Goal: Task Accomplishment & Management: Use online tool/utility

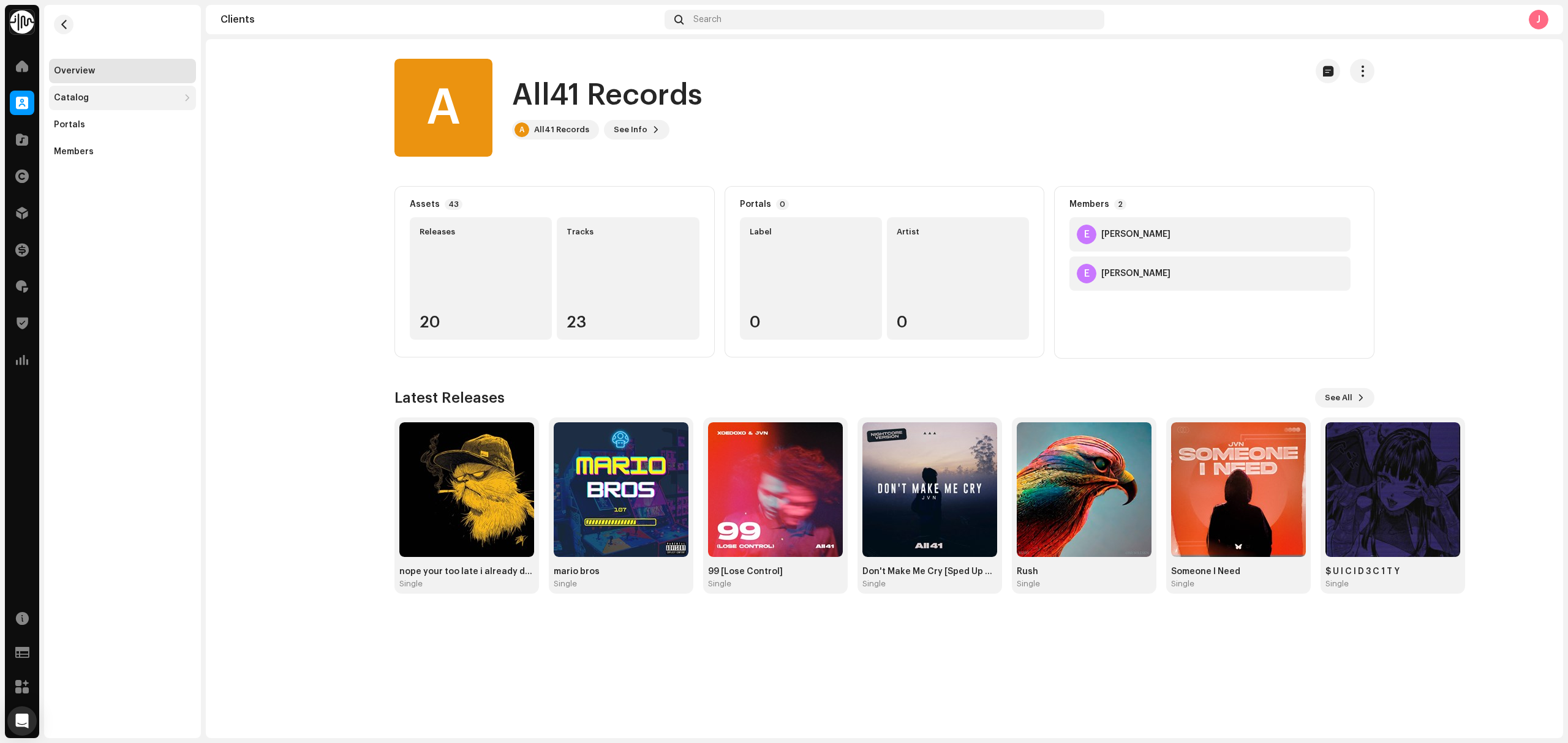
click at [95, 97] on div "Catalog" at bounding box center [116, 98] width 125 height 10
click at [109, 131] on div "Releases" at bounding box center [123, 124] width 147 height 25
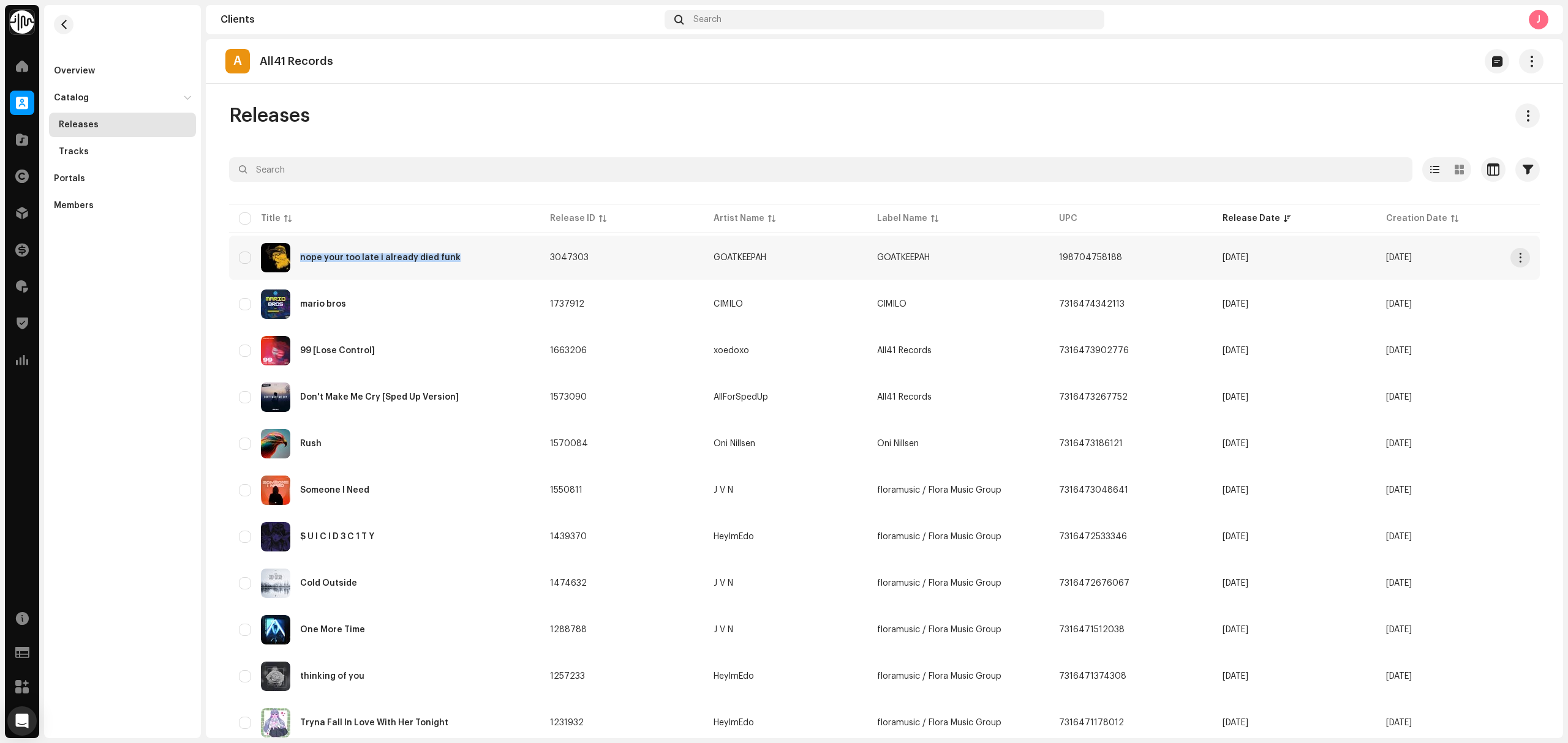
copy div "nope your too late i already died funk"
drag, startPoint x: 497, startPoint y: 257, endPoint x: 1, endPoint y: 385, distance: 512.2
click at [8, 385] on div "Identity Music Home Clients Catalog Rights Distribution Finance Royalties Trust…" at bounding box center [784, 371] width 1568 height 743
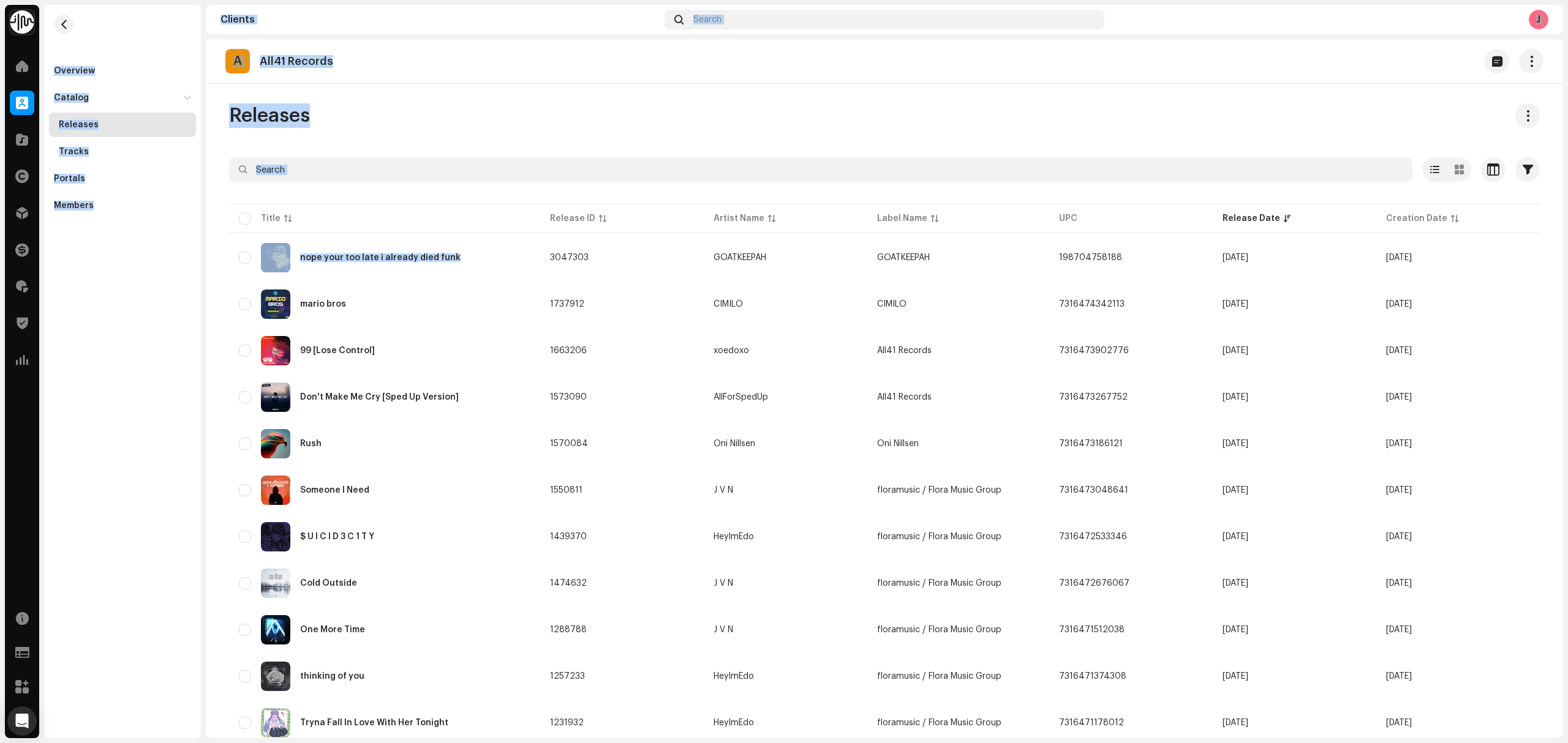
click at [101, 379] on div "Overview Catalog Releases Tracks Portals Members" at bounding box center [122, 371] width 156 height 734
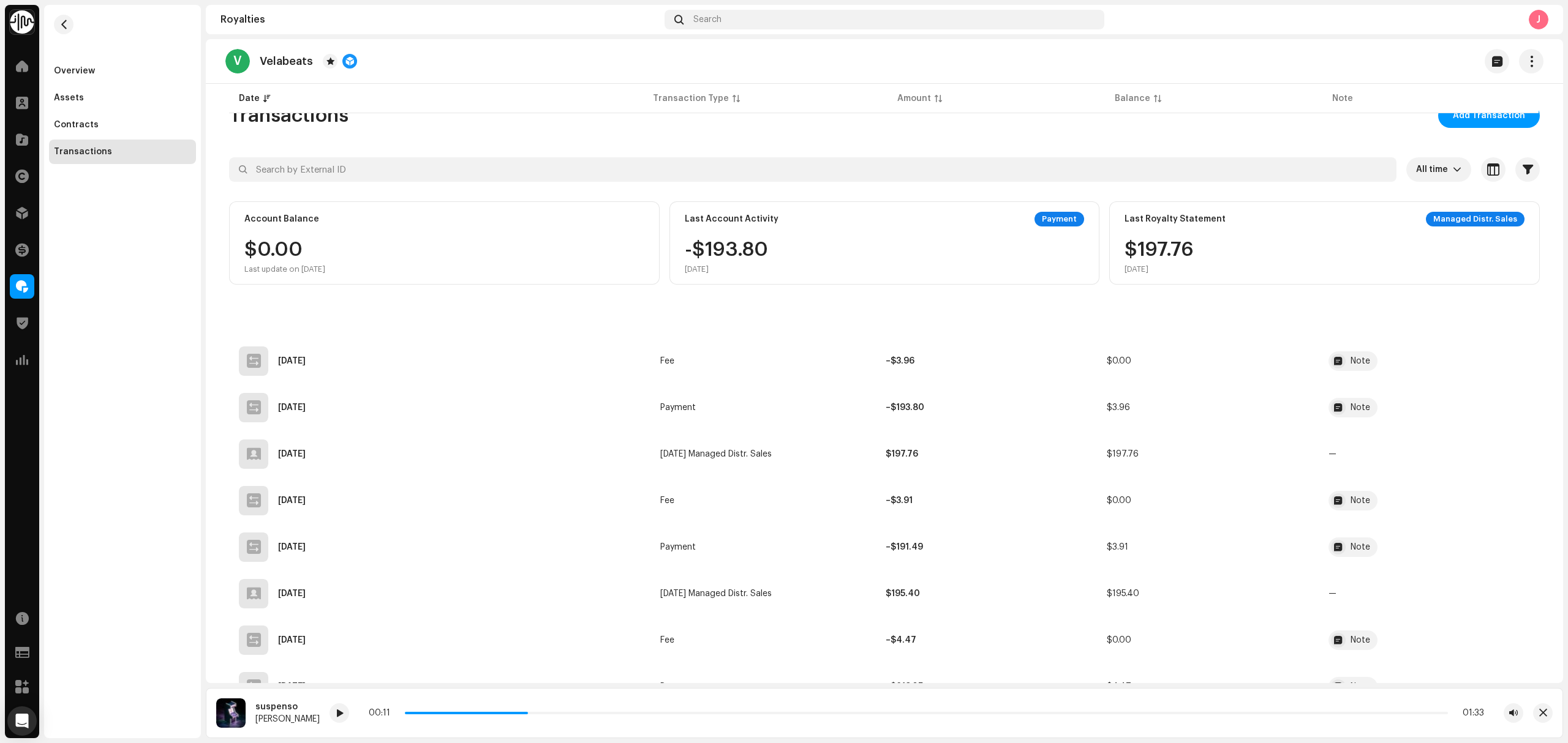
scroll to position [245, 0]
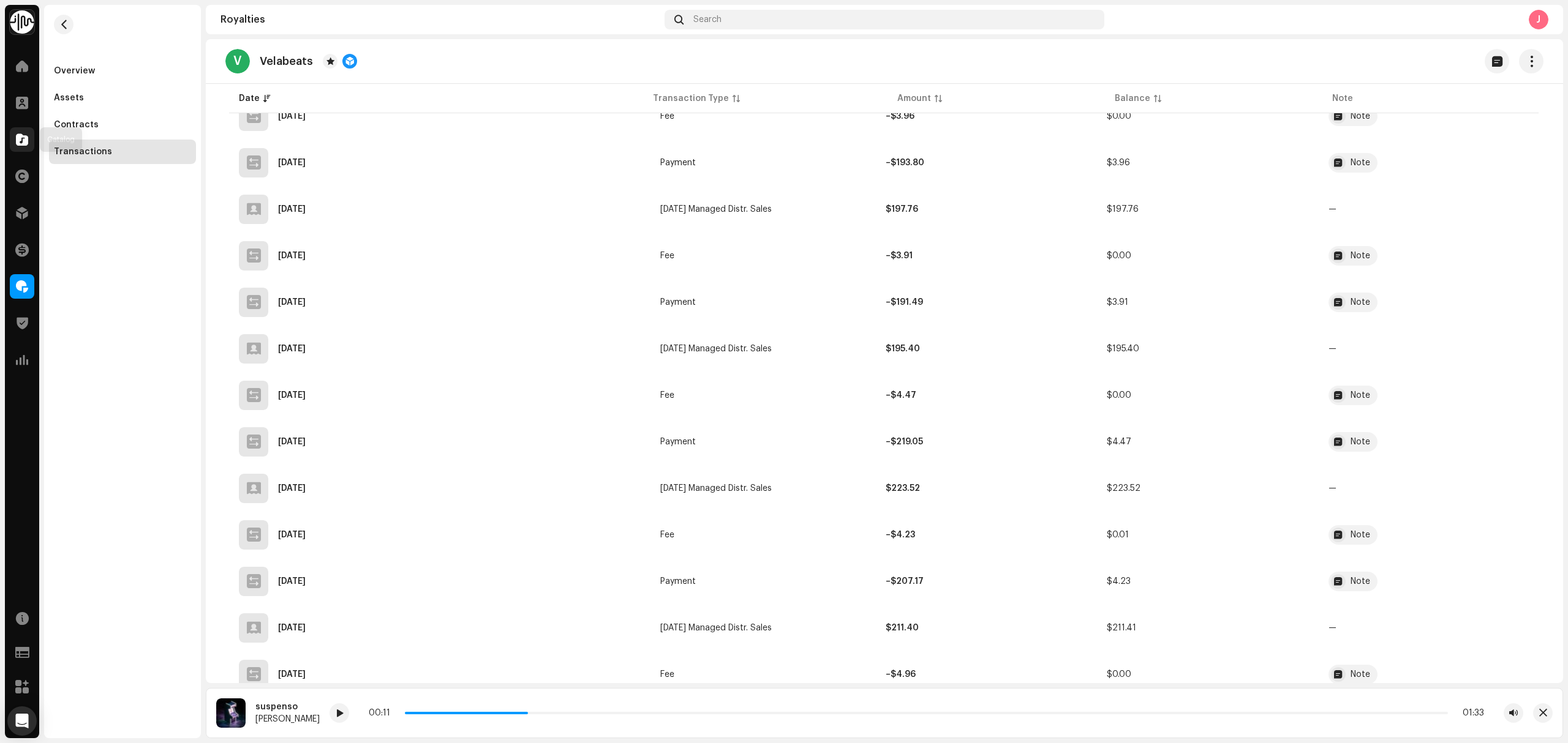
click at [19, 140] on span at bounding box center [21, 139] width 12 height 10
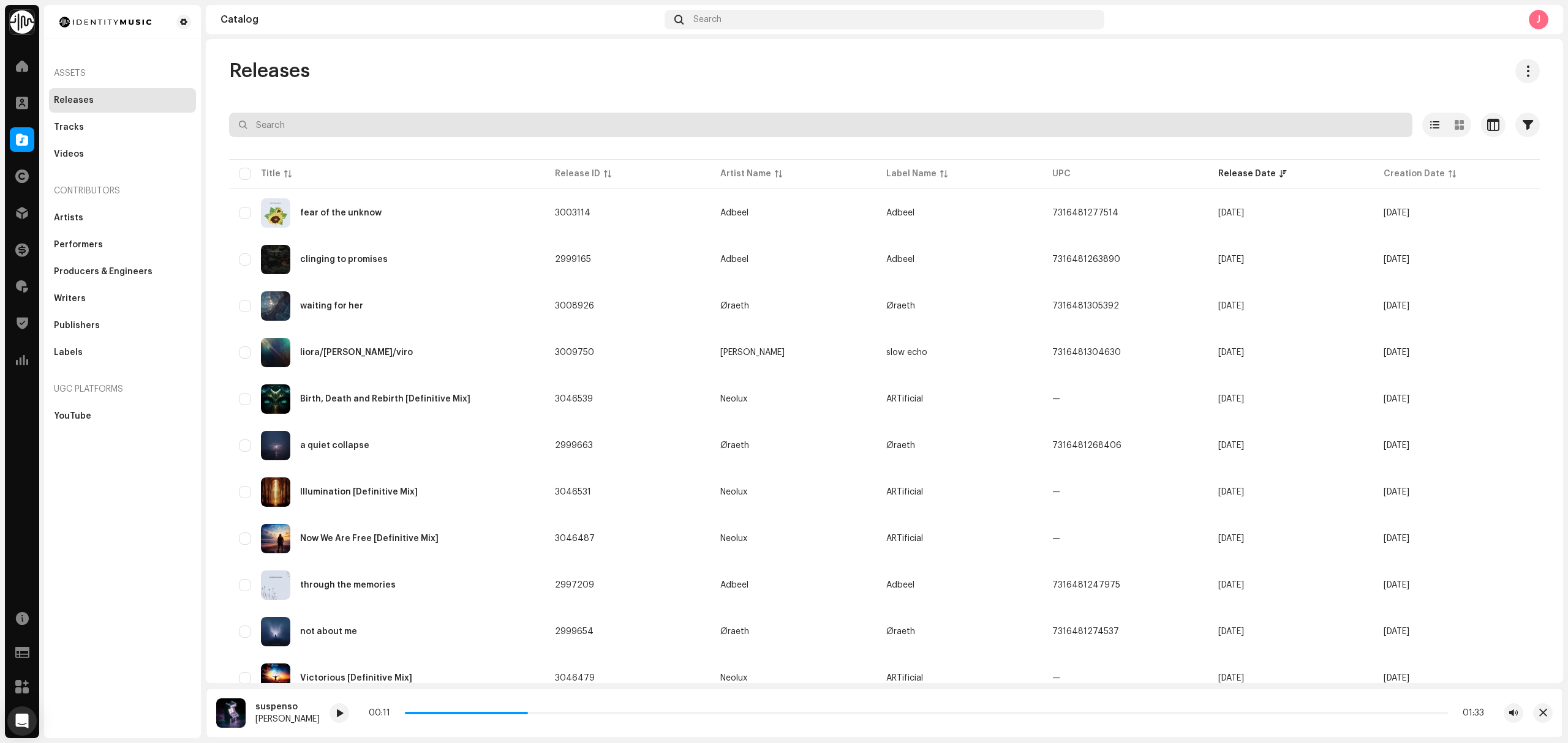
click at [329, 134] on input "text" at bounding box center [821, 124] width 1183 height 25
paste input "QM6P42483859"
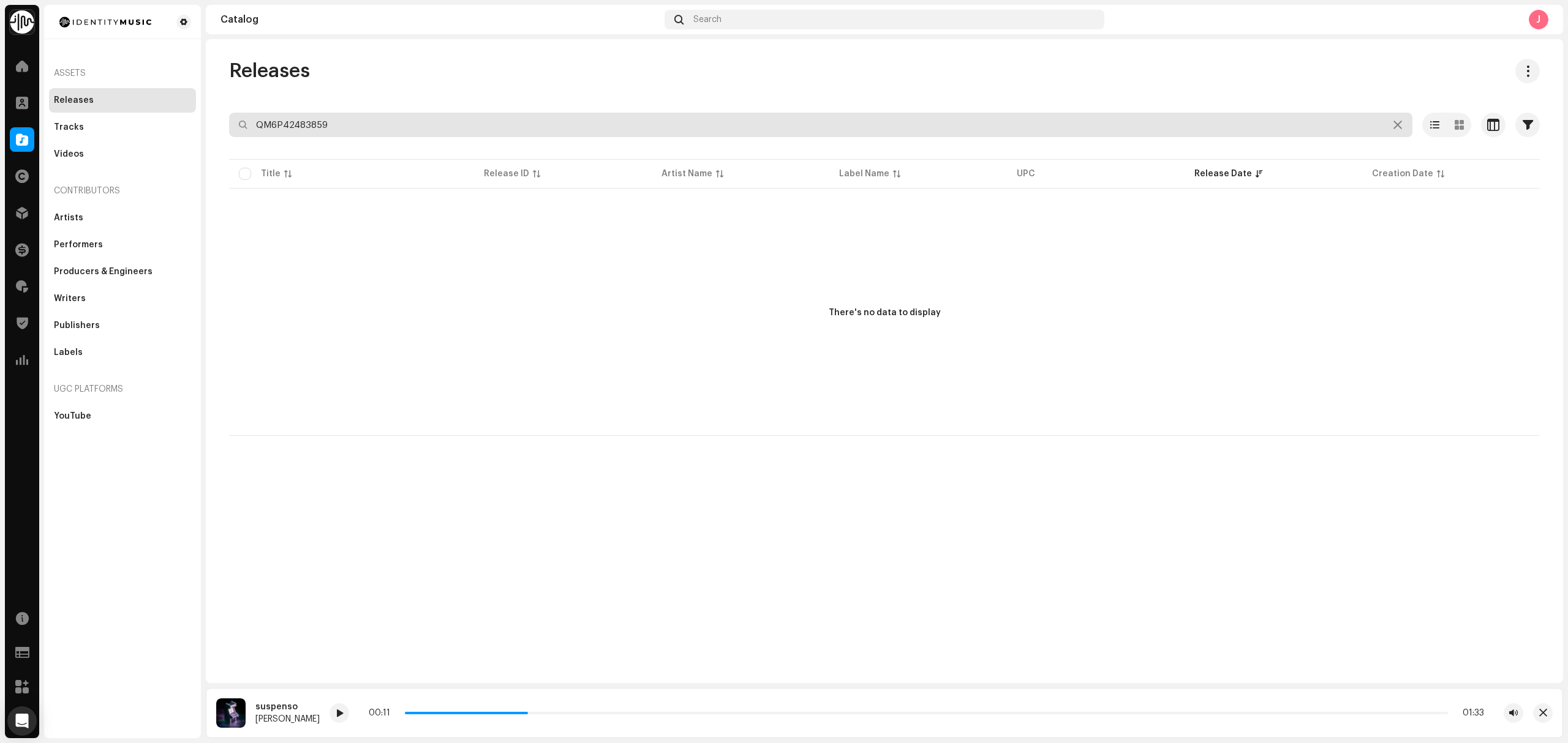
click at [259, 126] on input "QM6P42483859" at bounding box center [821, 124] width 1183 height 25
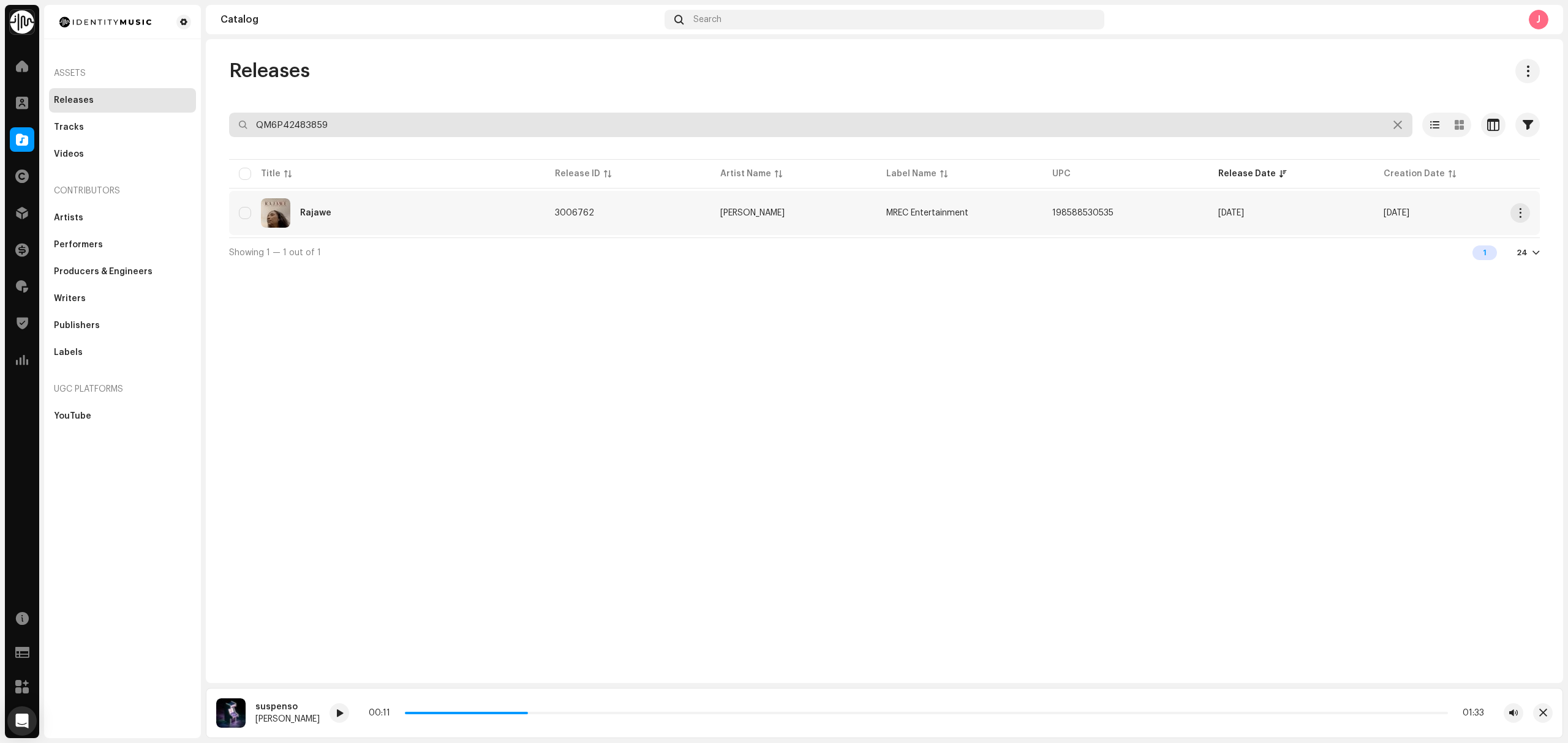
type input "QM6P42483859"
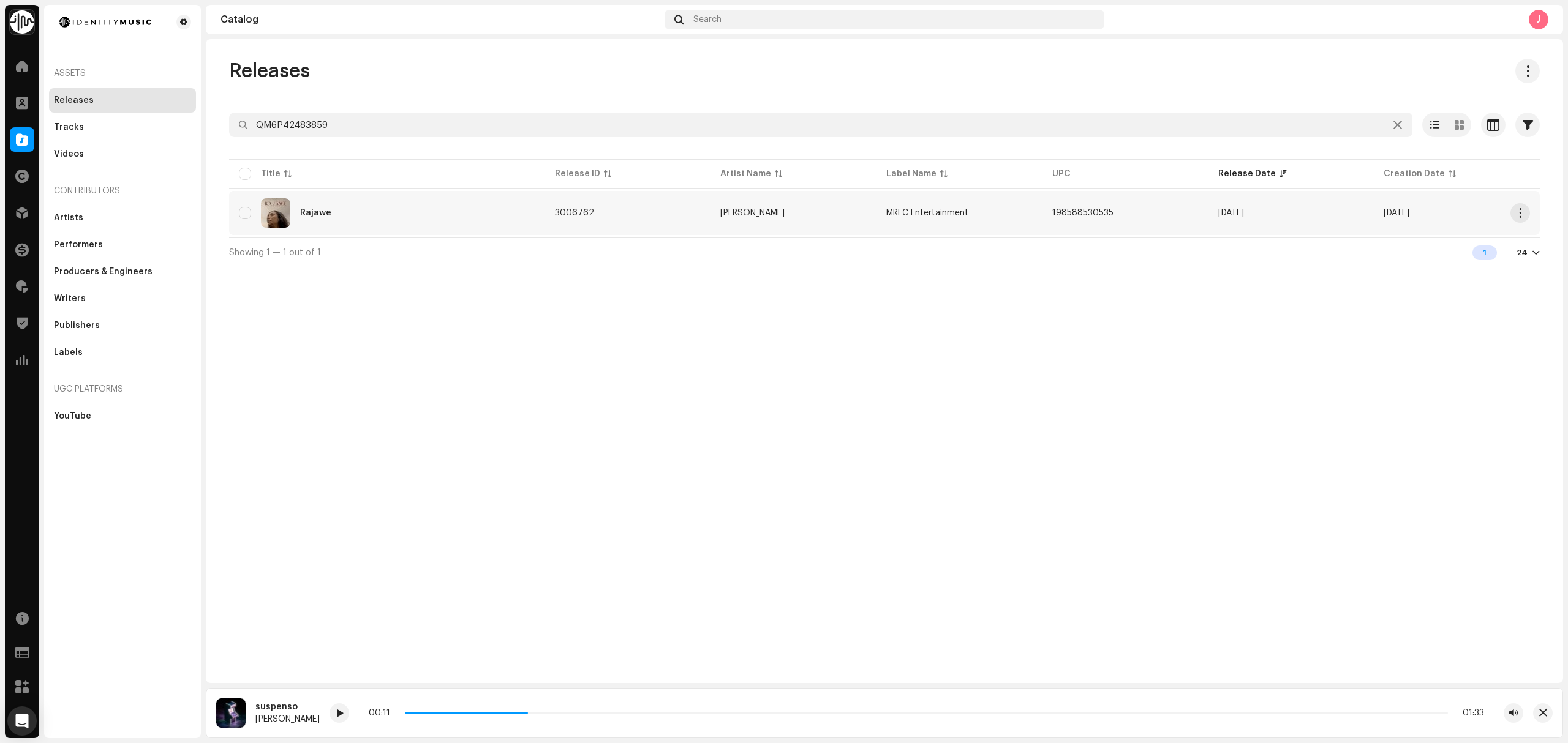
click at [415, 214] on div "Rajawe" at bounding box center [387, 213] width 296 height 29
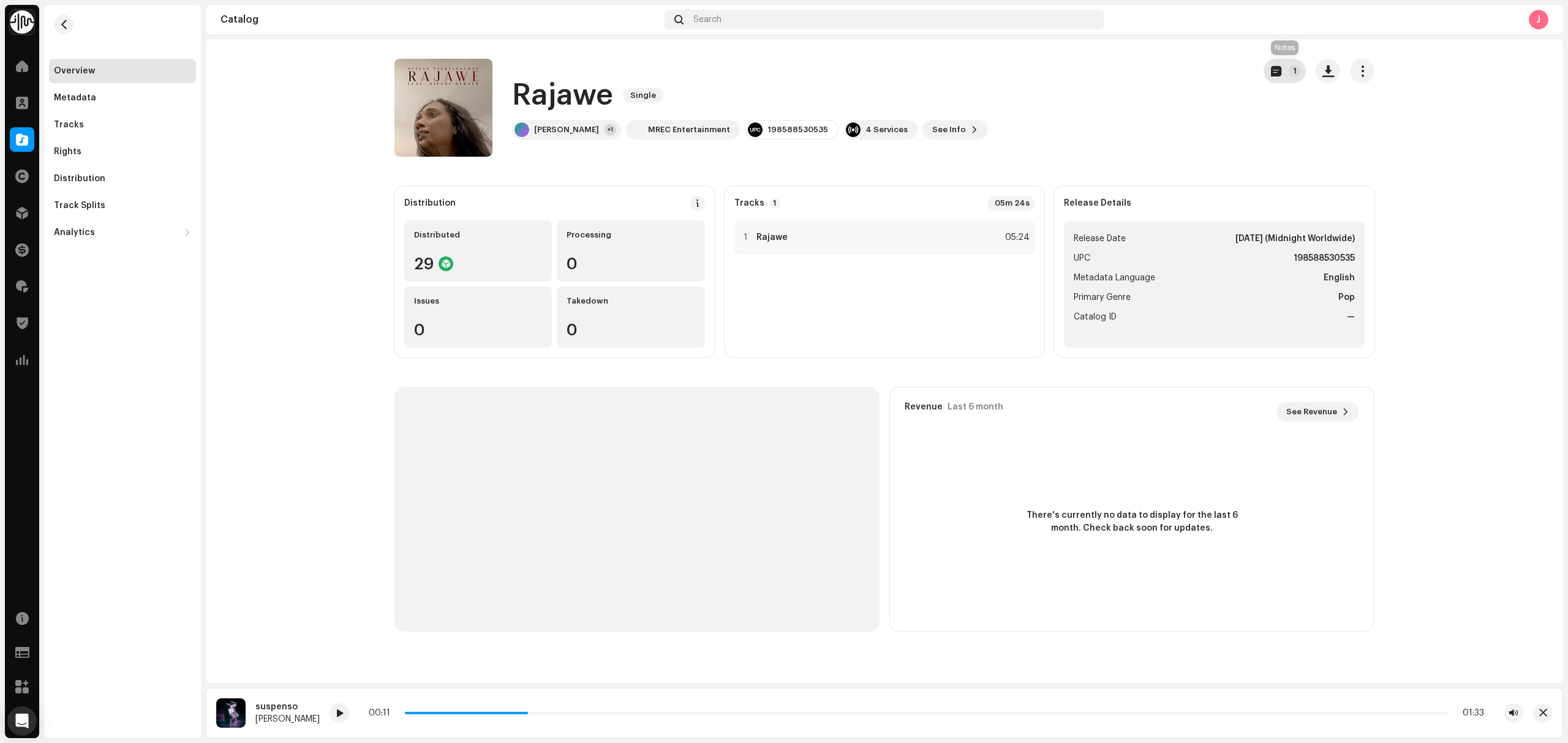
click at [1282, 79] on button "1" at bounding box center [1285, 70] width 42 height 25
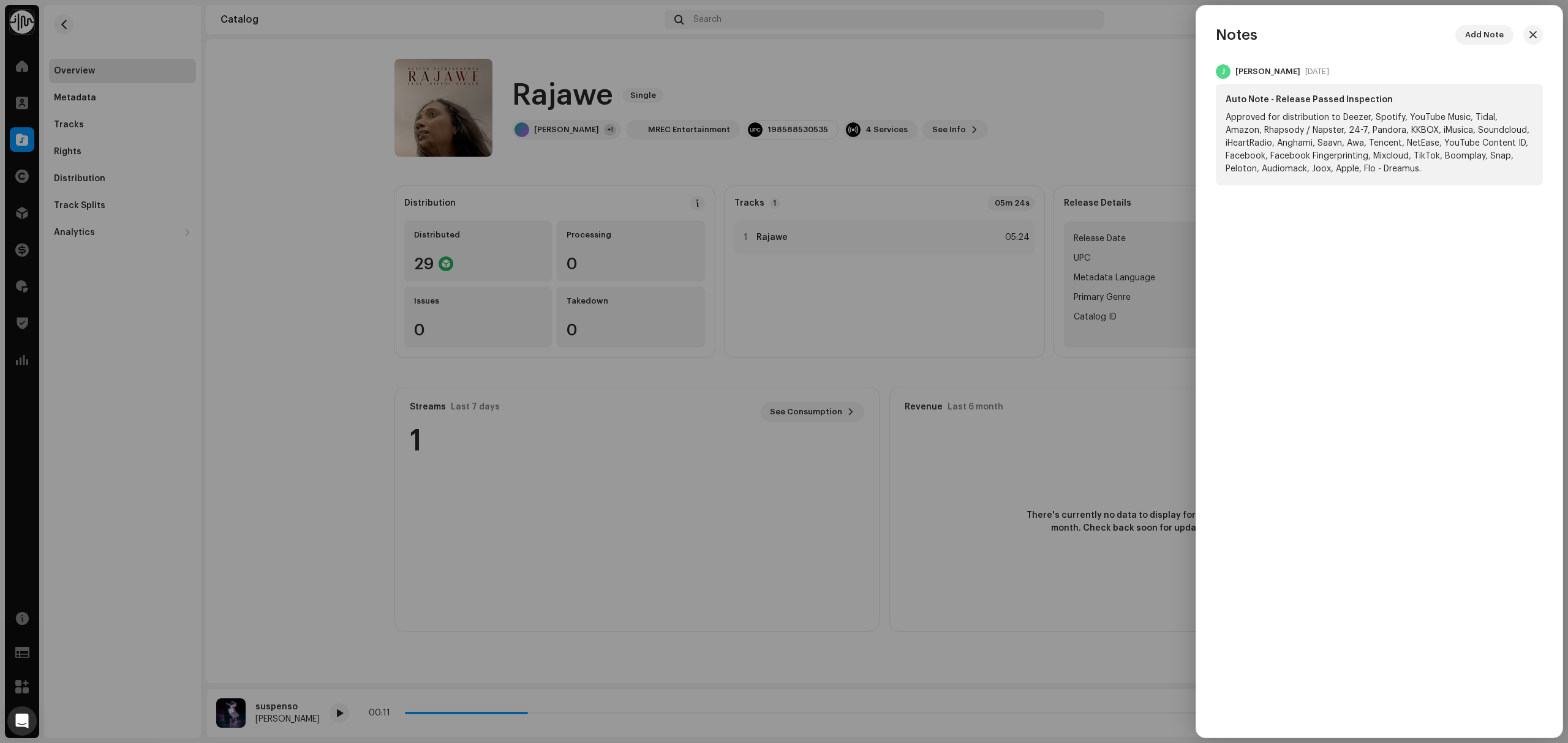
click at [1125, 112] on div at bounding box center [784, 371] width 1568 height 743
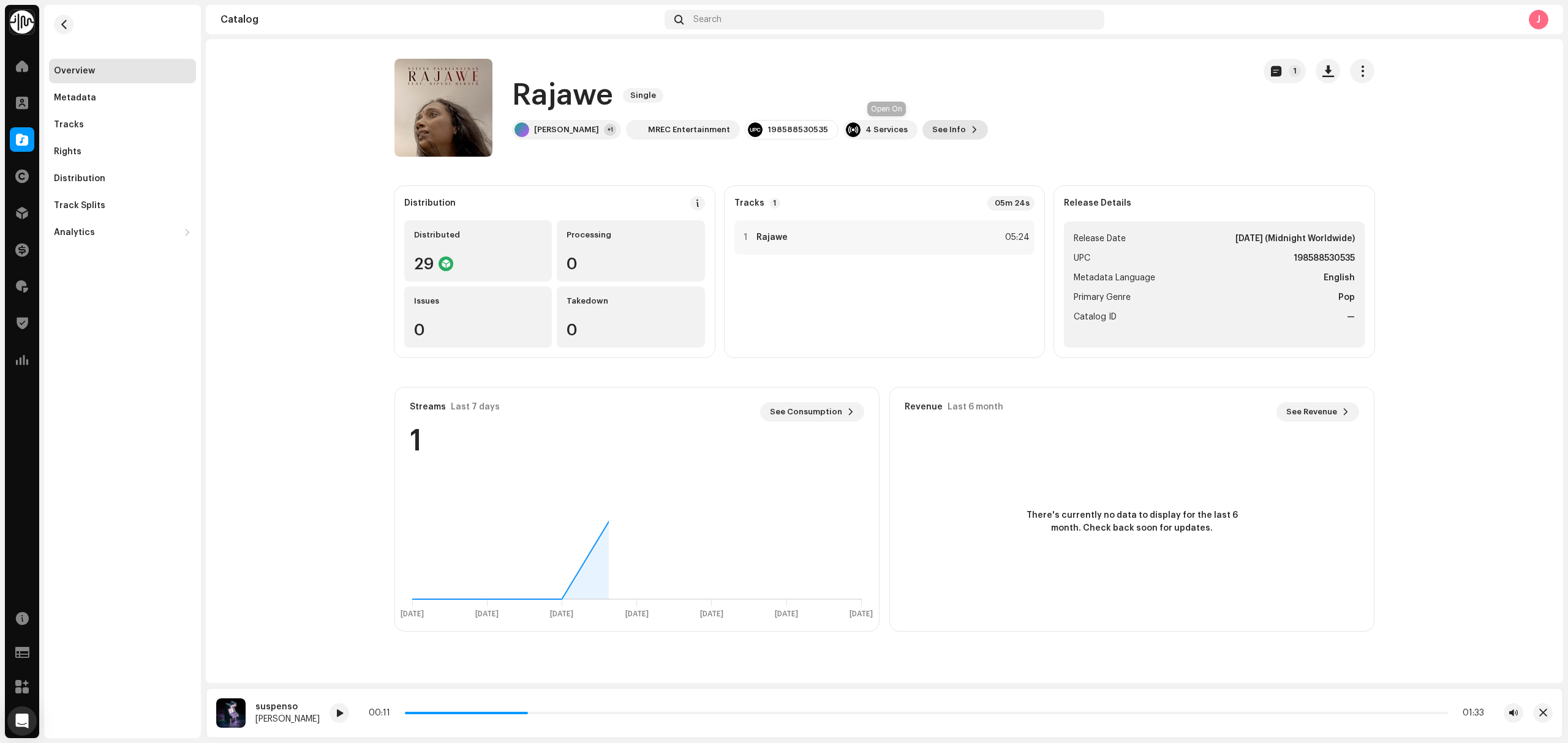
click at [949, 135] on span "See Info" at bounding box center [949, 130] width 34 height 25
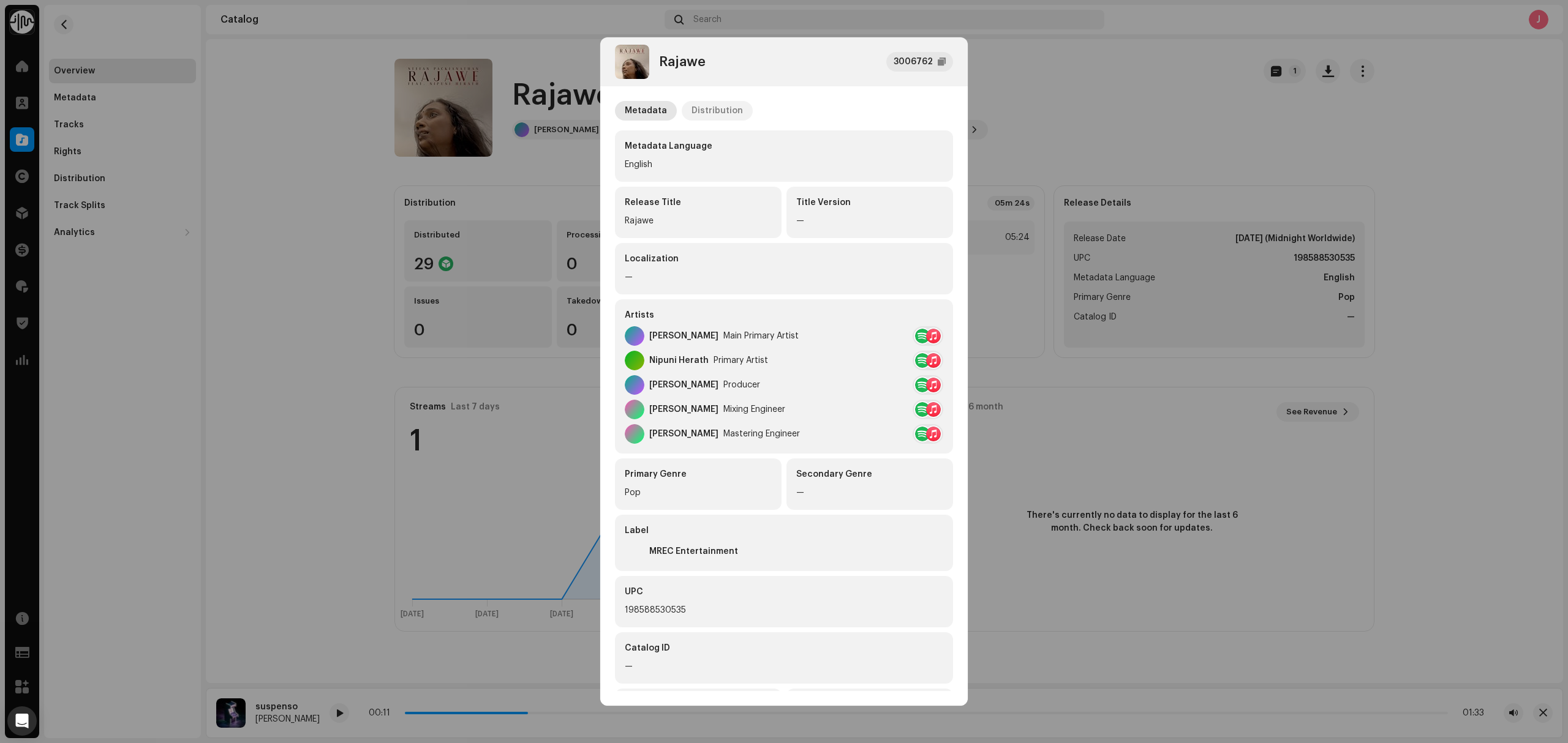
click at [720, 108] on div "Distribution" at bounding box center [717, 111] width 51 height 19
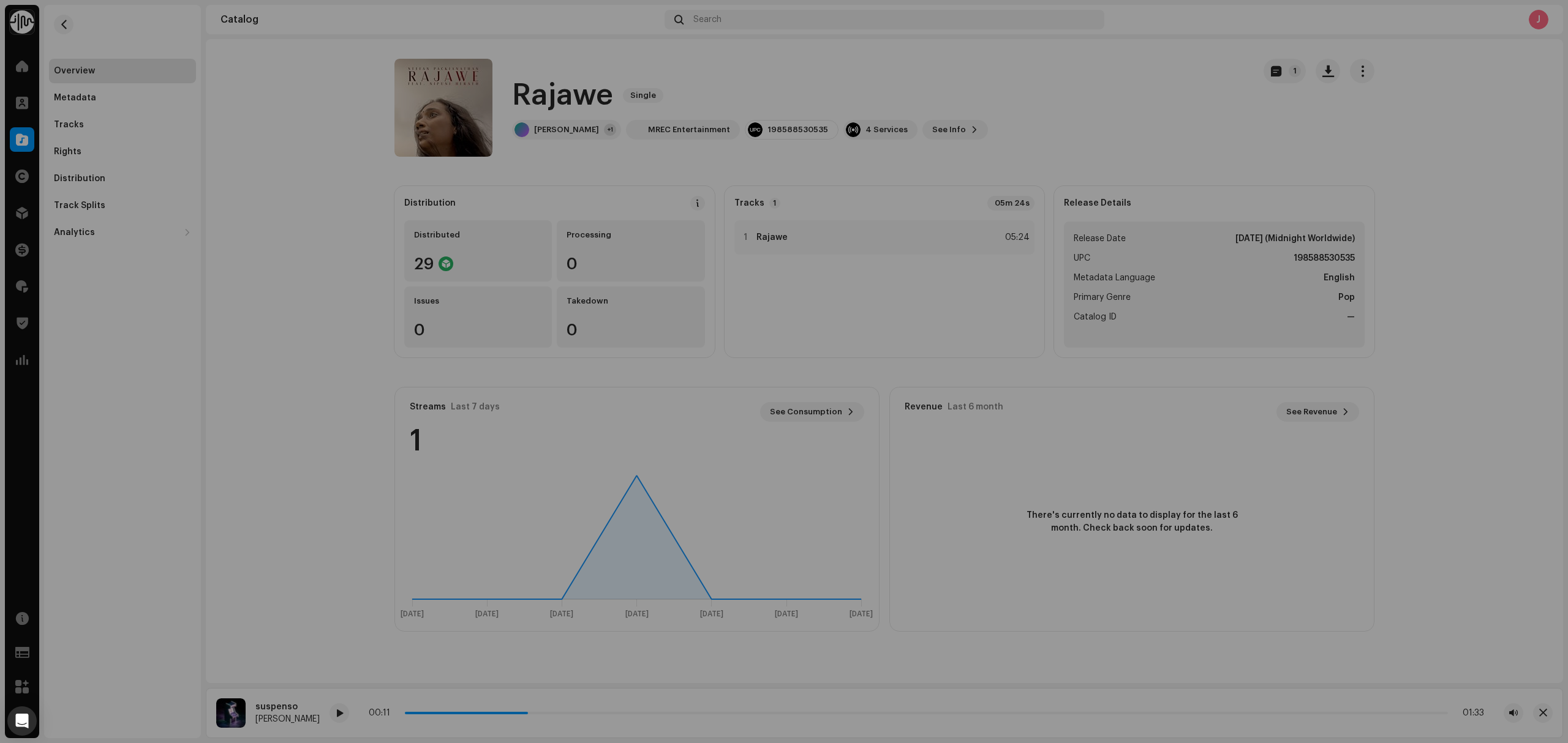
click at [1133, 134] on div "Rajawe 3006762 Metadata Distribution Release Date Jul 12, 2024 (Midnight Worldw…" at bounding box center [784, 371] width 1568 height 743
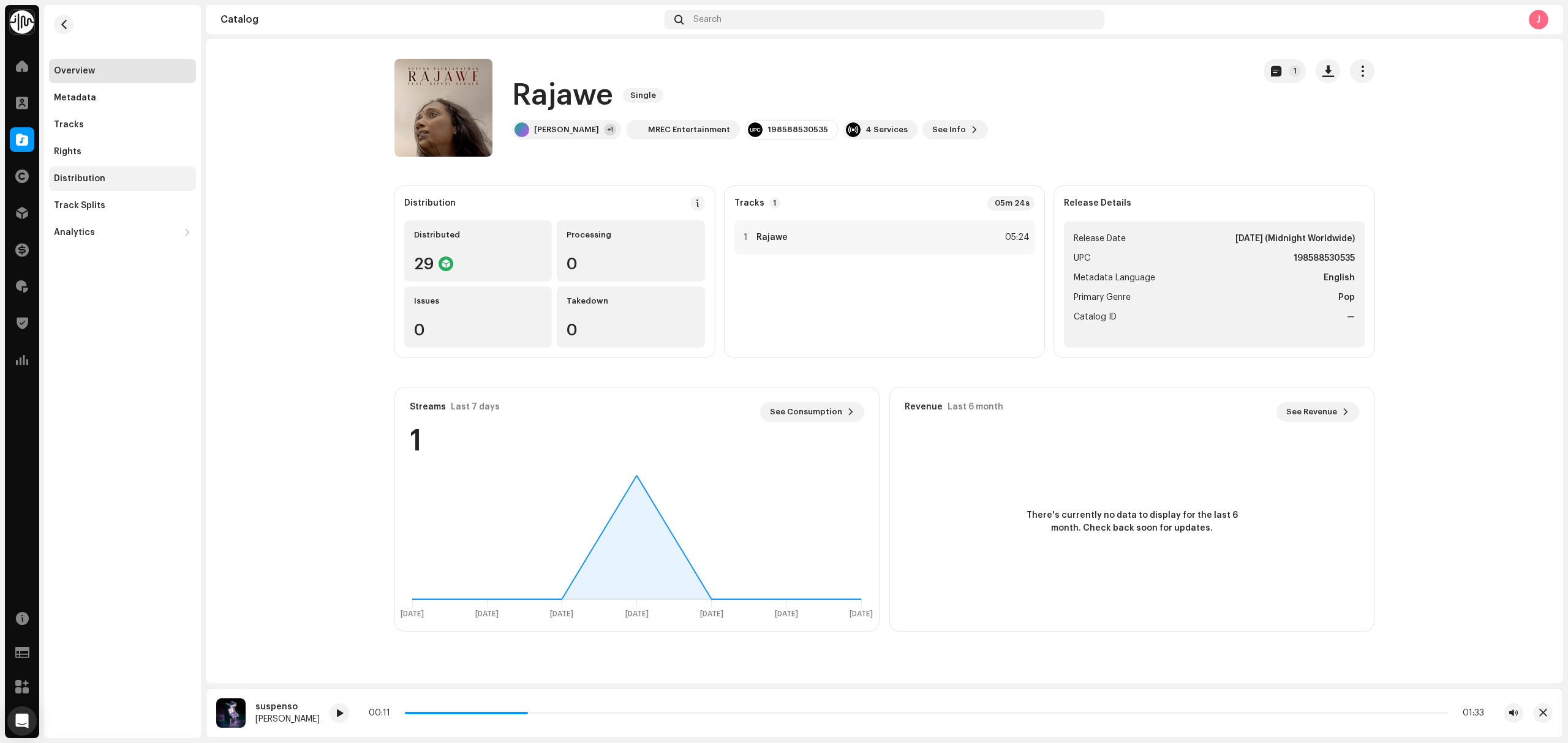
click at [115, 185] on div "Distribution" at bounding box center [123, 178] width 147 height 25
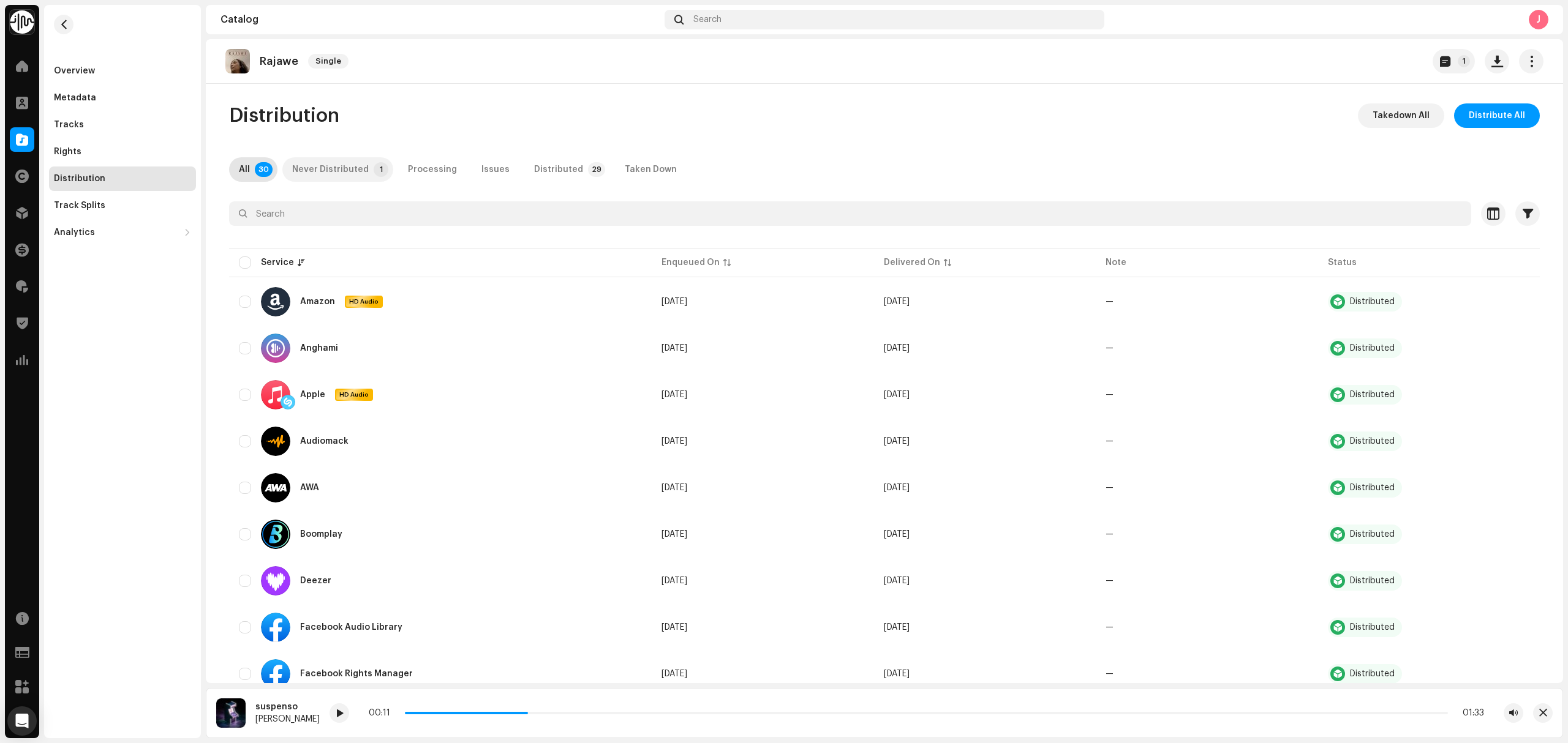
click at [361, 180] on p-tab "Never Distributed 1" at bounding box center [337, 169] width 111 height 25
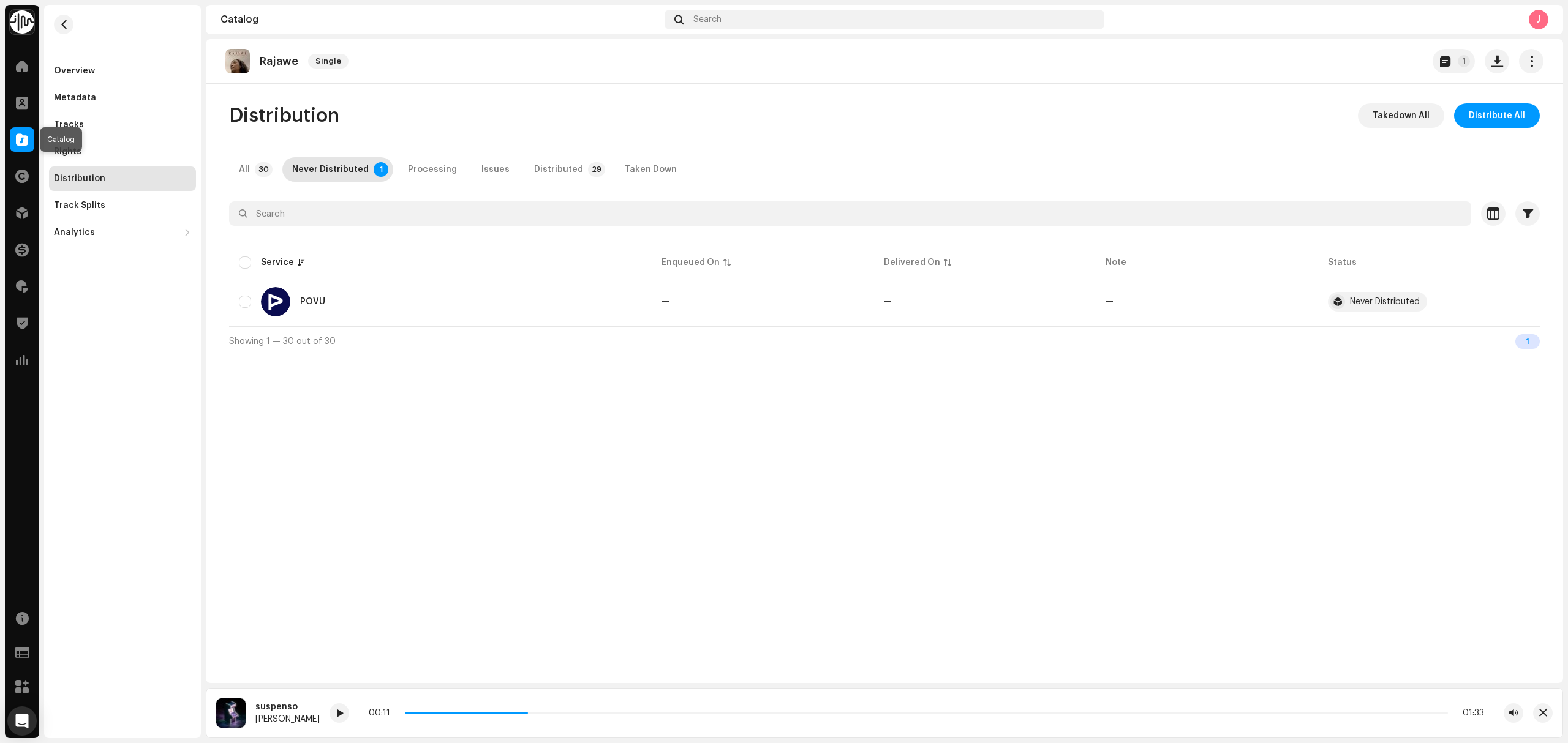
drag, startPoint x: 14, startPoint y: 135, endPoint x: 45, endPoint y: 144, distance: 32.3
click at [14, 135] on div at bounding box center [22, 139] width 25 height 25
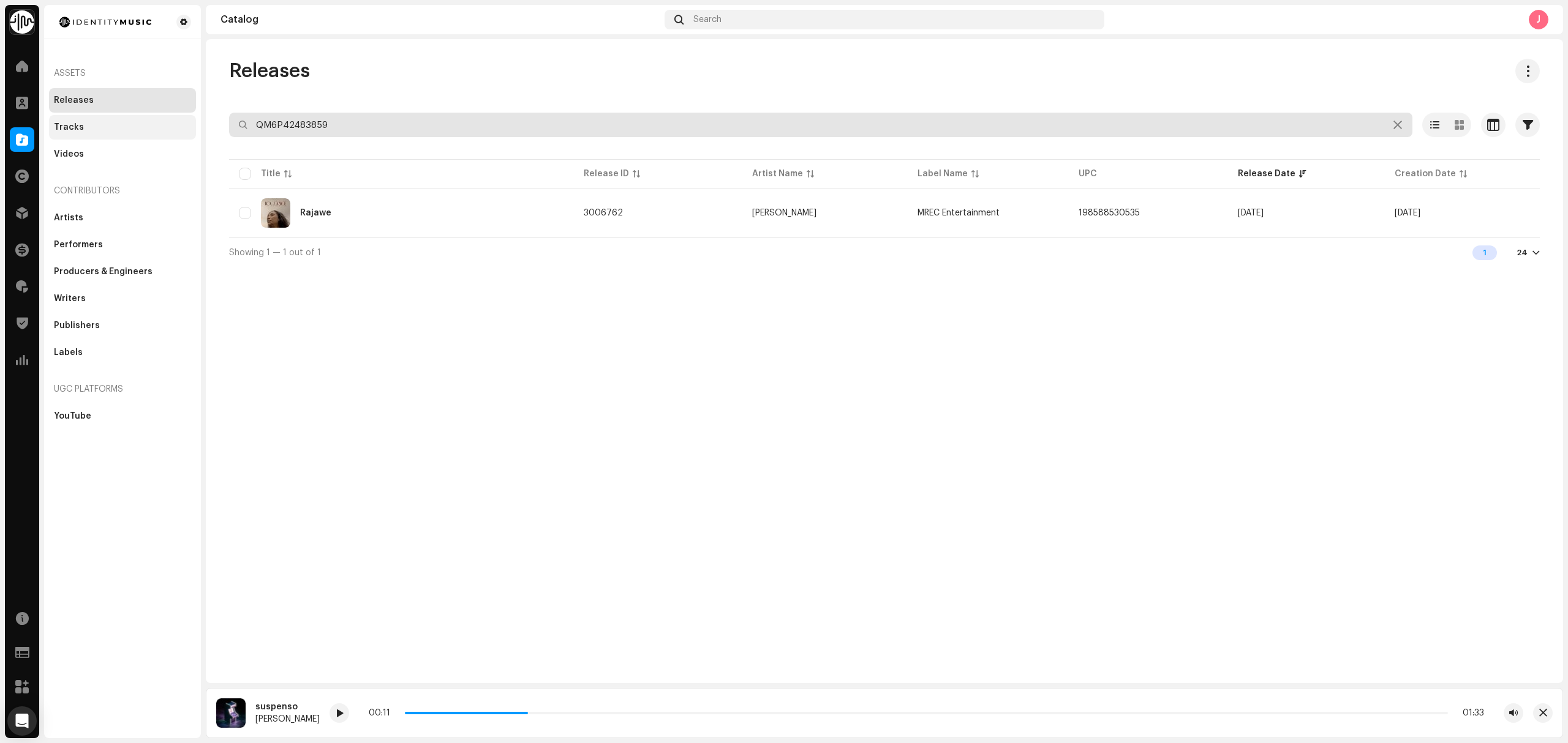
drag, startPoint x: 260, startPoint y: 120, endPoint x: 79, endPoint y: 122, distance: 181.0
click at [84, 122] on div "Identity Music Home Clients Catalog Rights Distribution Finance Royalties Trust…" at bounding box center [784, 371] width 1568 height 743
paste input "UKZGC250919"
type input "UKZGC2509199"
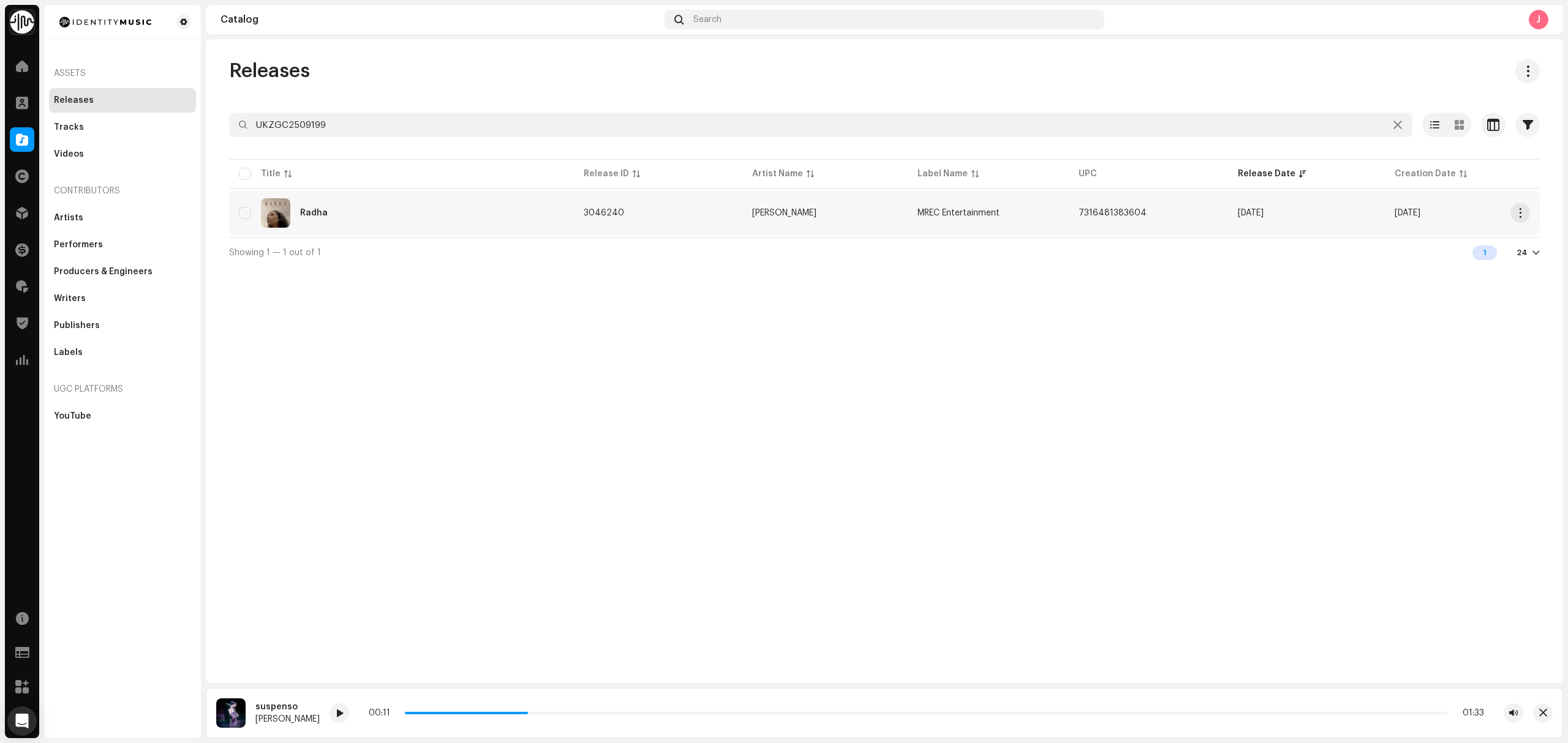
click at [398, 213] on div "Radha" at bounding box center [401, 213] width 325 height 29
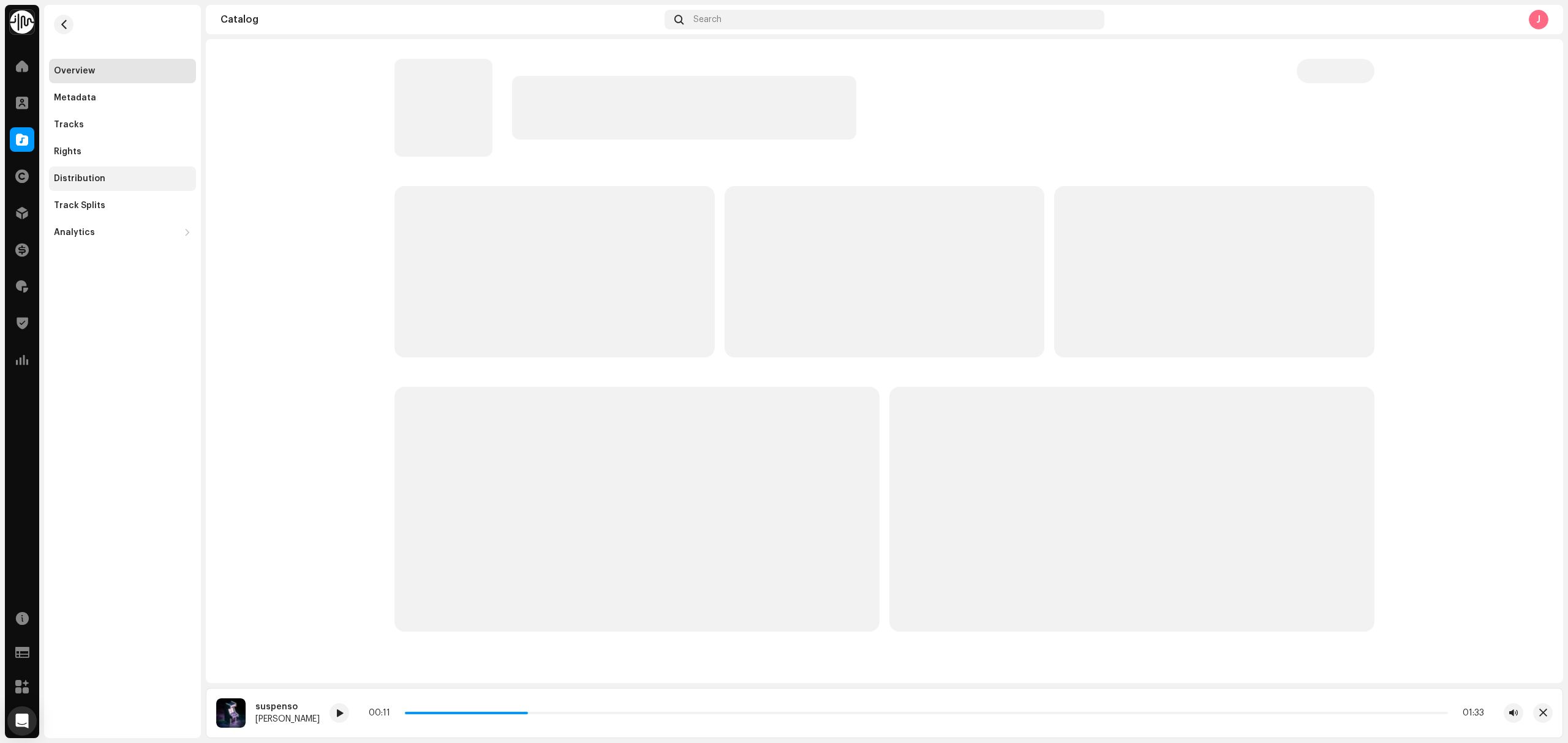
click at [89, 182] on div "Distribution" at bounding box center [80, 178] width 51 height 10
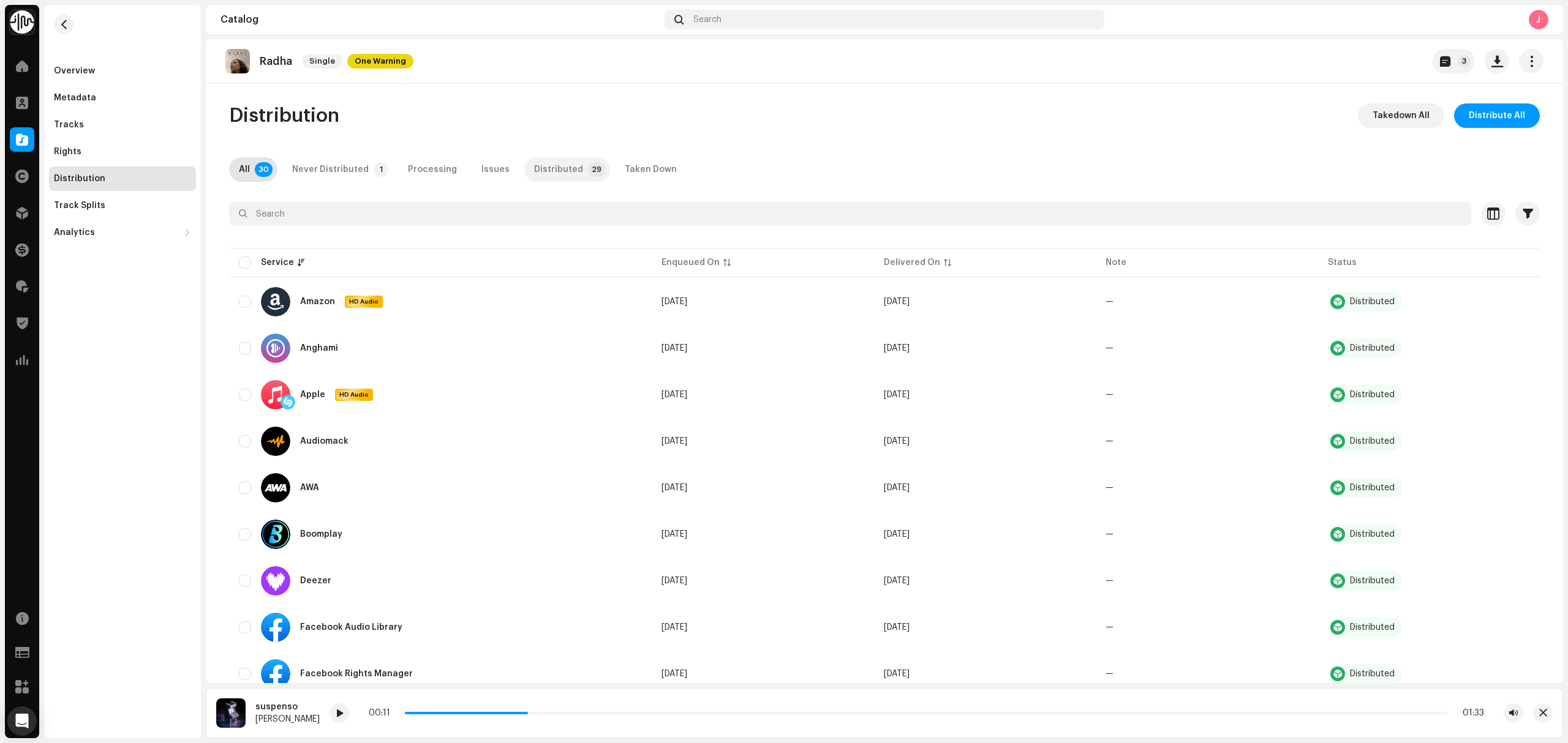
click at [569, 173] on p-tab "Distributed 29" at bounding box center [567, 169] width 86 height 25
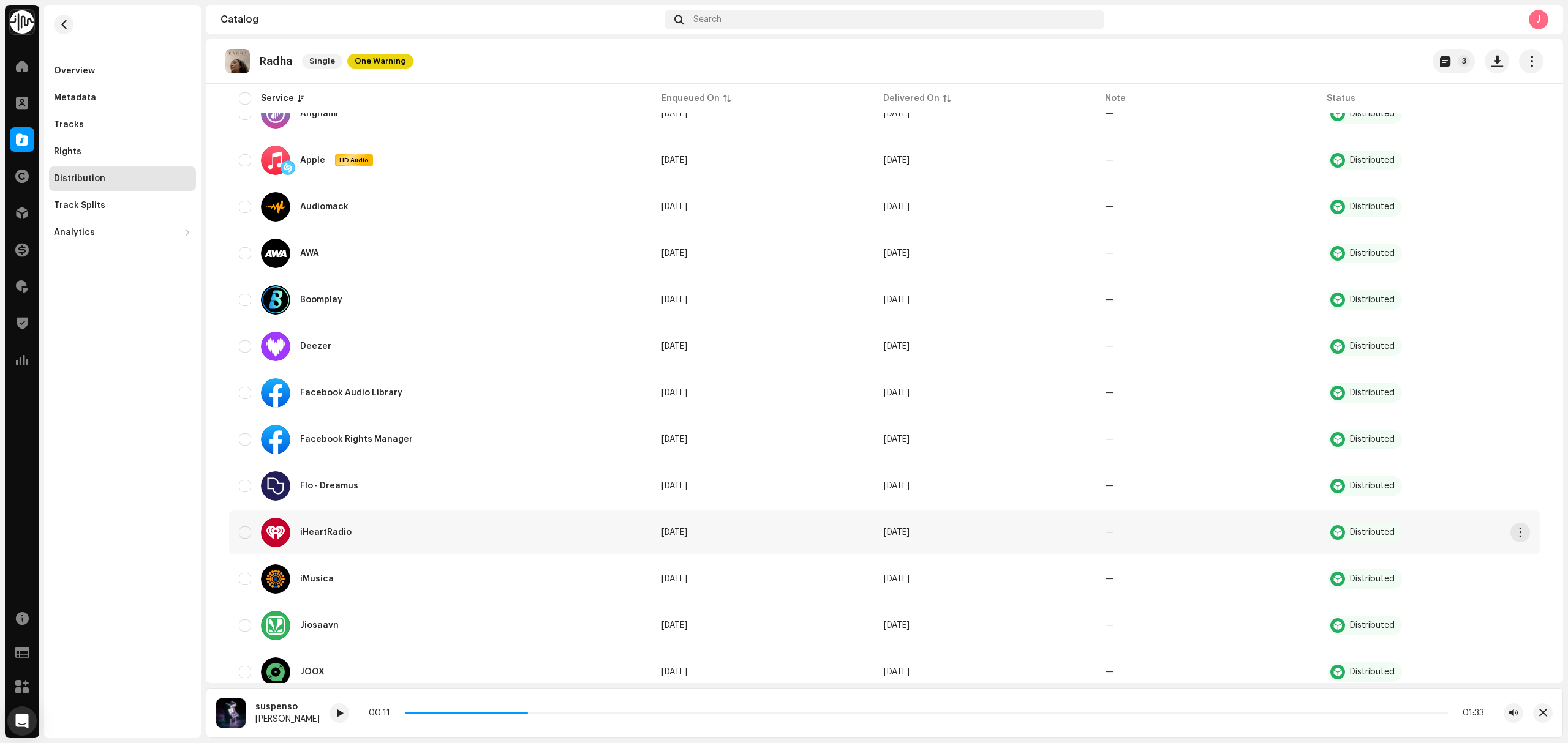
scroll to position [245, 0]
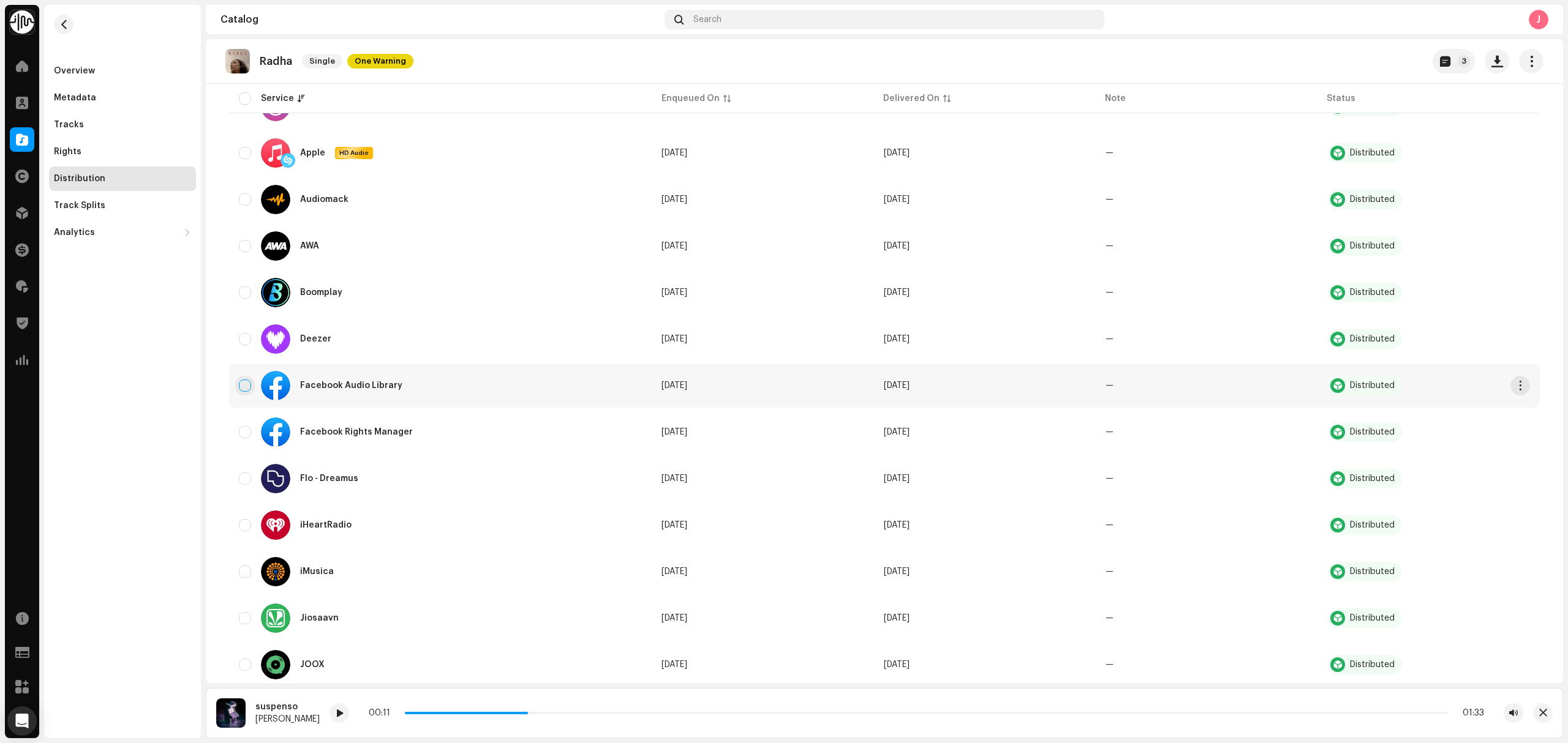
click at [244, 383] on input "checkbox" at bounding box center [244, 385] width 12 height 12
checkbox input "true"
click at [239, 431] on input "Row Unselected" at bounding box center [244, 431] width 12 height 12
checkbox input "true"
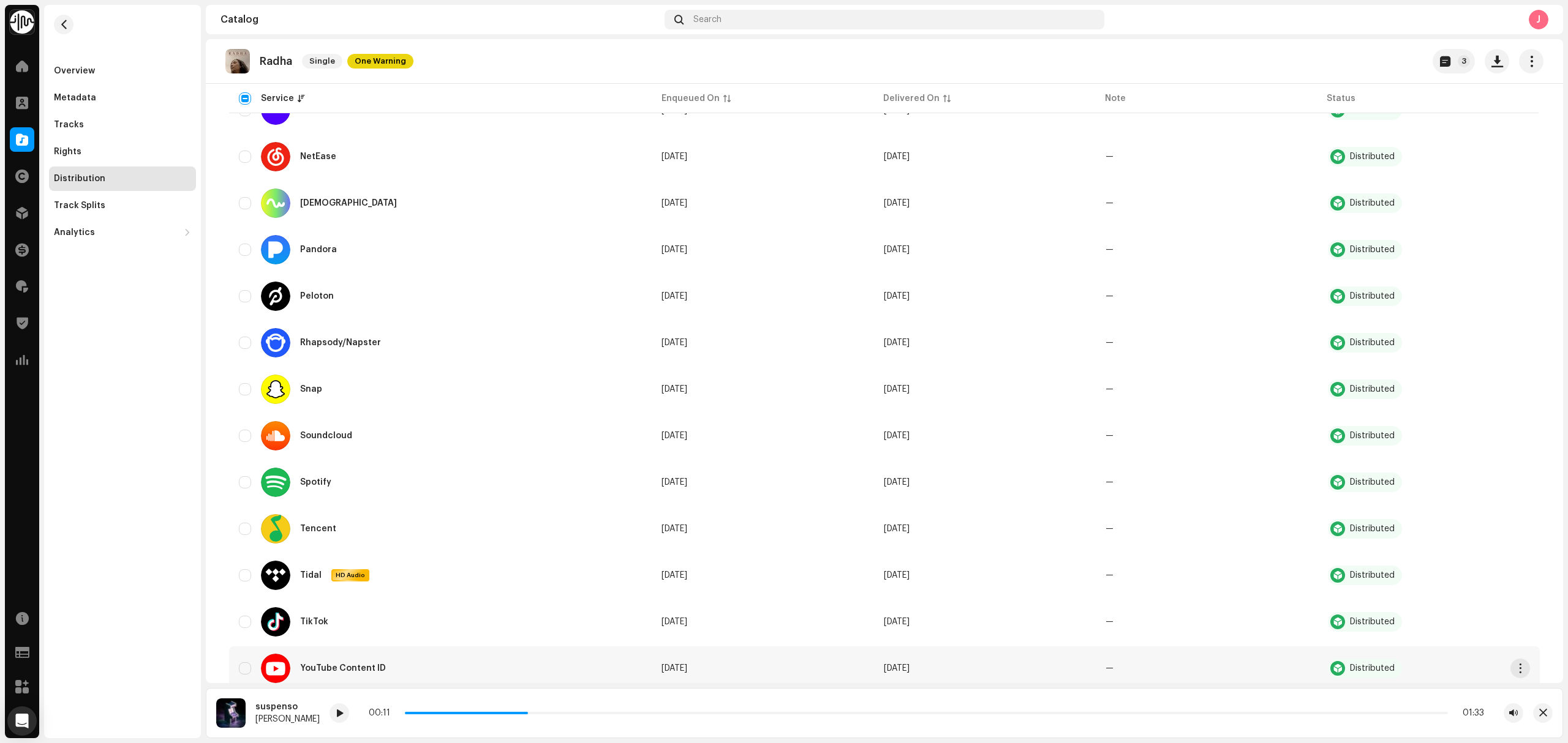
scroll to position [978, 0]
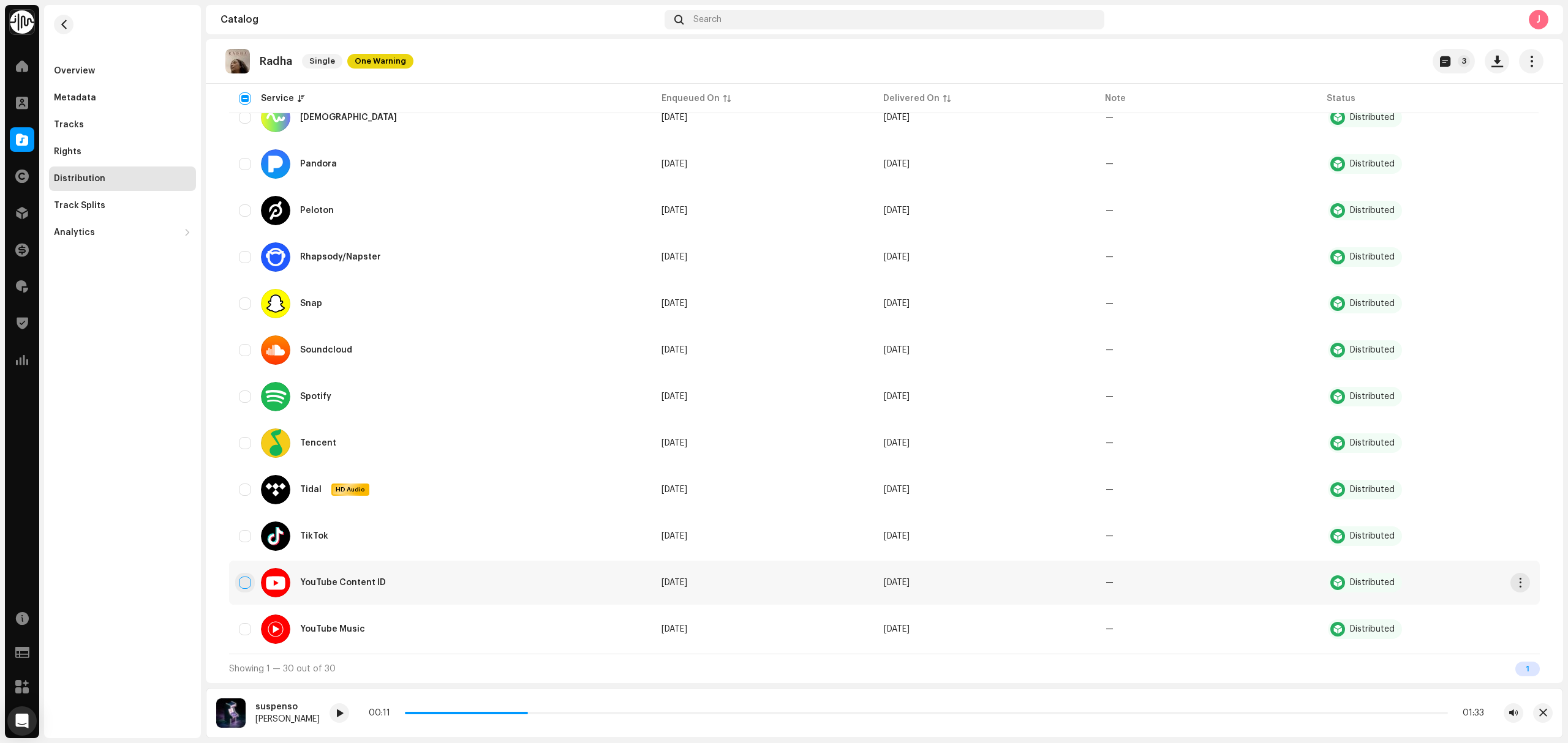
click at [246, 583] on input "Row Unselected" at bounding box center [244, 582] width 12 height 12
checkbox input "true"
click at [244, 309] on input "Row Unselected" at bounding box center [244, 303] width 12 height 12
checkbox input "true"
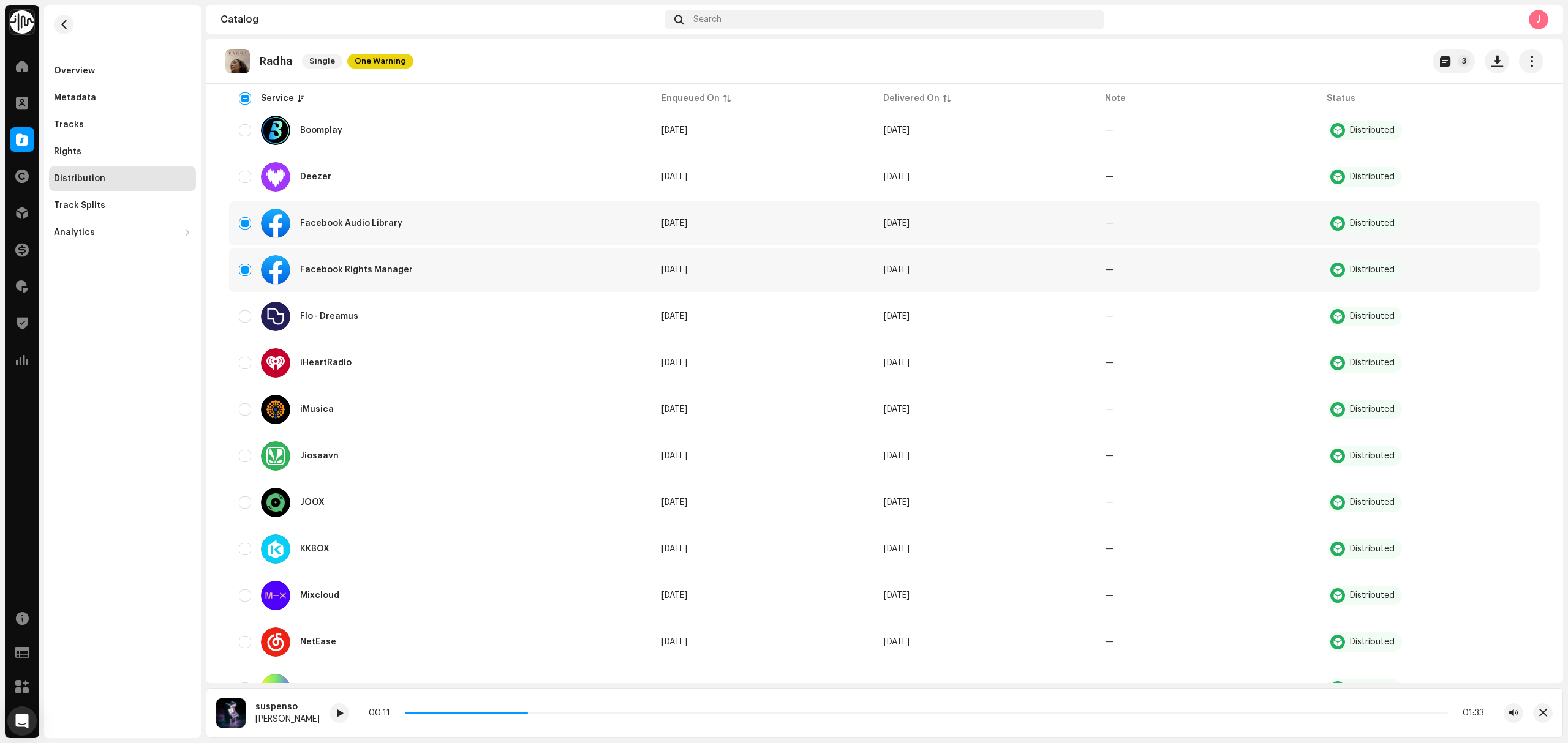
scroll to position [0, 0]
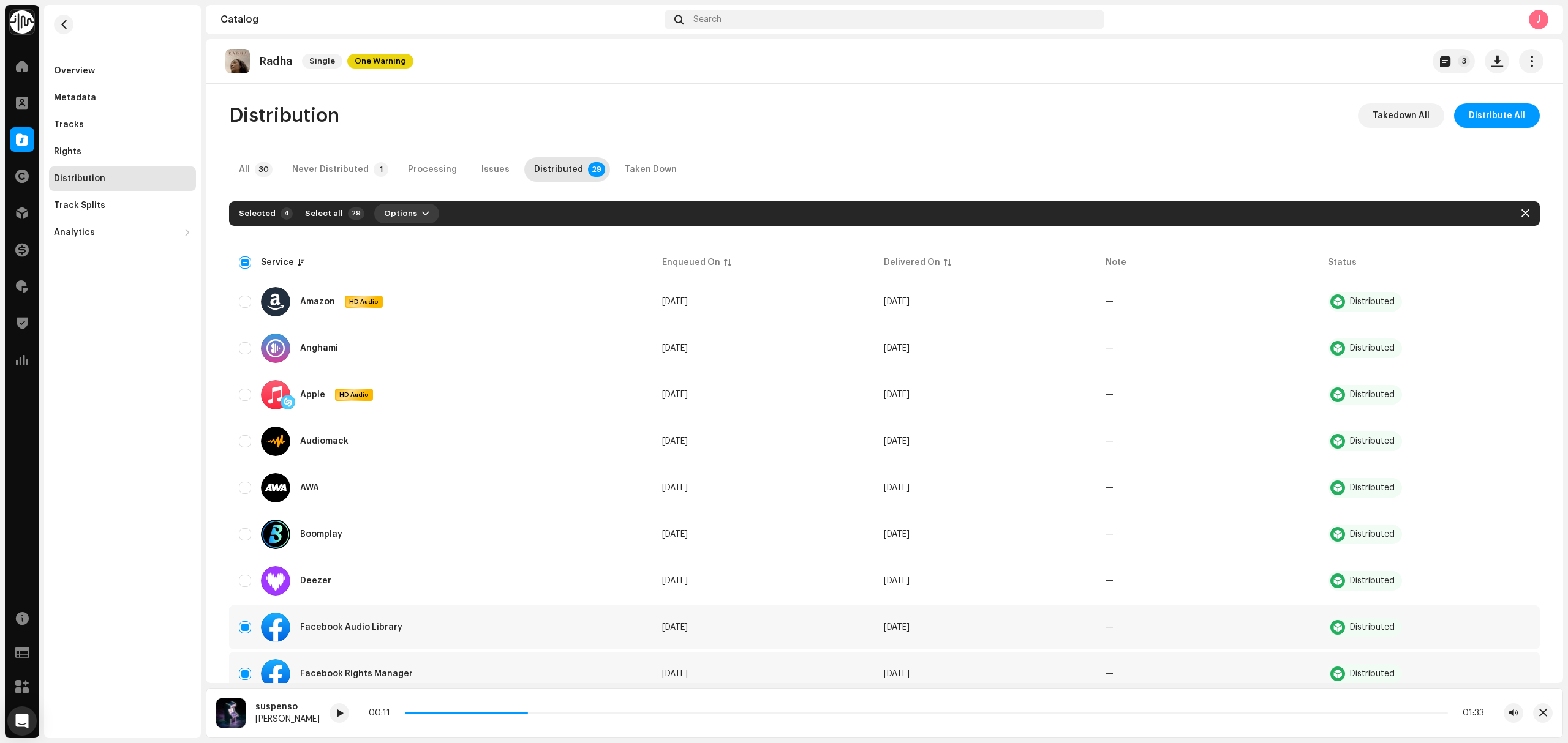
click at [384, 216] on span "Options" at bounding box center [400, 213] width 33 height 25
click at [417, 270] on div "Takedown" at bounding box center [431, 265] width 114 height 10
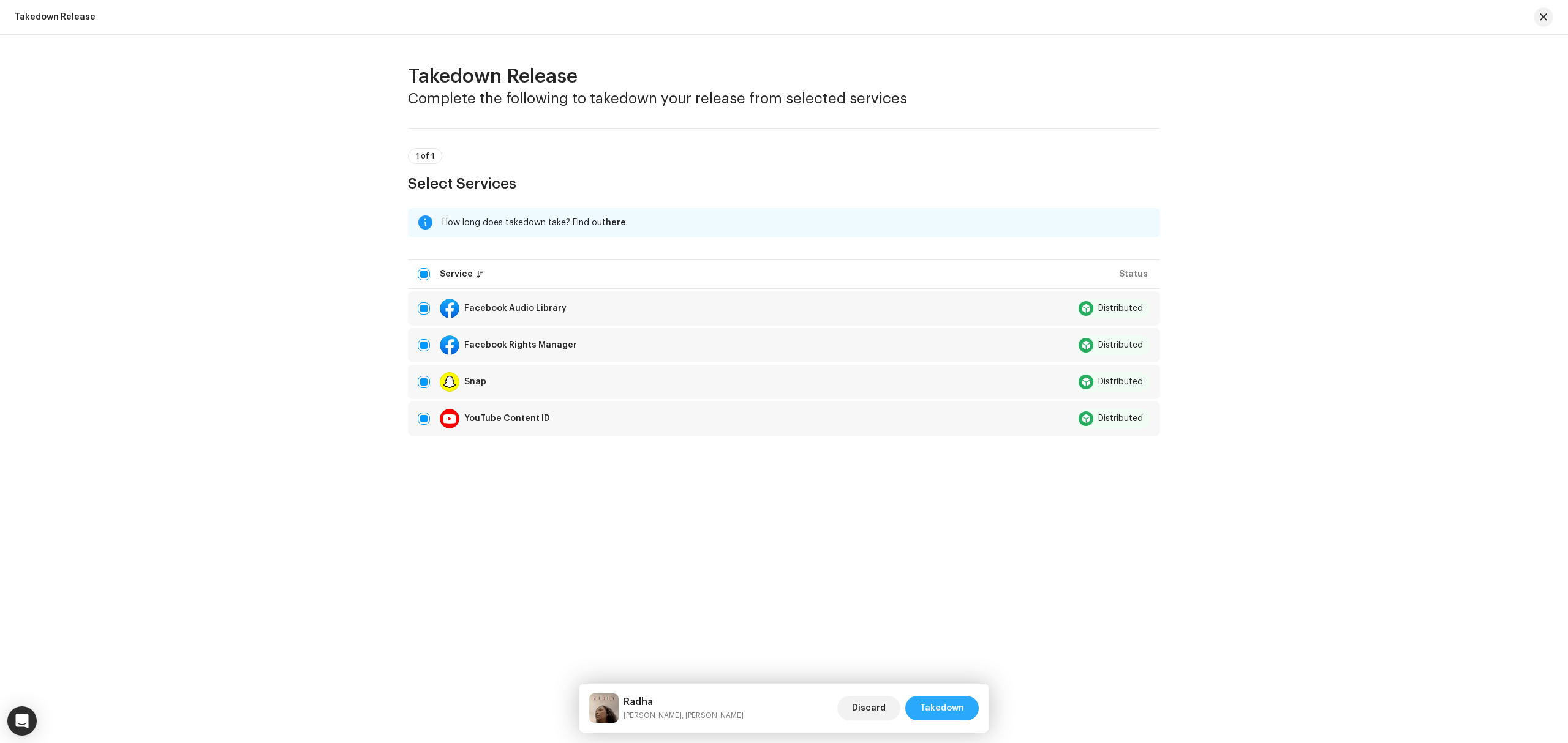
click at [942, 703] on span "Takedown" at bounding box center [942, 708] width 44 height 25
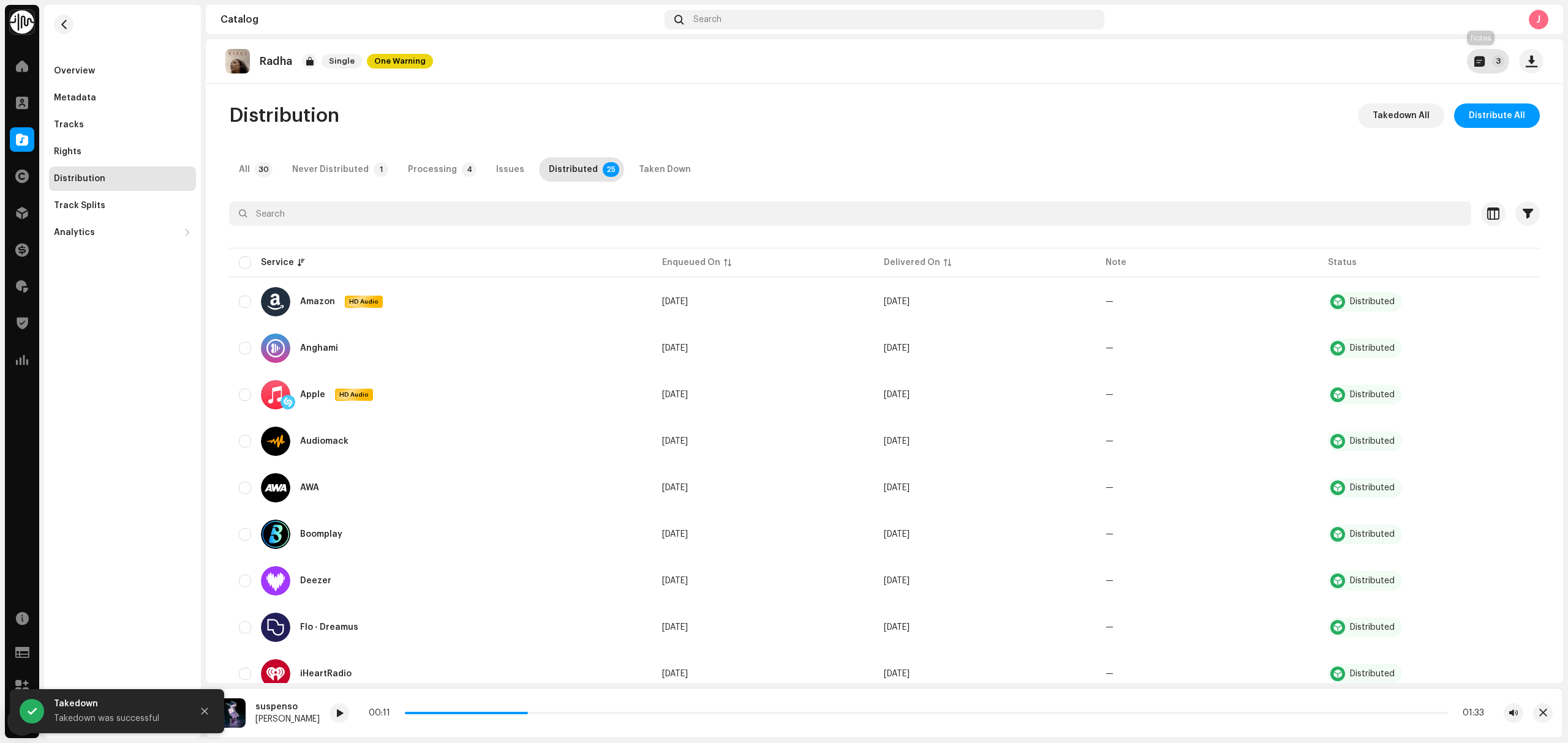
click at [1480, 58] on button "3" at bounding box center [1488, 61] width 42 height 25
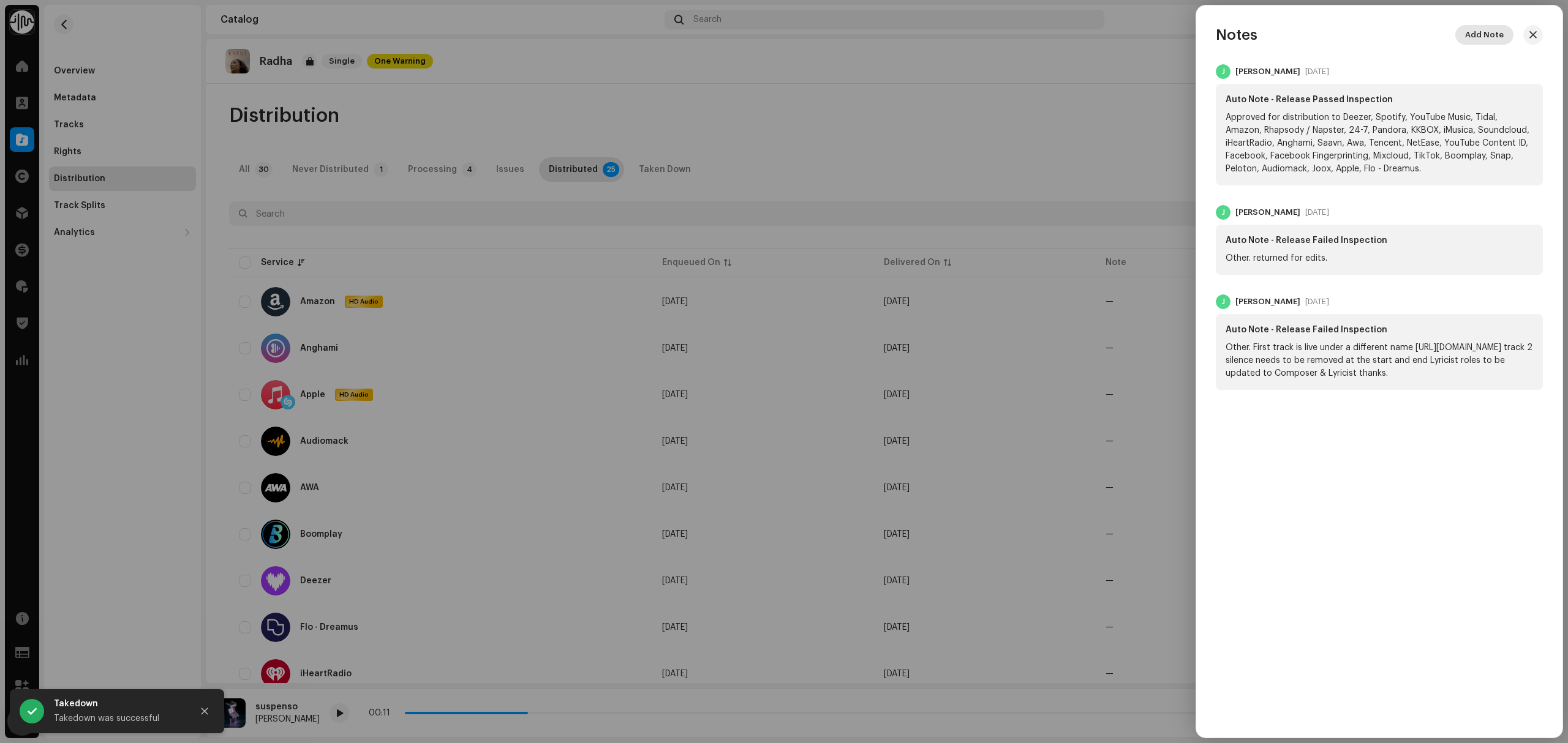
click at [1500, 30] on span "Add Note" at bounding box center [1484, 35] width 38 height 25
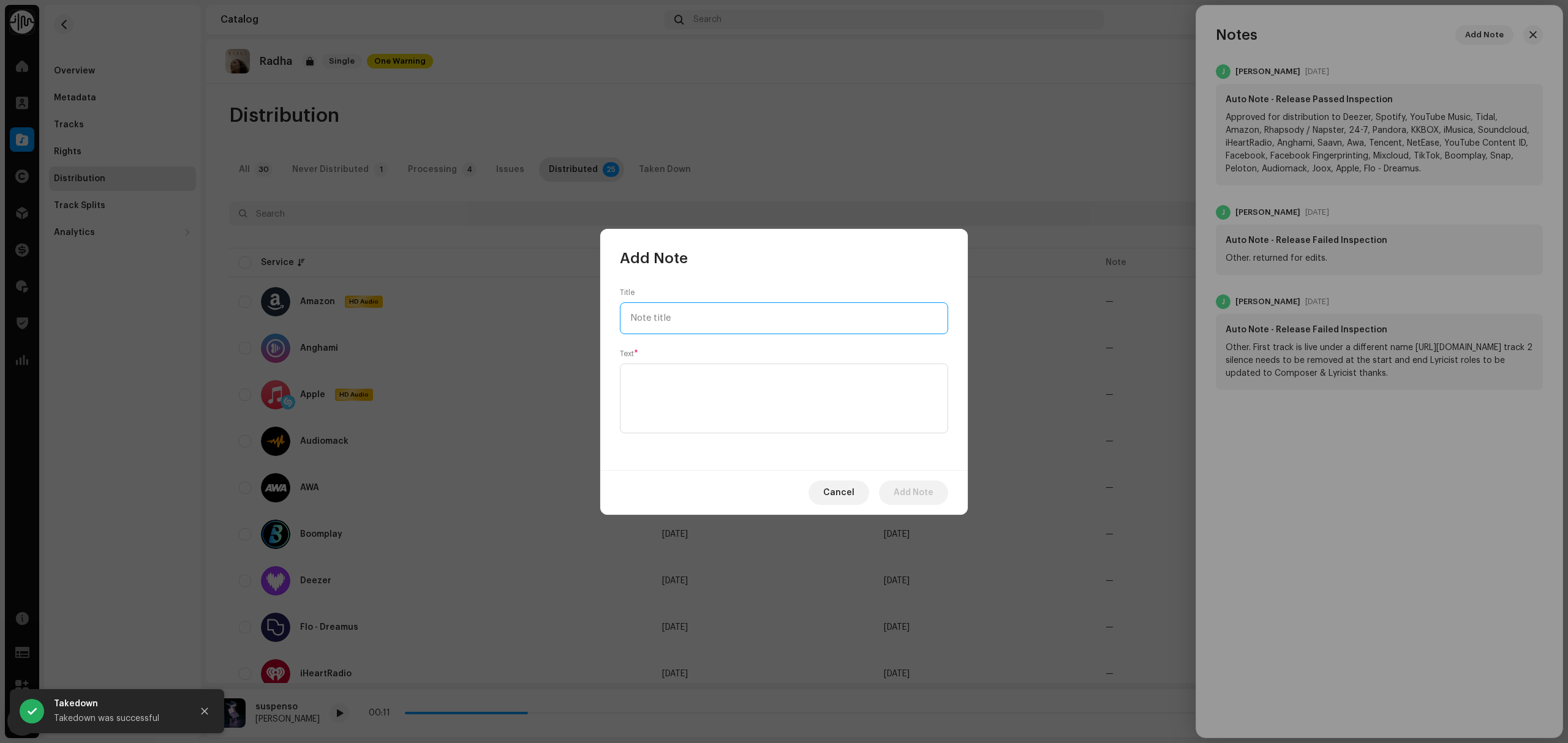
click at [808, 321] on input "text" at bounding box center [784, 318] width 328 height 32
type input "R"
type input "Takedown RMP"
click at [757, 422] on textarea at bounding box center [784, 398] width 328 height 69
type textarea "T"
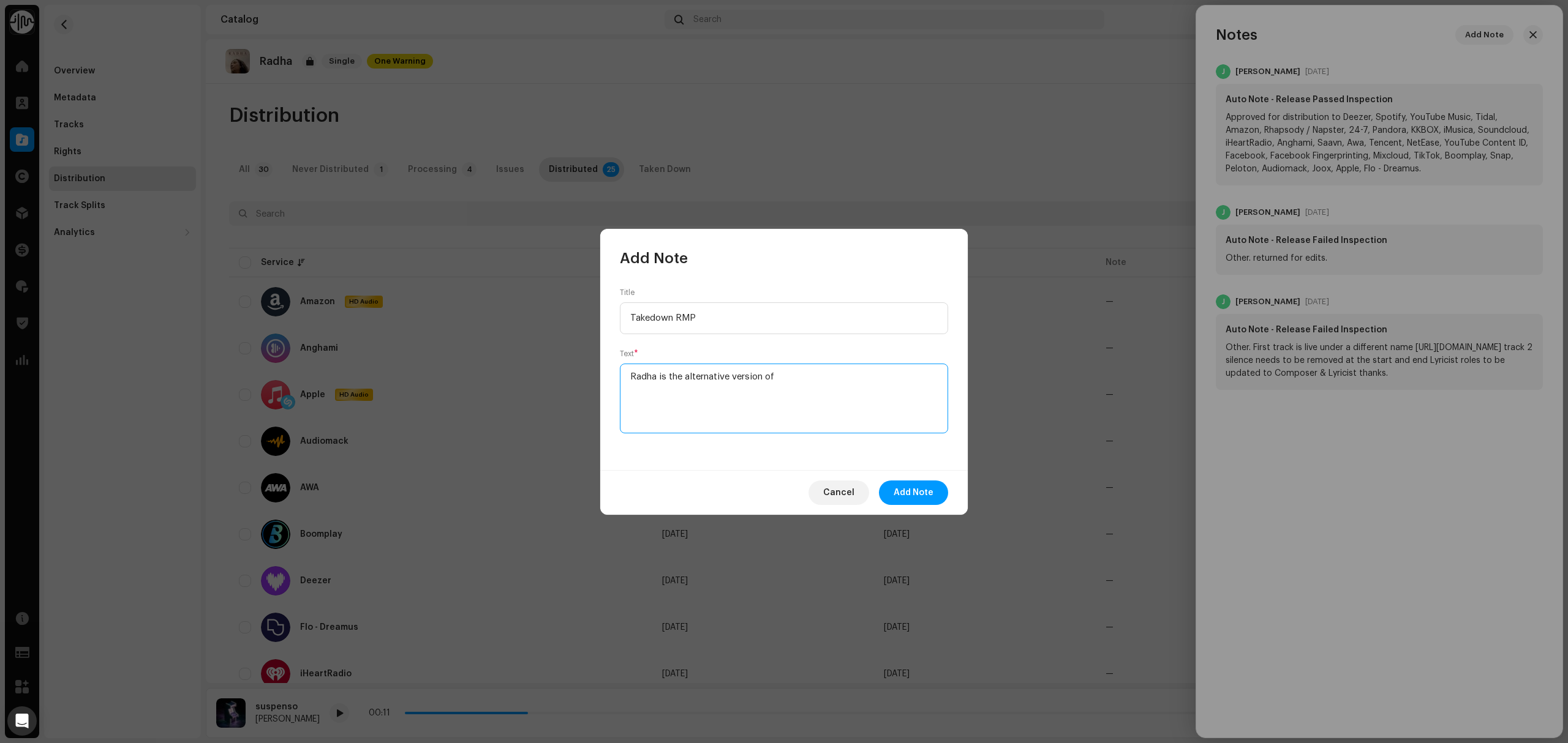
click at [902, 397] on textarea at bounding box center [784, 398] width 328 height 69
paste textarea "Rajawe"
click at [915, 390] on textarea at bounding box center [784, 398] width 328 height 69
paste textarea "QM6P42483859"
click at [919, 393] on textarea at bounding box center [784, 398] width 328 height 69
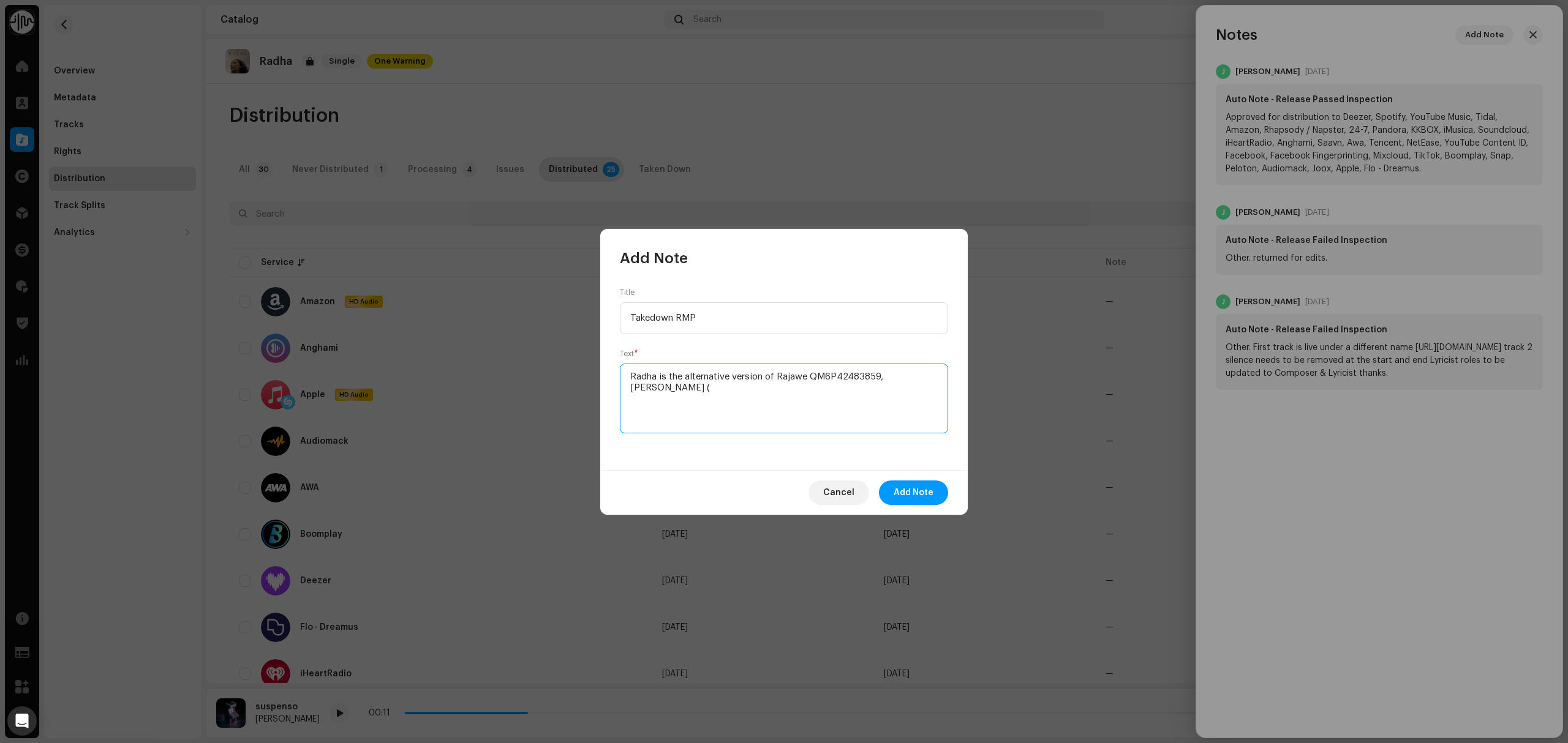
click at [947, 370] on textarea at bounding box center [784, 398] width 328 height 69
paste textarea "3006762"
click at [815, 385] on textarea at bounding box center [784, 398] width 328 height 69
paste textarea "The Orchard Rights Manager"
type textarea "Radha is the alternative version of Rajawe QM6P42483859, Rajawe (3006762) is ba…"
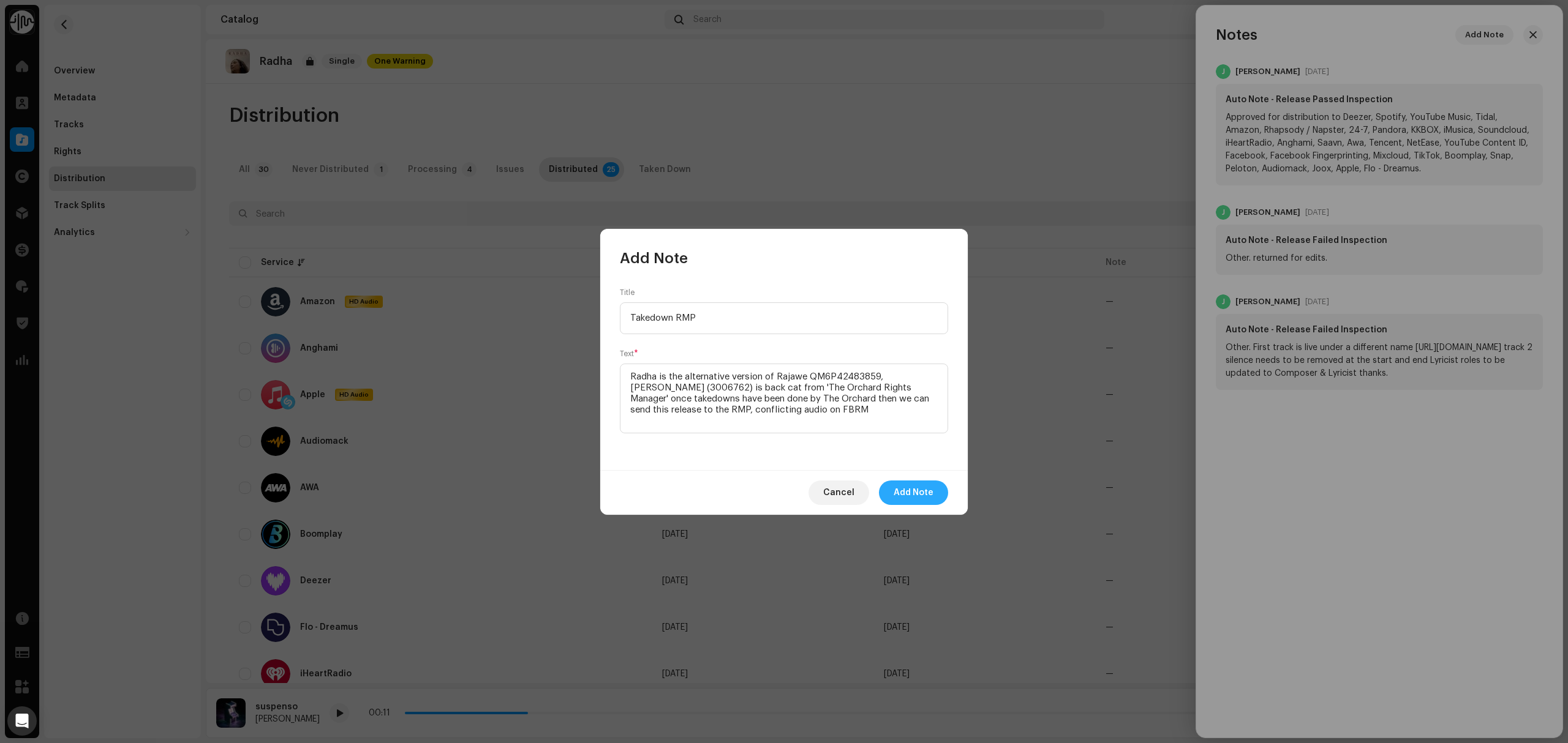
click at [910, 504] on span "Add Note" at bounding box center [913, 493] width 40 height 25
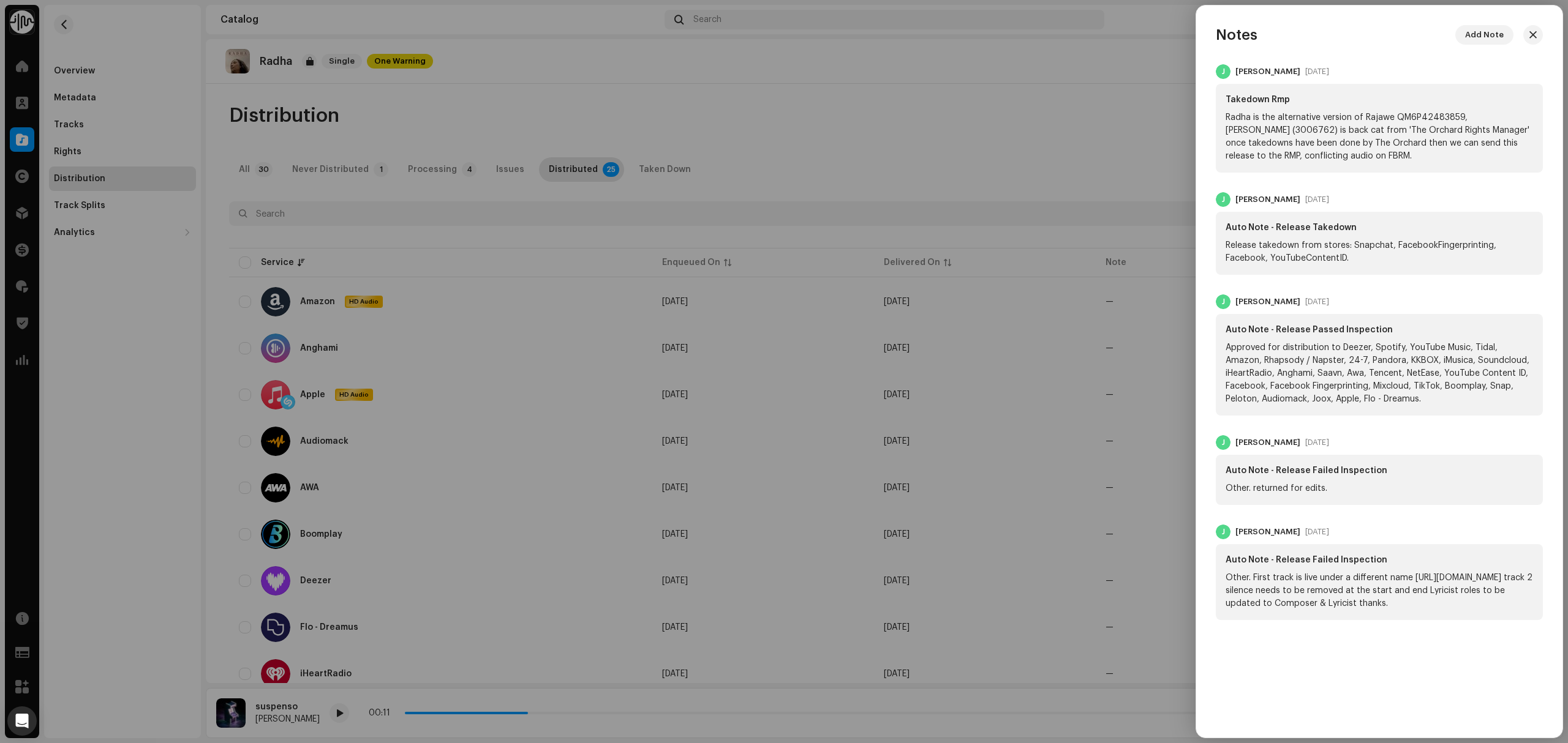
click at [121, 364] on div at bounding box center [784, 371] width 1568 height 743
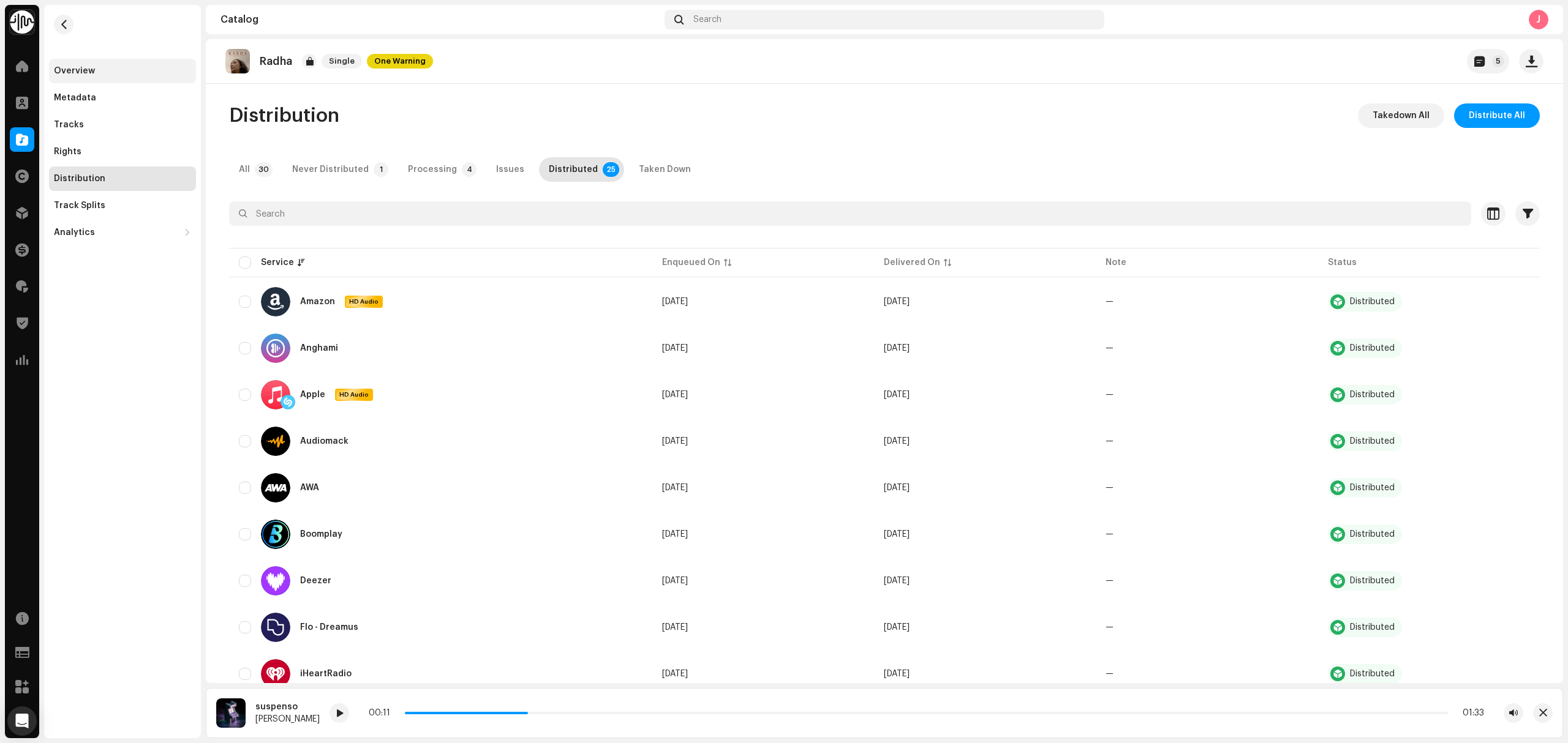
click at [122, 71] on div "Overview" at bounding box center [123, 70] width 137 height 10
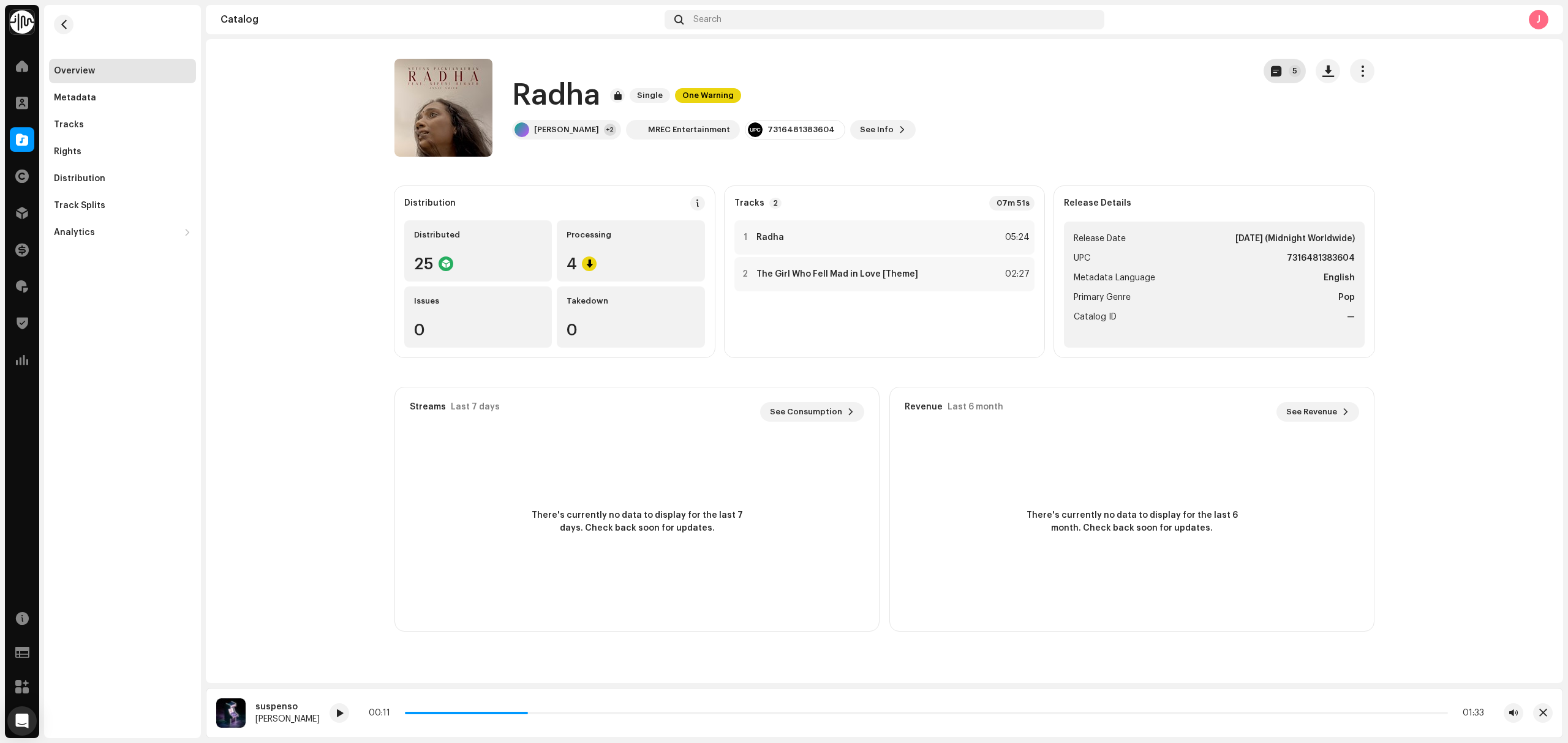
click at [1299, 69] on p-badge "5" at bounding box center [1294, 70] width 12 height 12
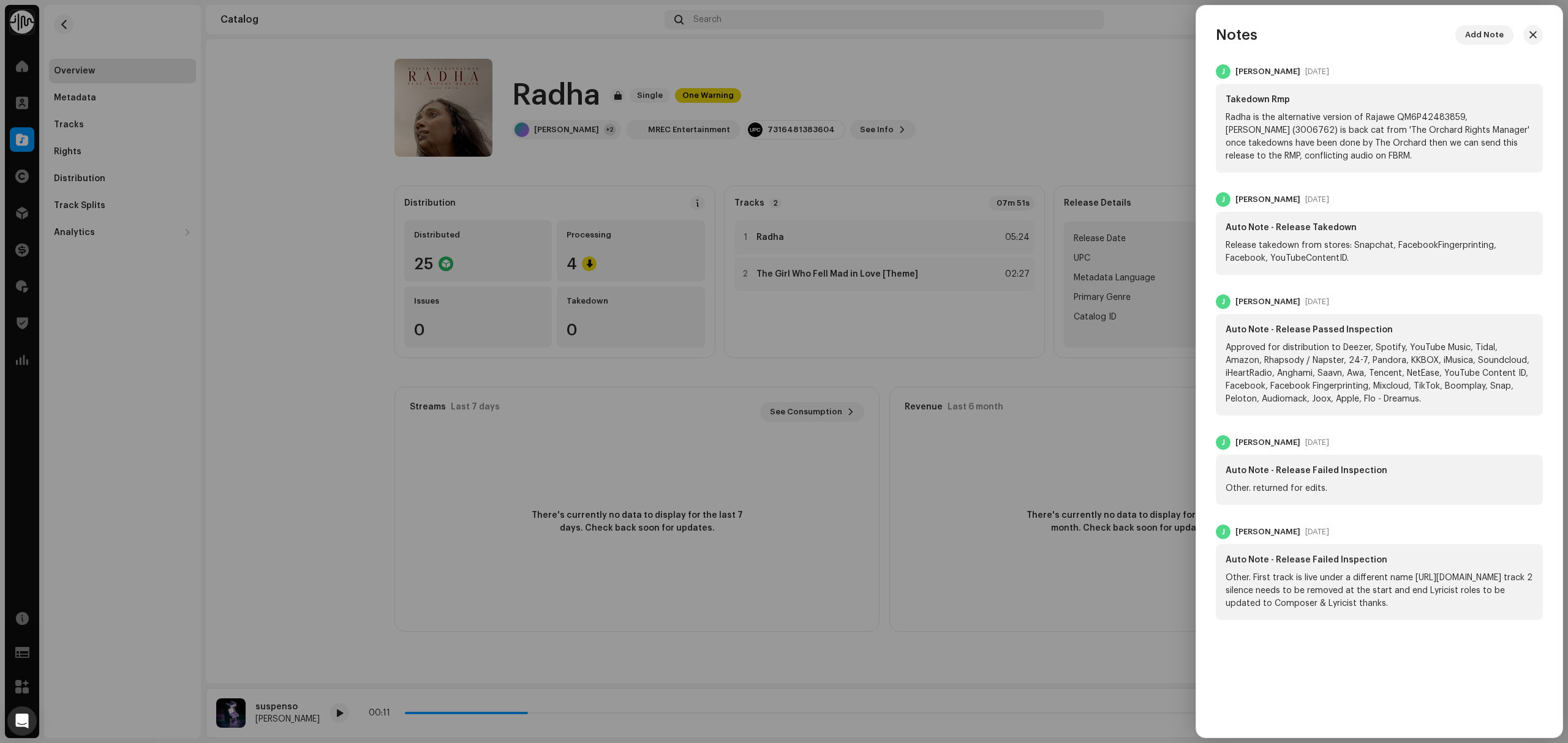
click at [131, 188] on div at bounding box center [784, 371] width 1568 height 743
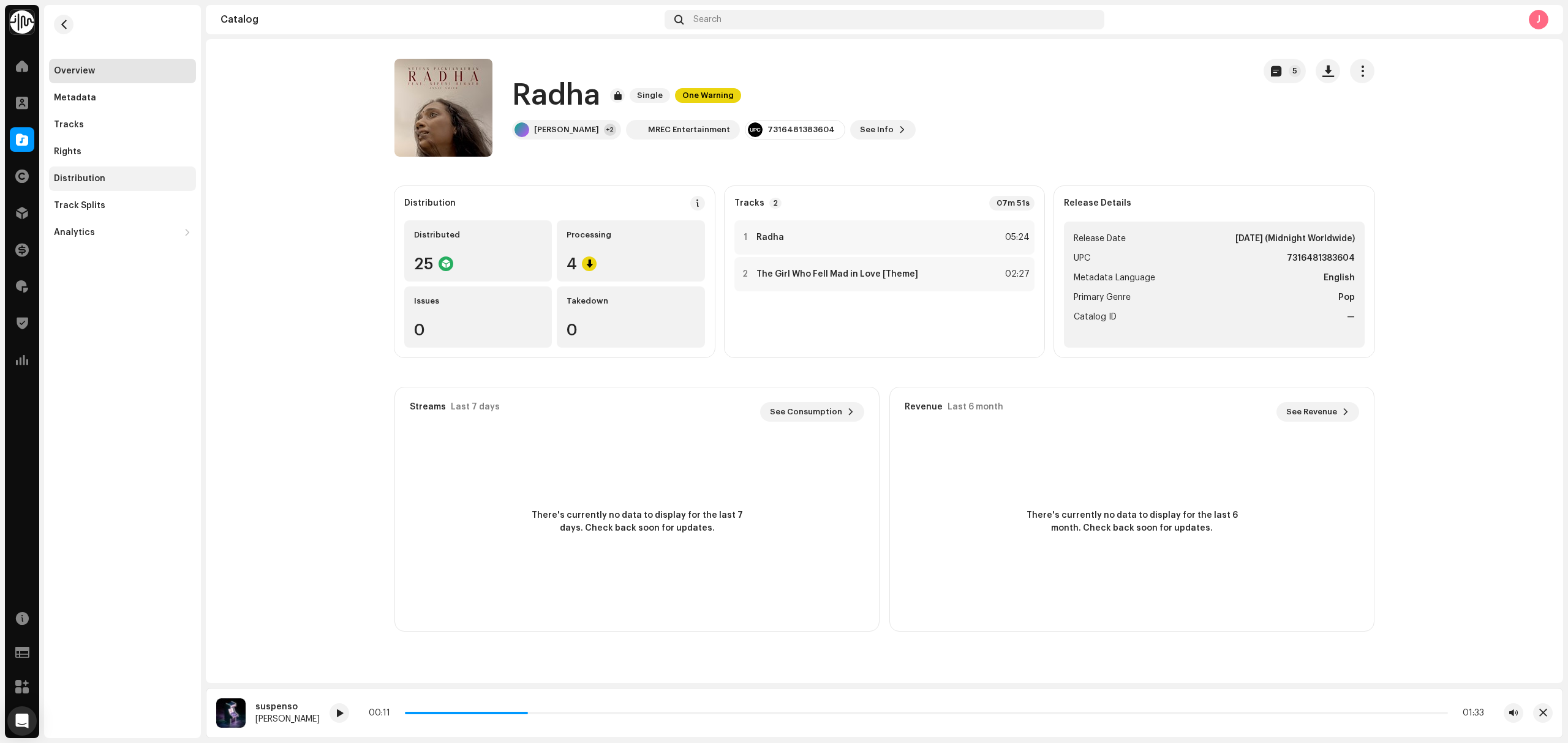
click at [123, 186] on div "Distribution" at bounding box center [123, 178] width 147 height 25
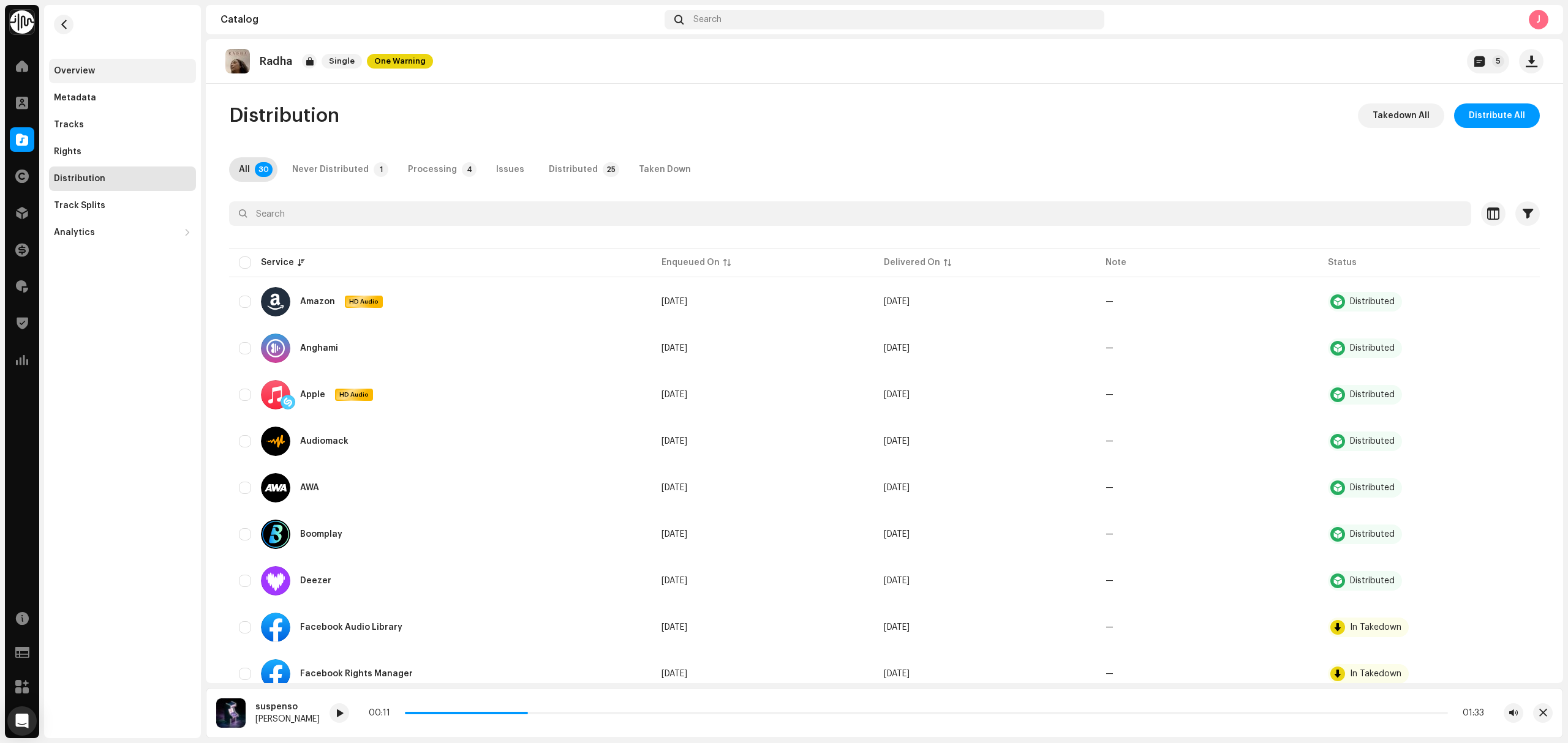
click at [111, 58] on div "Overview" at bounding box center [123, 70] width 147 height 25
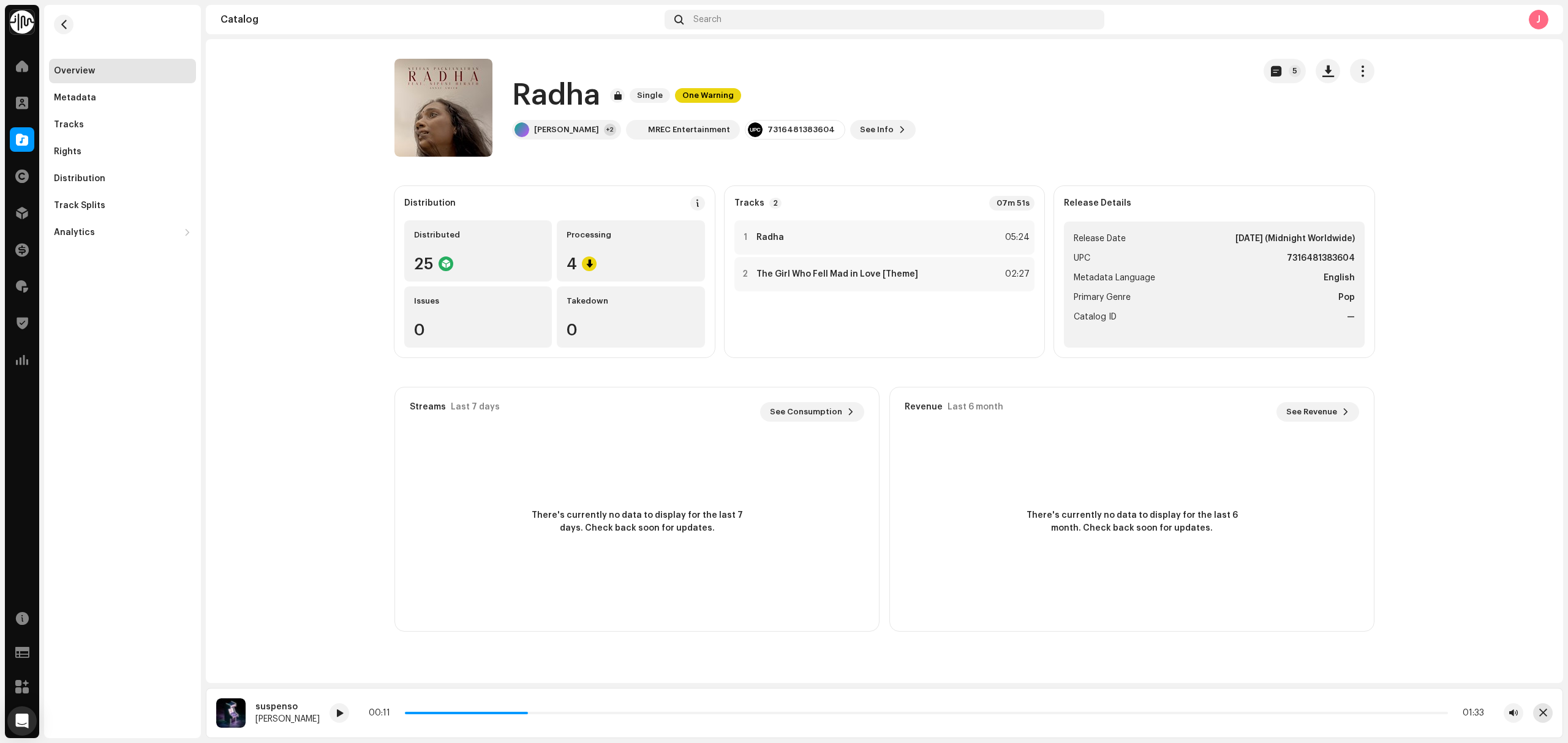
click at [1547, 713] on button "button" at bounding box center [1542, 713] width 19 height 19
click at [189, 436] on div "Overview Metadata Tracks Rights Distribution Track Splits Analytics Consumption…" at bounding box center [122, 371] width 156 height 734
click at [1279, 80] on button "5" at bounding box center [1285, 70] width 42 height 25
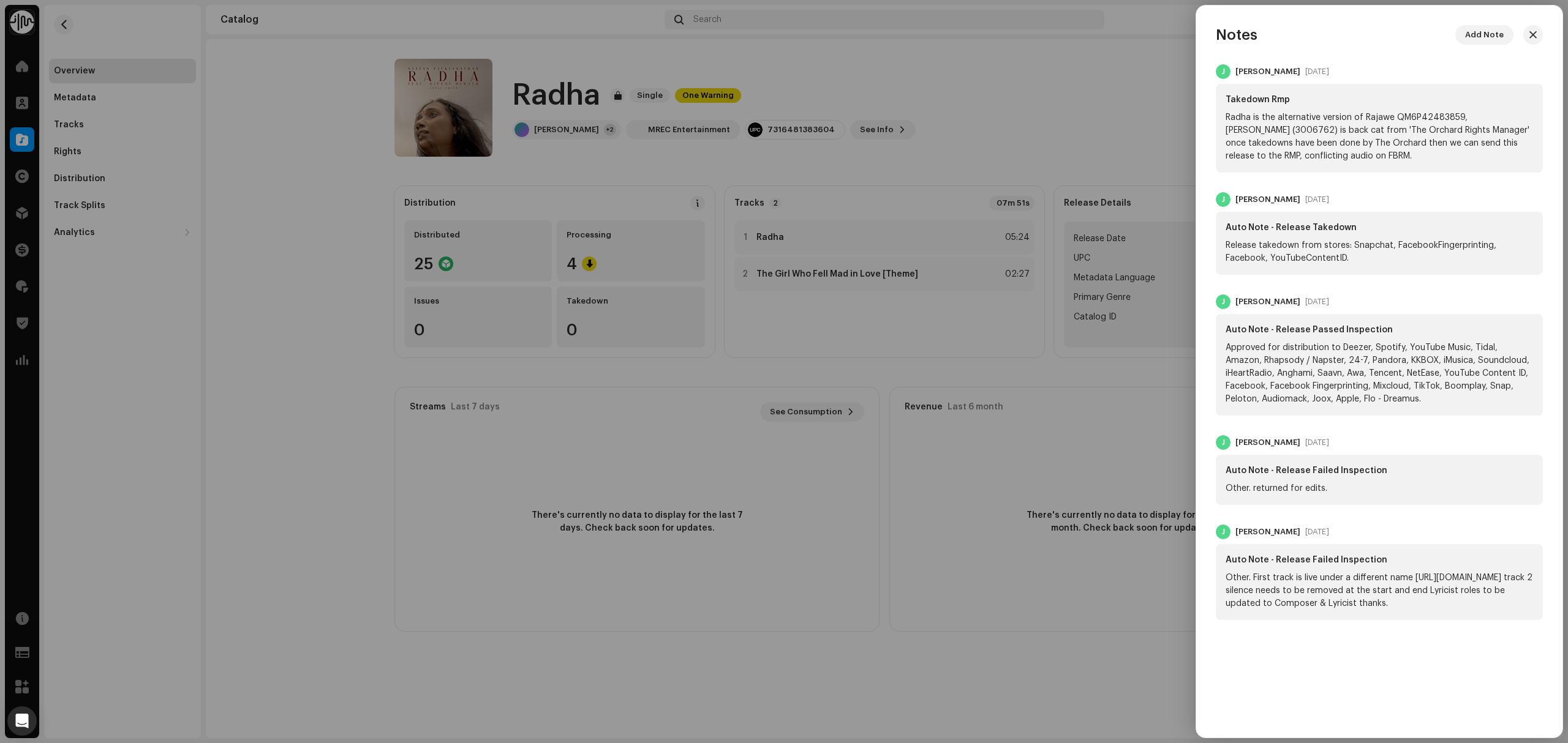
click at [315, 246] on div at bounding box center [784, 371] width 1568 height 743
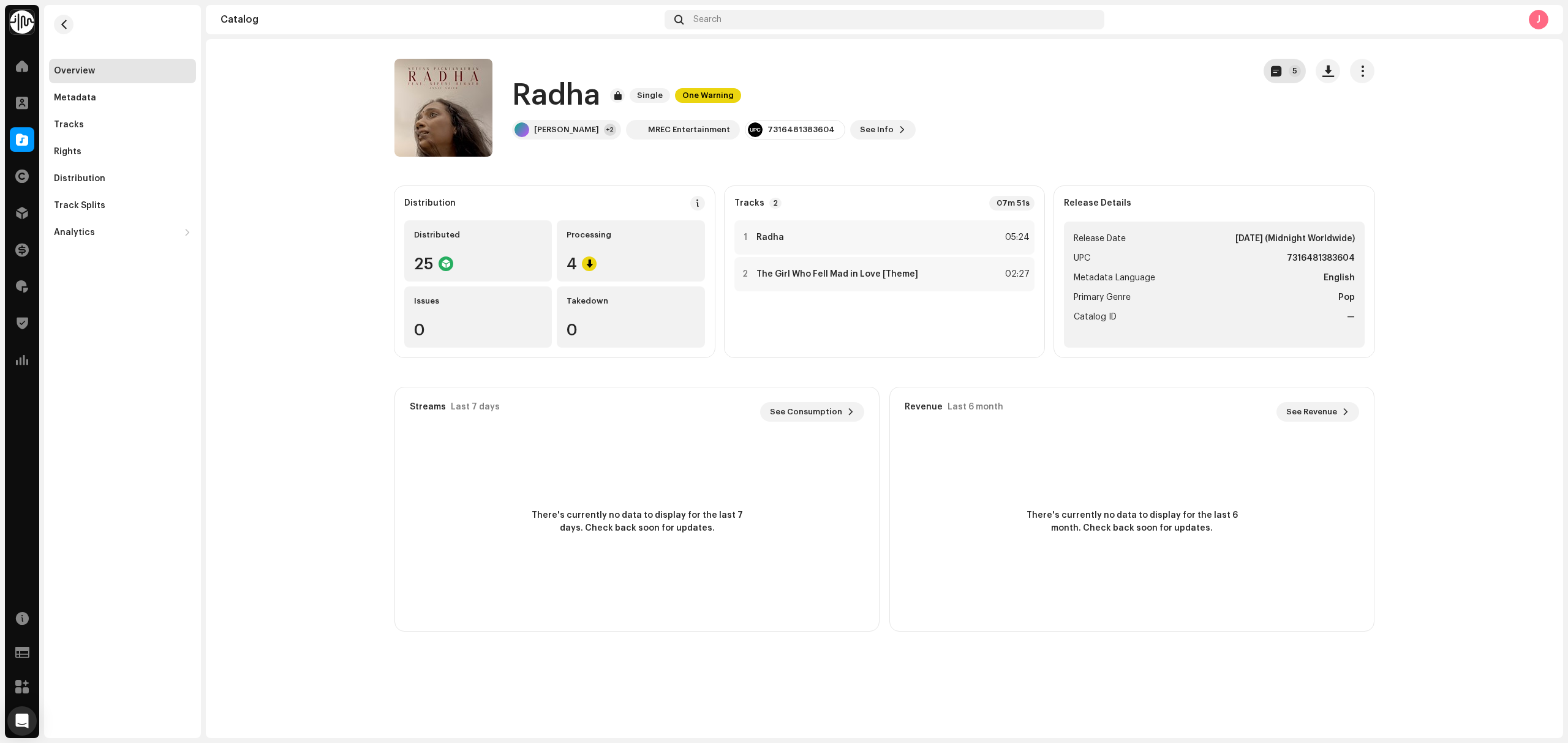
click at [1272, 77] on button "5" at bounding box center [1285, 70] width 42 height 25
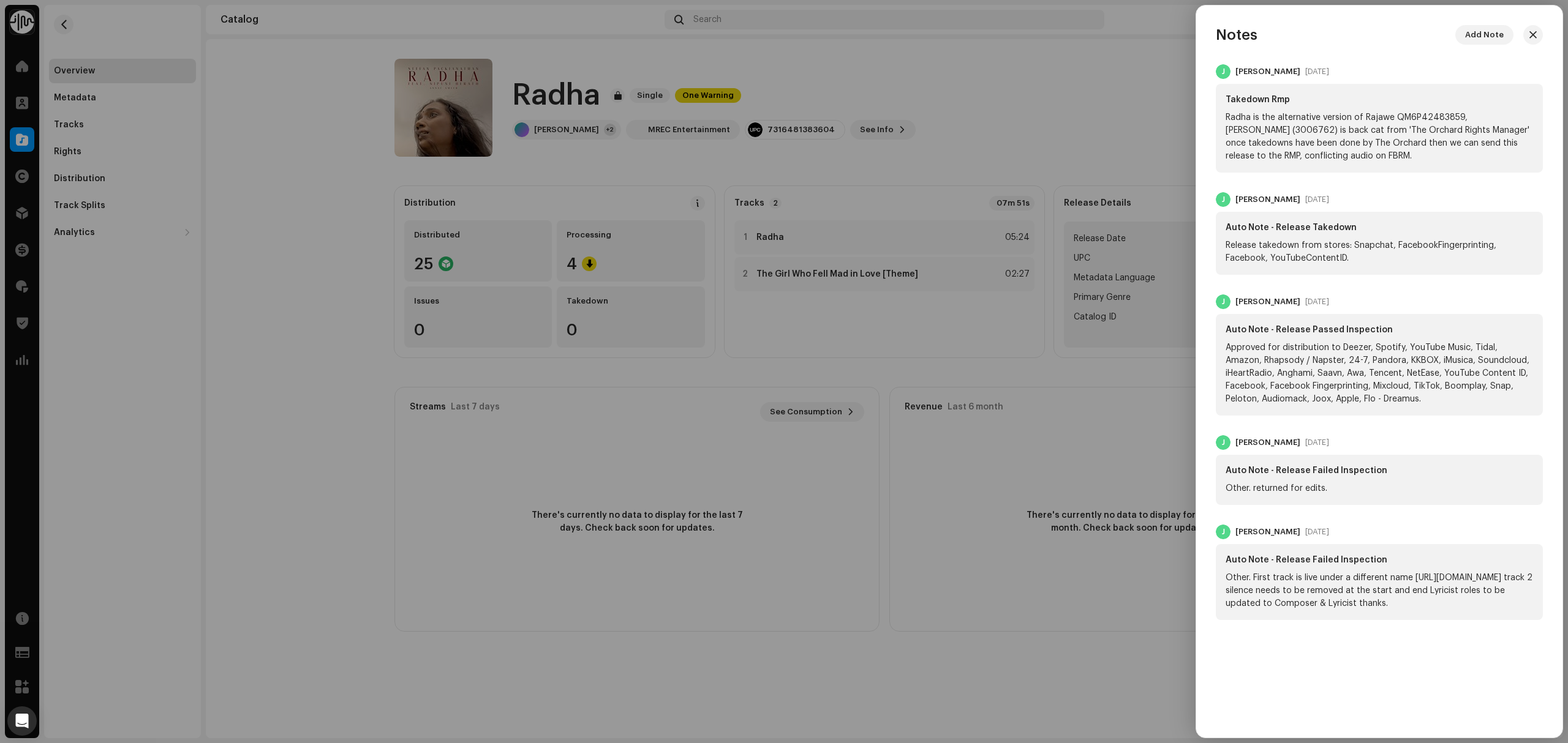
click at [316, 267] on div at bounding box center [784, 371] width 1568 height 743
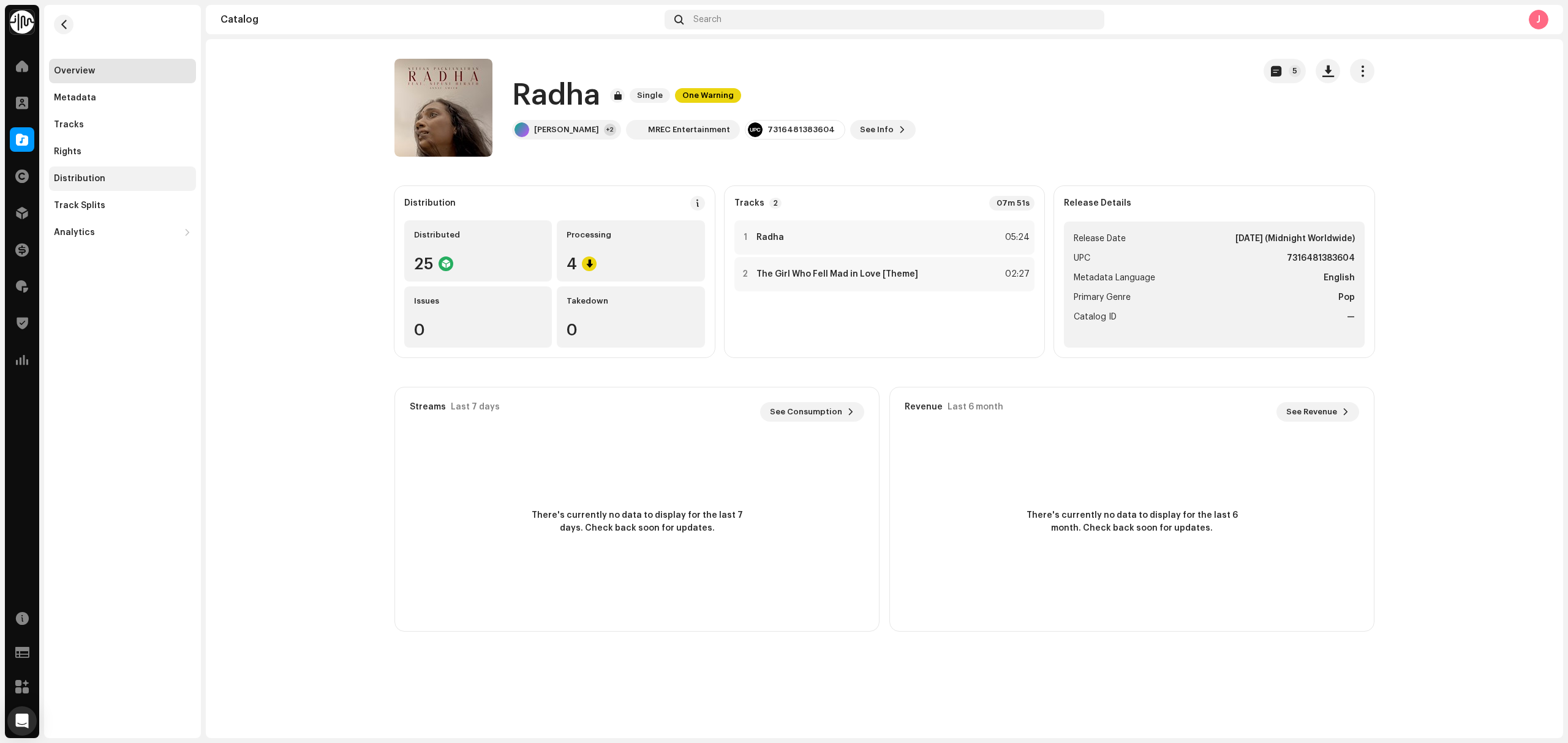
click at [125, 172] on div "Distribution" at bounding box center [123, 178] width 147 height 25
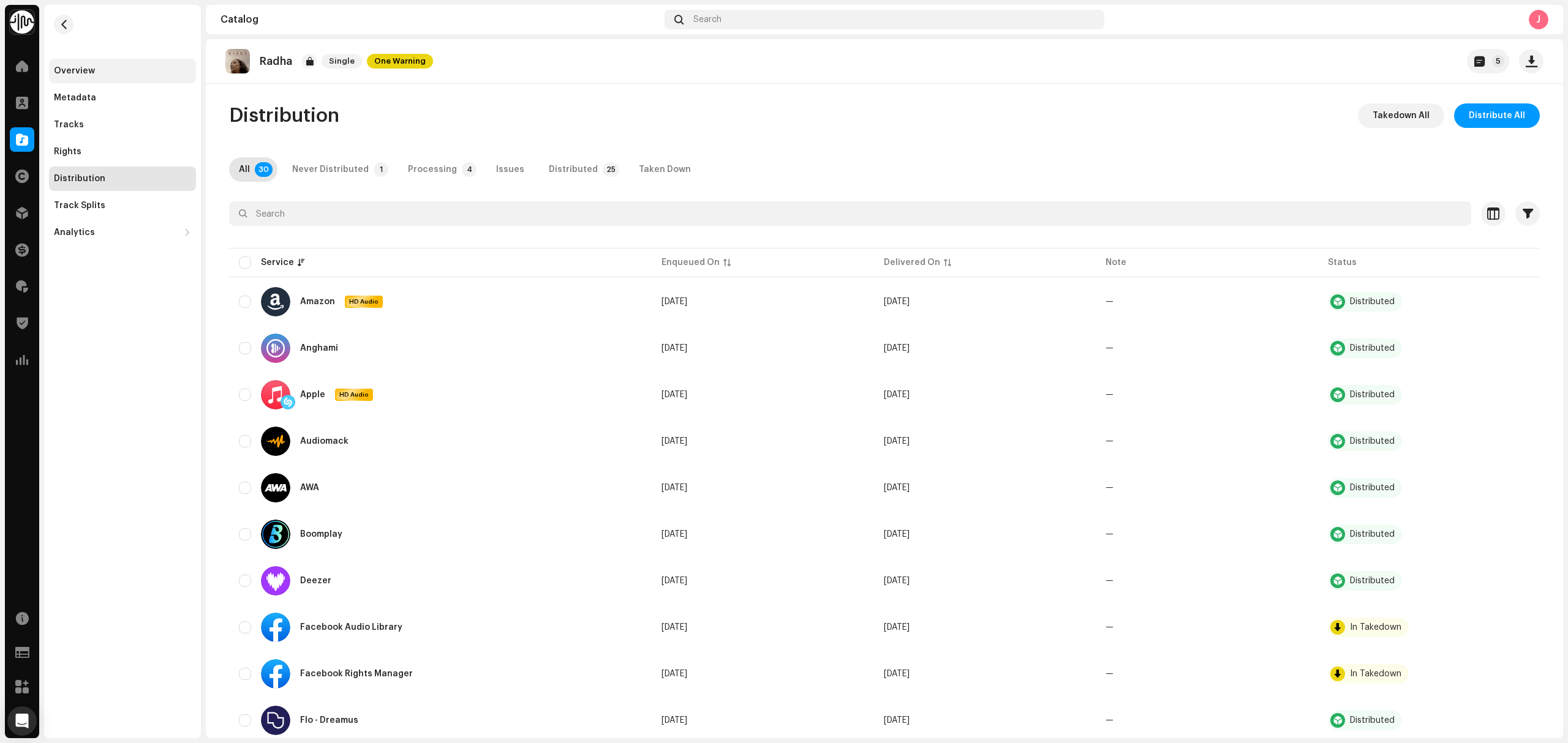
click at [133, 80] on div "Overview" at bounding box center [123, 70] width 147 height 25
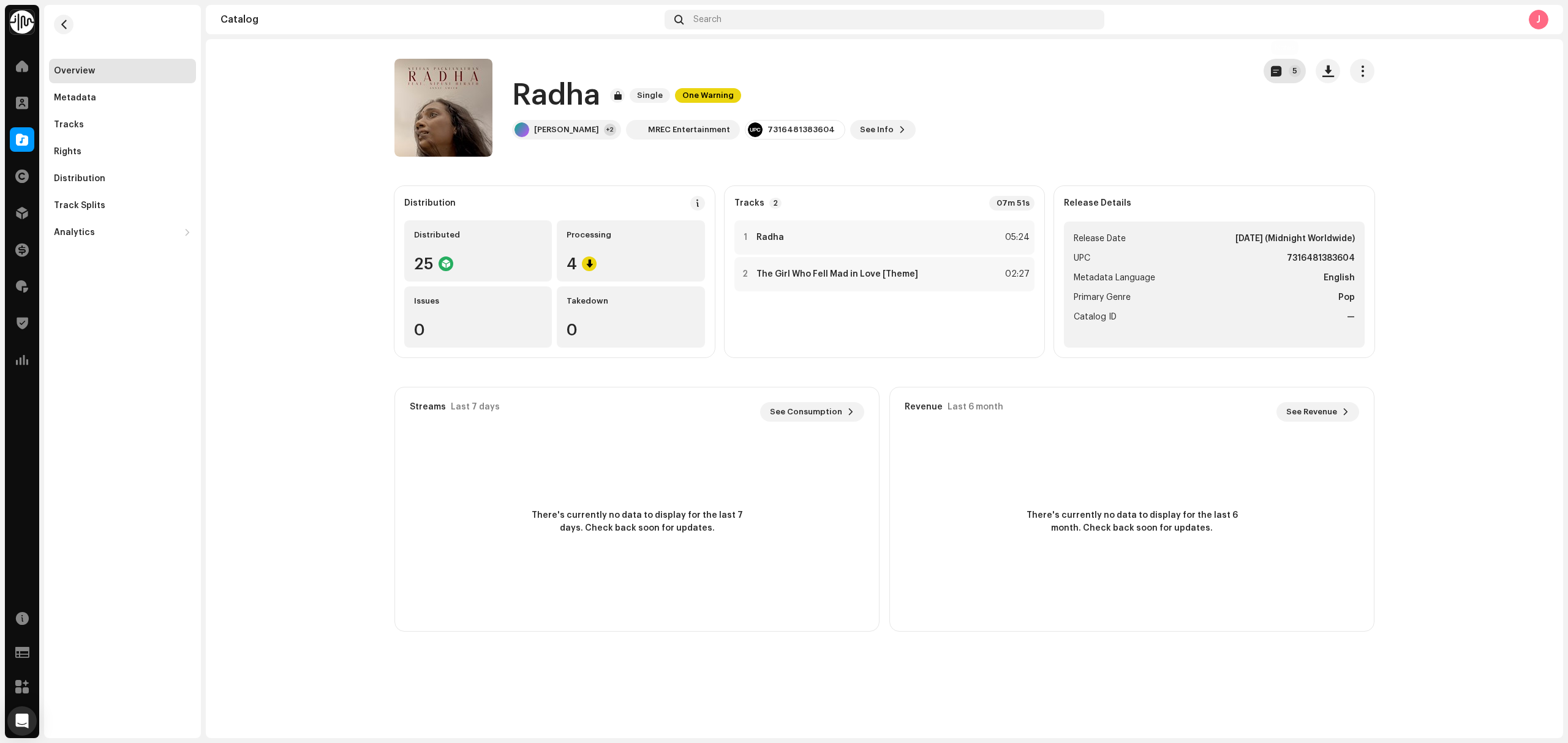
click at [1291, 73] on p-badge "5" at bounding box center [1294, 70] width 12 height 12
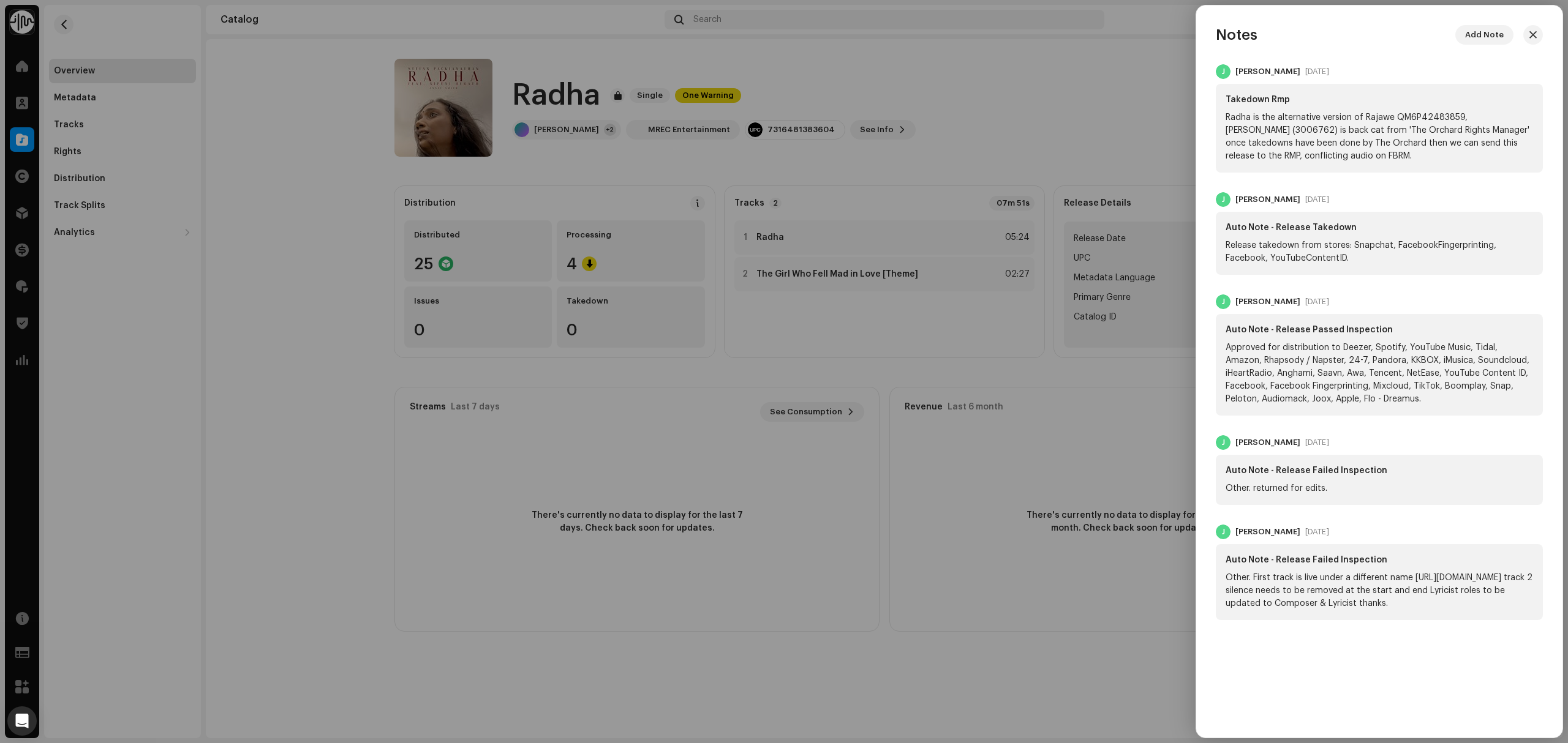
click at [111, 116] on div at bounding box center [784, 371] width 1568 height 743
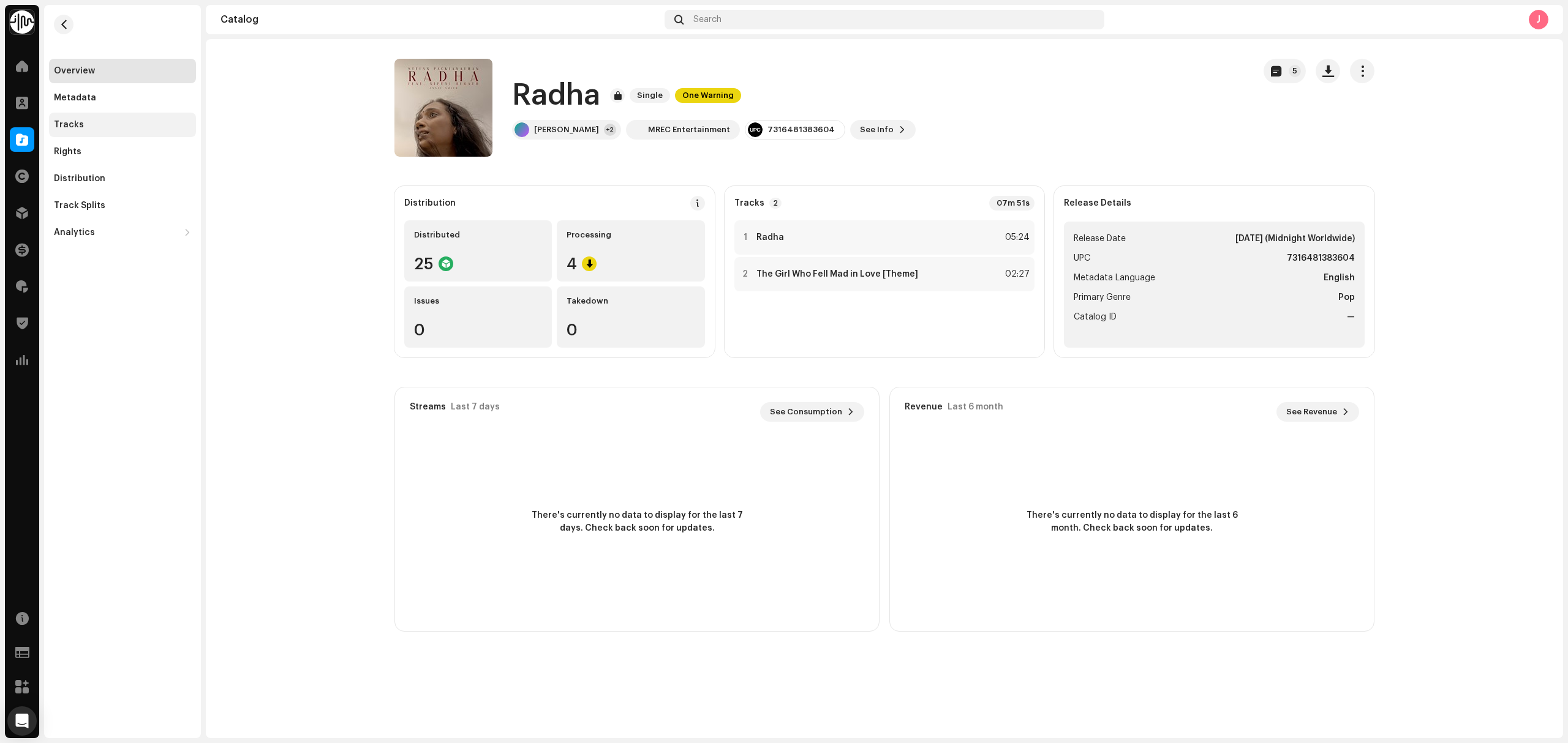
click at [111, 123] on div "Tracks" at bounding box center [123, 124] width 137 height 10
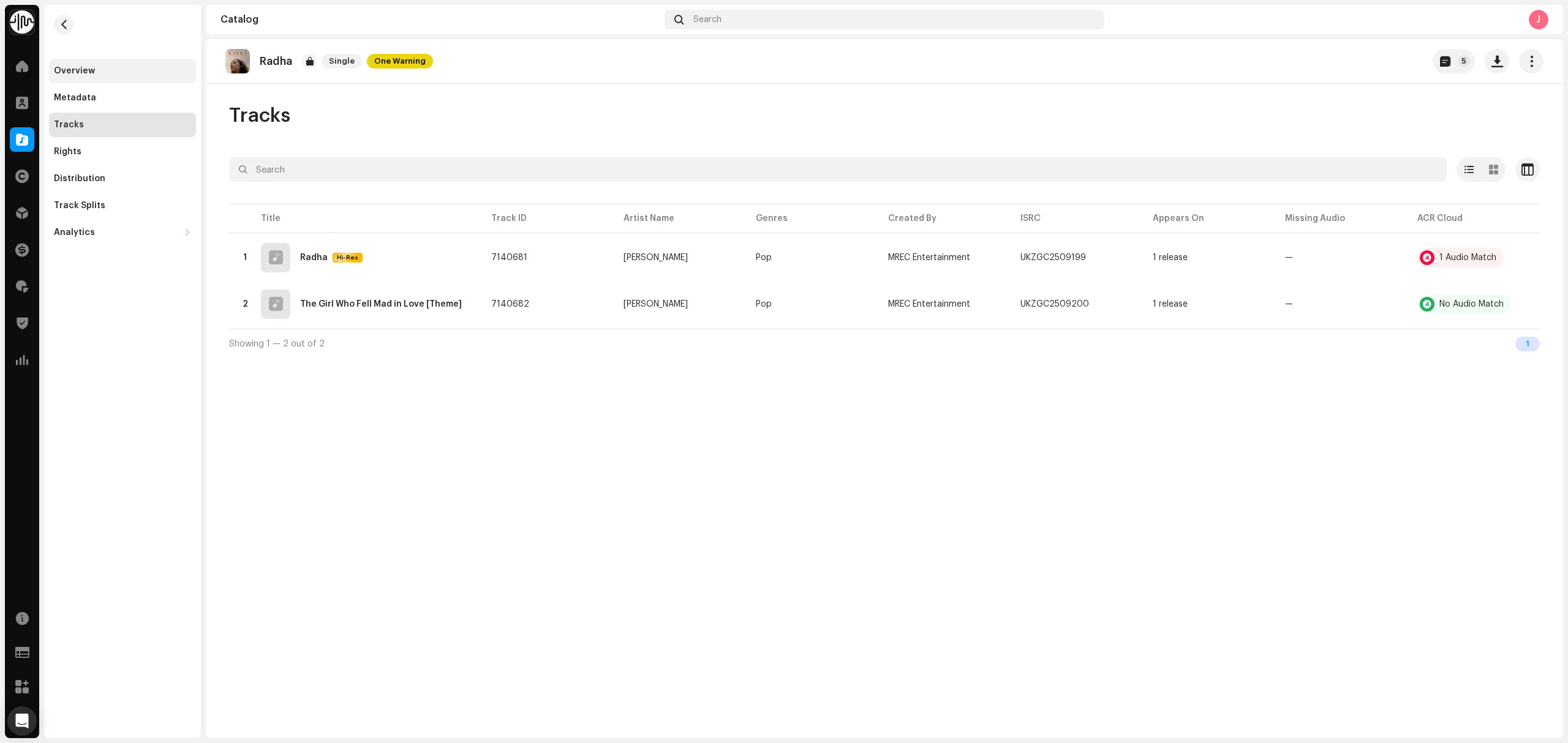
click at [93, 62] on div "Overview" at bounding box center [123, 70] width 147 height 25
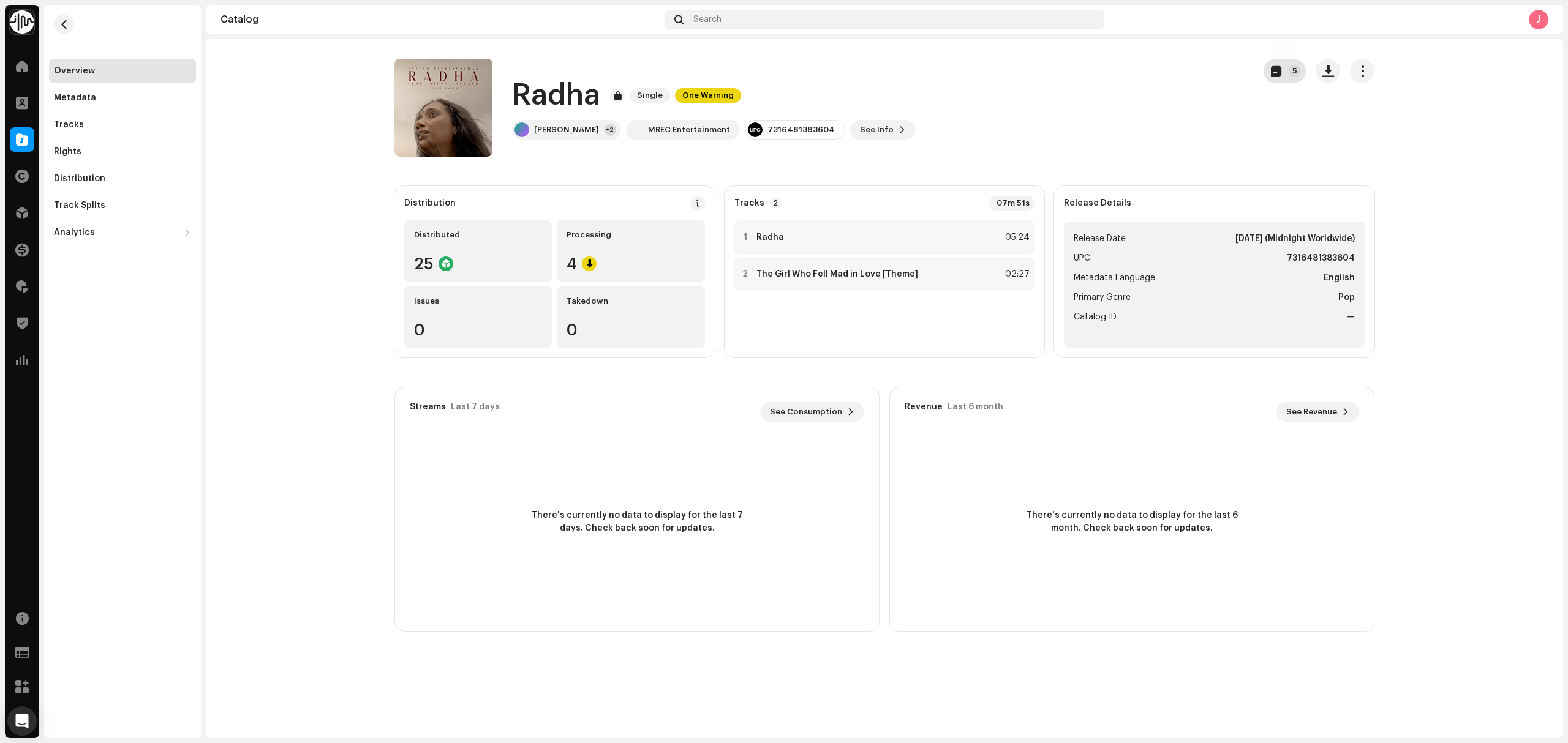
click at [1290, 76] on p-badge "5" at bounding box center [1294, 70] width 12 height 12
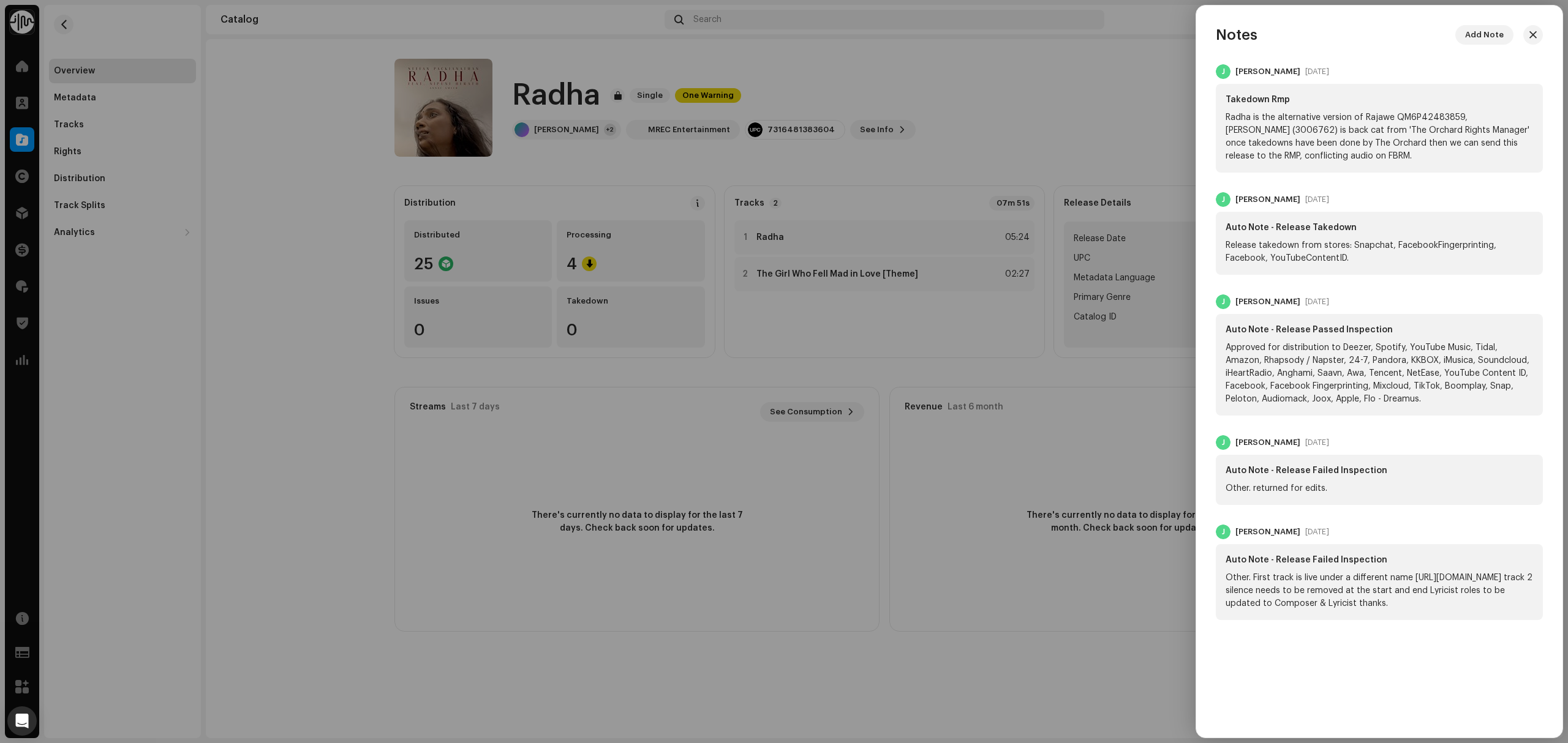
click at [303, 359] on div at bounding box center [784, 371] width 1568 height 743
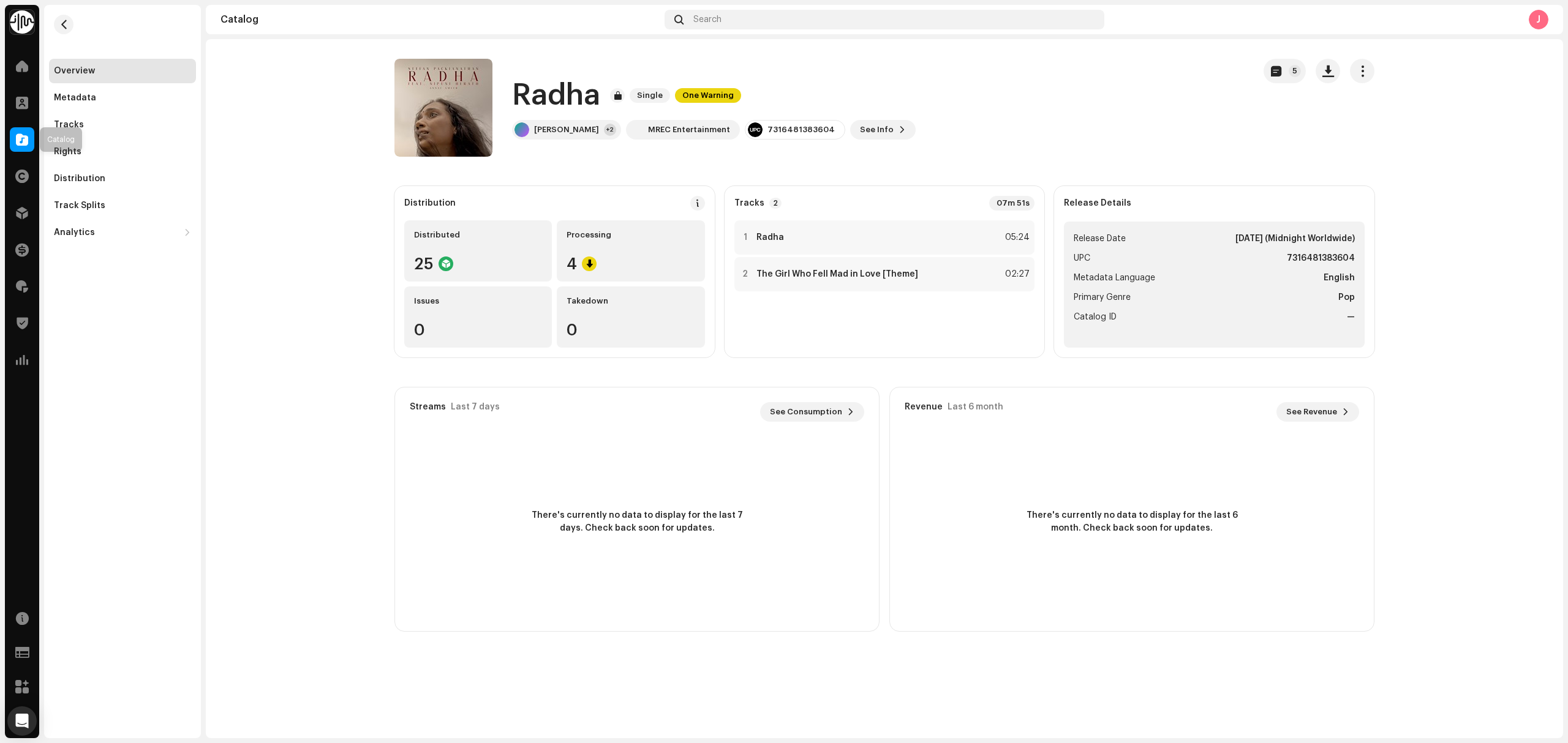
click at [15, 135] on div at bounding box center [22, 139] width 25 height 25
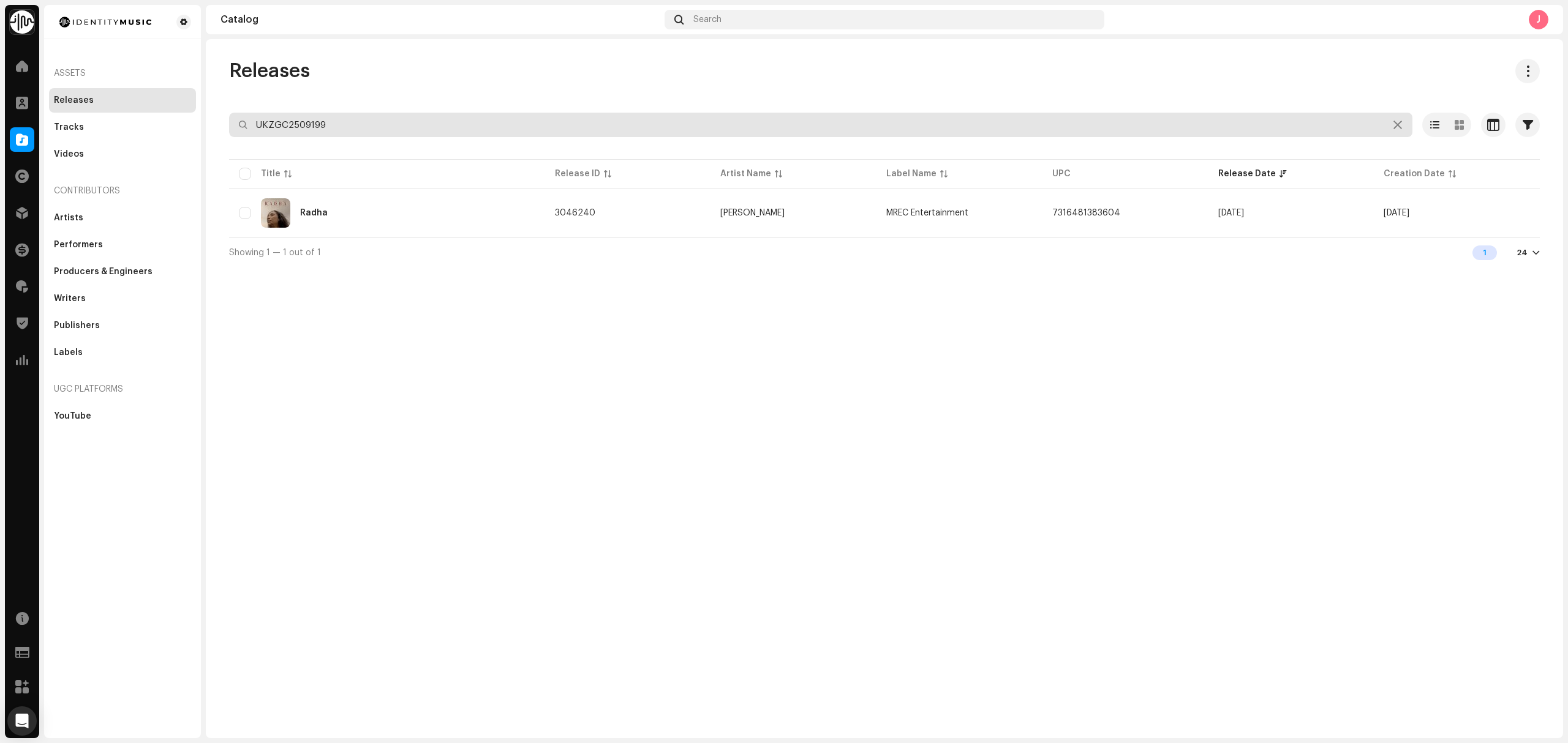
drag, startPoint x: 263, startPoint y: 121, endPoint x: 133, endPoint y: 114, distance: 130.2
click at [192, 121] on div "Identity Music Home Clients Catalog Rights Distribution Finance Royalties Trust…" at bounding box center [784, 371] width 1568 height 743
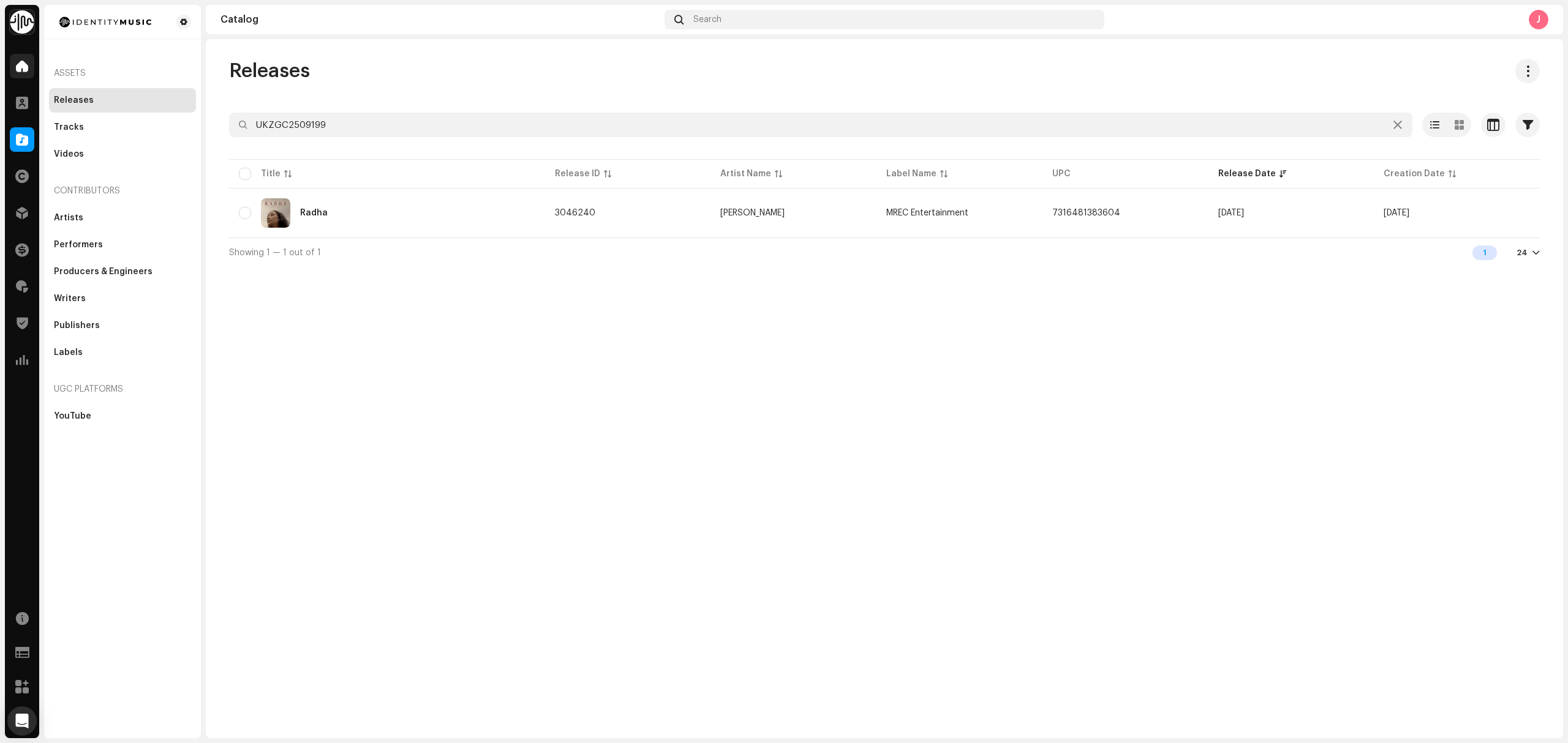
click at [23, 74] on div at bounding box center [22, 66] width 25 height 25
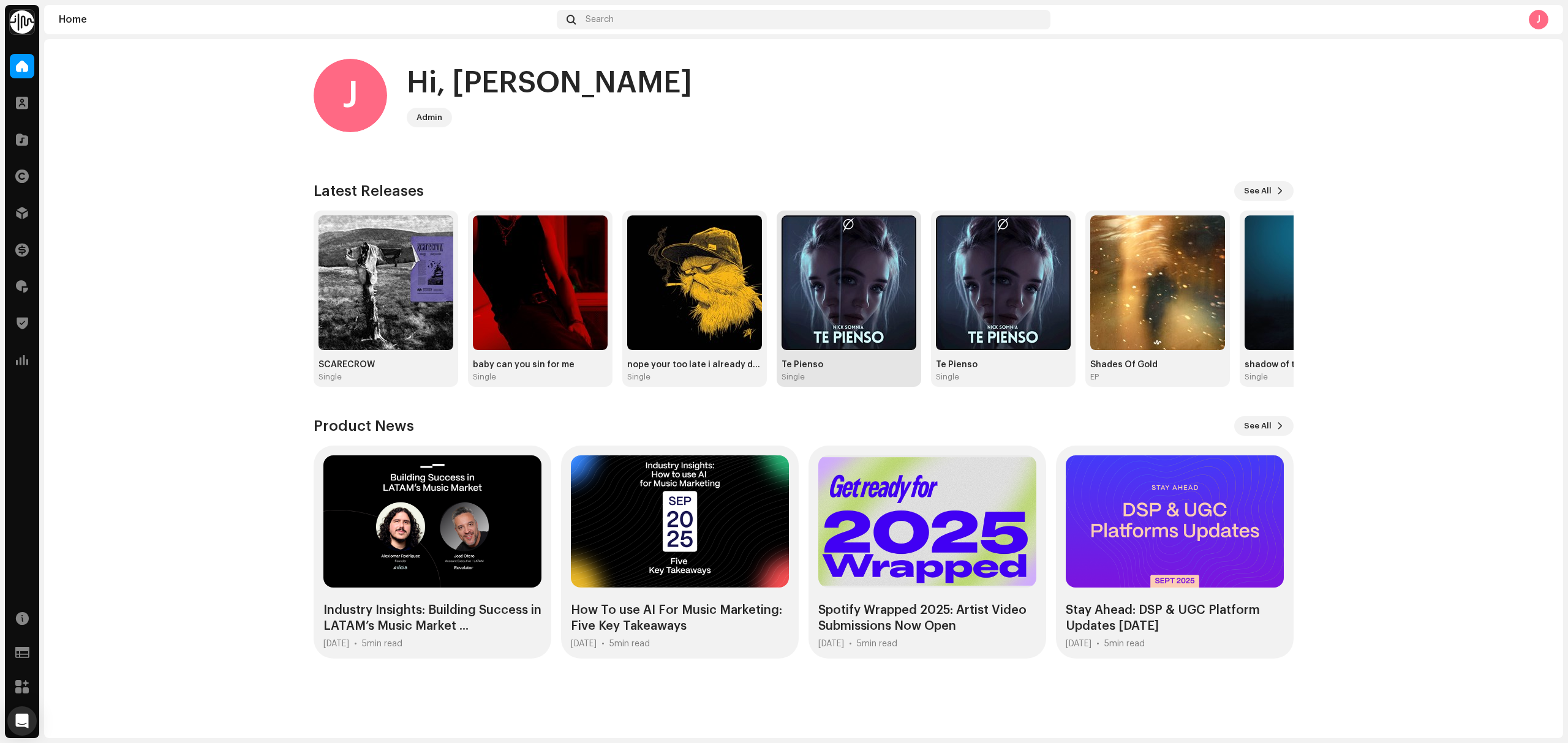
click at [852, 298] on img at bounding box center [848, 282] width 134 height 134
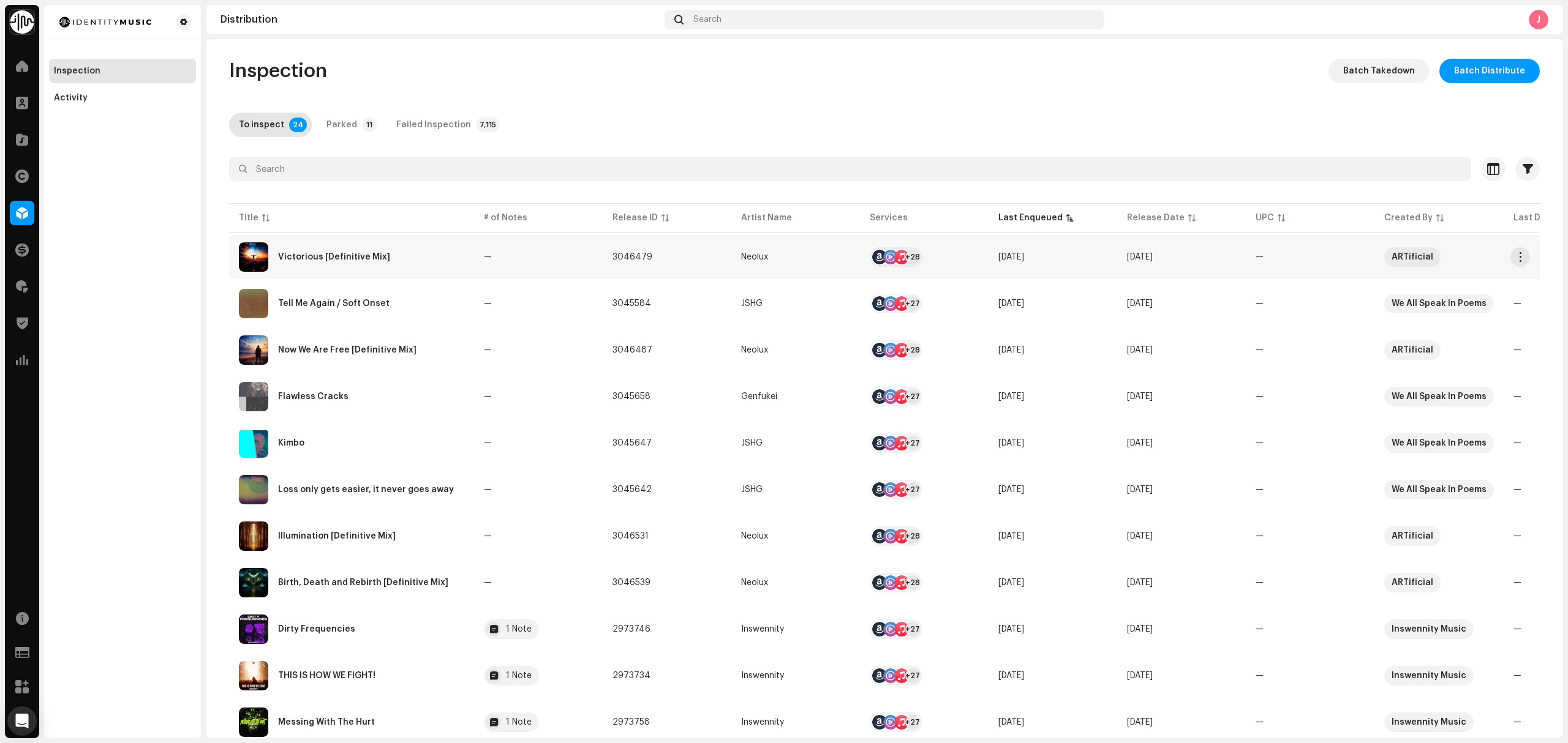
click at [436, 262] on div "Victorious [Definitive Mix]" at bounding box center [351, 257] width 226 height 29
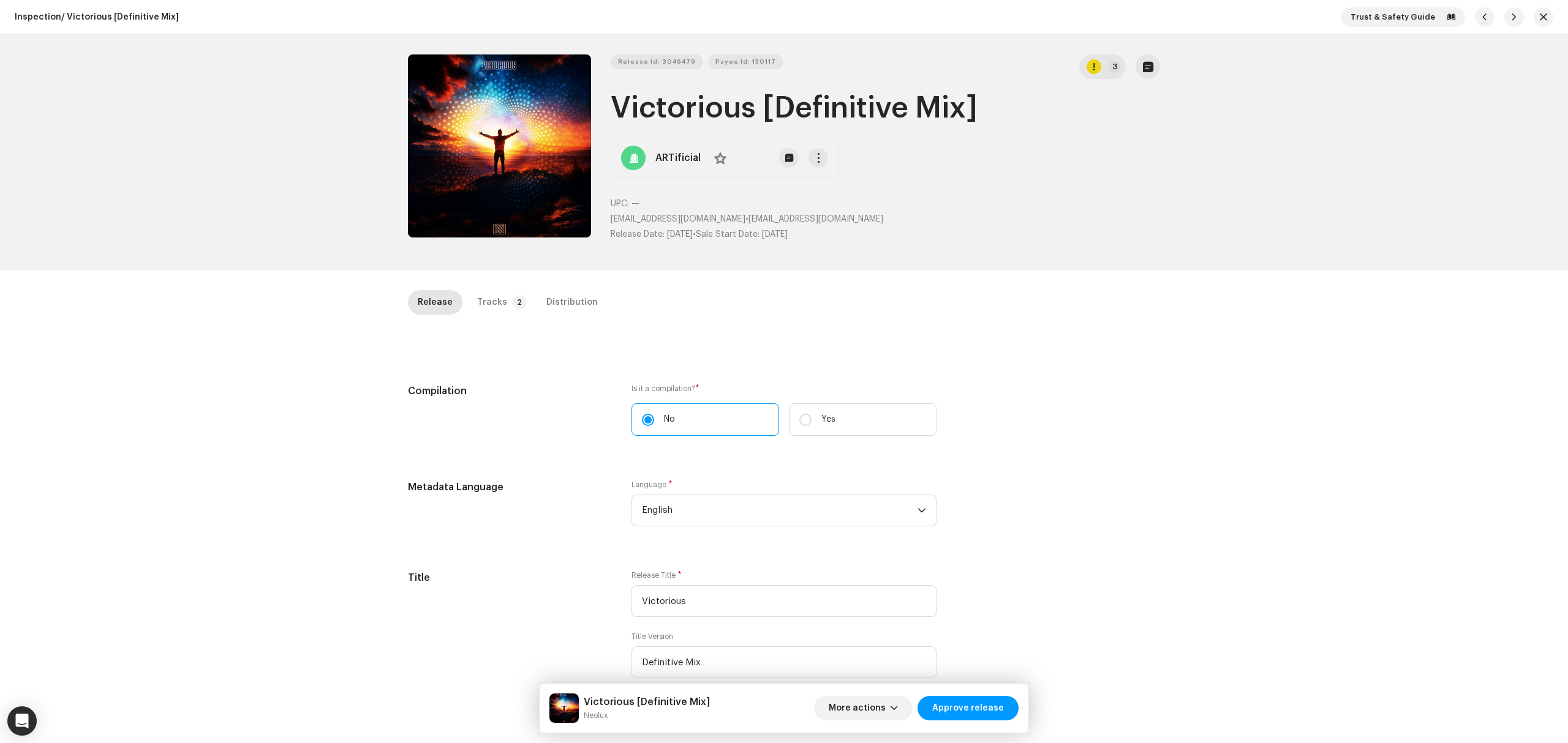
click at [187, 316] on div "Inspection / Victorious [Definitive Mix] Trust & Safety Guide Release Id: 30464…" at bounding box center [784, 371] width 1568 height 743
click at [430, 131] on button "Zoom Image" at bounding box center [499, 146] width 183 height 183
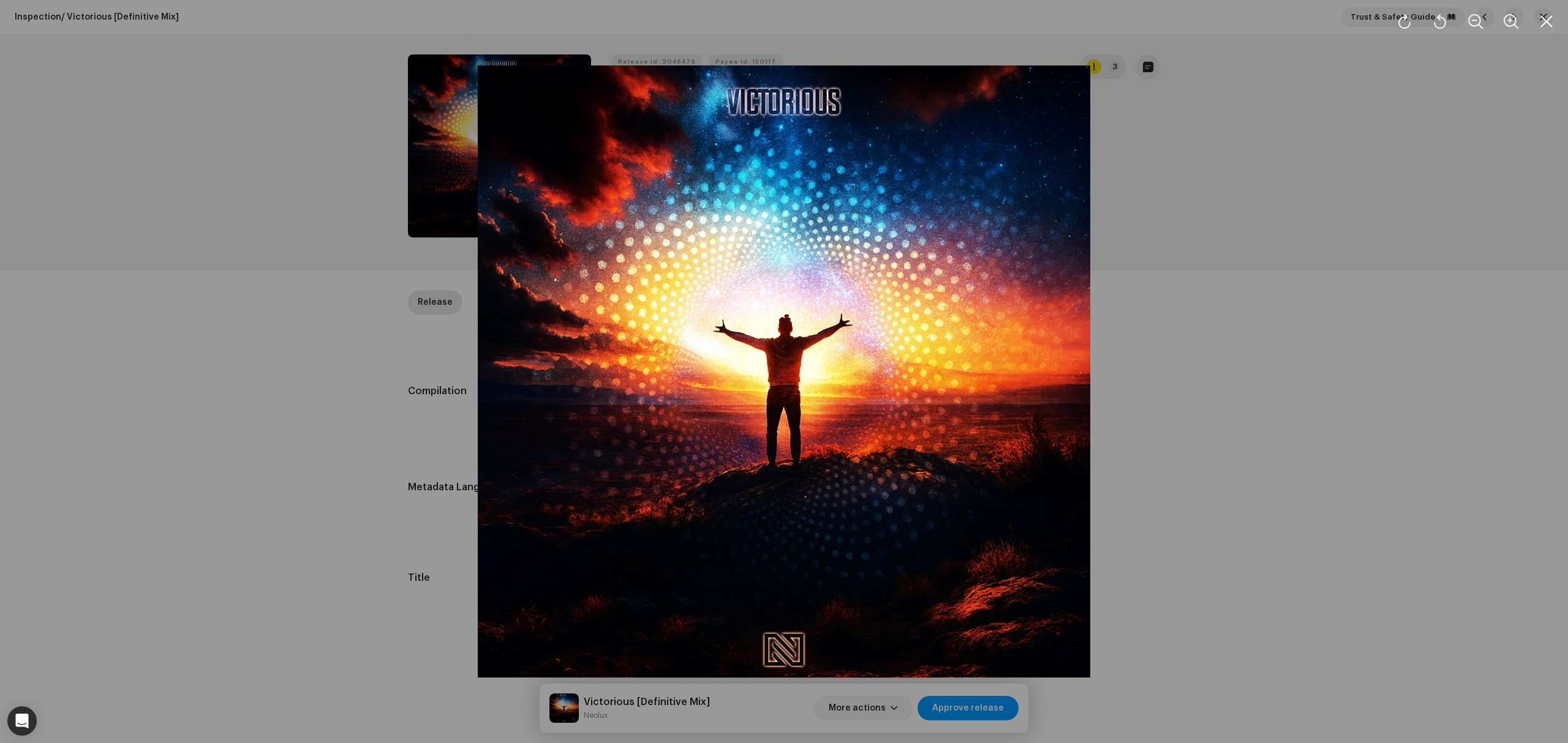
click at [329, 390] on div at bounding box center [784, 371] width 1568 height 743
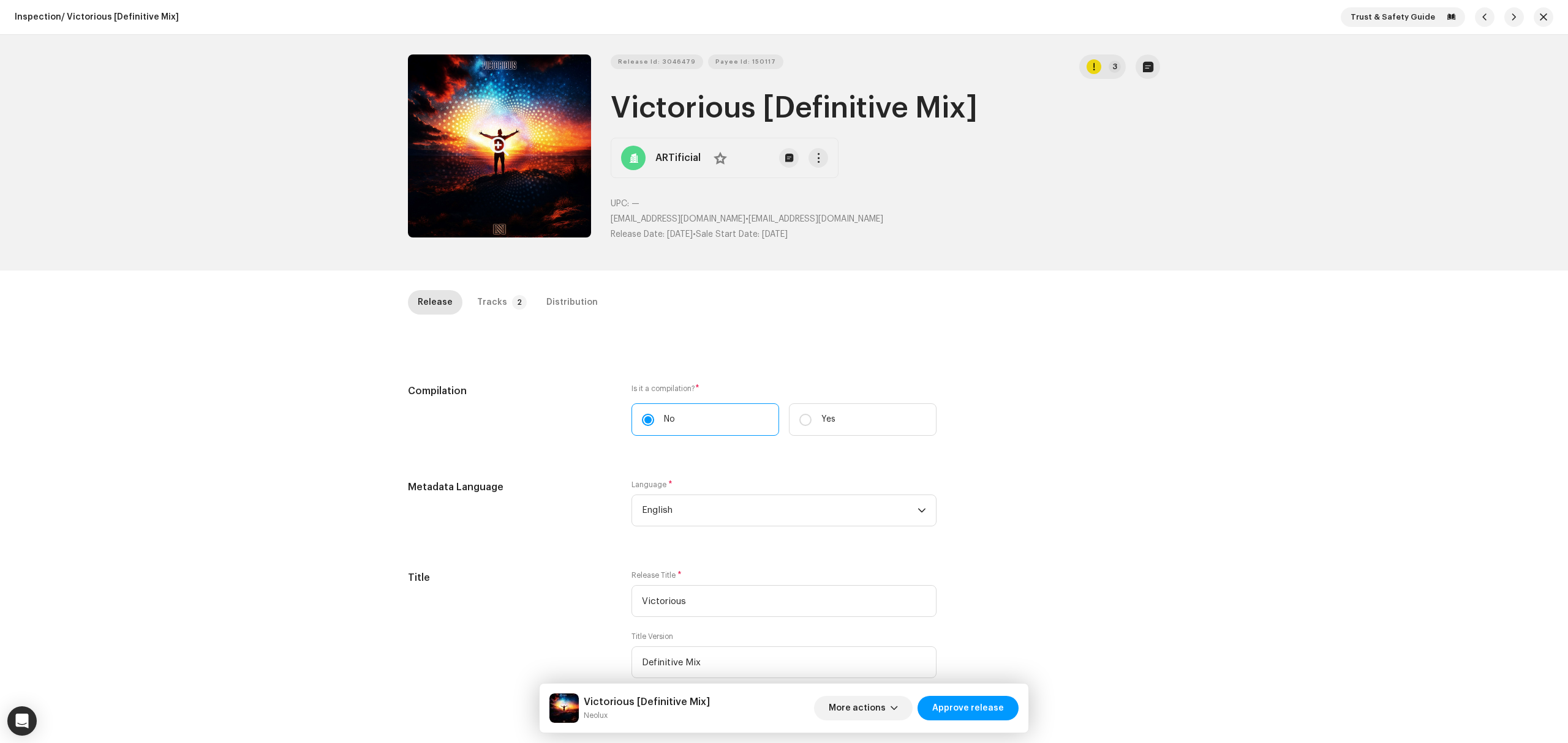
click at [510, 177] on button "Zoom Image" at bounding box center [499, 146] width 183 height 183
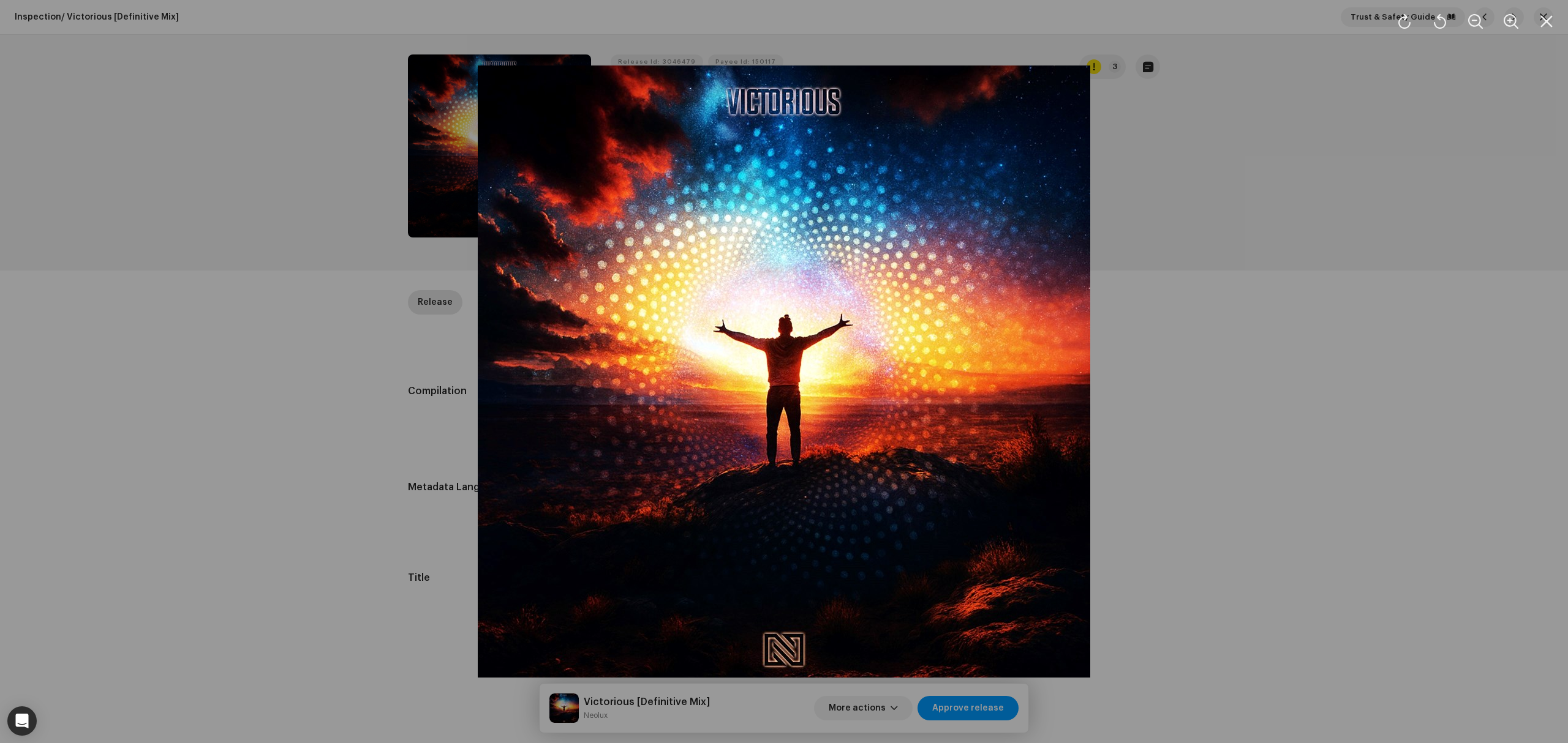
drag, startPoint x: 368, startPoint y: 453, endPoint x: 462, endPoint y: 370, distance: 125.4
click at [368, 453] on div at bounding box center [784, 371] width 1568 height 743
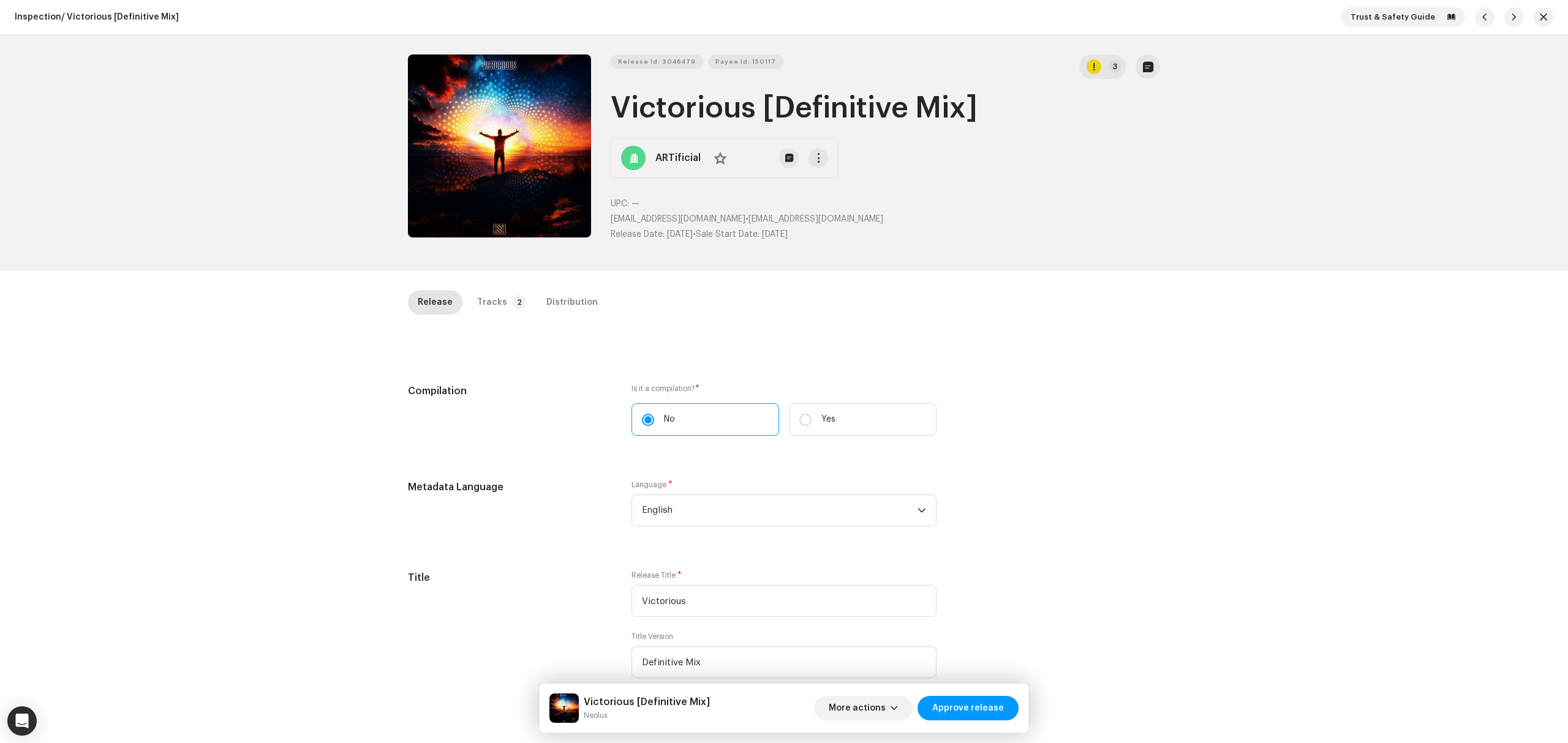
click at [511, 272] on div "Inspection / Victorious [Definitive Mix] Trust & Safety Guide Release Id: 30464…" at bounding box center [784, 371] width 1568 height 743
click at [512, 297] on p-badge "2" at bounding box center [519, 303] width 15 height 15
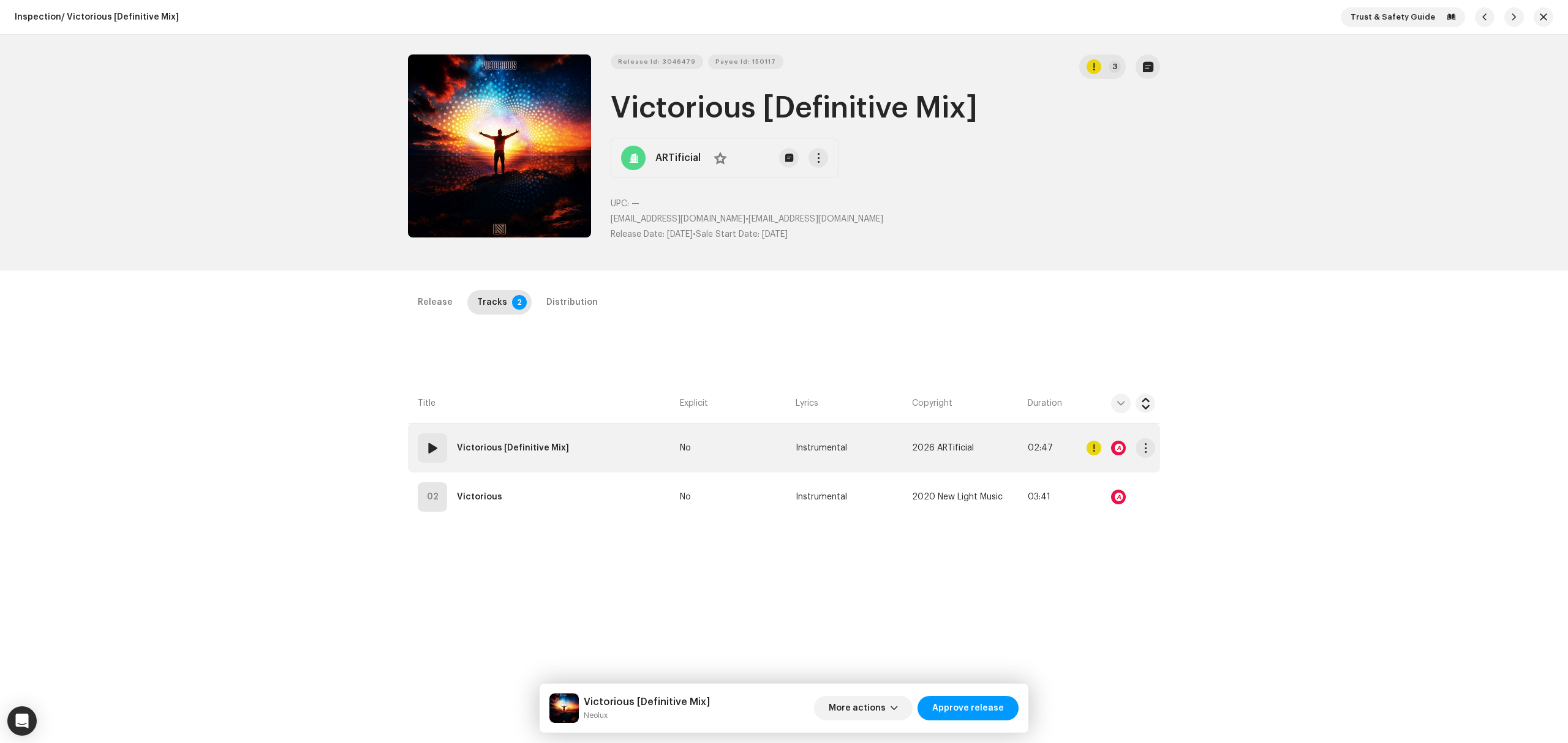
click at [591, 440] on td "01 Victorious [Definitive Mix]" at bounding box center [541, 449] width 267 height 49
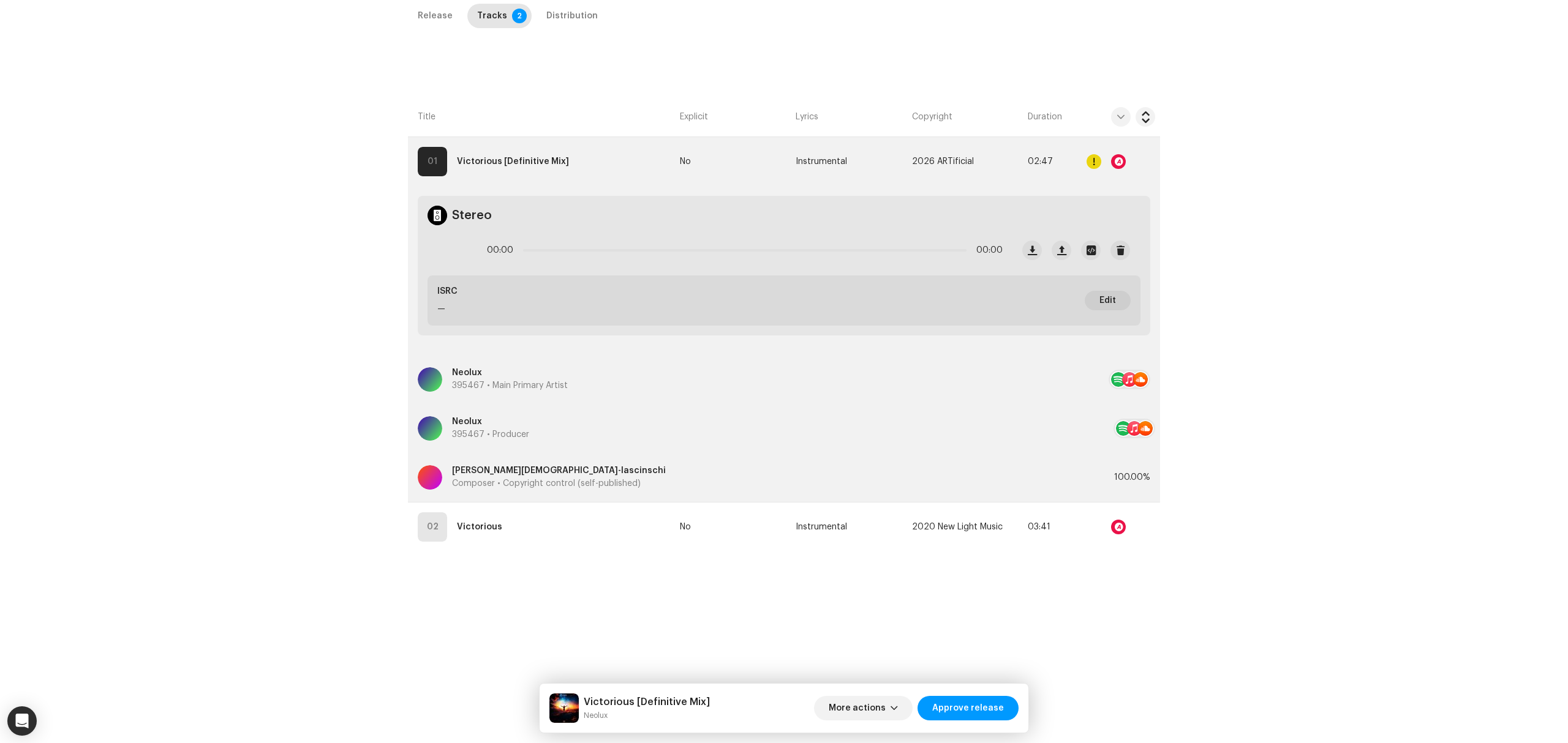
scroll to position [291, 0]
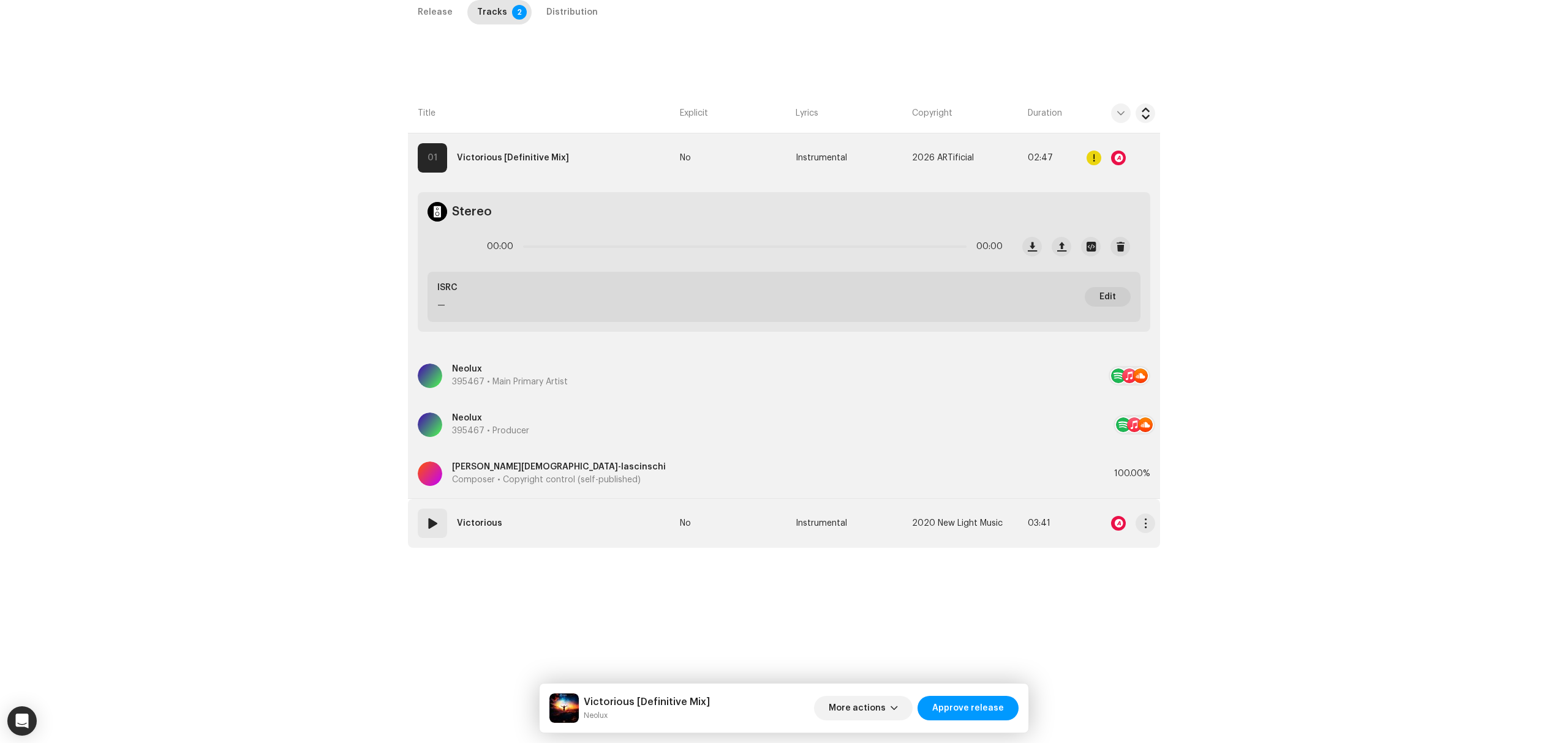
click at [586, 511] on td "02 Victorious" at bounding box center [541, 524] width 267 height 49
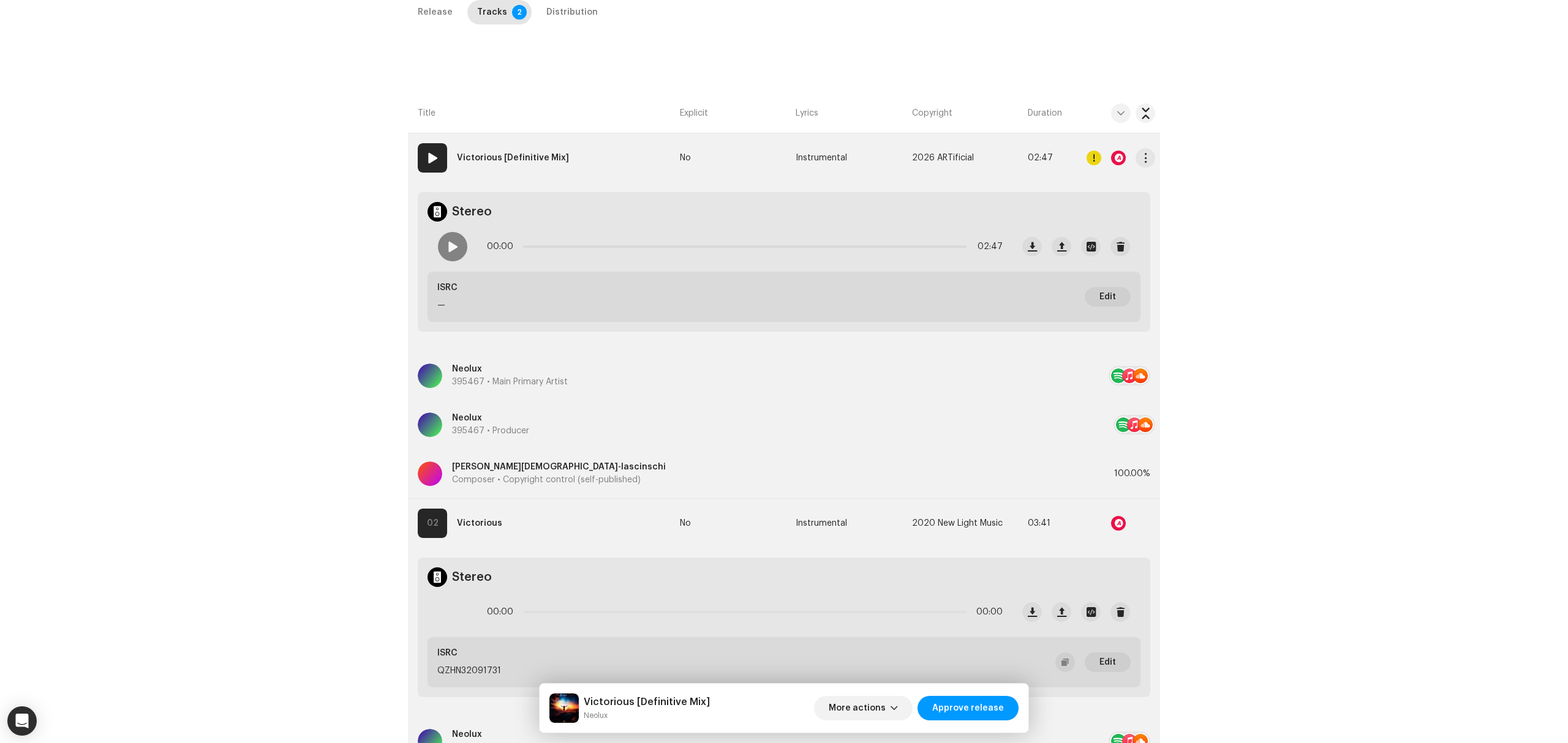
click at [1120, 161] on div at bounding box center [1118, 158] width 15 height 15
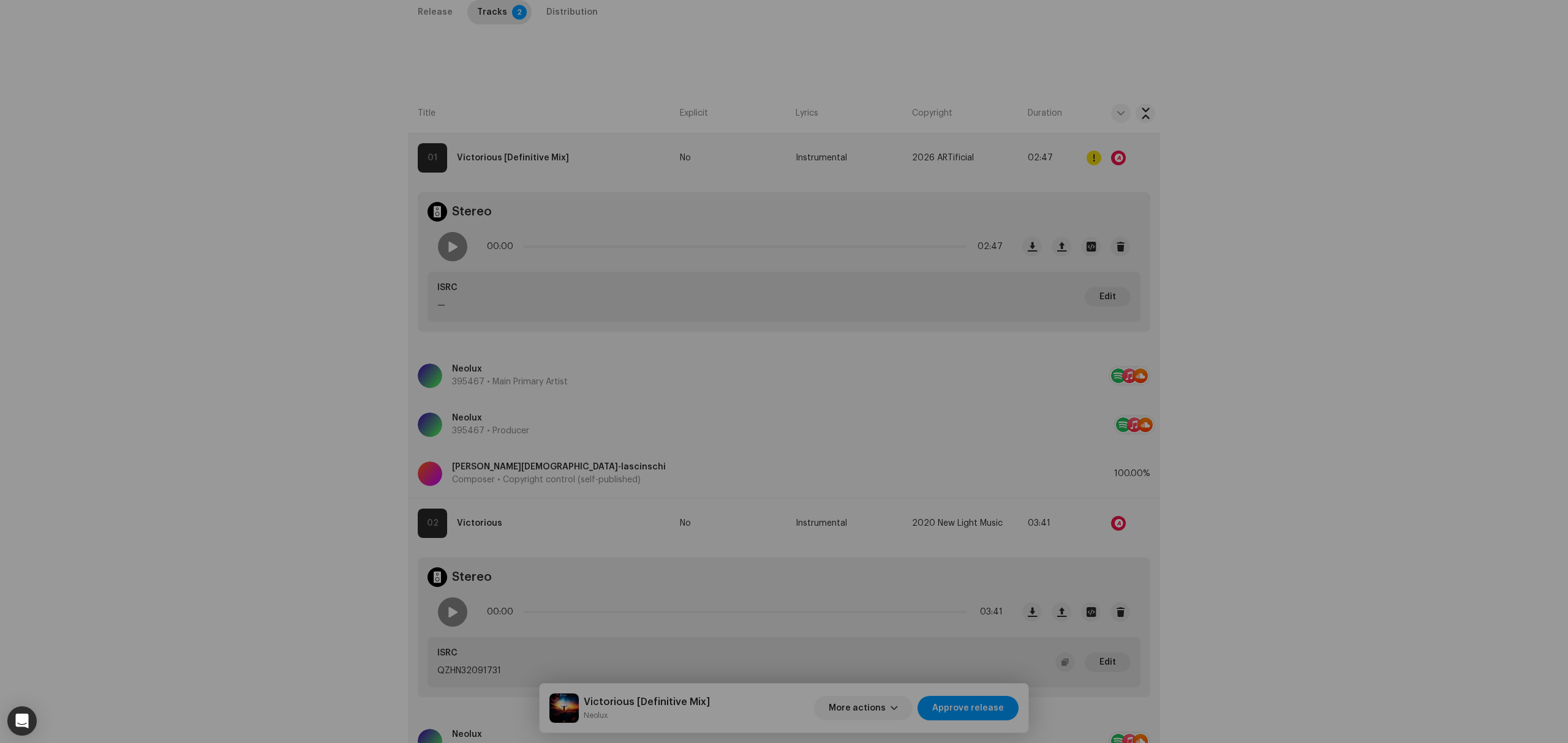
drag, startPoint x: 1120, startPoint y: 161, endPoint x: 1107, endPoint y: 162, distance: 13.0
click at [1117, 162] on div "Audio Recognition by Remix/Sample 4 All results require review/listening to avo…" at bounding box center [784, 371] width 1568 height 743
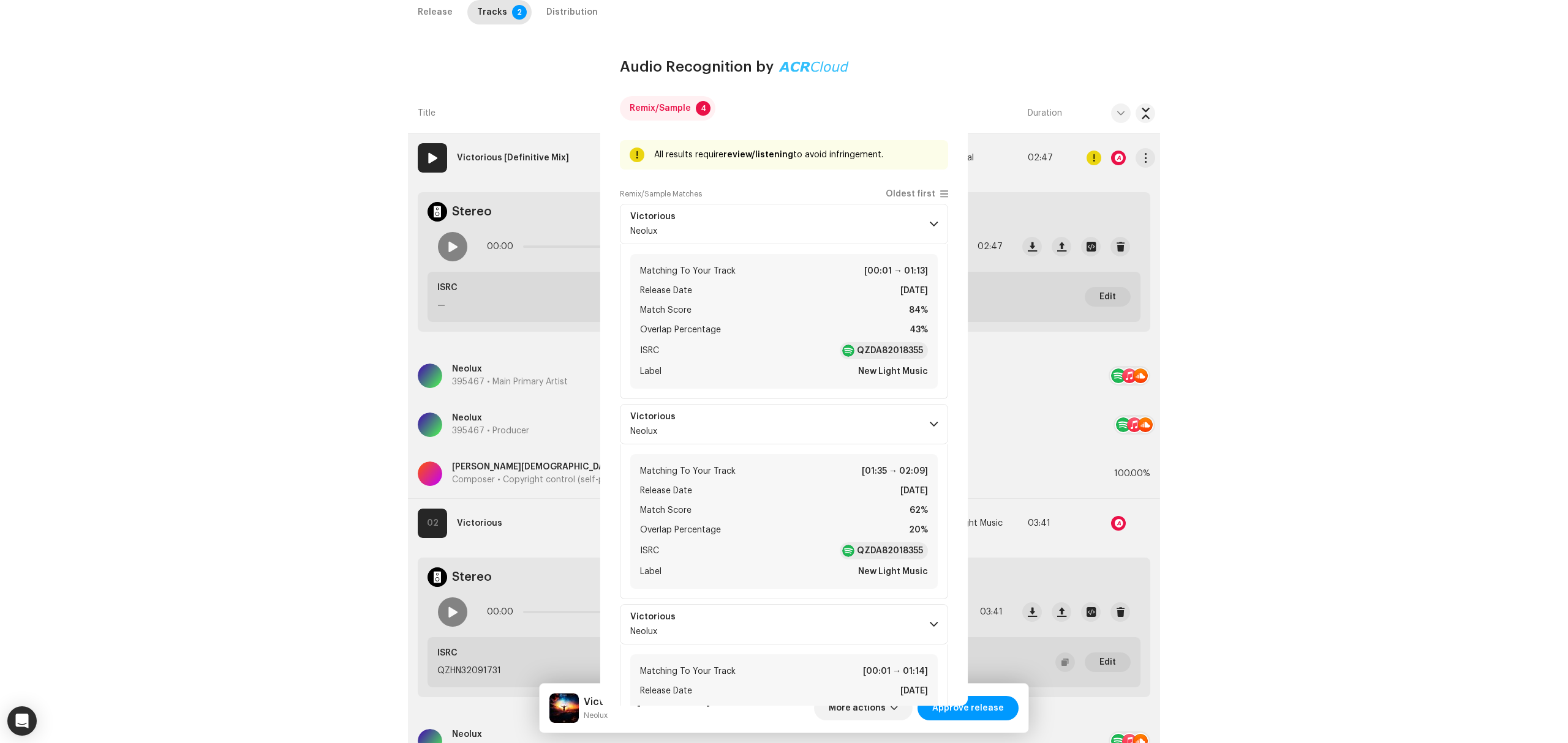
click at [1097, 158] on div at bounding box center [1120, 157] width 69 height 25
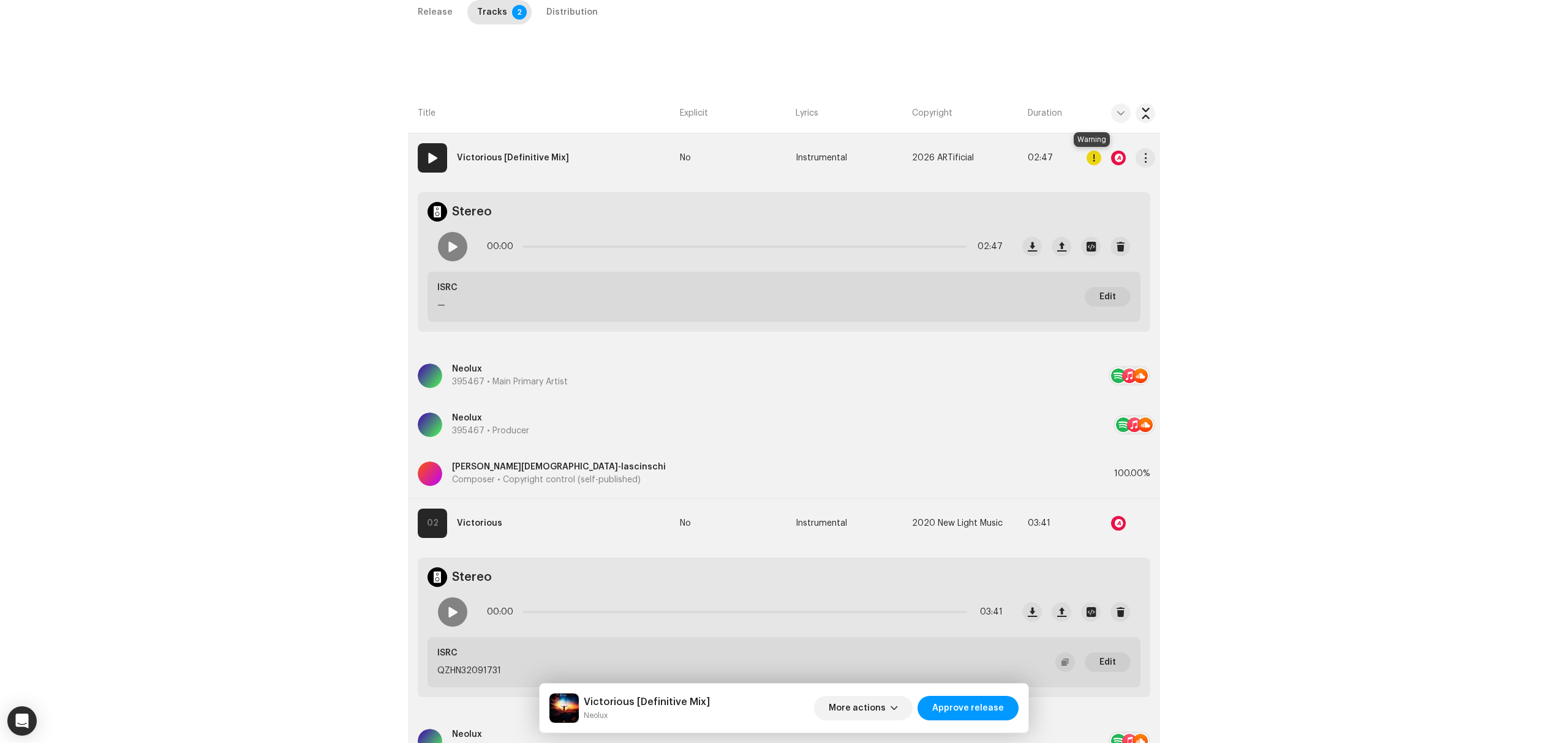
click at [1096, 158] on div at bounding box center [1093, 158] width 15 height 15
click at [1096, 158] on div "Errors & Warnings Error Warnings 3 Please review these warnings to see if you n…" at bounding box center [784, 371] width 1568 height 743
click at [456, 246] on div at bounding box center [453, 247] width 29 height 29
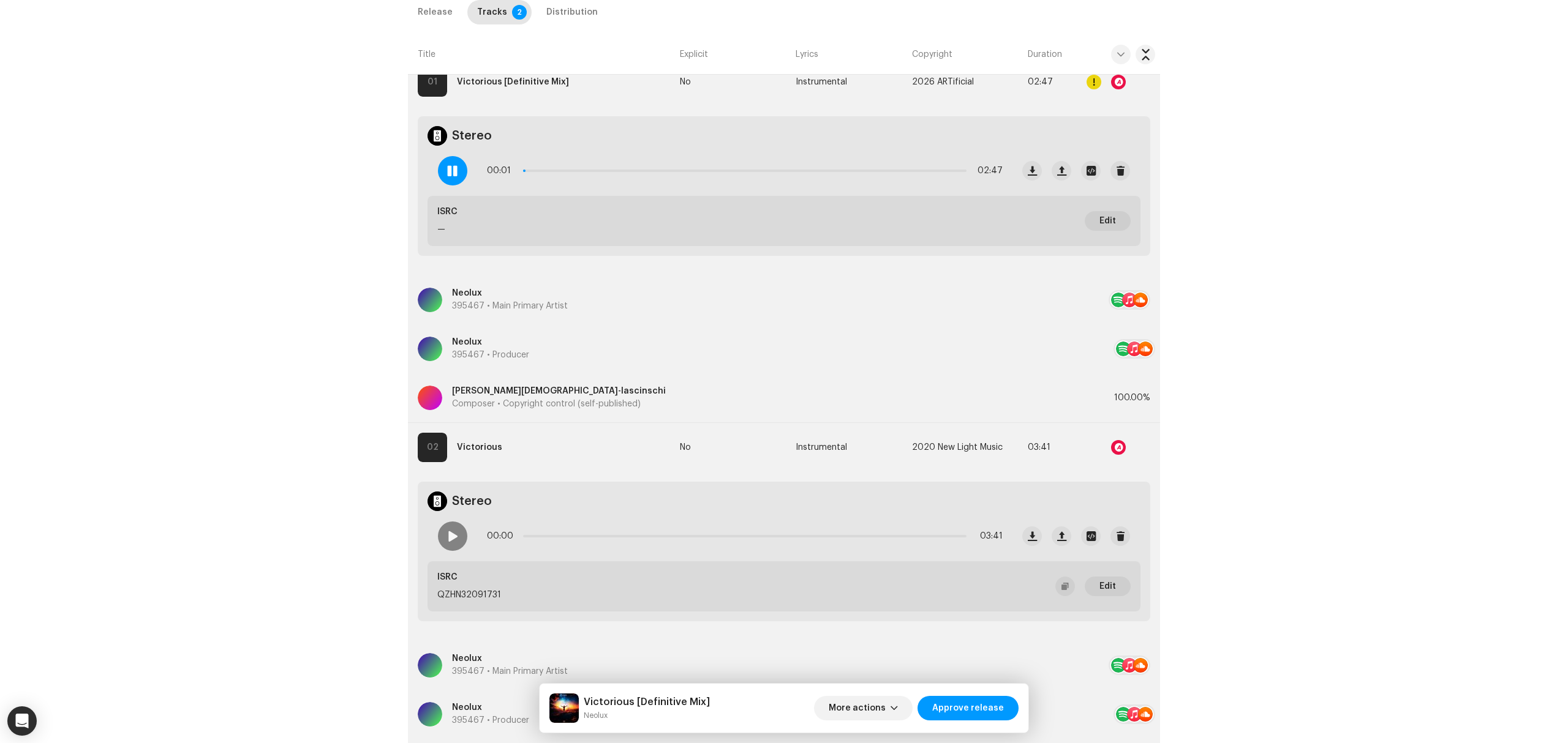
scroll to position [500, 0]
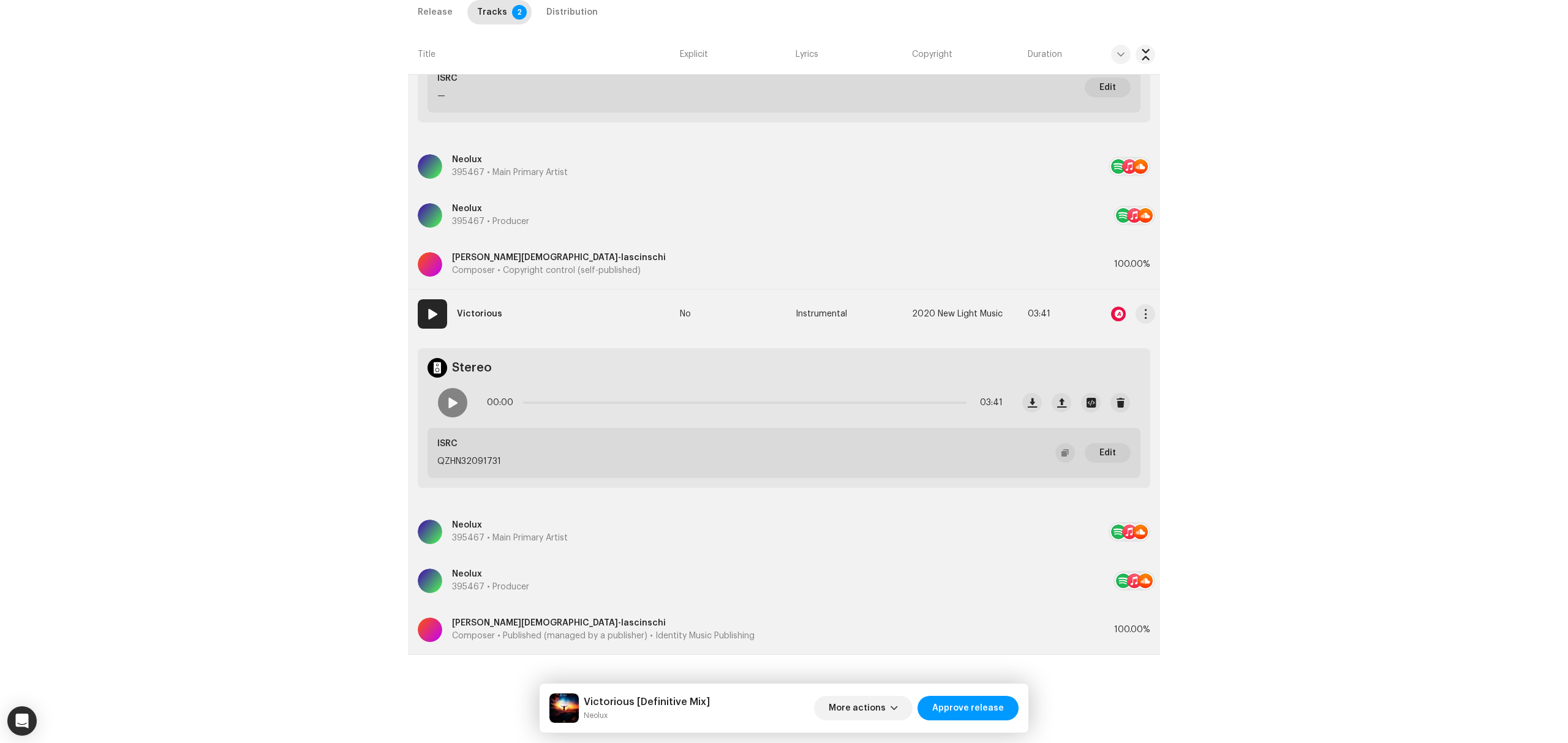
click at [1120, 311] on div at bounding box center [1118, 314] width 15 height 15
click at [1120, 311] on div "Audio Recognition by Remix/Sample 5 Cover Song 1 All results require review/lis…" at bounding box center [784, 371] width 1568 height 743
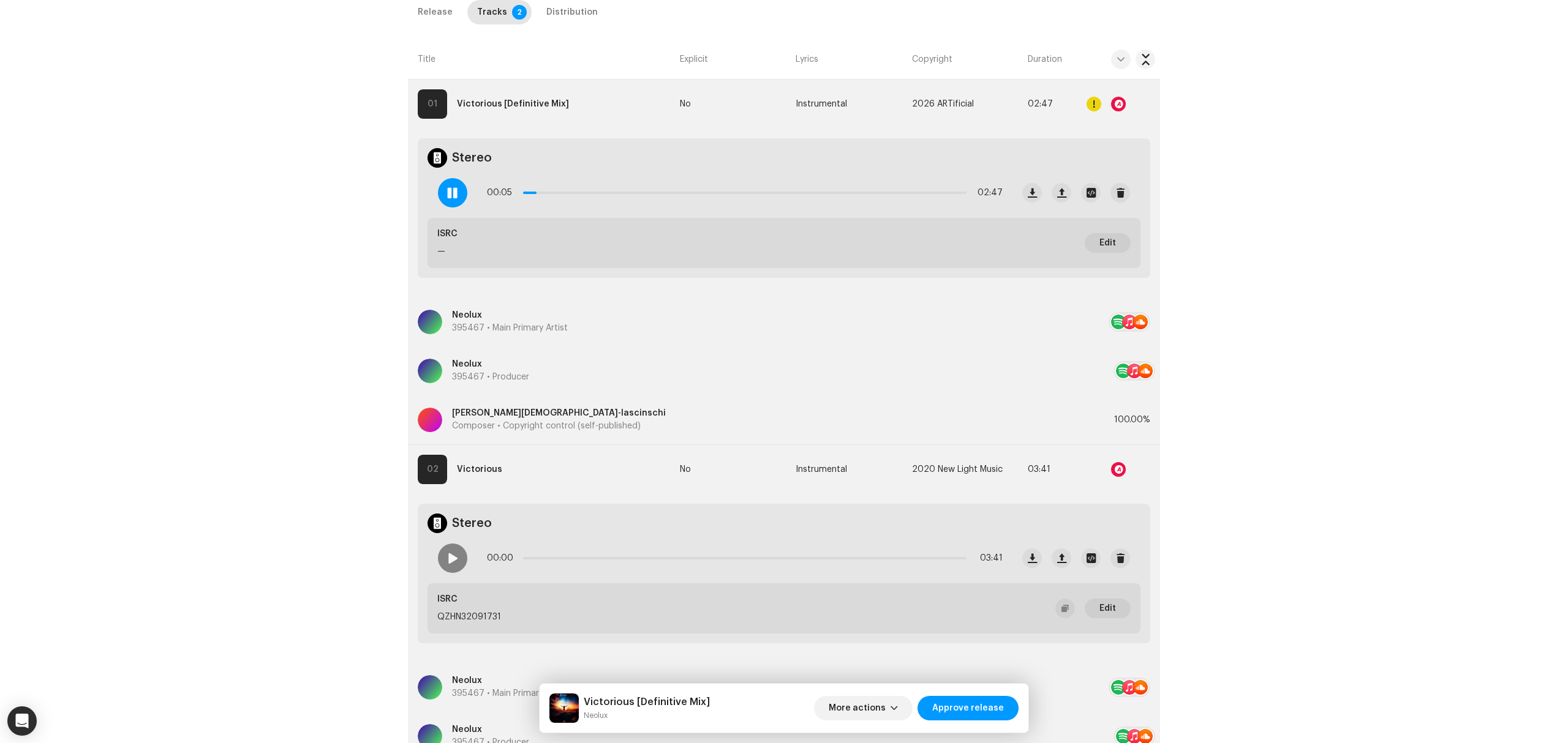
scroll to position [336, 0]
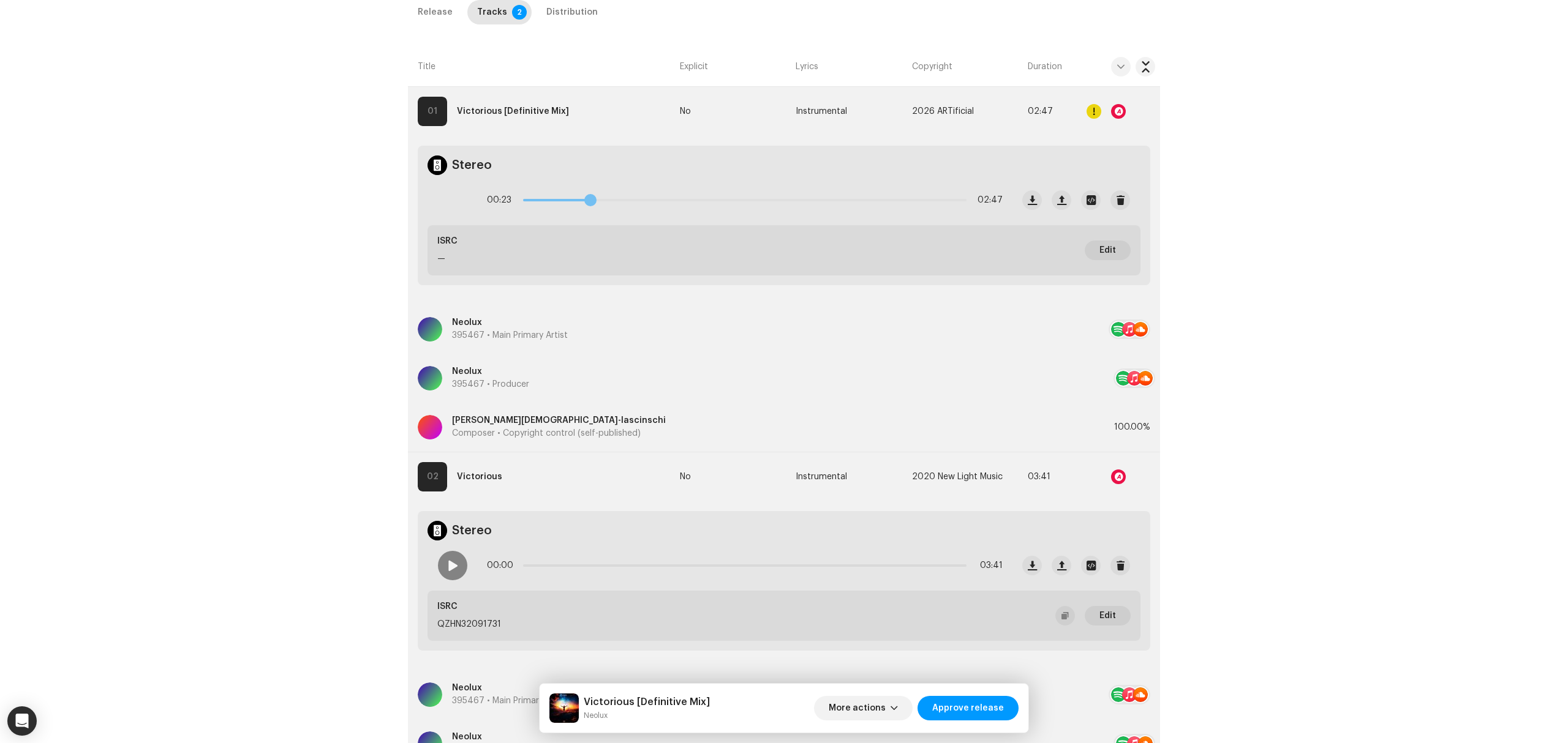
drag, startPoint x: 538, startPoint y: 196, endPoint x: 602, endPoint y: 196, distance: 64.0
click at [596, 196] on span at bounding box center [590, 199] width 12 height 12
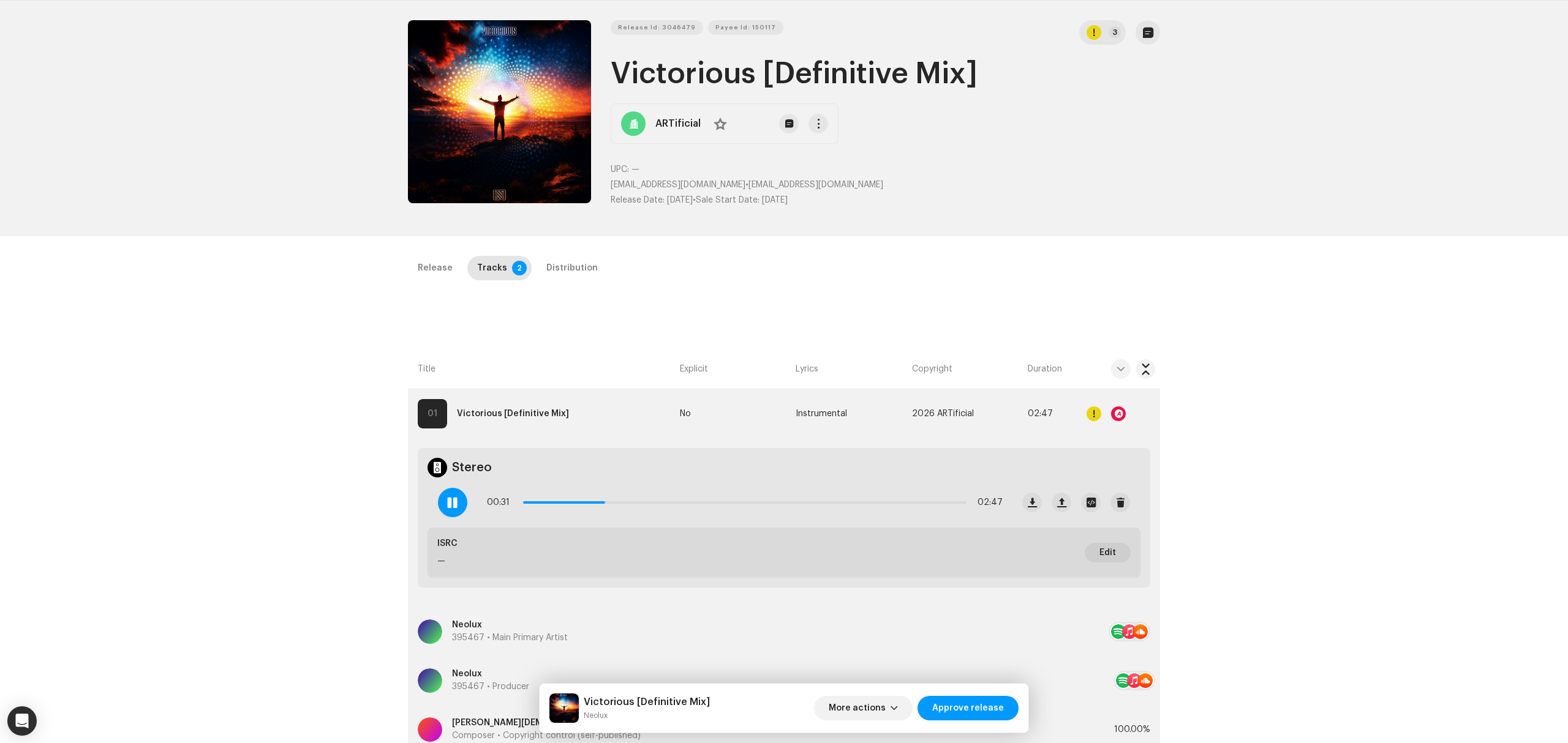
scroll to position [10, 0]
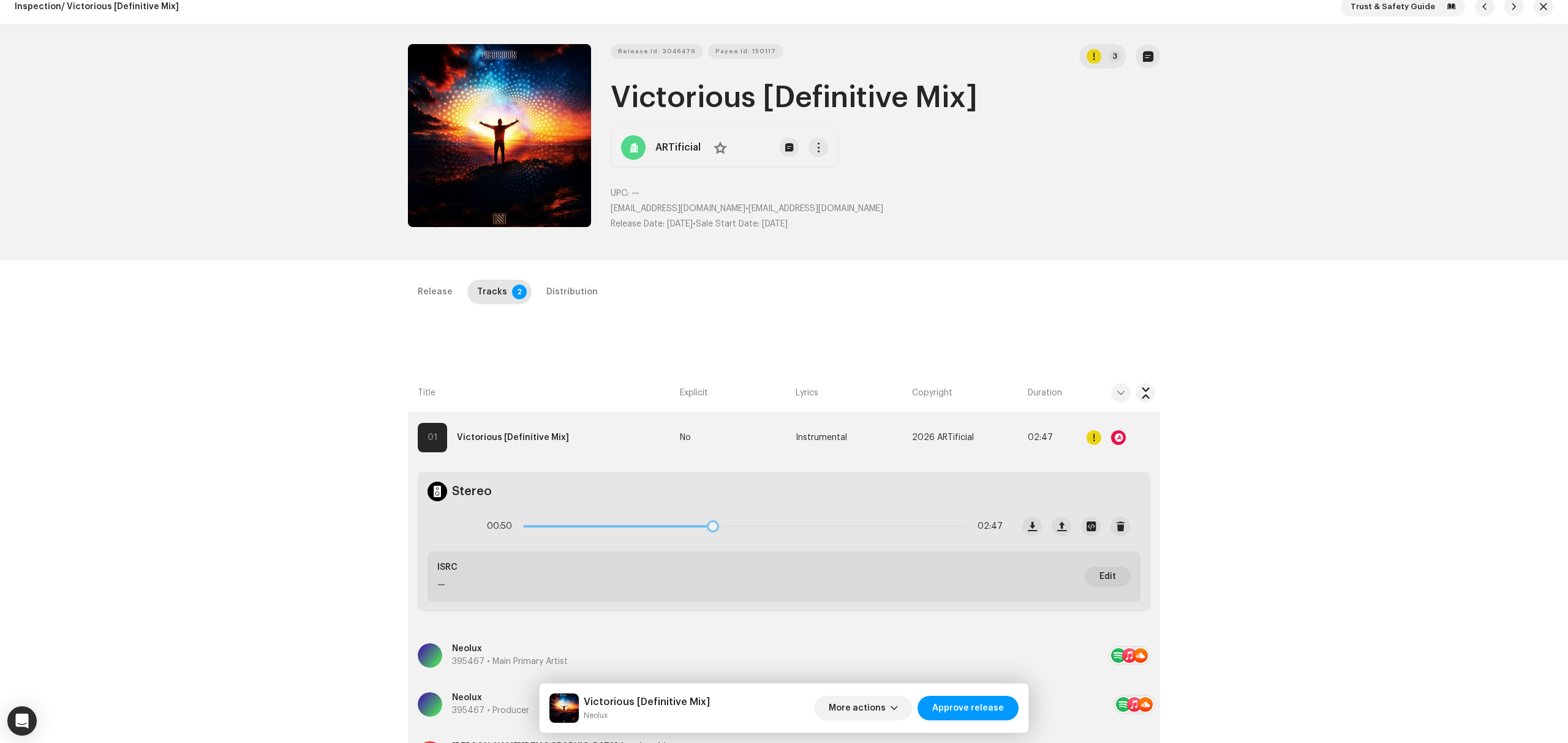
drag, startPoint x: 606, startPoint y: 526, endPoint x: 724, endPoint y: 527, distance: 118.0
click at [724, 527] on div "00:50 02:47" at bounding box center [745, 526] width 516 height 25
drag, startPoint x: 724, startPoint y: 527, endPoint x: 936, endPoint y: 529, distance: 212.0
click at [936, 529] on div "01:33 02:47" at bounding box center [745, 526] width 516 height 25
drag, startPoint x: 936, startPoint y: 529, endPoint x: 583, endPoint y: 535, distance: 353.1
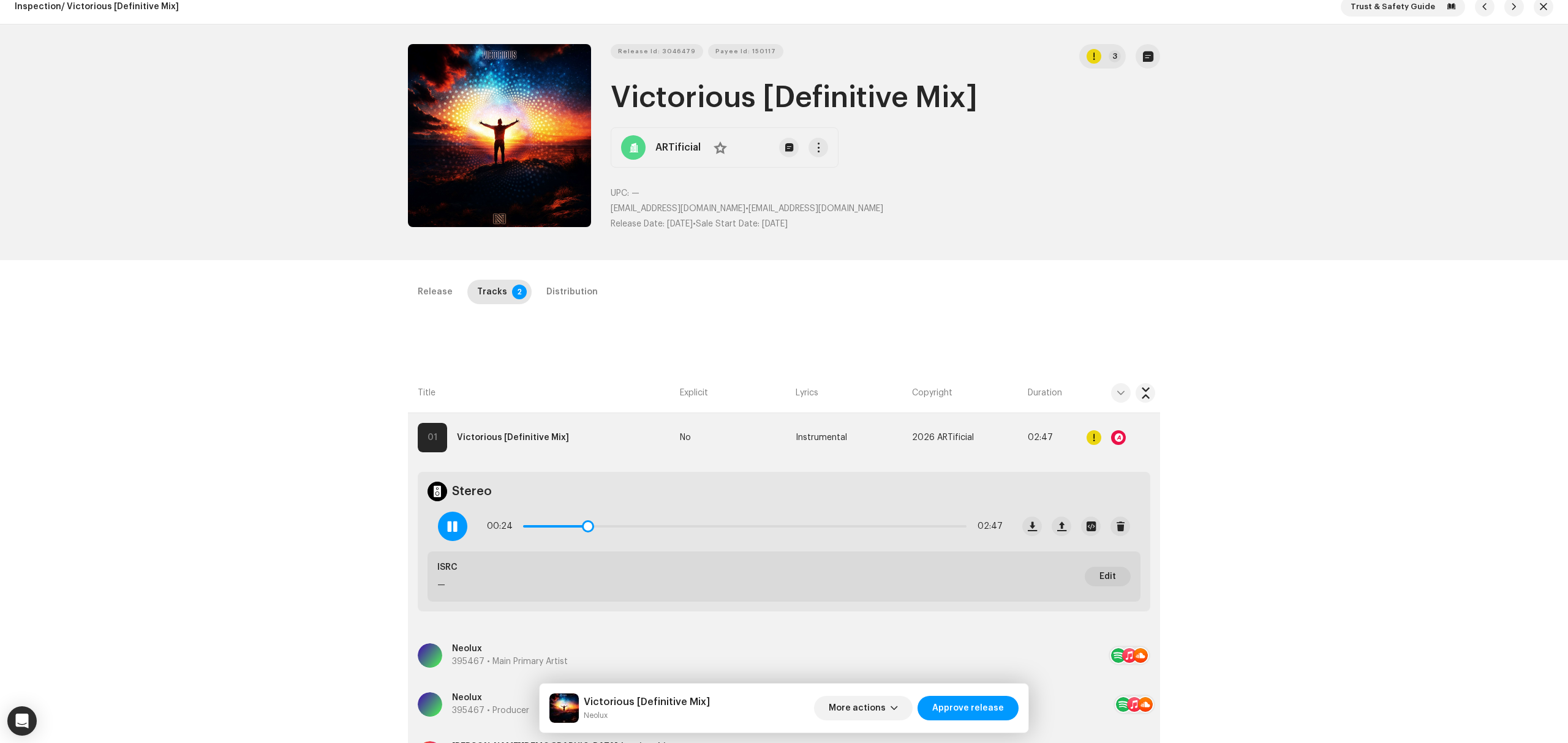
click at [583, 535] on div "00:24 02:47" at bounding box center [745, 526] width 516 height 25
drag, startPoint x: 584, startPoint y: 529, endPoint x: 611, endPoint y: 525, distance: 27.3
click at [611, 525] on span at bounding box center [611, 525] width 12 height 12
click at [551, 281] on div "Distribution" at bounding box center [572, 292] width 51 height 25
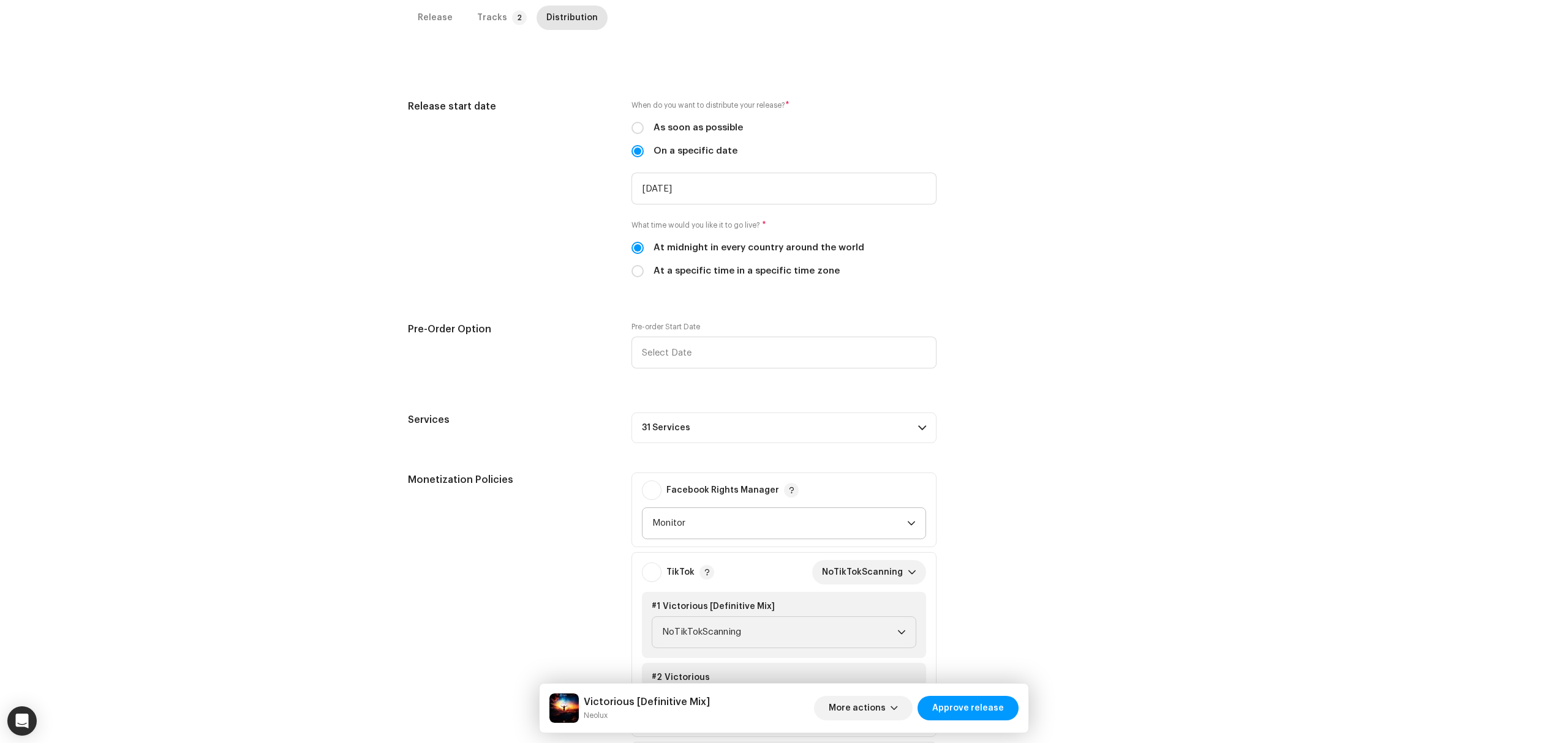
scroll to position [419, 0]
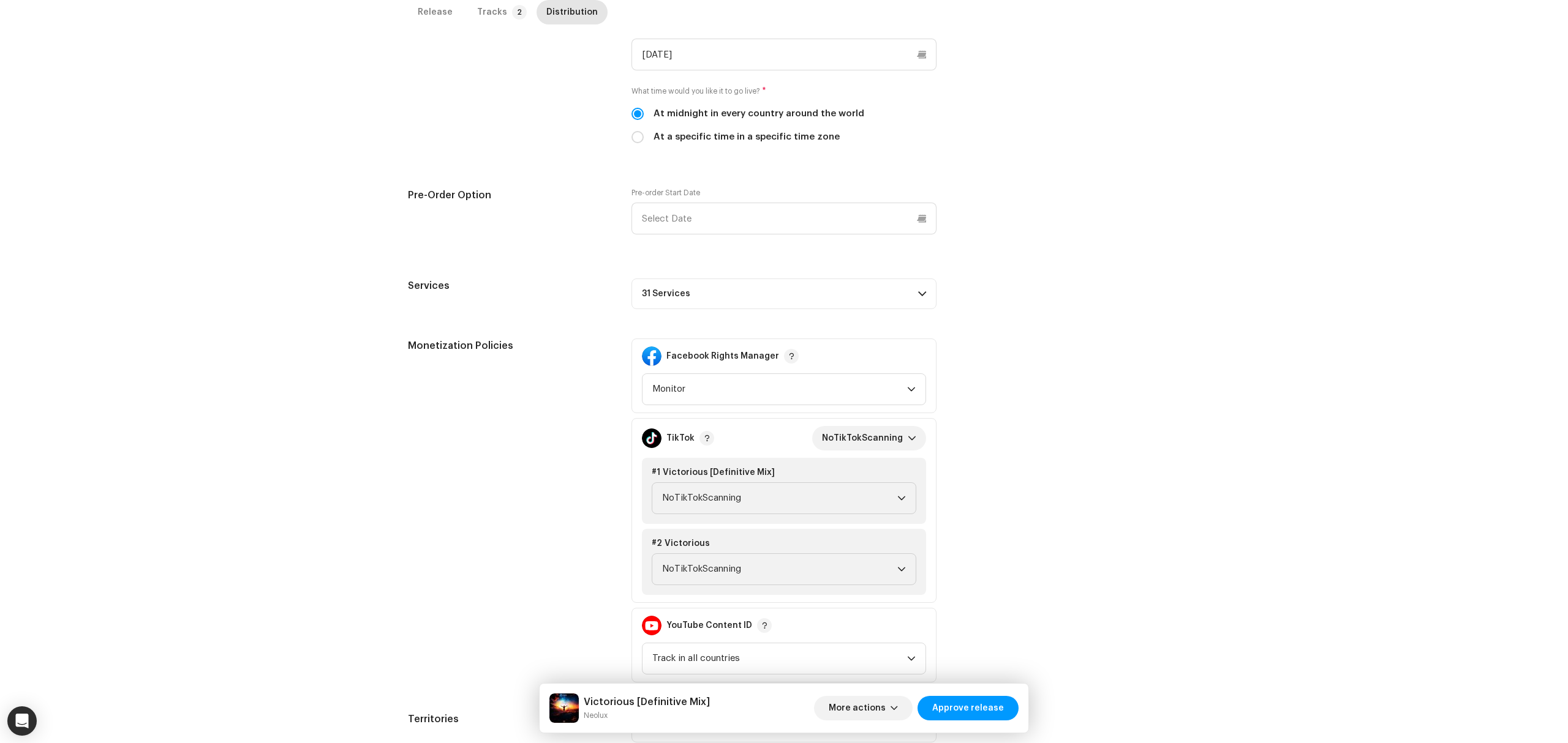
click at [855, 282] on p-accordion-header "31 Services" at bounding box center [784, 293] width 305 height 30
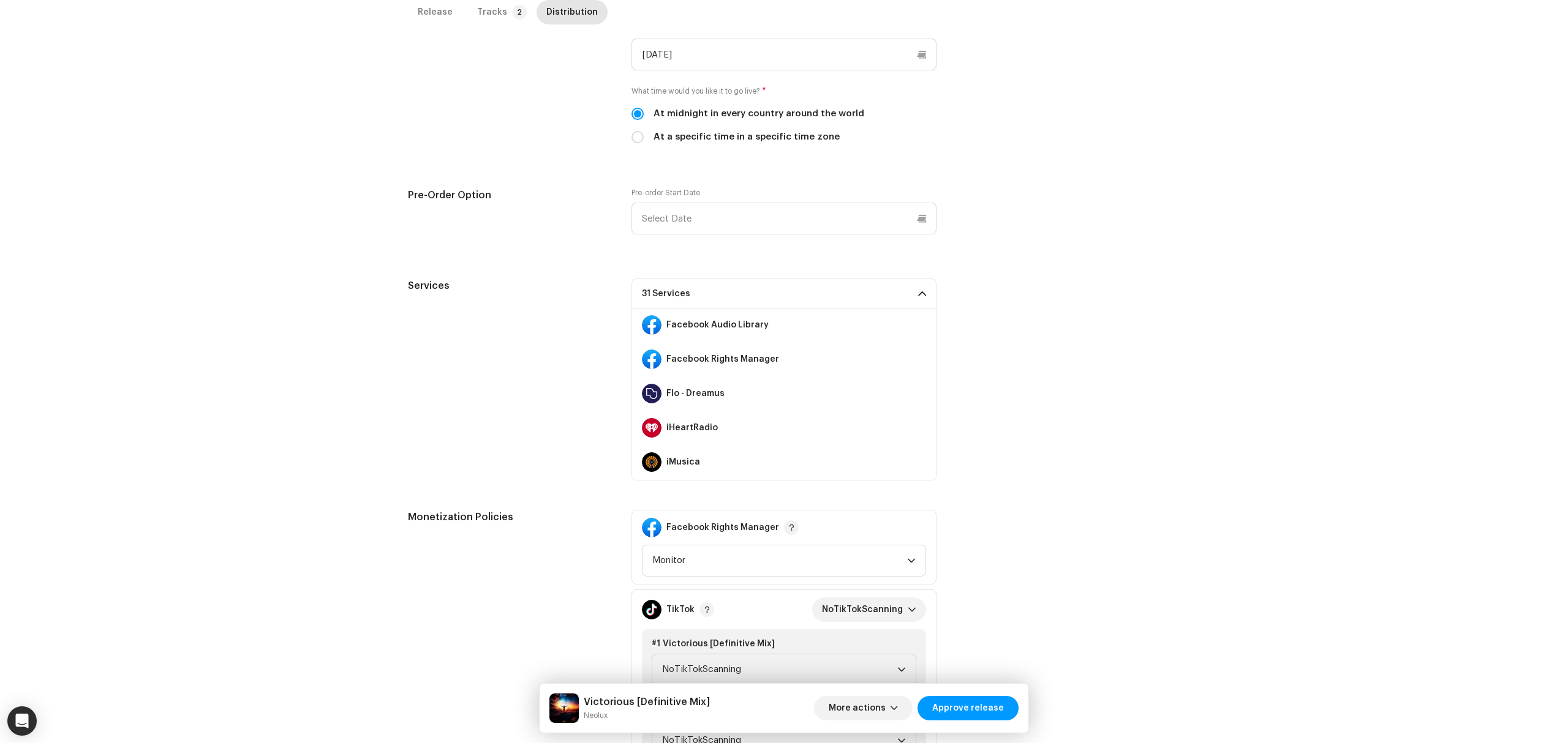
scroll to position [163, 0]
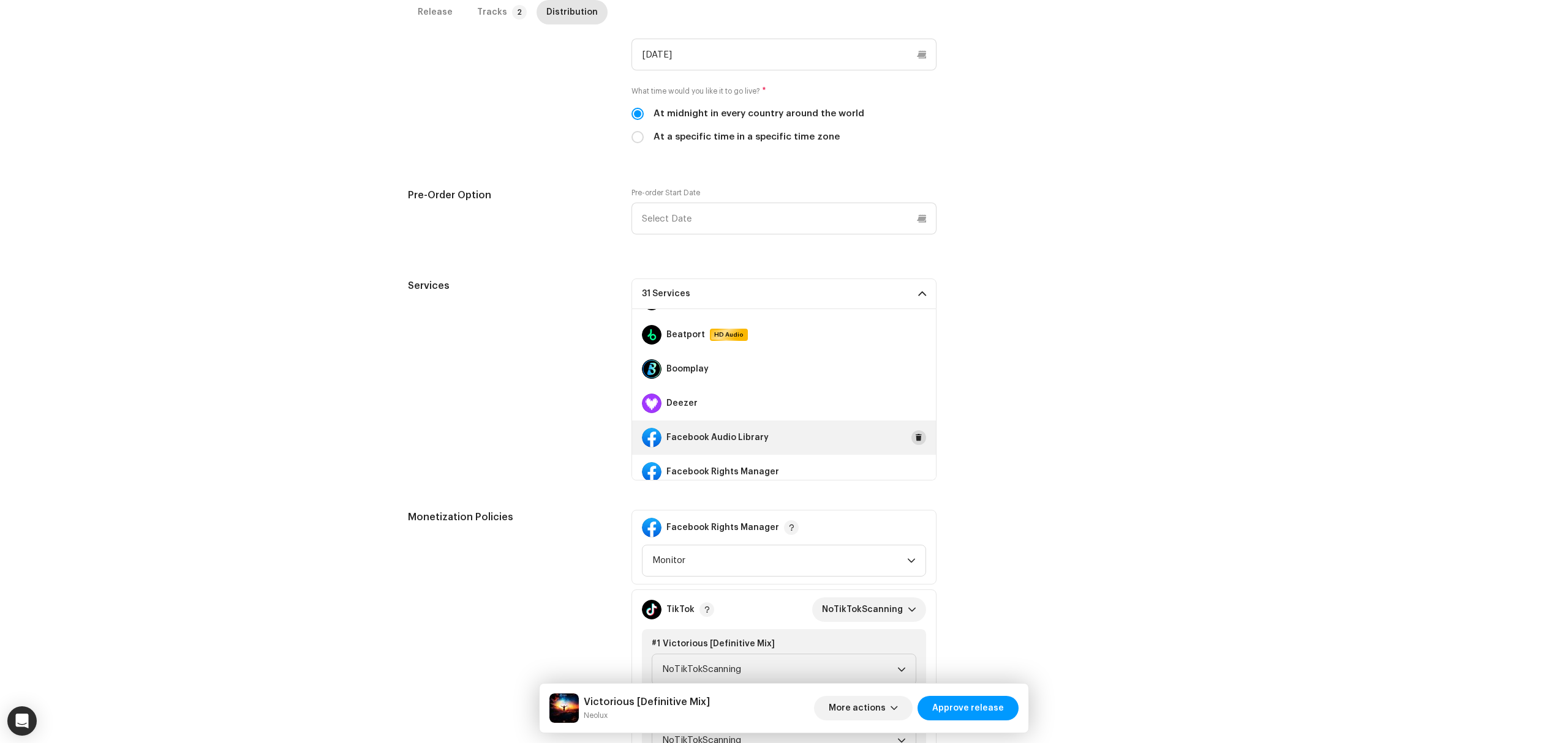
click at [915, 437] on span at bounding box center [919, 438] width 7 height 10
click at [912, 466] on button at bounding box center [919, 472] width 15 height 15
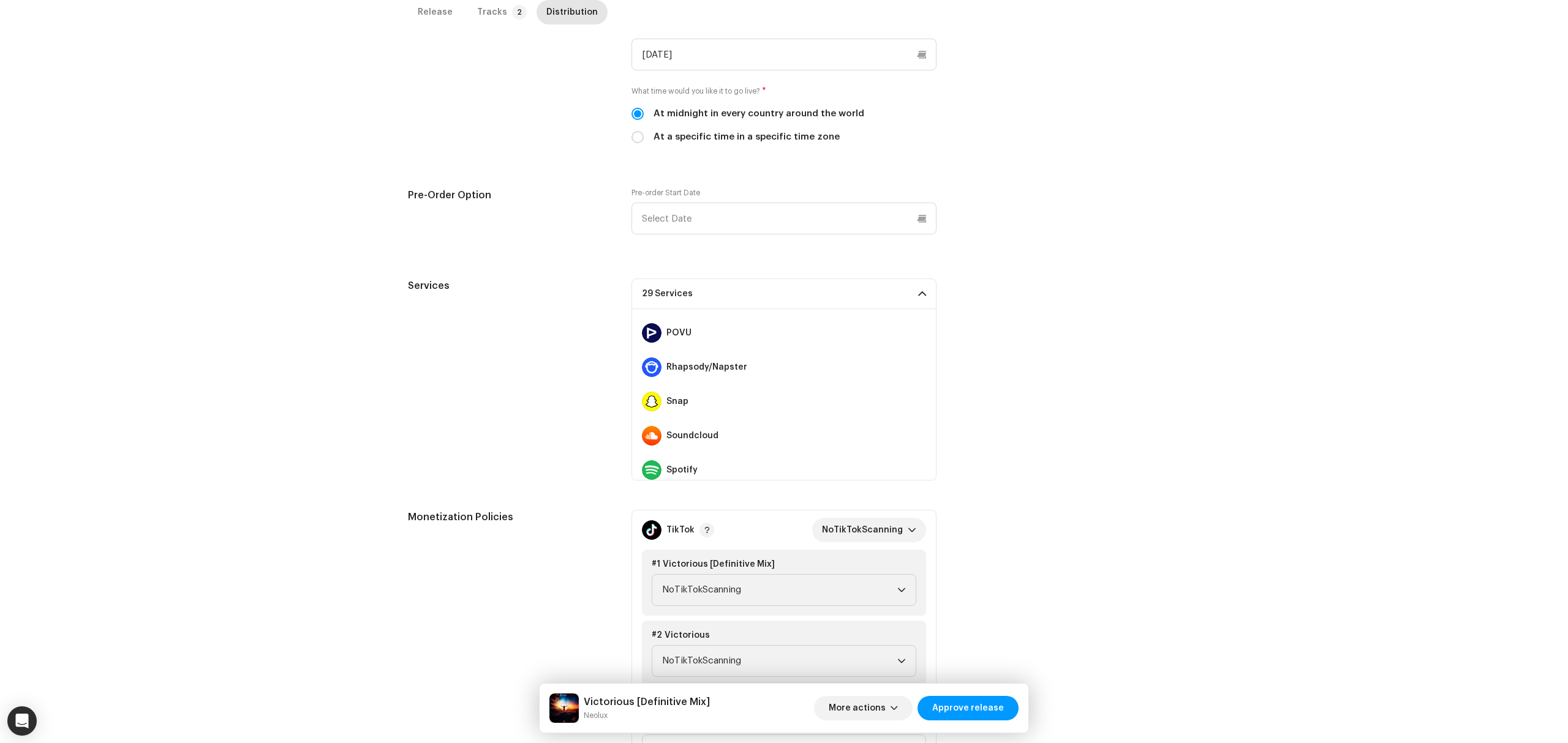
scroll to position [735, 0]
click at [915, 383] on span at bounding box center [919, 380] width 7 height 10
click at [917, 431] on button at bounding box center [919, 429] width 15 height 15
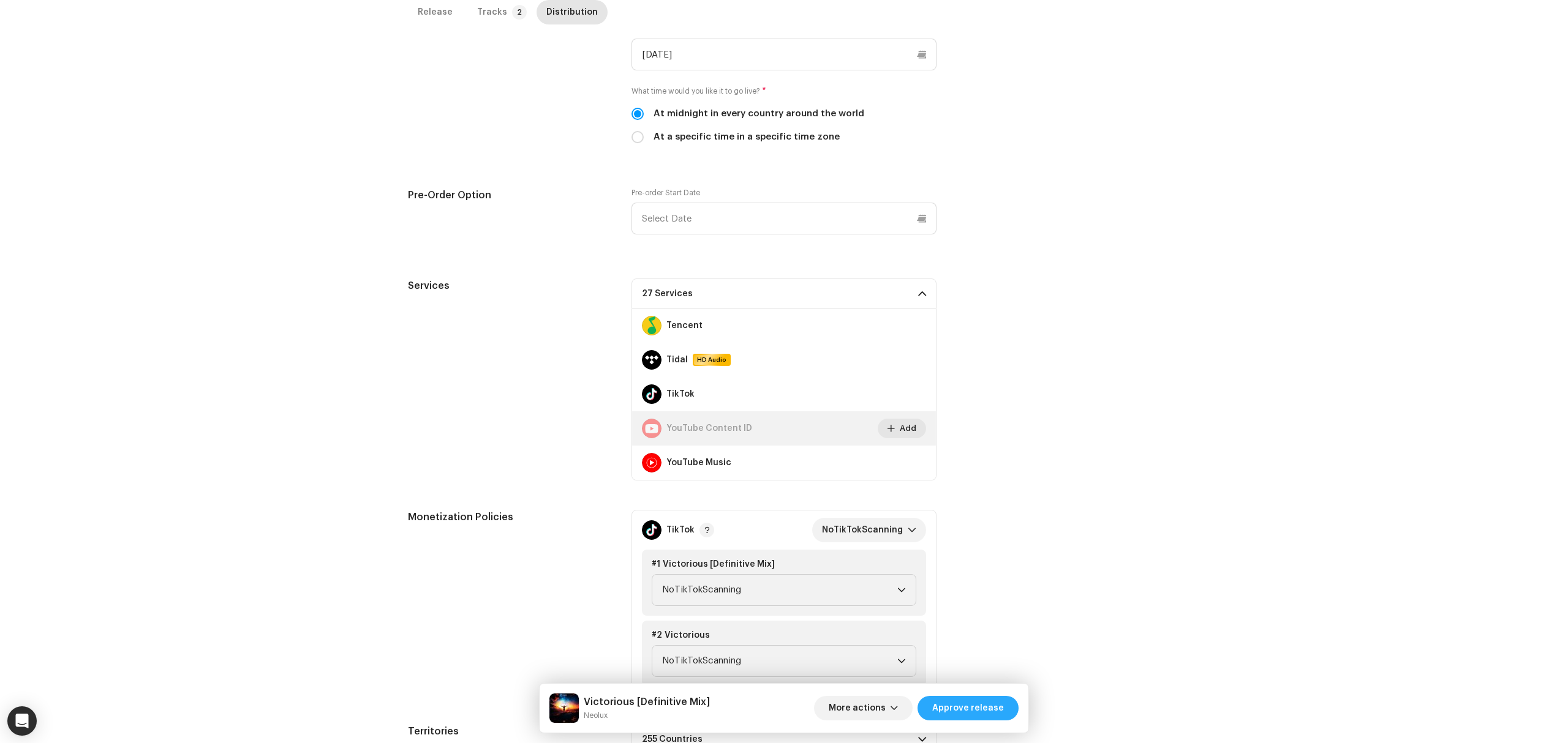
click at [984, 709] on span "Approve release" at bounding box center [968, 708] width 71 height 25
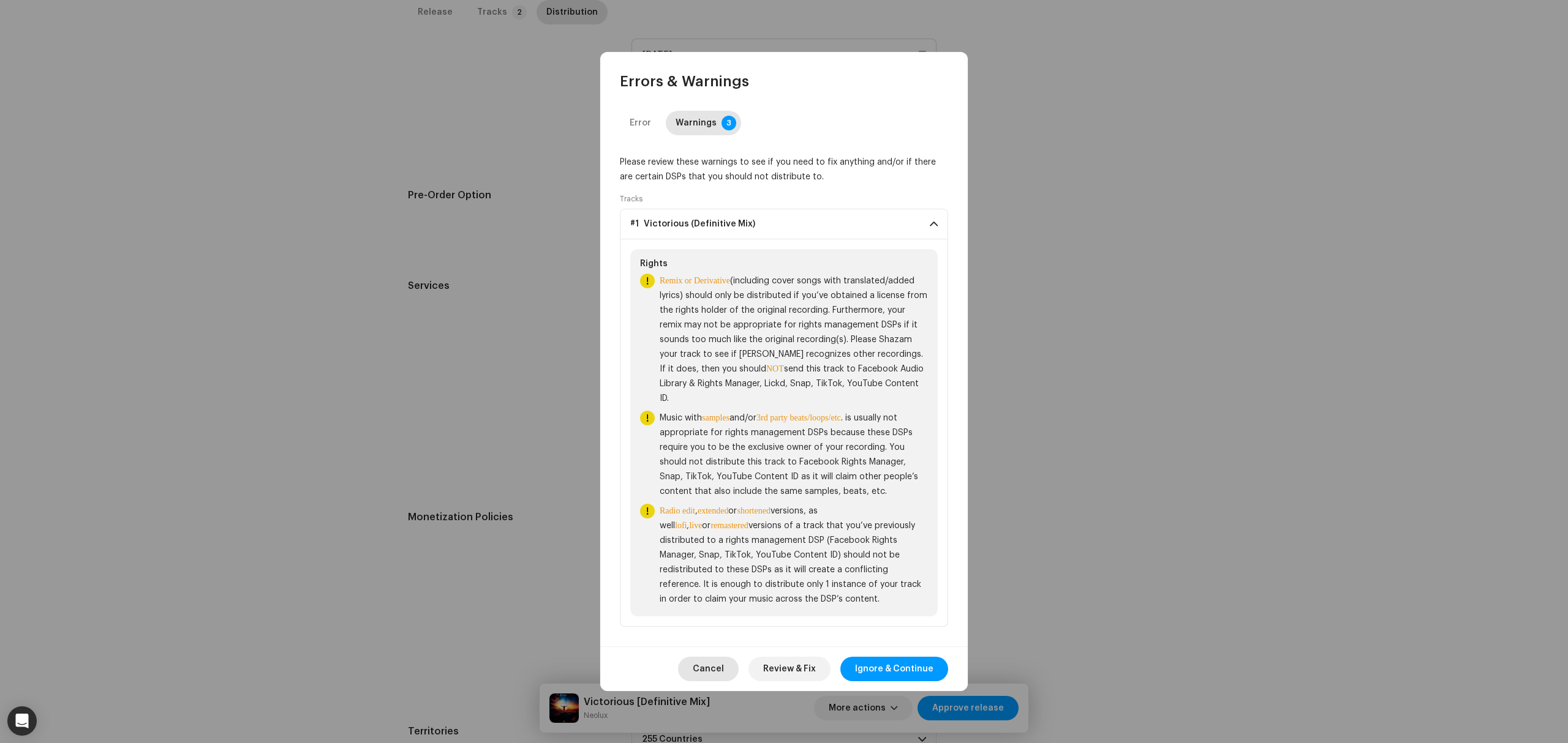
click at [713, 676] on span "Cancel" at bounding box center [709, 669] width 31 height 25
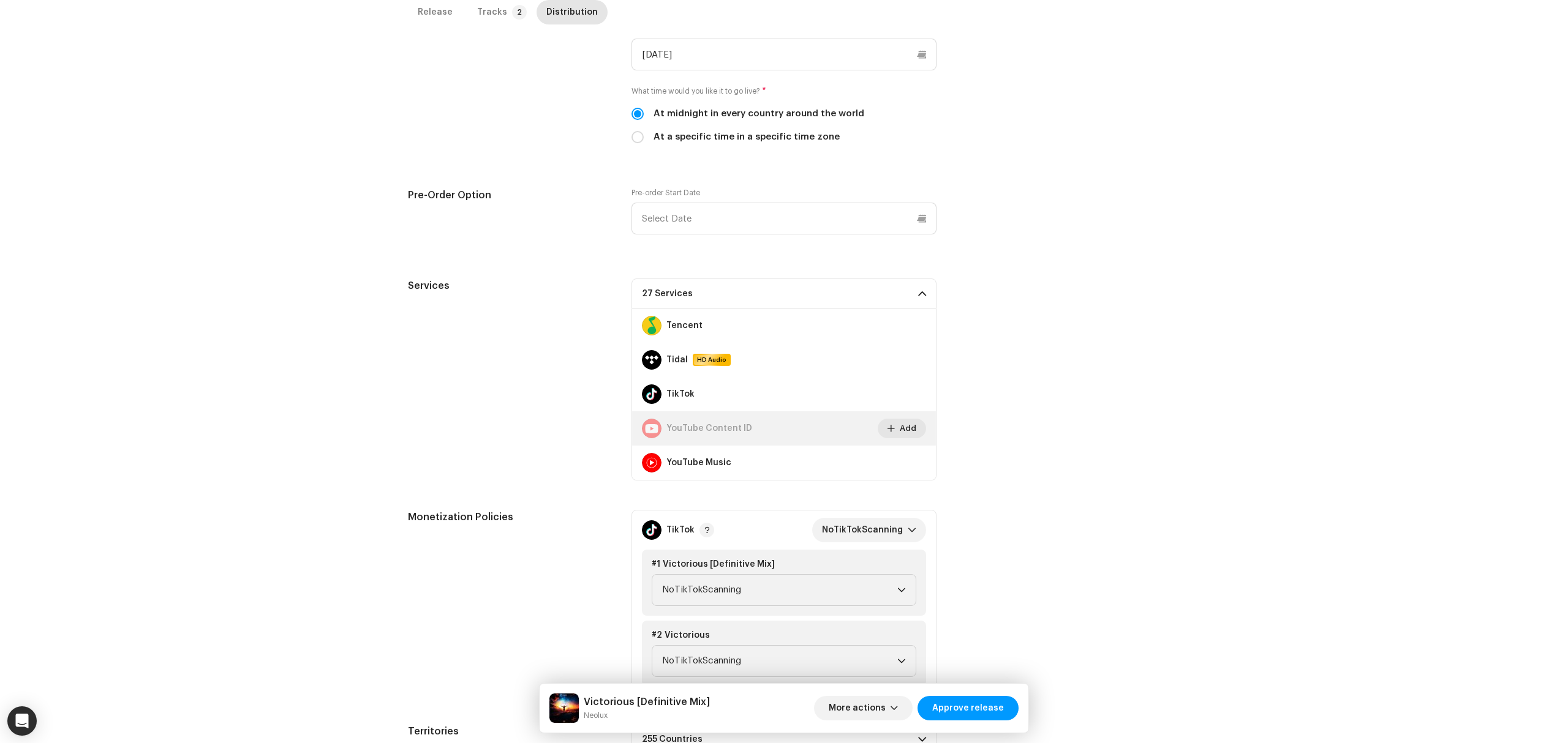
scroll to position [0, 0]
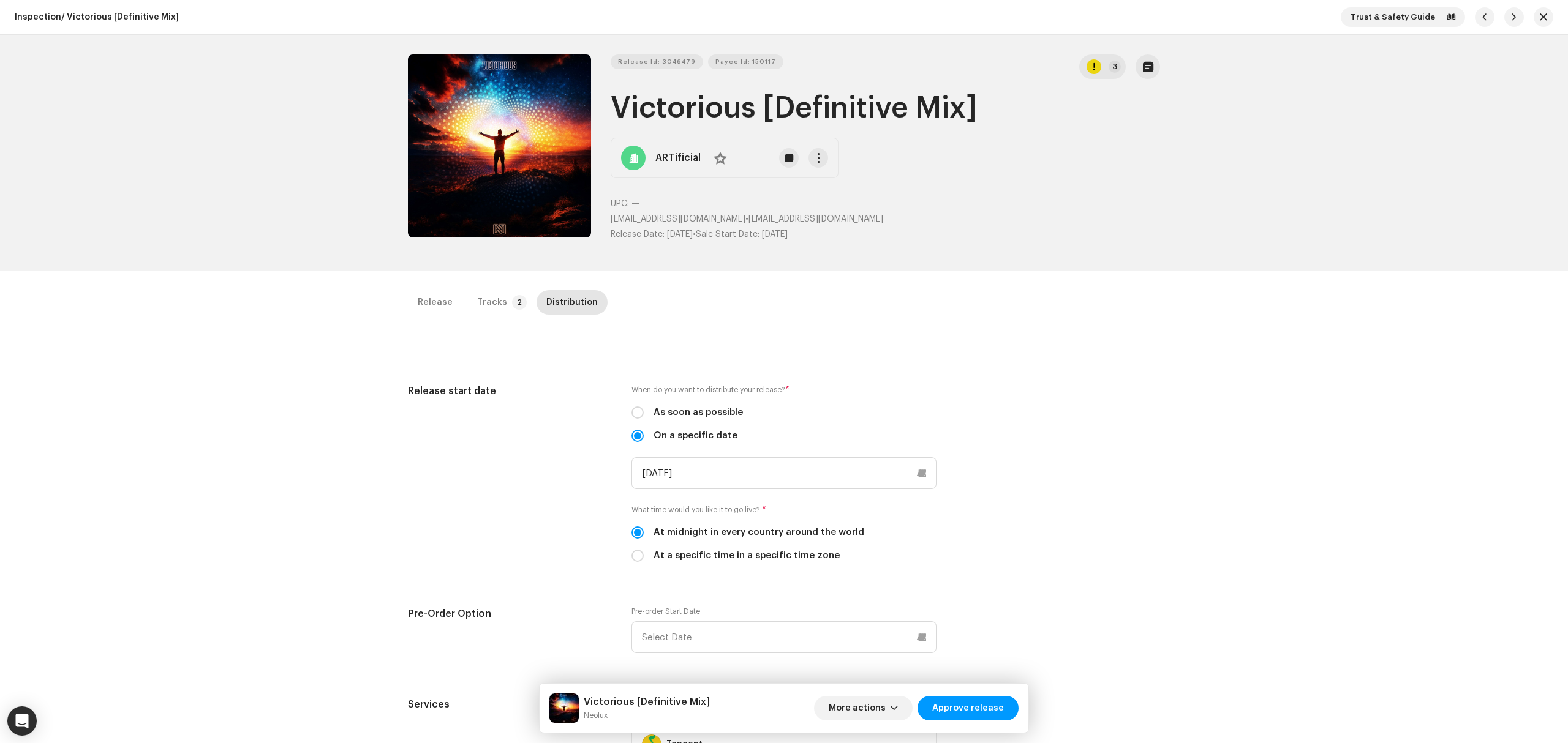
drag, startPoint x: 493, startPoint y: 296, endPoint x: 497, endPoint y: 356, distance: 60.1
click at [491, 303] on div "Tracks" at bounding box center [492, 303] width 30 height 25
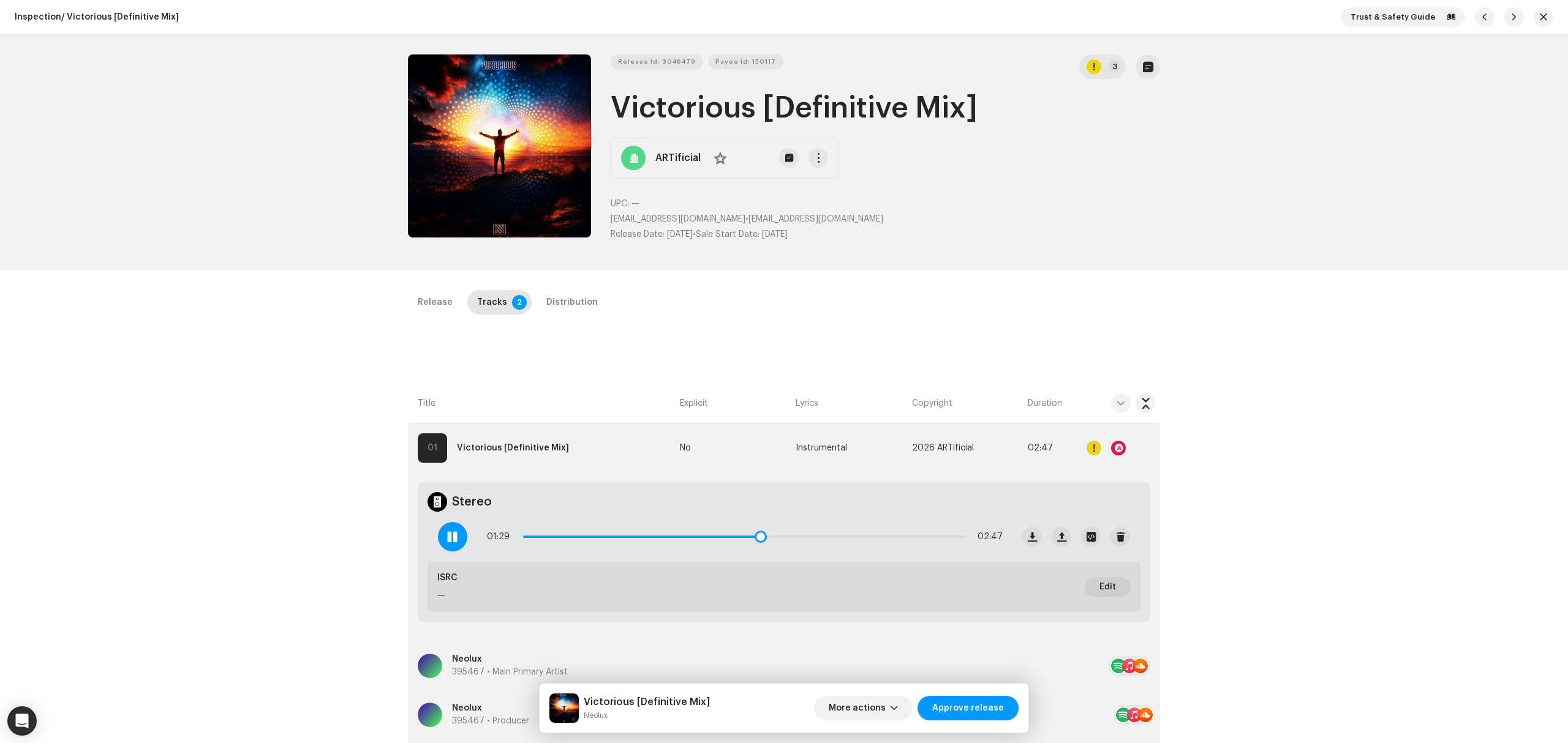
click at [459, 542] on div at bounding box center [453, 536] width 29 height 29
click at [202, 420] on div "Inspection / Victorious [Definitive Mix] Trust & Safety Guide Release Id: 30464…" at bounding box center [784, 371] width 1568 height 743
click at [1534, 17] on button "button" at bounding box center [1542, 16] width 19 height 19
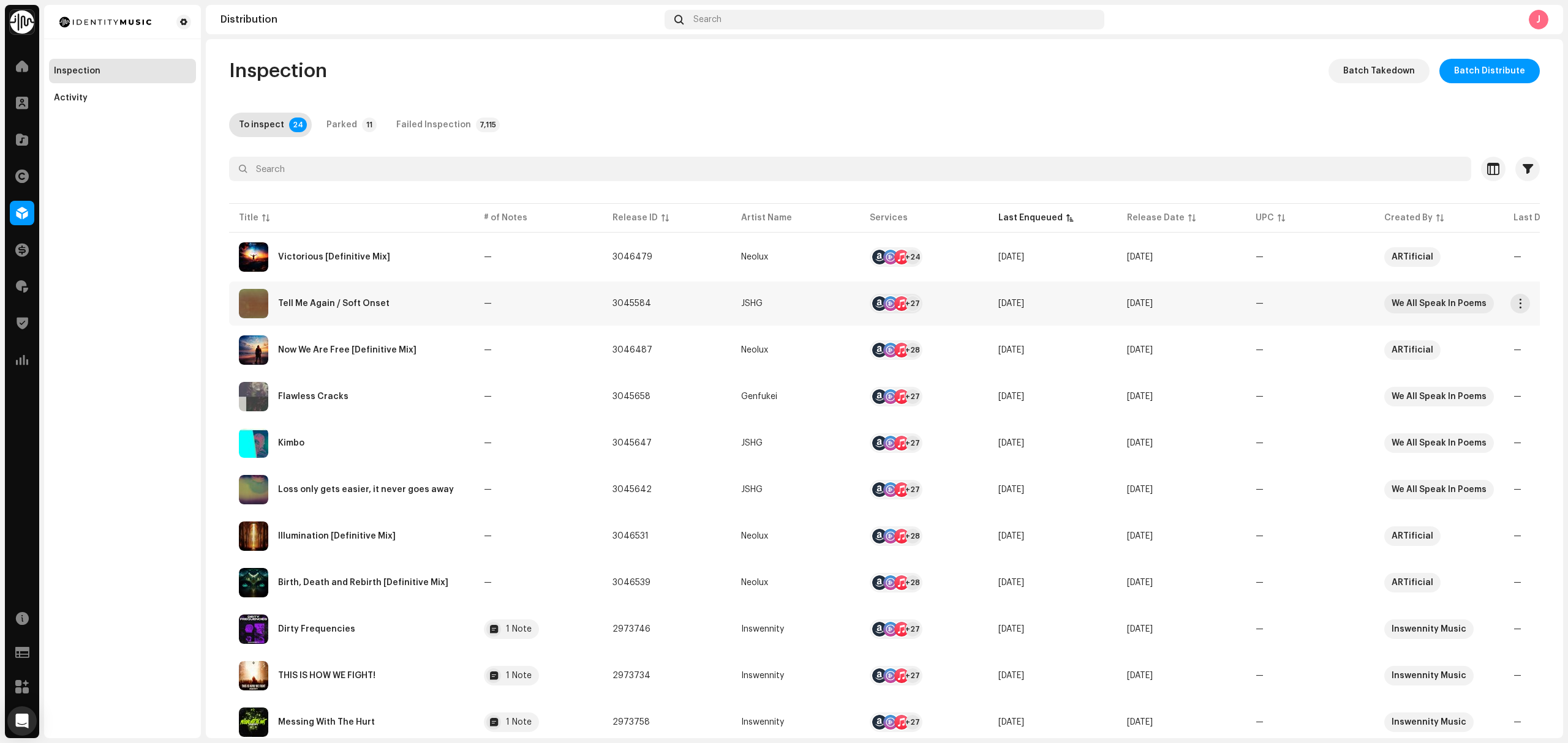
click at [443, 302] on div "Tell Me Again / Soft Onset" at bounding box center [351, 303] width 226 height 29
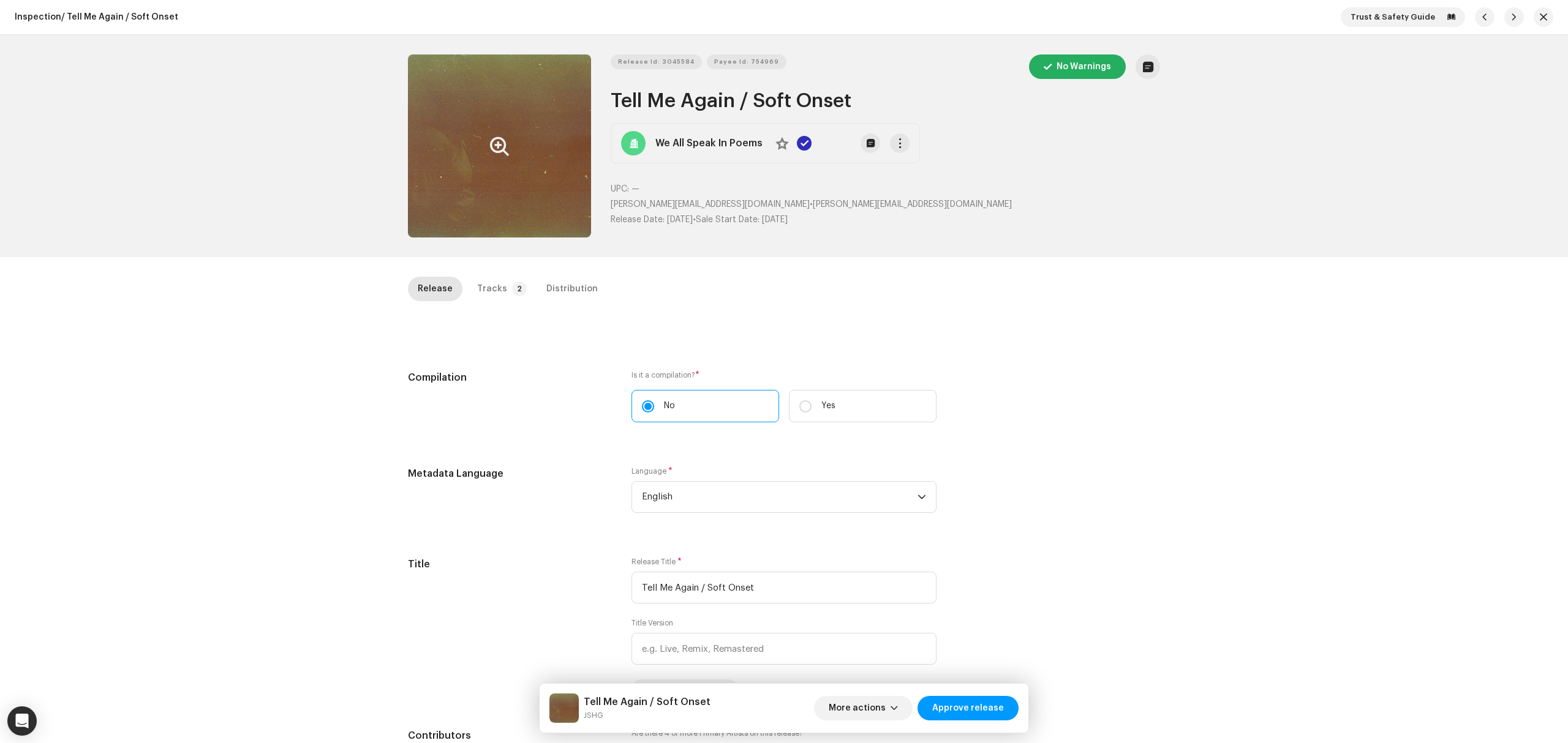
click at [497, 125] on button "Zoom Image" at bounding box center [499, 146] width 183 height 183
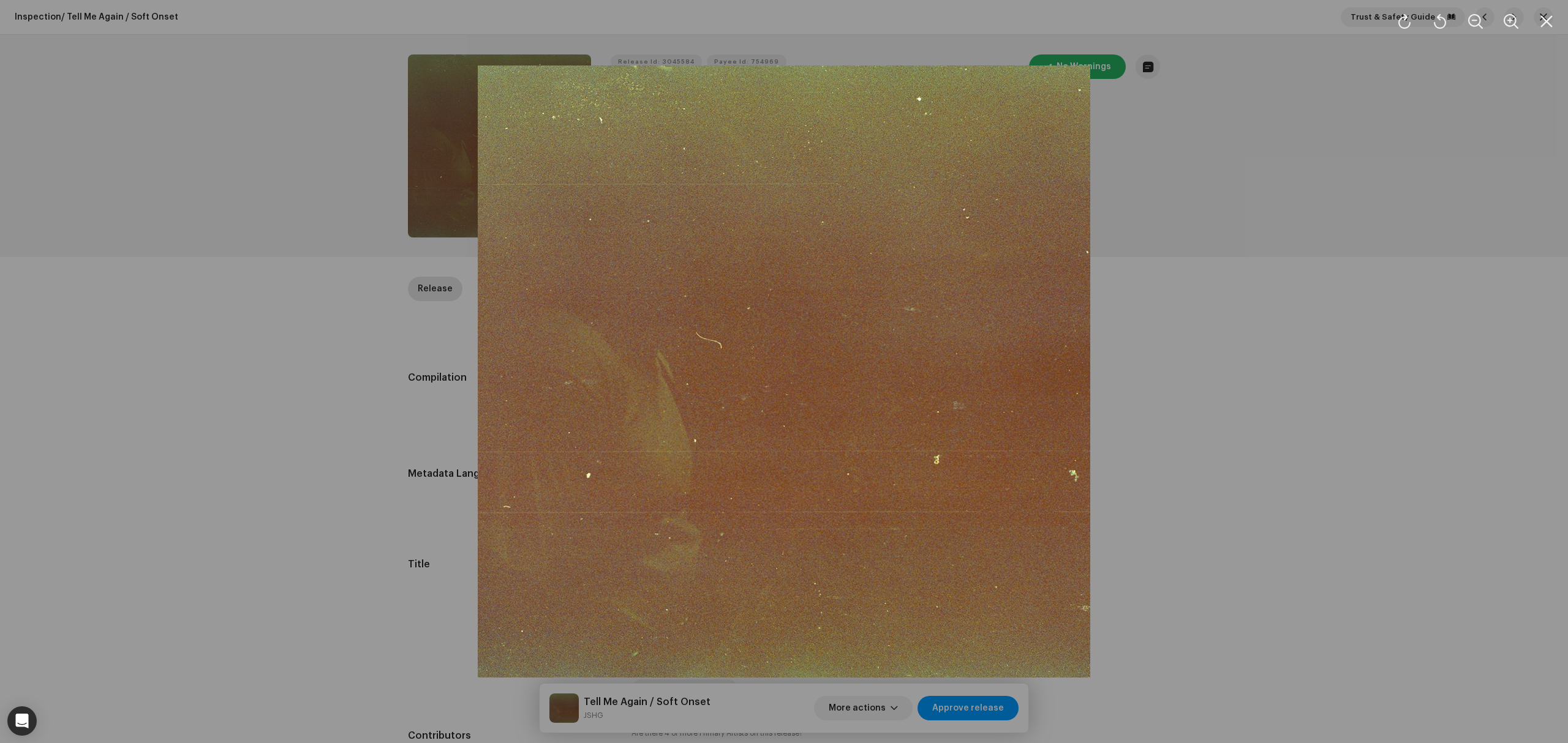
click at [307, 316] on div at bounding box center [784, 371] width 1568 height 743
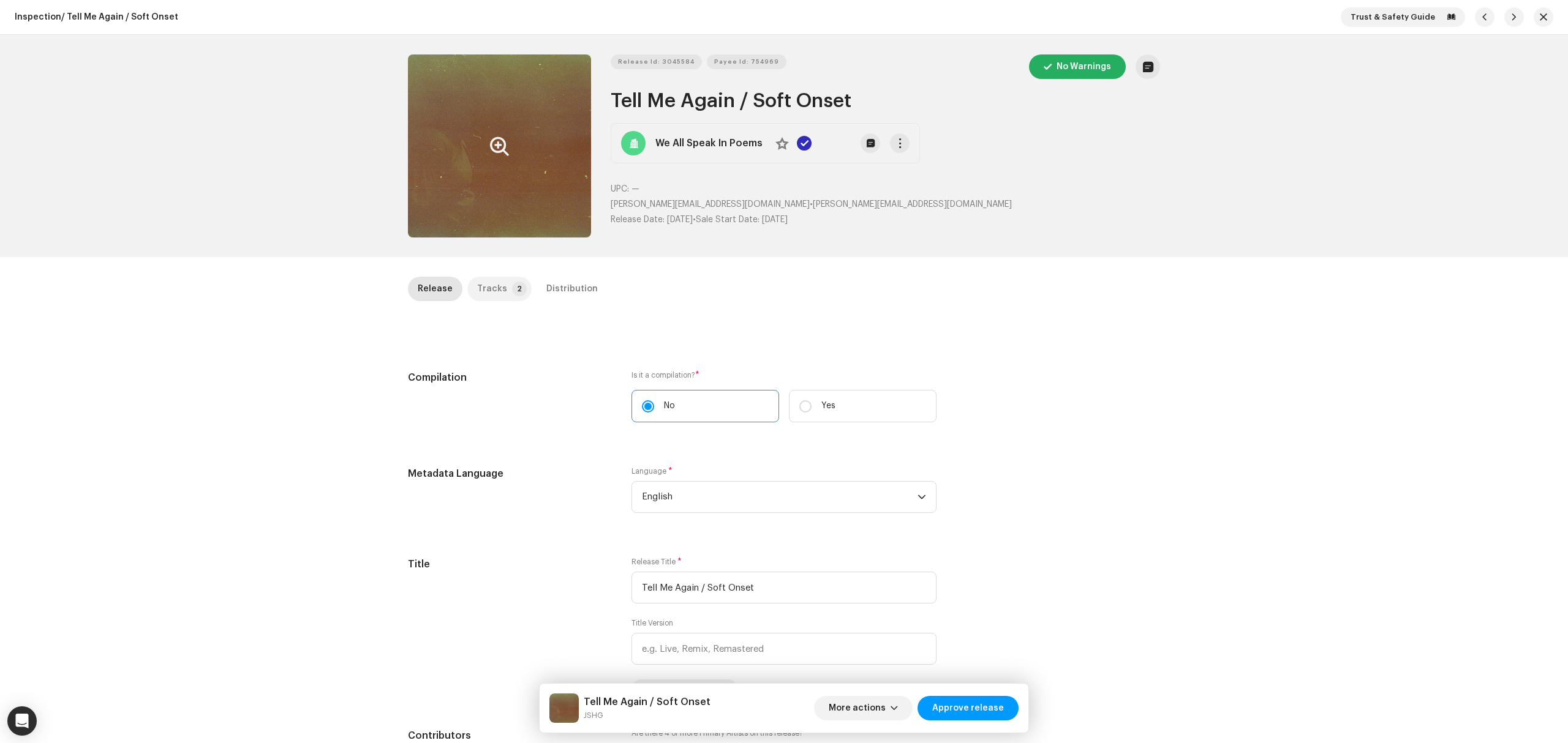
click at [497, 290] on div "Tracks" at bounding box center [492, 289] width 30 height 25
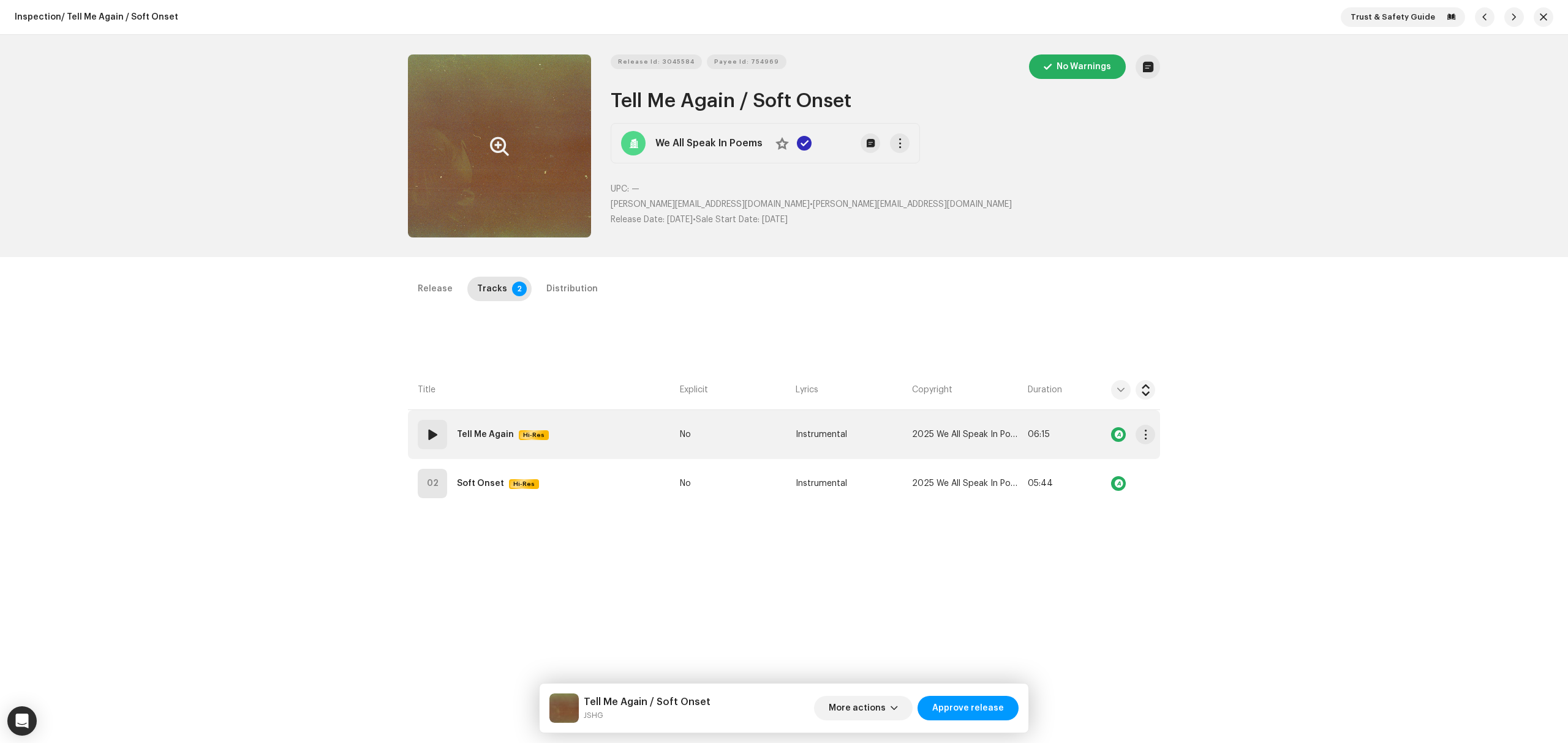
click at [585, 419] on td "01 Tell Me Again Hi-Res" at bounding box center [541, 435] width 267 height 49
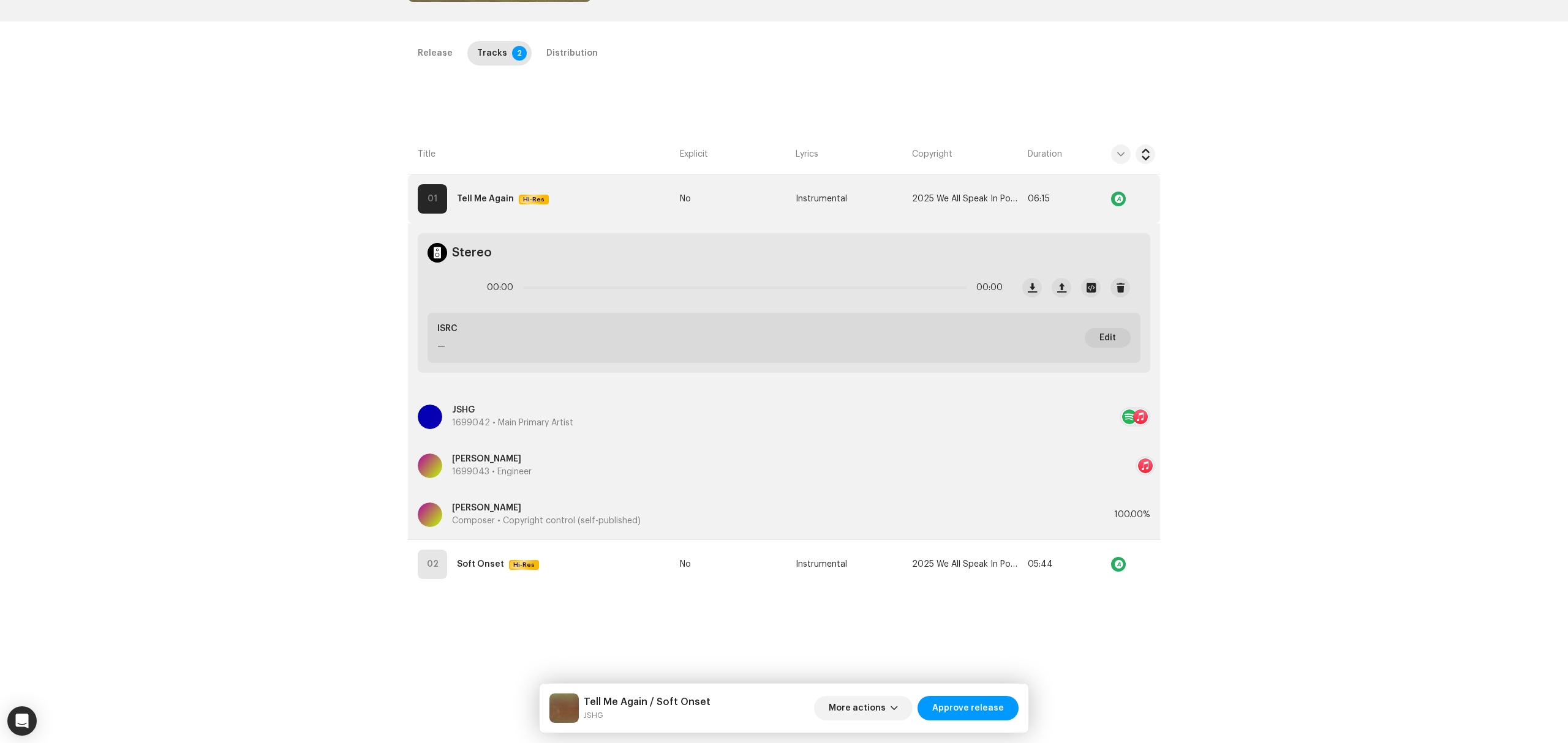
scroll to position [277, 0]
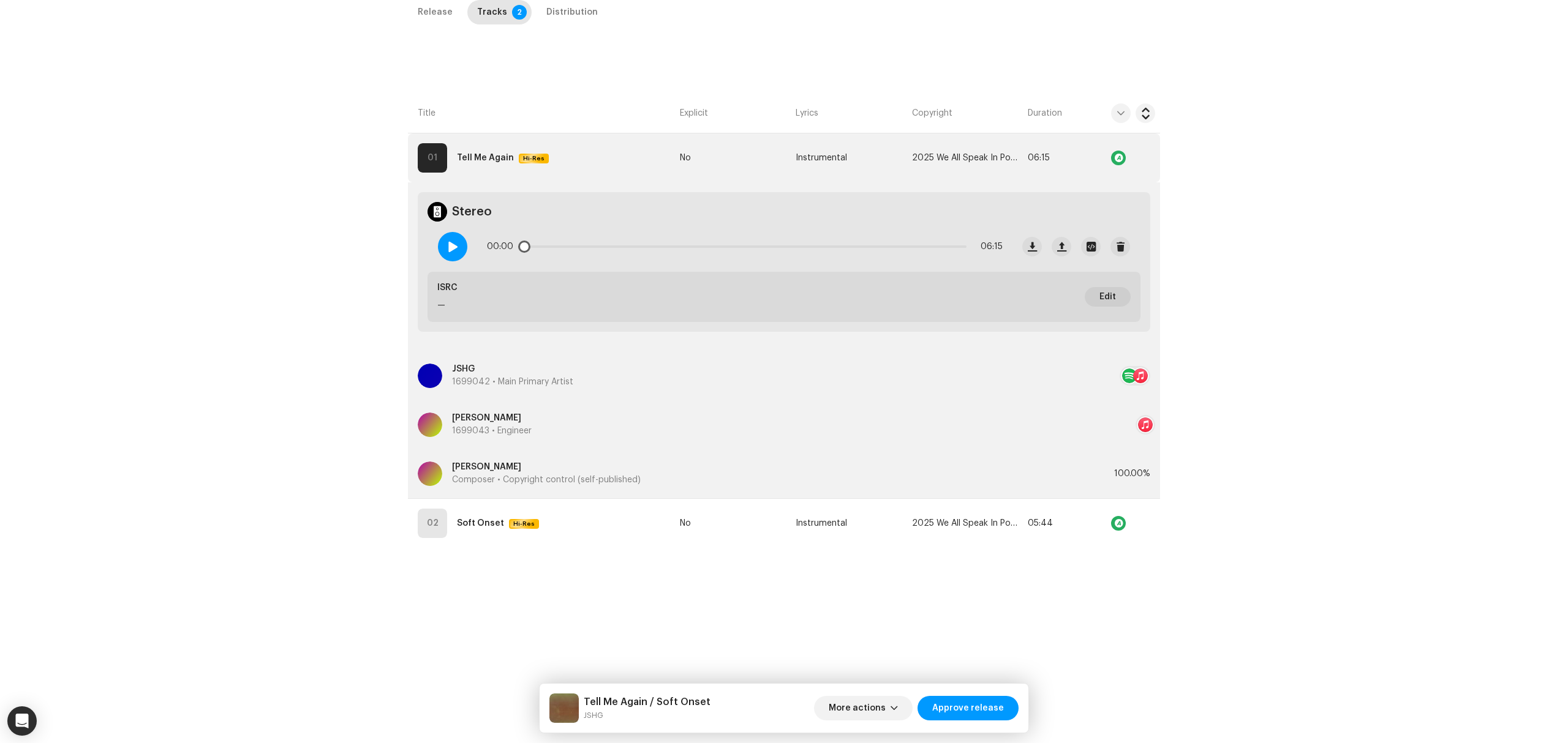
click at [449, 242] on span at bounding box center [453, 247] width 10 height 10
drag, startPoint x: 527, startPoint y: 248, endPoint x: 515, endPoint y: 248, distance: 12.0
click at [515, 248] on div "00:04 06:15" at bounding box center [745, 247] width 516 height 25
drag, startPoint x: 525, startPoint y: 249, endPoint x: 610, endPoint y: 248, distance: 85.0
click at [610, 248] on div "00:22 06:15" at bounding box center [745, 247] width 516 height 25
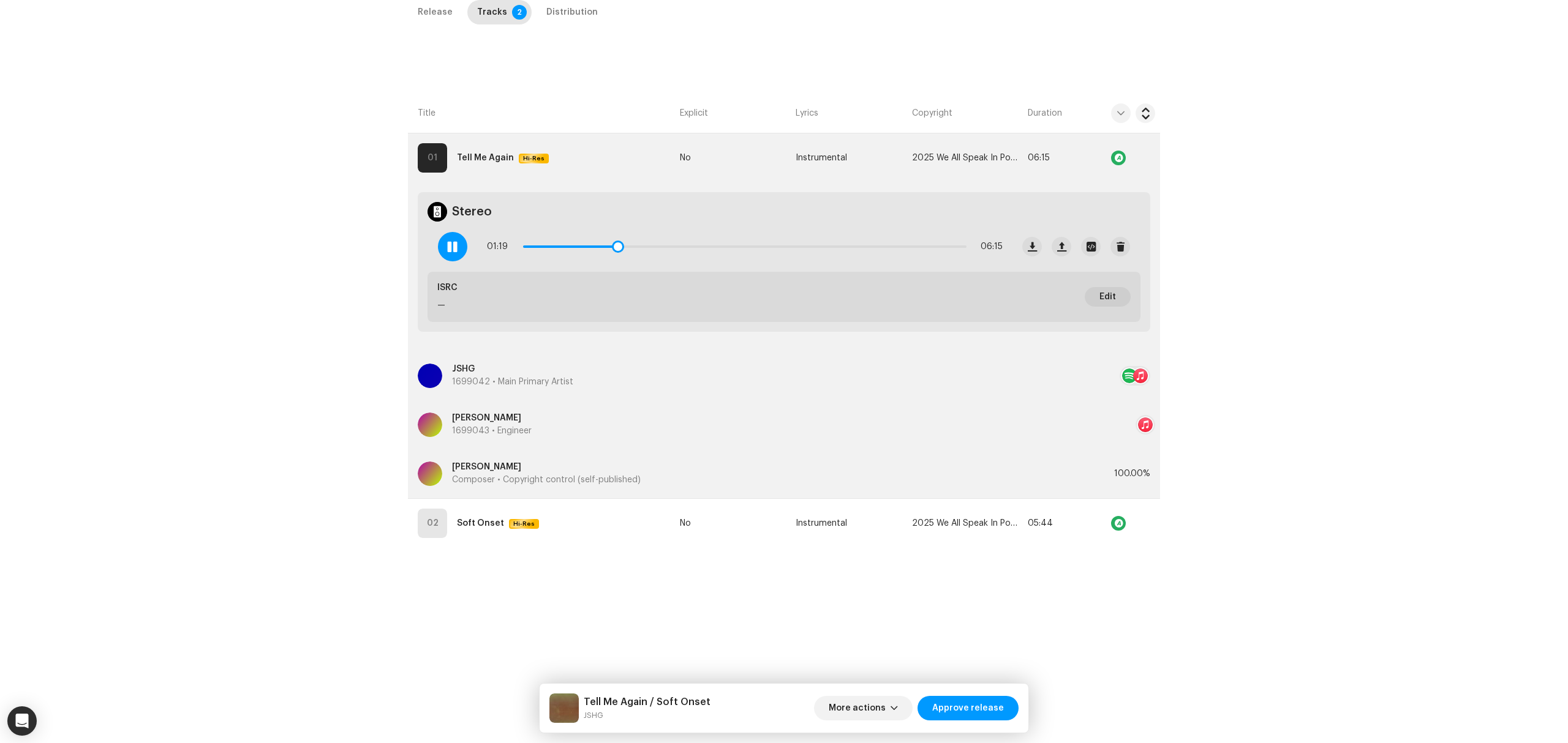
drag, startPoint x: 610, startPoint y: 248, endPoint x: 738, endPoint y: 253, distance: 128.1
click at [735, 253] on div "01:19 06:15" at bounding box center [745, 247] width 516 height 25
drag, startPoint x: 739, startPoint y: 246, endPoint x: 840, endPoint y: 253, distance: 101.2
click at [840, 253] on div "03:07 06:15" at bounding box center [745, 247] width 516 height 25
drag, startPoint x: 843, startPoint y: 248, endPoint x: 937, endPoint y: 253, distance: 94.1
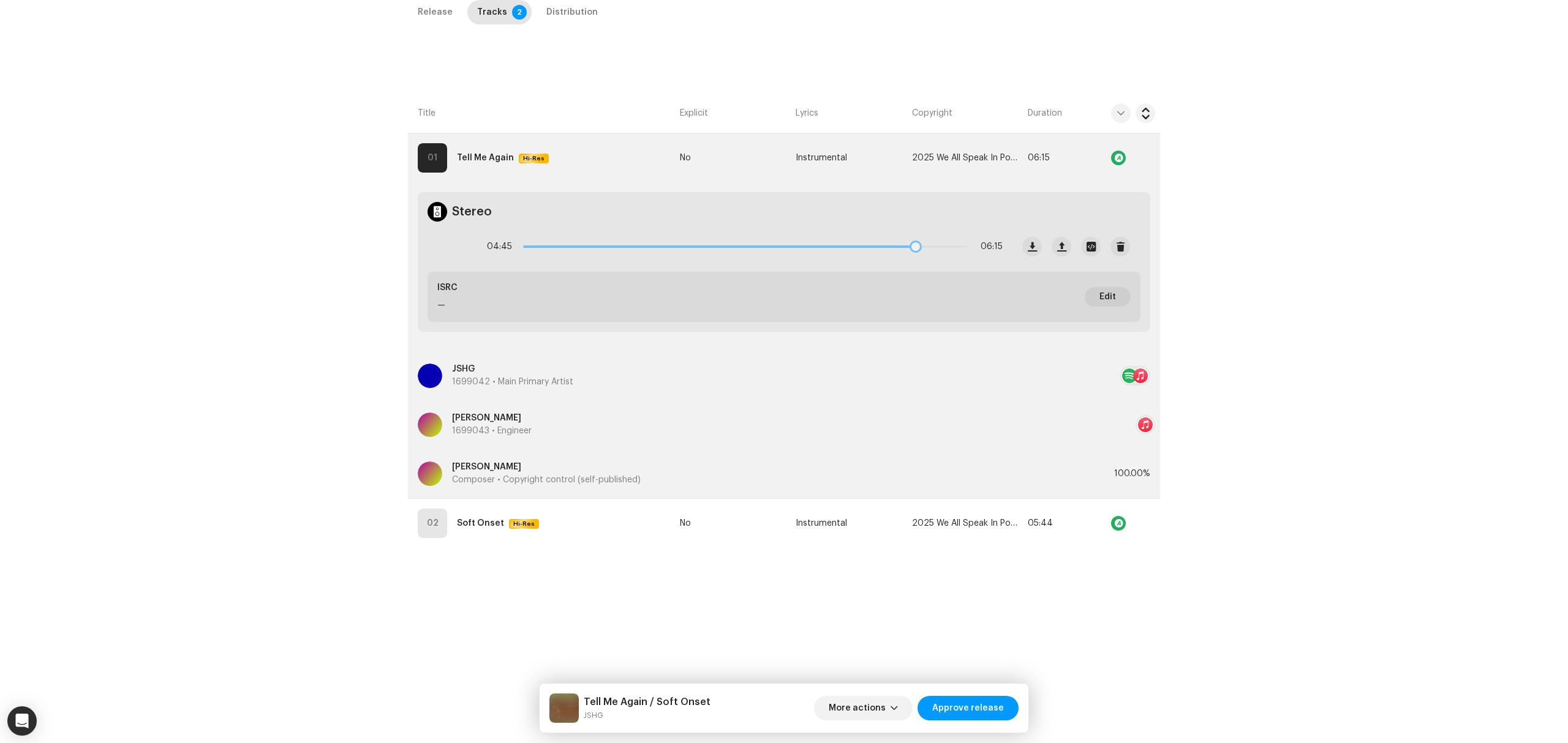
click at [937, 253] on div "04:45 06:15" at bounding box center [745, 247] width 516 height 25
drag, startPoint x: 942, startPoint y: 245, endPoint x: 964, endPoint y: 246, distance: 22.0
click at [964, 246] on span at bounding box center [965, 246] width 12 height 12
drag, startPoint x: 520, startPoint y: 248, endPoint x: 952, endPoint y: 260, distance: 432.2
click at [952, 260] on div "06:04 06:15" at bounding box center [720, 247] width 584 height 49
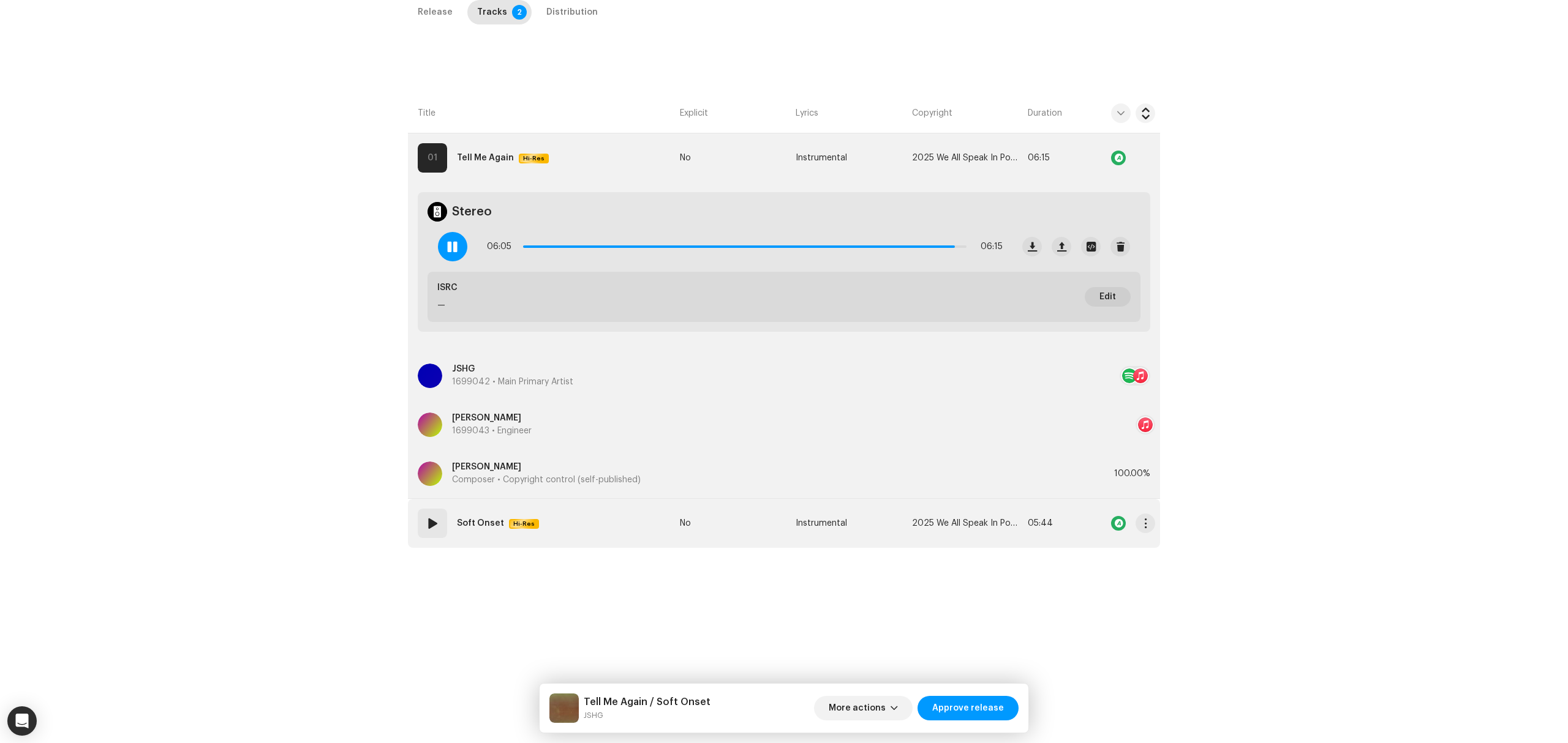
click at [598, 536] on td "02 Soft Onset Hi-Res" at bounding box center [541, 524] width 267 height 49
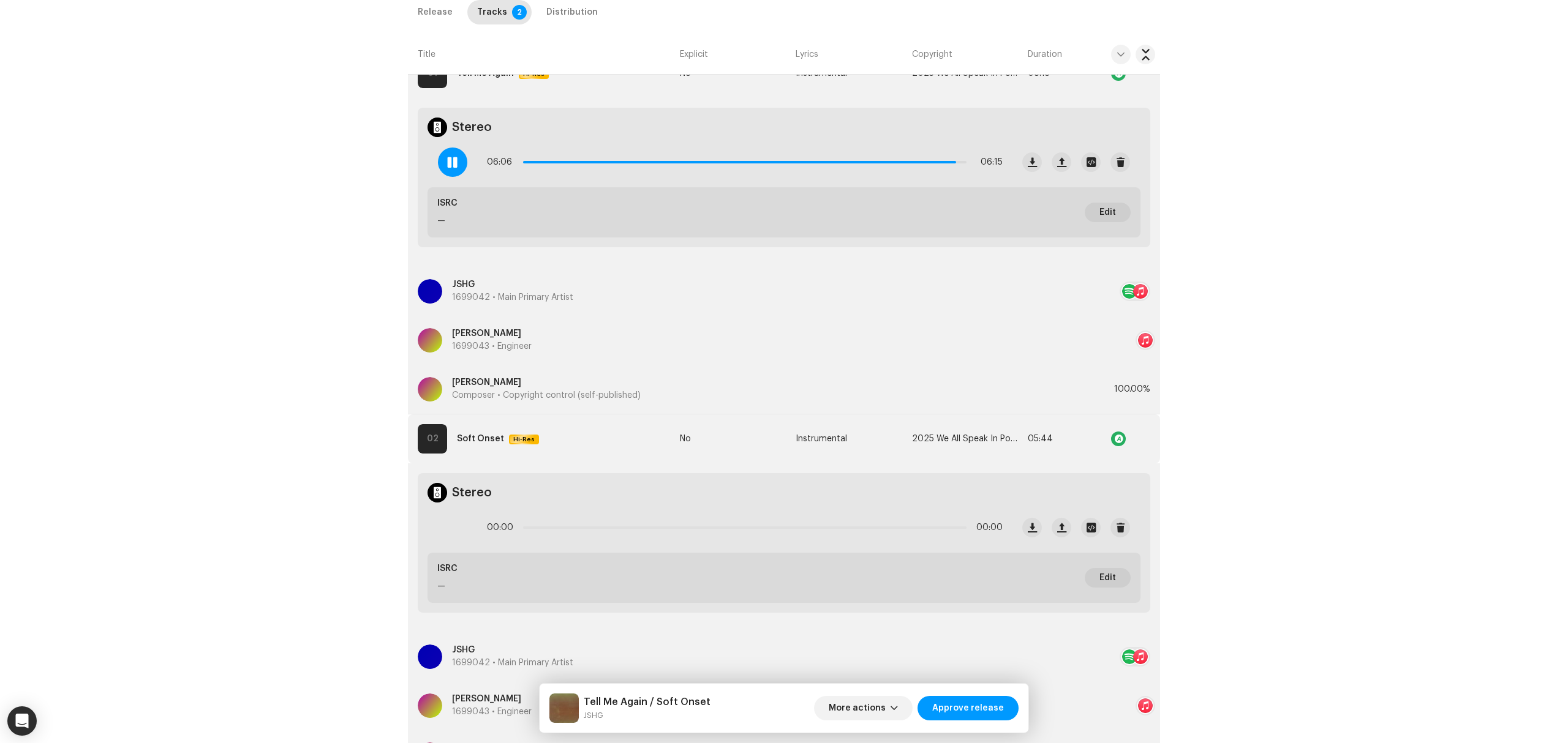
scroll to position [440, 0]
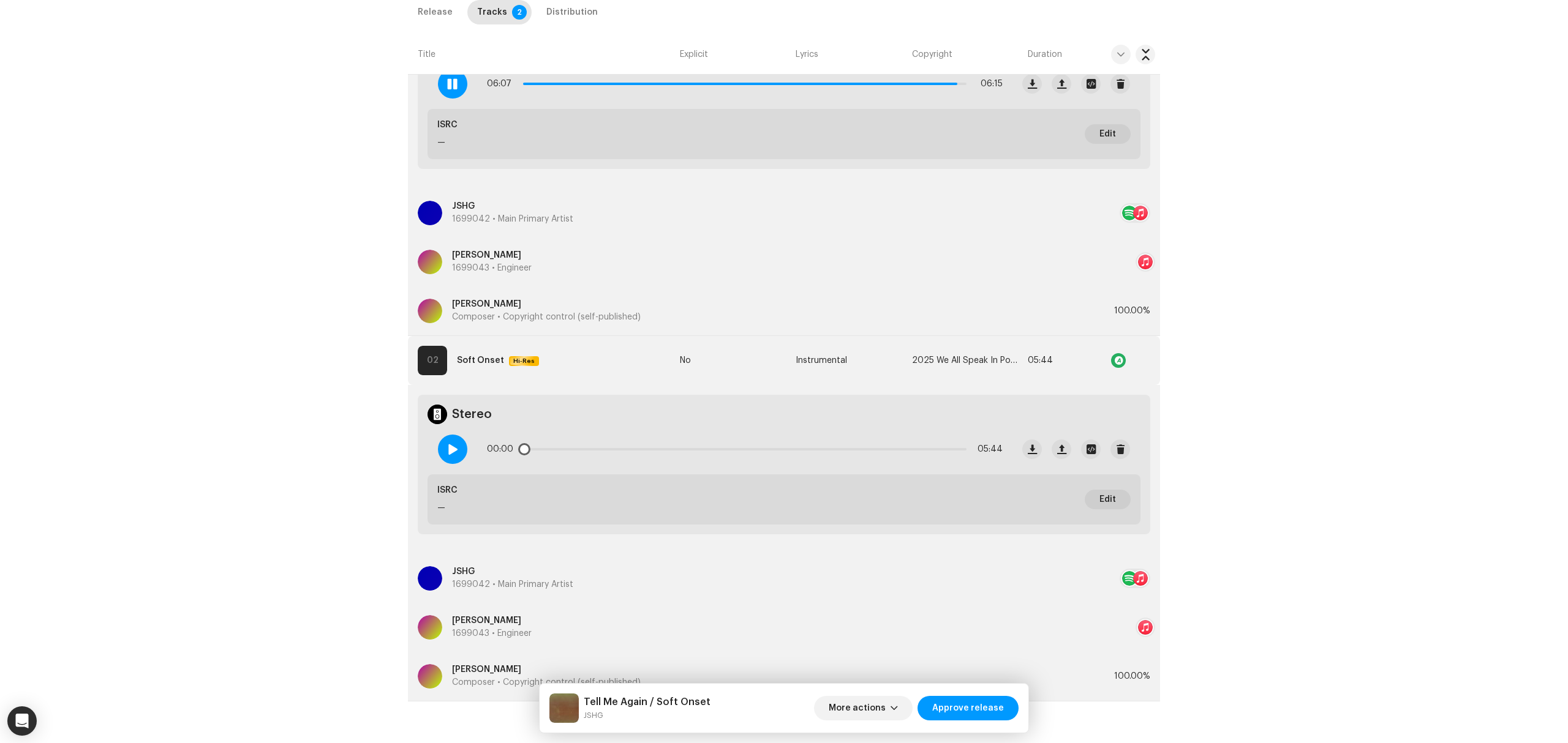
click at [457, 459] on div at bounding box center [453, 450] width 29 height 29
drag, startPoint x: 524, startPoint y: 451, endPoint x: 872, endPoint y: 453, distance: 348.0
click at [872, 453] on div "00:17 05:44" at bounding box center [745, 449] width 516 height 25
drag, startPoint x: 878, startPoint y: 451, endPoint x: 951, endPoint y: 451, distance: 73.0
click at [951, 451] on span at bounding box center [955, 449] width 12 height 12
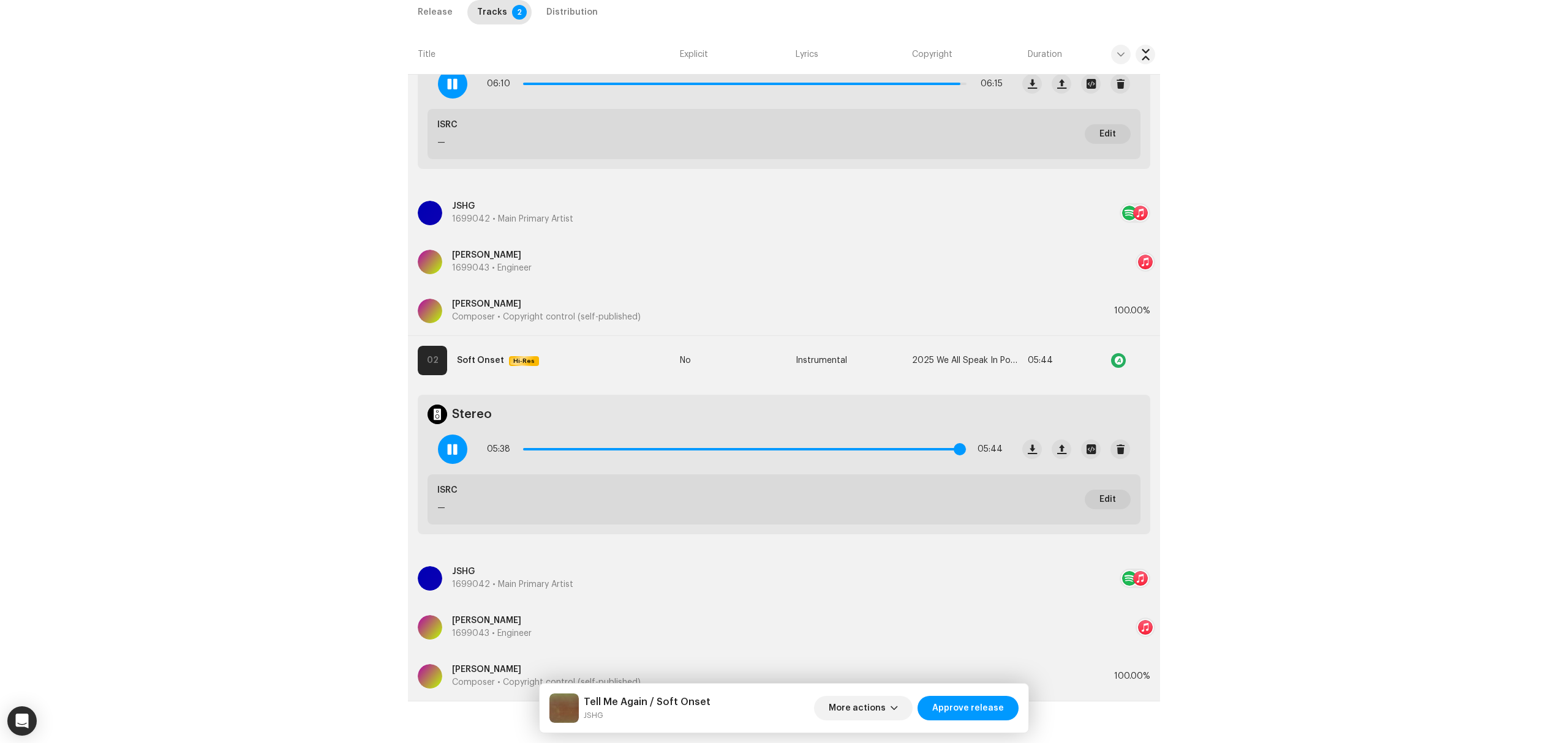
click at [956, 451] on span at bounding box center [959, 449] width 12 height 12
click at [956, 451] on span at bounding box center [960, 449] width 12 height 12
click at [875, 711] on span "More actions" at bounding box center [857, 708] width 57 height 25
click at [873, 628] on span "Fail & Return" at bounding box center [861, 629] width 55 height 10
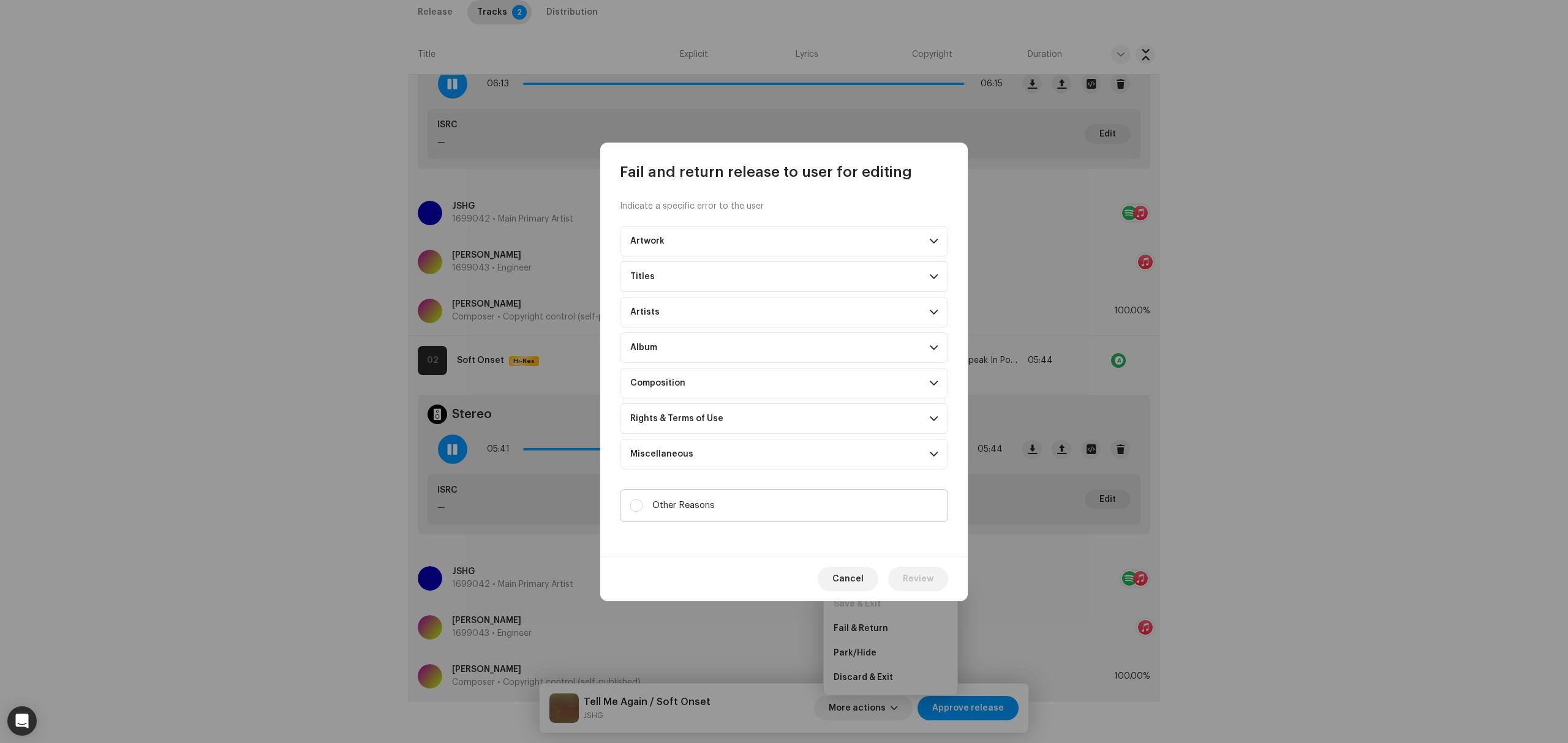
click at [751, 522] on label "Other Reasons" at bounding box center [784, 505] width 328 height 33
click at [643, 512] on input "Other Reasons" at bounding box center [635, 505] width 12 height 12
checkbox input "true"
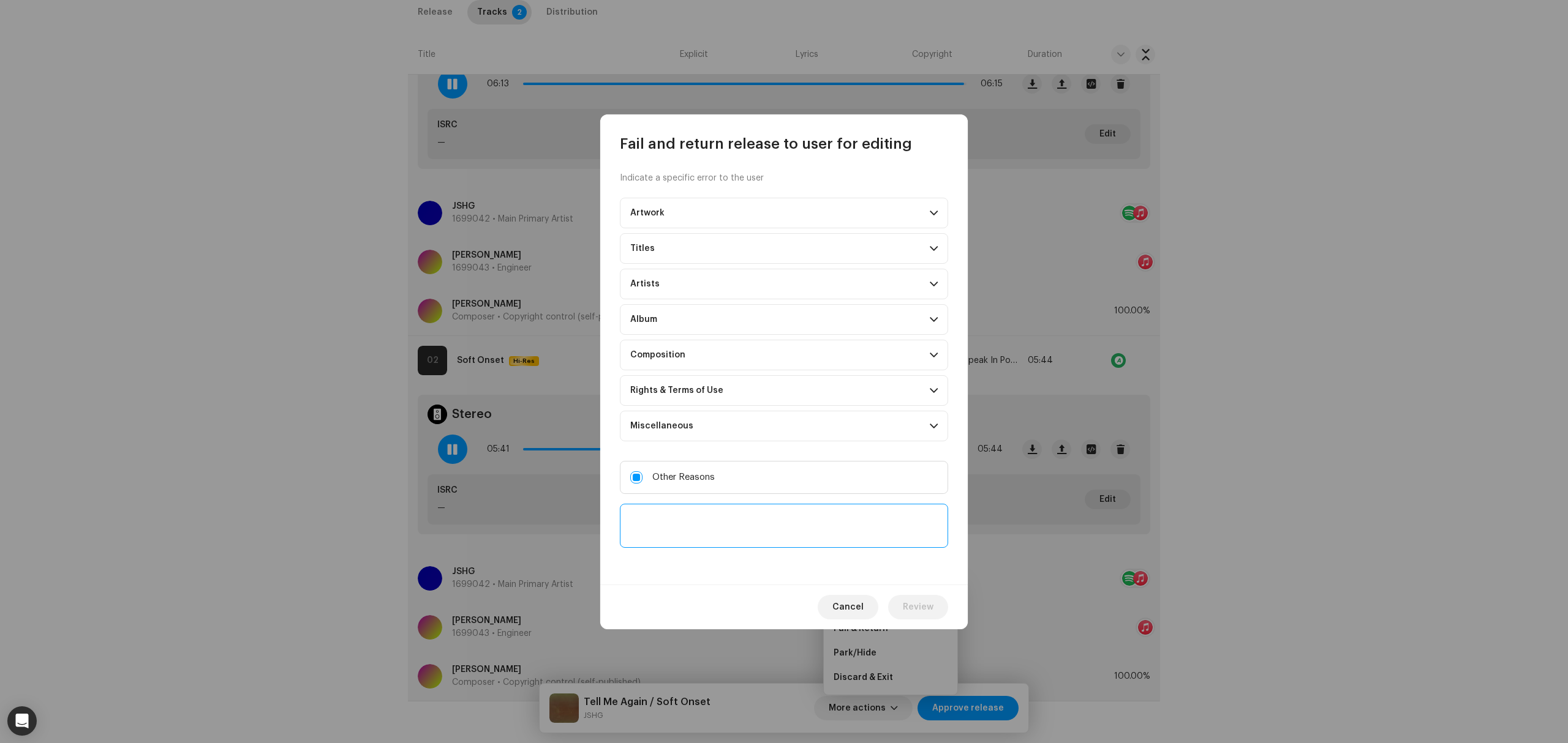
click at [745, 547] on textarea at bounding box center [784, 525] width 328 height 44
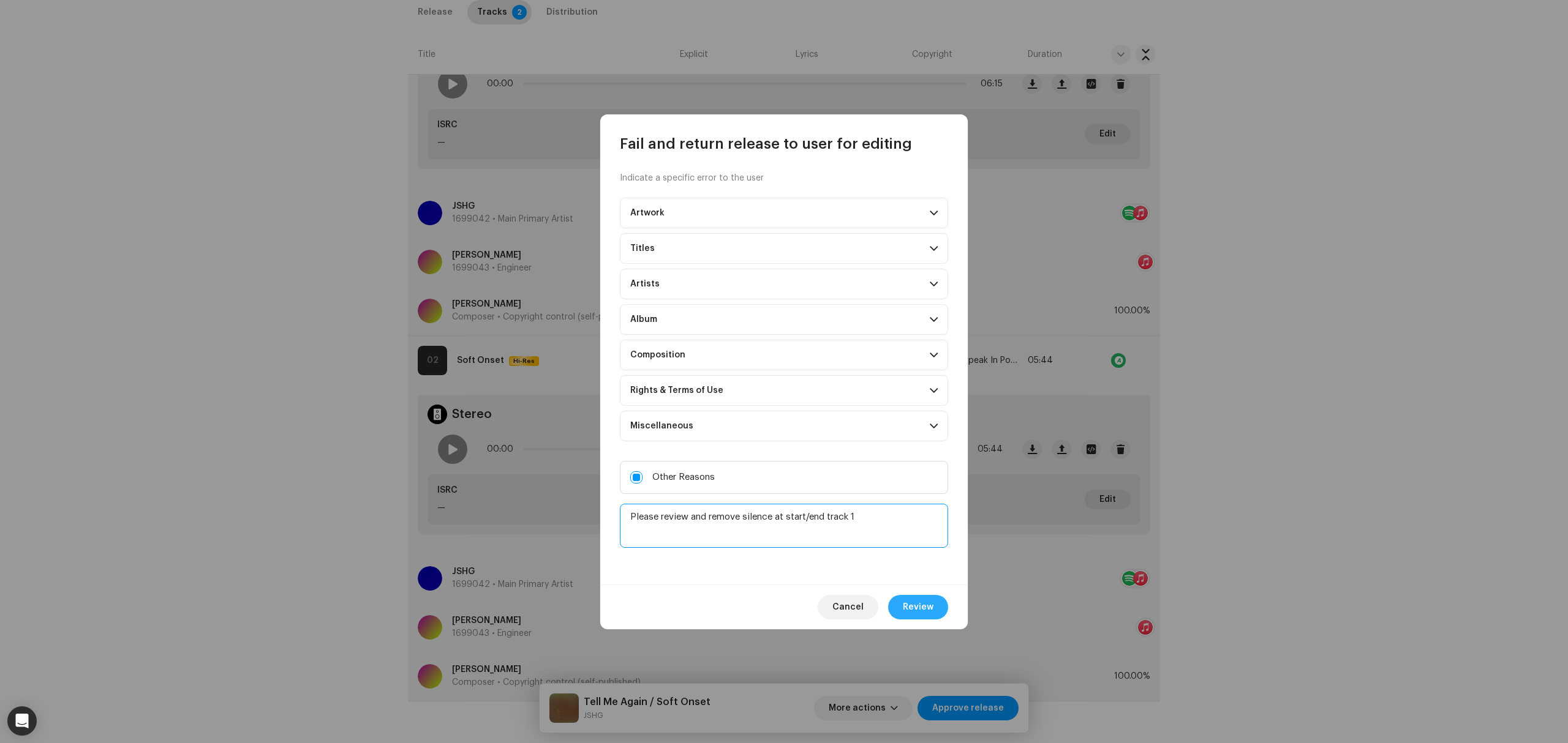
type textarea "Please review and remove silence at start/end track 1"
click at [908, 610] on span "Review" at bounding box center [917, 607] width 30 height 25
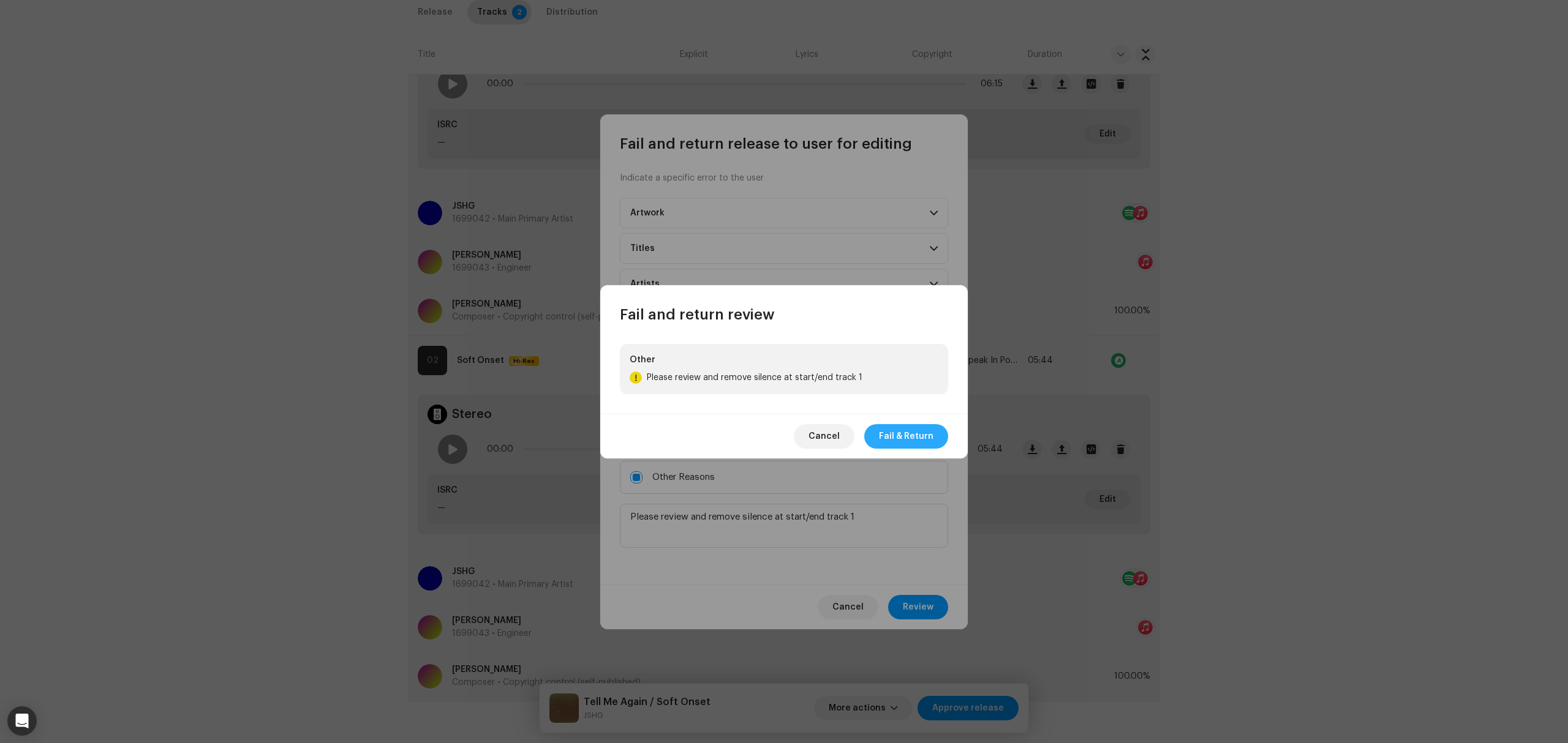
click at [908, 431] on span "Fail & Return" at bounding box center [906, 436] width 55 height 25
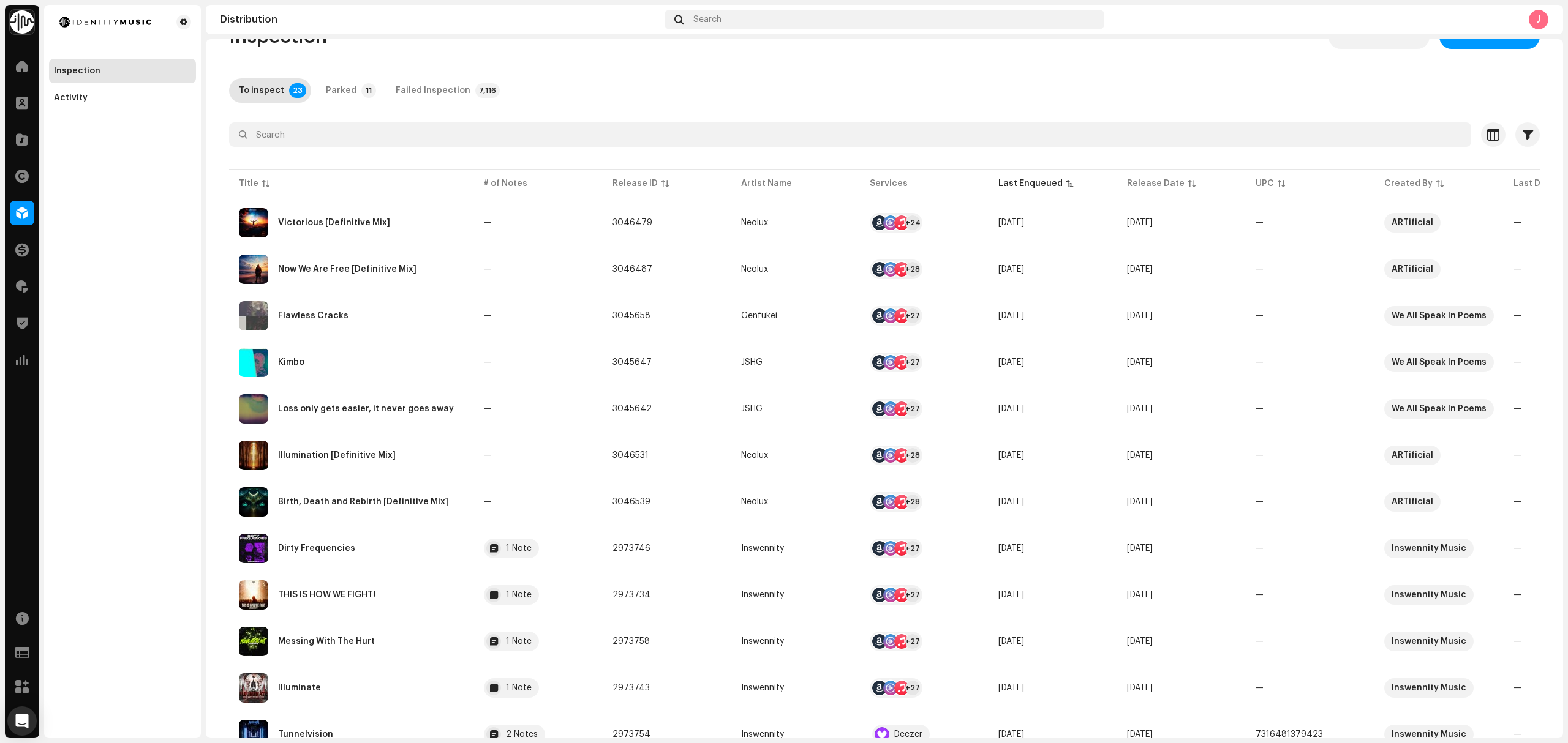
scroll to position [33, 0]
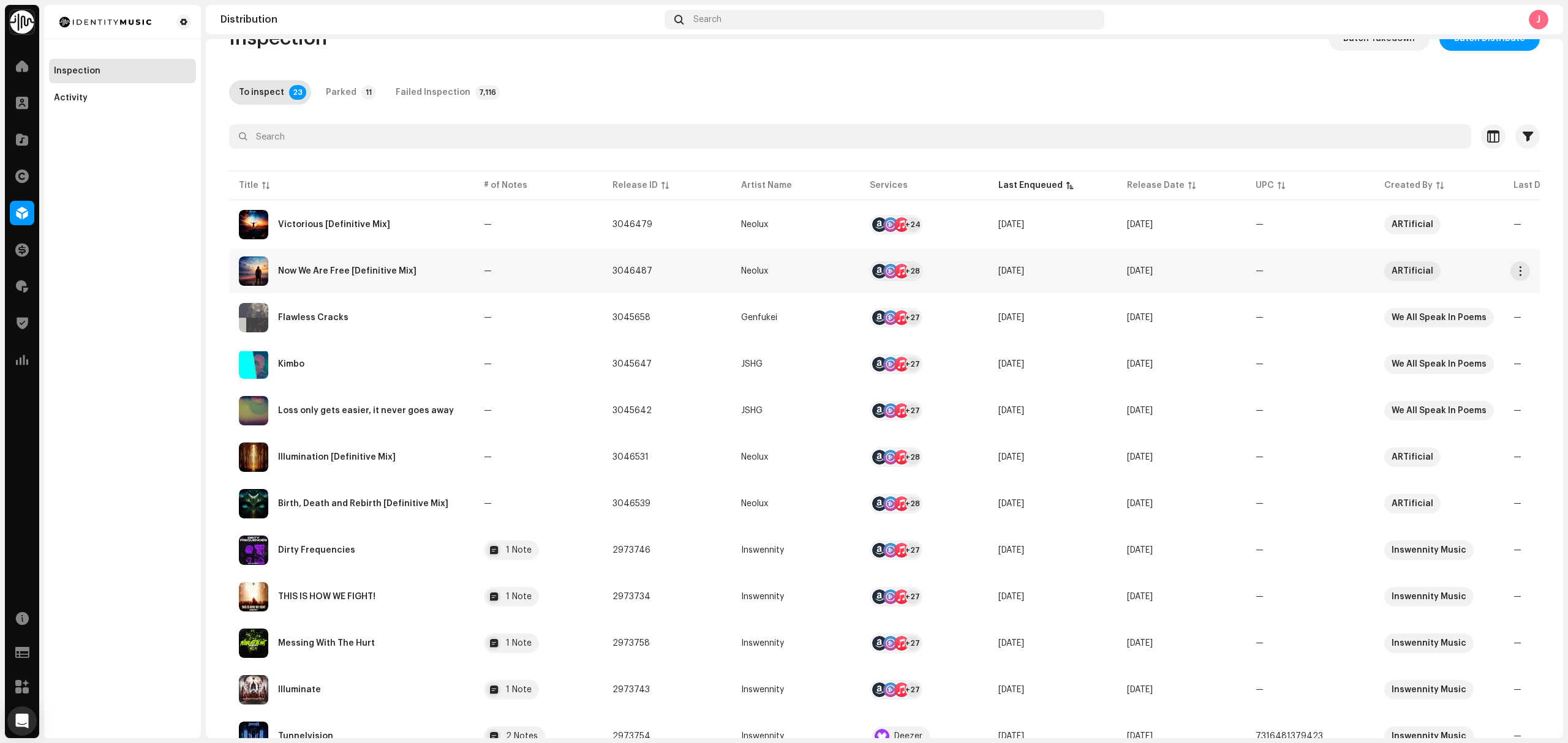
click at [412, 288] on td "Now We Are Free [Definitive Mix]" at bounding box center [352, 271] width 245 height 44
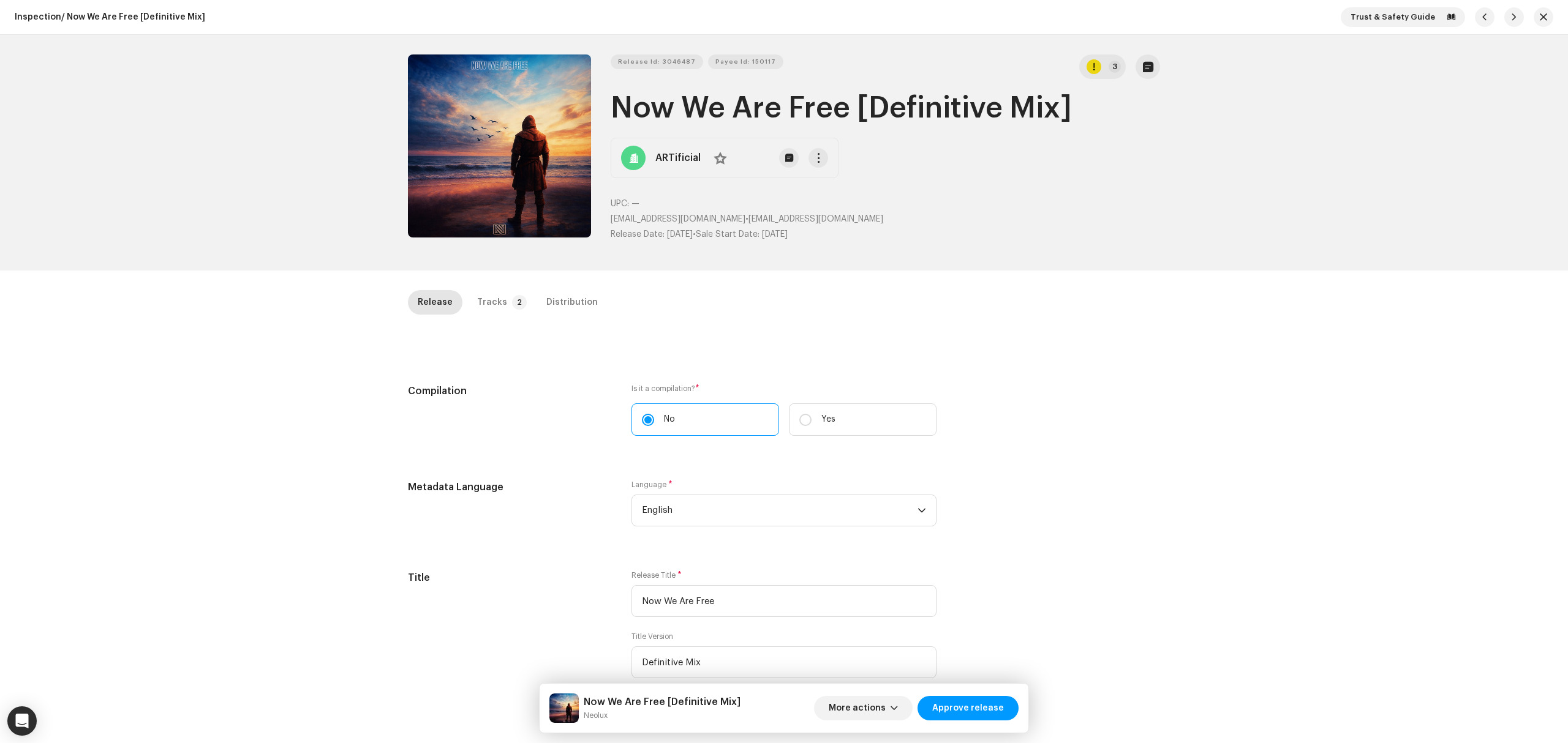
click at [196, 255] on div "Release Id: 3046487 Payee Id: 150117 3 Now We Are Free [Definitive Mix] ARTific…" at bounding box center [784, 153] width 1568 height 236
click at [1533, 15] on button "button" at bounding box center [1542, 16] width 19 height 19
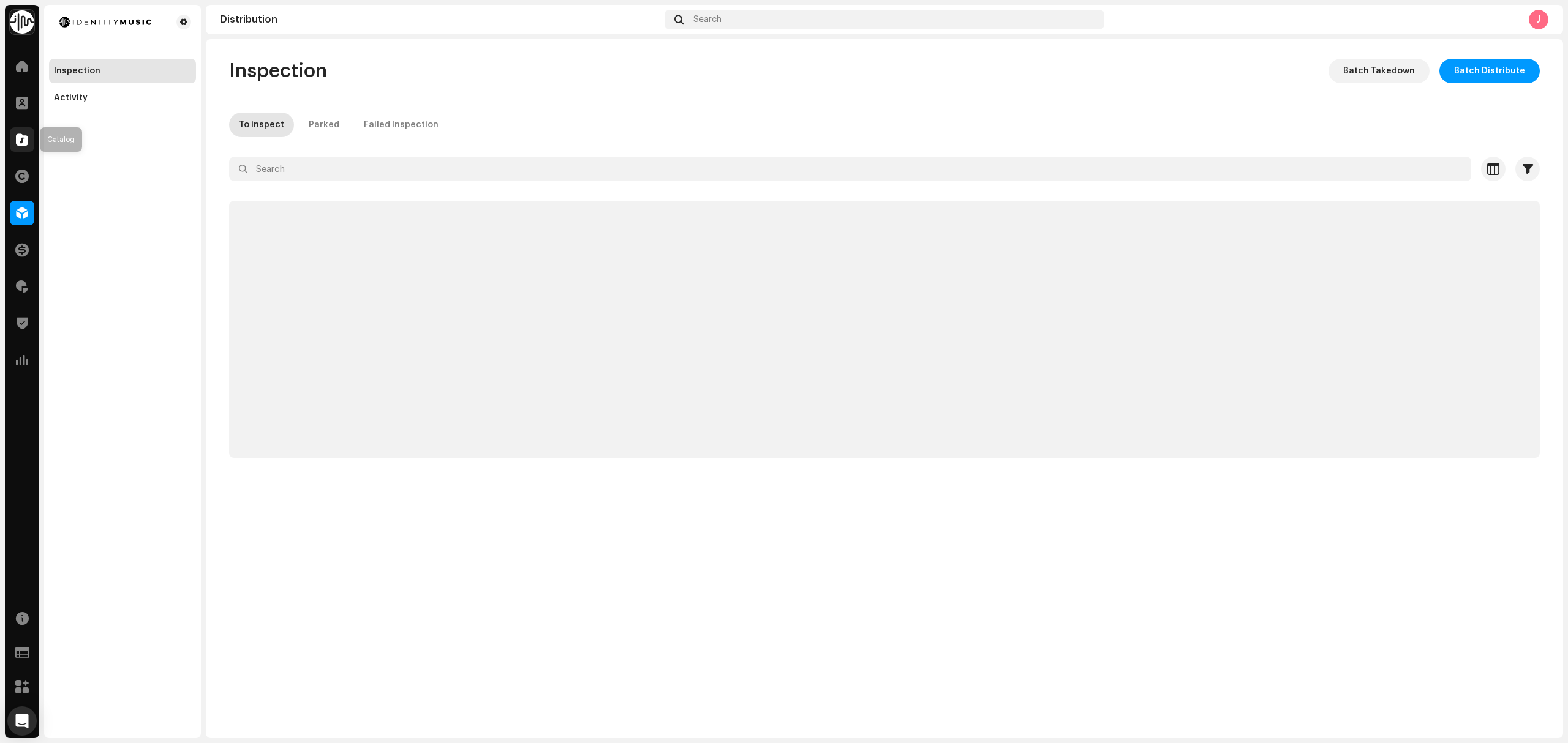
click at [25, 145] on div at bounding box center [22, 139] width 25 height 25
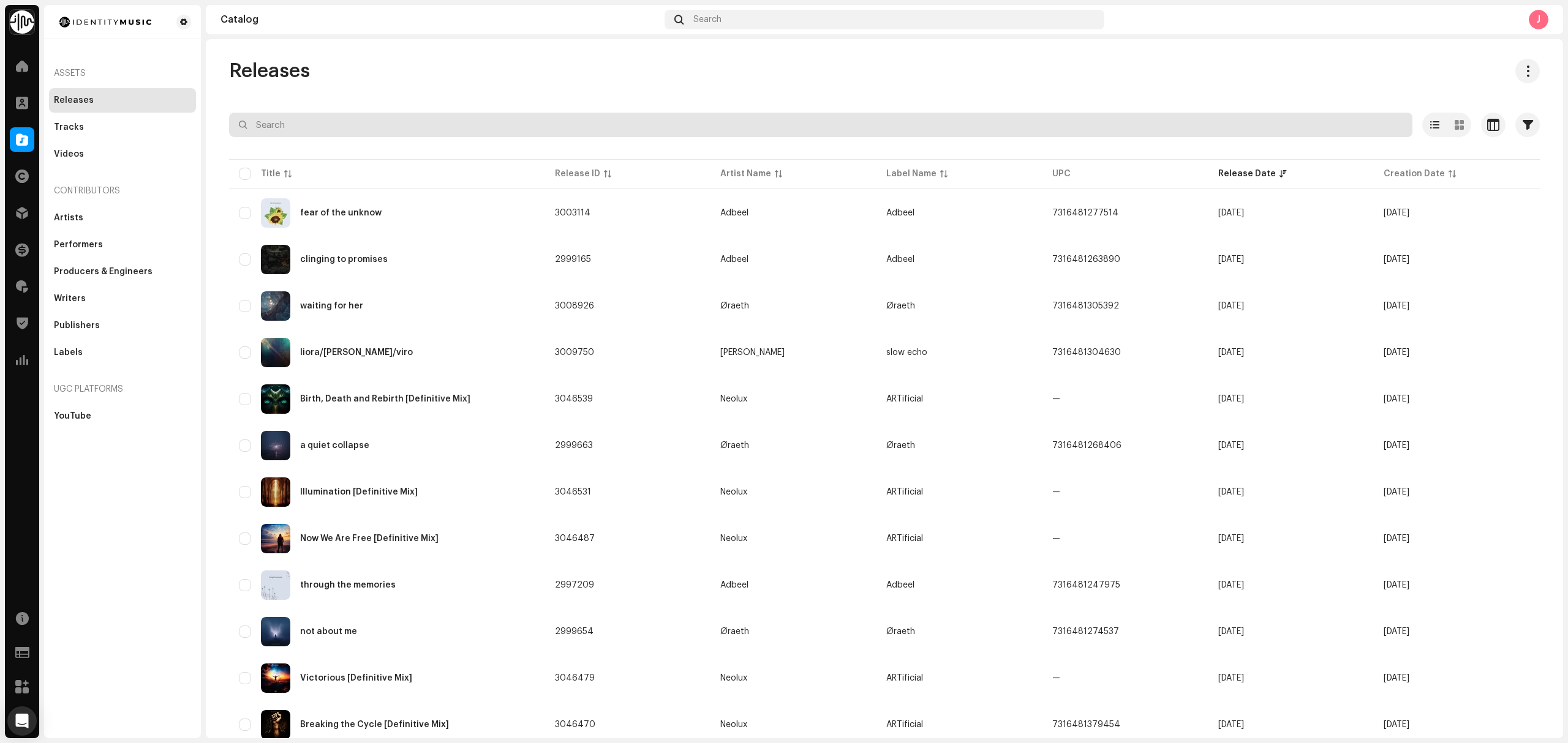
click at [376, 125] on input "text" at bounding box center [821, 124] width 1183 height 25
paste input "Rajawe"
click at [246, 127] on input "Rajawe" at bounding box center [821, 124] width 1183 height 25
type input "Rajawe"
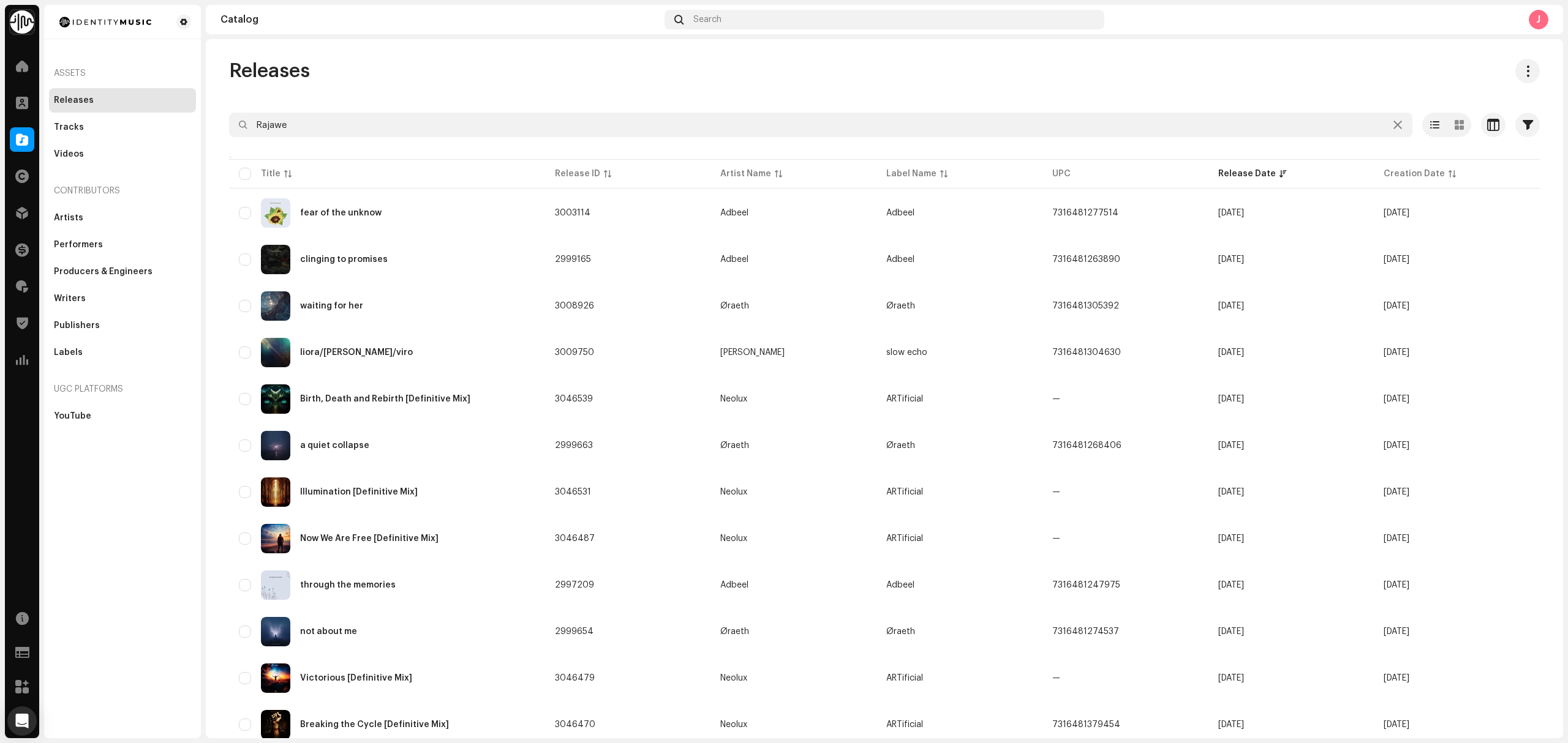
click at [322, 96] on div "Releases Rajawe Selected 0 Options Filters Distribution status Never Distribute…" at bounding box center [884, 697] width 1349 height 1279
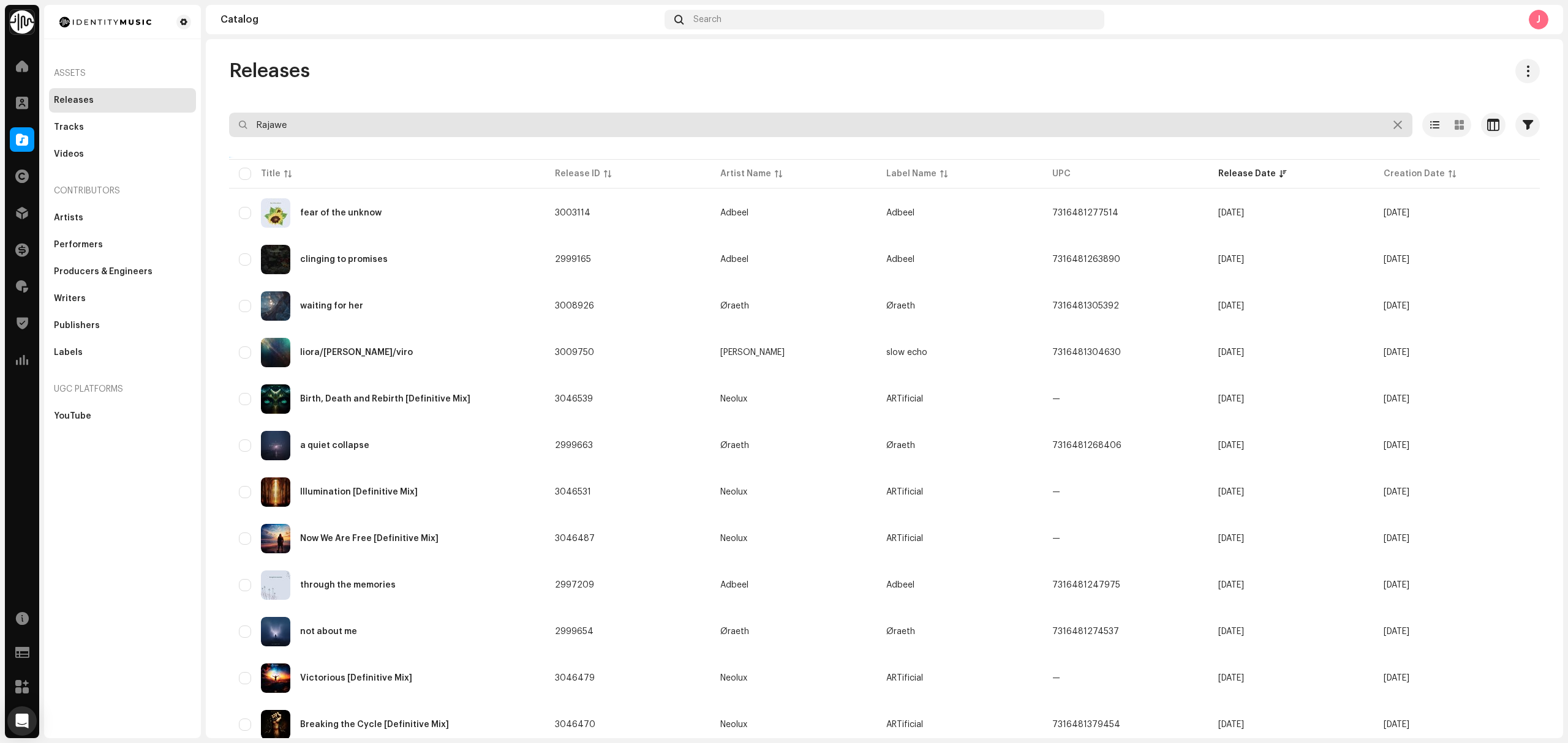
click at [324, 113] on input "Rajawe" at bounding box center [821, 124] width 1183 height 25
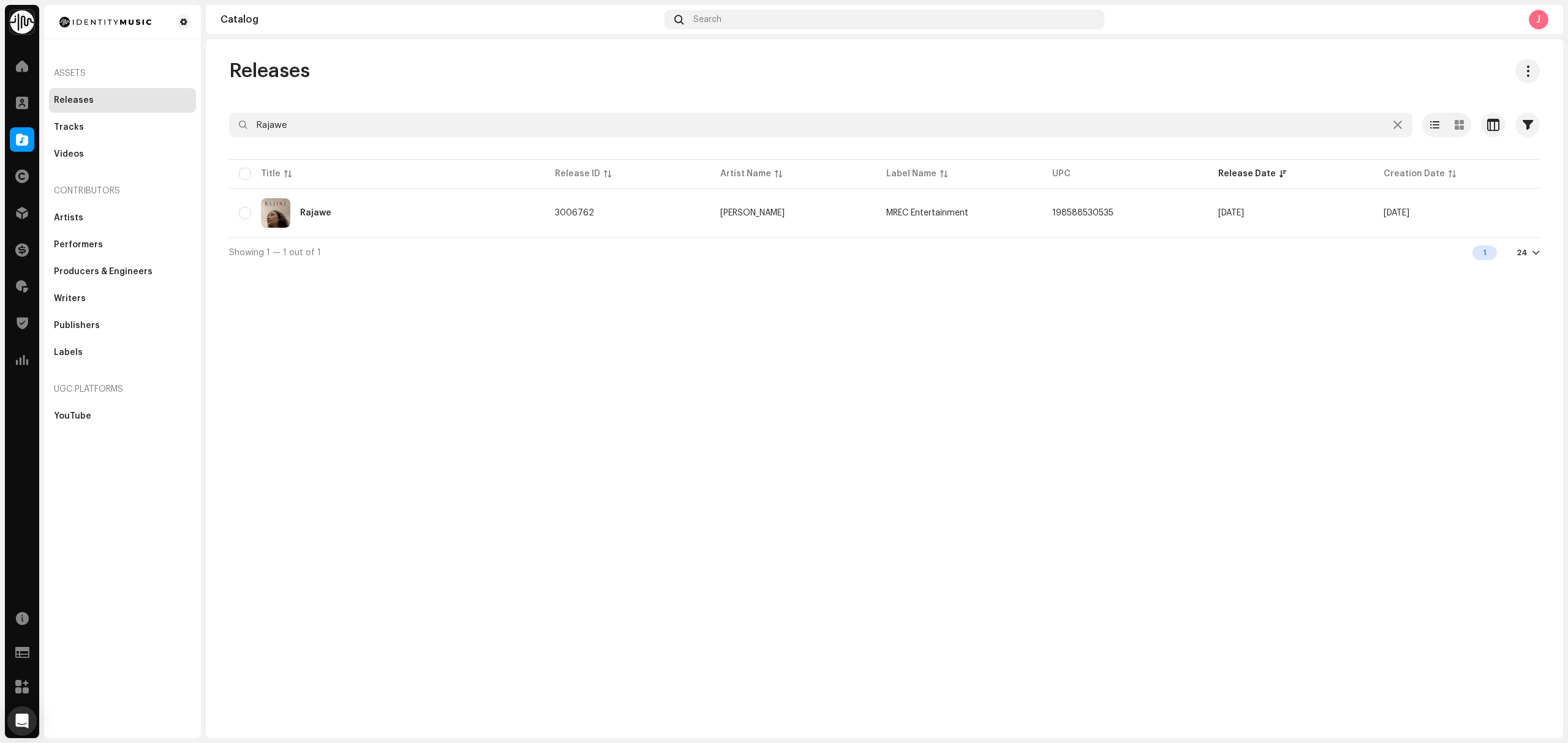
drag, startPoint x: 635, startPoint y: 220, endPoint x: 213, endPoint y: 487, distance: 499.4
click at [328, 436] on div "Releases Rajawe Selected 0 Options Filters Distribution status Never Distribute…" at bounding box center [884, 388] width 1357 height 699
click at [400, 426] on div "Releases Rajawe Selected 0 Options Filters Distribution status Never Distribute…" at bounding box center [884, 388] width 1357 height 699
click at [13, 220] on div at bounding box center [22, 213] width 25 height 25
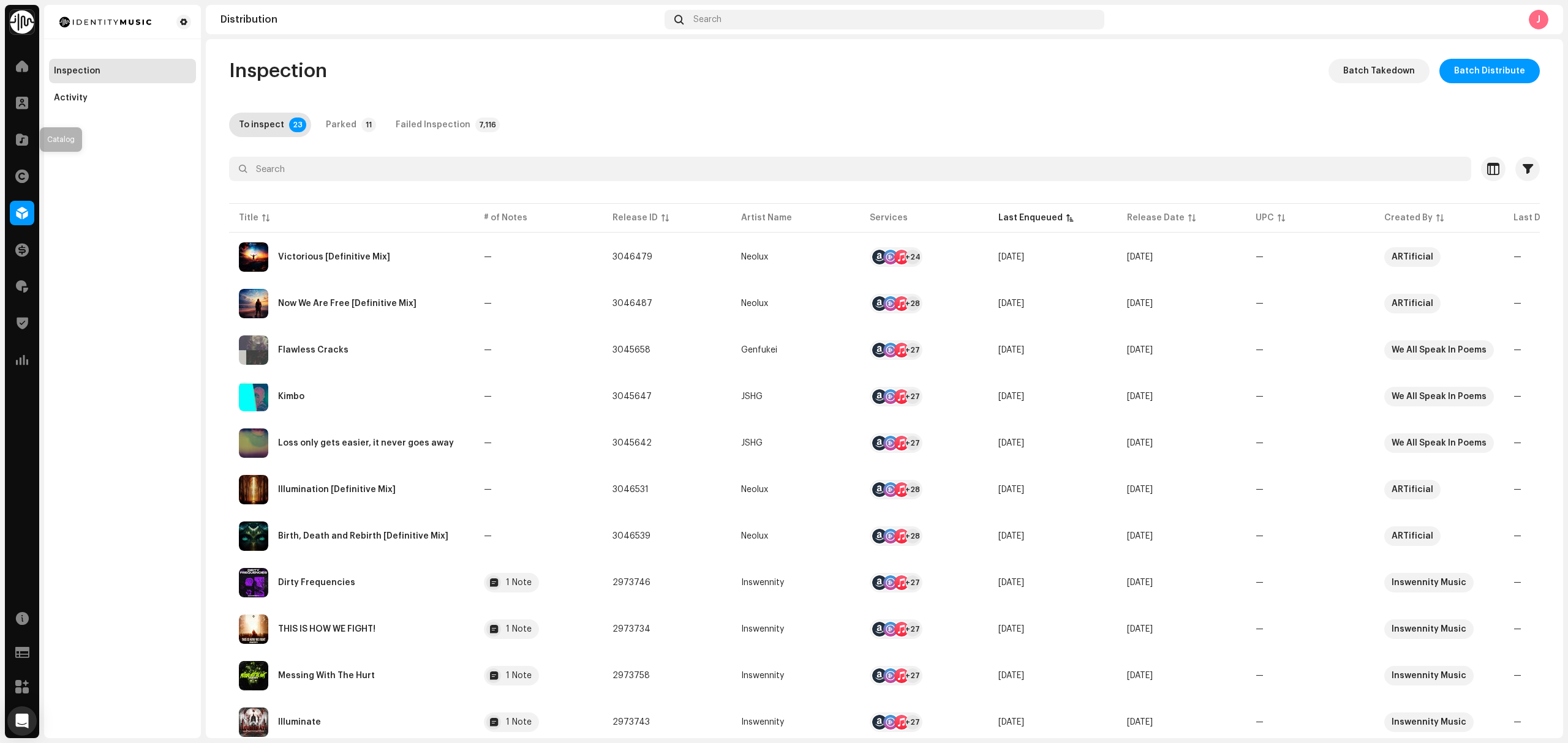
drag, startPoint x: 20, startPoint y: 141, endPoint x: 0, endPoint y: 210, distance: 71.8
click at [20, 141] on span at bounding box center [21, 139] width 12 height 10
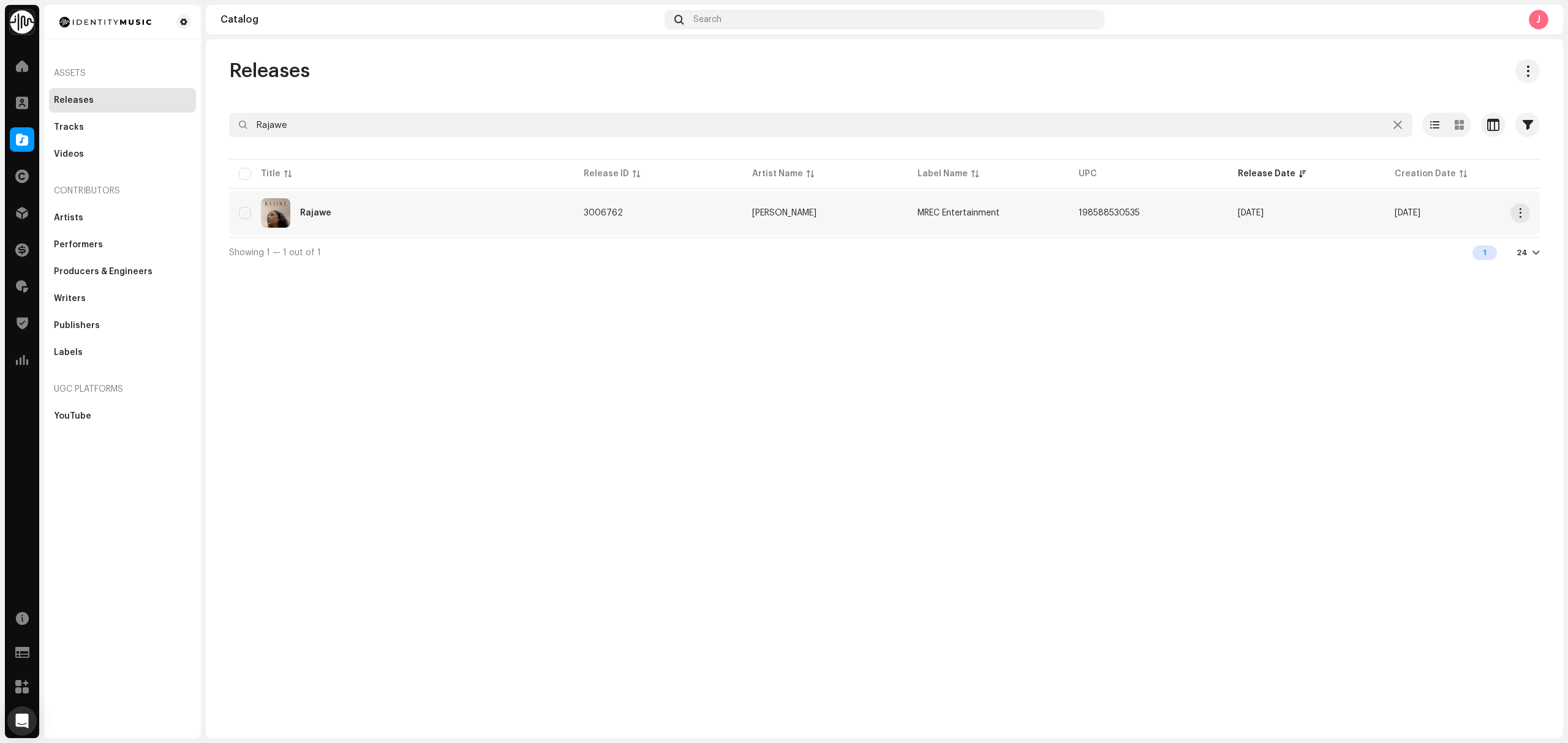
click at [394, 226] on div "Rajawe" at bounding box center [401, 213] width 325 height 29
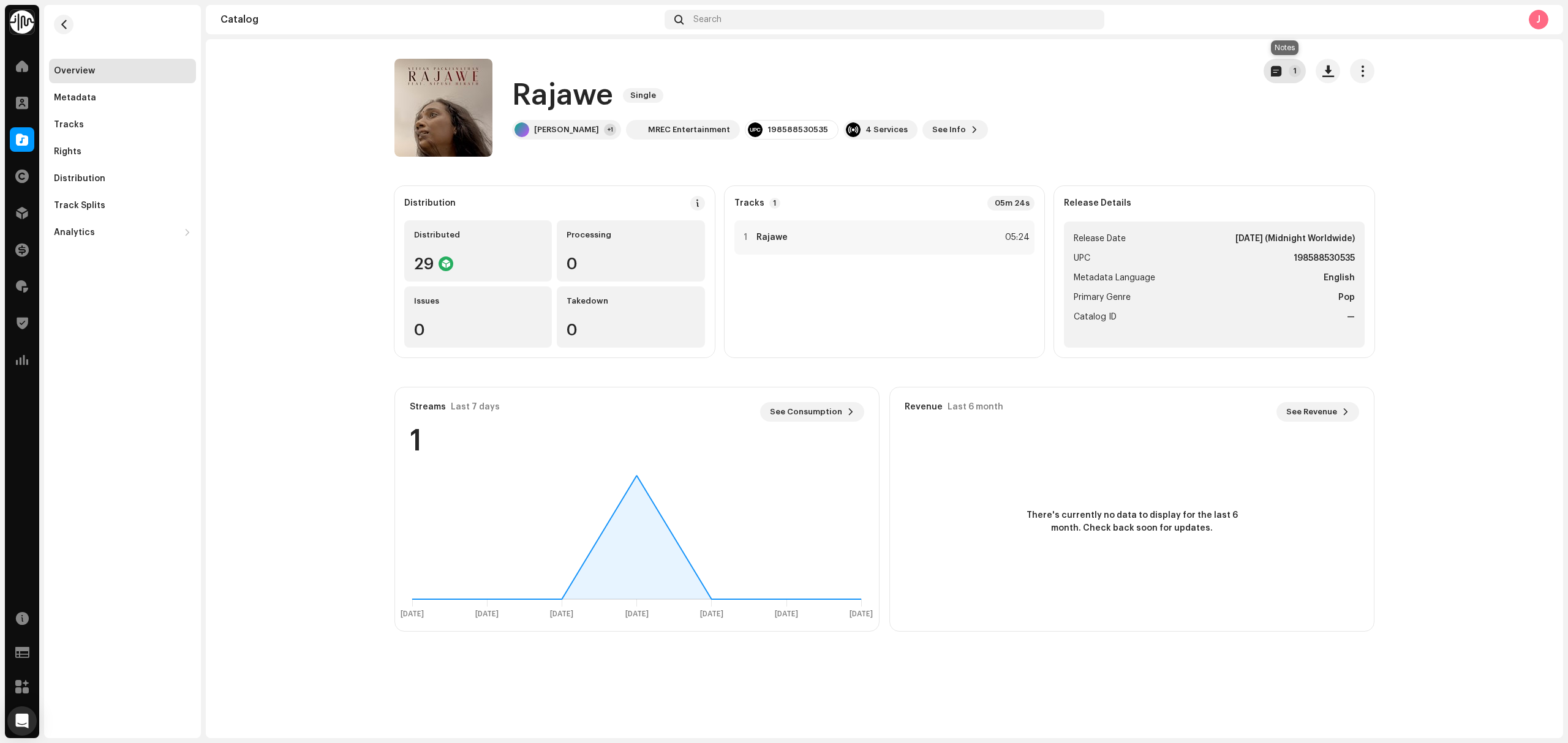
click at [1296, 77] on button "1" at bounding box center [1285, 70] width 42 height 25
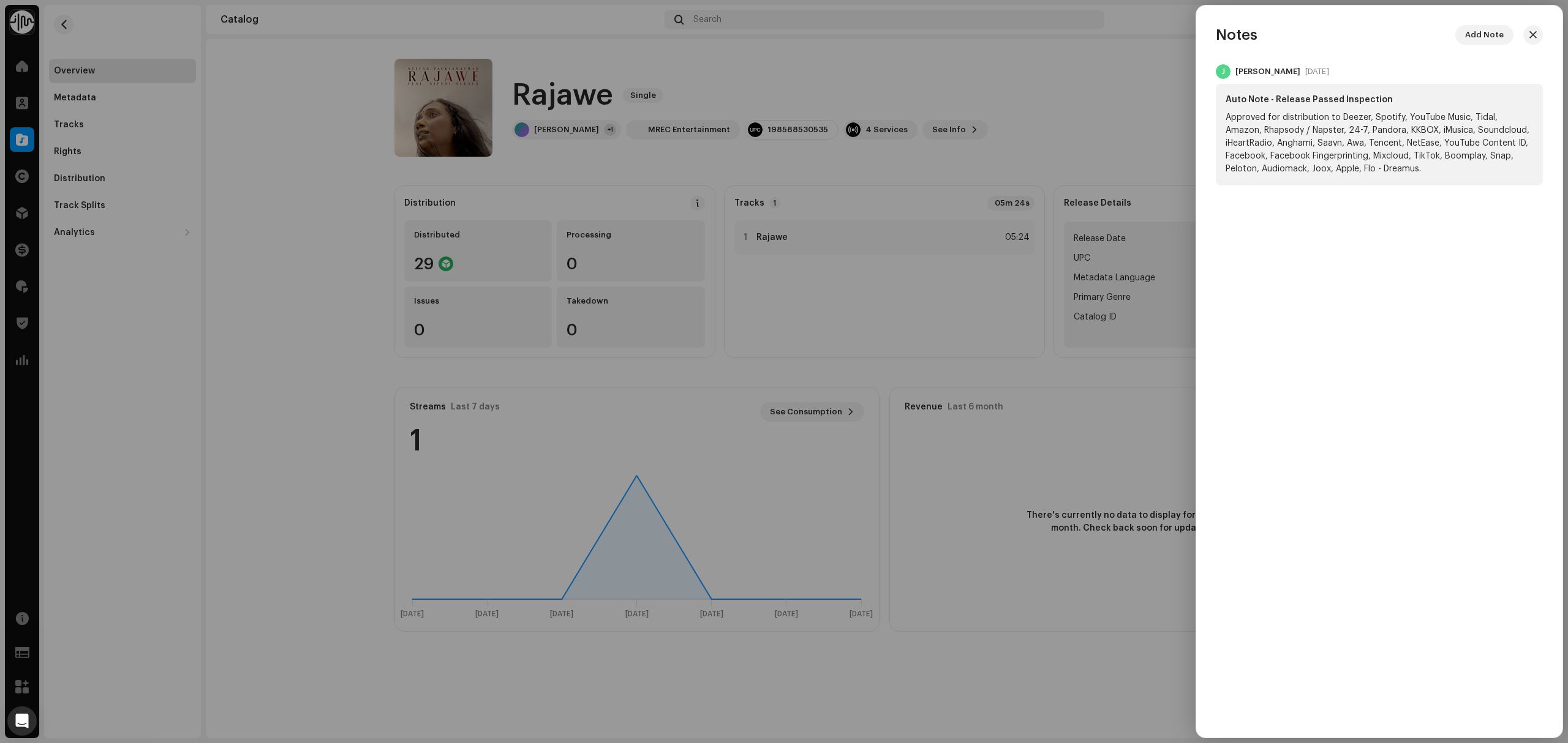
click at [311, 203] on div at bounding box center [784, 371] width 1568 height 743
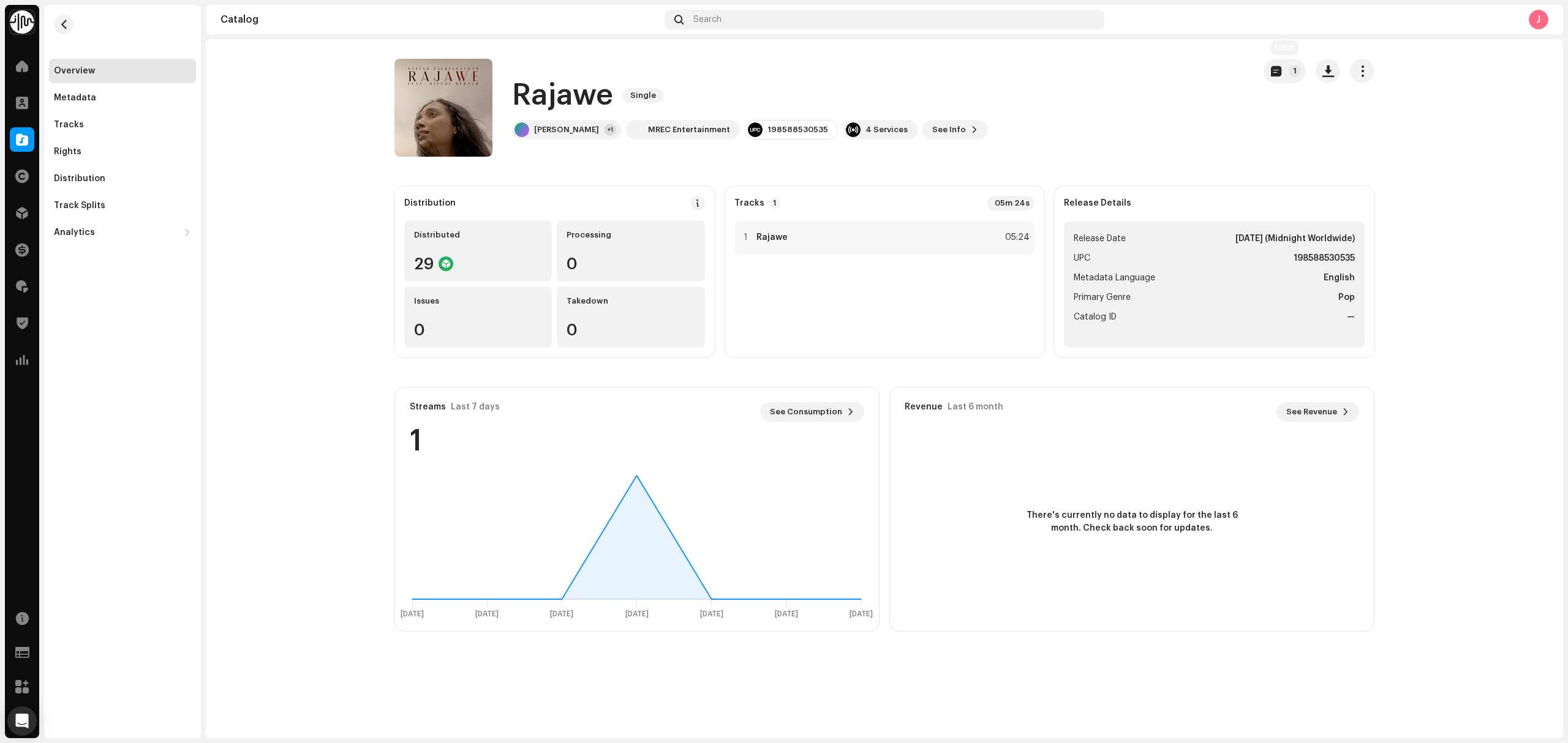
click at [1297, 88] on div "1" at bounding box center [1318, 107] width 111 height 98
click at [1292, 74] on p-badge "1" at bounding box center [1294, 70] width 12 height 12
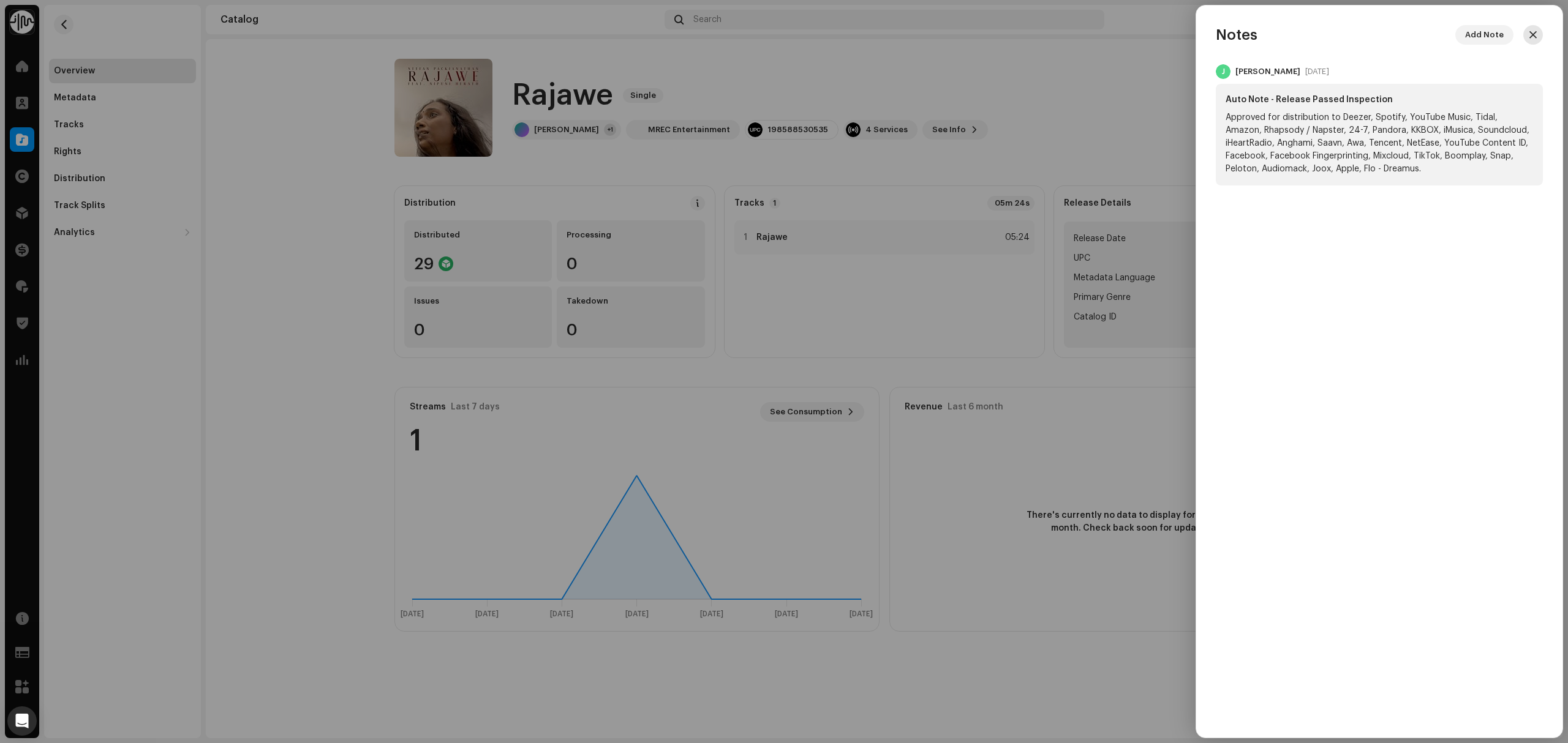
click at [1537, 26] on button "button" at bounding box center [1532, 34] width 19 height 19
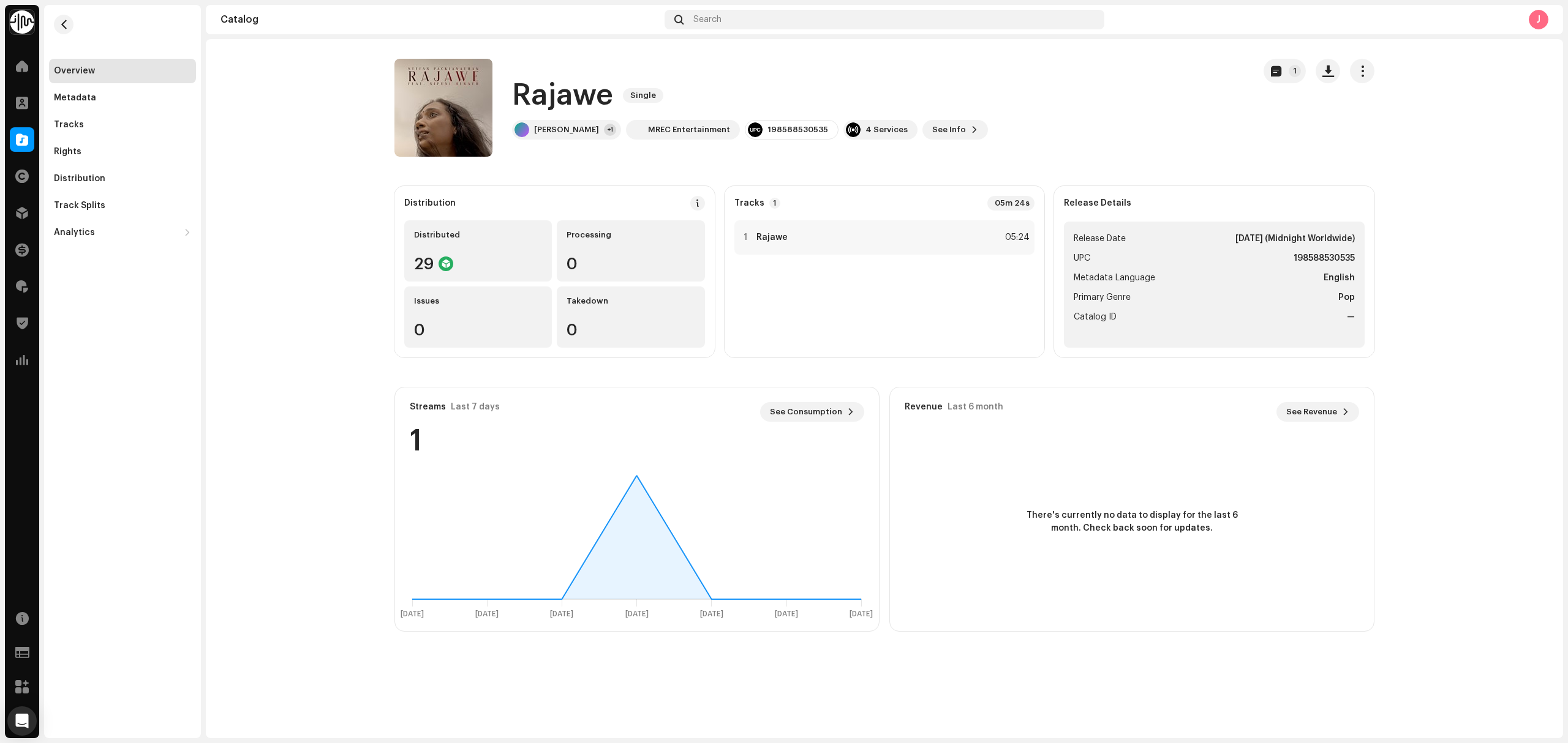
click at [315, 204] on catalog-releases-details-overview "Rajawe Single 1 Rajawe Single Stefan Packianathan +1 MREC Entertainment 1985885…" at bounding box center [884, 345] width 1357 height 612
drag, startPoint x: 23, startPoint y: 140, endPoint x: 249, endPoint y: 451, distance: 384.4
click at [23, 140] on span at bounding box center [21, 139] width 12 height 10
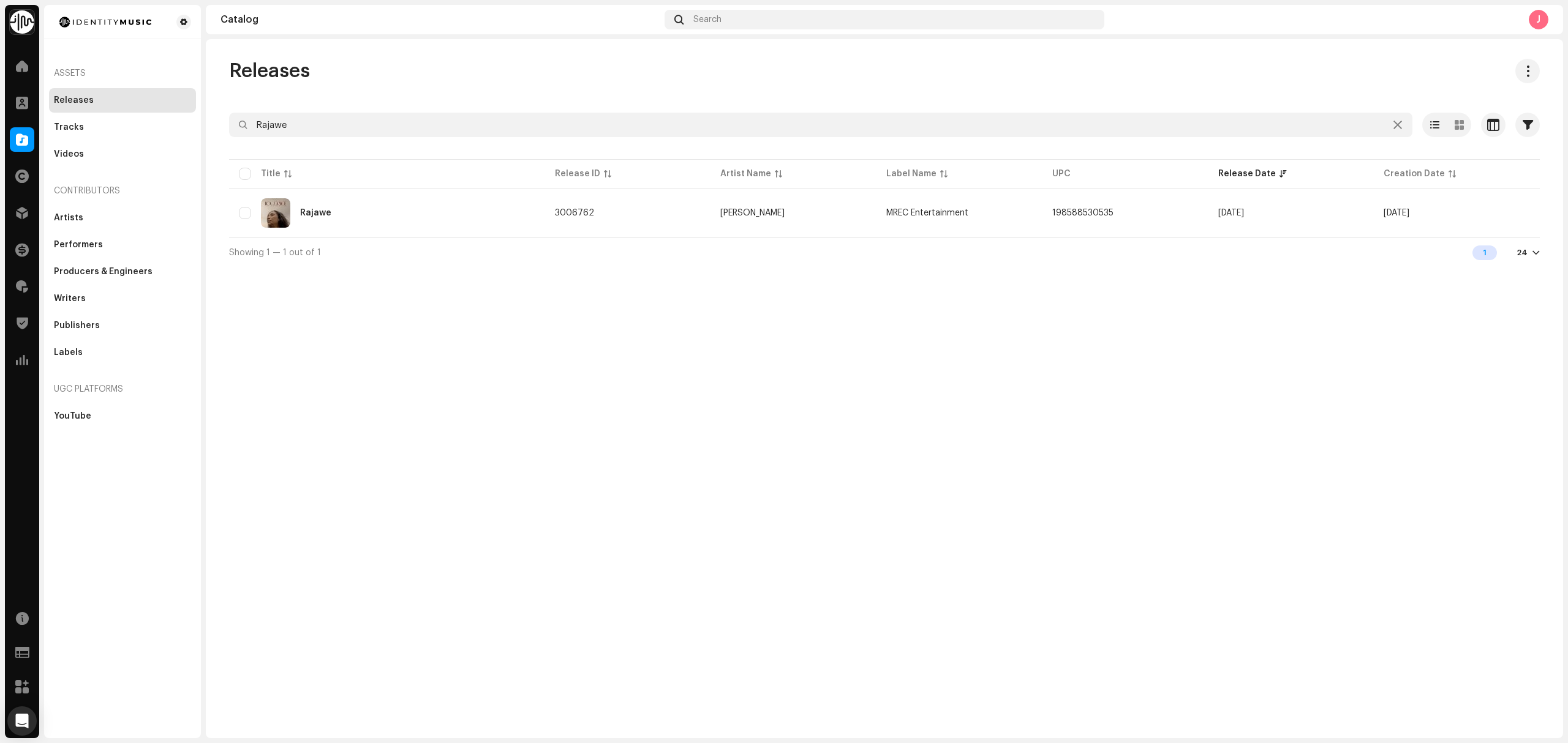
click at [721, 480] on div "Releases Rajawe Selected 0 Options Filters Distribution status Never Distribute…" at bounding box center [884, 388] width 1357 height 699
click at [19, 214] on span at bounding box center [21, 213] width 12 height 10
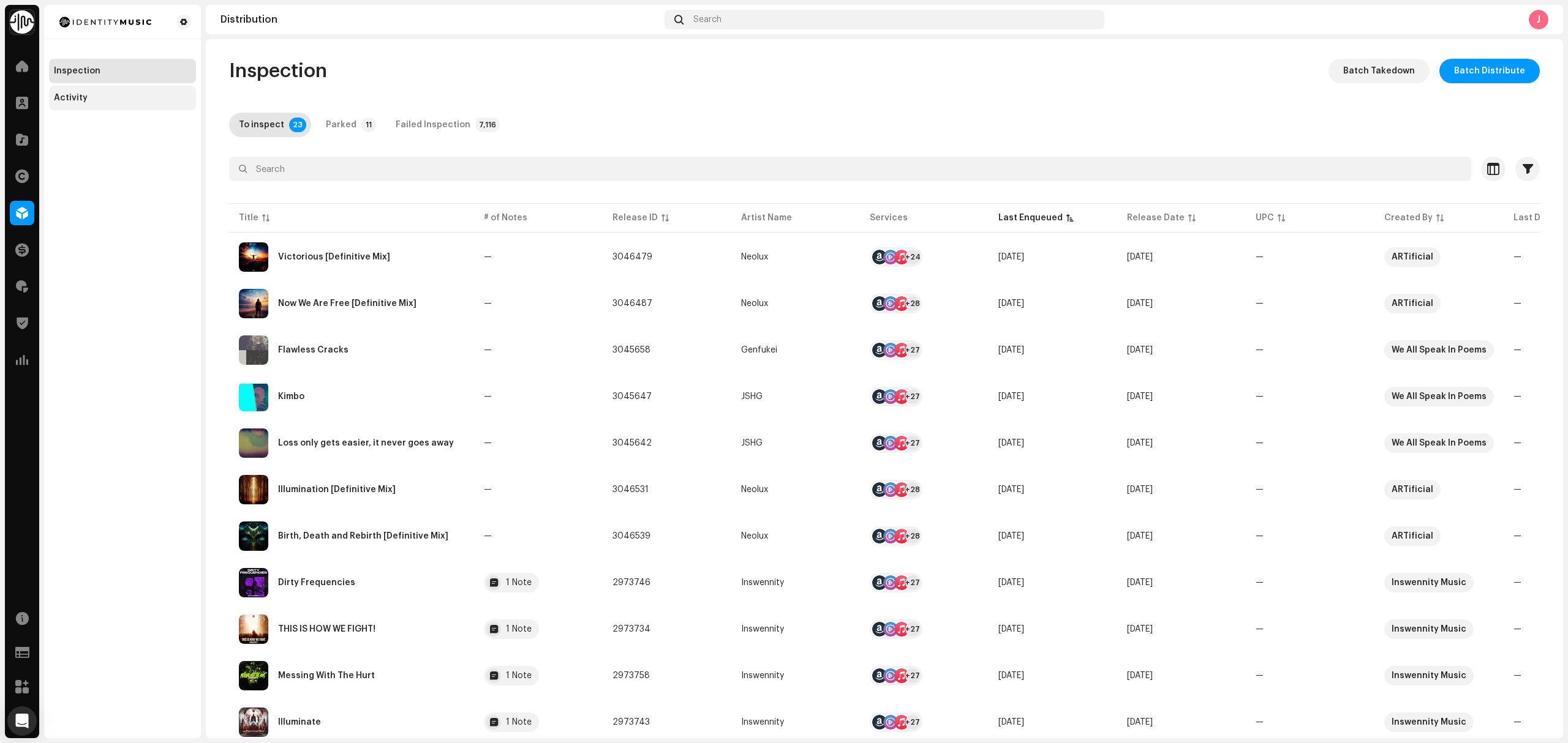
click at [147, 104] on div "Activity" at bounding box center [123, 98] width 147 height 25
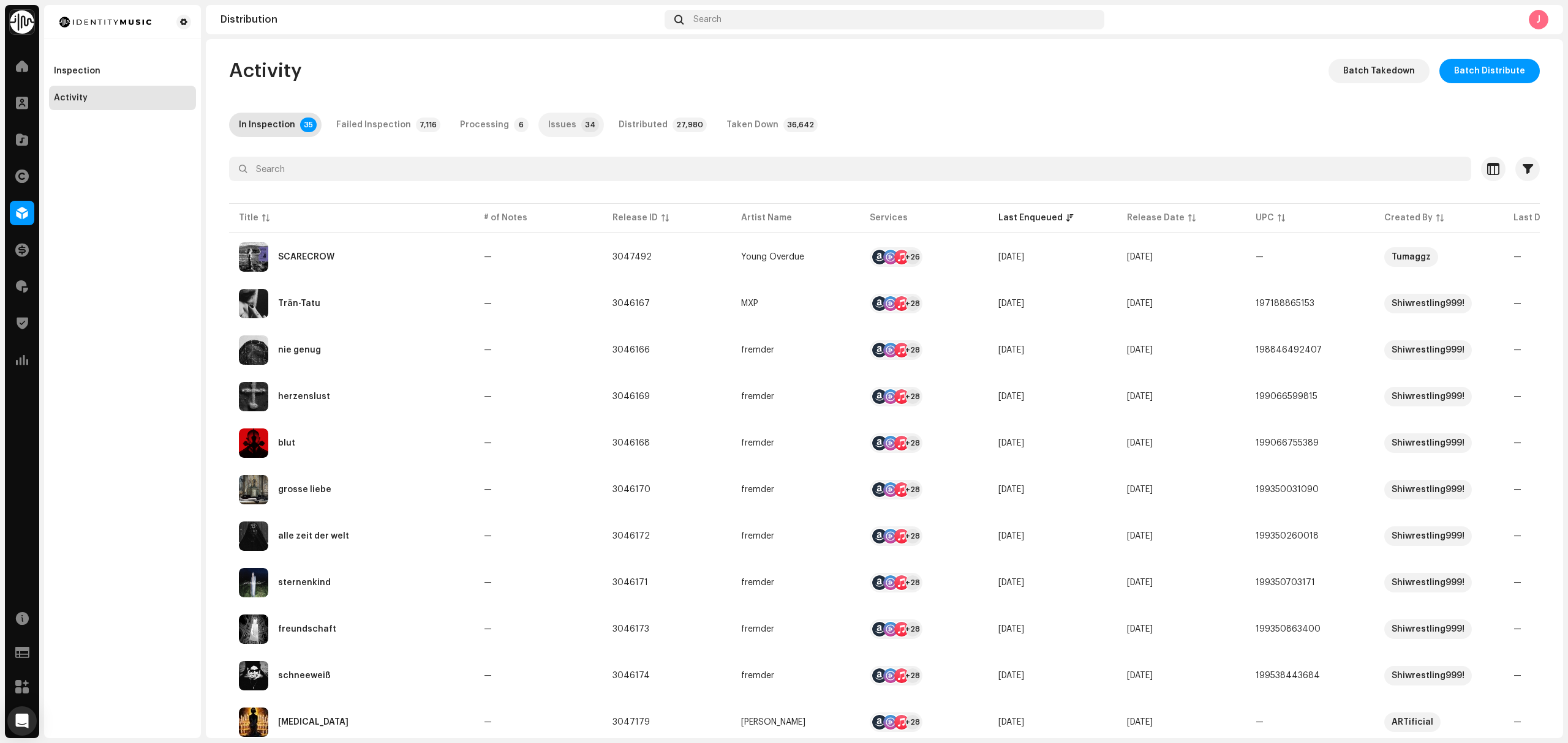
click at [549, 131] on div "Issues" at bounding box center [562, 124] width 28 height 25
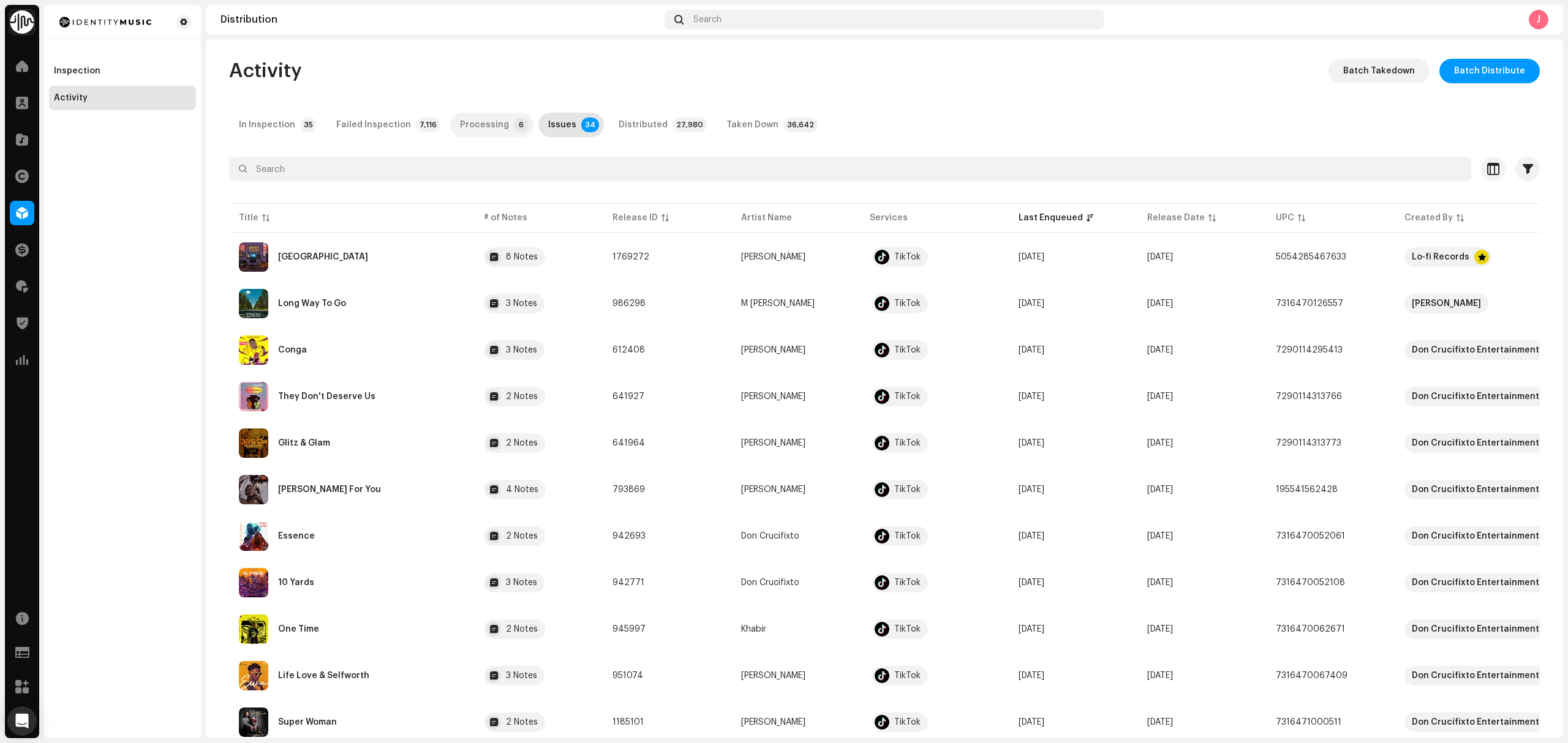
click at [461, 123] on div "Processing" at bounding box center [485, 124] width 49 height 25
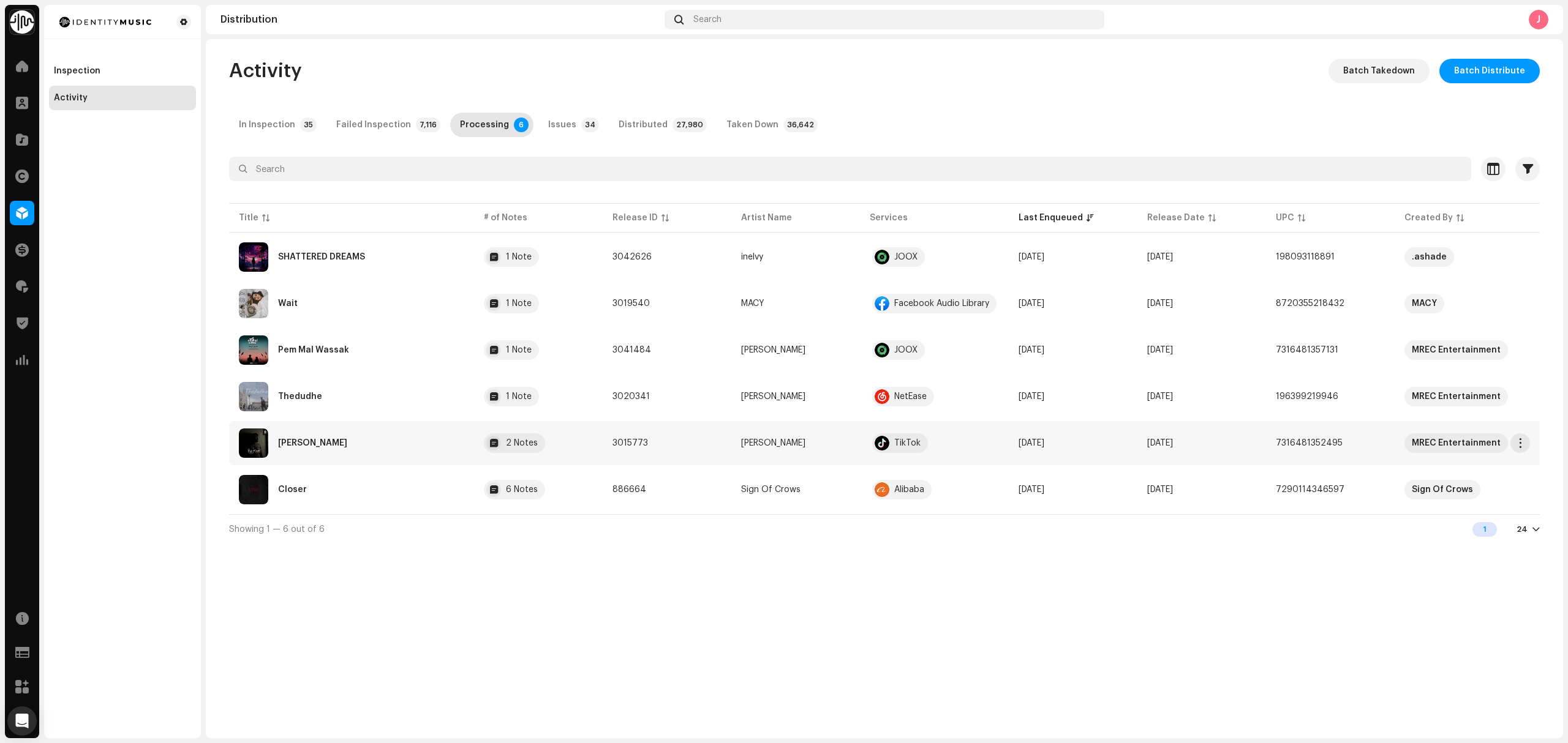
click at [913, 444] on div "TikTok" at bounding box center [907, 442] width 27 height 8
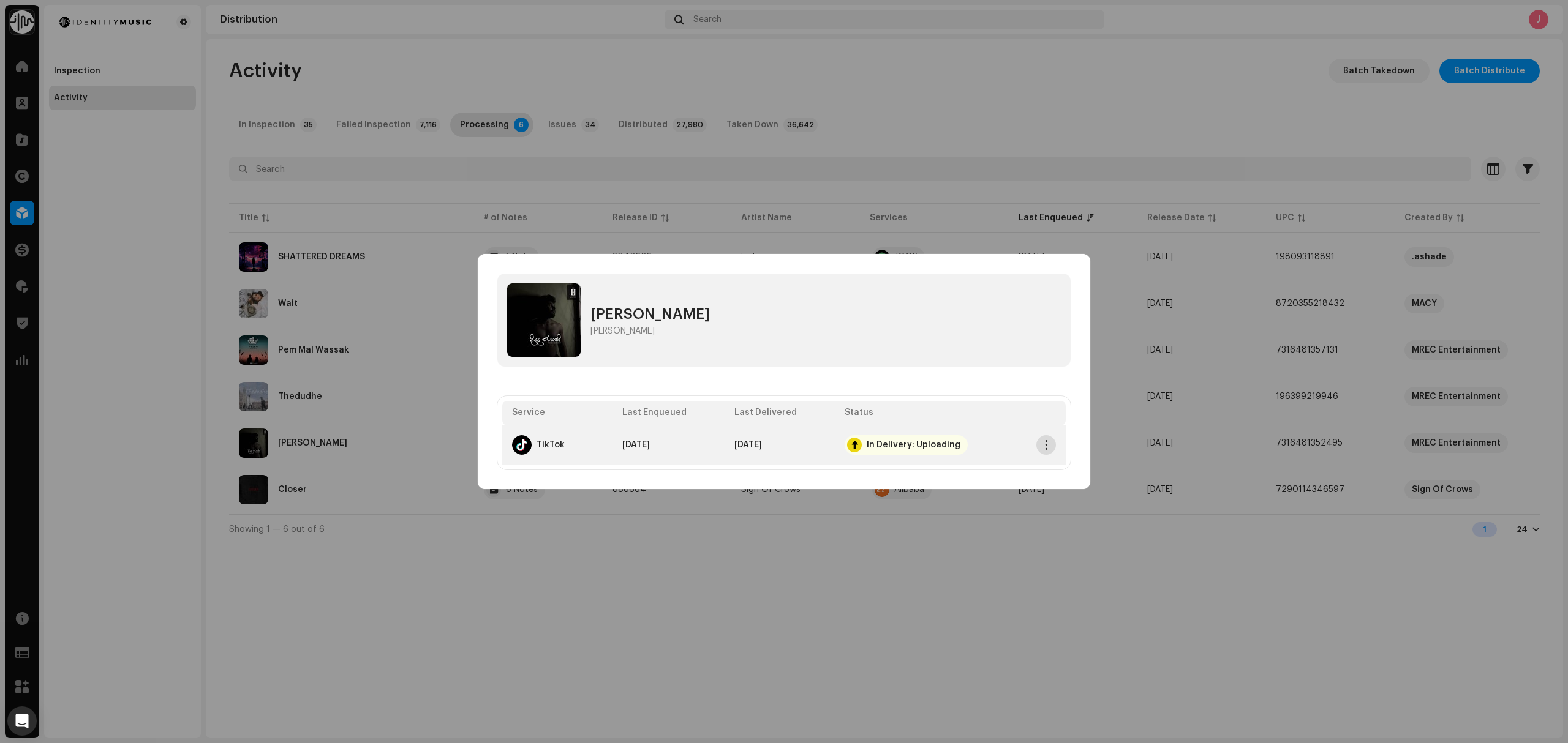
click at [1040, 450] on button "button" at bounding box center [1045, 444] width 19 height 19
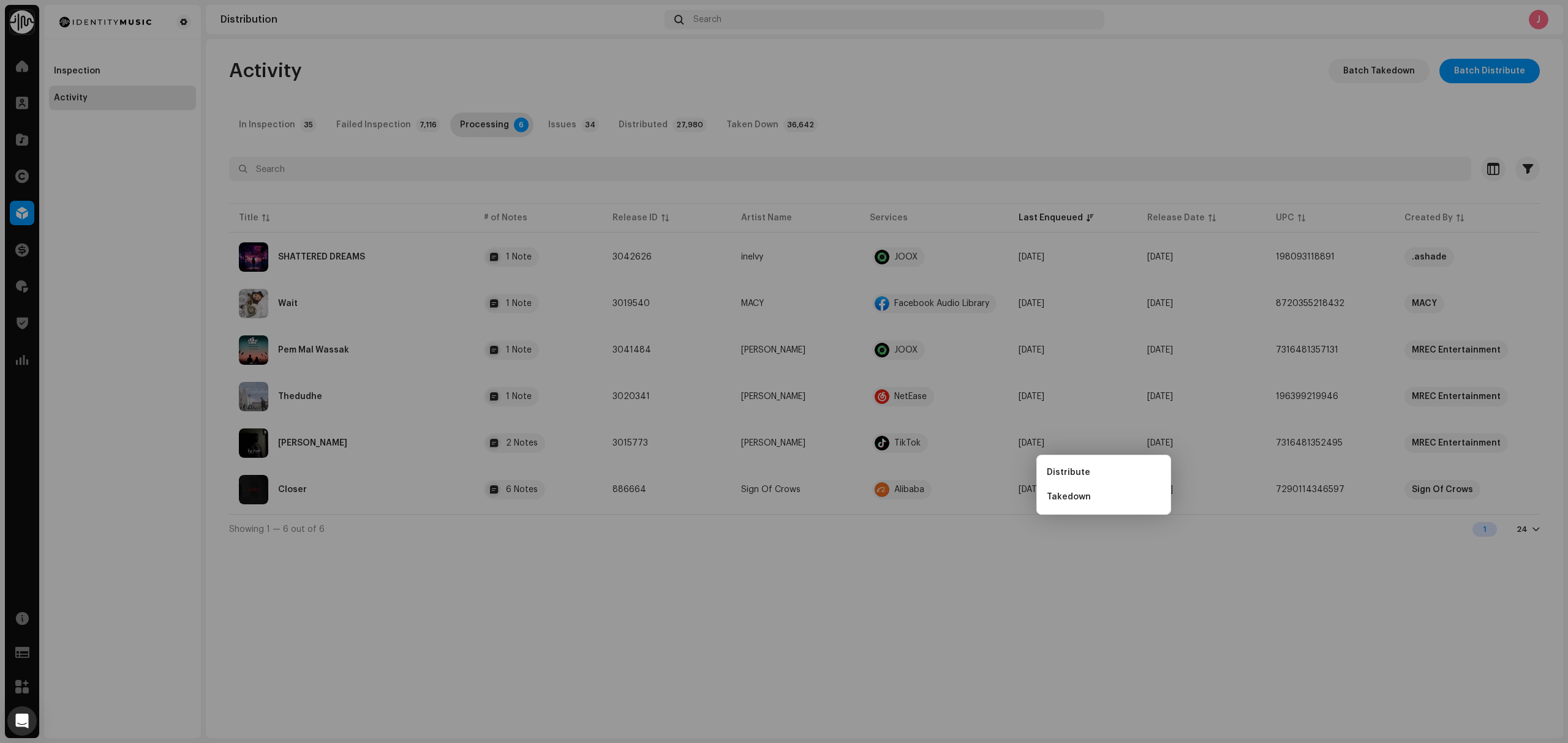
drag, startPoint x: 831, startPoint y: 600, endPoint x: 838, endPoint y: 598, distance: 7.3
click at [838, 598] on div "Digu Rayaki Thisara Madushan Service Last Enqueued Last Delivered Status TikTok…" at bounding box center [784, 371] width 1568 height 743
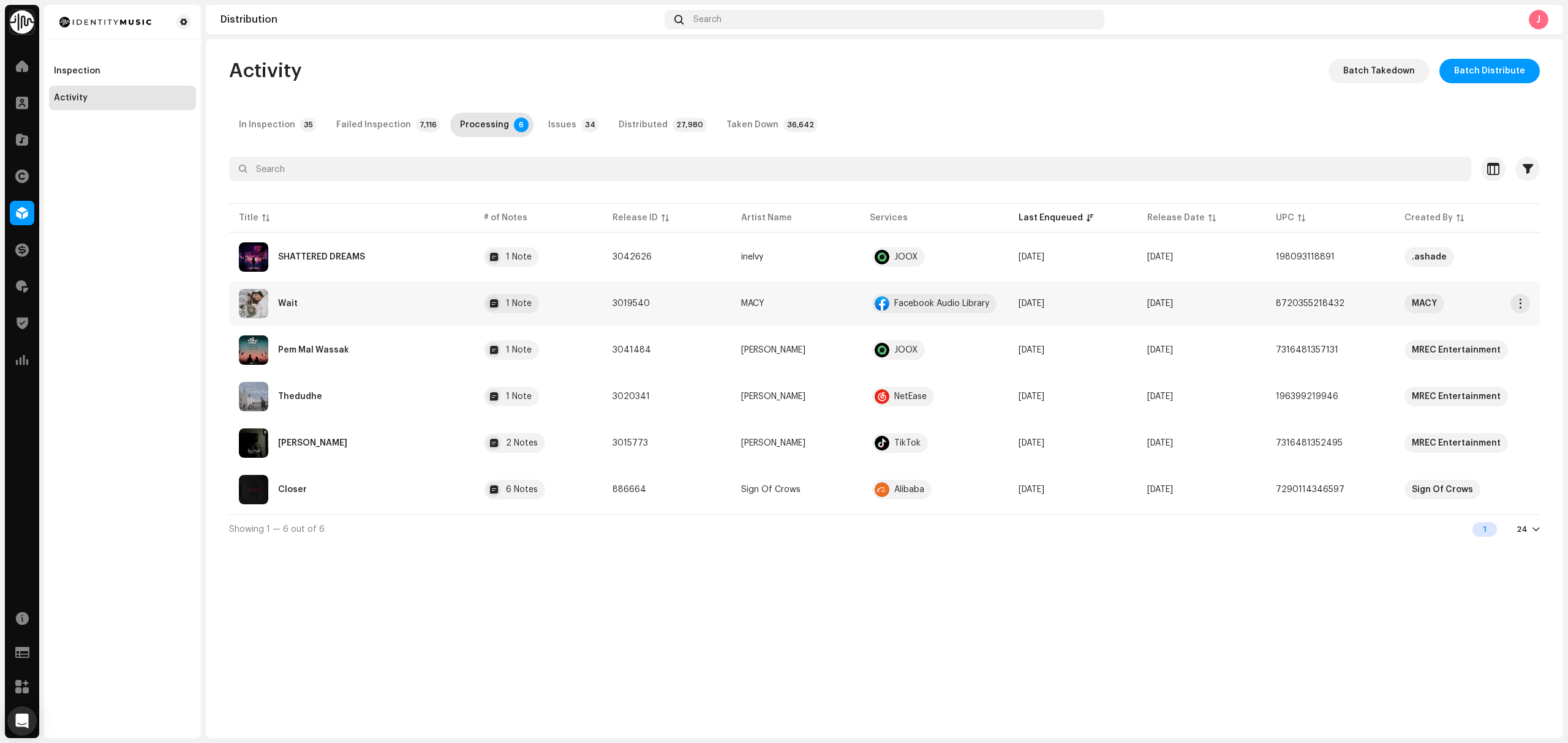
copy tr "3019540"
drag, startPoint x: 645, startPoint y: 309, endPoint x: 262, endPoint y: 720, distance: 561.8
click at [443, 695] on div "Activity Batch Takedown Batch Distribute In Inspection 35 Failed Inspection 7,1…" at bounding box center [884, 388] width 1357 height 699
click at [571, 602] on div "Activity Batch Takedown Batch Distribute In Inspection 35 Failed Inspection 7,1…" at bounding box center [884, 388] width 1357 height 699
copy span "3042626"
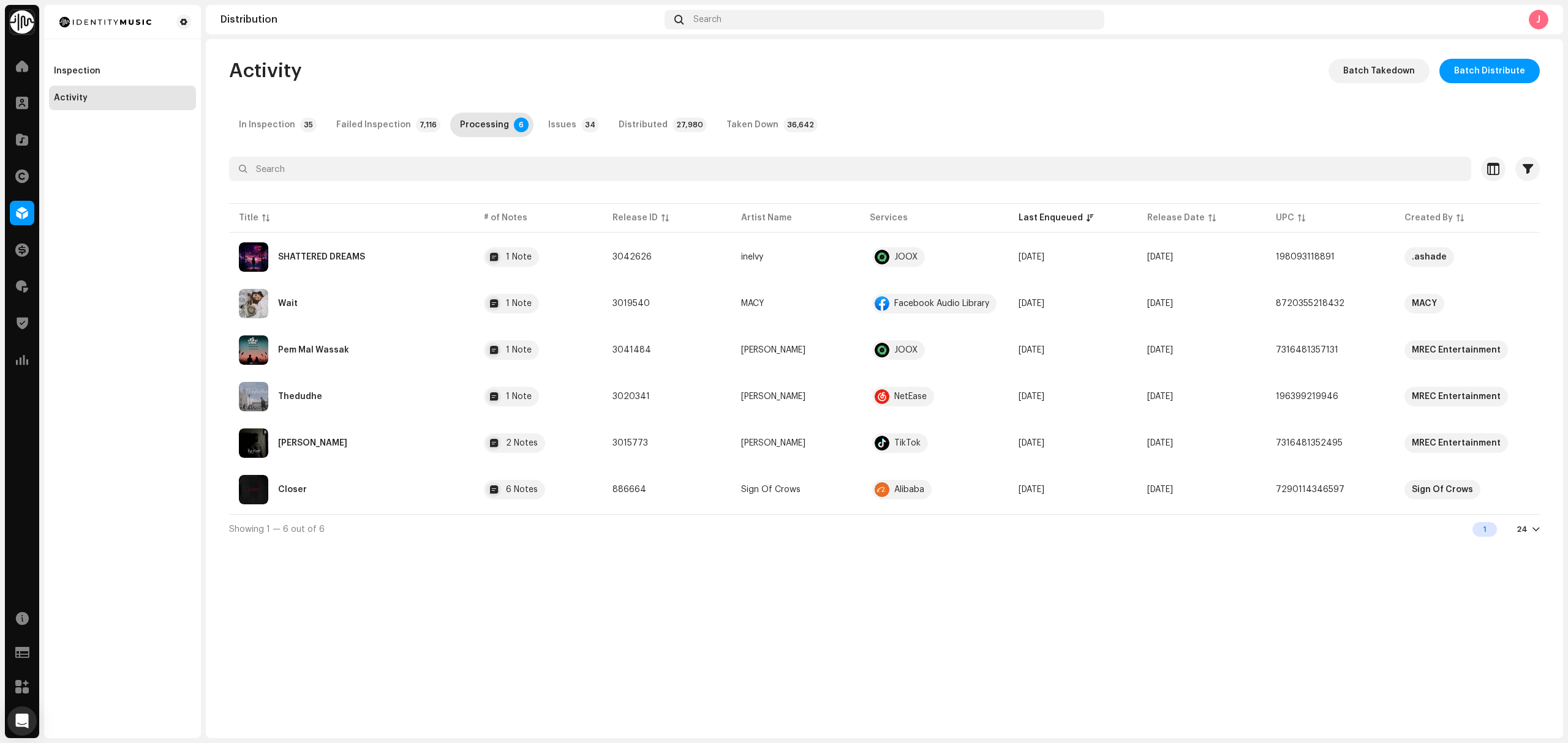
drag, startPoint x: 695, startPoint y: 255, endPoint x: -86, endPoint y: 455, distance: 806.2
click at [0, 455] on html "Identity Music Home Clients Catalog Rights Distribution Finance Royalties Trust…" at bounding box center [784, 371] width 1568 height 743
click at [709, 640] on div "Activity Batch Takedown Batch Distribute In Inspection 35 Failed Inspection 7,1…" at bounding box center [884, 388] width 1357 height 699
copy span "3041484"
drag, startPoint x: 661, startPoint y: 353, endPoint x: -7, endPoint y: 518, distance: 688.1
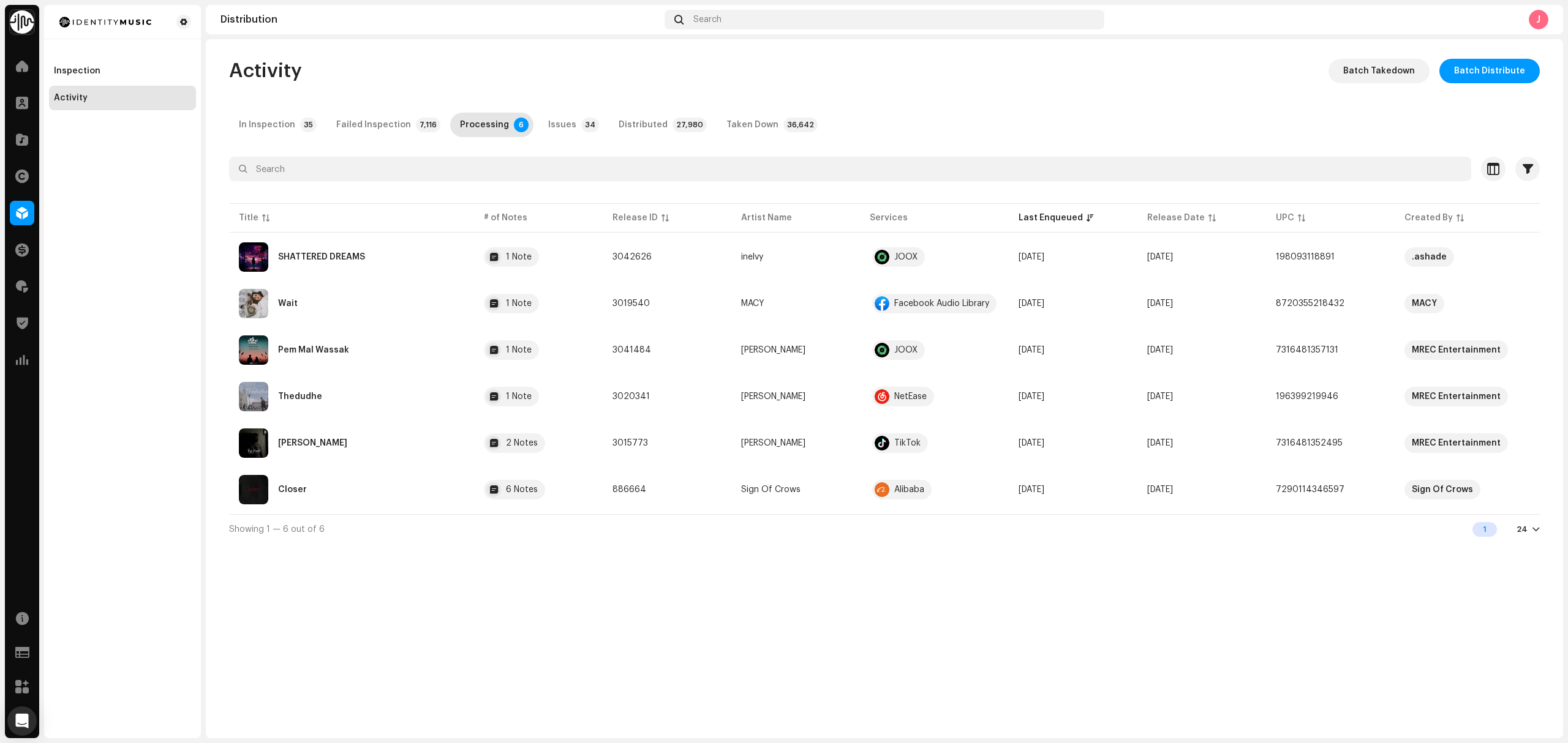
click at [0, 518] on html "Identity Music Home Clients Catalog Rights Distribution Finance Royalties Trust…" at bounding box center [784, 371] width 1568 height 743
click at [584, 611] on div "Activity Batch Takedown Batch Distribute In Inspection 35 Failed Inspection 7,1…" at bounding box center [884, 388] width 1357 height 699
copy tr "3020341"
drag, startPoint x: 648, startPoint y: 405, endPoint x: 216, endPoint y: 567, distance: 461.4
click at [294, 552] on div "Activity Batch Takedown Batch Distribute In Inspection 35 Failed Inspection 7,1…" at bounding box center [884, 388] width 1357 height 699
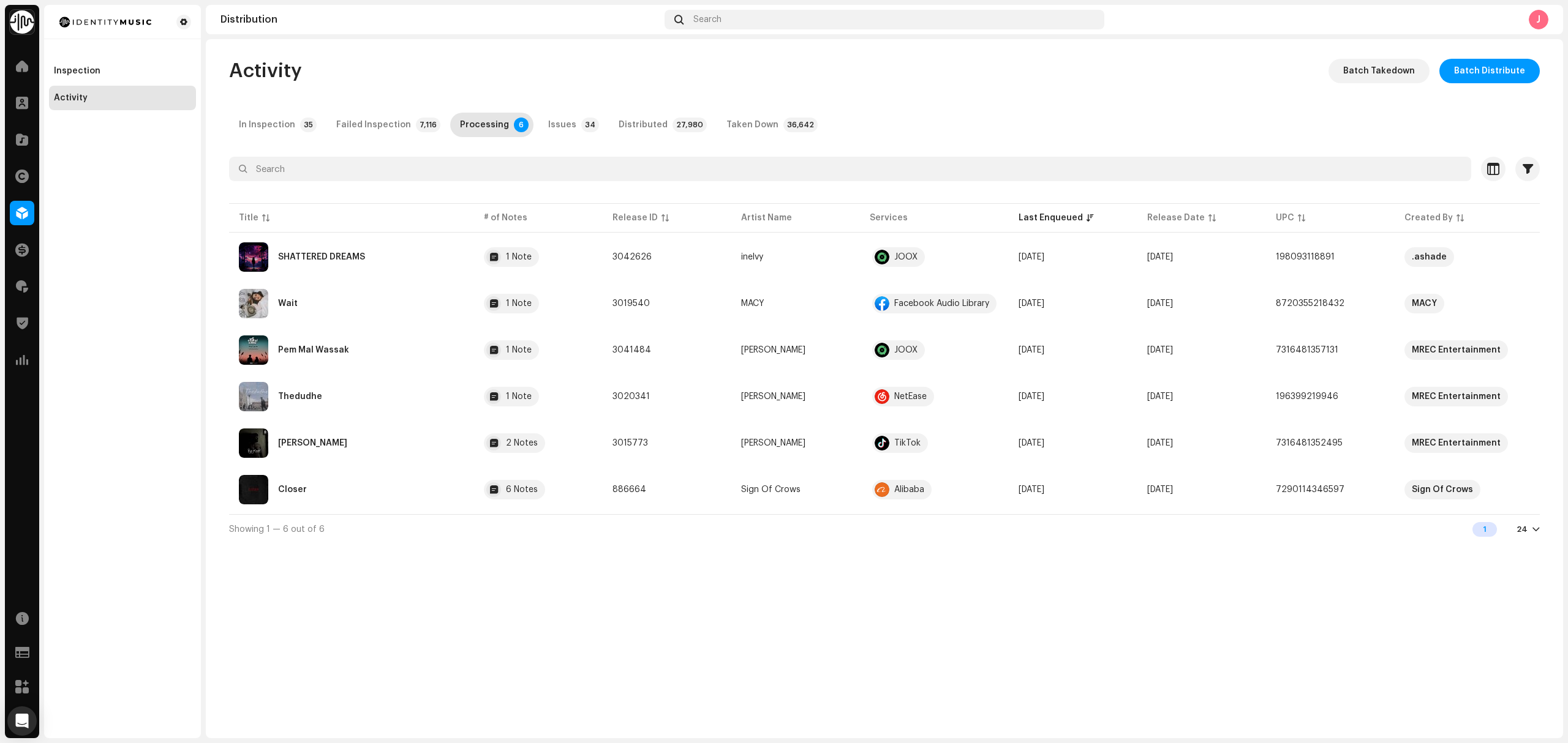
click at [673, 551] on div "Activity Batch Takedown Batch Distribute In Inspection 35 Failed Inspection 7,1…" at bounding box center [884, 388] width 1357 height 699
copy span "3015773"
drag, startPoint x: 670, startPoint y: 450, endPoint x: 6, endPoint y: 573, distance: 675.3
click at [97, 571] on div "Identity Music Home Clients Catalog Rights Distribution Finance Royalties Trust…" at bounding box center [784, 371] width 1568 height 743
click at [407, 644] on div "Activity Batch Takedown Batch Distribute In Inspection 35 Failed Inspection 7,1…" at bounding box center [884, 388] width 1357 height 699
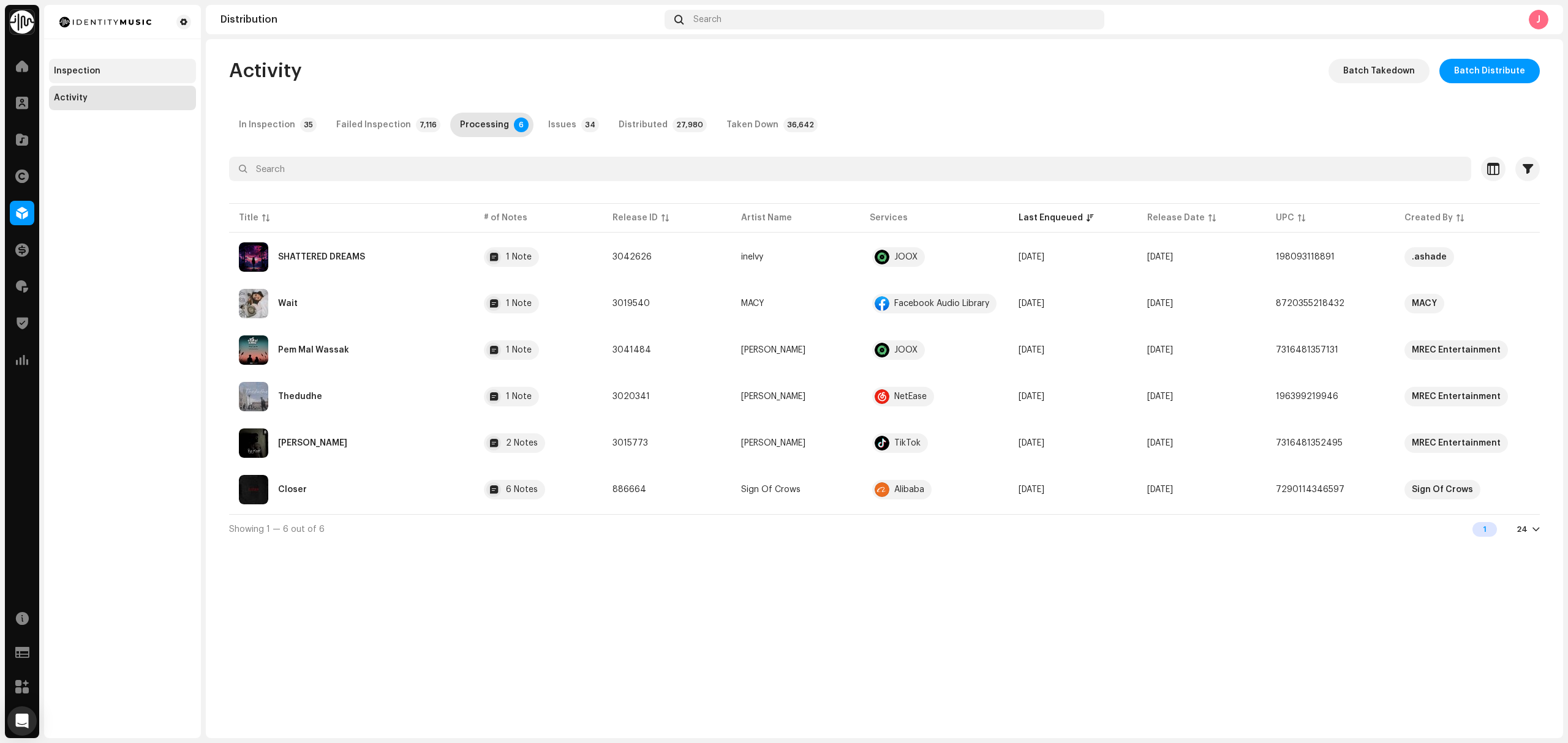
click at [112, 62] on div "Inspection" at bounding box center [123, 70] width 147 height 25
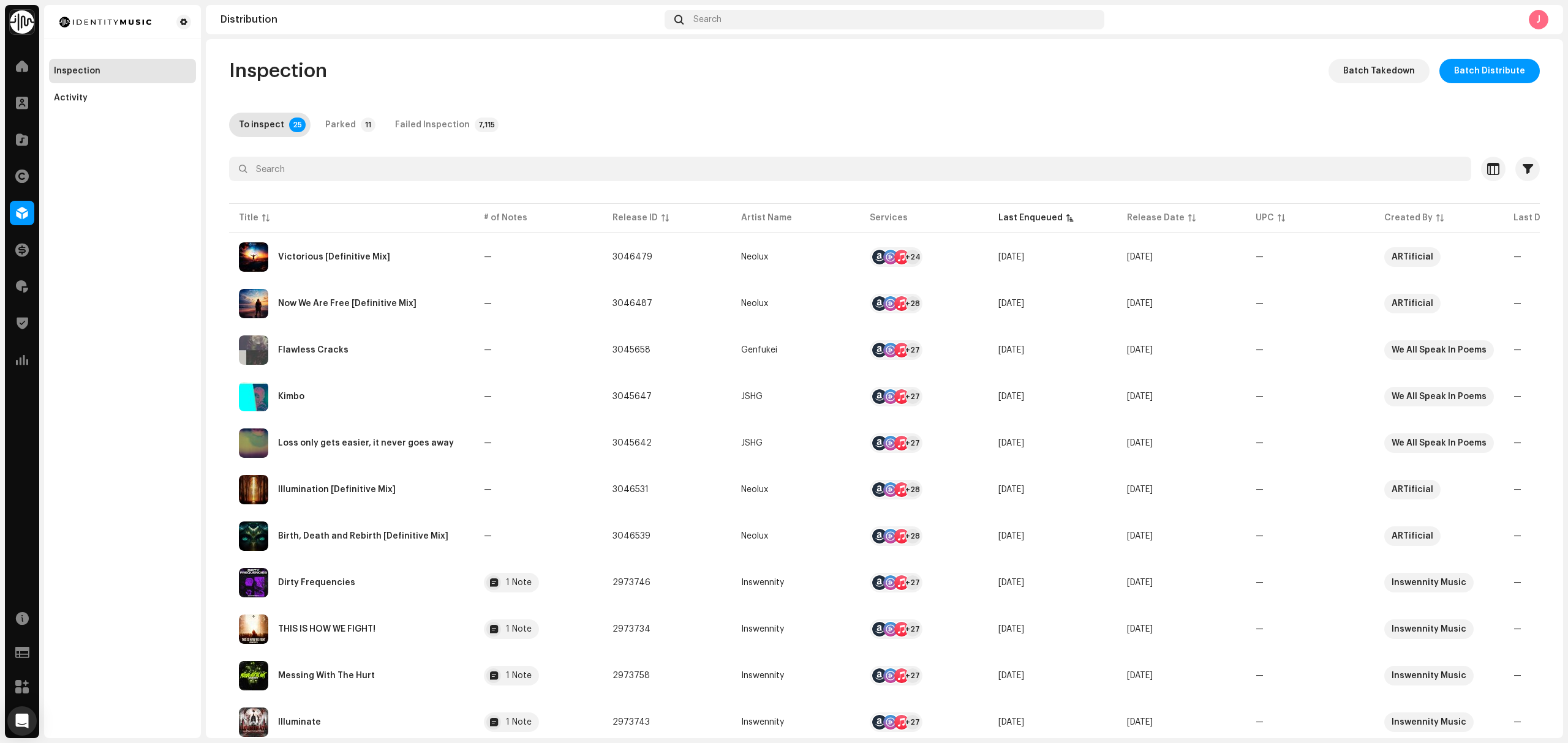
click at [106, 213] on div "Inspection Activity" at bounding box center [122, 371] width 156 height 734
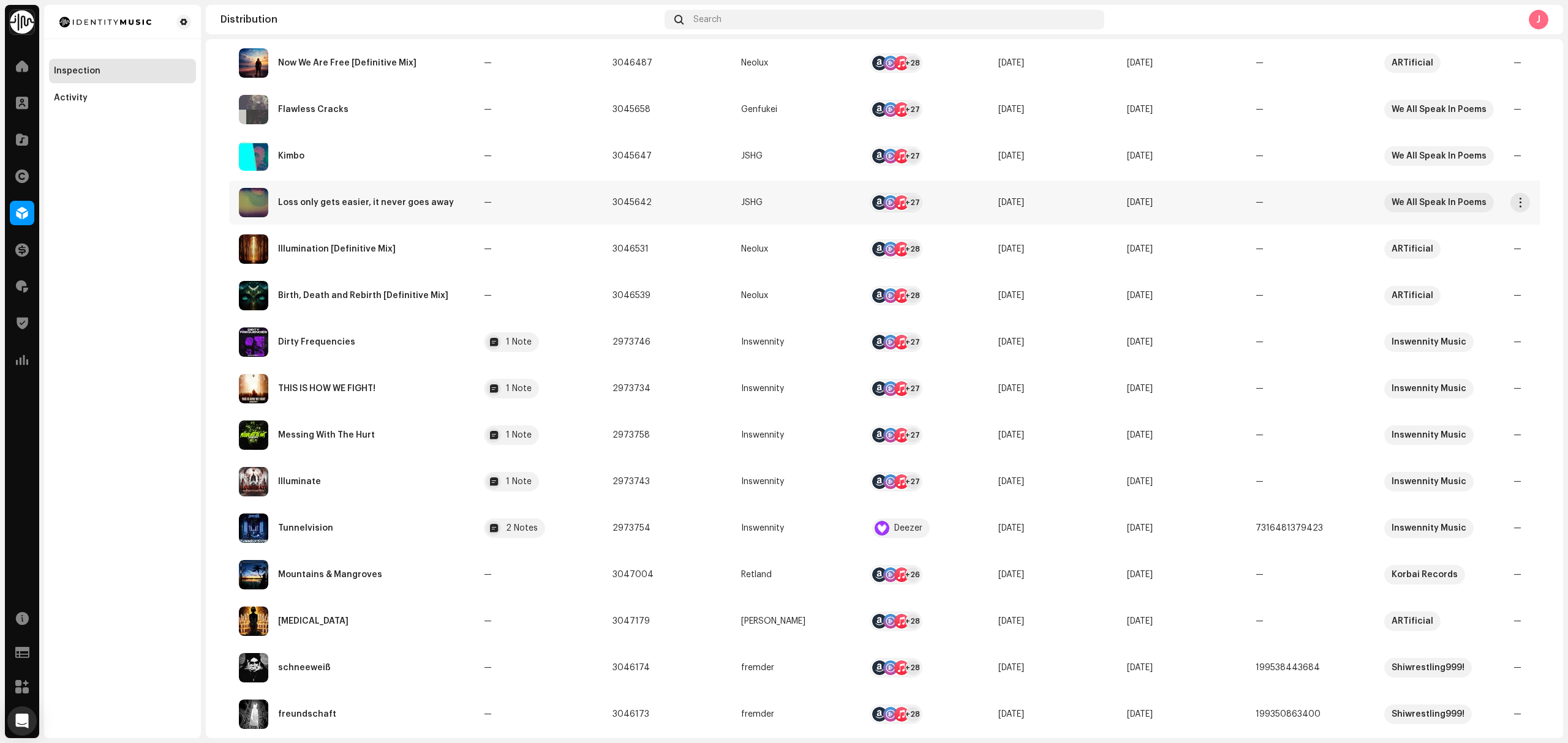
scroll to position [245, 0]
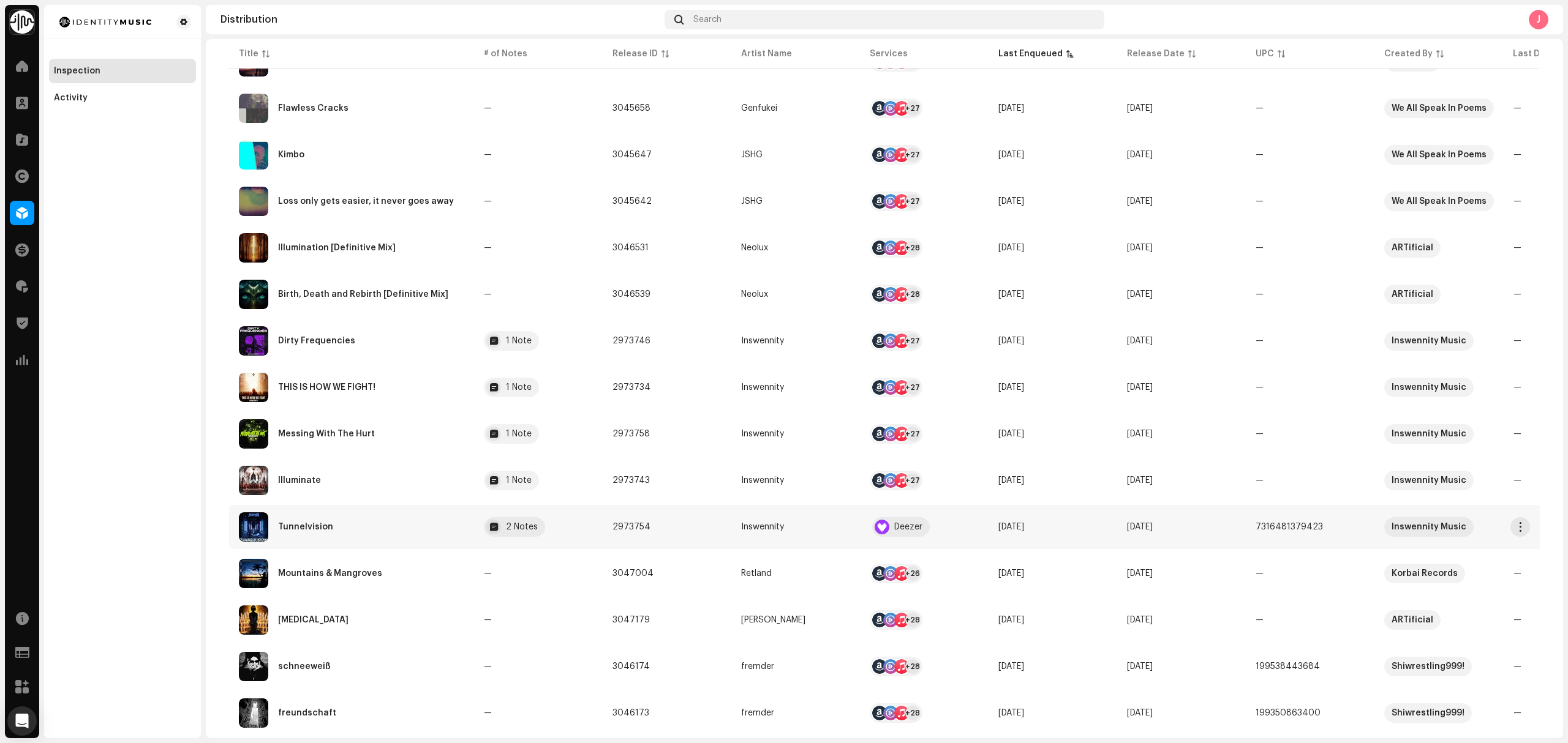
click at [344, 511] on td "Tunnelvision" at bounding box center [352, 527] width 245 height 44
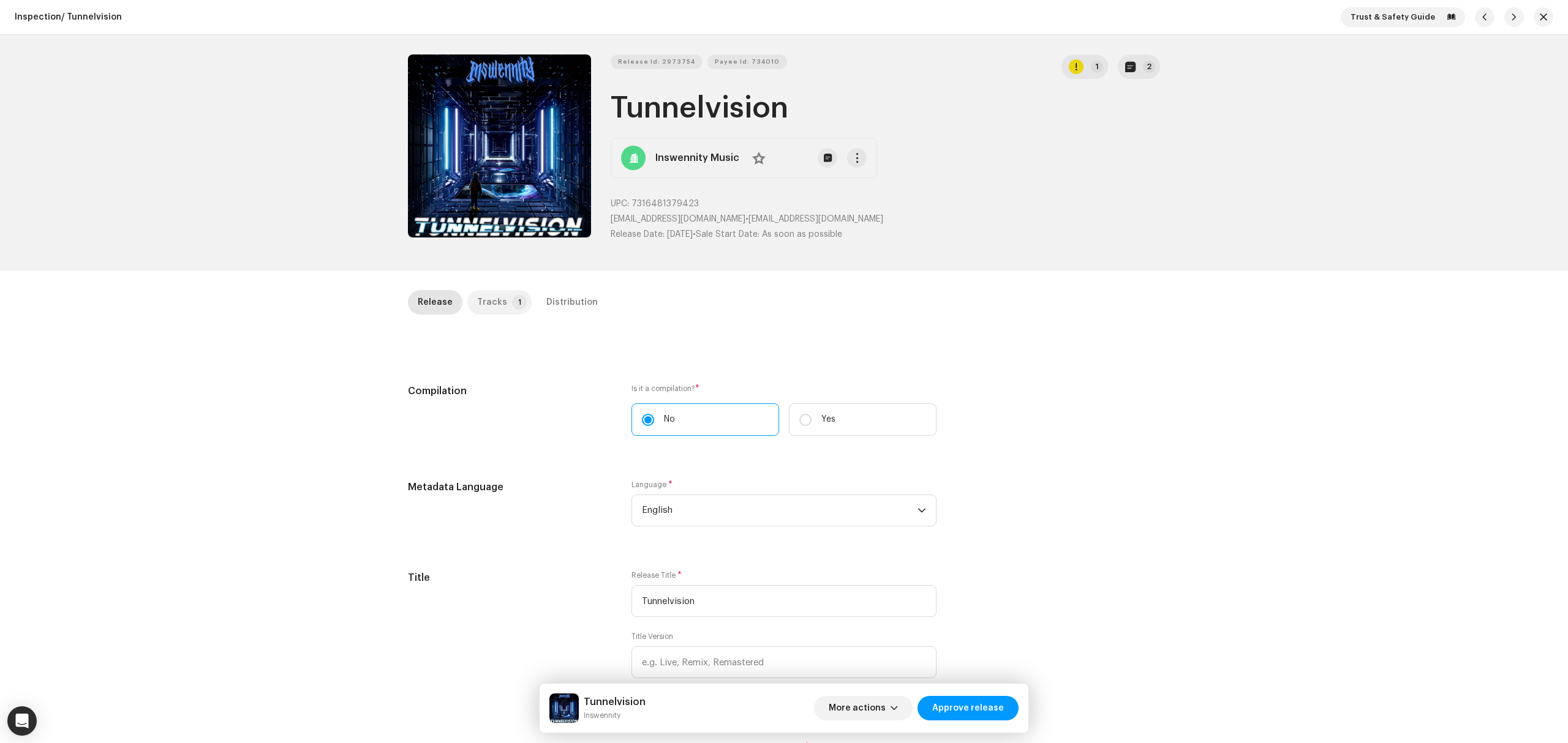
click at [489, 304] on div "Tracks" at bounding box center [492, 303] width 30 height 25
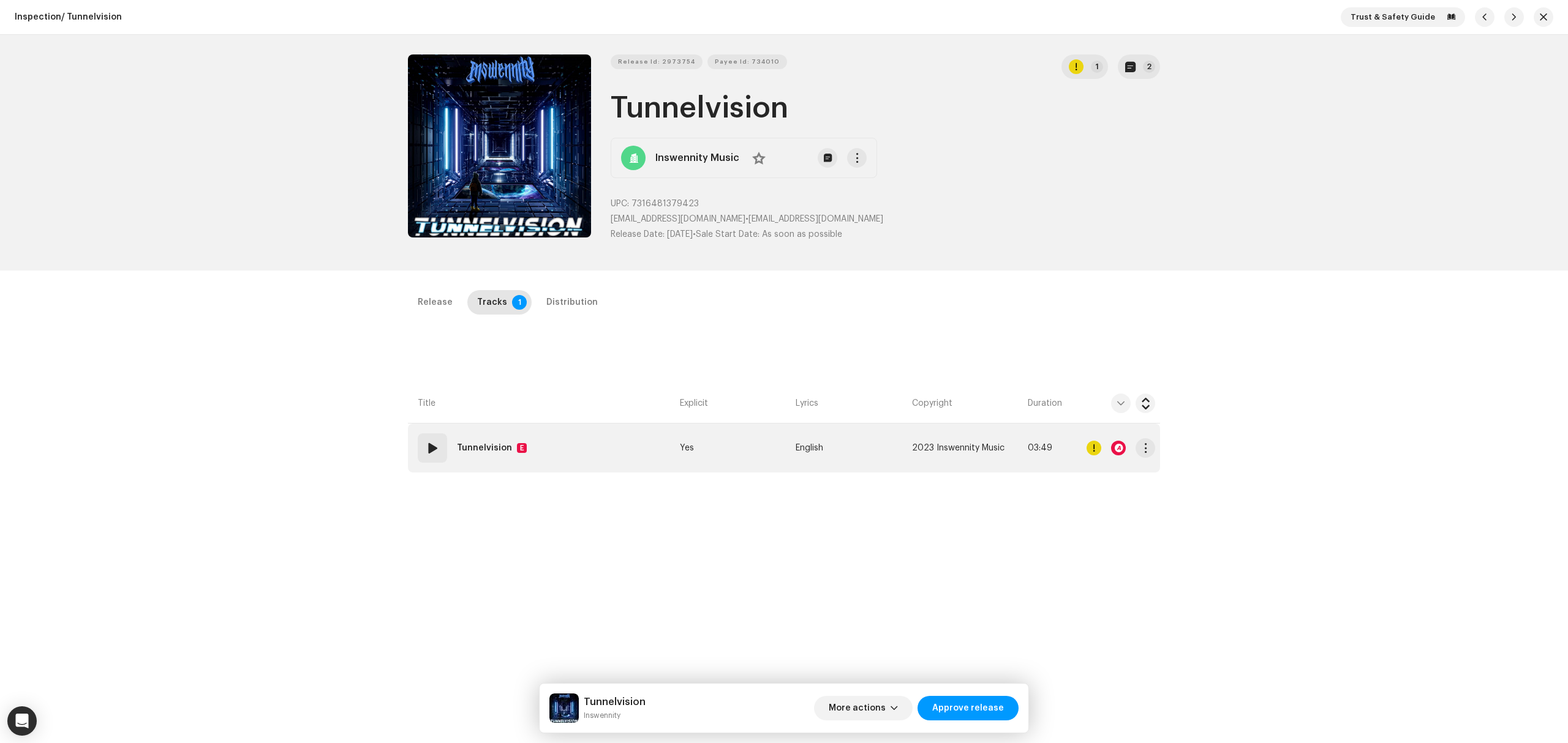
click at [659, 459] on td "01 Tunnelvision E" at bounding box center [541, 449] width 267 height 49
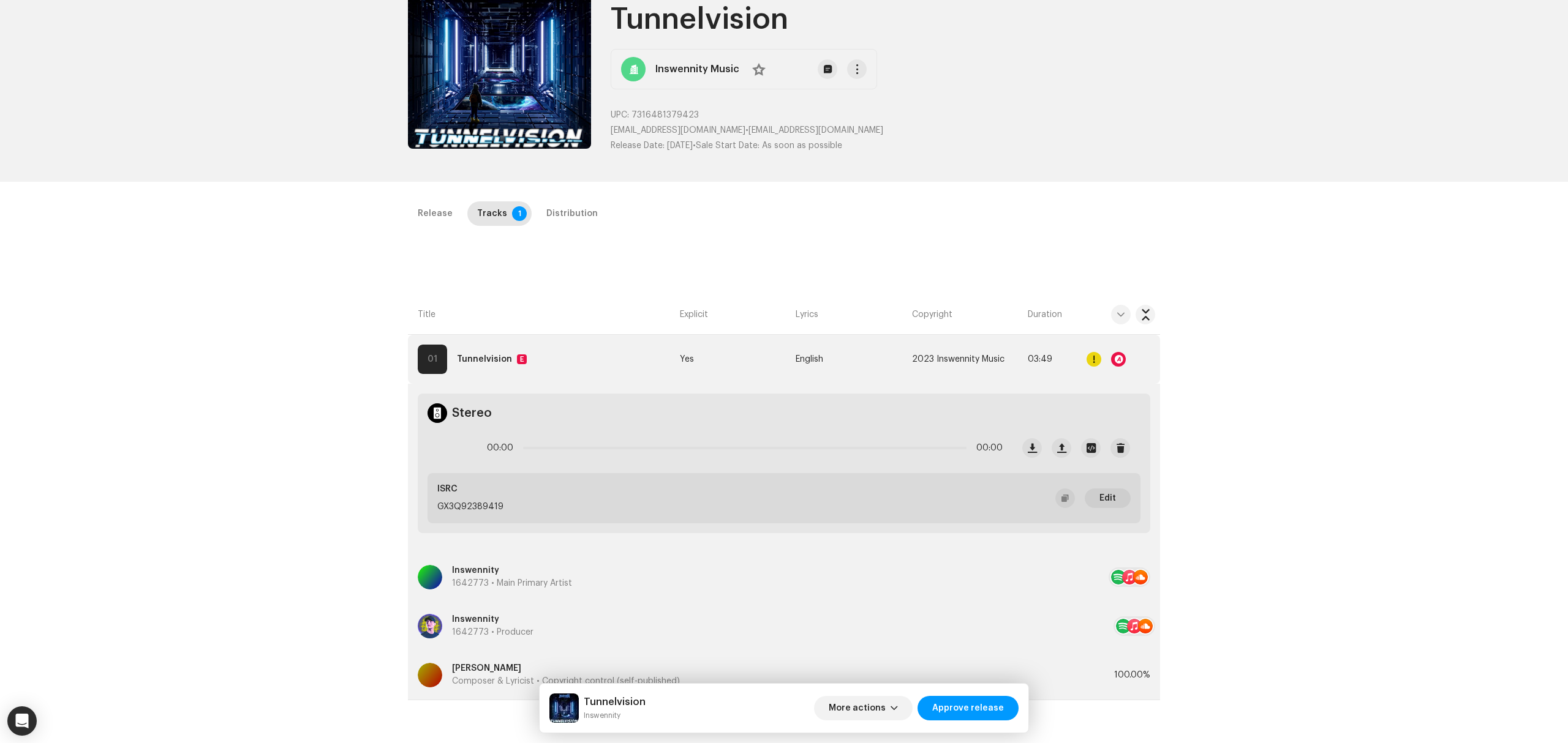
scroll to position [163, 0]
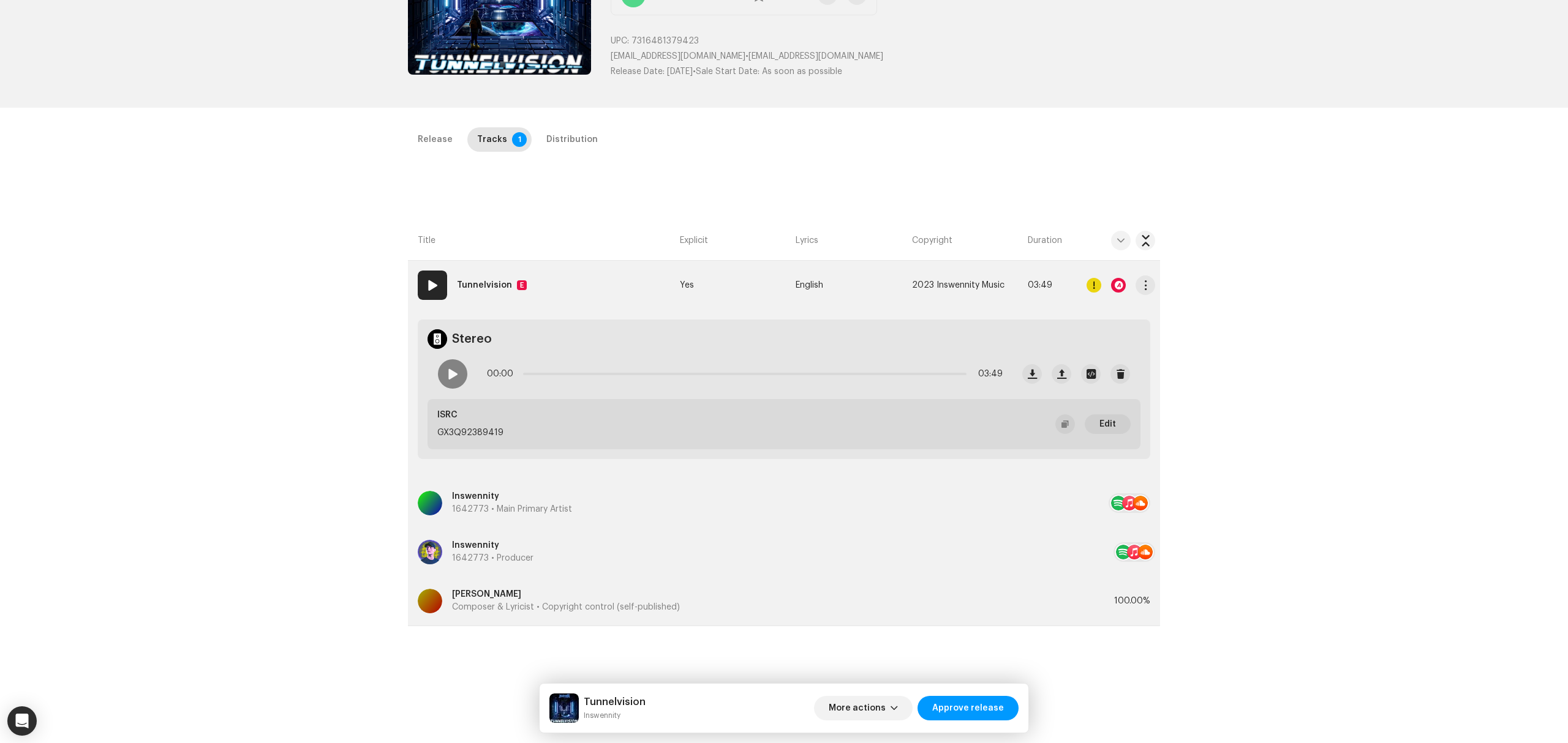
click at [1120, 284] on div at bounding box center [1118, 285] width 15 height 15
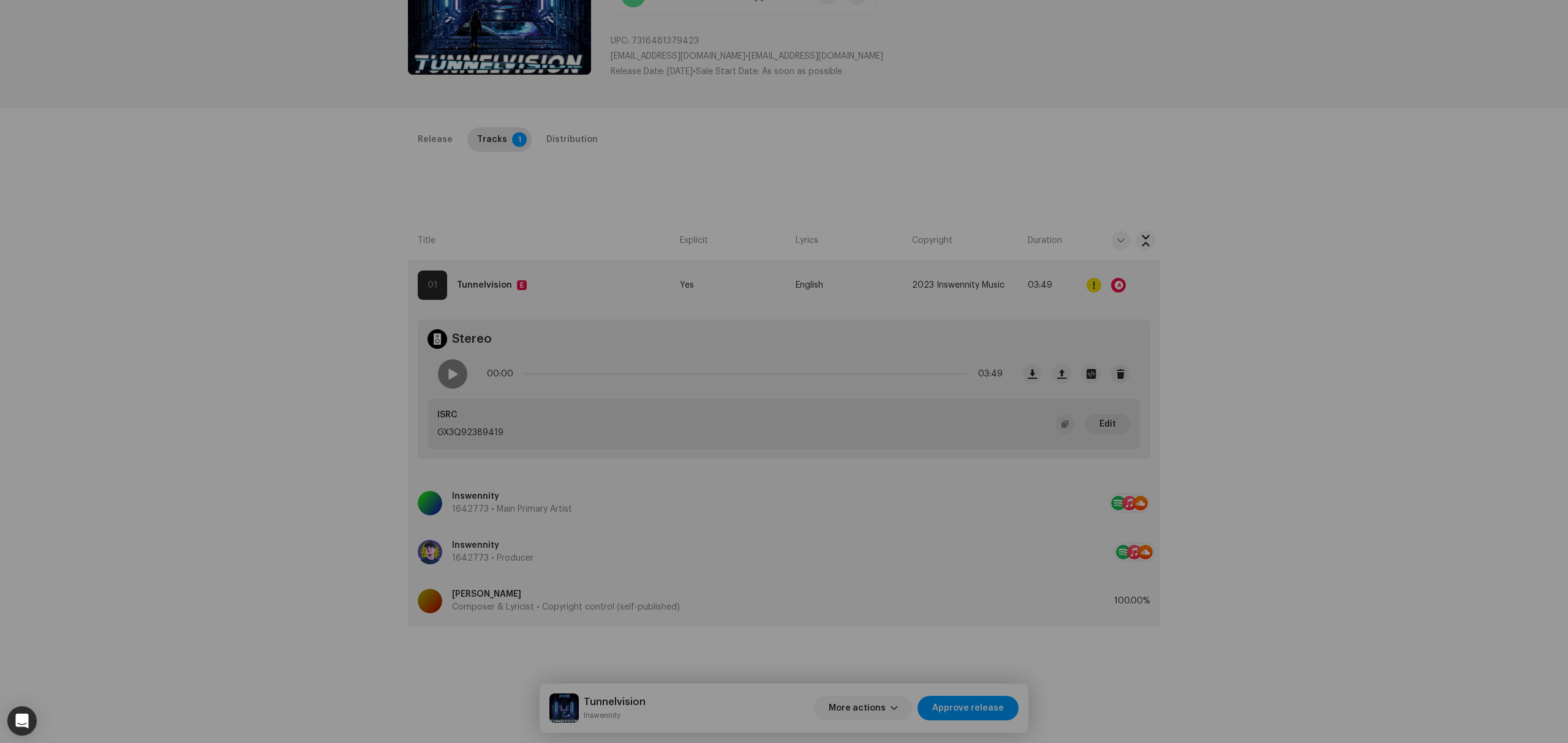
click at [1095, 292] on div "Audio Recognition by Remix/Sample 7 Cover Song 19 All results require review/li…" at bounding box center [784, 371] width 1568 height 743
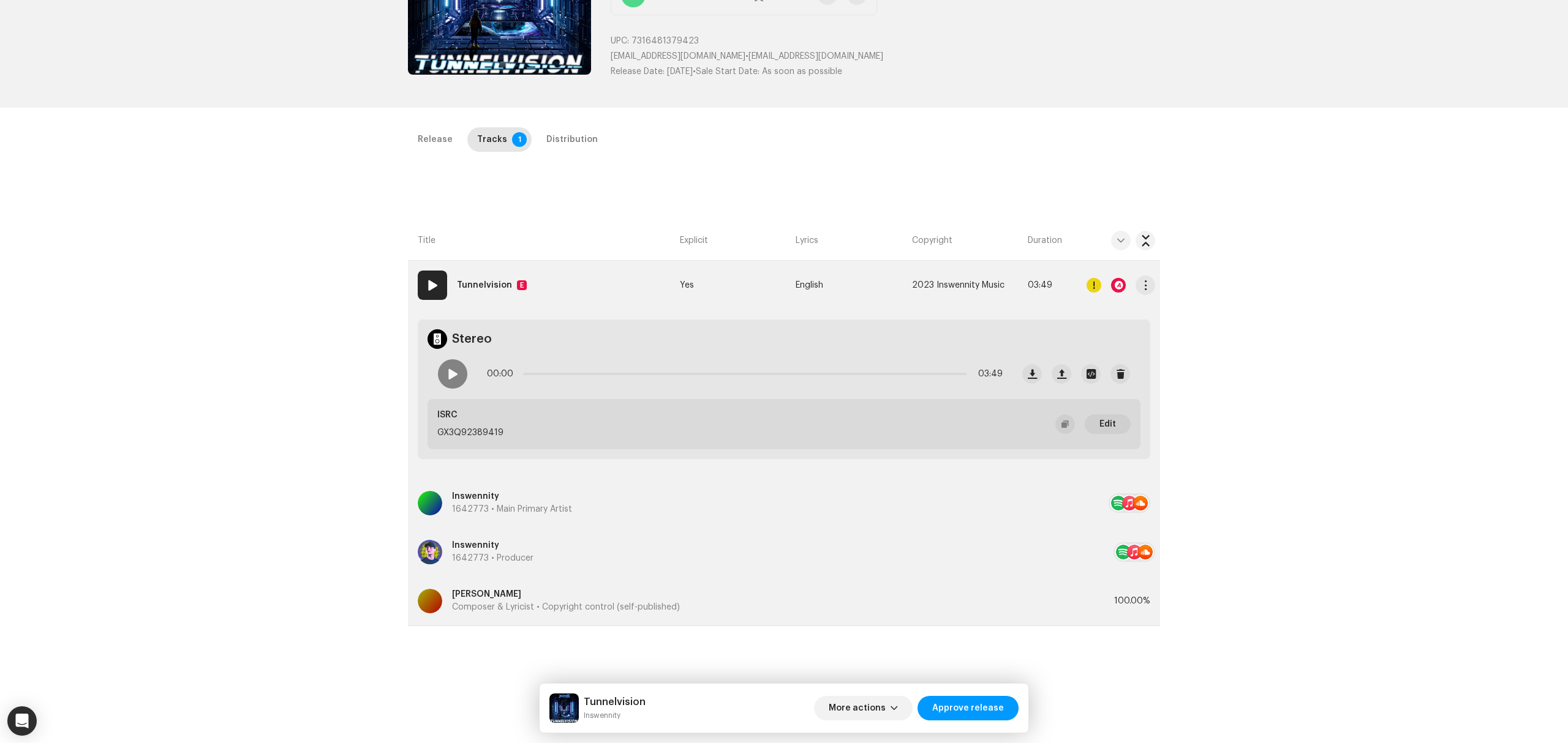
click at [1091, 292] on div at bounding box center [1120, 285] width 69 height 25
drag, startPoint x: 512, startPoint y: 133, endPoint x: 520, endPoint y: 133, distance: 8.0
click at [512, 133] on p-badge "1" at bounding box center [519, 140] width 15 height 15
click at [547, 135] on div "Distribution" at bounding box center [572, 139] width 51 height 25
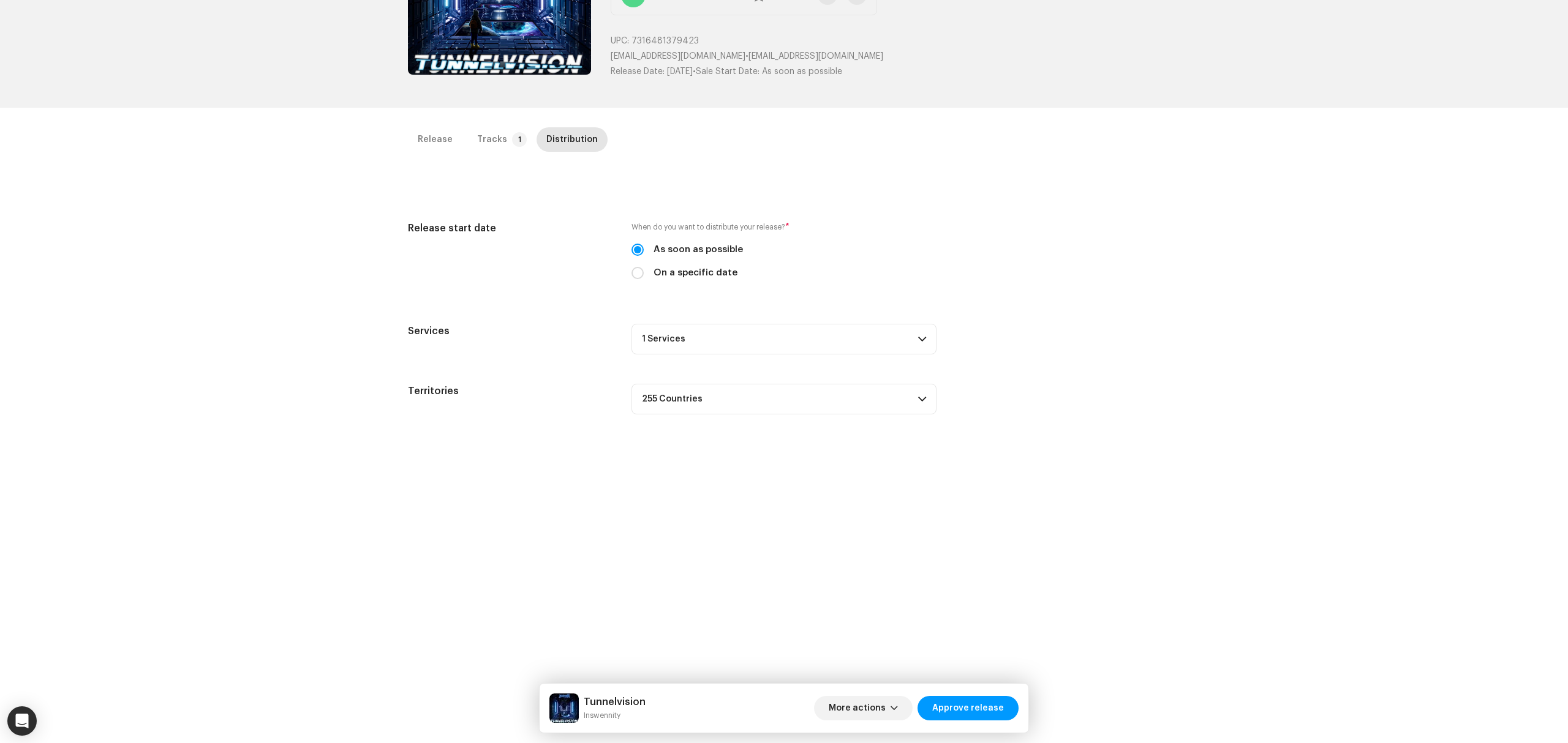
click at [933, 684] on div "Inspection / Tunnelvision Trust & Safety Guide Release Id: 2973754 Payee Id: 73…" at bounding box center [784, 371] width 1568 height 743
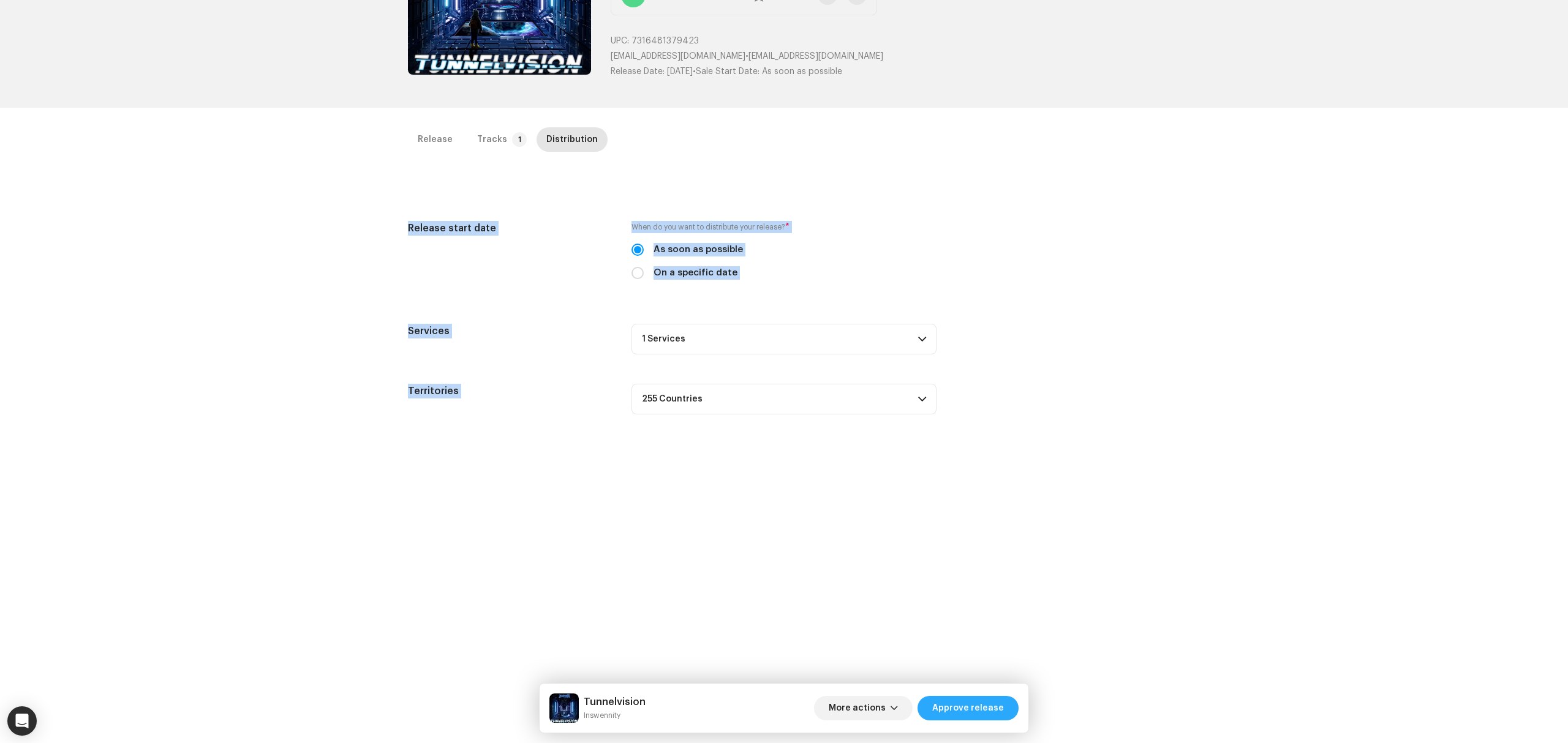
click at [948, 709] on span "Approve release" at bounding box center [968, 708] width 71 height 25
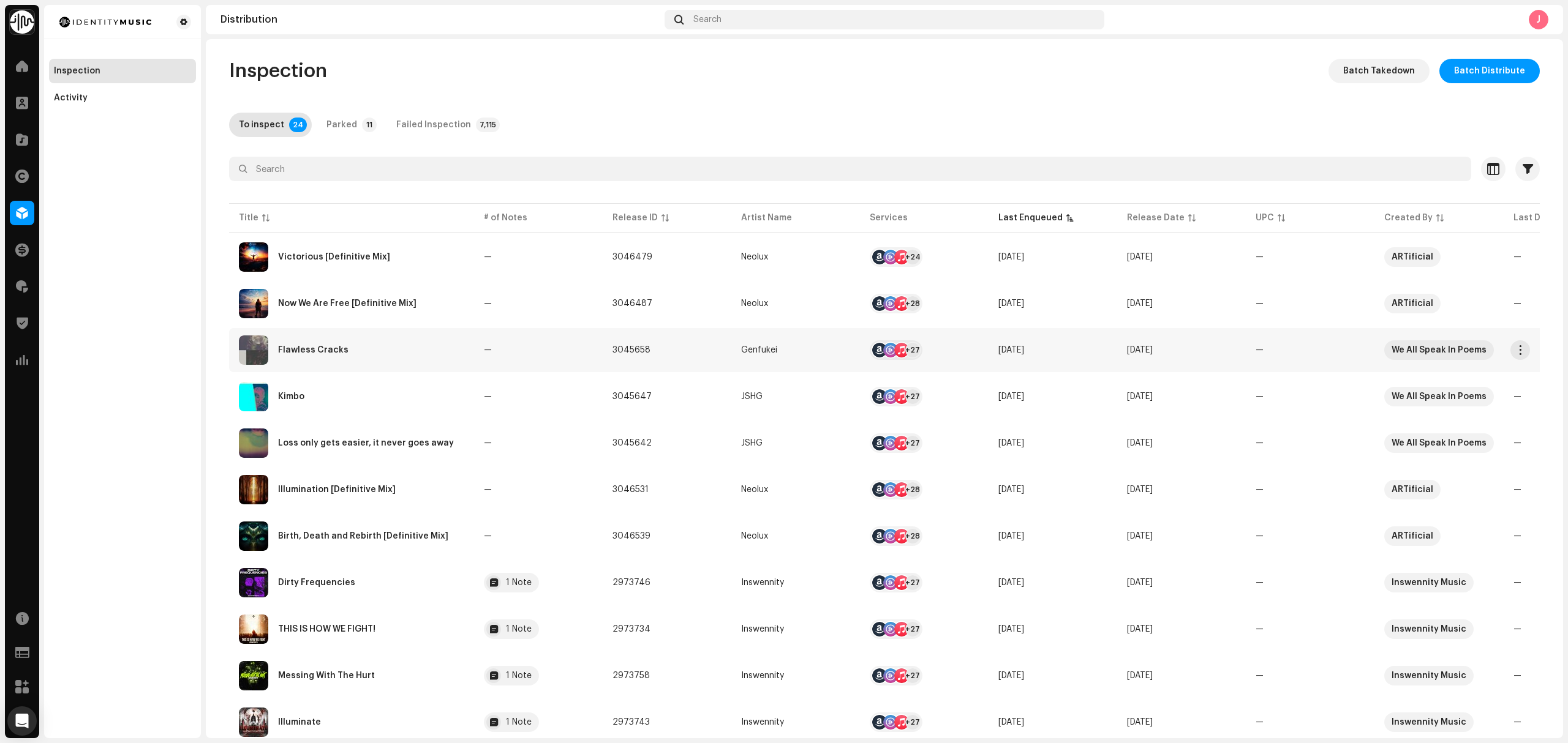
click at [439, 359] on div "Flawless Cracks" at bounding box center [351, 350] width 226 height 29
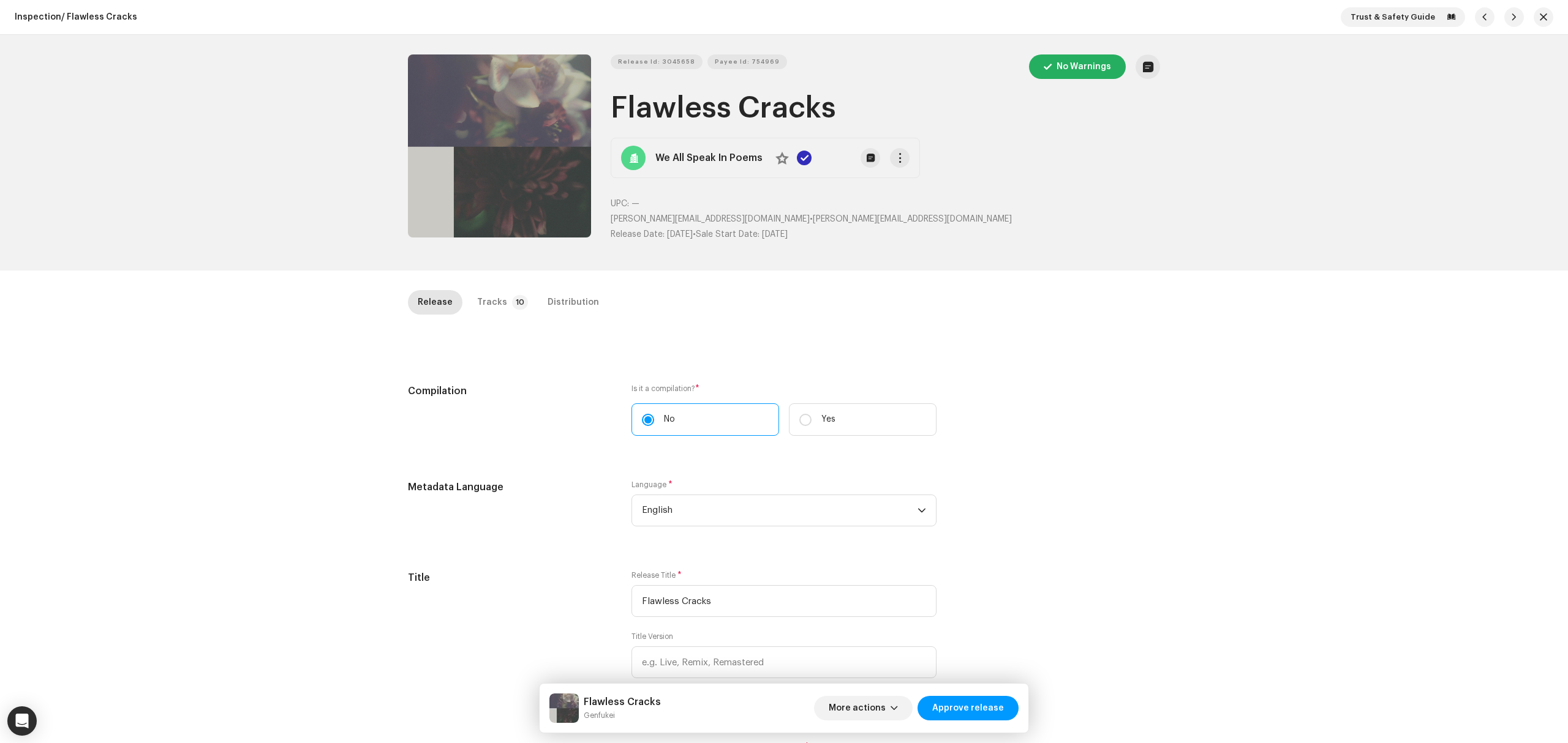
click at [341, 464] on div "Inspection / Flawless Cracks Trust & Safety Guide Release Id: 3045658 Payee Id:…" at bounding box center [784, 371] width 1568 height 743
click at [459, 148] on button "Zoom Image" at bounding box center [499, 146] width 183 height 183
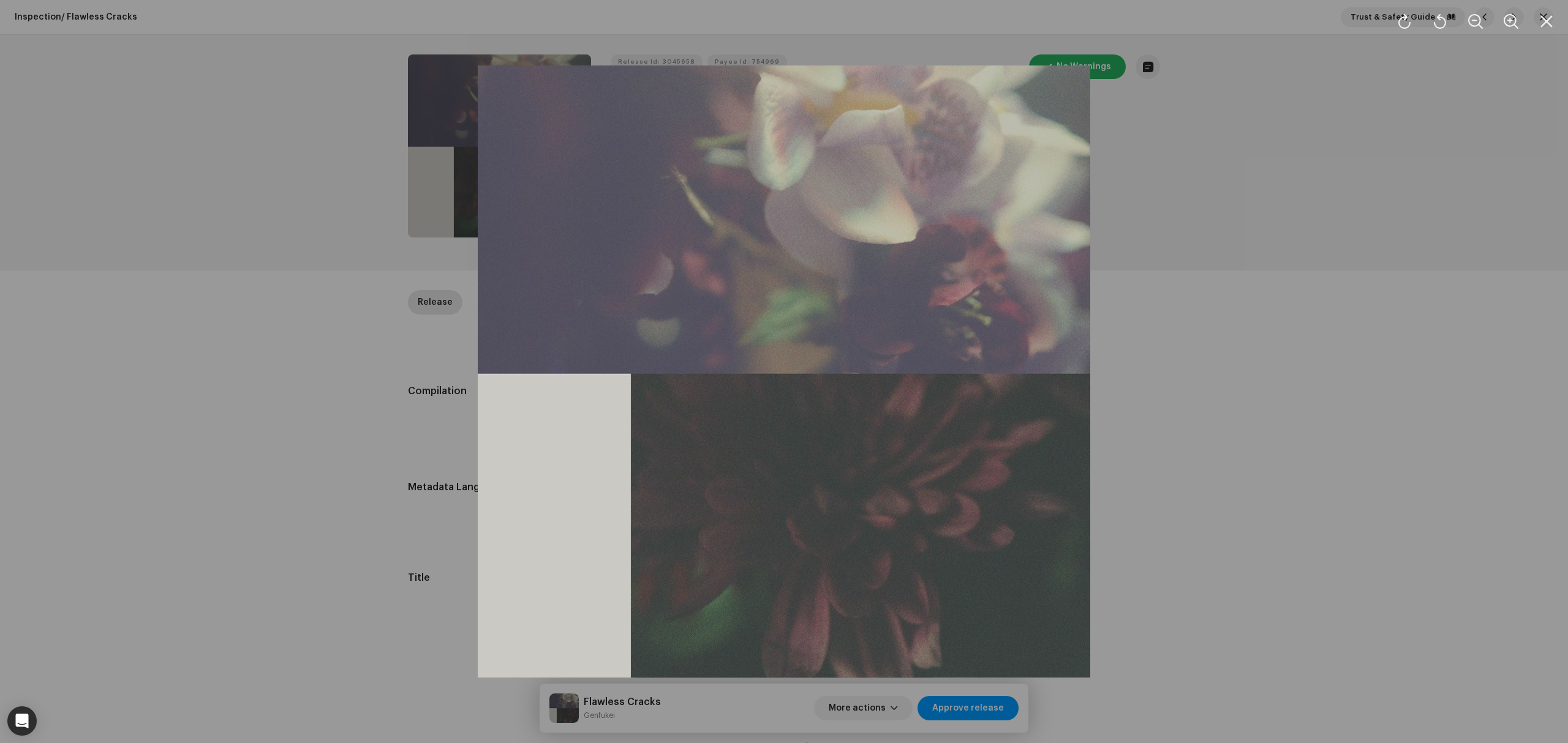
click at [393, 439] on div at bounding box center [784, 371] width 1568 height 743
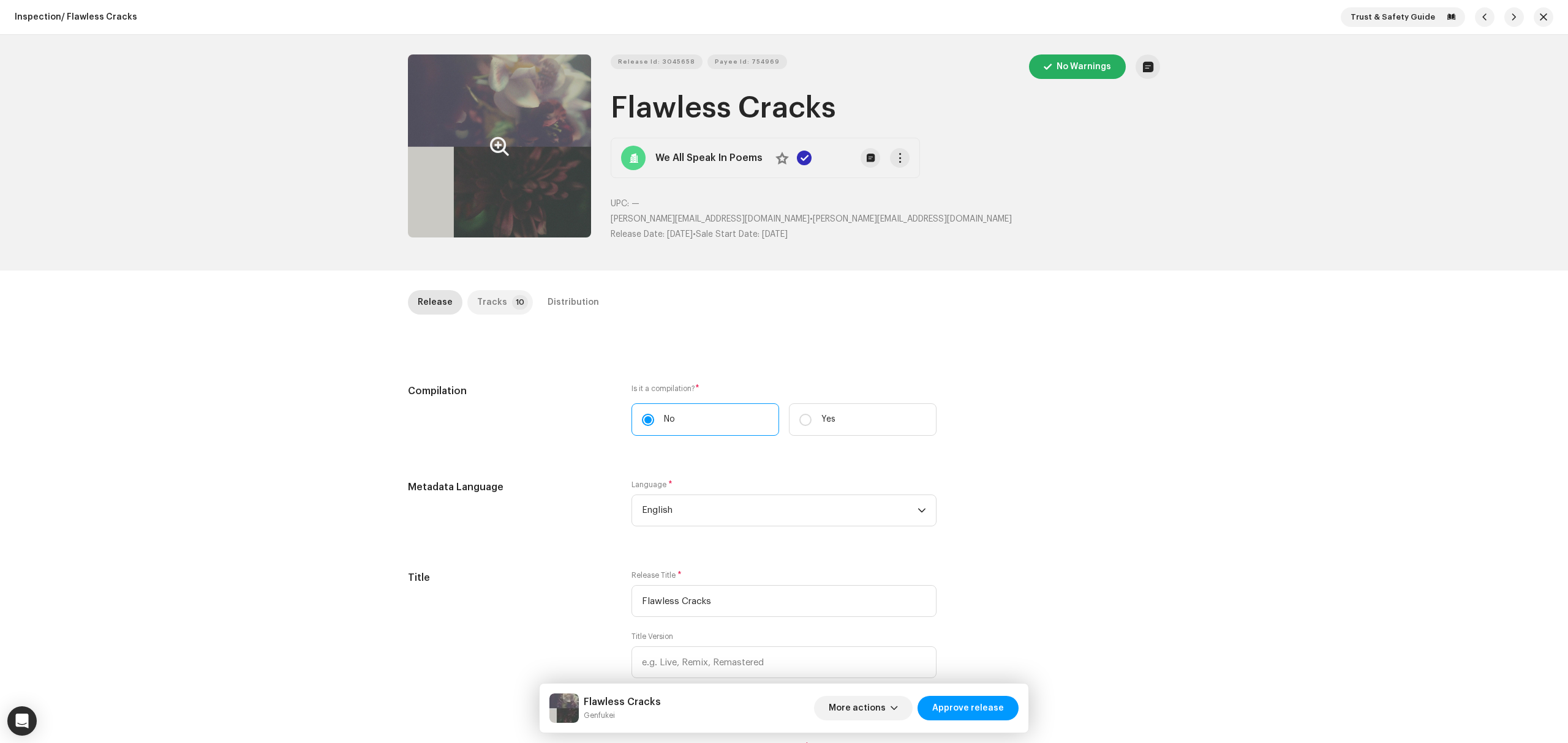
click at [490, 314] on div "Tracks" at bounding box center [492, 303] width 30 height 25
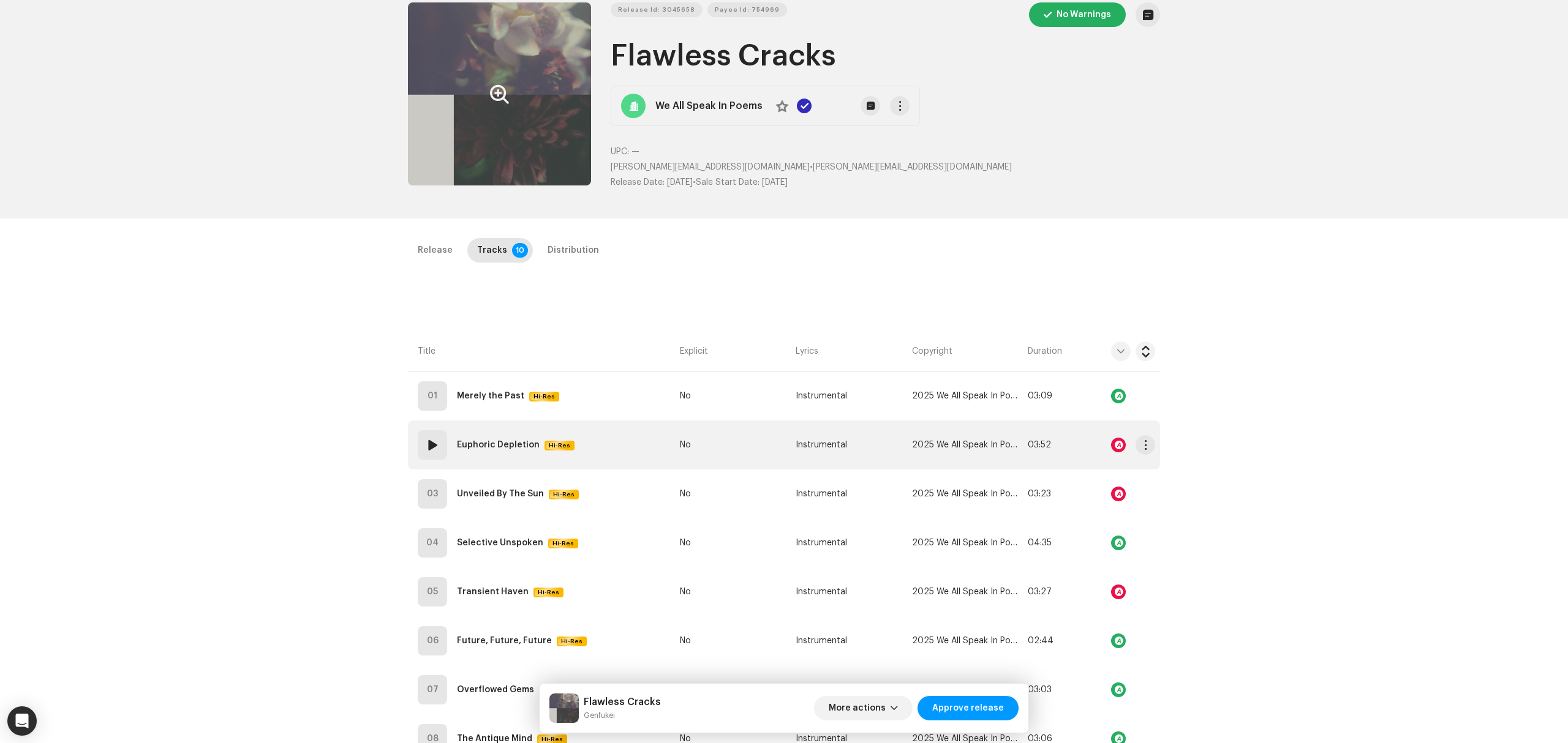
scroll to position [81, 0]
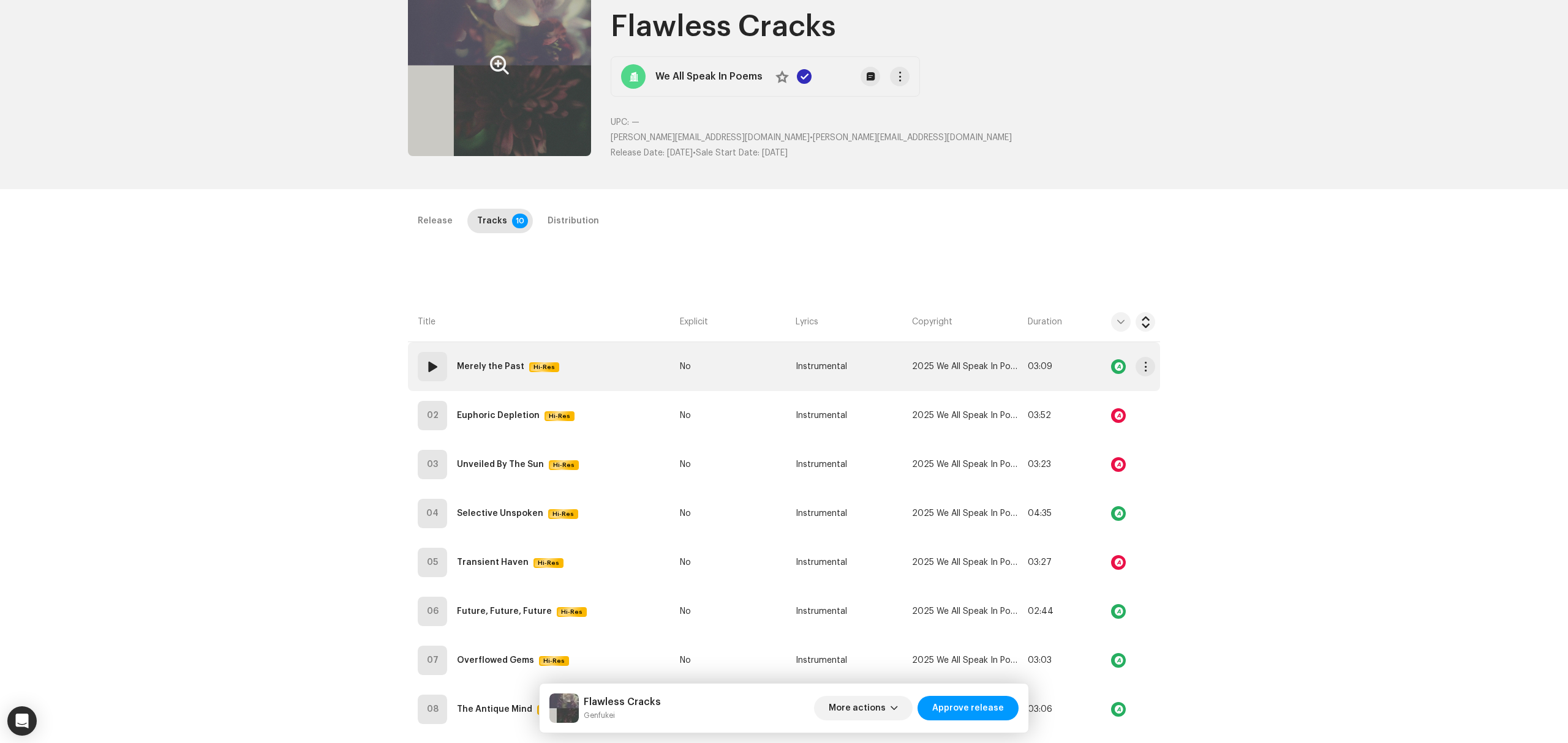
click at [625, 365] on td "01 Merely the Past Hi-Res" at bounding box center [541, 366] width 267 height 49
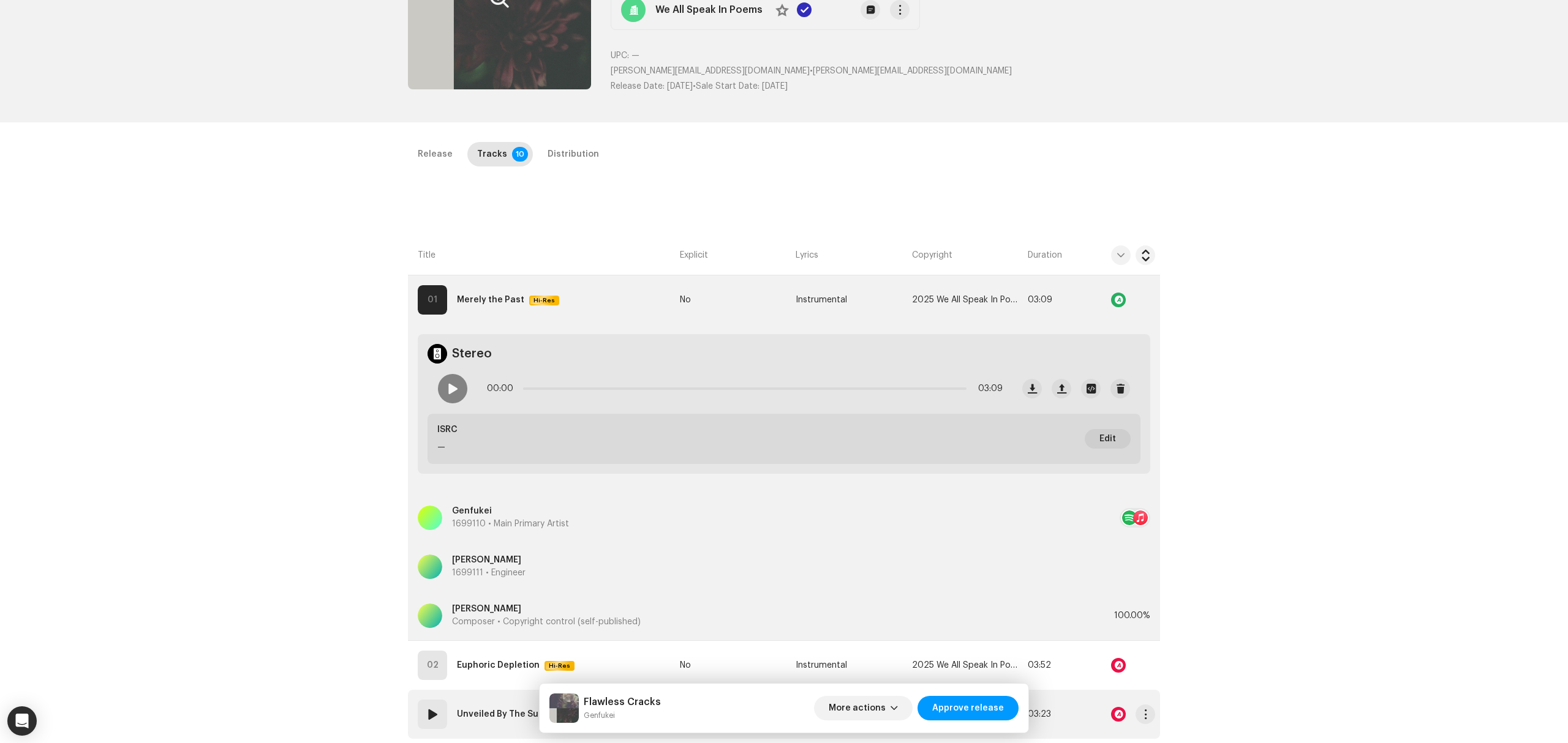
scroll to position [408, 0]
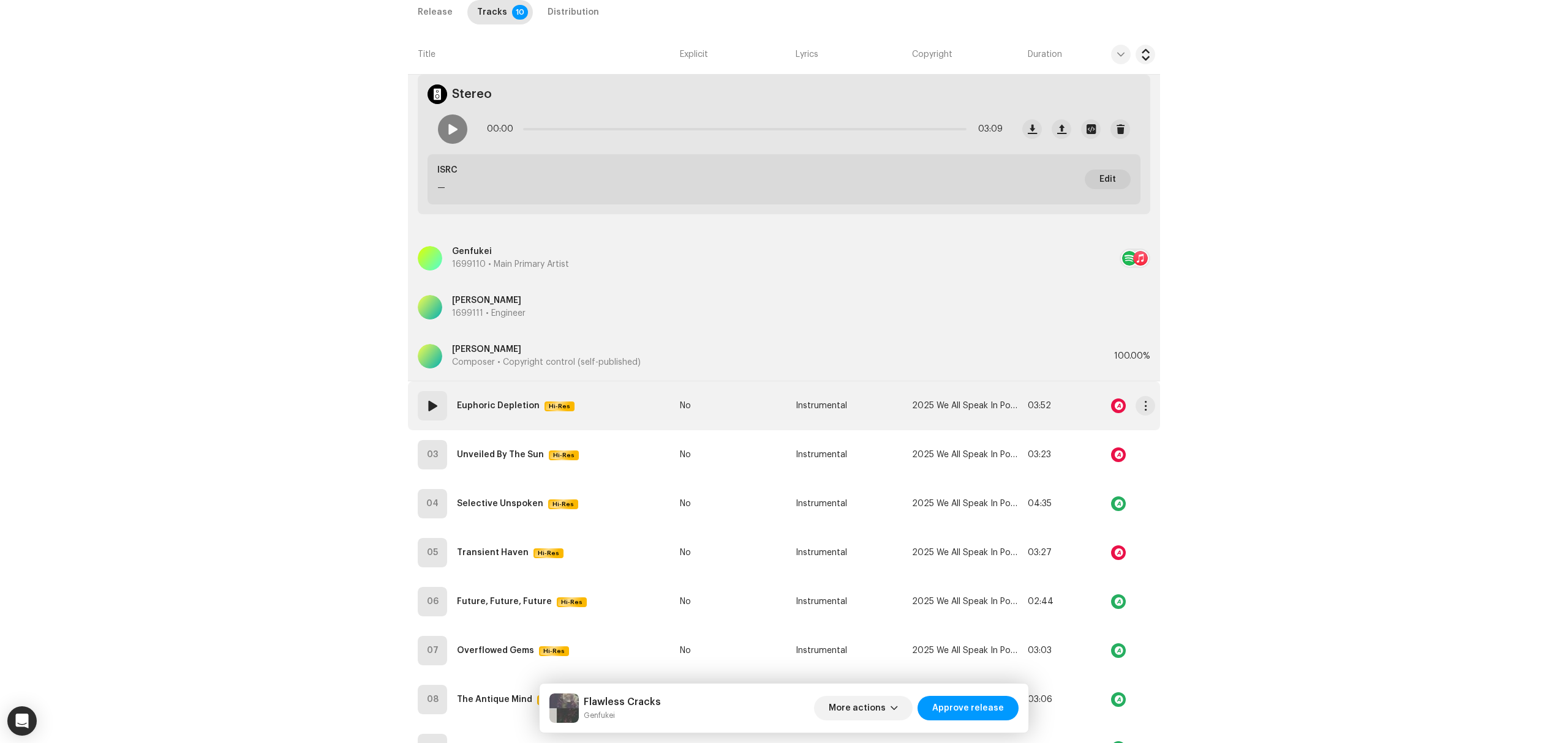
click at [643, 407] on td "02 Euphoric Depletion Hi-Res" at bounding box center [541, 406] width 267 height 49
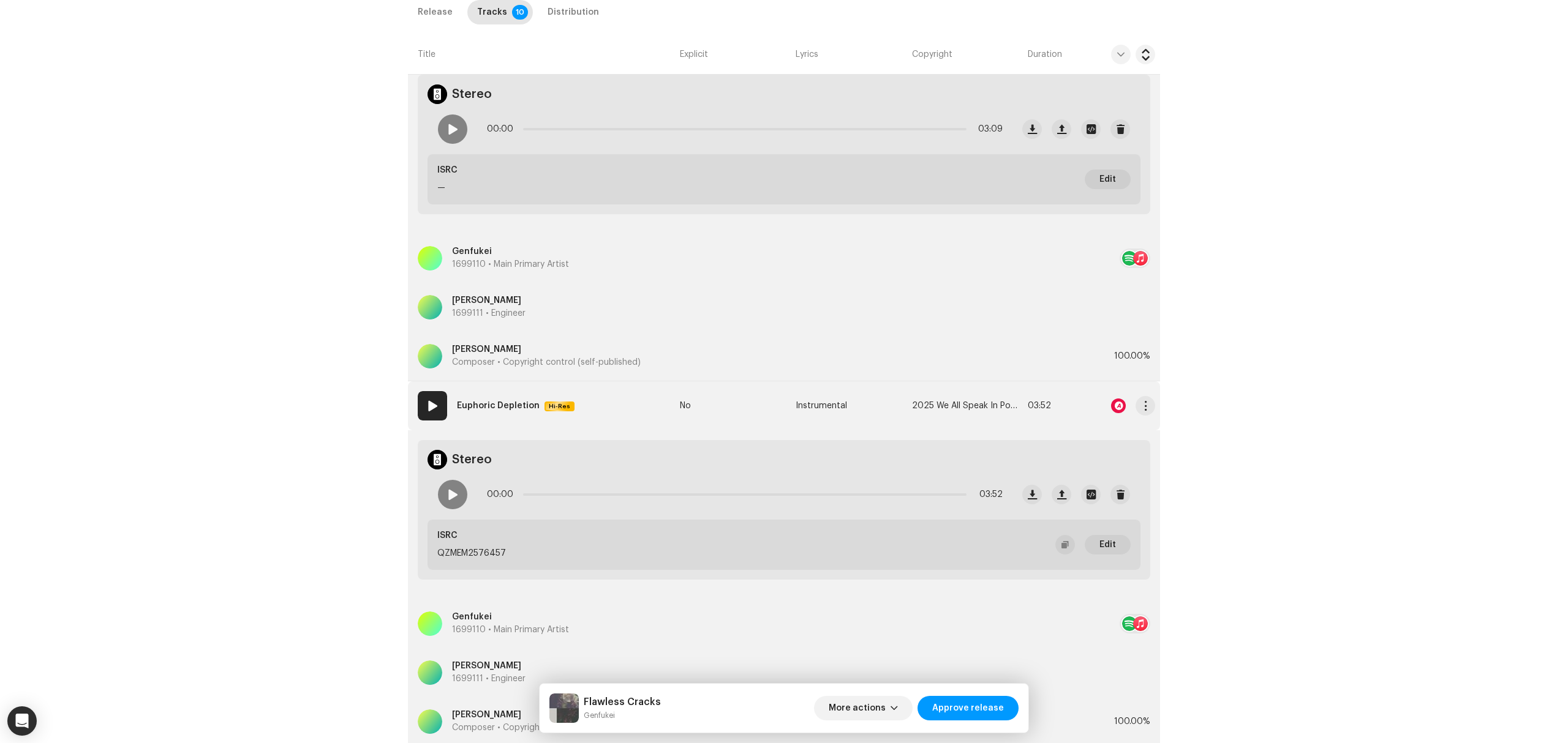
click at [1111, 399] on re-a-icon-status-badge at bounding box center [1118, 406] width 15 height 15
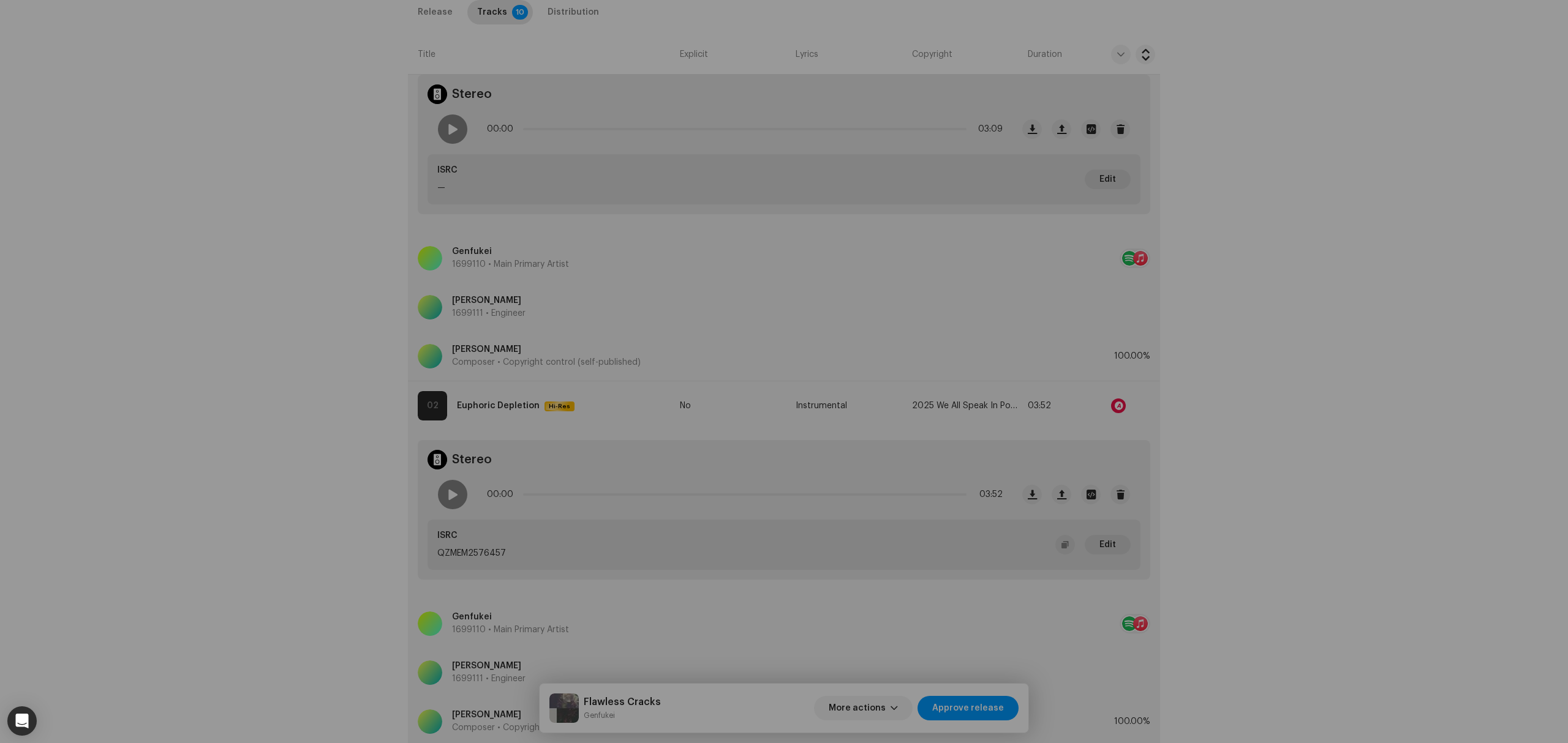
click at [335, 410] on div "Audio Recognition by Cover Song 1 All results require review/listening to avoid…" at bounding box center [784, 371] width 1568 height 743
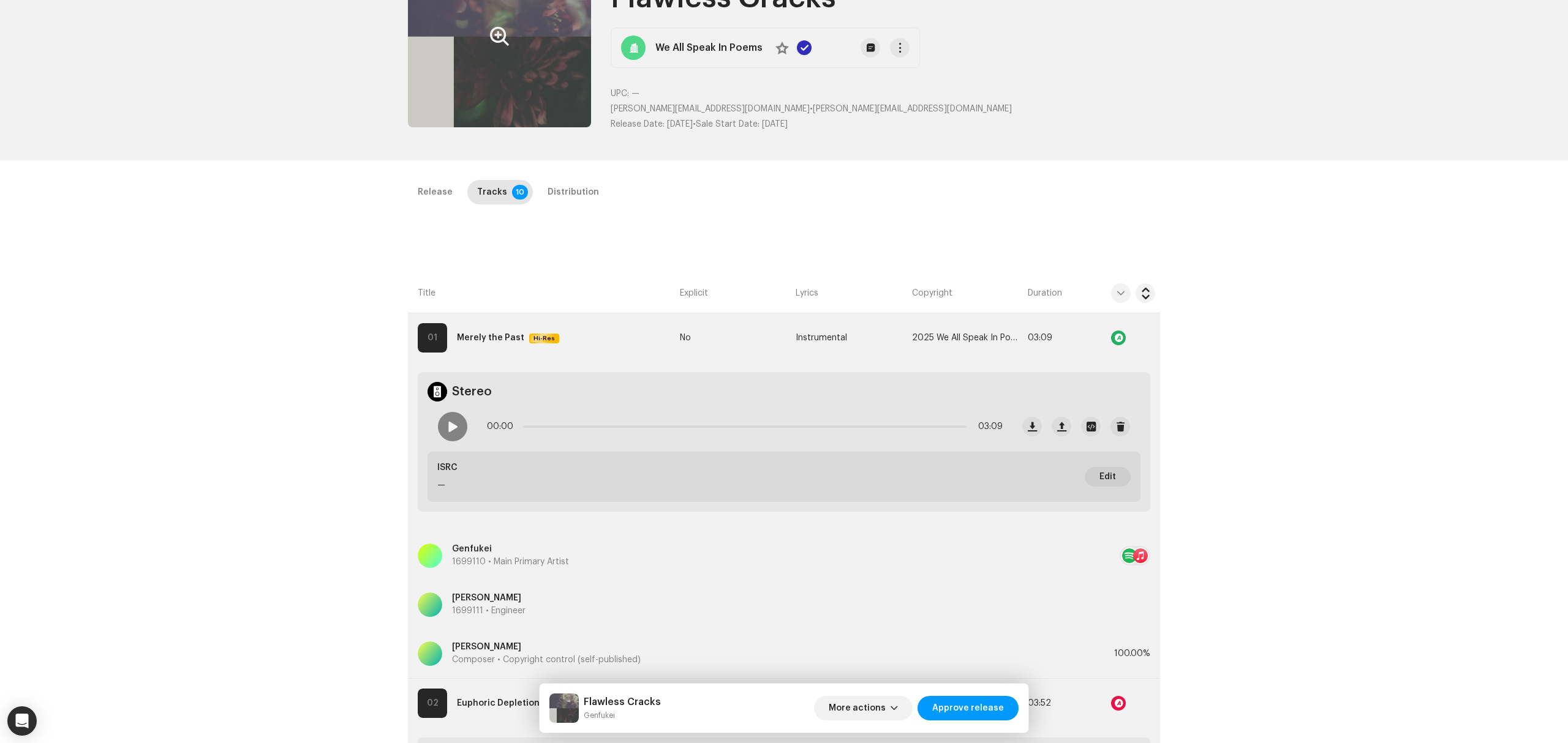
scroll to position [0, 0]
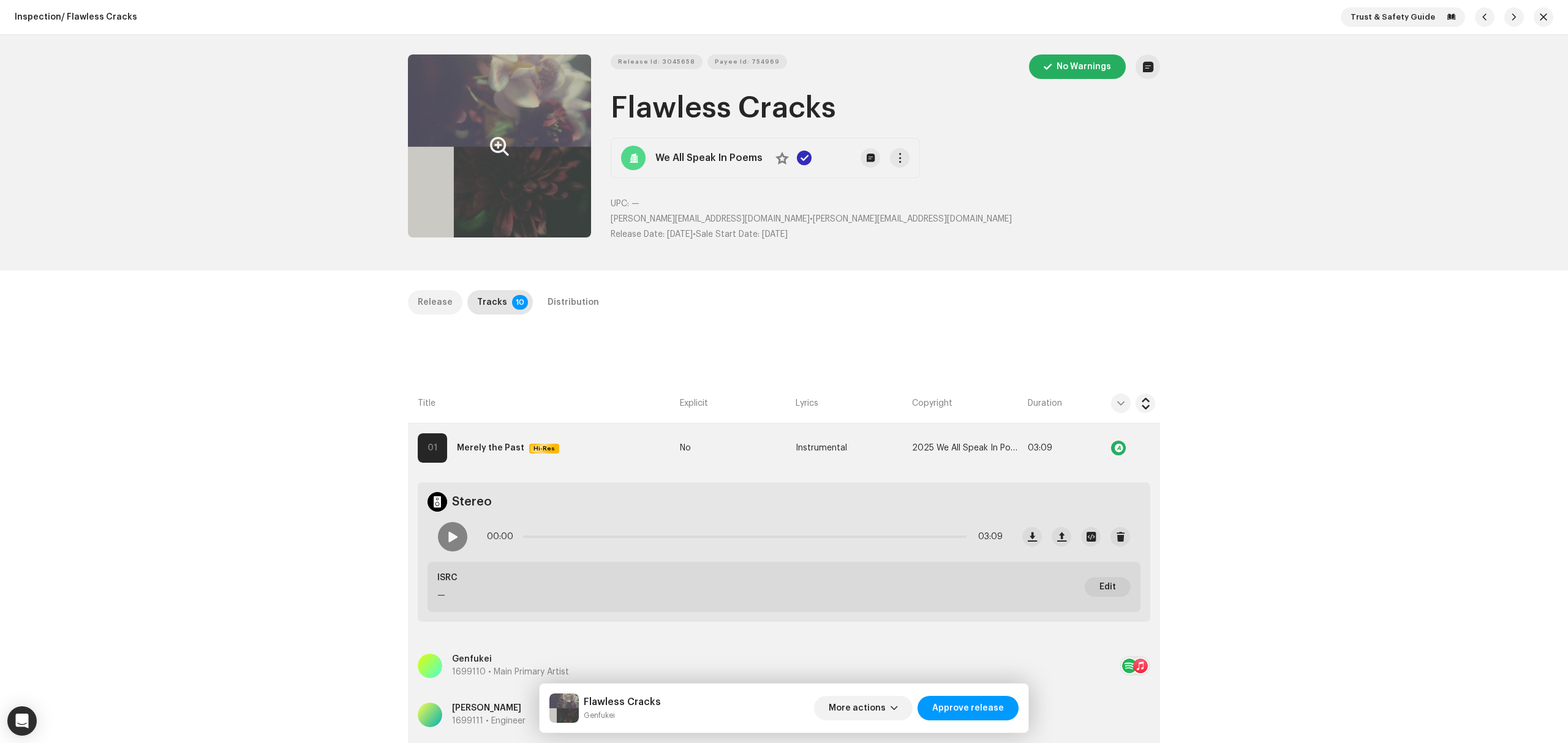
click at [424, 294] on div "Release" at bounding box center [435, 303] width 35 height 25
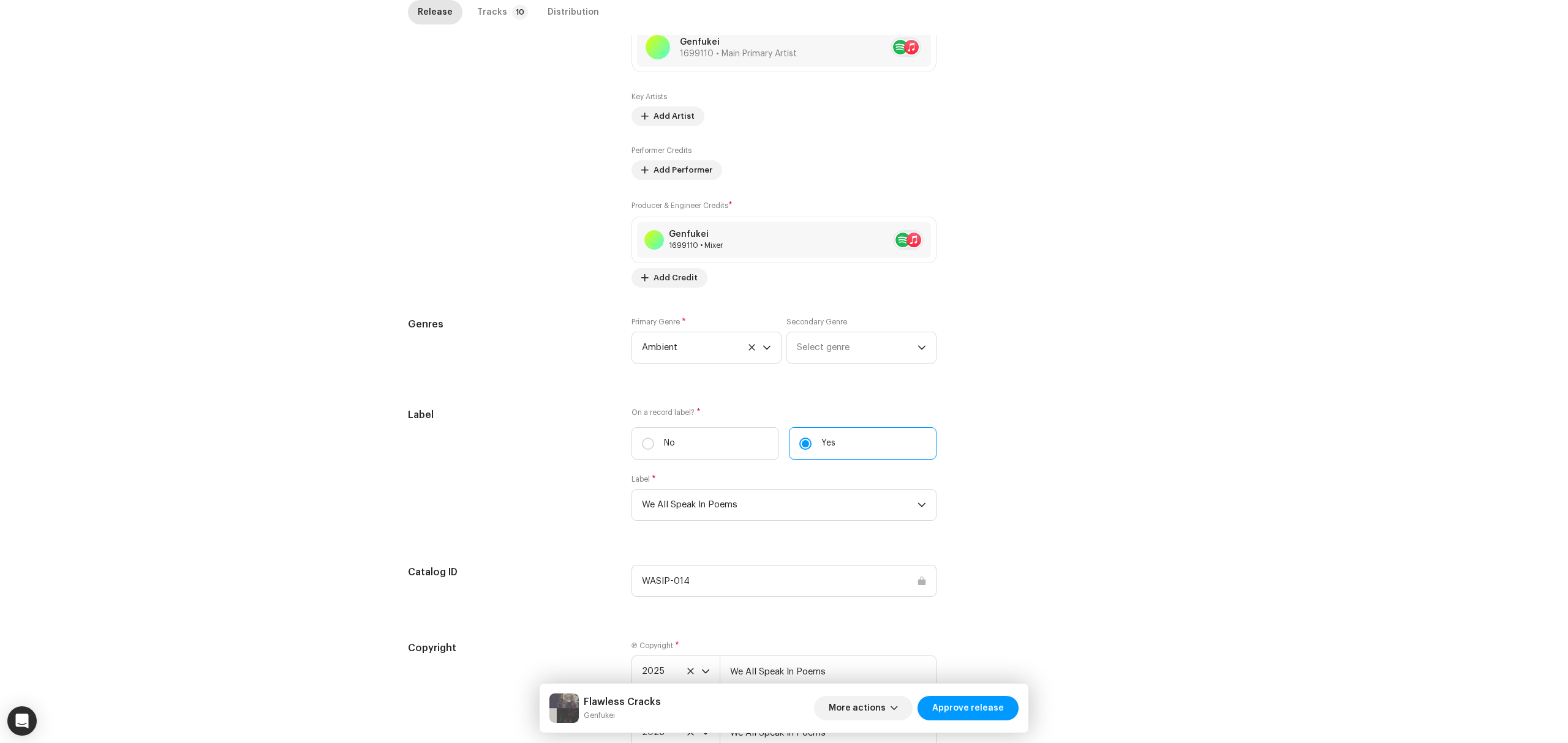
scroll to position [816, 0]
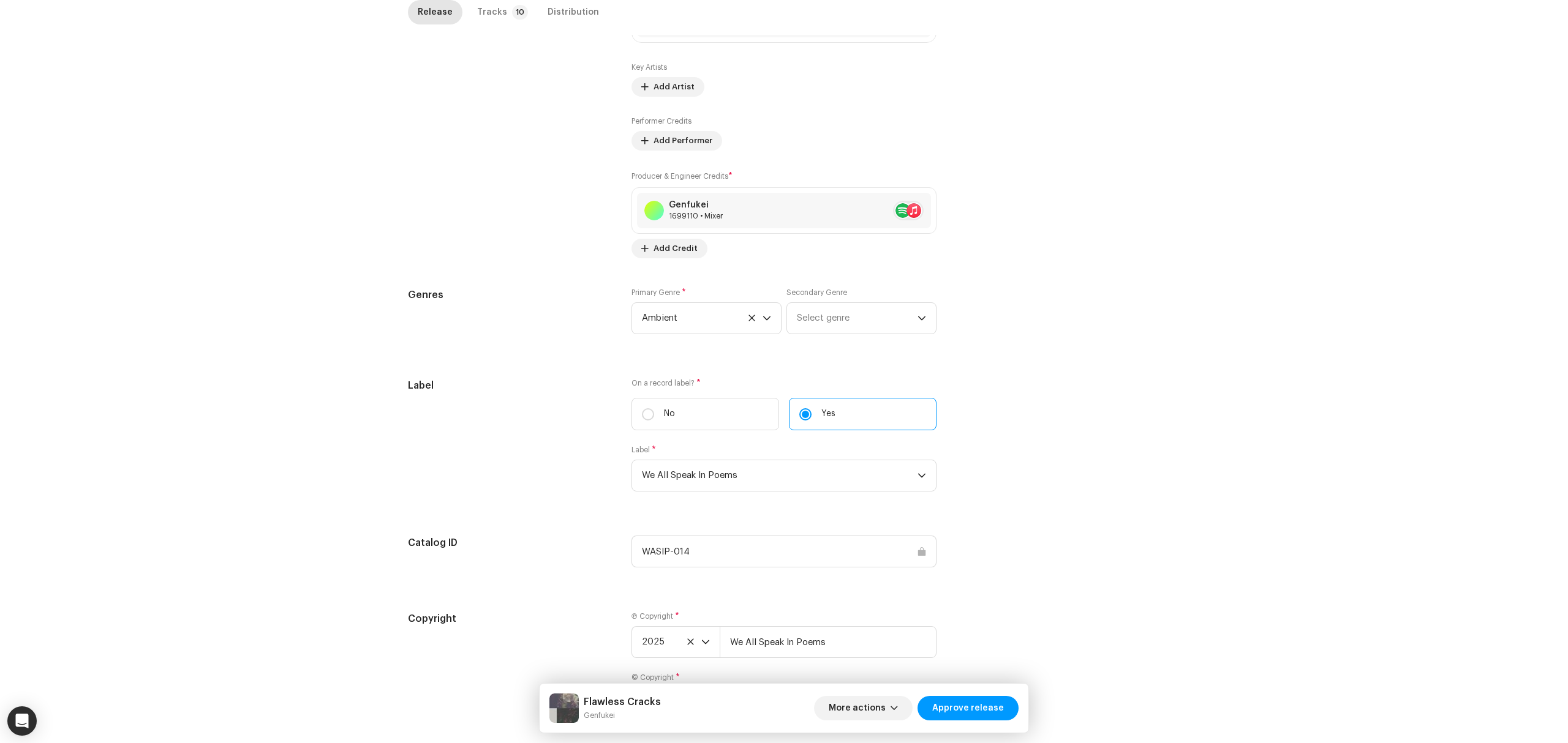
drag, startPoint x: 734, startPoint y: 556, endPoint x: 512, endPoint y: 540, distance: 222.6
click at [515, 541] on div "Compilation Is it a compilation? * No Yes Metadata Language Language * English …" at bounding box center [784, 151] width 752 height 1166
click at [496, 473] on div "Label" at bounding box center [509, 442] width 204 height 128
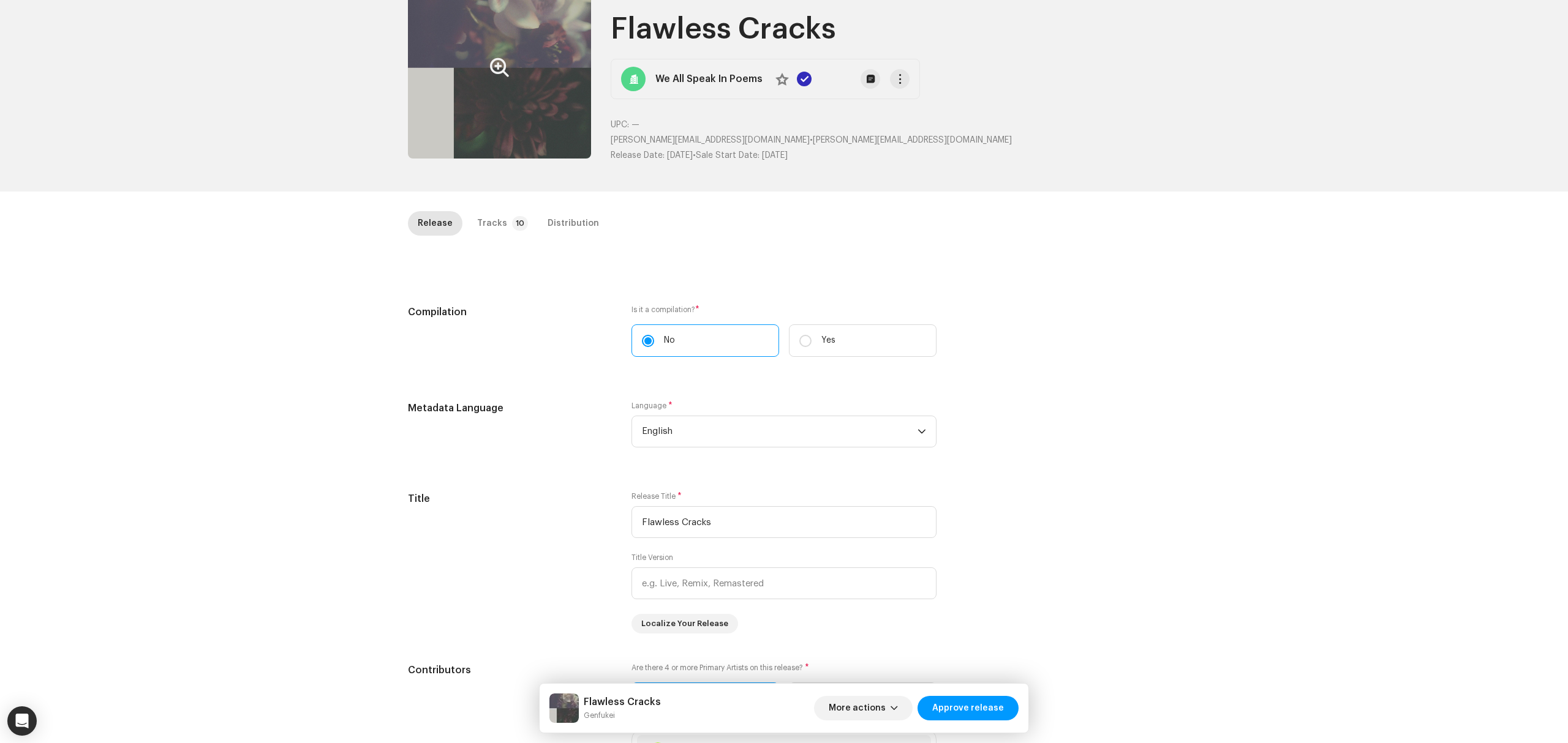
scroll to position [0, 0]
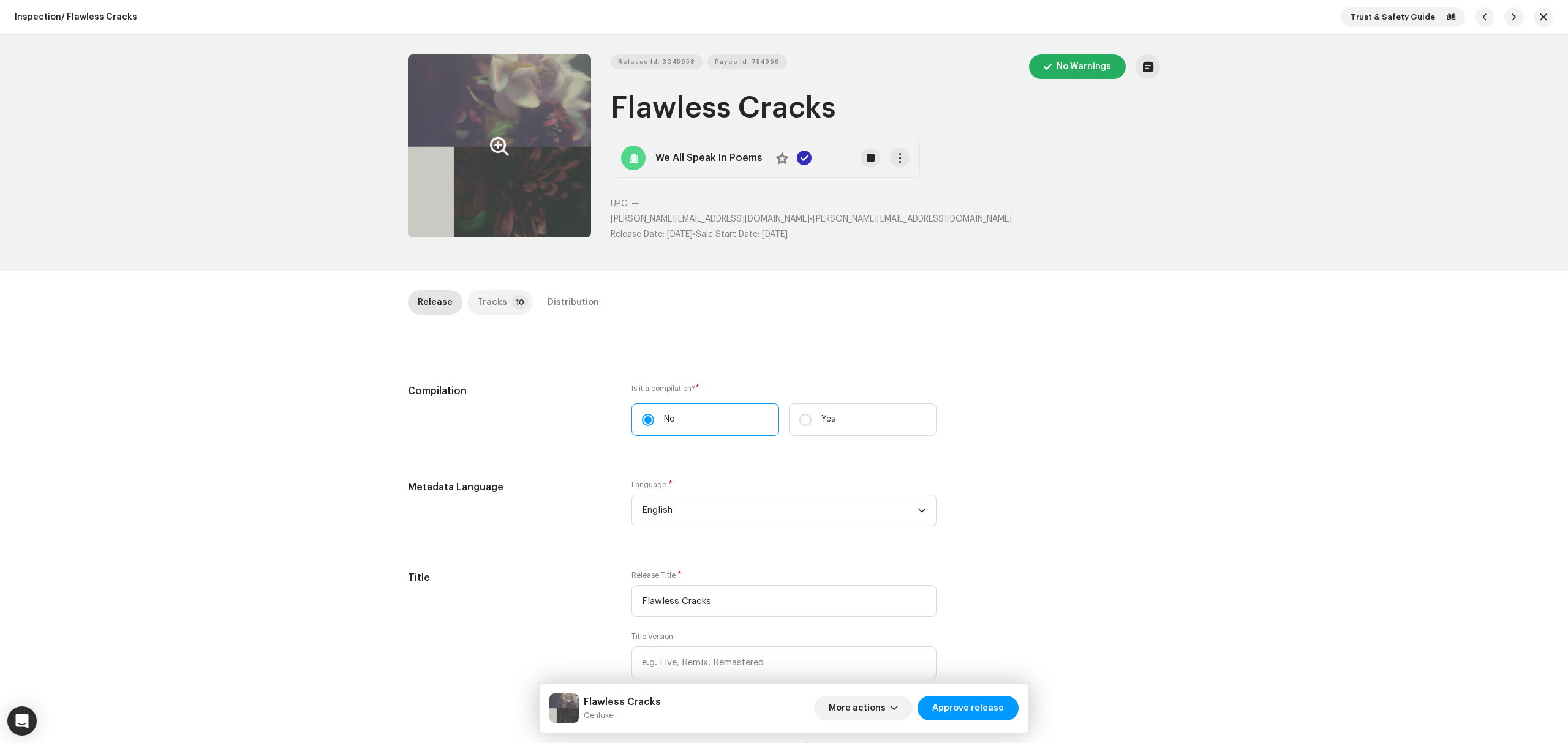
click at [512, 303] on p-badge "10" at bounding box center [519, 303] width 16 height 15
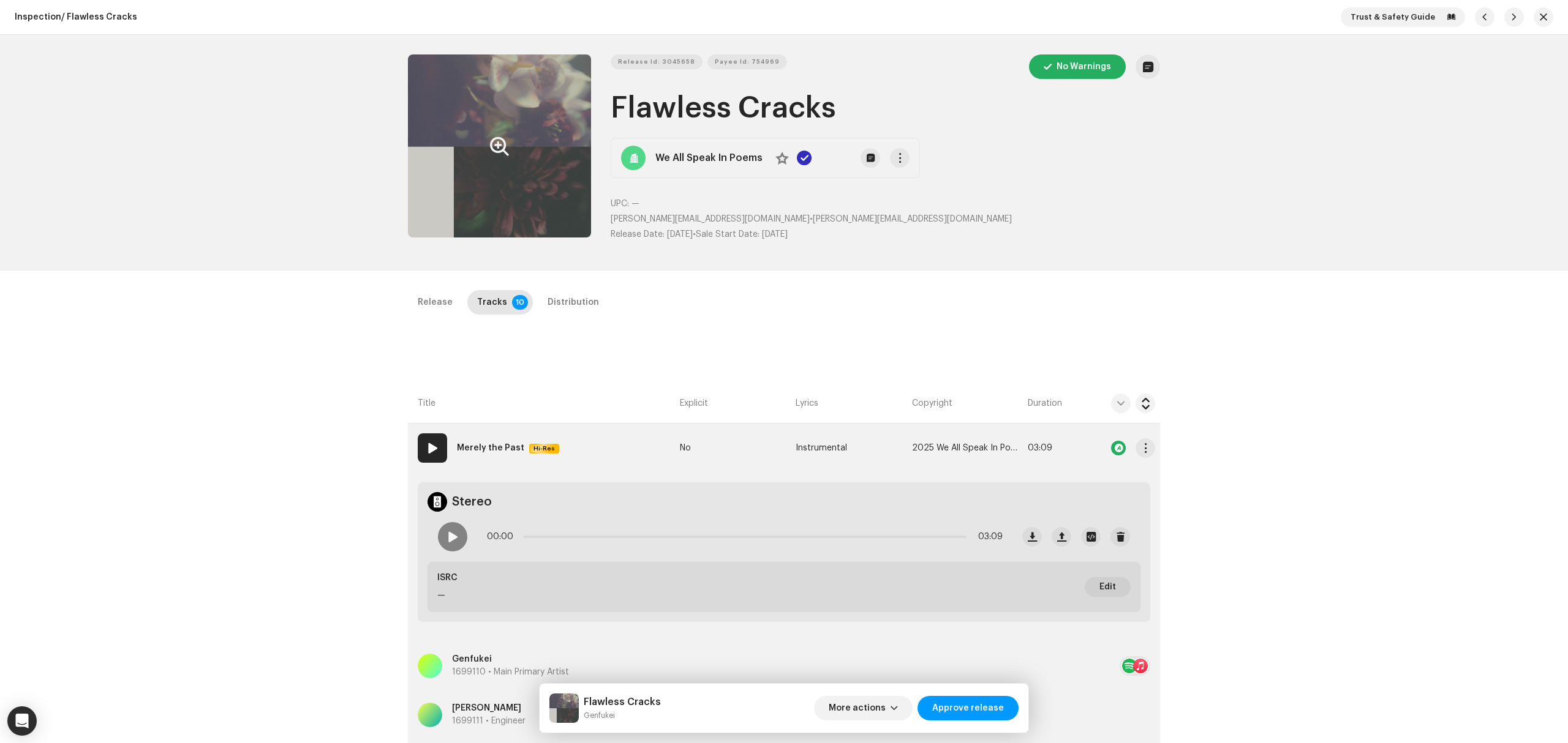
scroll to position [245, 0]
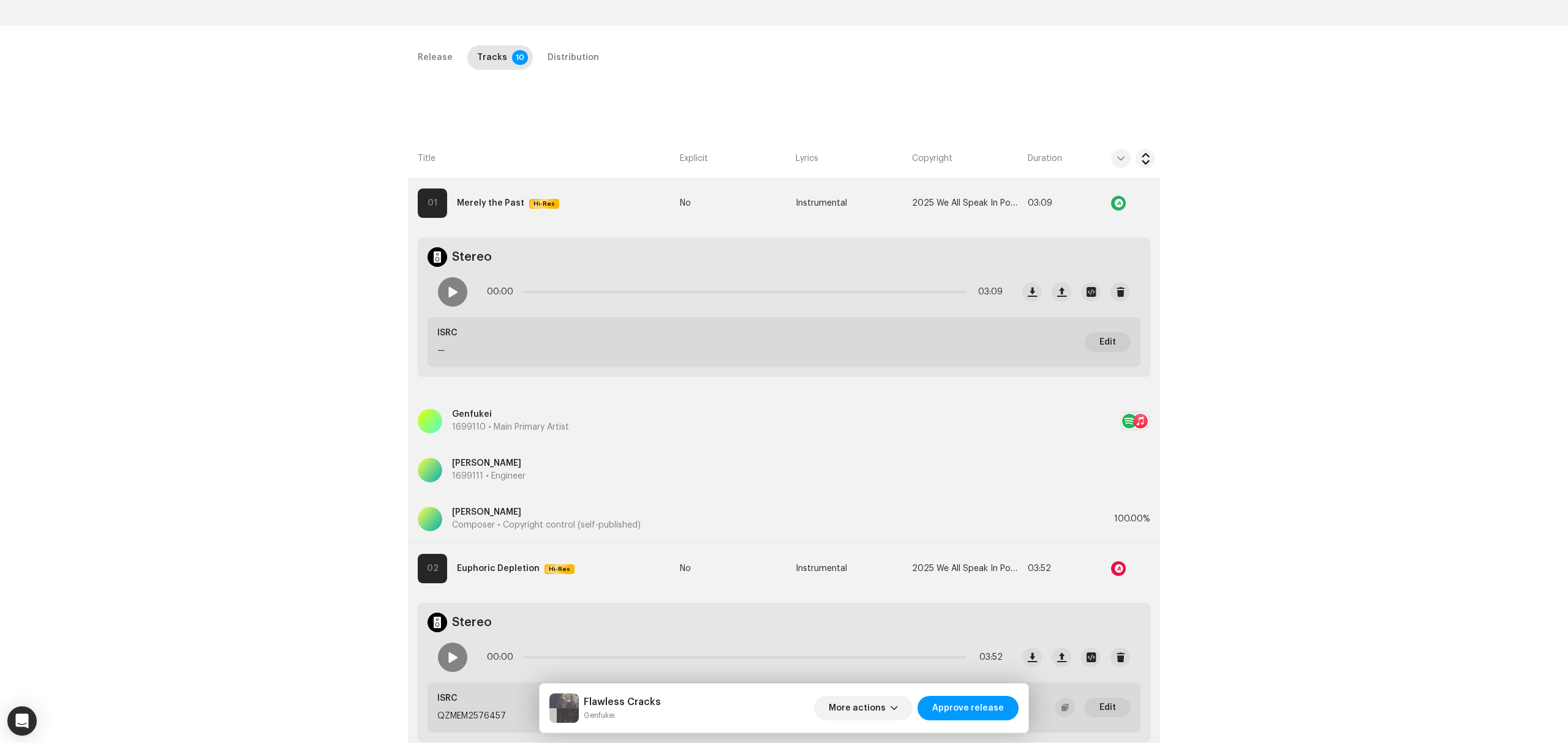
click at [282, 386] on div "Inspection / Flawless Cracks Trust & Safety Guide Release Id: 3045658 Payee Id:…" at bounding box center [784, 371] width 1568 height 743
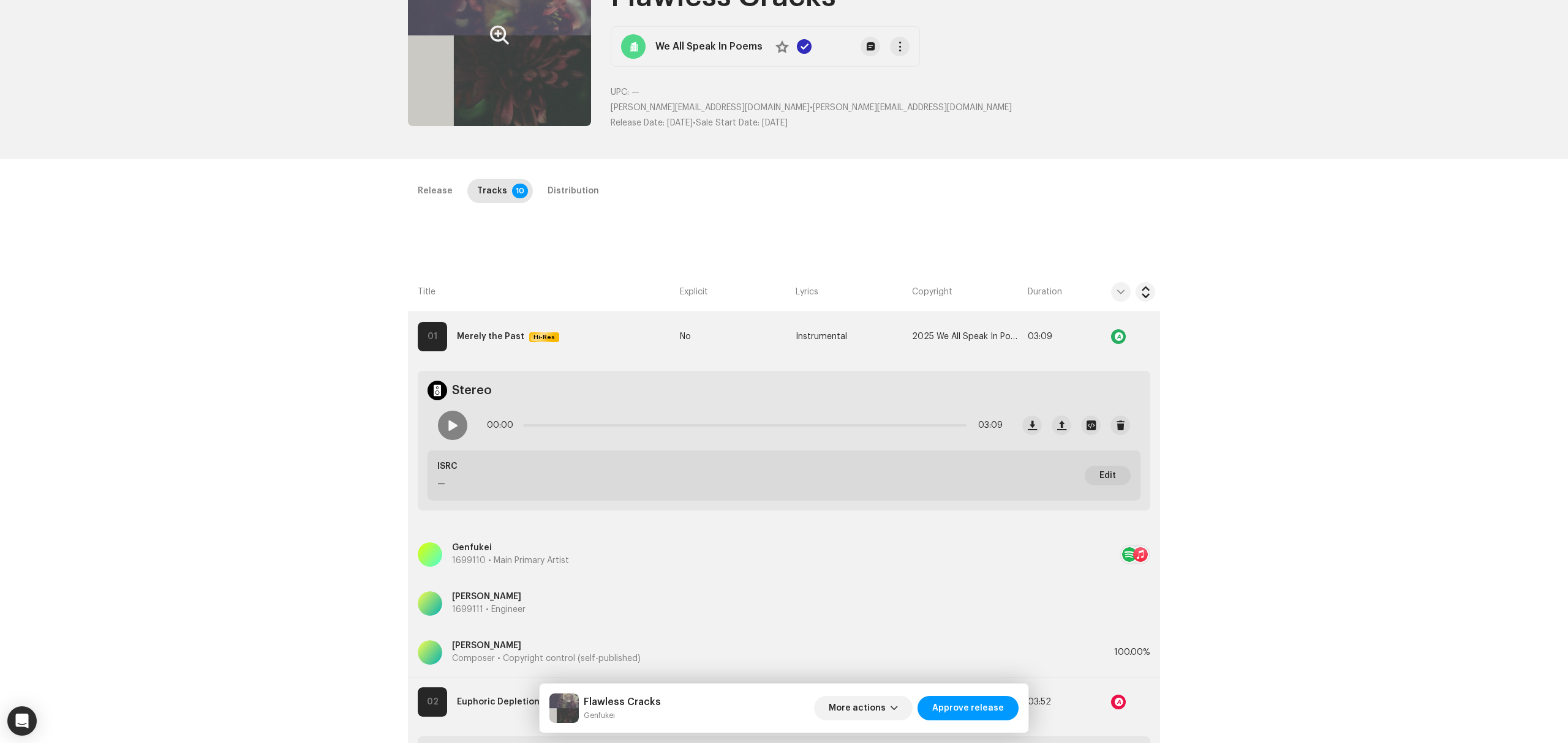
scroll to position [0, 0]
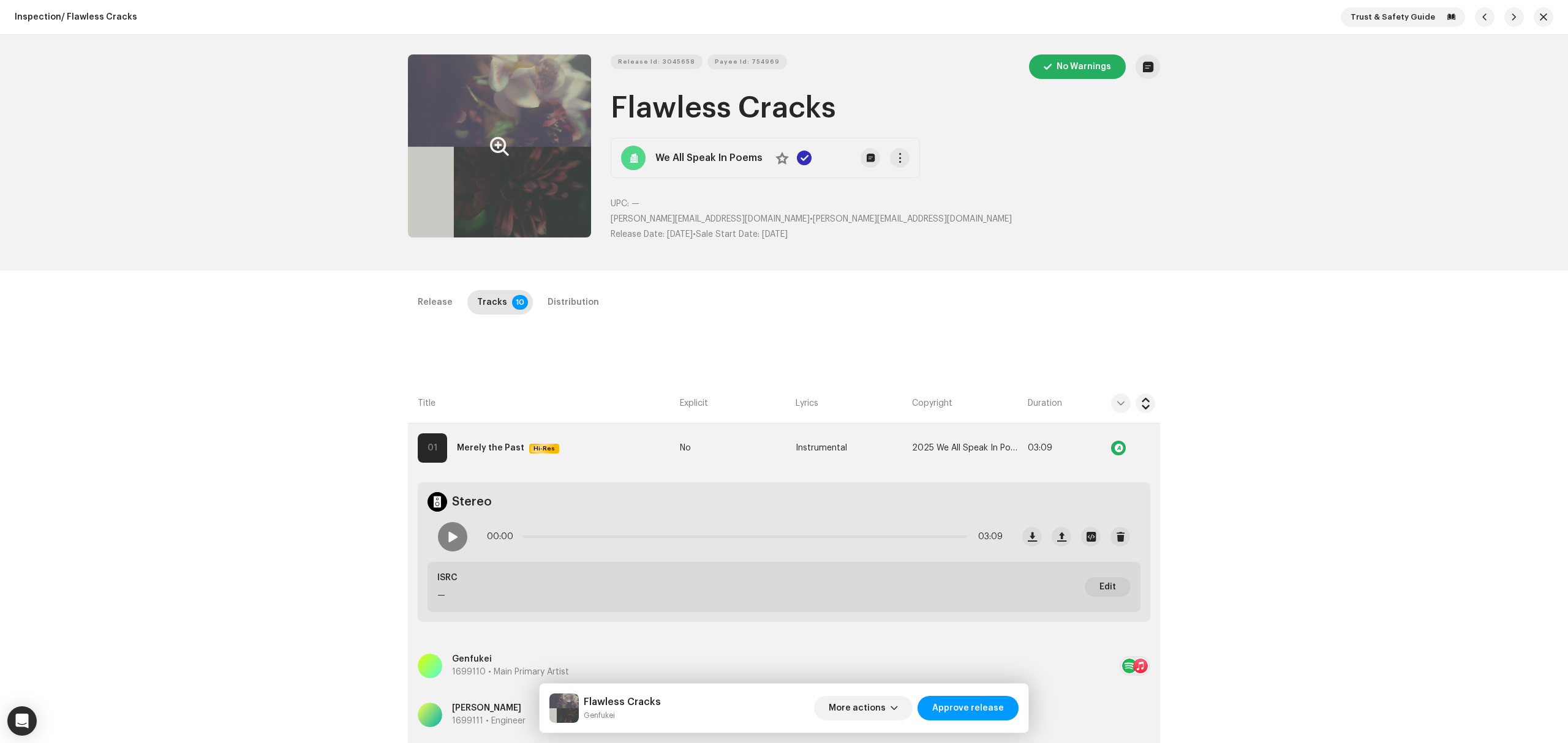
click at [296, 440] on div "Inspection / Flawless Cracks Trust & Safety Guide Release Id: 3045658 Payee Id:…" at bounding box center [784, 371] width 1568 height 743
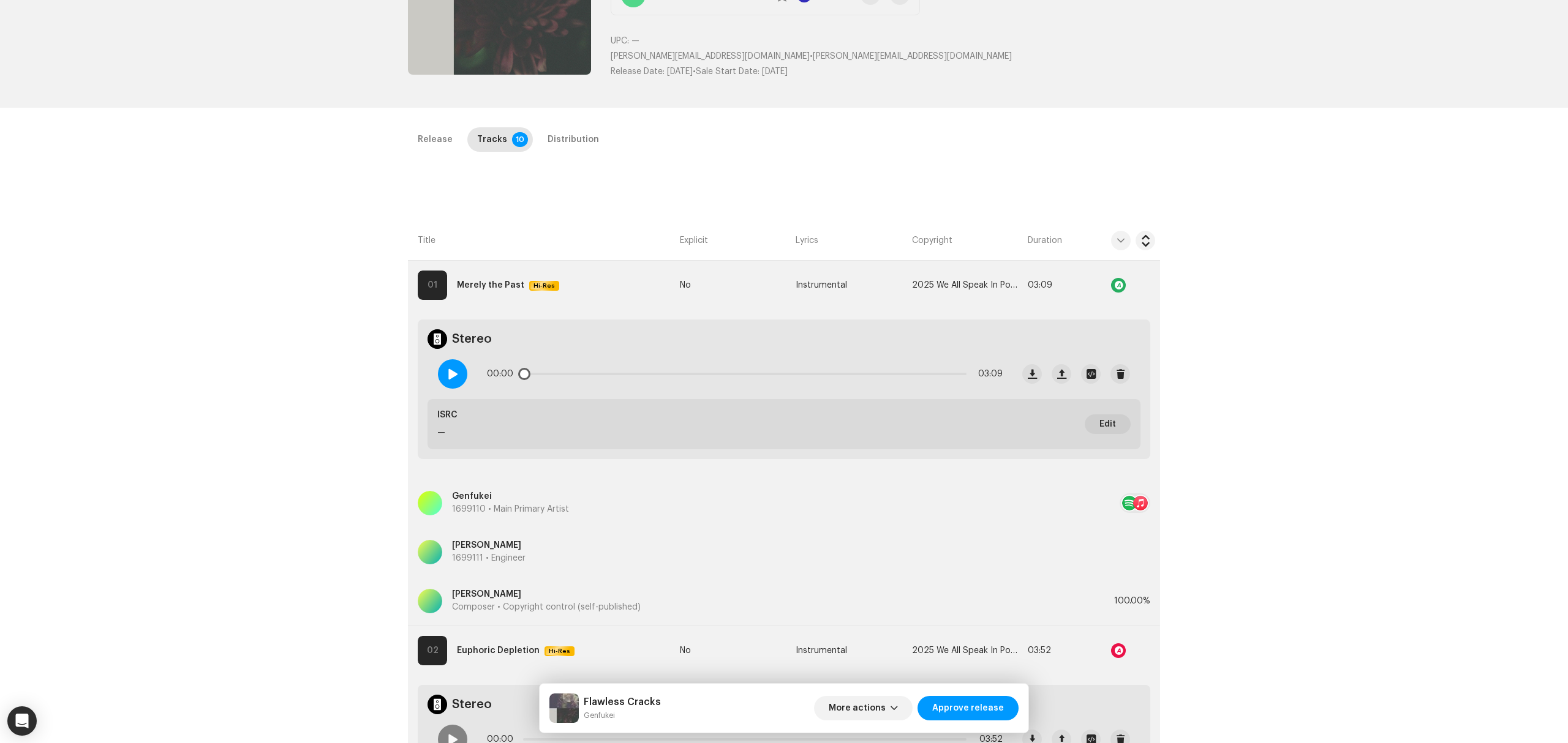
click at [455, 378] on div at bounding box center [453, 374] width 29 height 29
drag, startPoint x: 534, startPoint y: 374, endPoint x: 653, endPoint y: 377, distance: 119.0
click at [652, 377] on div "00:07 03:09" at bounding box center [745, 374] width 516 height 25
drag, startPoint x: 653, startPoint y: 377, endPoint x: 768, endPoint y: 385, distance: 115.3
click at [763, 385] on div "01:07 03:09" at bounding box center [745, 374] width 516 height 25
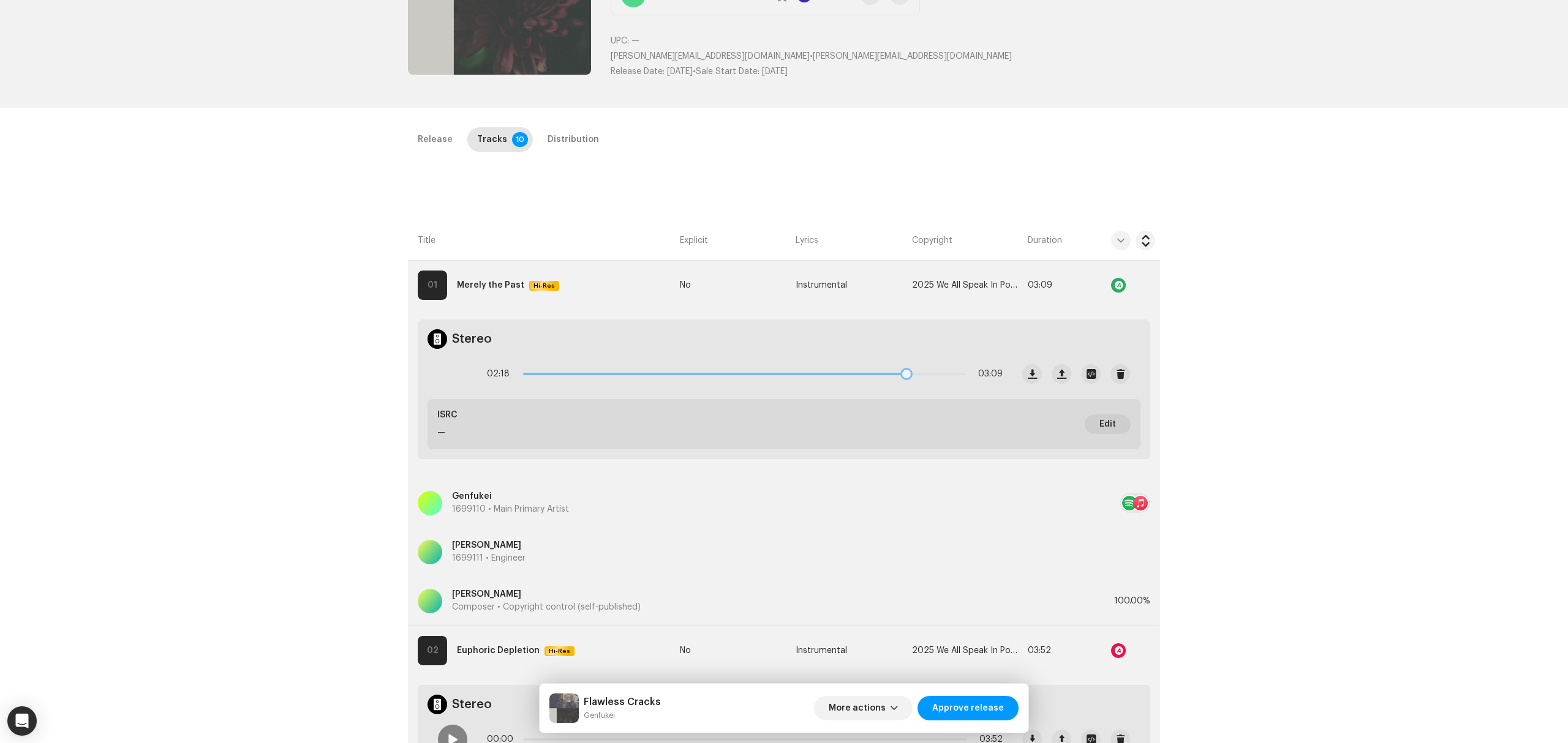
drag, startPoint x: 769, startPoint y: 373, endPoint x: 906, endPoint y: 376, distance: 137.0
click at [906, 376] on div "02:18 03:09" at bounding box center [745, 374] width 516 height 25
drag, startPoint x: 906, startPoint y: 376, endPoint x: 951, endPoint y: 376, distance: 45.0
click at [951, 376] on span at bounding box center [955, 374] width 12 height 12
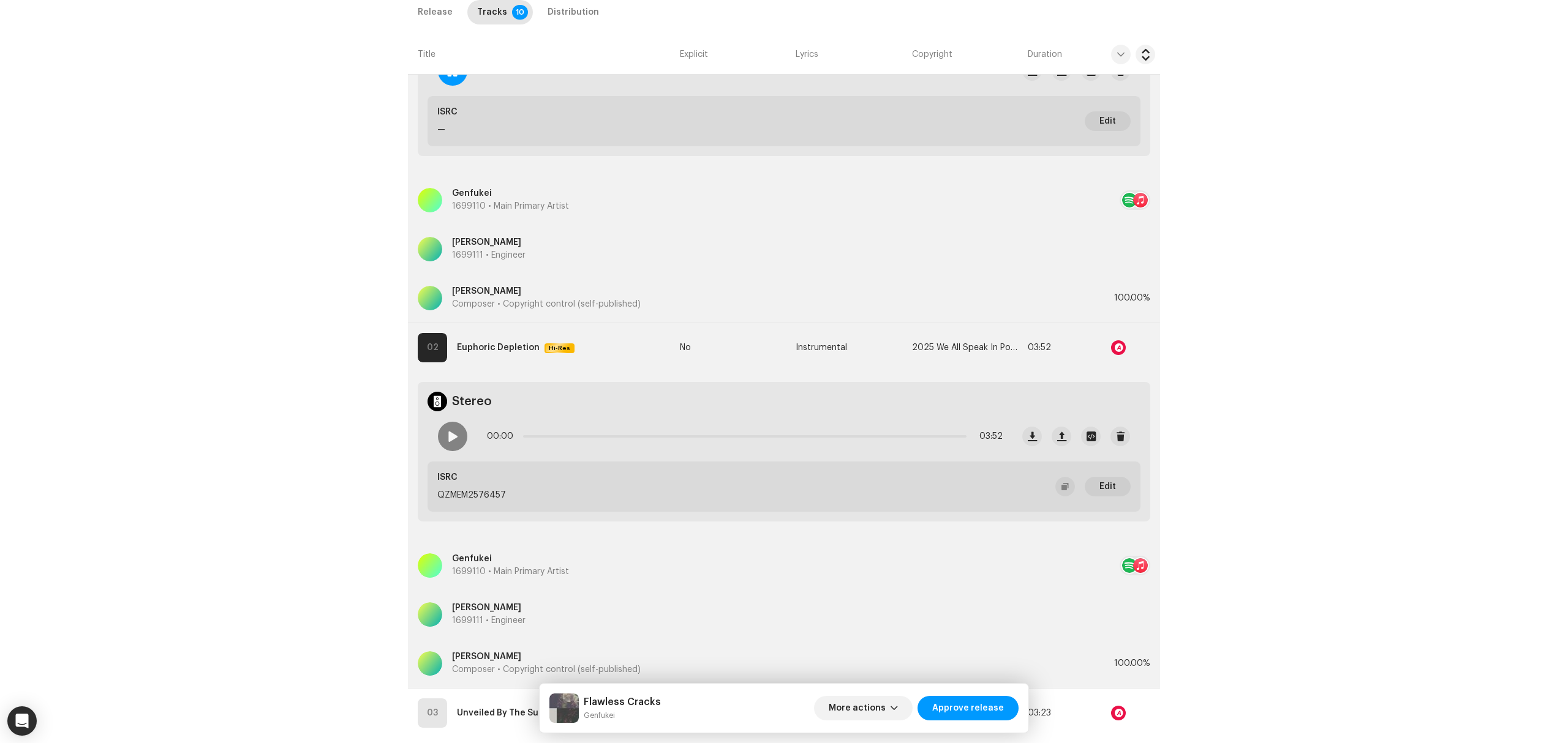
scroll to position [653, 0]
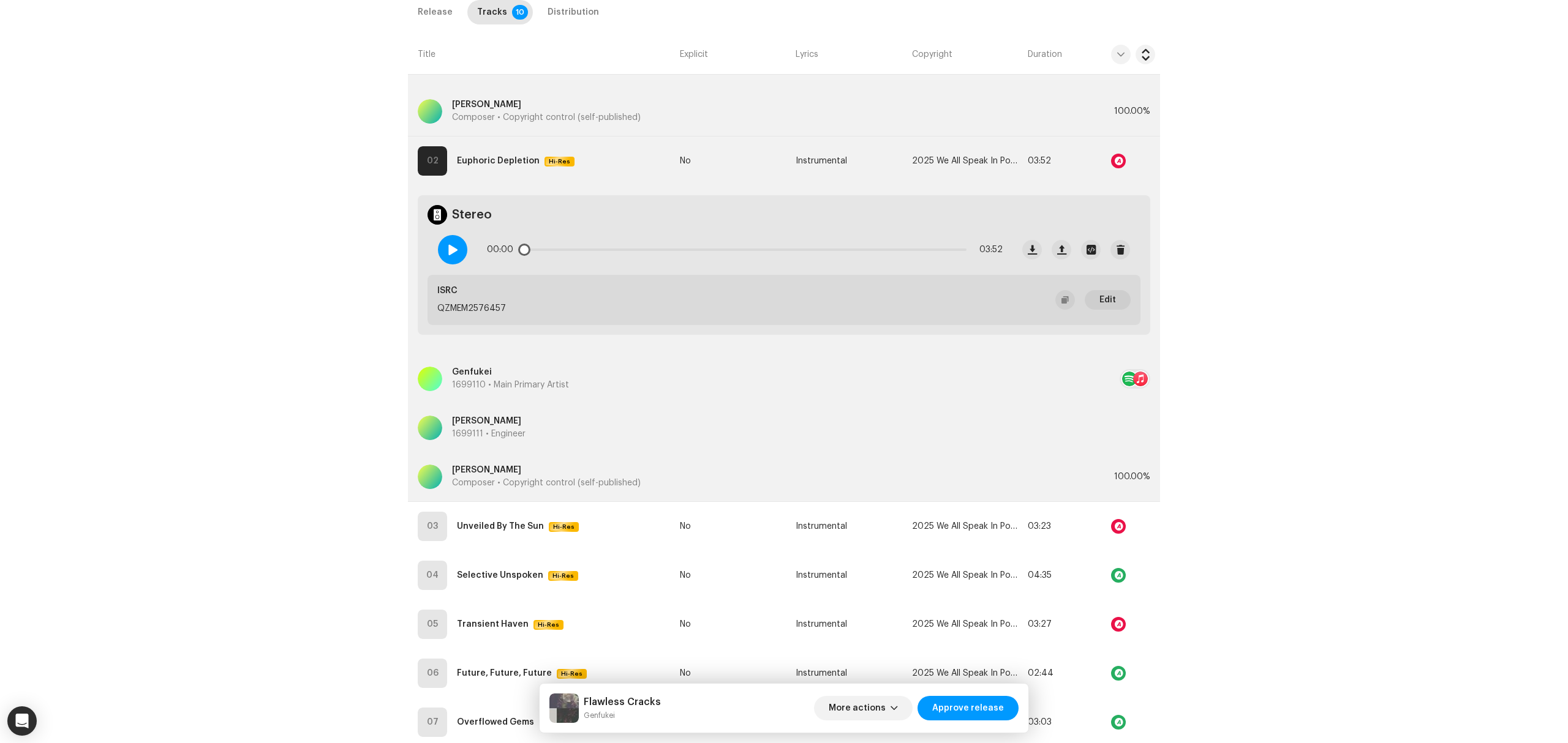
click at [452, 248] on span at bounding box center [452, 249] width 10 height 10
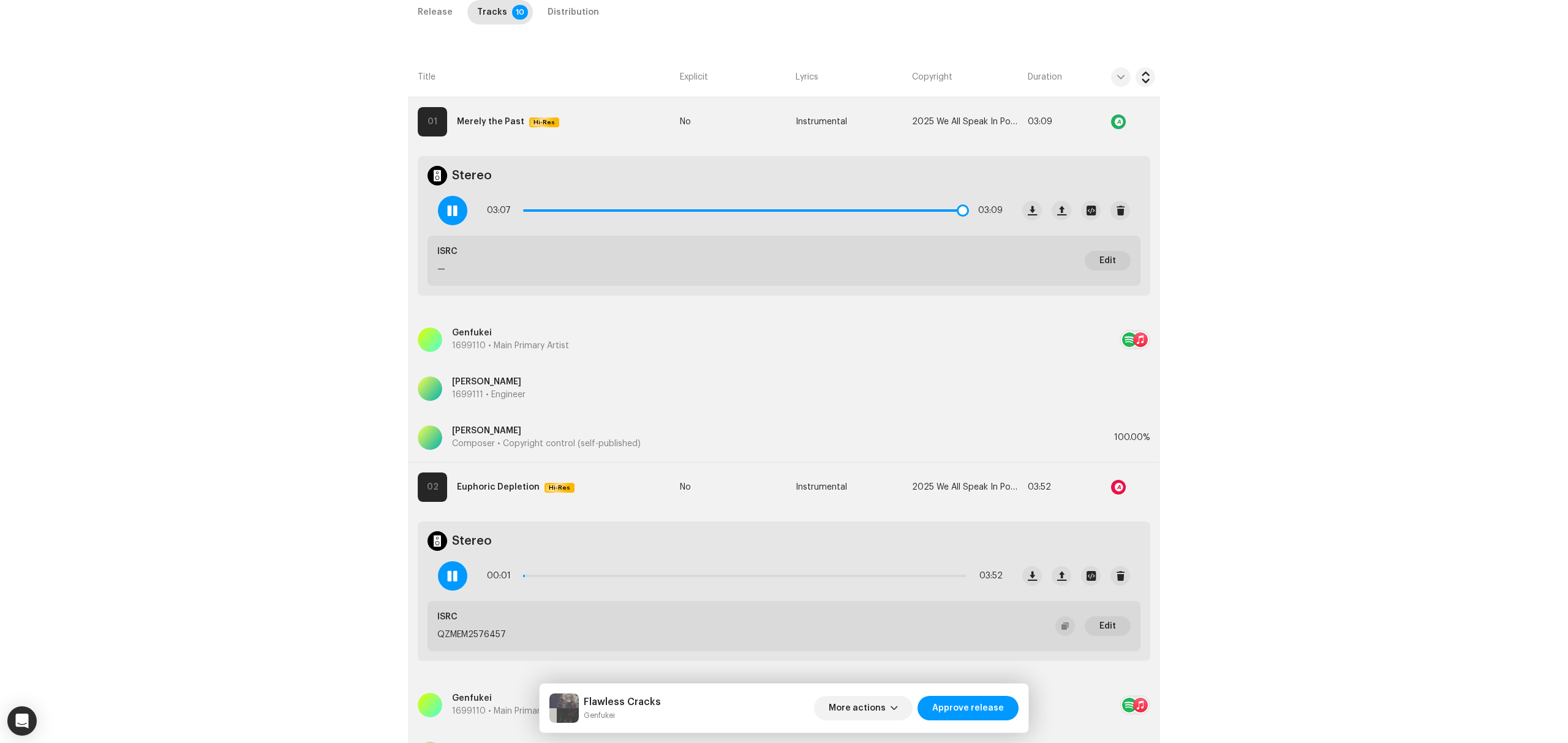
click at [459, 208] on div at bounding box center [453, 210] width 29 height 29
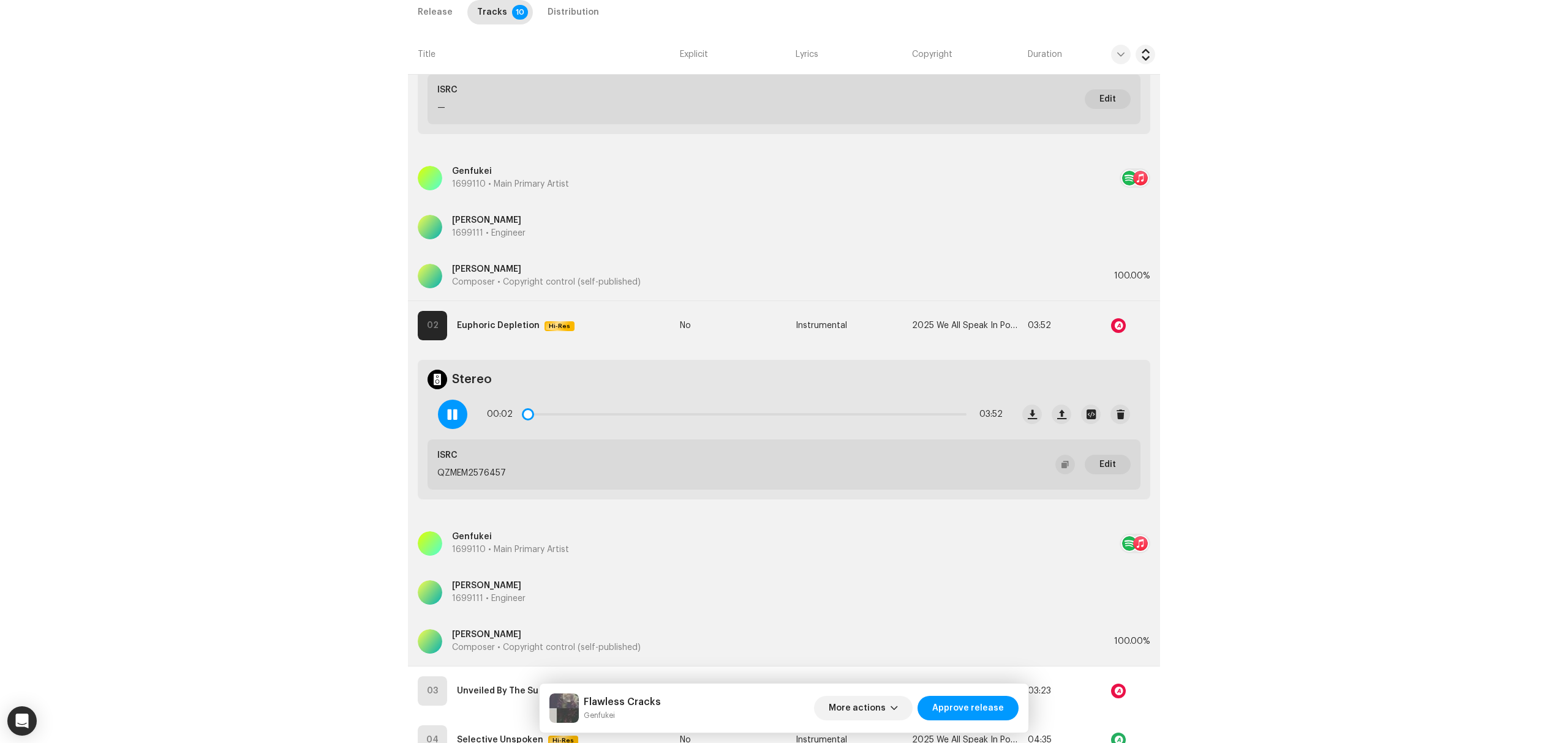
scroll to position [490, 0]
drag, startPoint x: 533, startPoint y: 412, endPoint x: 815, endPoint y: 407, distance: 282.0
click at [782, 407] on div "00:05 03:52" at bounding box center [745, 412] width 516 height 25
drag, startPoint x: 787, startPoint y: 417, endPoint x: 883, endPoint y: 417, distance: 96.0
click at [883, 417] on span at bounding box center [885, 412] width 12 height 12
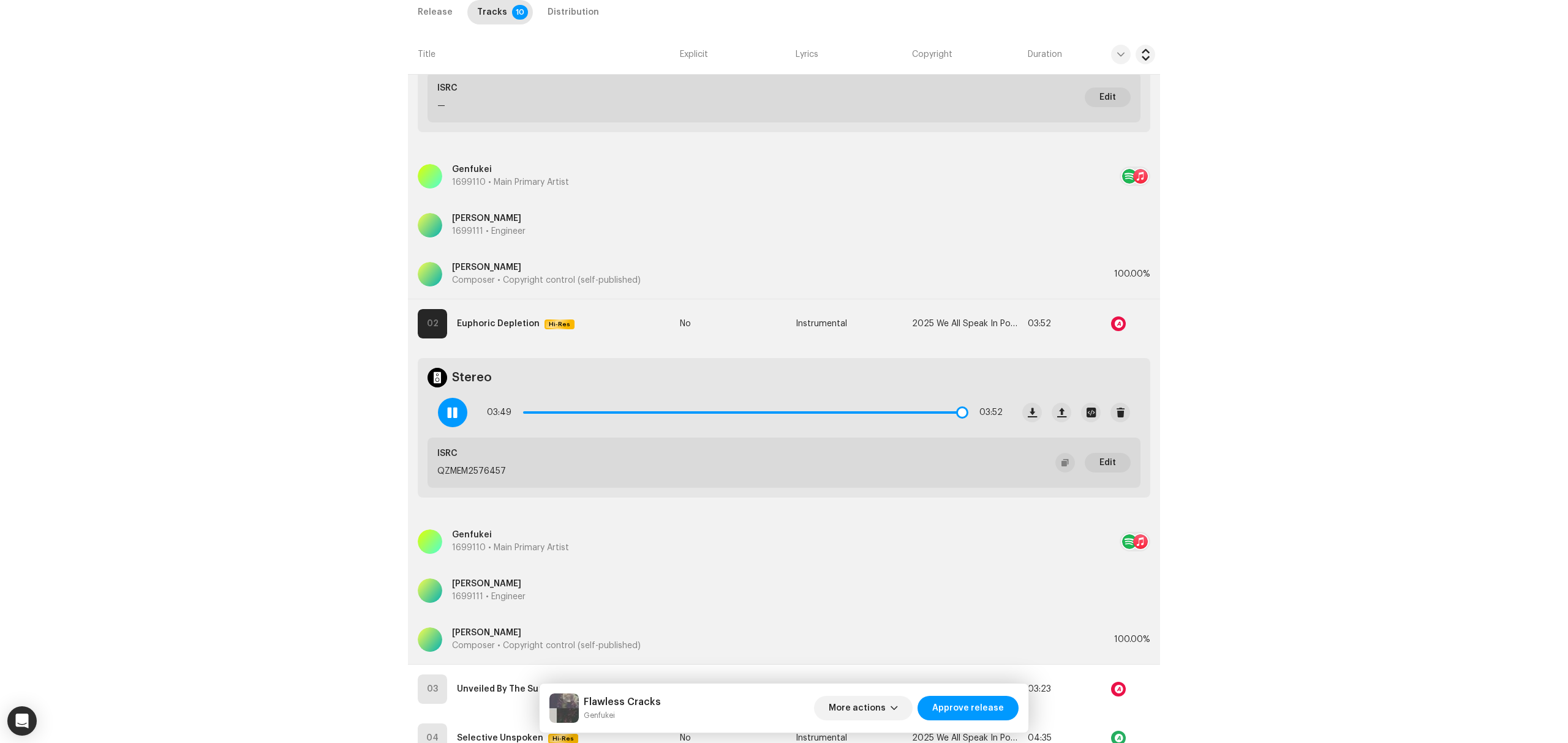
drag, startPoint x: 883, startPoint y: 417, endPoint x: 958, endPoint y: 422, distance: 75.2
click at [958, 422] on div "03:49 03:52" at bounding box center [745, 412] width 516 height 25
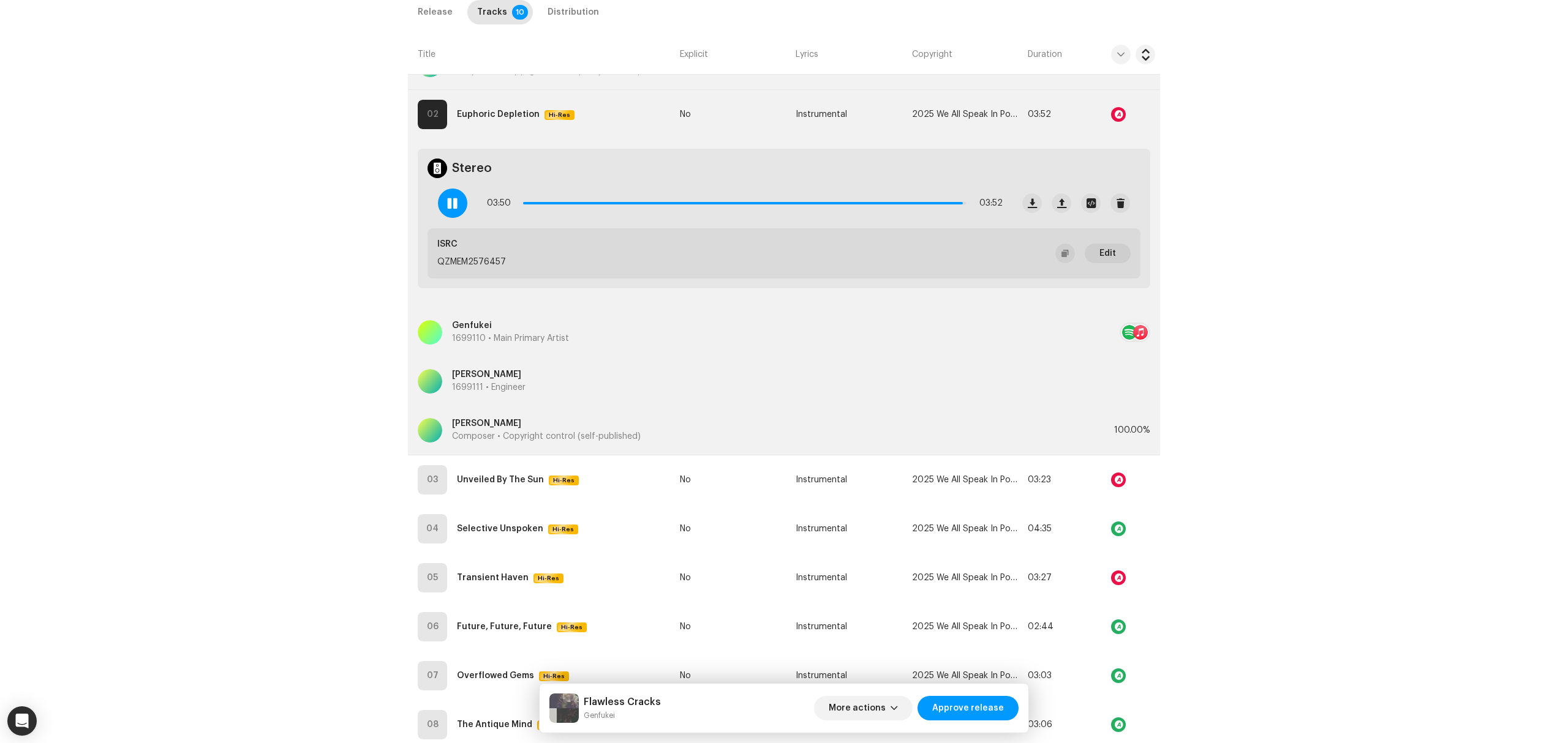
scroll to position [892, 0]
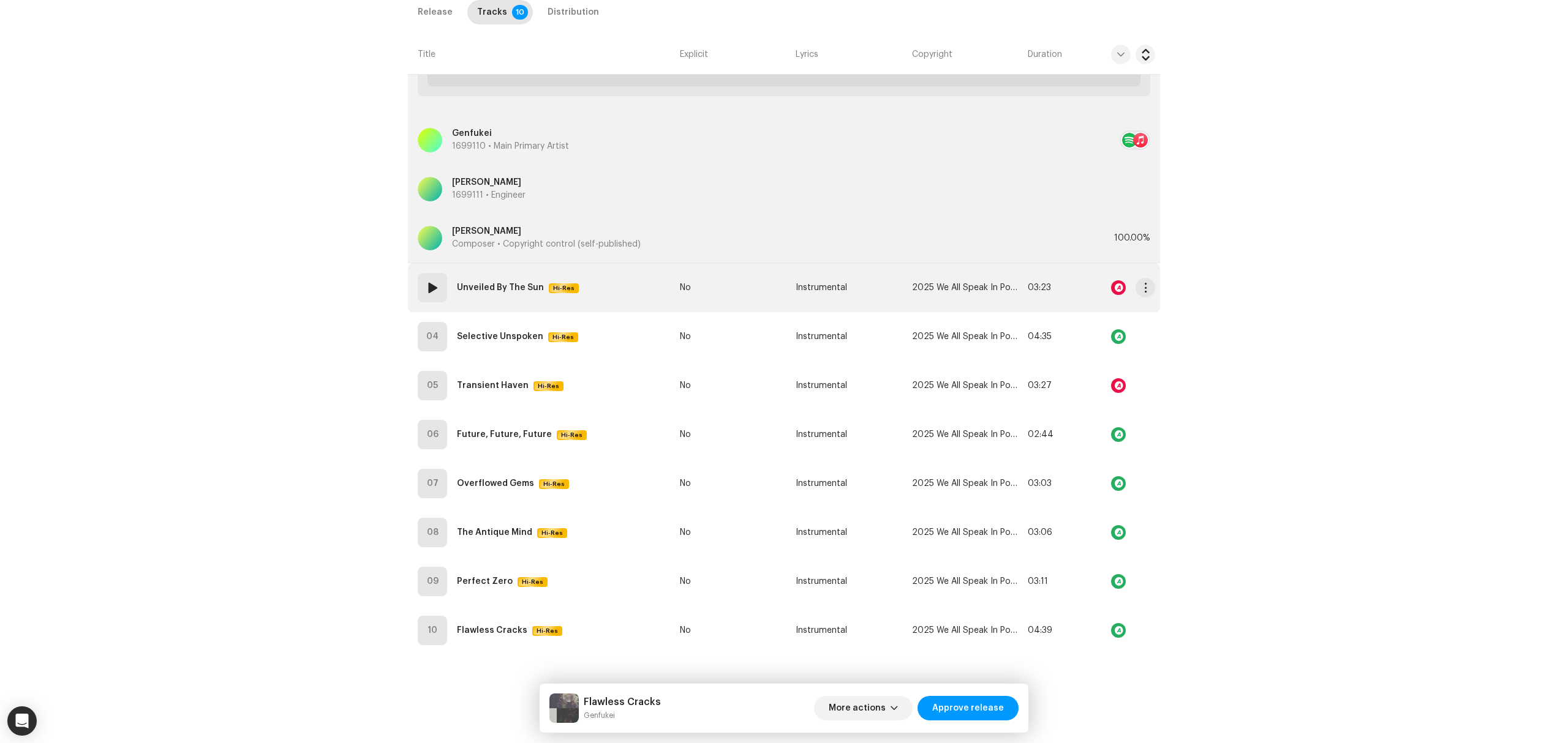
click at [589, 296] on td "03 Unveiled By The Sun Hi-Res" at bounding box center [541, 288] width 267 height 49
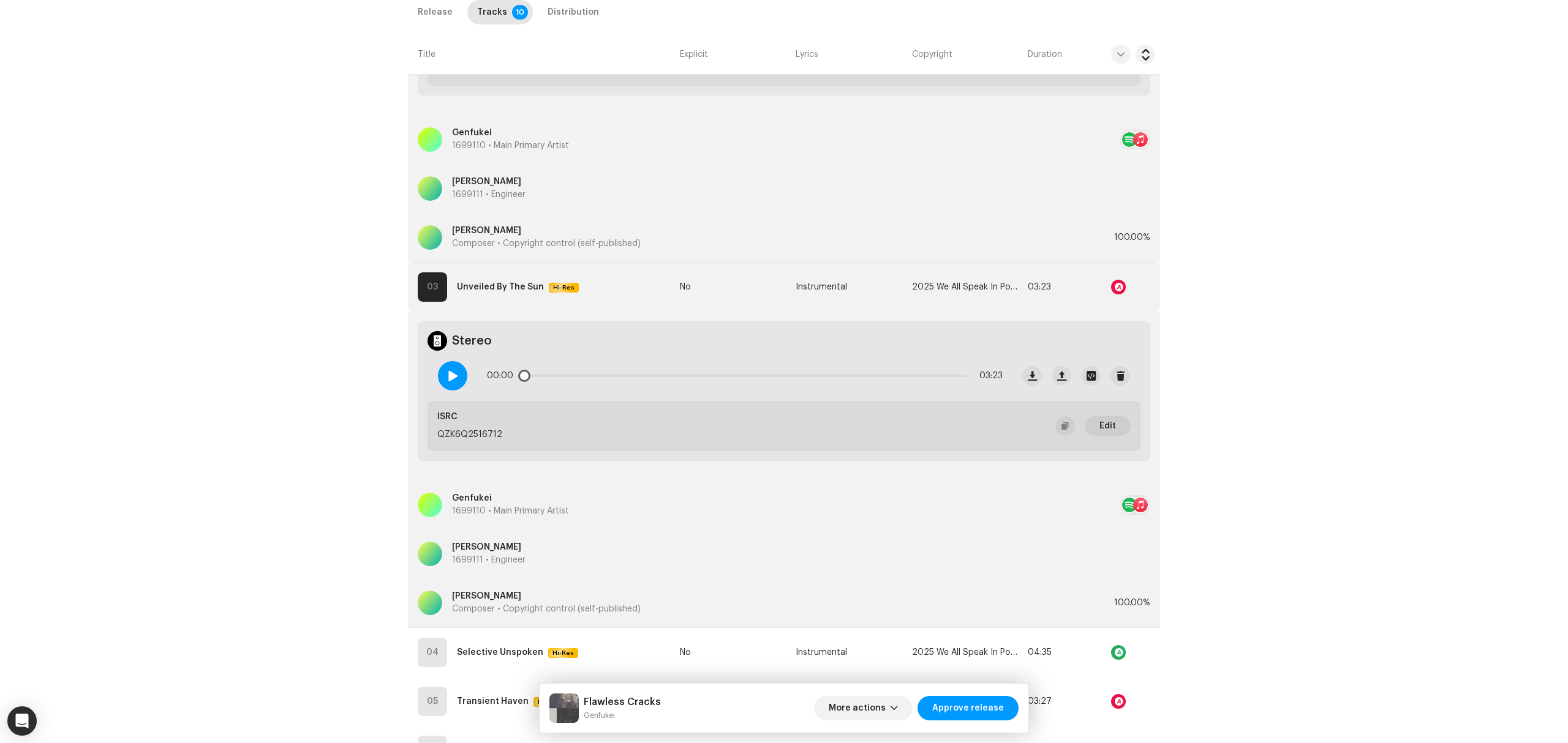
click at [437, 368] on div "00:00 03:23" at bounding box center [720, 377] width 584 height 49
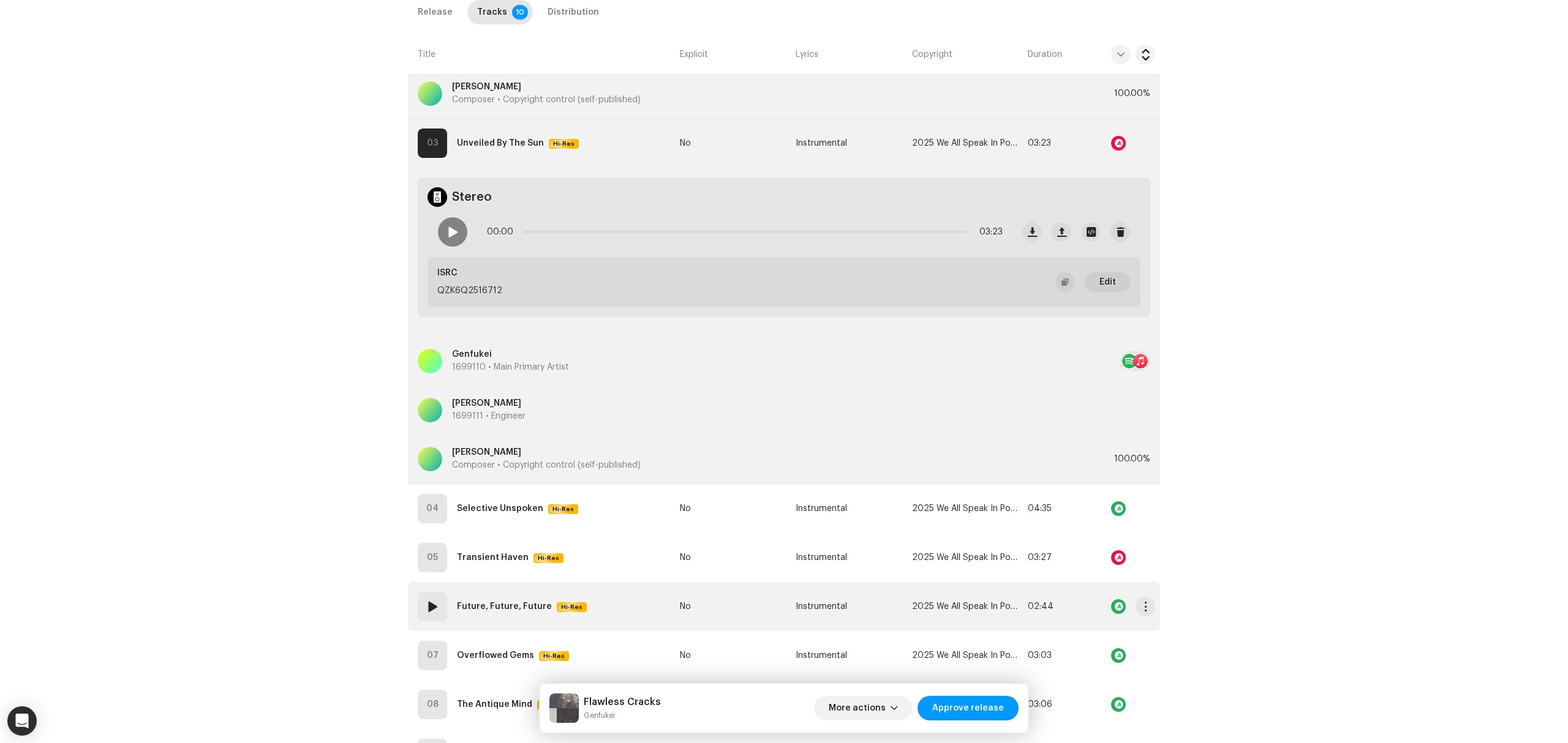
scroll to position [1210, 0]
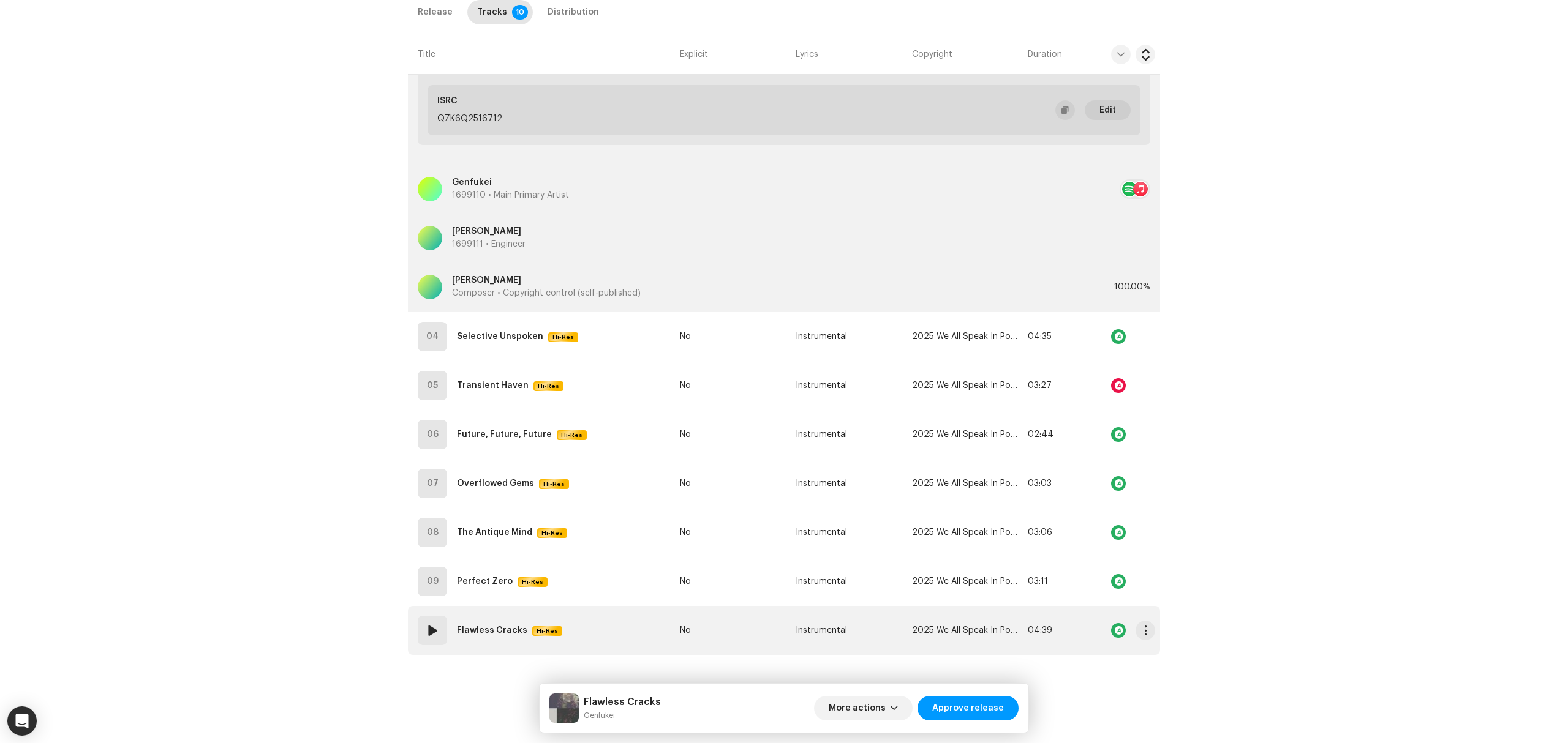
click at [641, 622] on td "10 Flawless Cracks Hi-Res" at bounding box center [541, 631] width 267 height 49
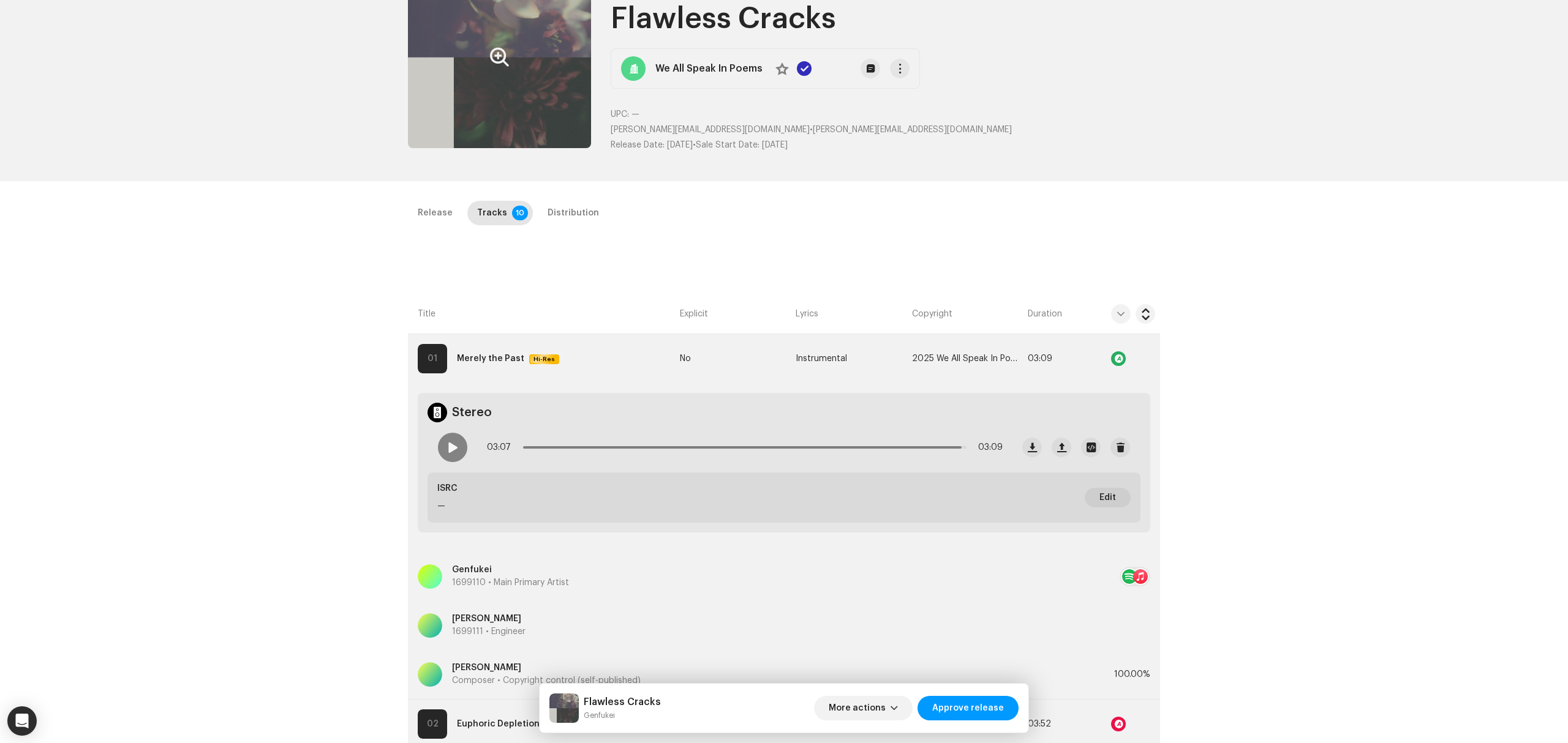
scroll to position [0, 0]
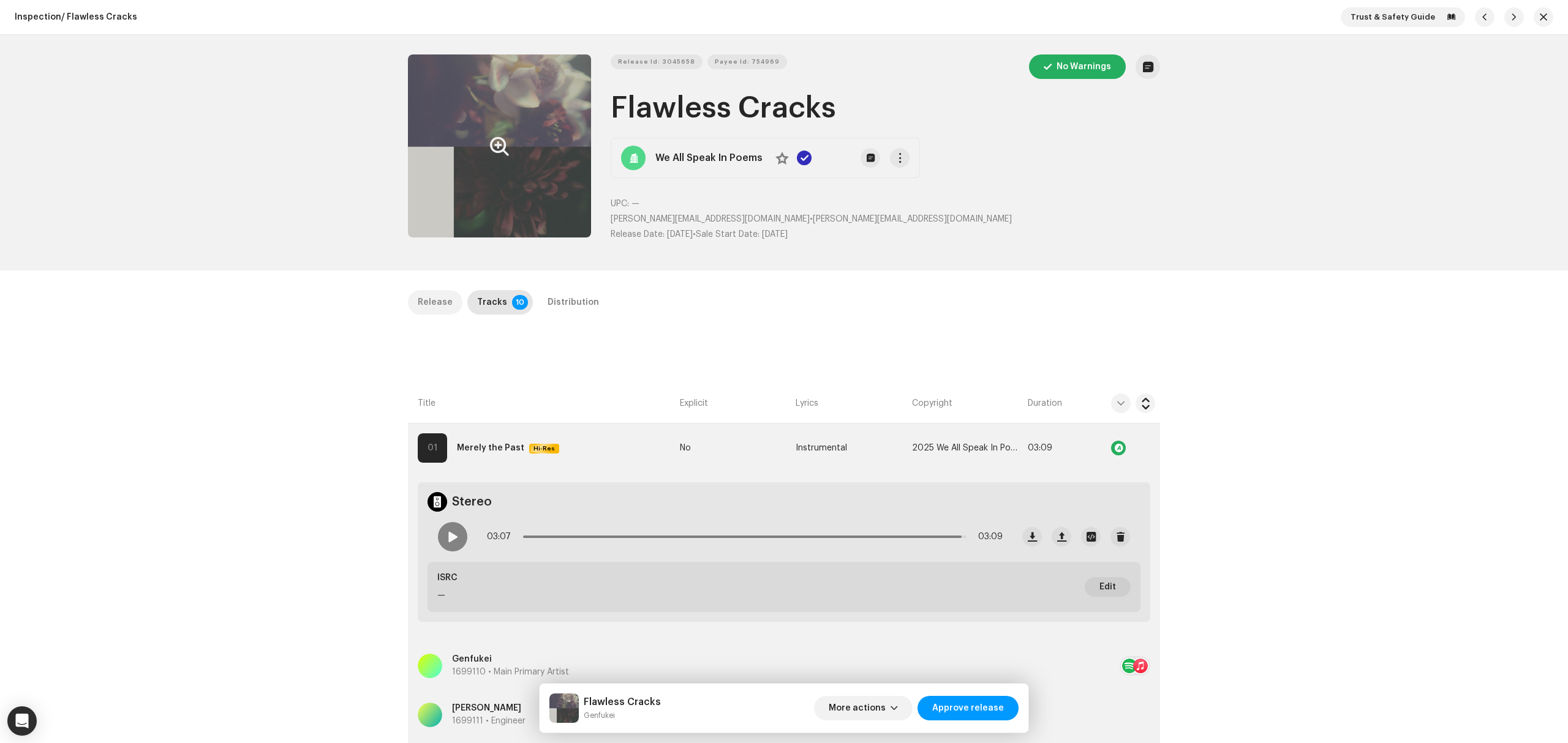
click at [421, 298] on div "Release" at bounding box center [435, 303] width 35 height 25
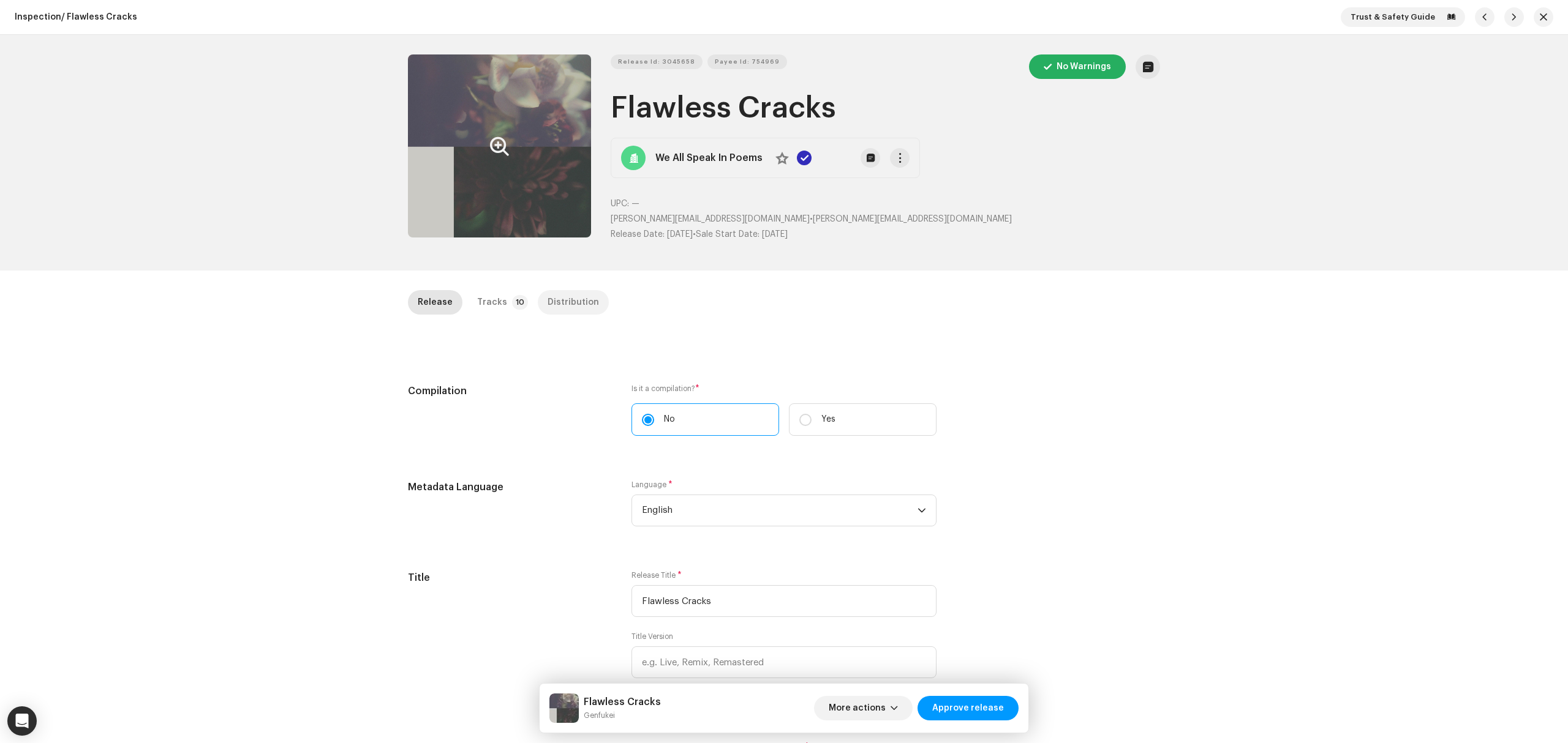
click at [556, 302] on div "Distribution" at bounding box center [573, 303] width 51 height 25
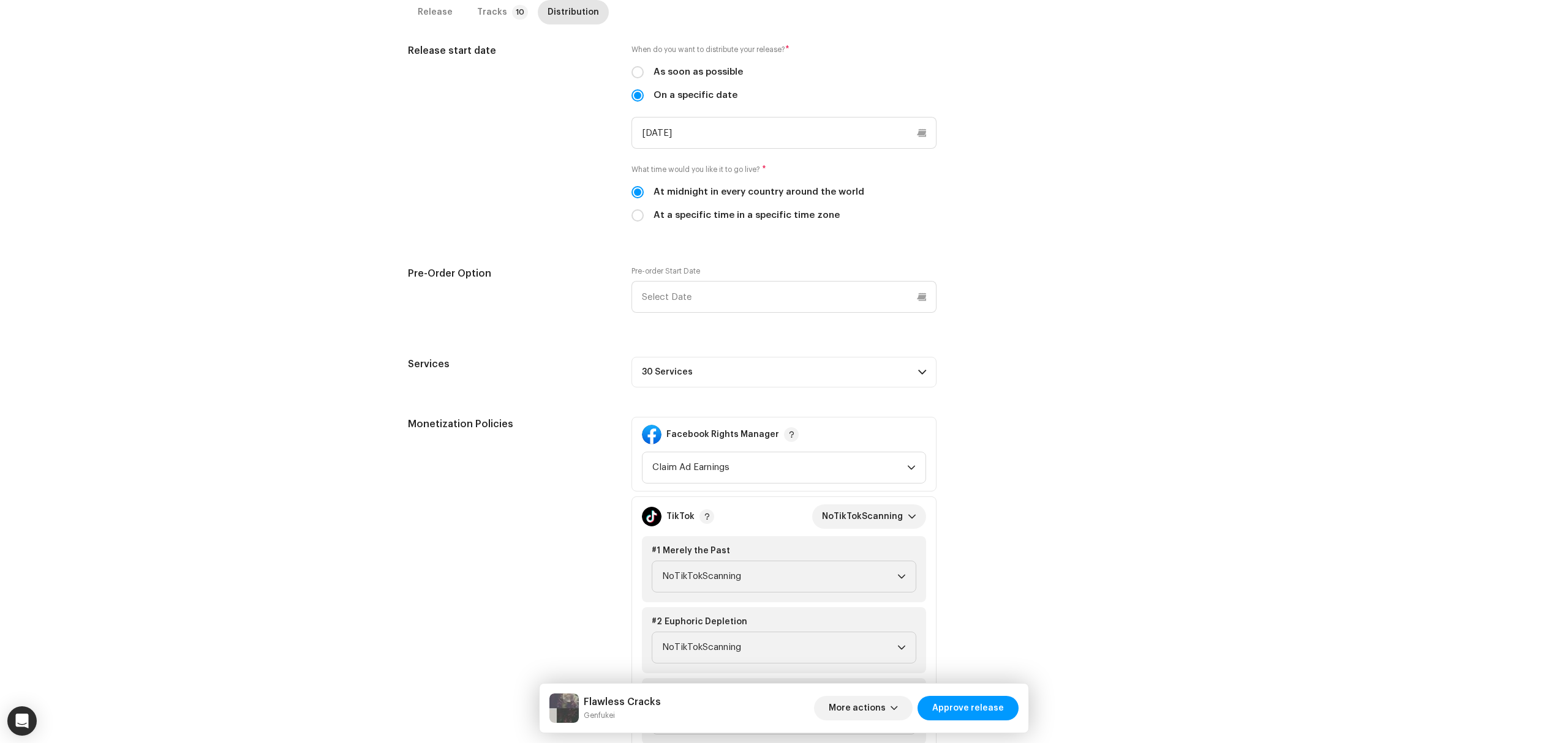
scroll to position [490, 0]
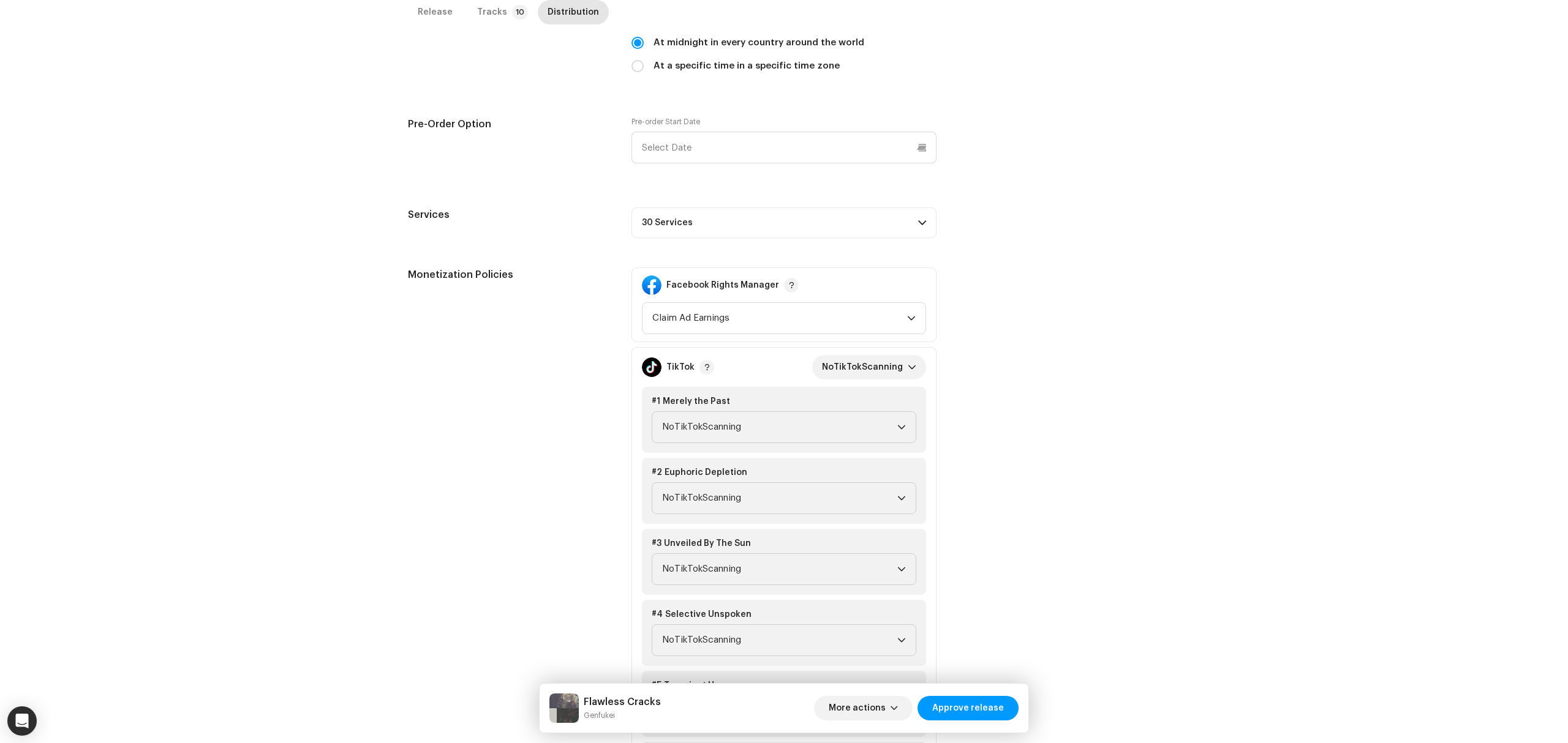
click at [890, 245] on div "Release start date When do you want to distribute your release? * As soon as po…" at bounding box center [784, 567] width 752 height 1345
click at [908, 238] on p-accordion-header "30 Services" at bounding box center [784, 222] width 305 height 30
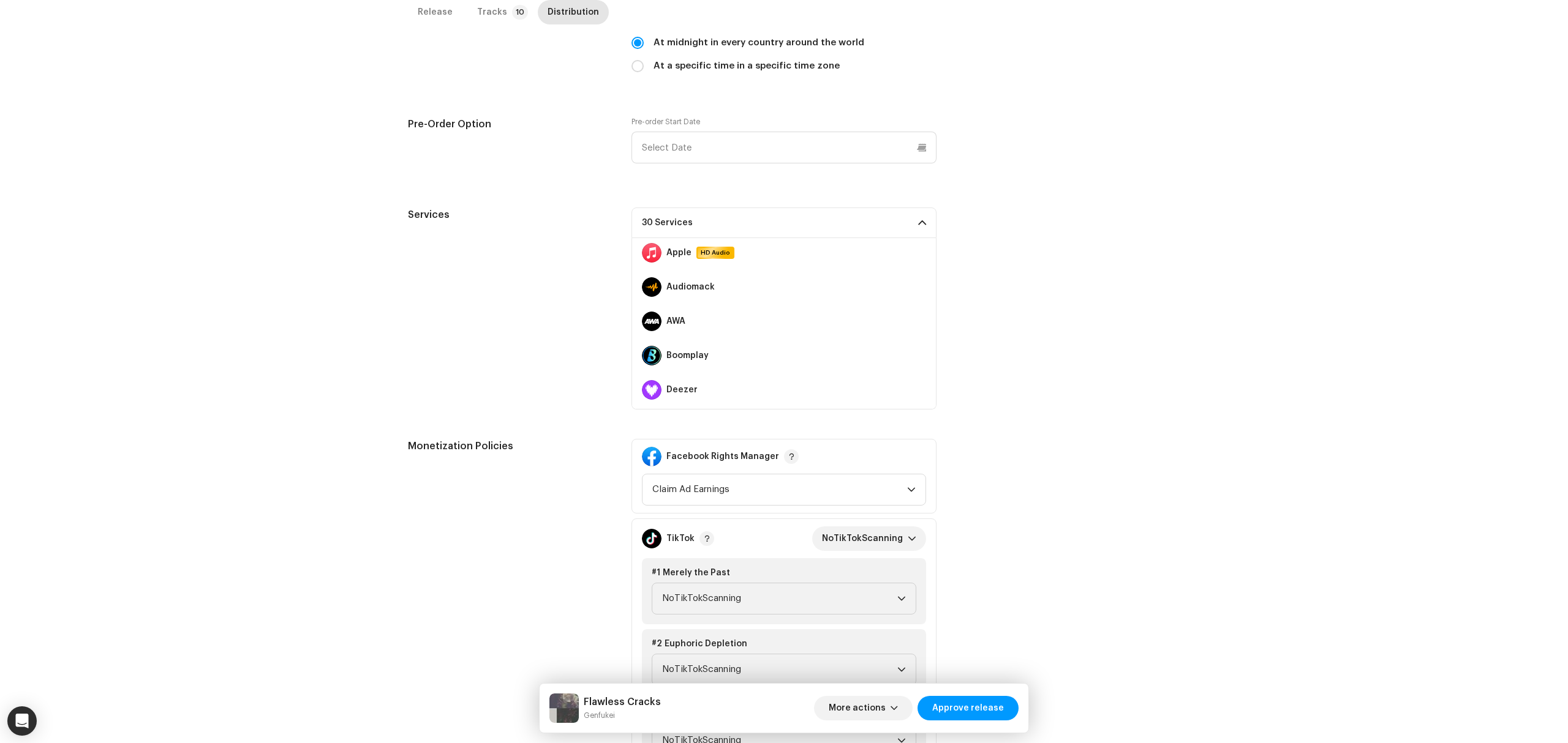
scroll to position [163, 0]
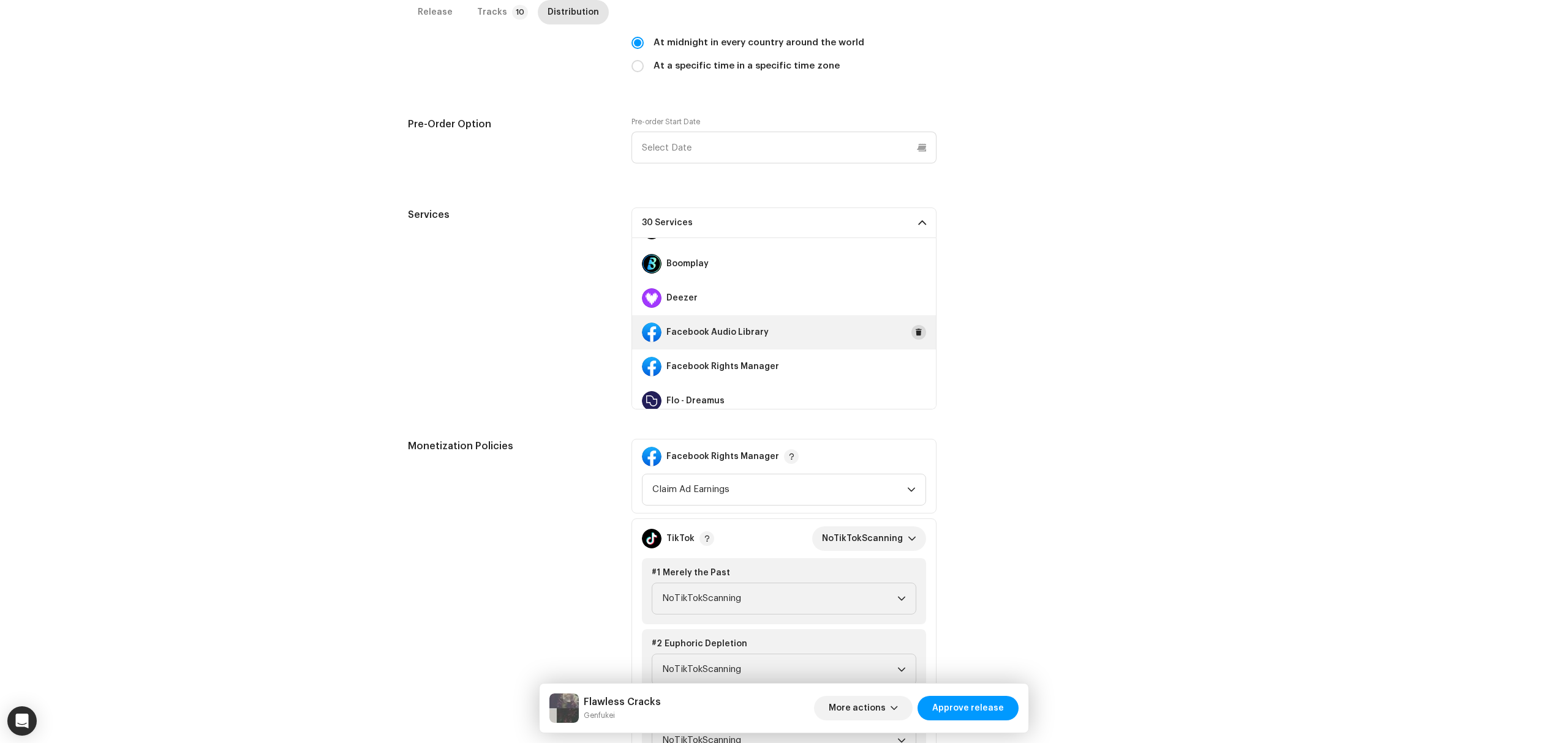
click at [912, 338] on button at bounding box center [919, 333] width 15 height 15
click at [915, 364] on span at bounding box center [919, 366] width 7 height 10
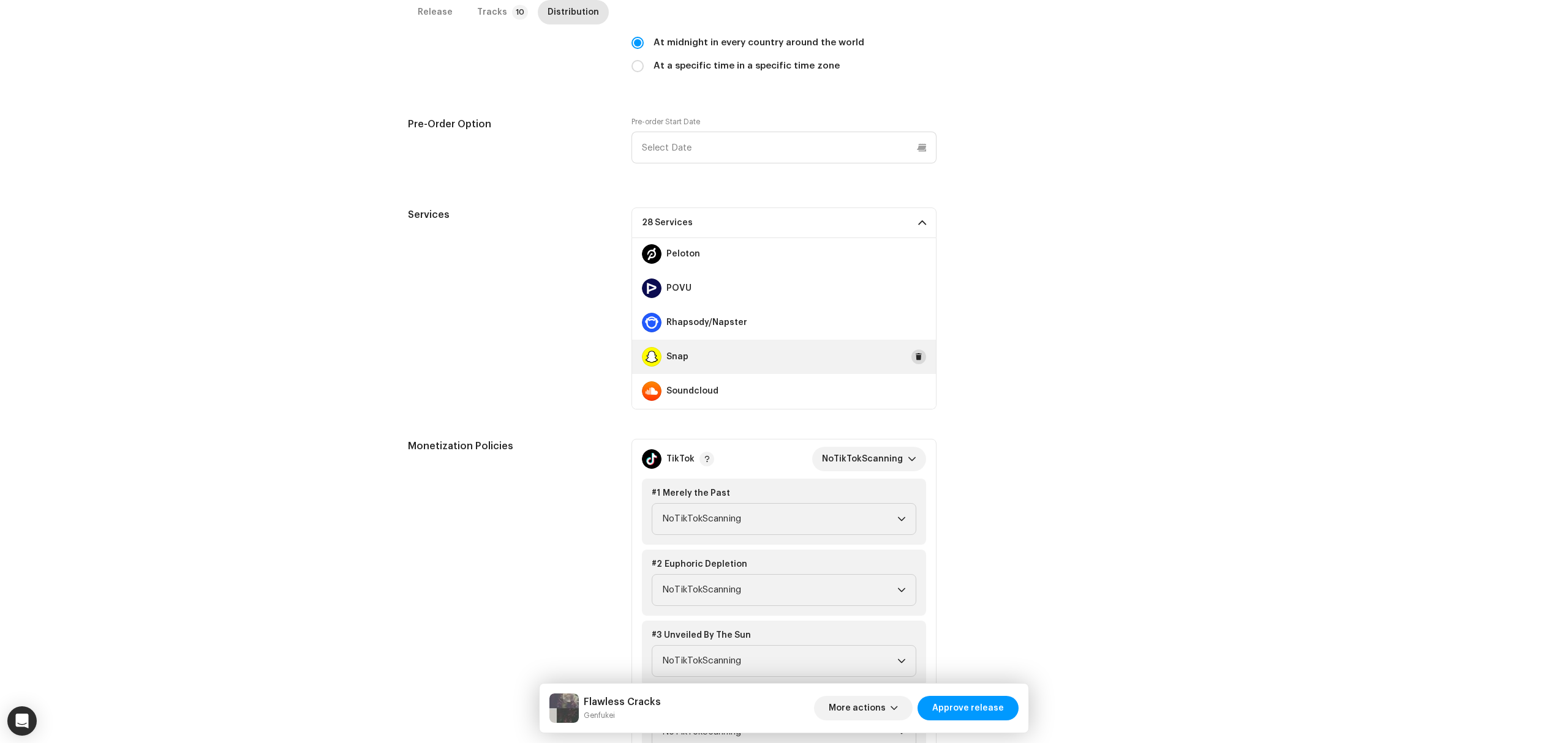
click at [915, 356] on span at bounding box center [919, 356] width 7 height 10
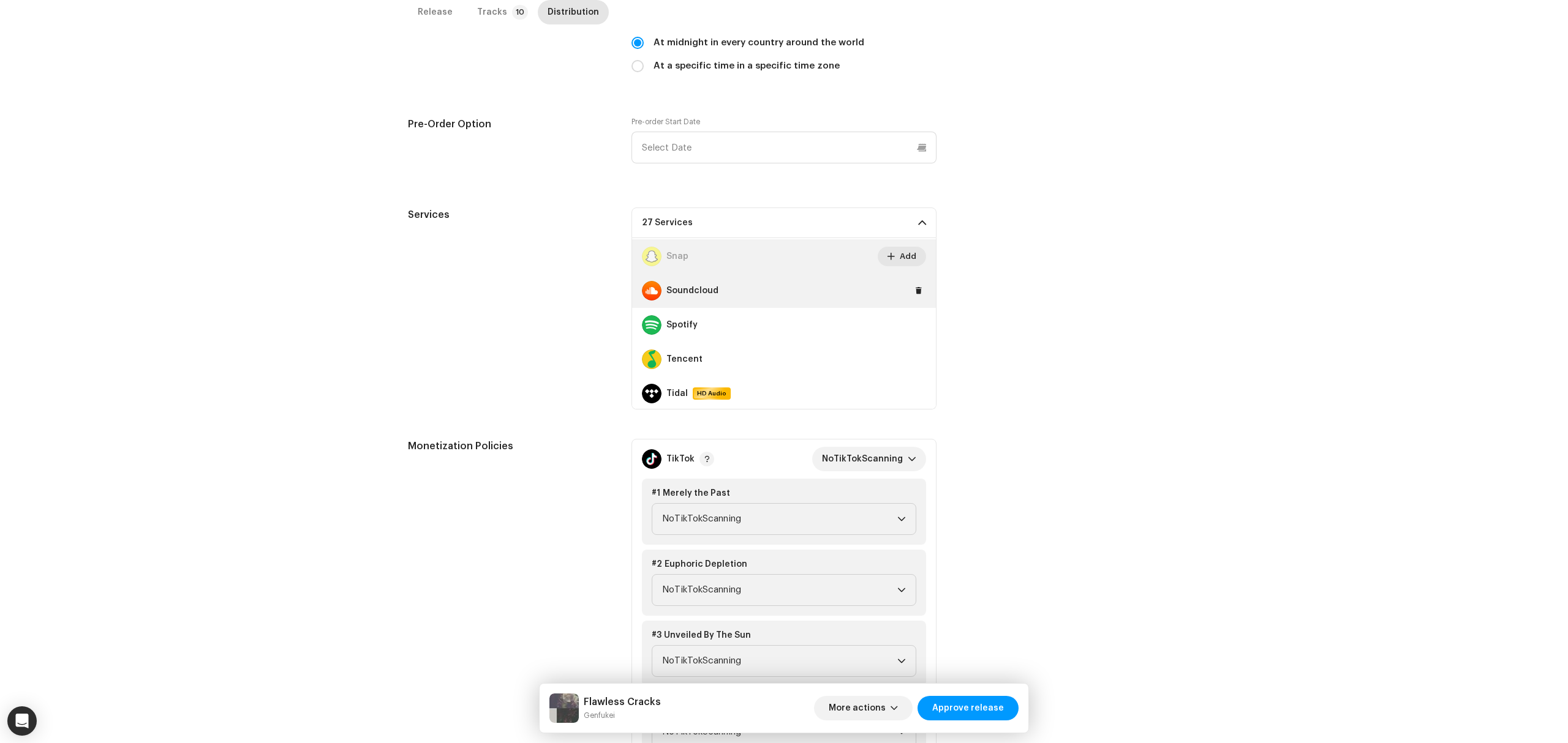
scroll to position [857, 0]
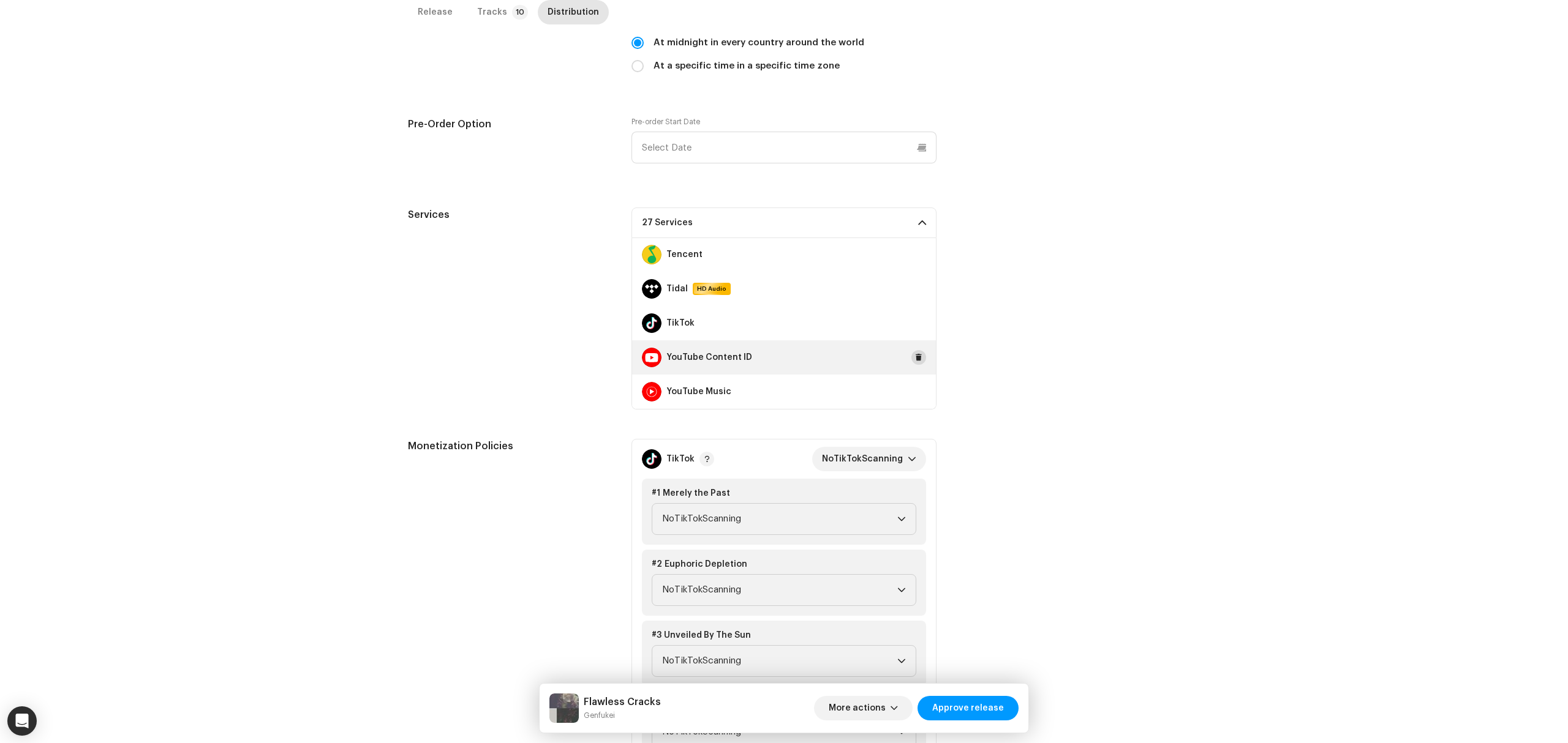
click at [915, 361] on span at bounding box center [919, 357] width 7 height 10
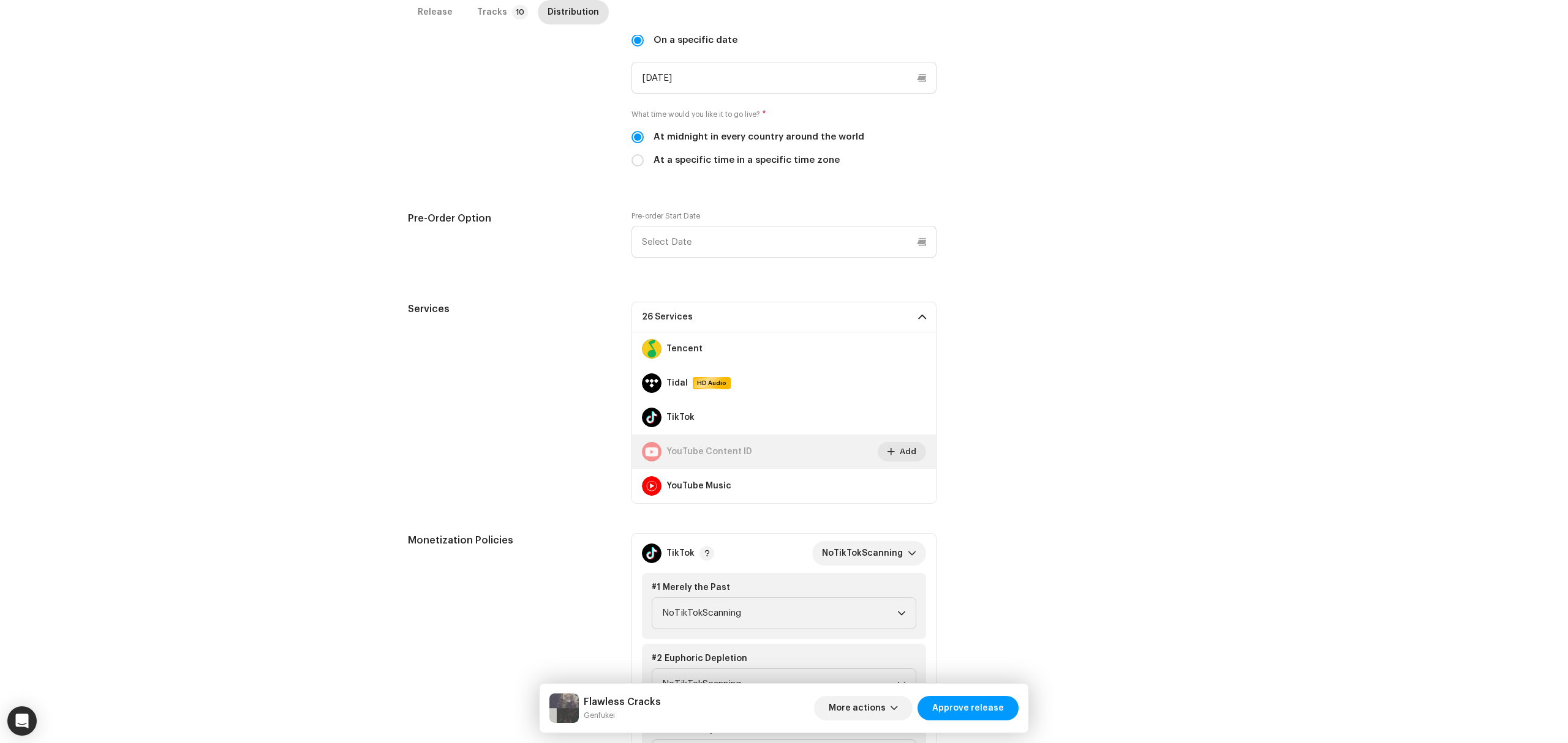
scroll to position [0, 0]
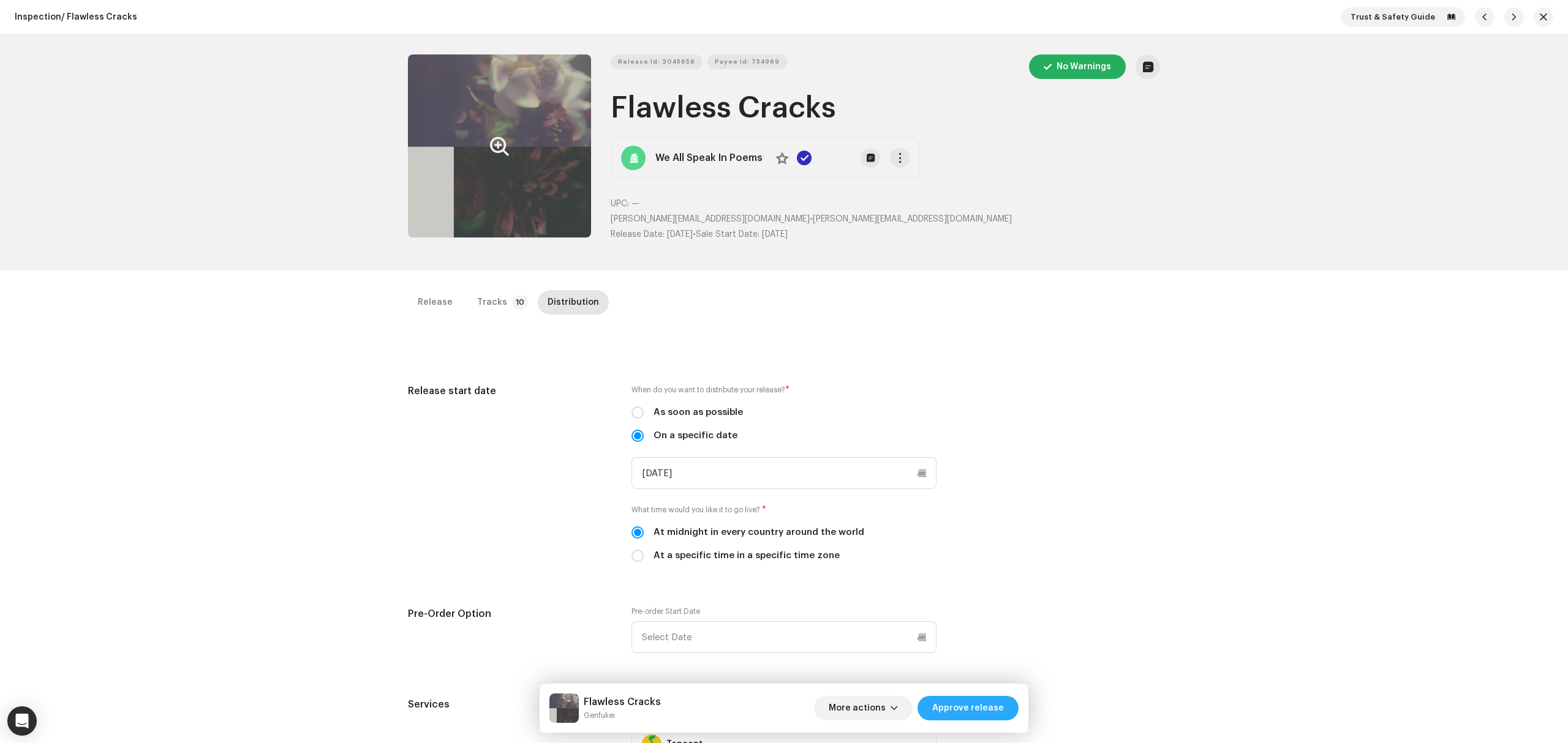
click at [954, 710] on span "Approve release" at bounding box center [968, 708] width 71 height 25
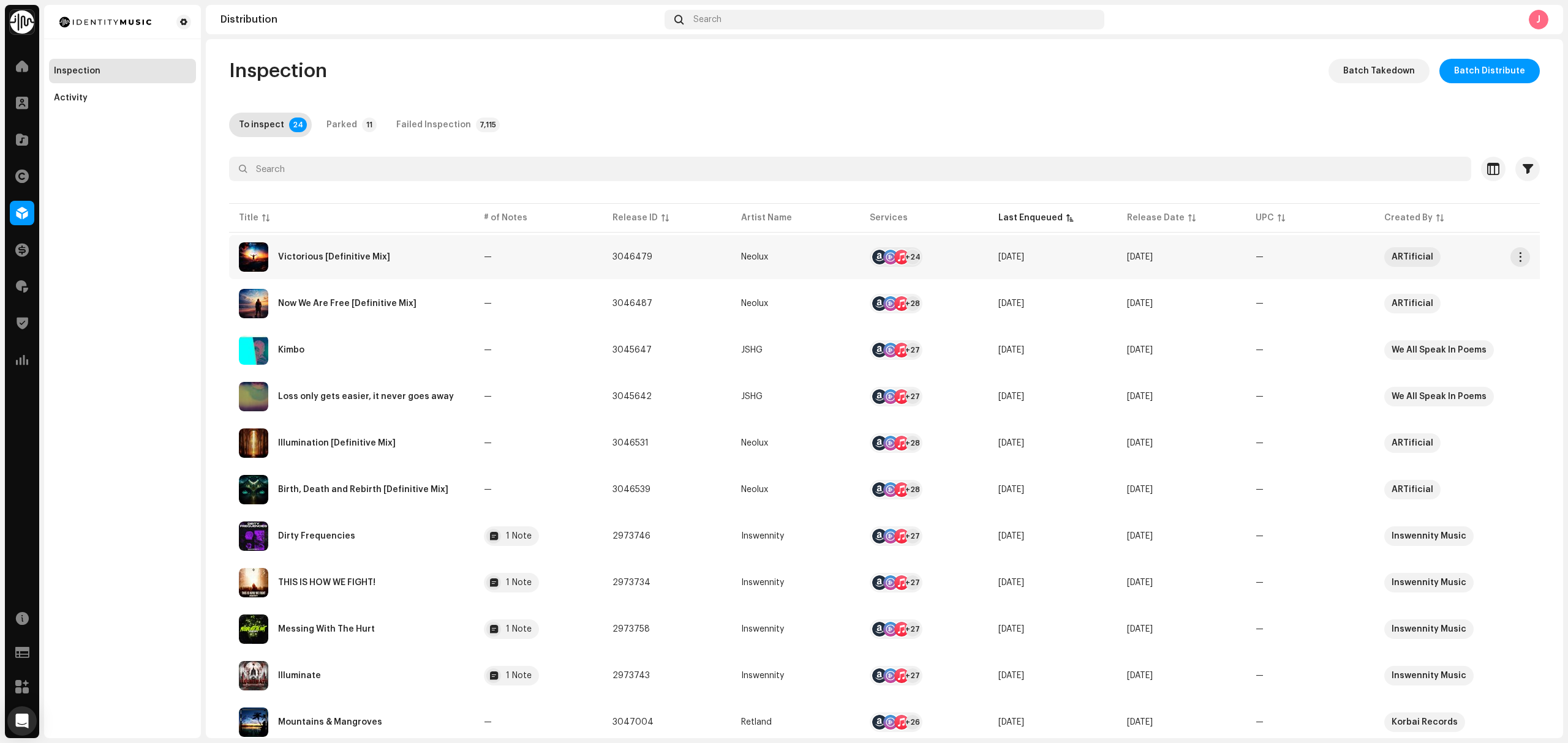
click at [411, 266] on div "Victorious [Definitive Mix]" at bounding box center [351, 257] width 226 height 29
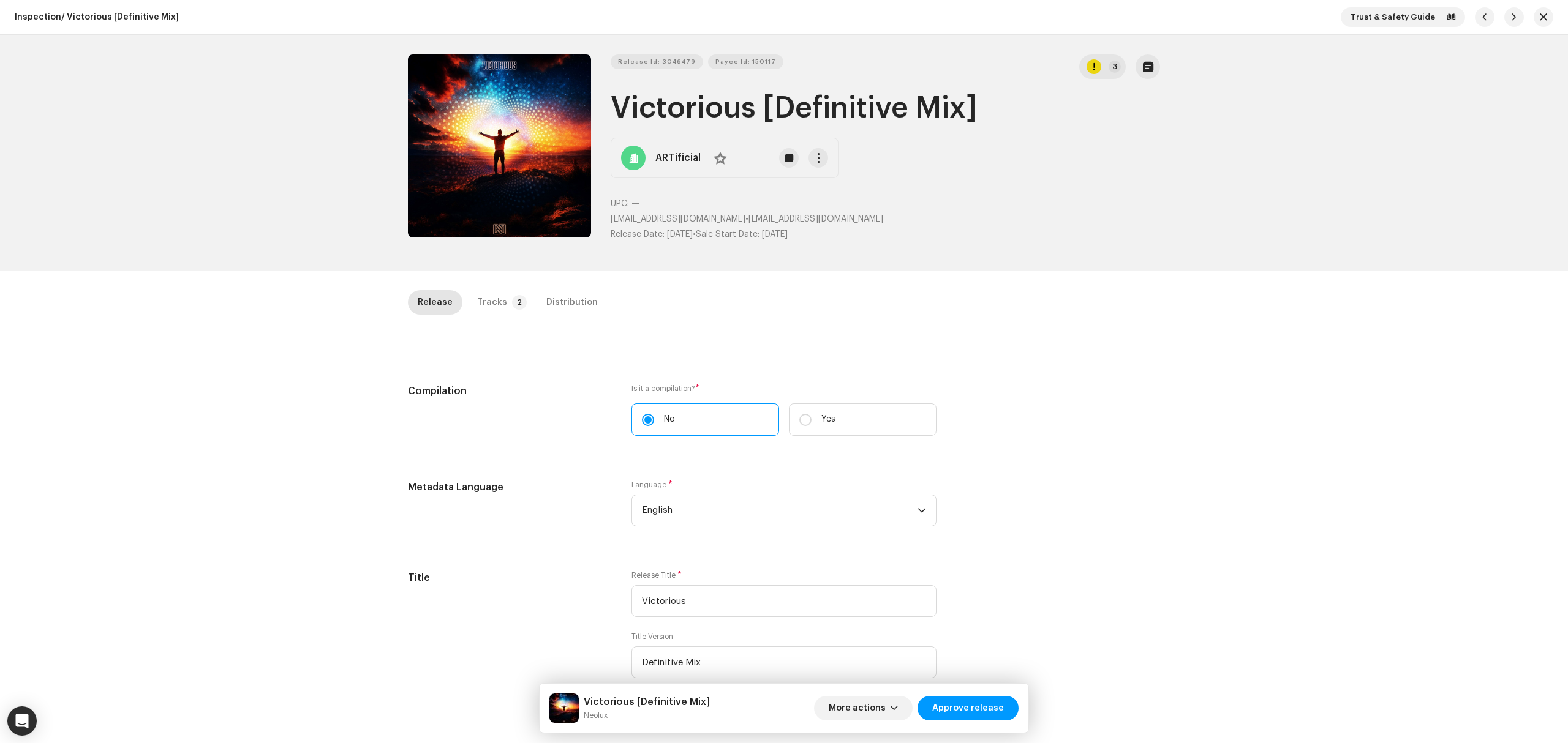
click at [237, 236] on div "Release Id: 3046479 Payee Id: 150117 3 Victorious [Definitive Mix] ARTificial N…" at bounding box center [784, 153] width 1568 height 236
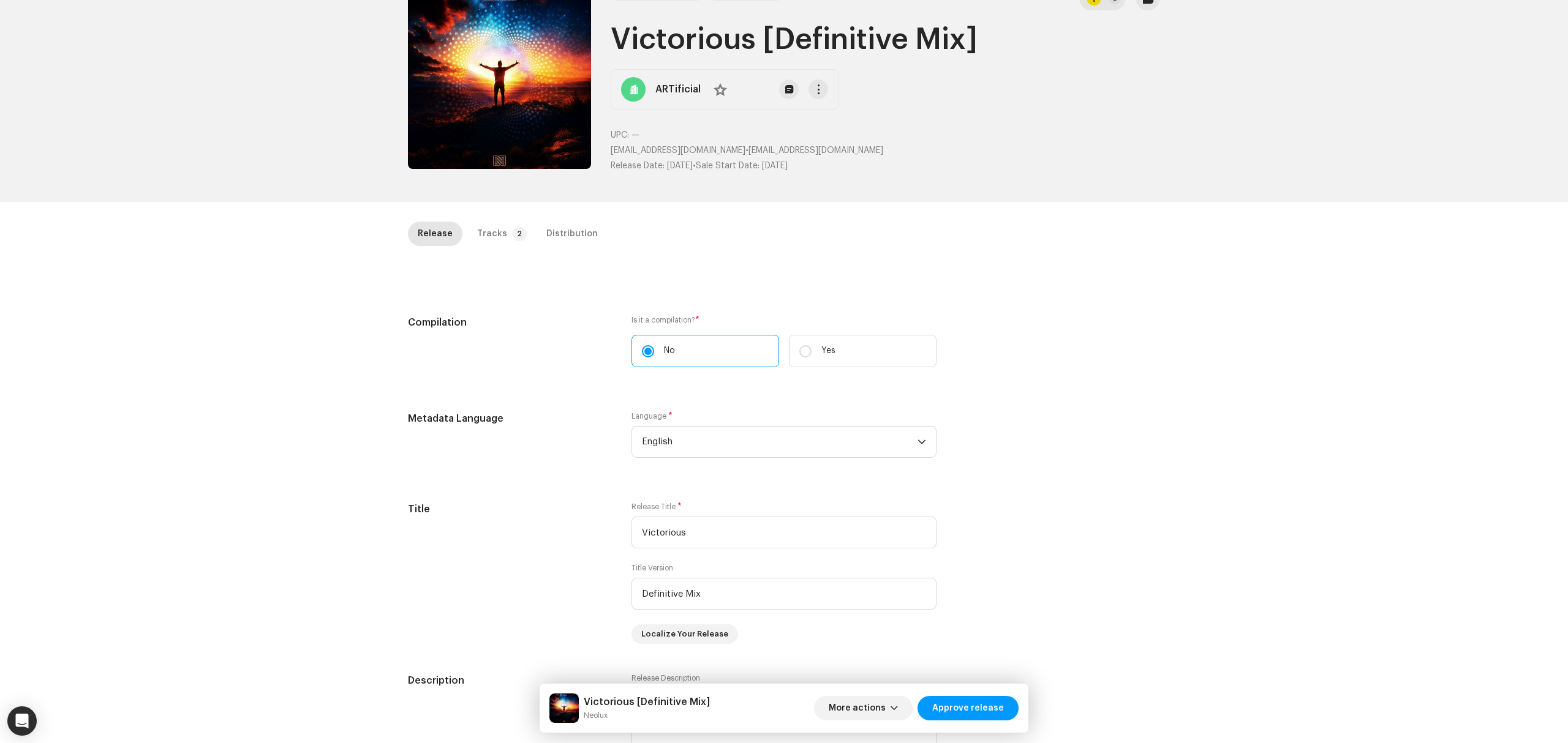
scroll to position [163, 0]
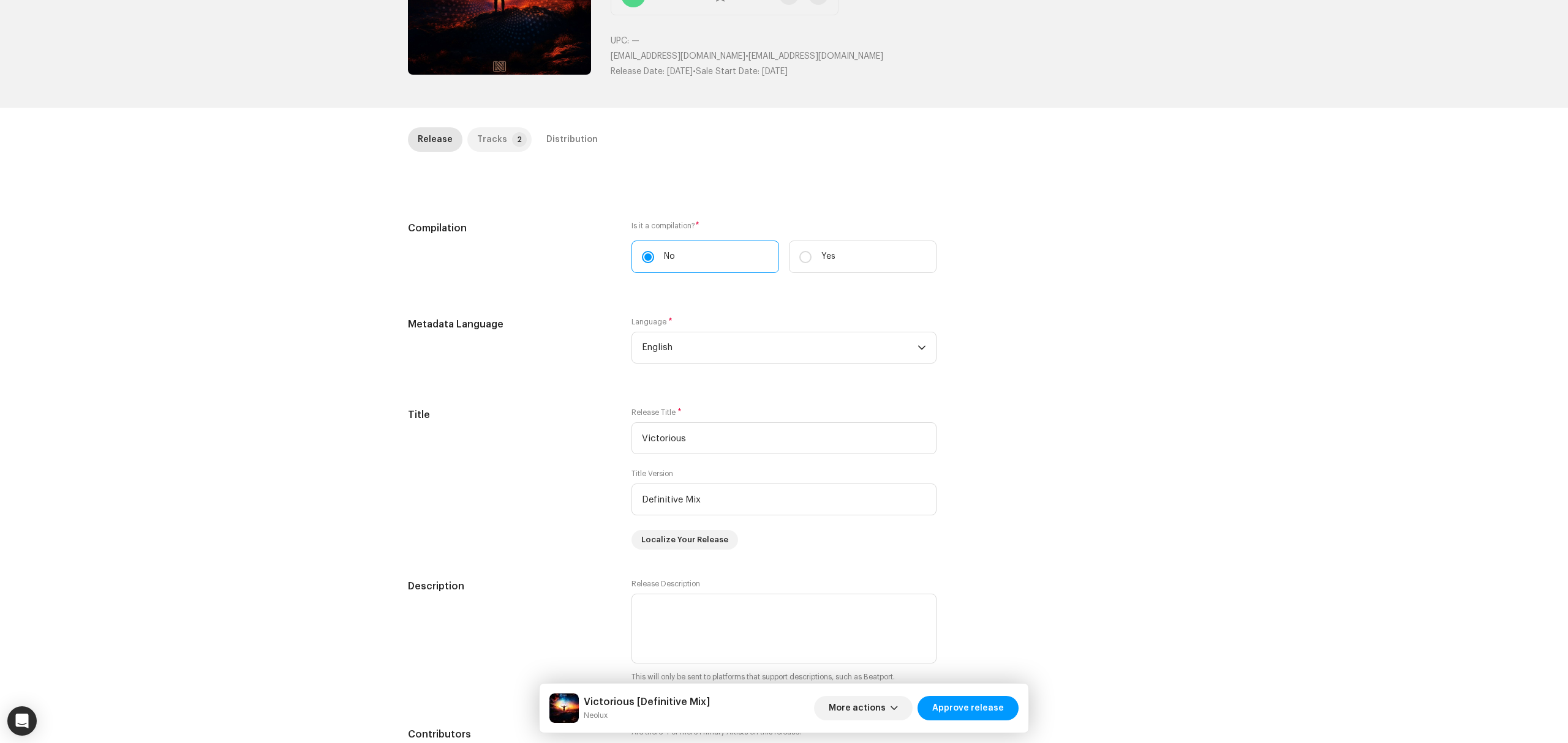
click at [484, 137] on div "Tracks" at bounding box center [492, 139] width 30 height 25
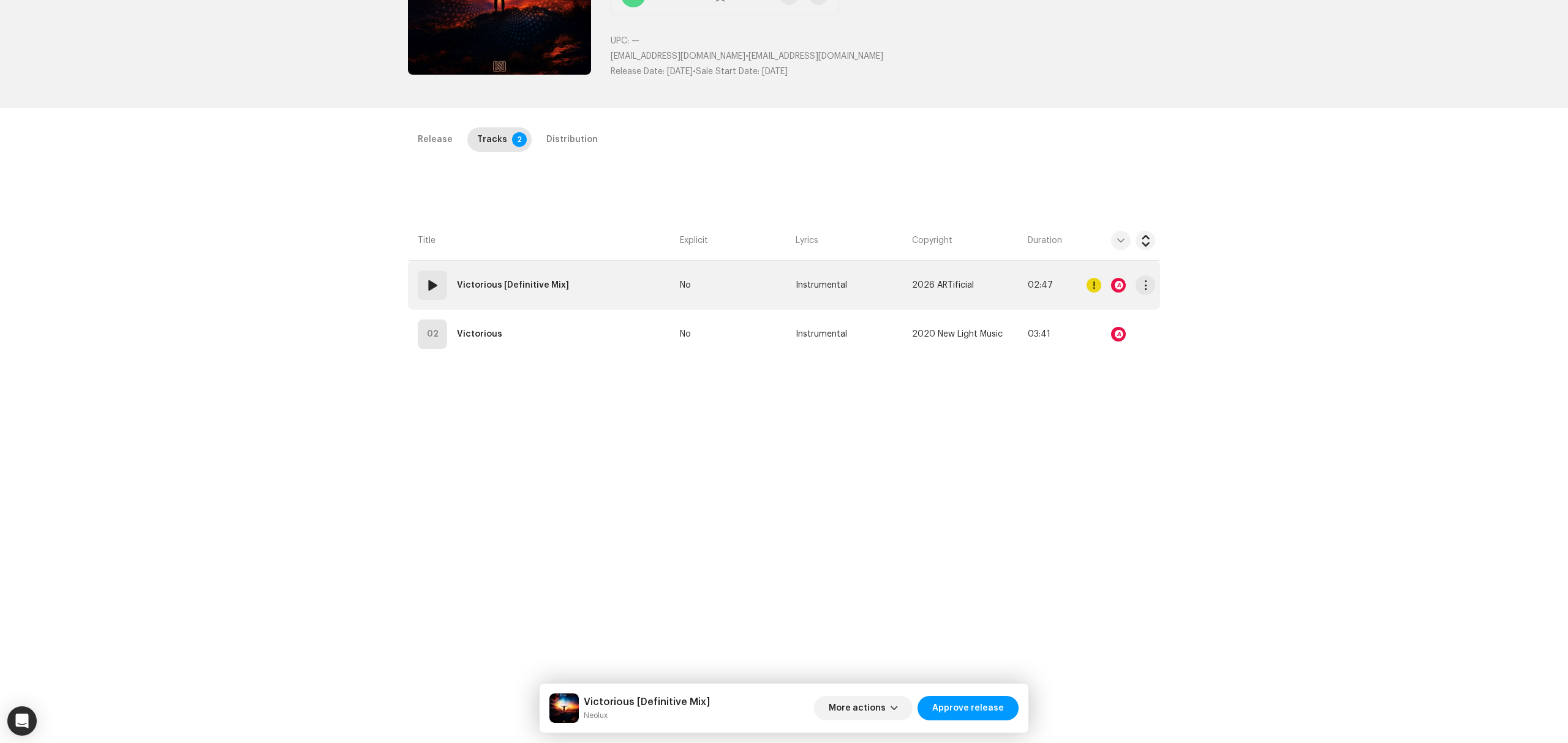
click at [596, 281] on td "01 Victorious [Definitive Mix]" at bounding box center [541, 285] width 267 height 49
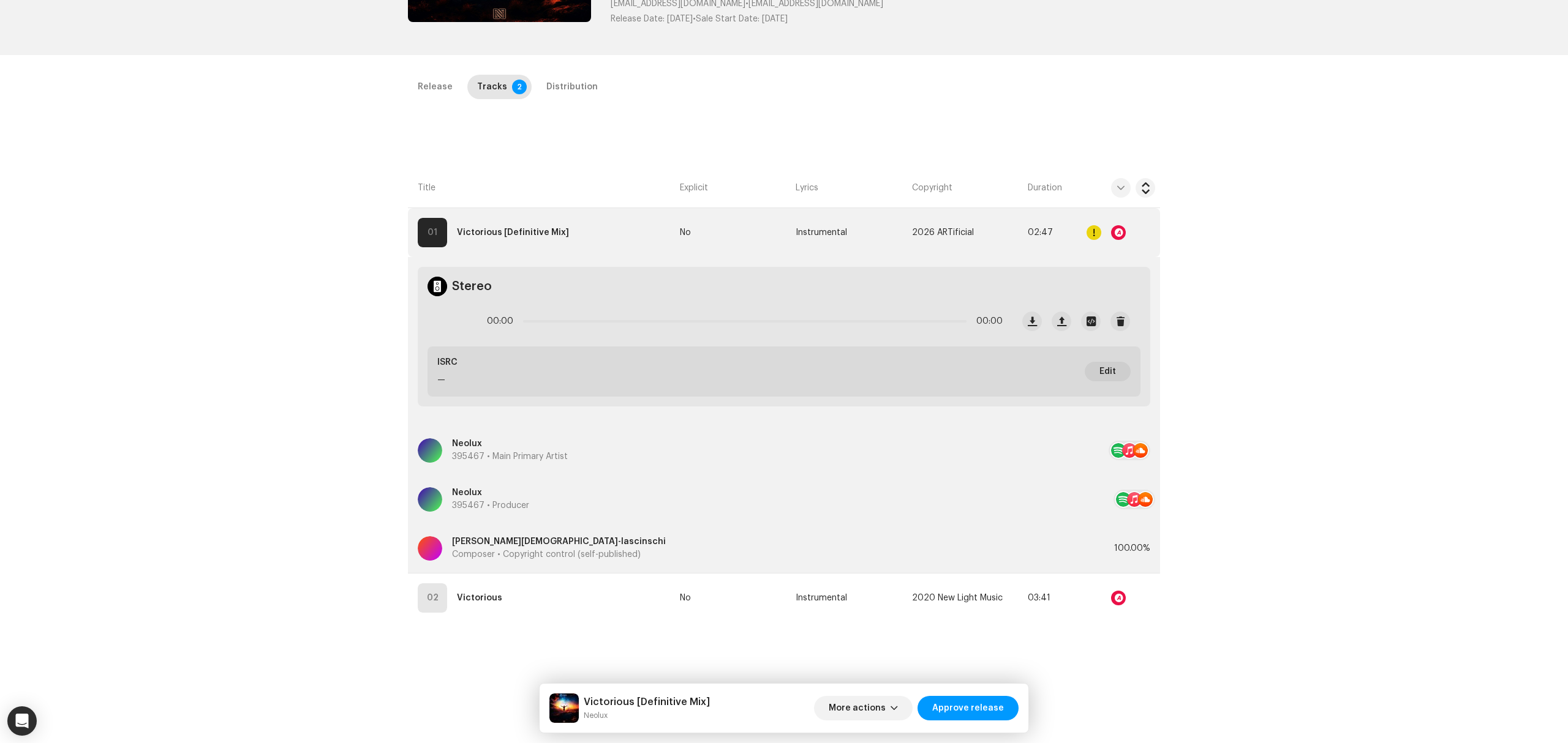
scroll to position [245, 0]
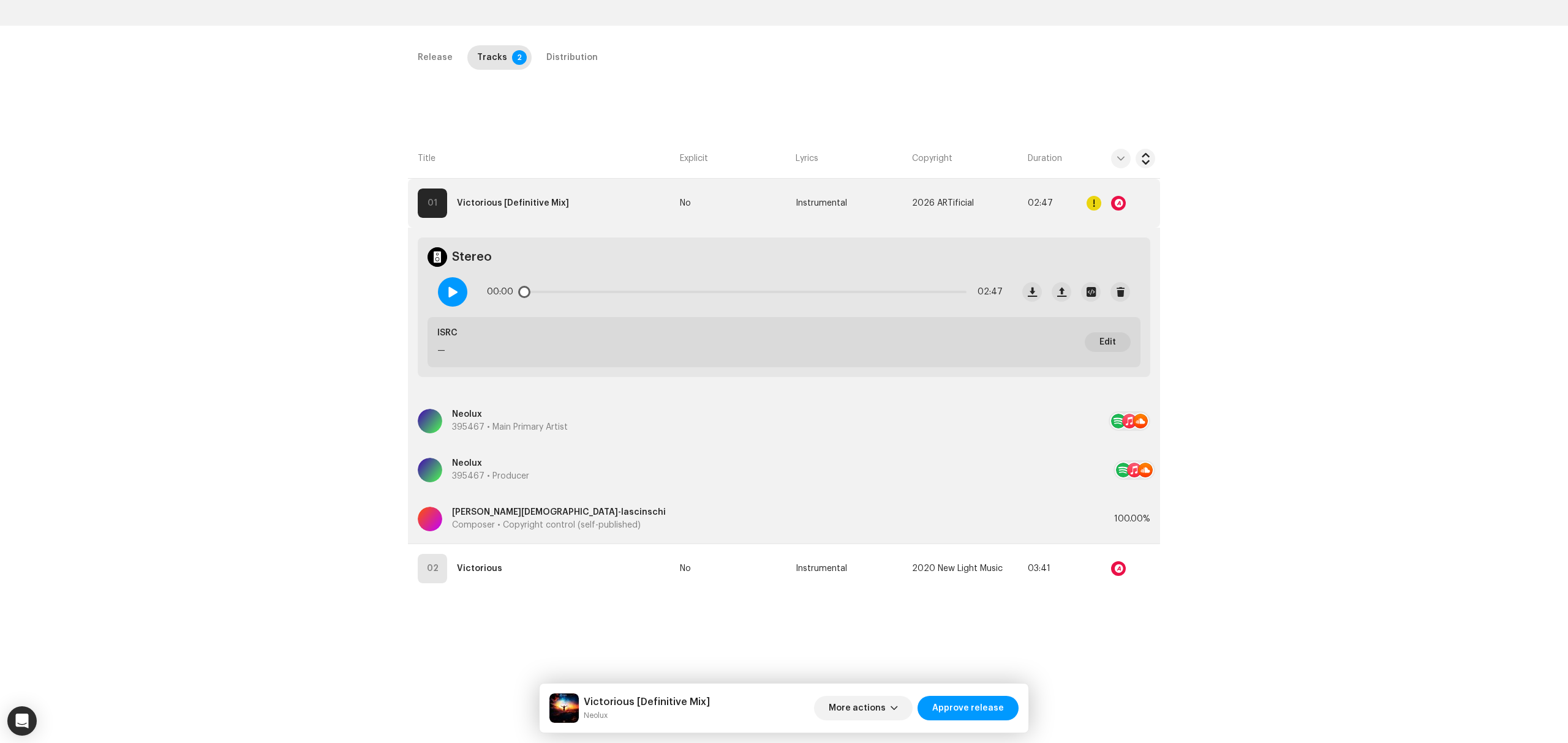
click at [447, 295] on span at bounding box center [452, 292] width 10 height 10
drag, startPoint x: 525, startPoint y: 294, endPoint x: 958, endPoint y: 310, distance: 433.3
click at [958, 310] on div "02:45 02:47" at bounding box center [720, 292] width 584 height 49
click at [596, 61] on div "Release Tracks 2 Distribution" at bounding box center [784, 58] width 752 height 25
click at [570, 55] on div "Distribution" at bounding box center [572, 58] width 51 height 25
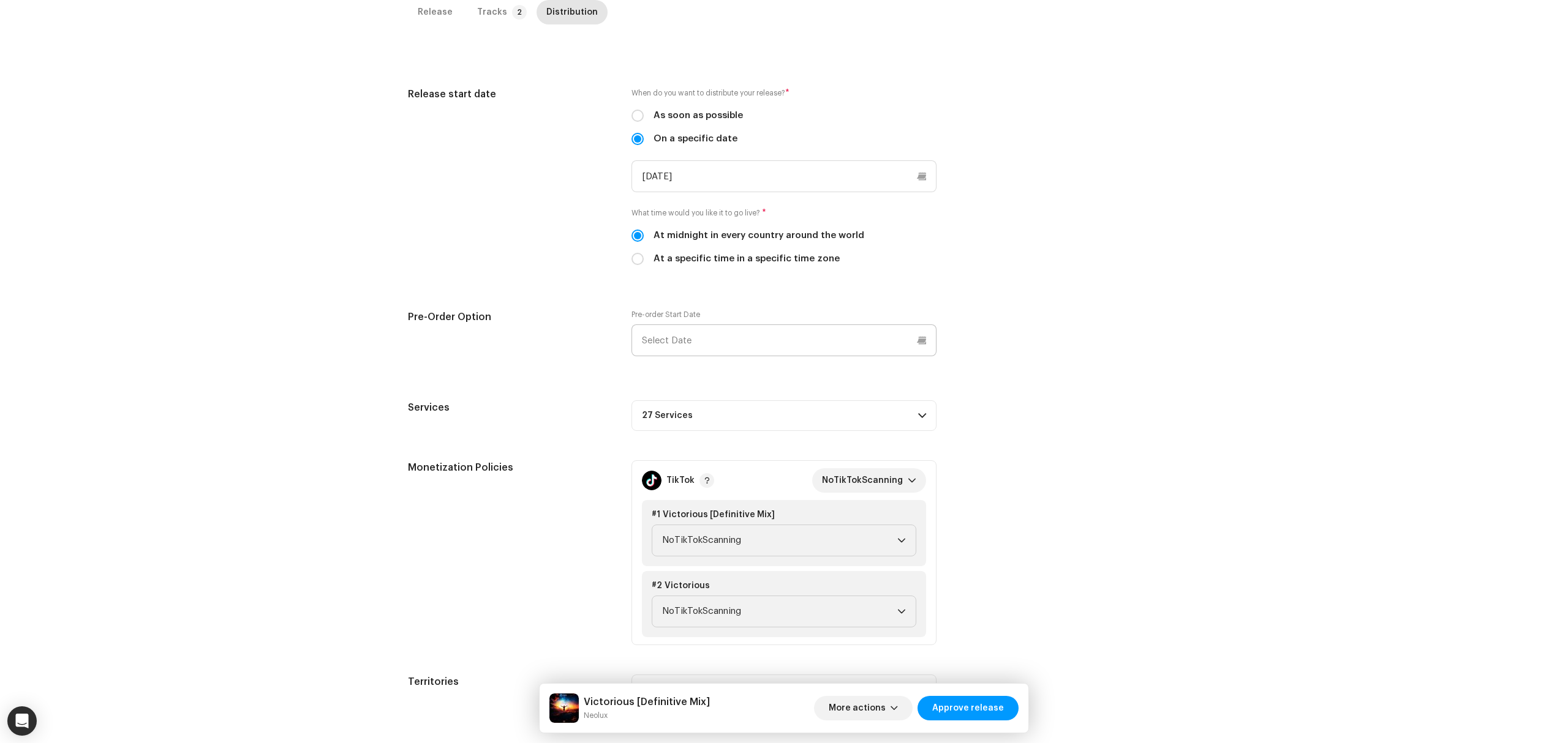
scroll to position [326, 0]
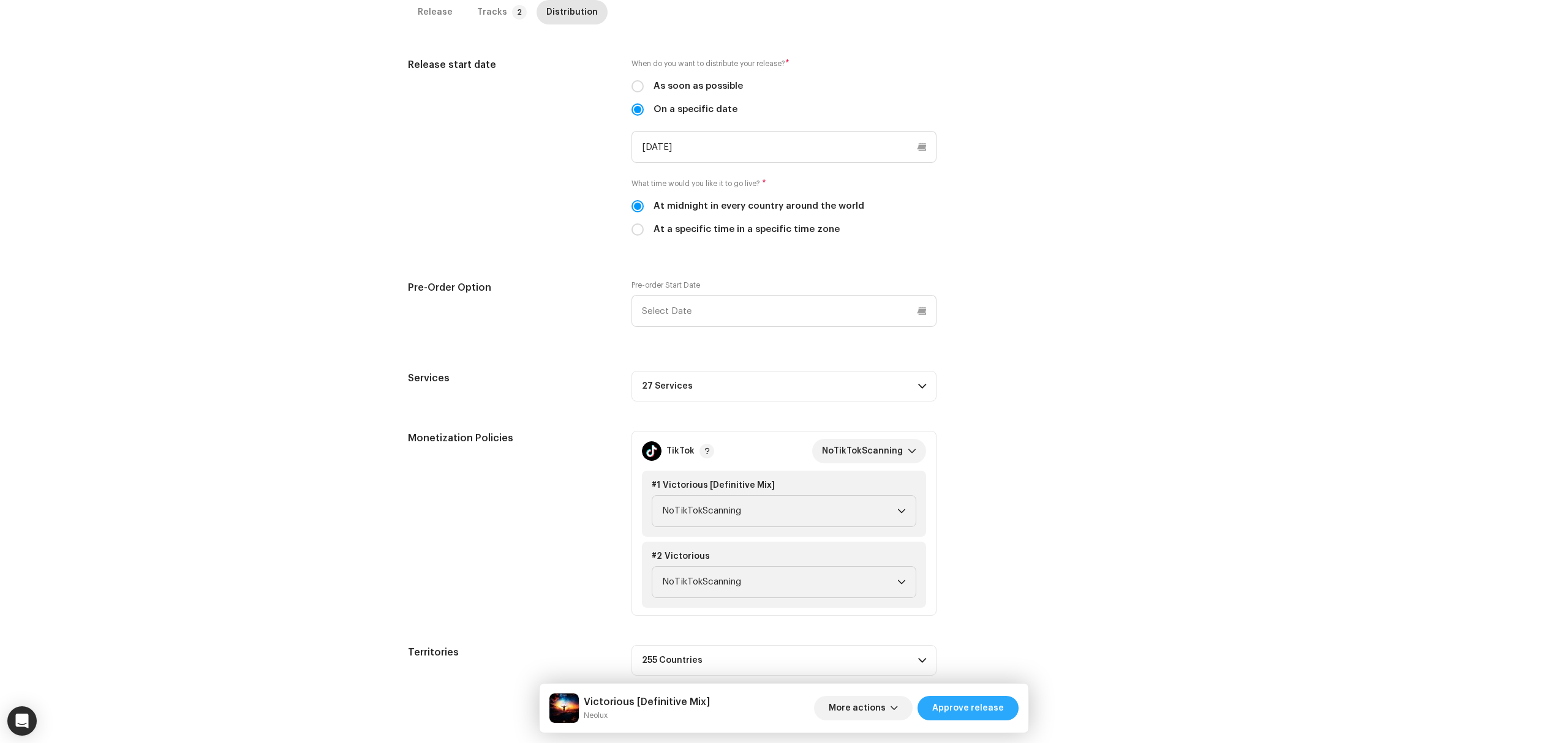
click at [1007, 718] on button "Approve release" at bounding box center [967, 708] width 101 height 25
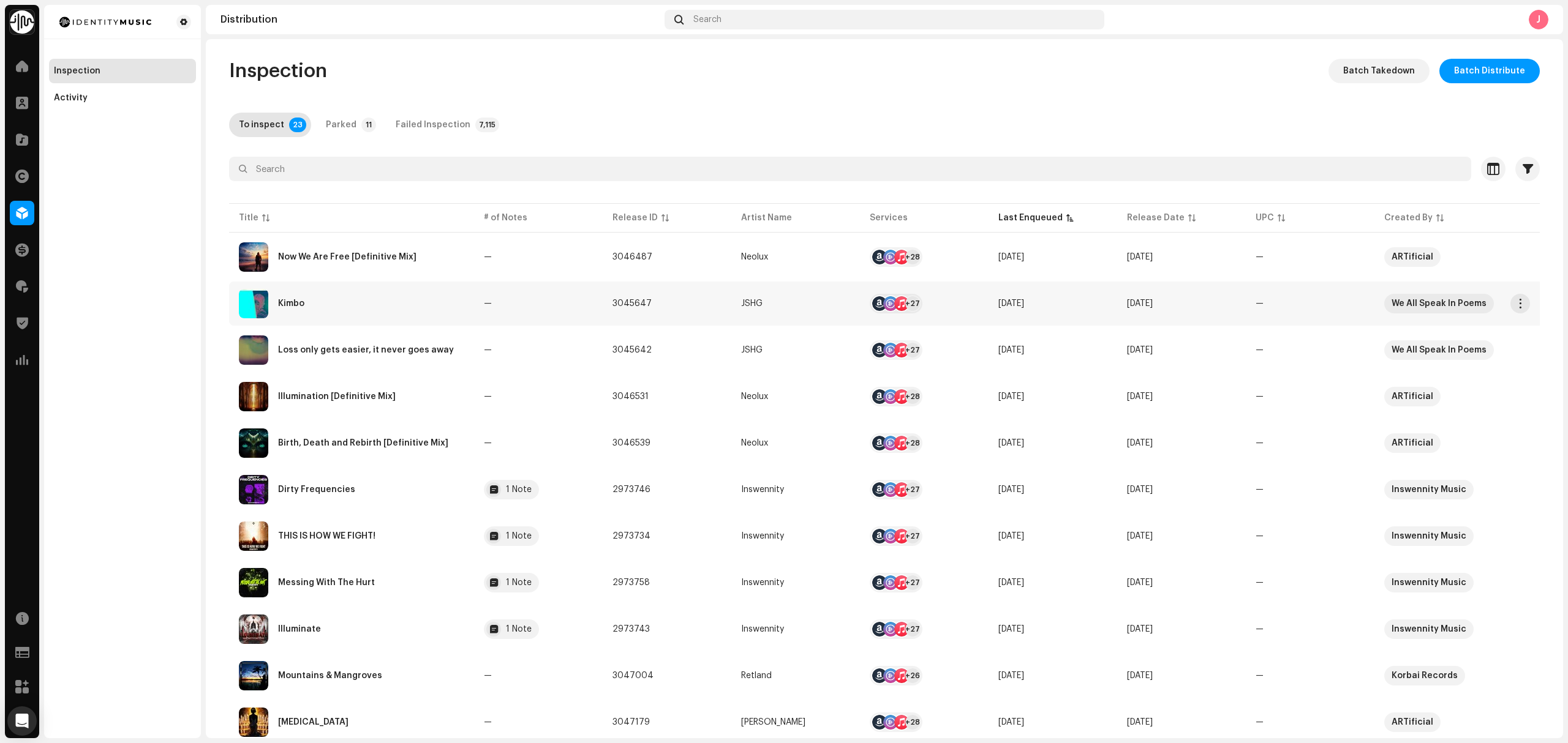
click at [376, 312] on div "Kimbo" at bounding box center [351, 303] width 226 height 29
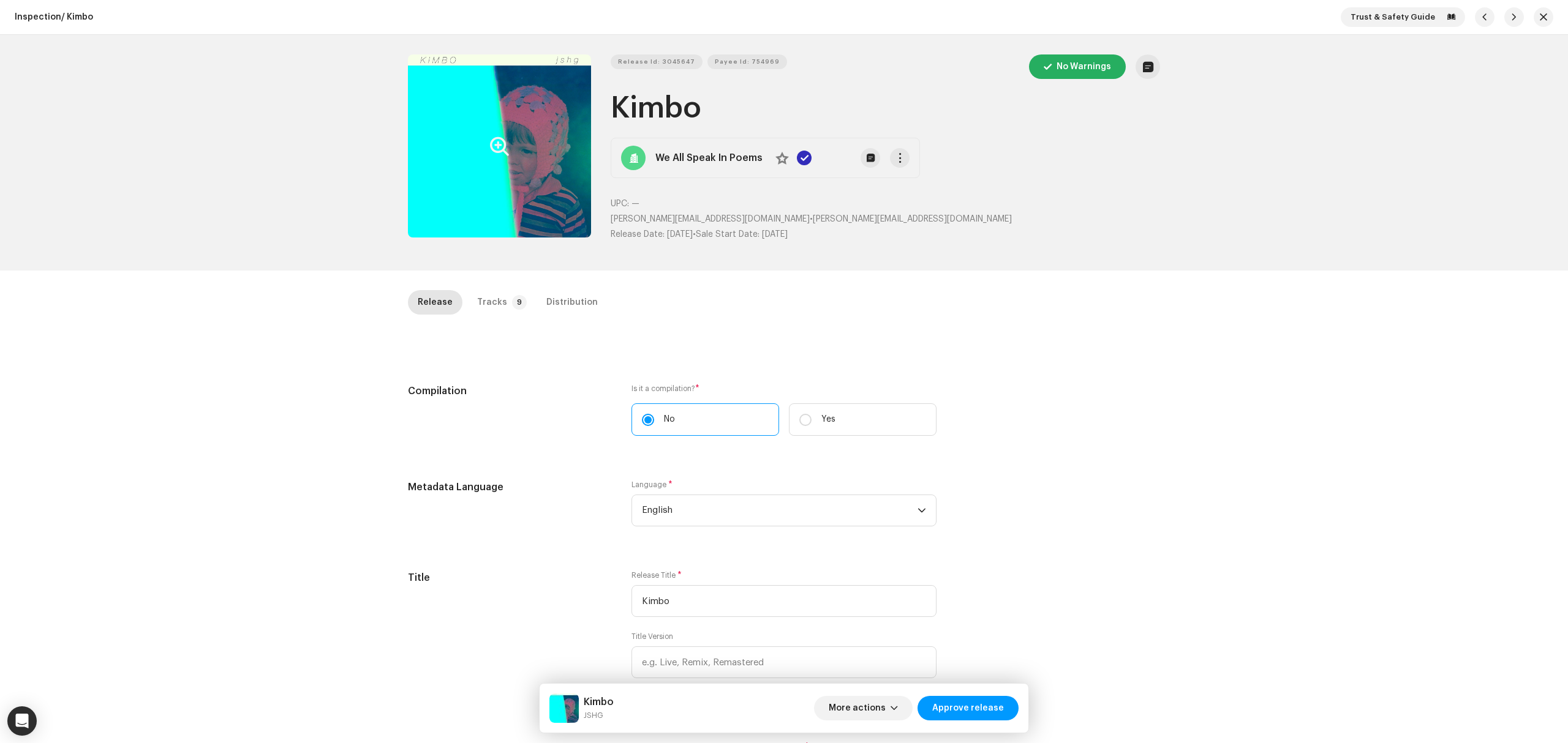
click at [533, 94] on button "Zoom Image" at bounding box center [499, 146] width 183 height 183
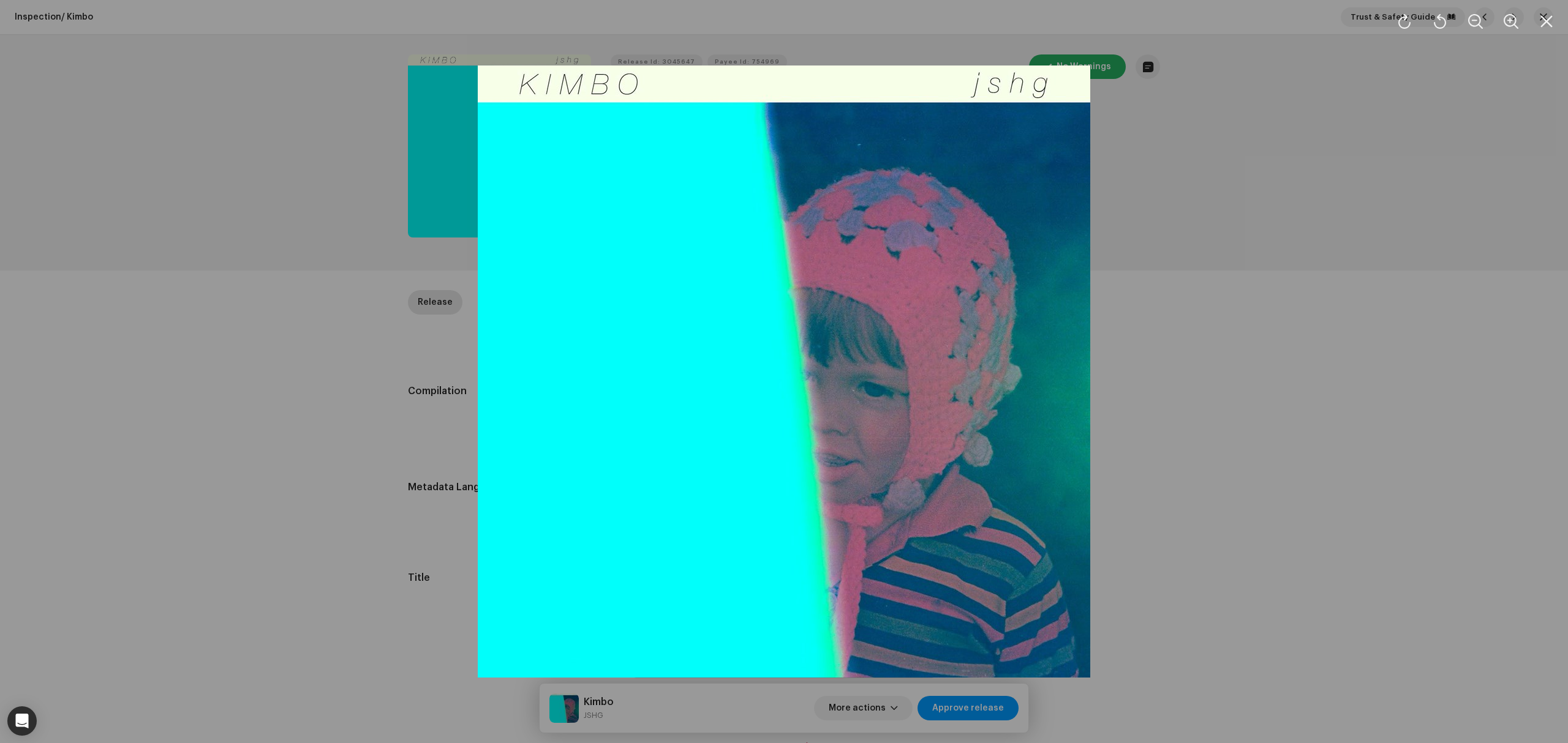
click at [272, 468] on div at bounding box center [784, 371] width 1568 height 743
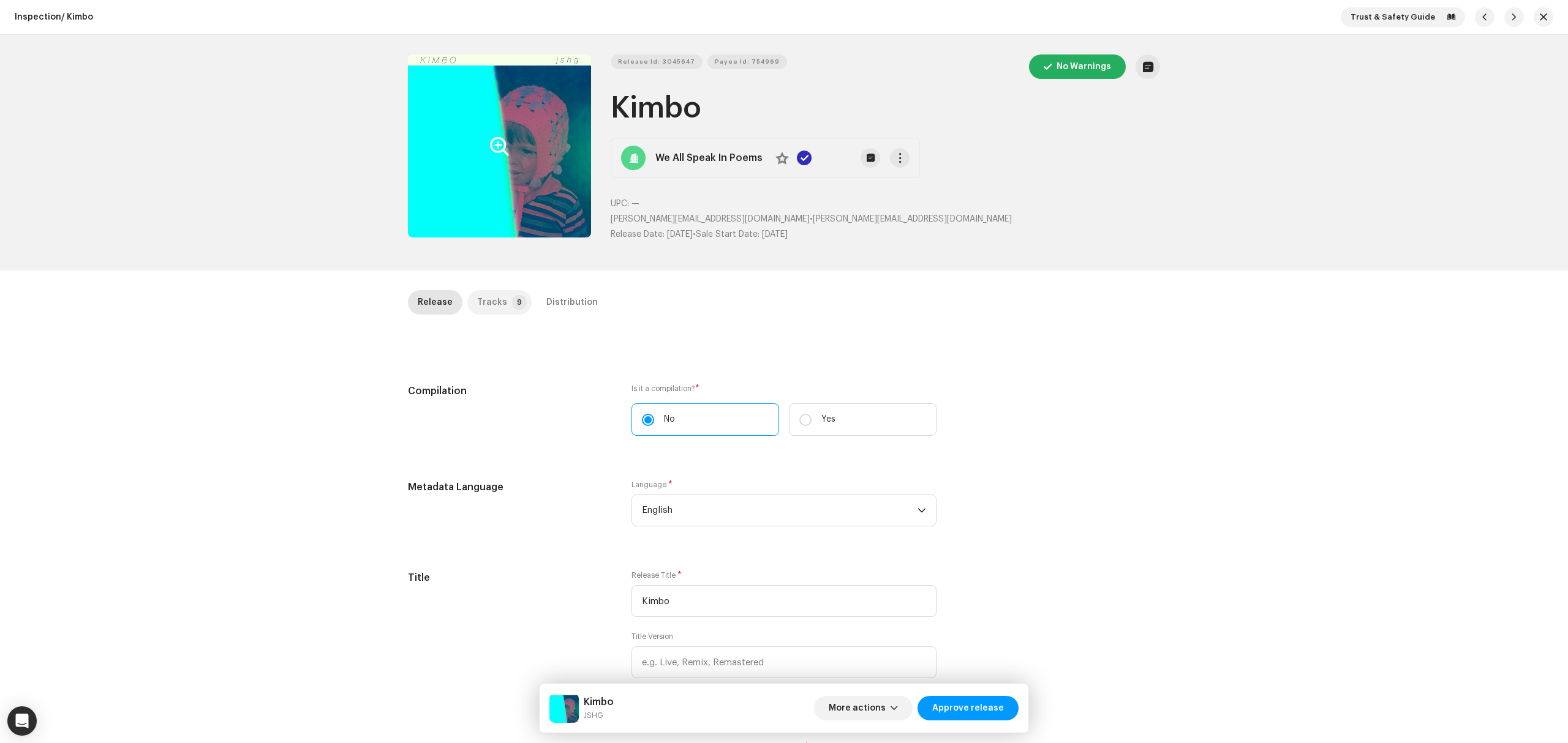
click at [488, 303] on div "Tracks" at bounding box center [492, 303] width 30 height 25
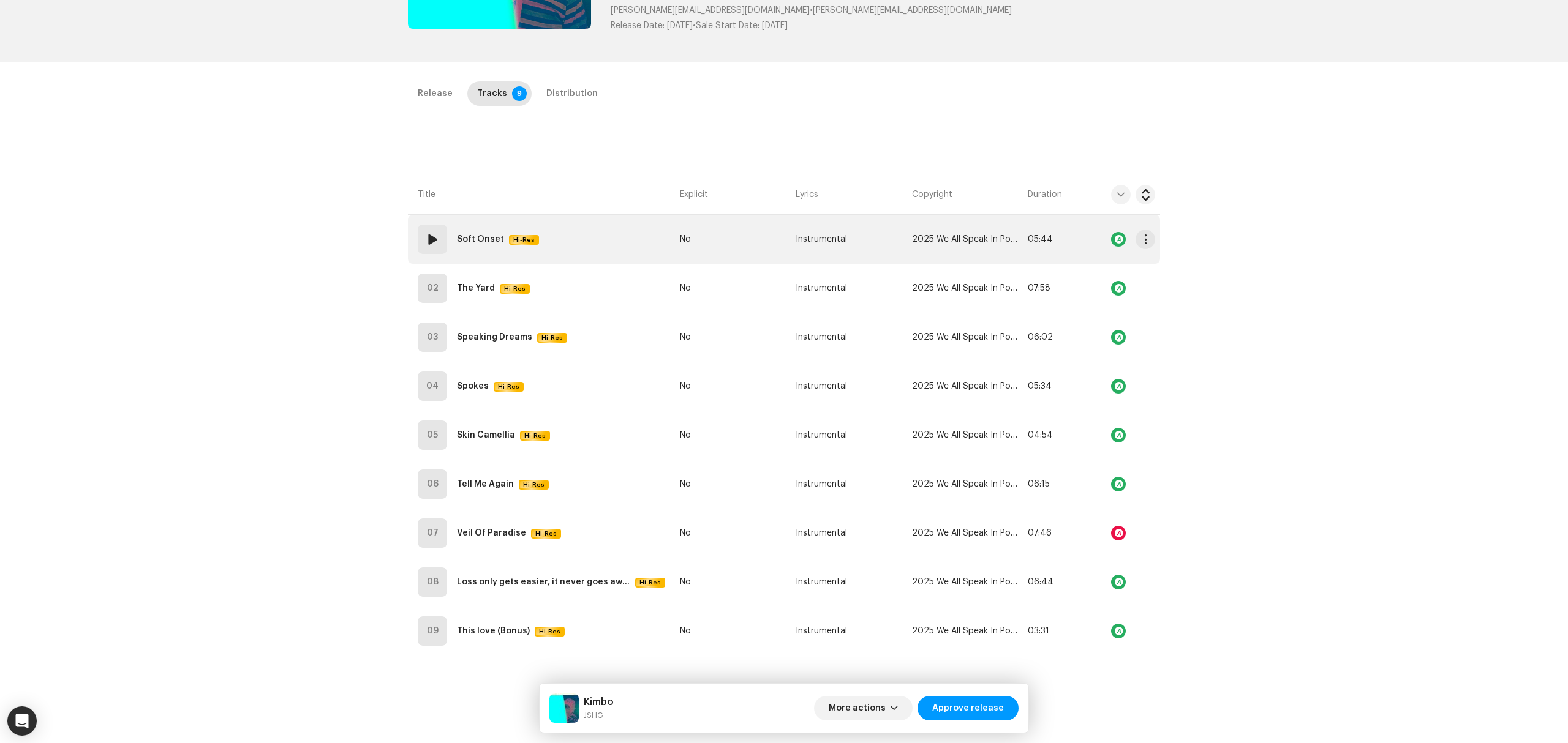
click at [574, 248] on td "01 Soft Onset Hi-Res" at bounding box center [541, 239] width 267 height 49
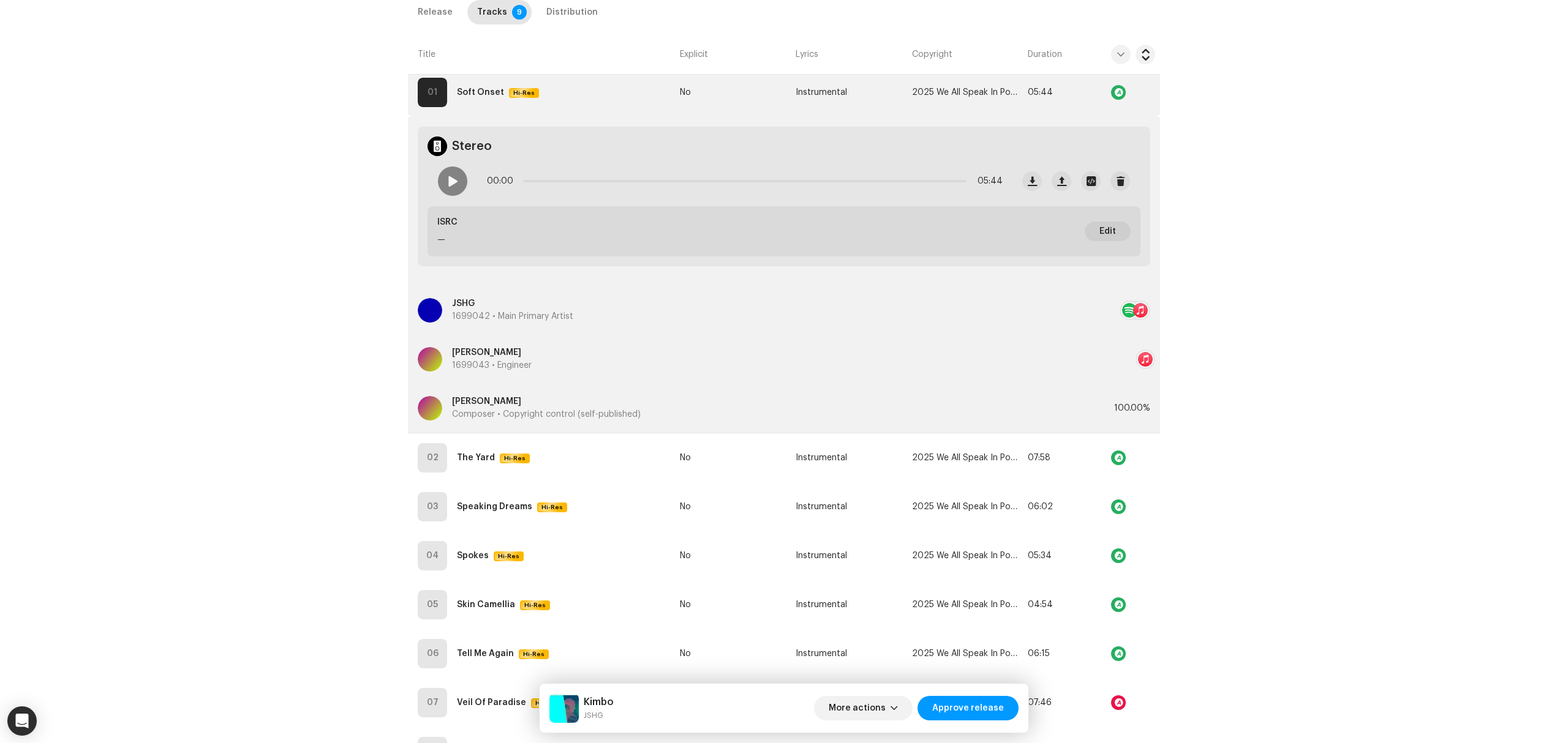
scroll to position [372, 0]
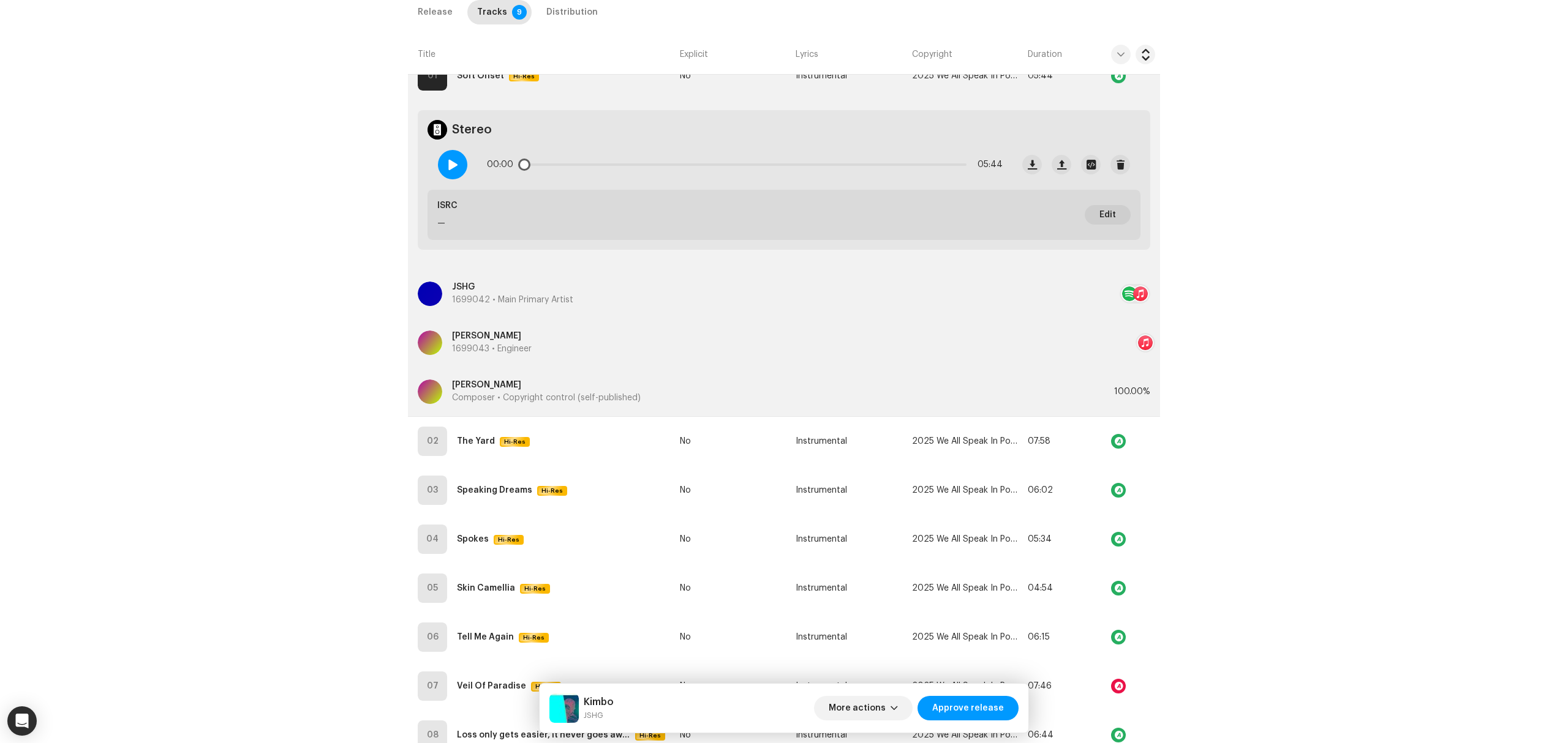
click at [462, 162] on div at bounding box center [453, 165] width 29 height 29
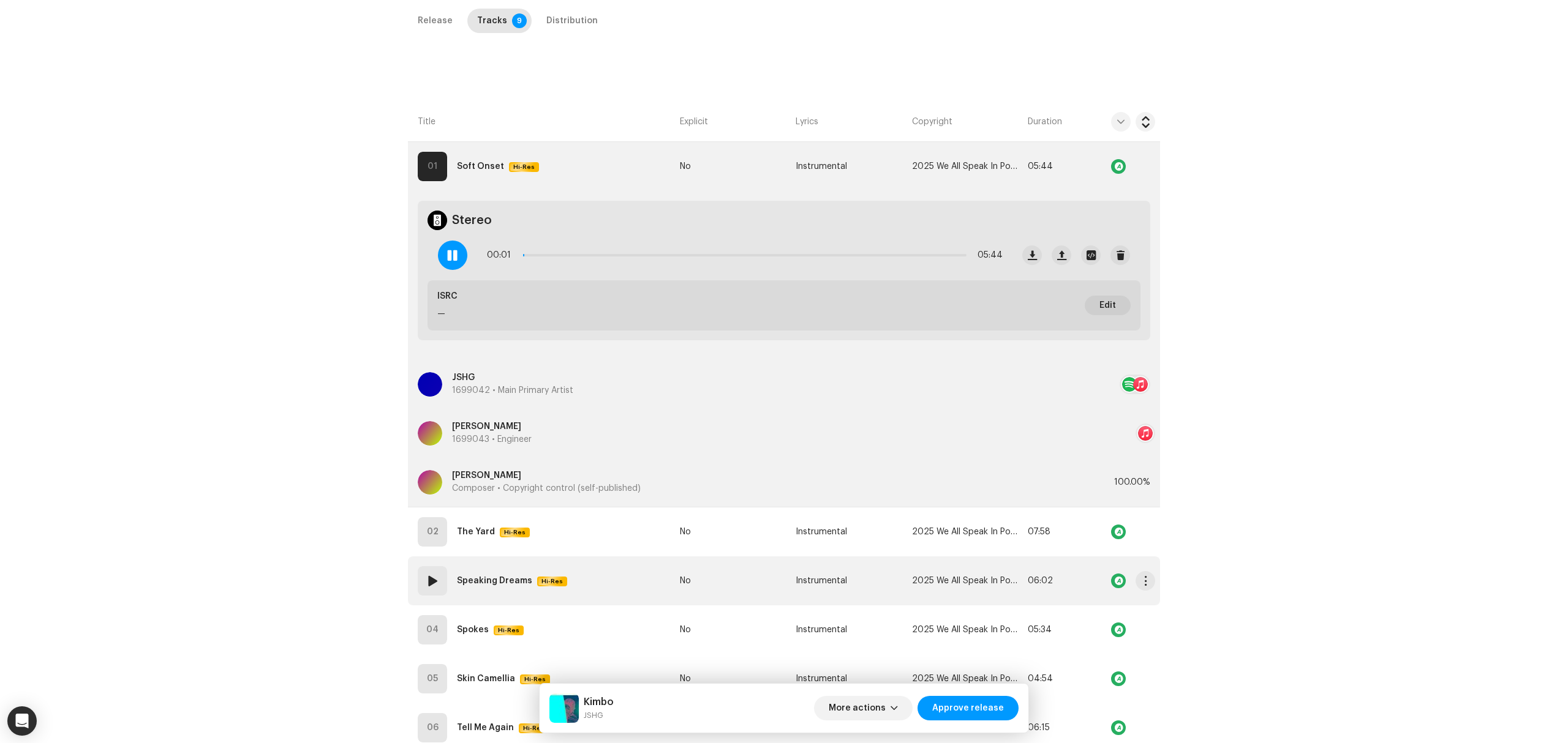
scroll to position [127, 0]
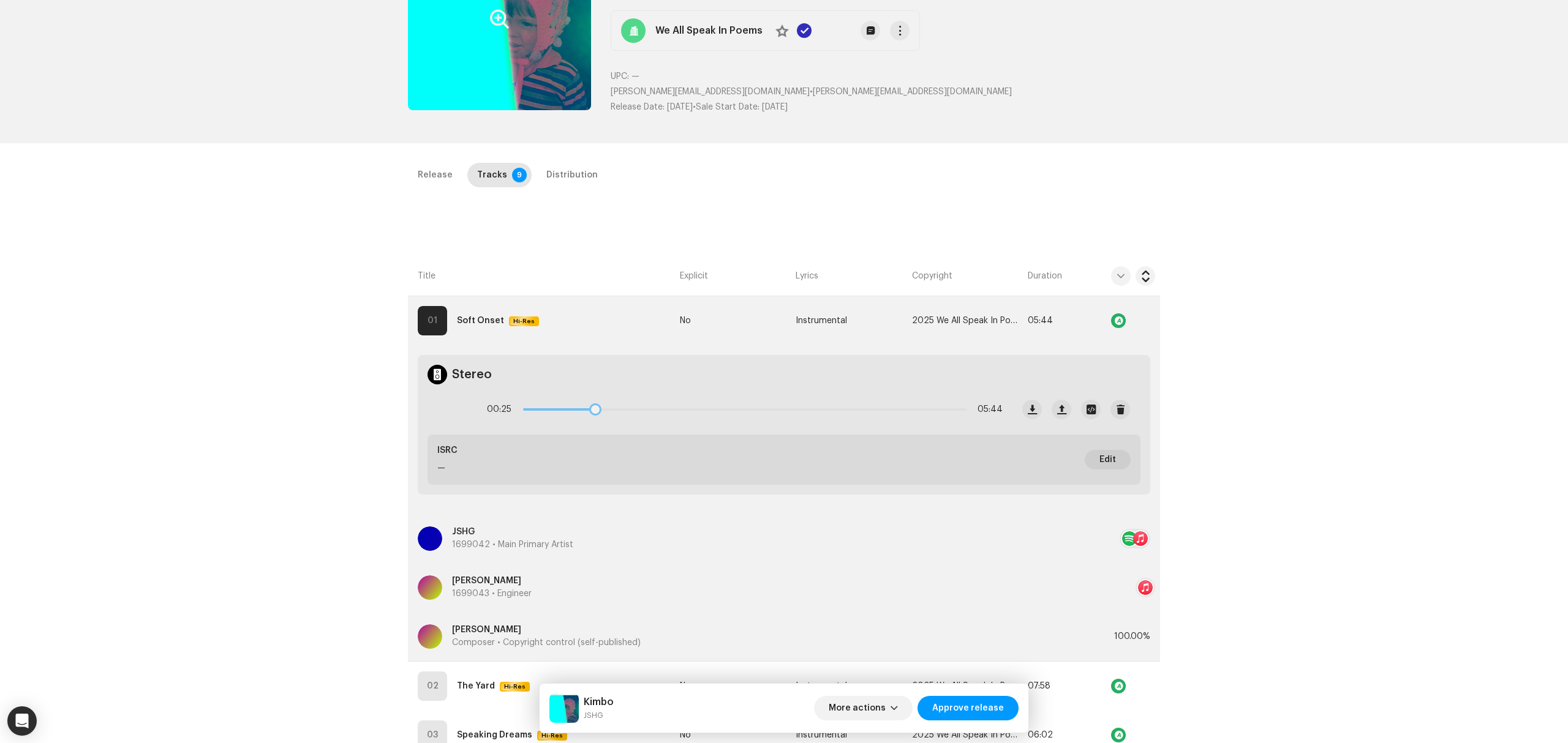
drag, startPoint x: 528, startPoint y: 412, endPoint x: 621, endPoint y: 404, distance: 93.3
click at [621, 404] on div "00:25 05:44" at bounding box center [745, 409] width 516 height 25
drag, startPoint x: 621, startPoint y: 404, endPoint x: 833, endPoint y: 396, distance: 212.2
click at [833, 396] on div "01:34 05:44" at bounding box center [720, 409] width 584 height 49
drag, startPoint x: 838, startPoint y: 409, endPoint x: 953, endPoint y: 420, distance: 115.5
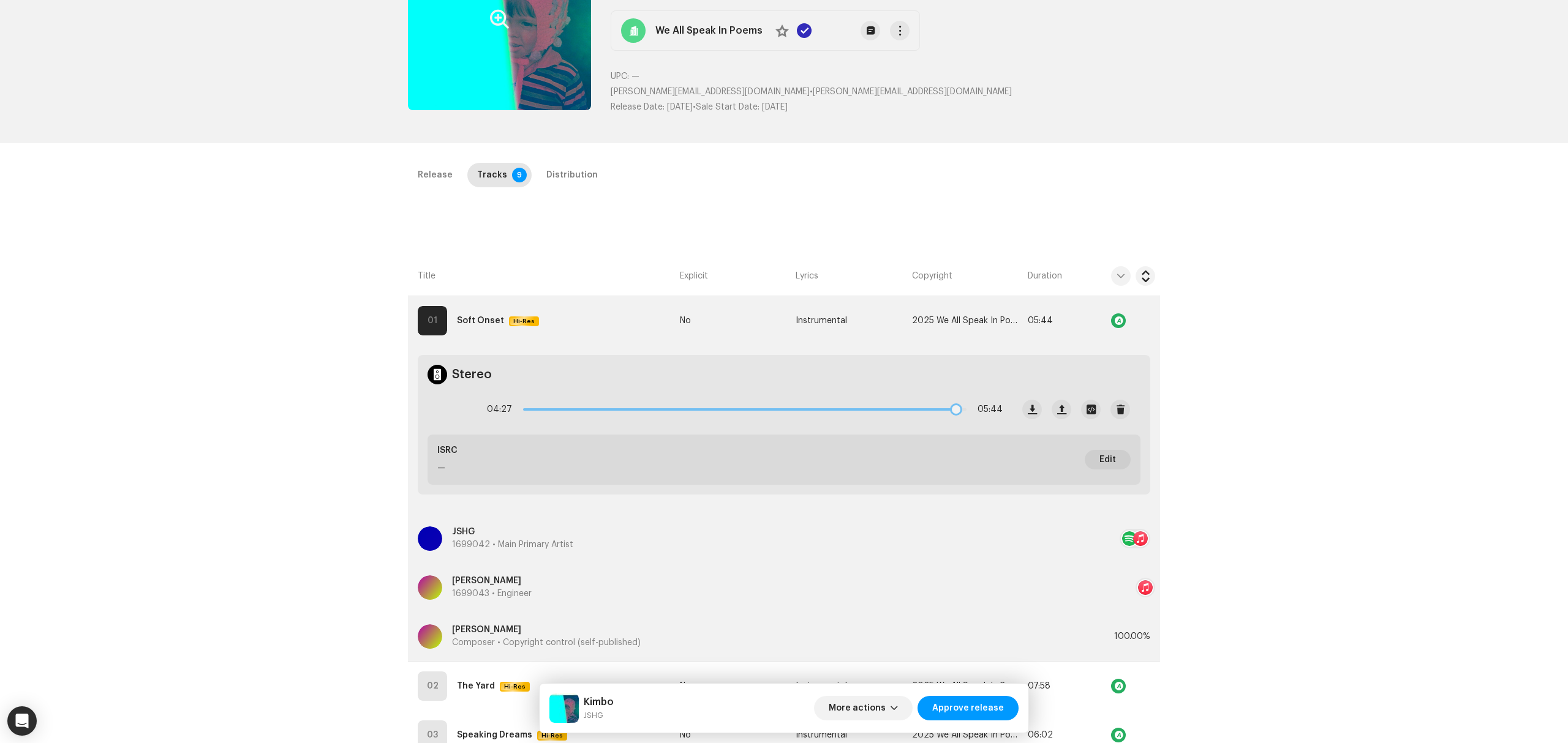
click at [953, 420] on div "04:27 05:44" at bounding box center [745, 409] width 516 height 25
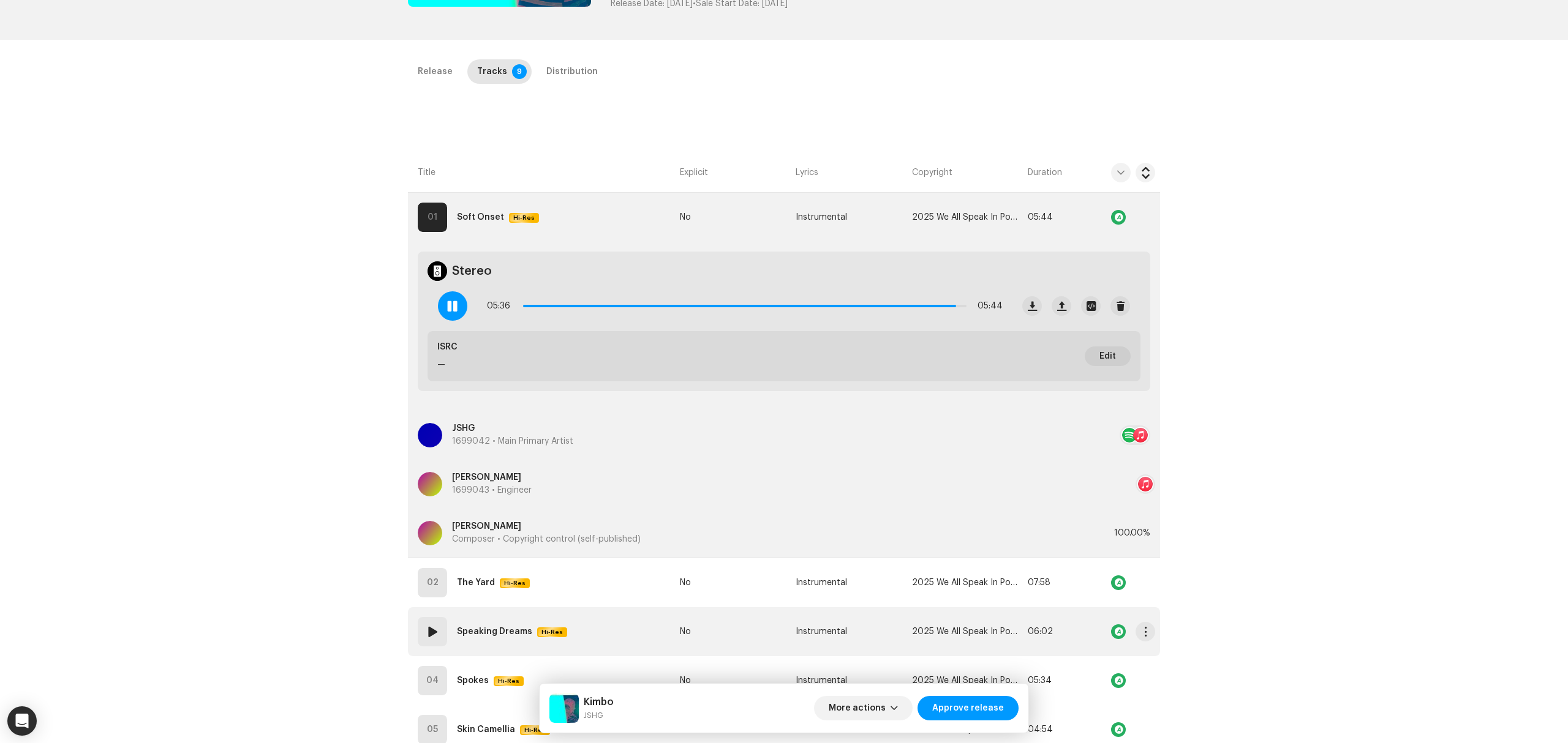
scroll to position [372, 0]
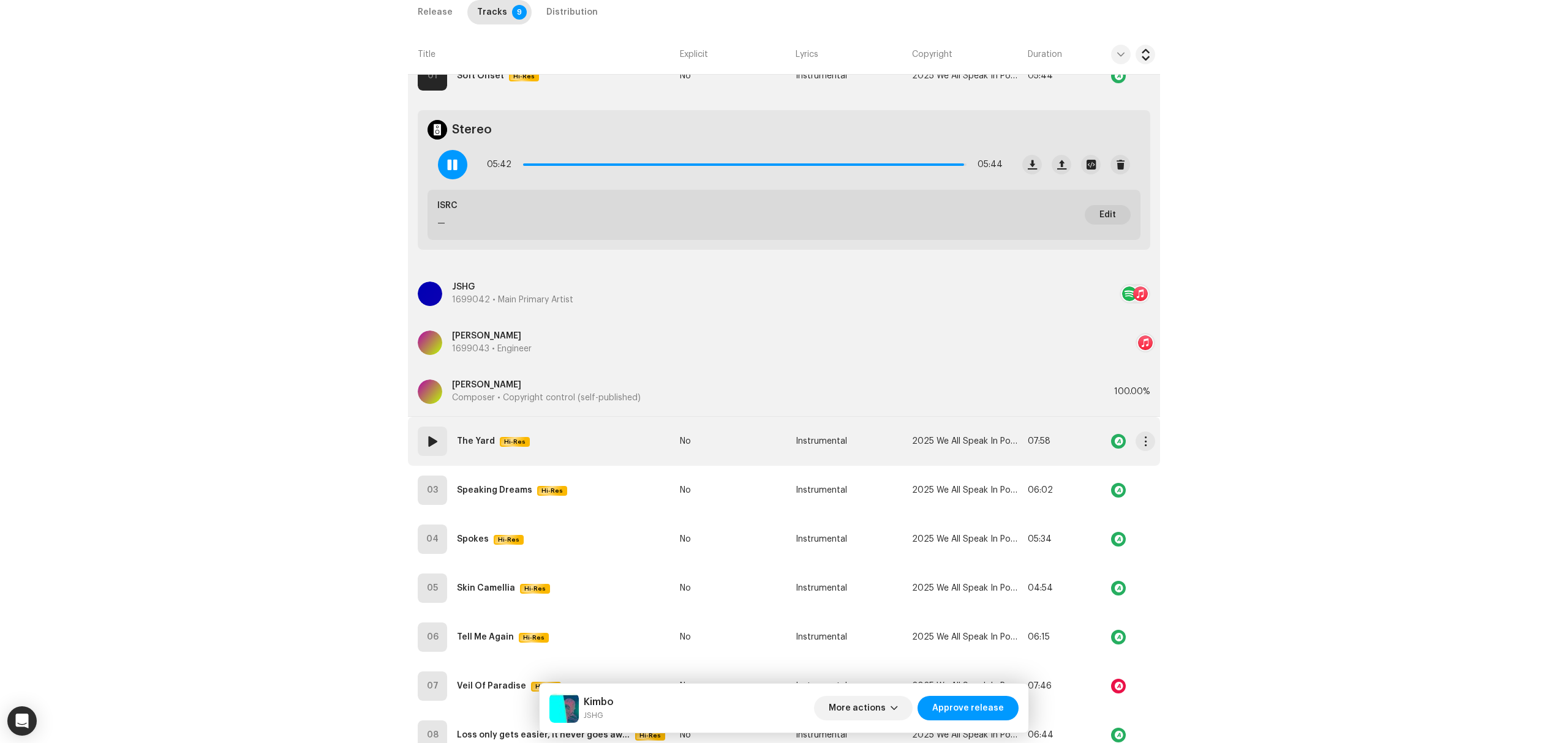
click at [603, 461] on td "02 The Yard Hi-Res" at bounding box center [541, 441] width 267 height 49
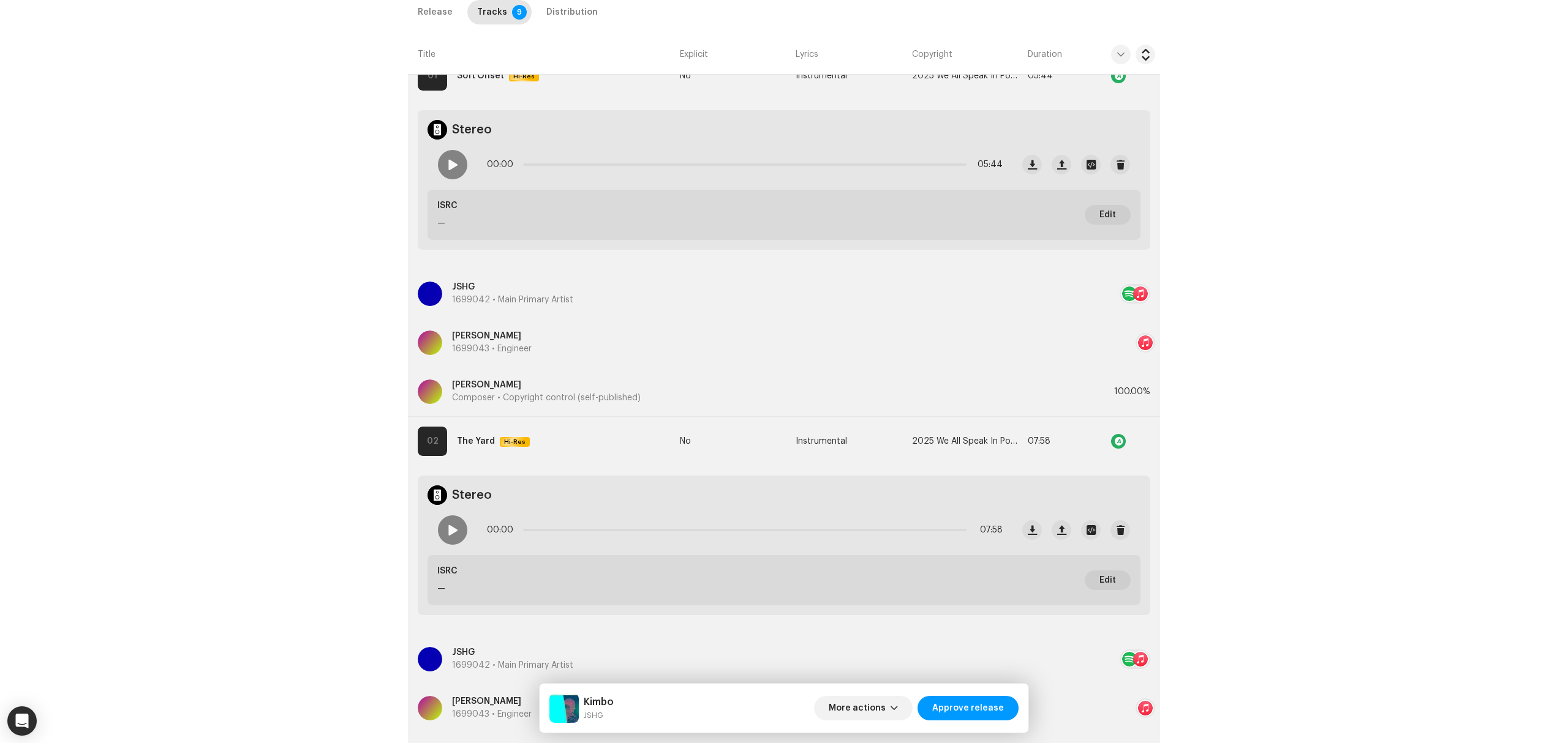
click at [449, 535] on span at bounding box center [452, 530] width 10 height 10
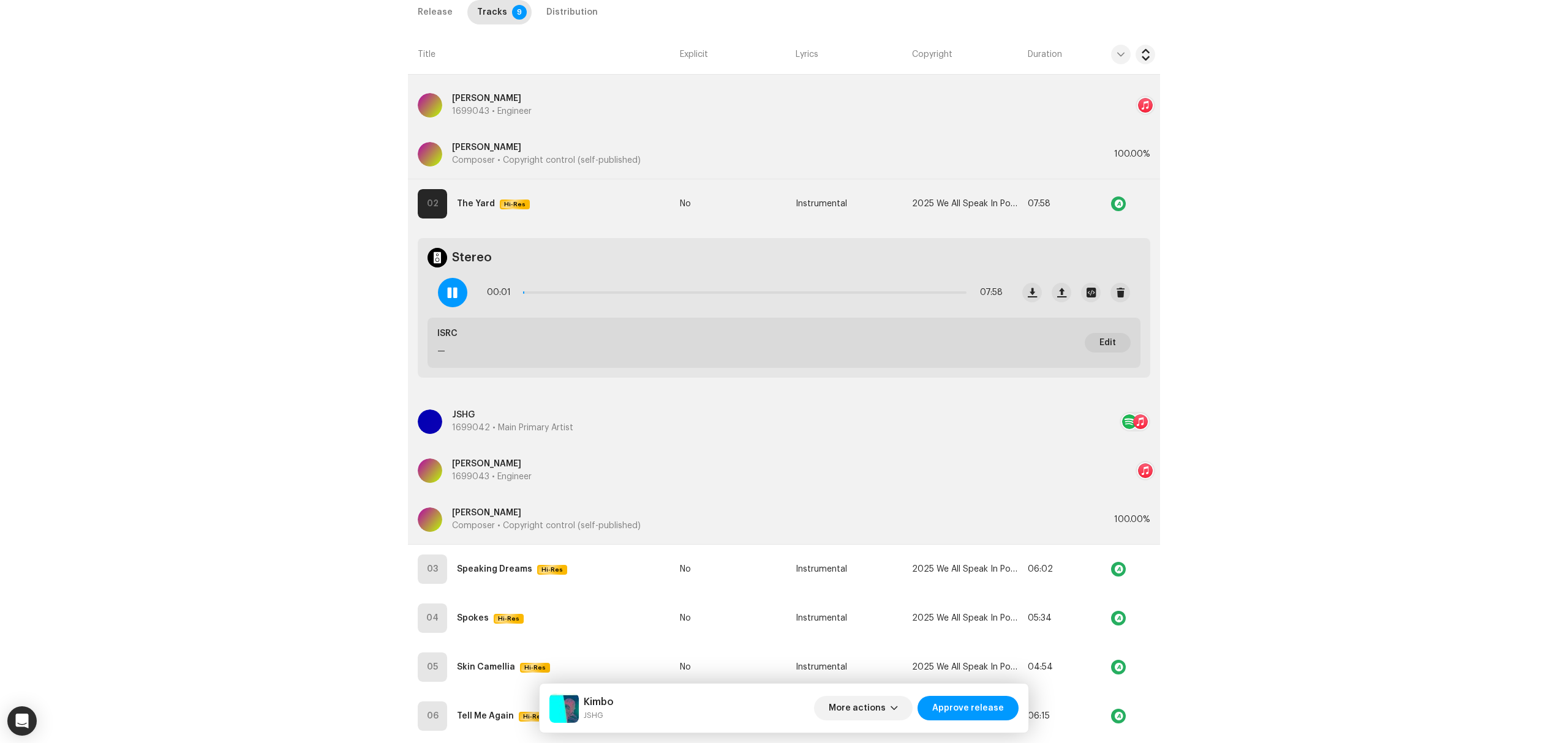
scroll to position [617, 0]
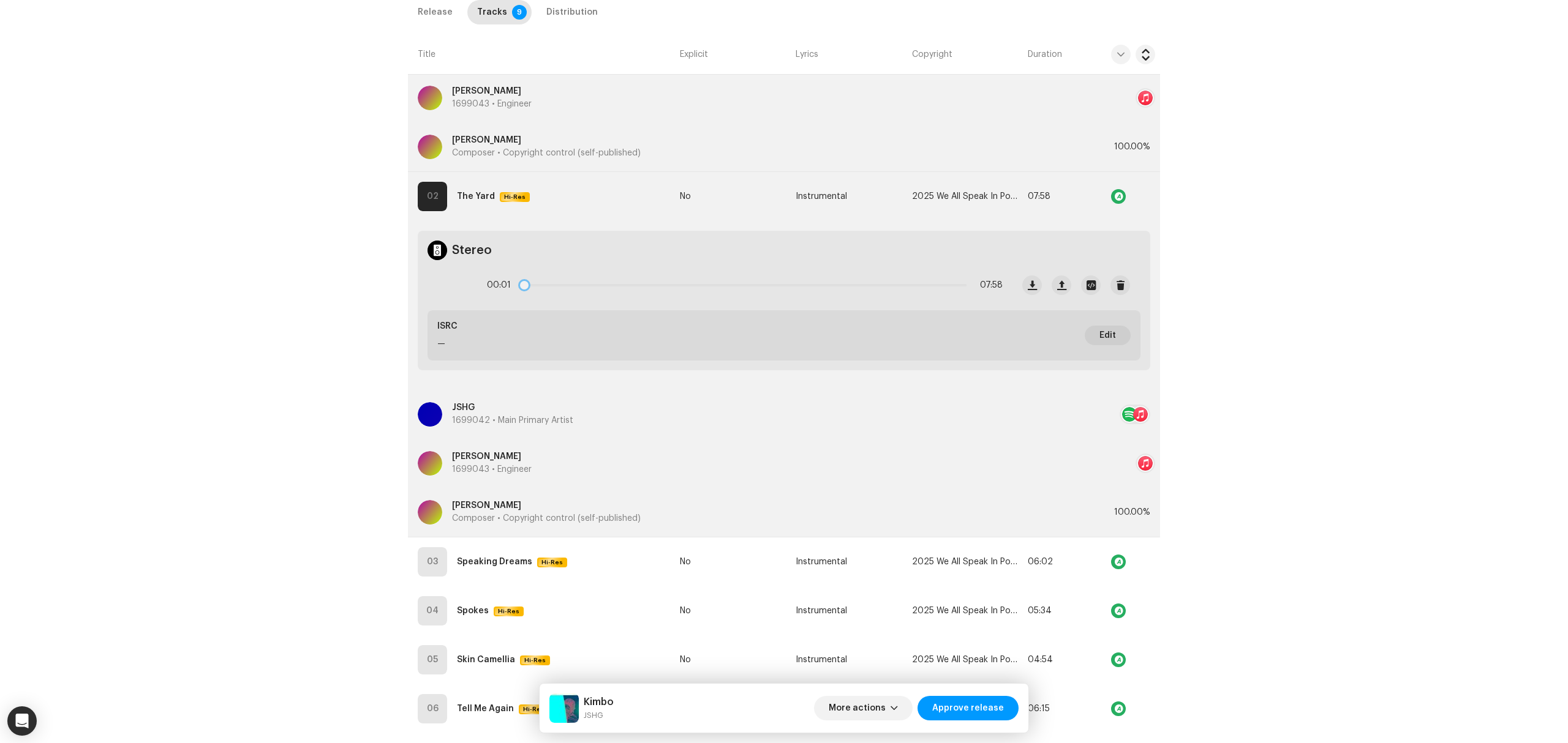
drag, startPoint x: 528, startPoint y: 284, endPoint x: 515, endPoint y: 285, distance: 13.0
click at [515, 285] on div "00:01 07:58" at bounding box center [745, 285] width 516 height 25
drag, startPoint x: 524, startPoint y: 287, endPoint x: 900, endPoint y: 291, distance: 376.0
click at [900, 291] on div "00:22 07:58" at bounding box center [745, 285] width 516 height 25
drag, startPoint x: 906, startPoint y: 290, endPoint x: 958, endPoint y: 292, distance: 52.0
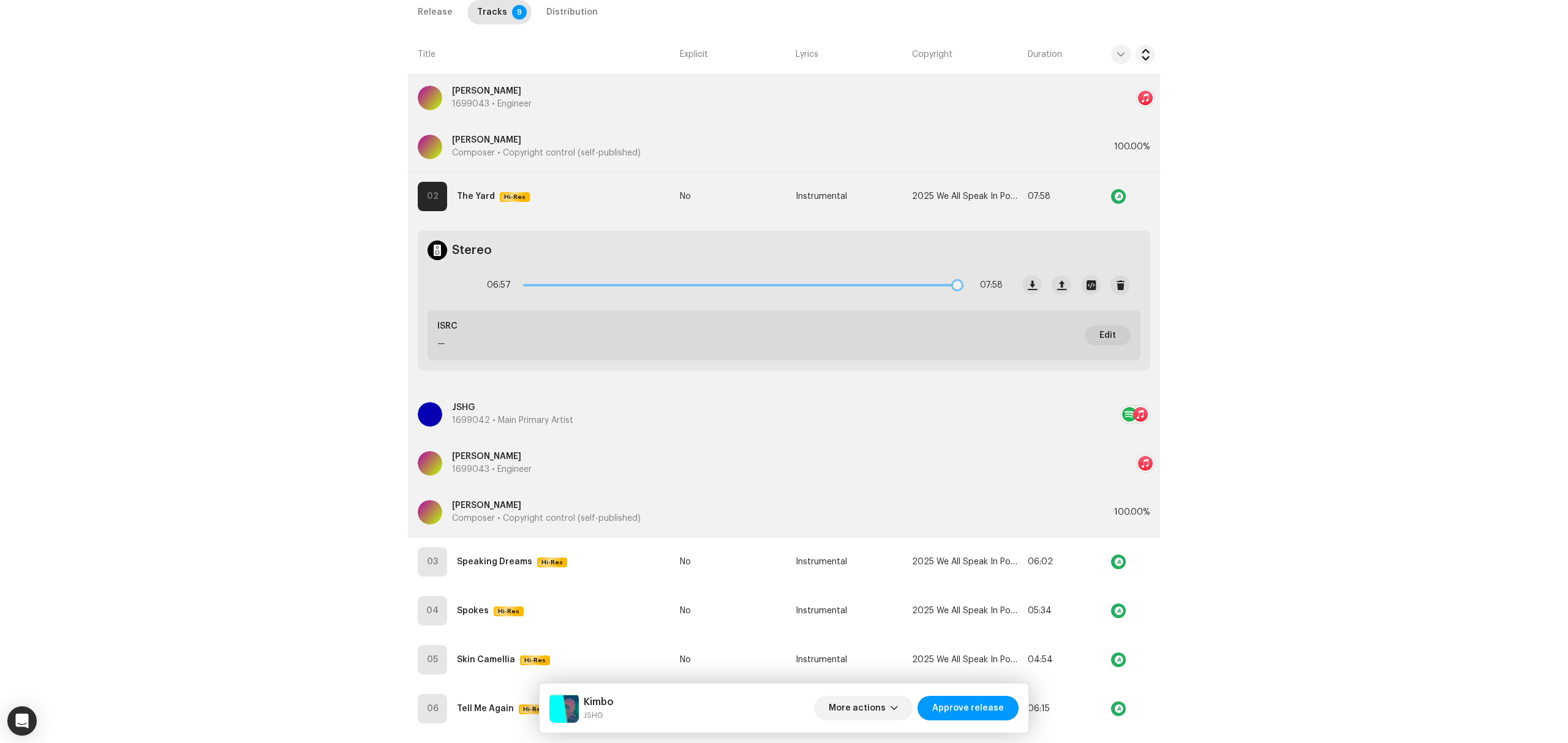
click at [958, 292] on div "06:57 07:58" at bounding box center [745, 285] width 516 height 25
drag, startPoint x: 958, startPoint y: 288, endPoint x: 949, endPoint y: 290, distance: 9.2
click at [951, 290] on span at bounding box center [956, 284] width 12 height 12
click at [1029, 279] on button "button" at bounding box center [1031, 284] width 19 height 19
click at [207, 376] on div "Inspection / Kimbo Trust & Safety Guide Release Id: 3045647 Payee Id: 754969 No…" at bounding box center [784, 371] width 1568 height 743
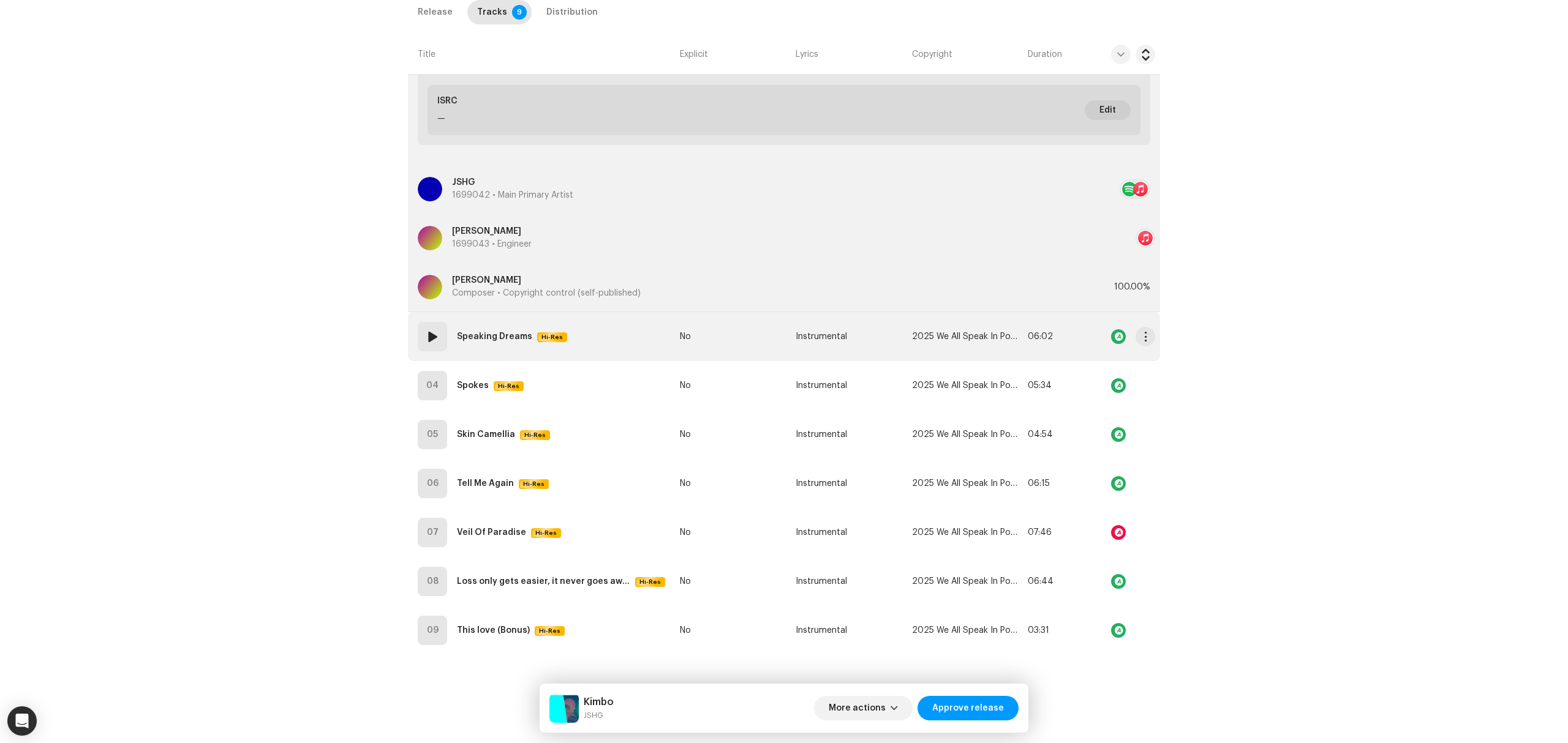
click at [605, 335] on td "03 Speaking Dreams Hi-Res" at bounding box center [541, 337] width 267 height 49
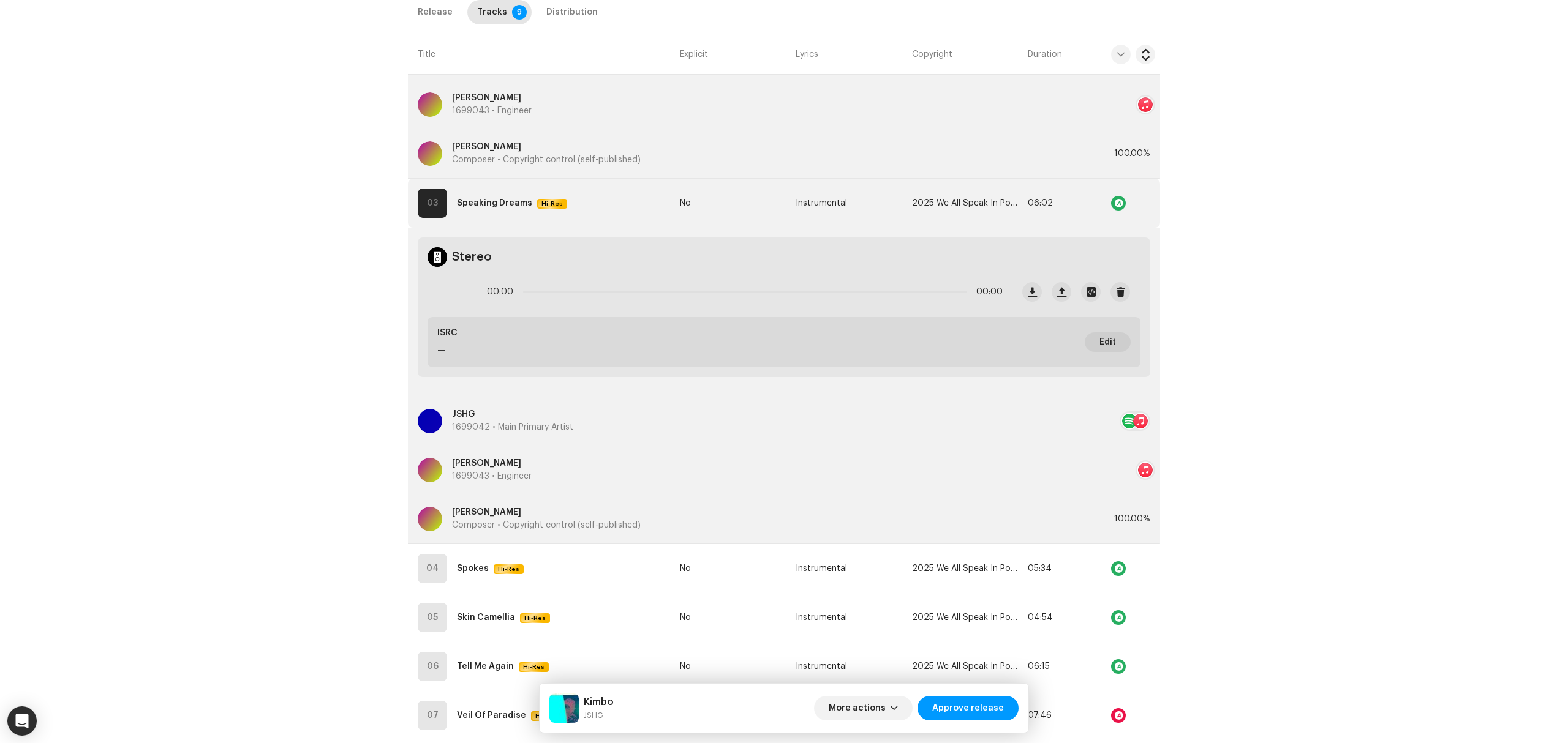
scroll to position [1088, 0]
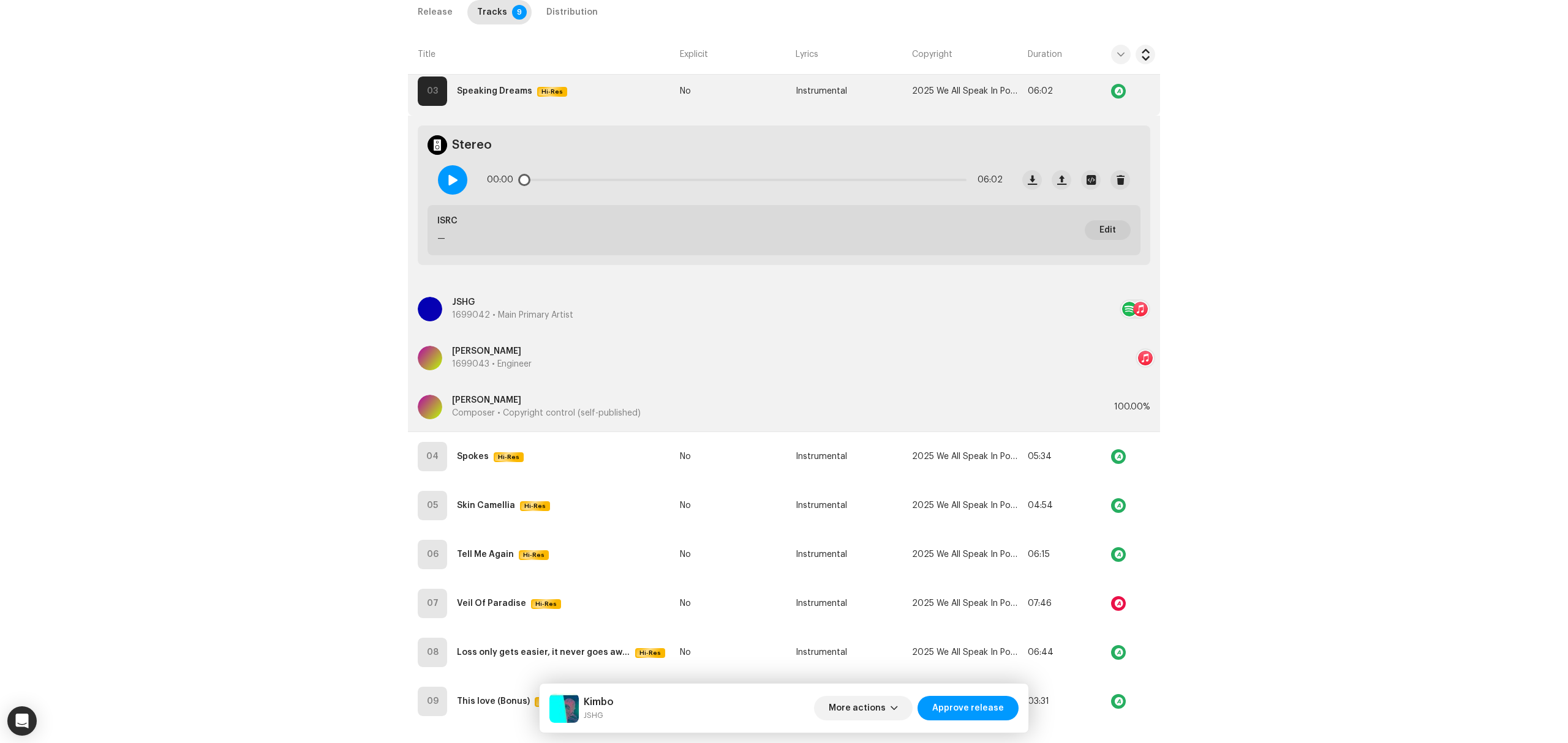
click at [453, 190] on div at bounding box center [453, 180] width 29 height 29
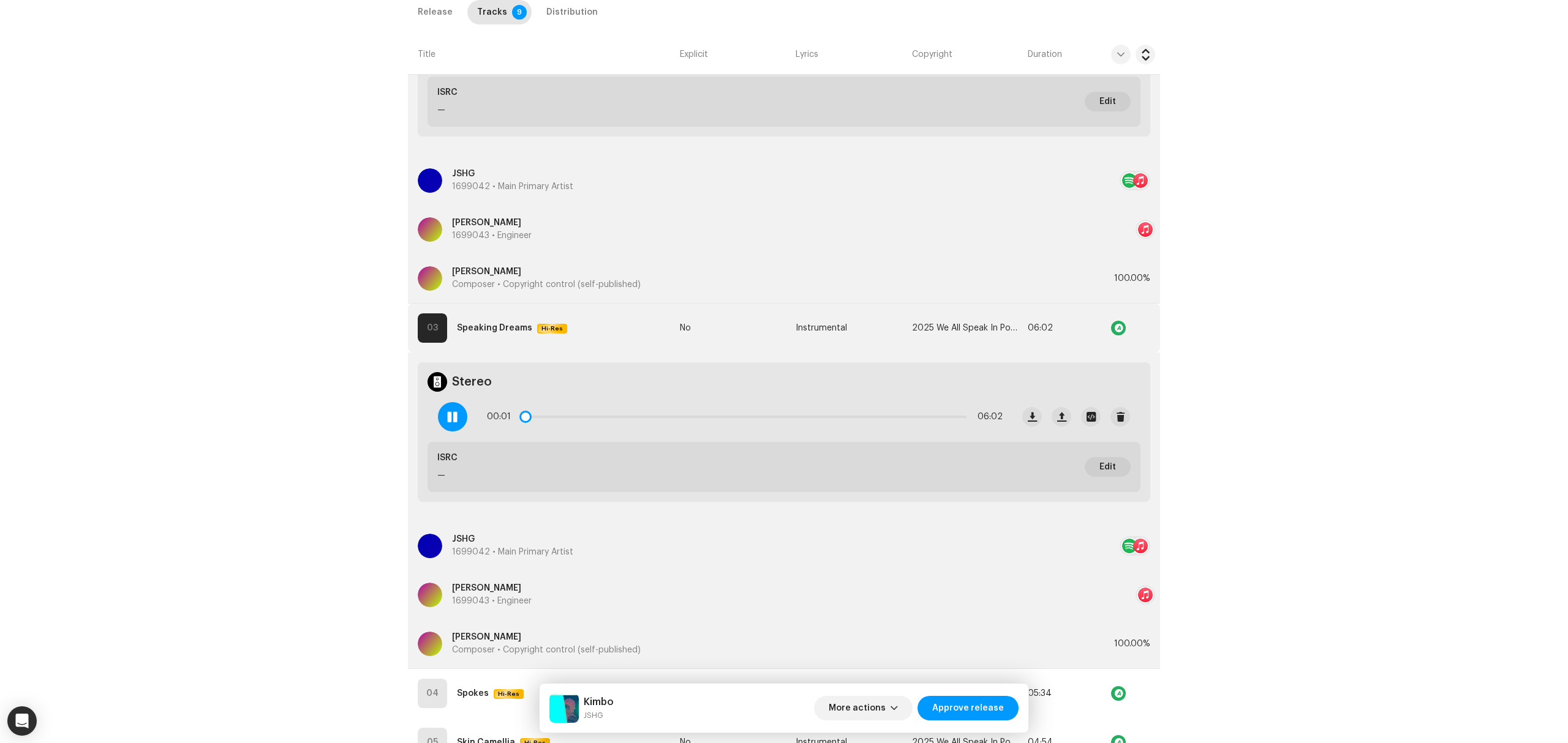
scroll to position [843, 0]
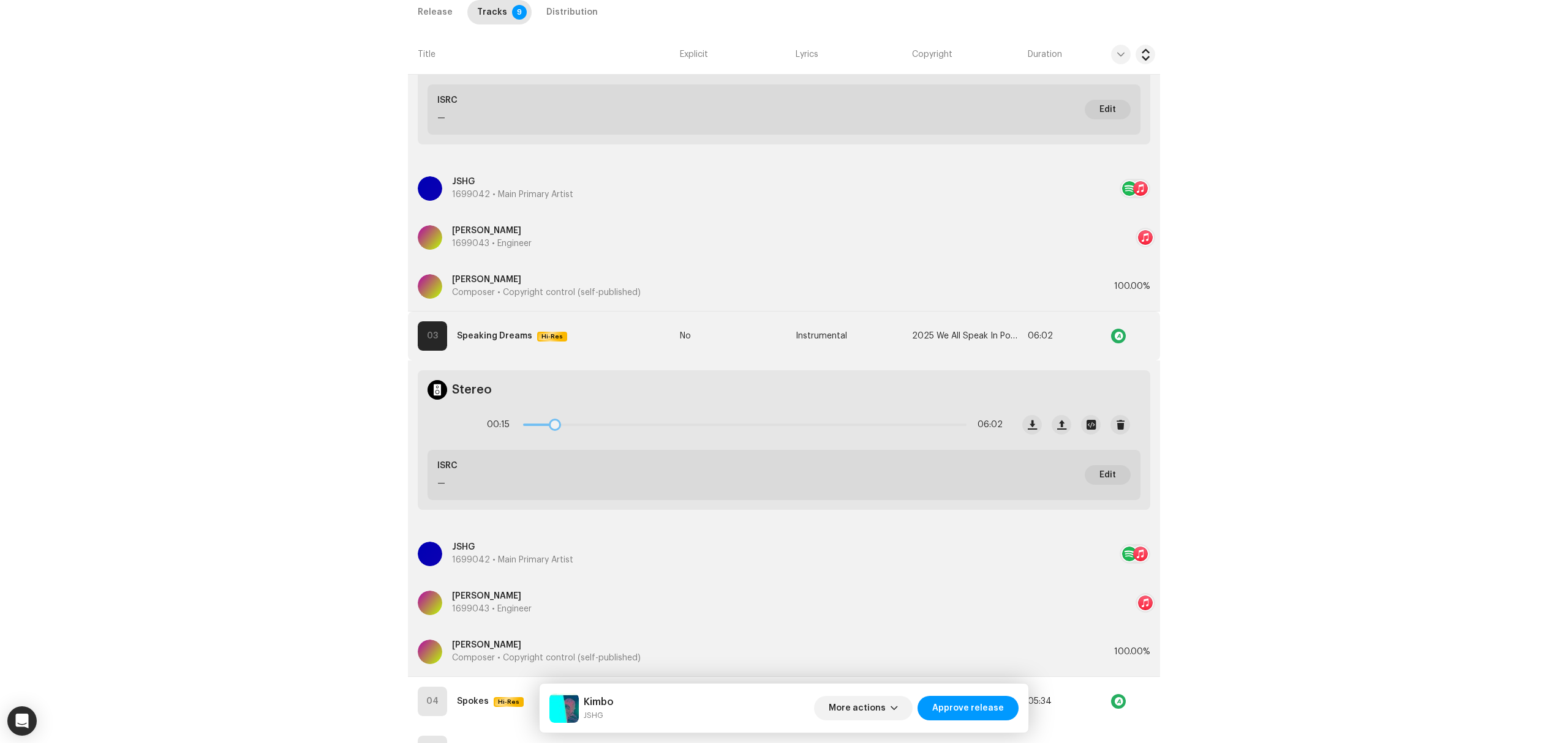
drag, startPoint x: 526, startPoint y: 424, endPoint x: 822, endPoint y: 439, distance: 296.4
click at [822, 439] on div "00:15 06:02" at bounding box center [720, 425] width 584 height 49
drag, startPoint x: 826, startPoint y: 426, endPoint x: 937, endPoint y: 434, distance: 111.3
click at [937, 434] on div "04:32 06:02" at bounding box center [745, 424] width 516 height 25
drag, startPoint x: 938, startPoint y: 424, endPoint x: 956, endPoint y: 425, distance: 18.0
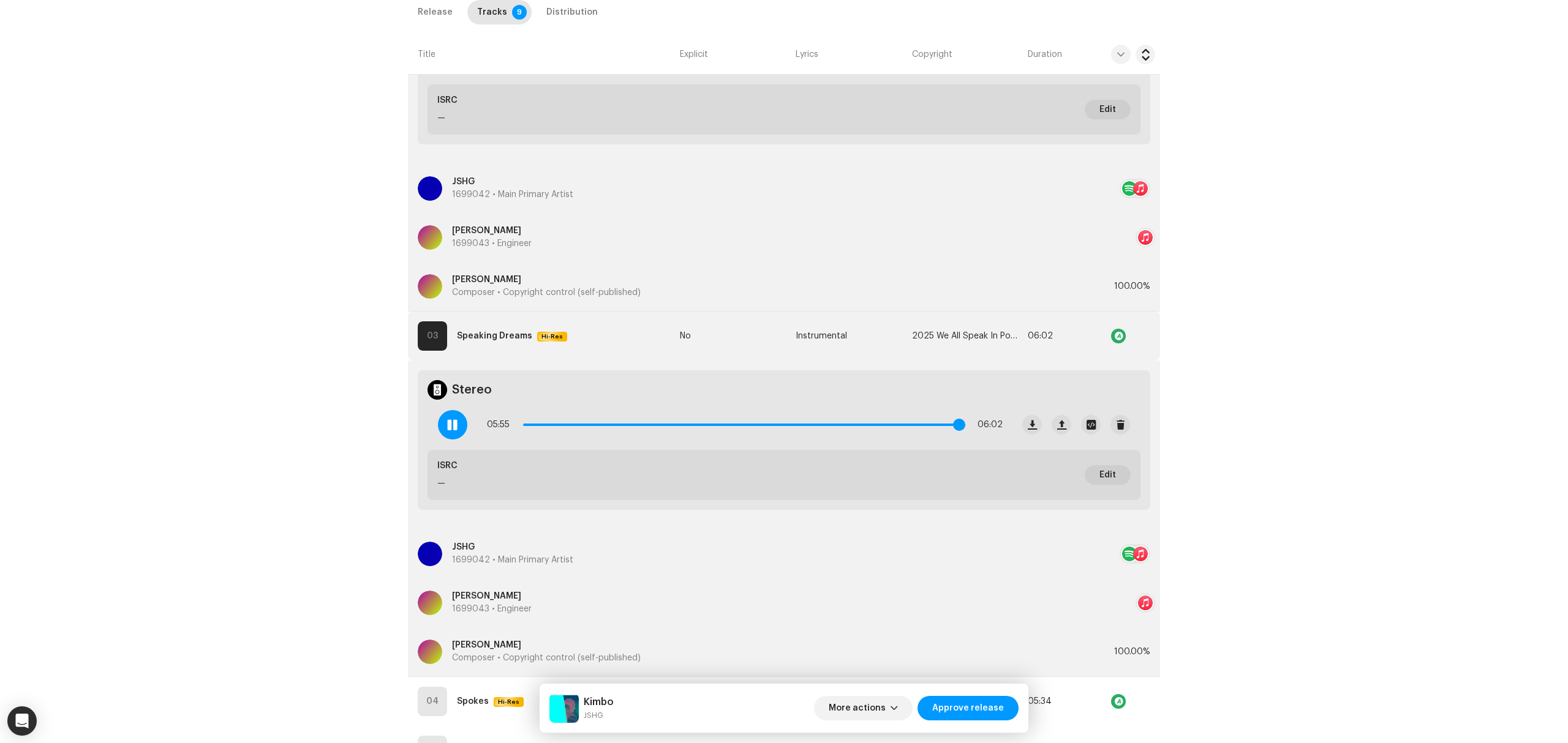
click at [956, 425] on span at bounding box center [958, 424] width 12 height 12
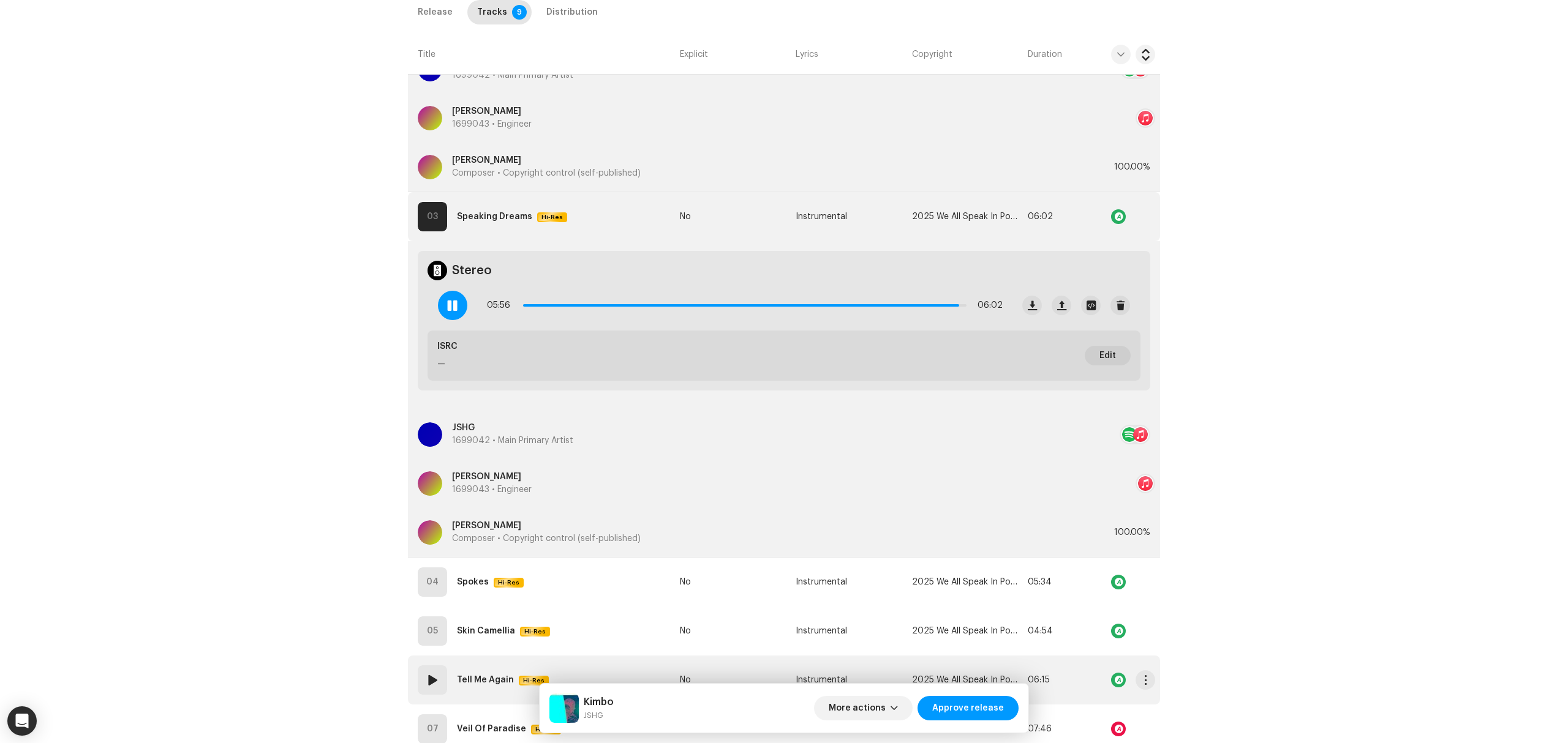
scroll to position [1161, 0]
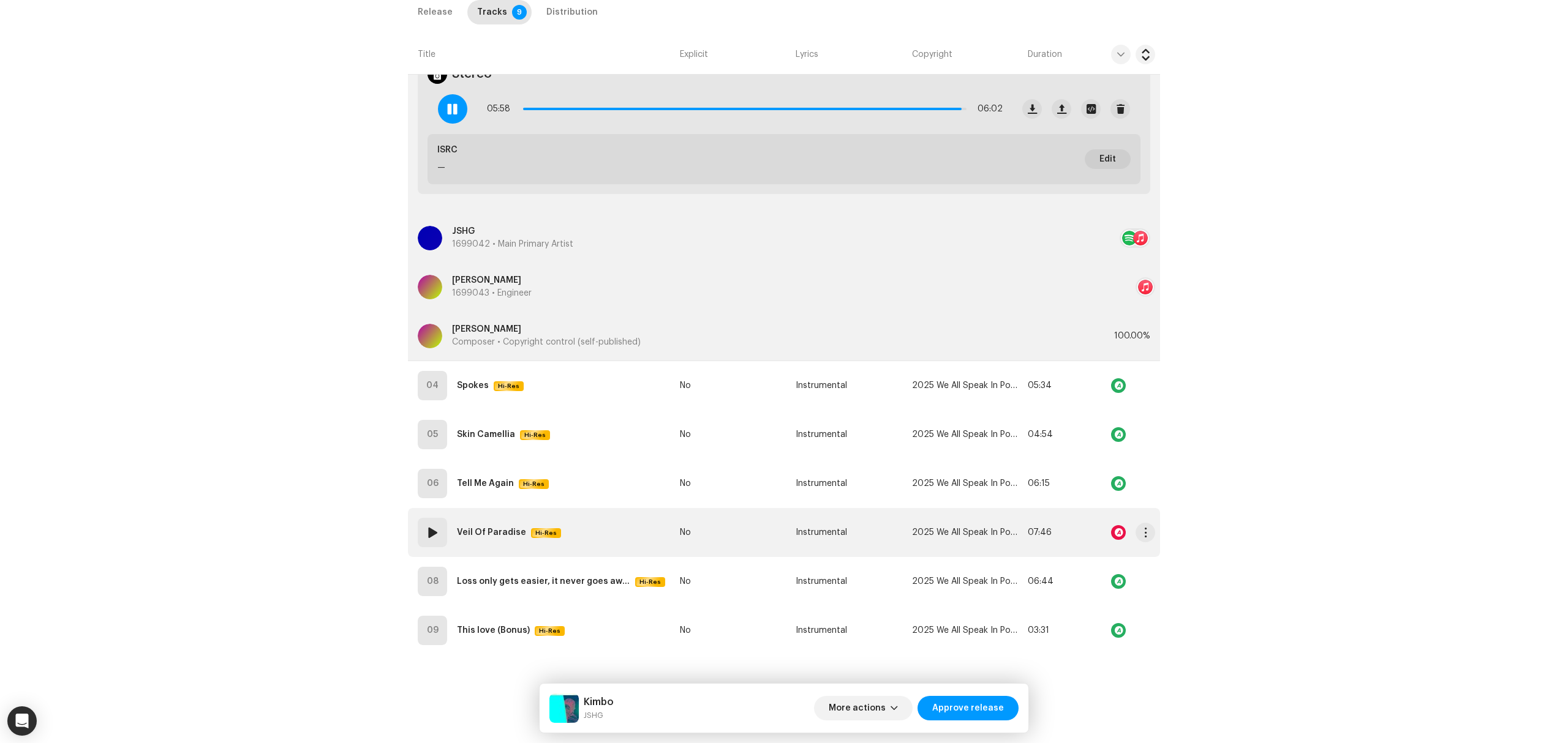
click at [608, 533] on td "07 Veil Of Paradise Hi-Res" at bounding box center [541, 533] width 267 height 49
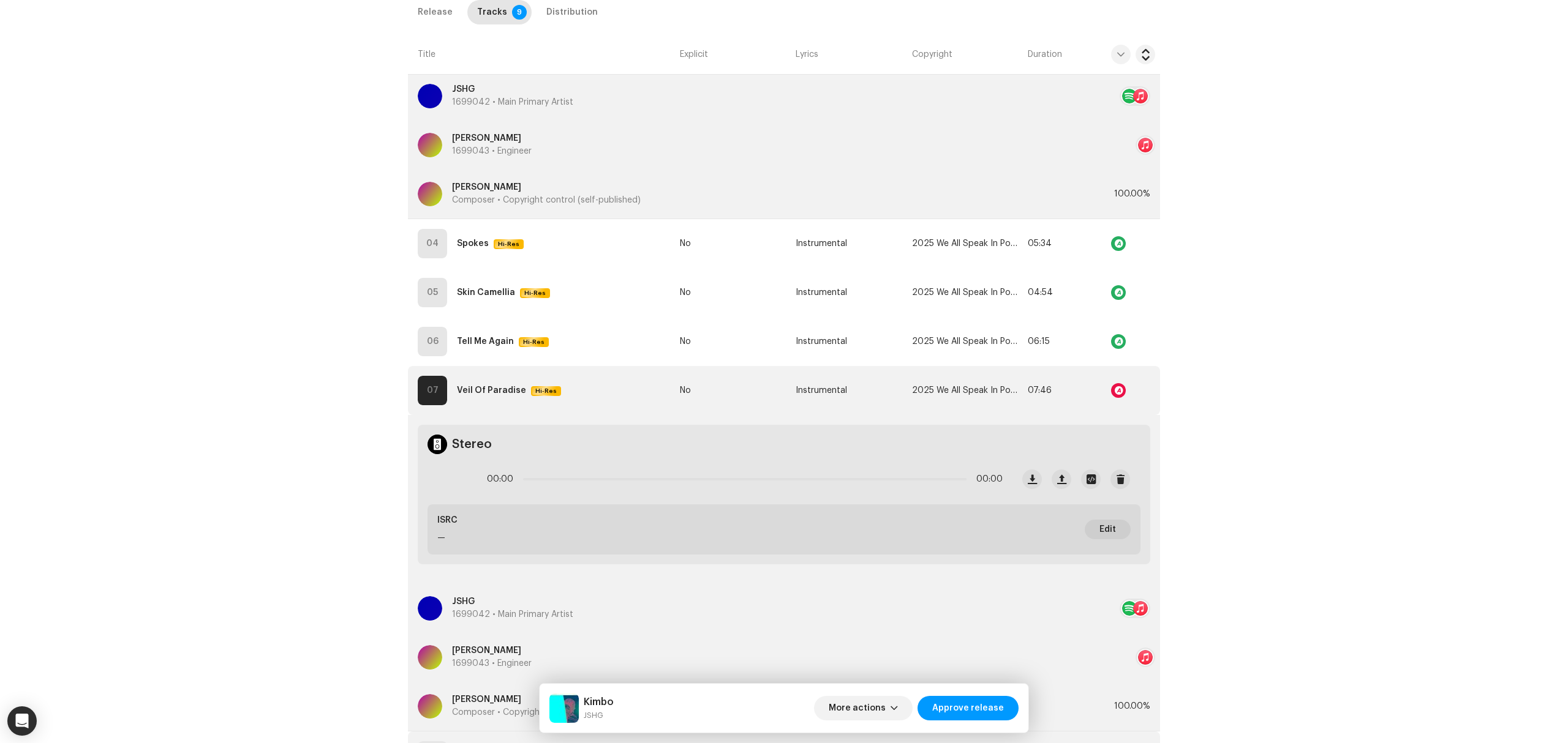
scroll to position [1477, 0]
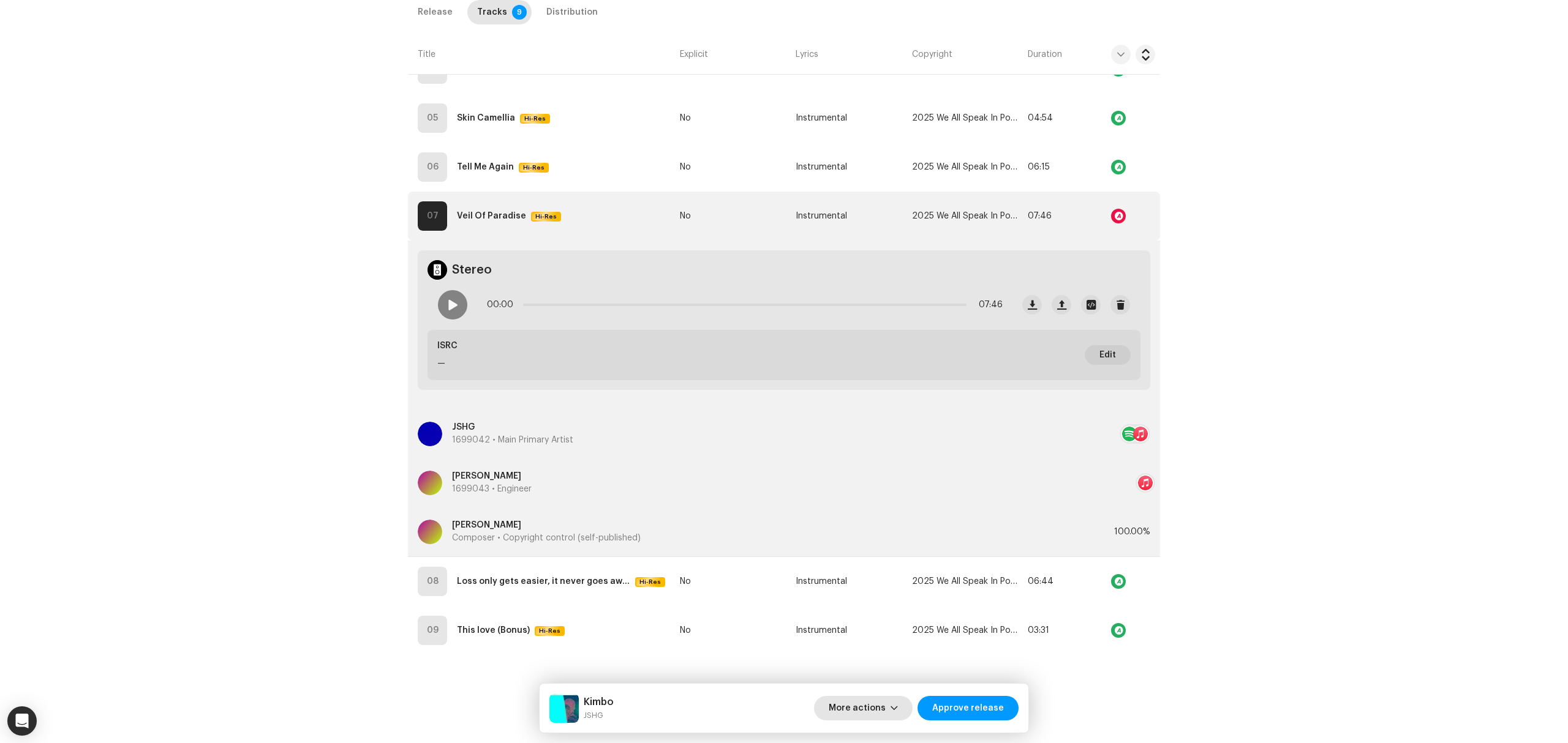
click at [846, 713] on span "More actions" at bounding box center [857, 708] width 57 height 25
click at [850, 628] on span "Fail & Return" at bounding box center [861, 629] width 55 height 10
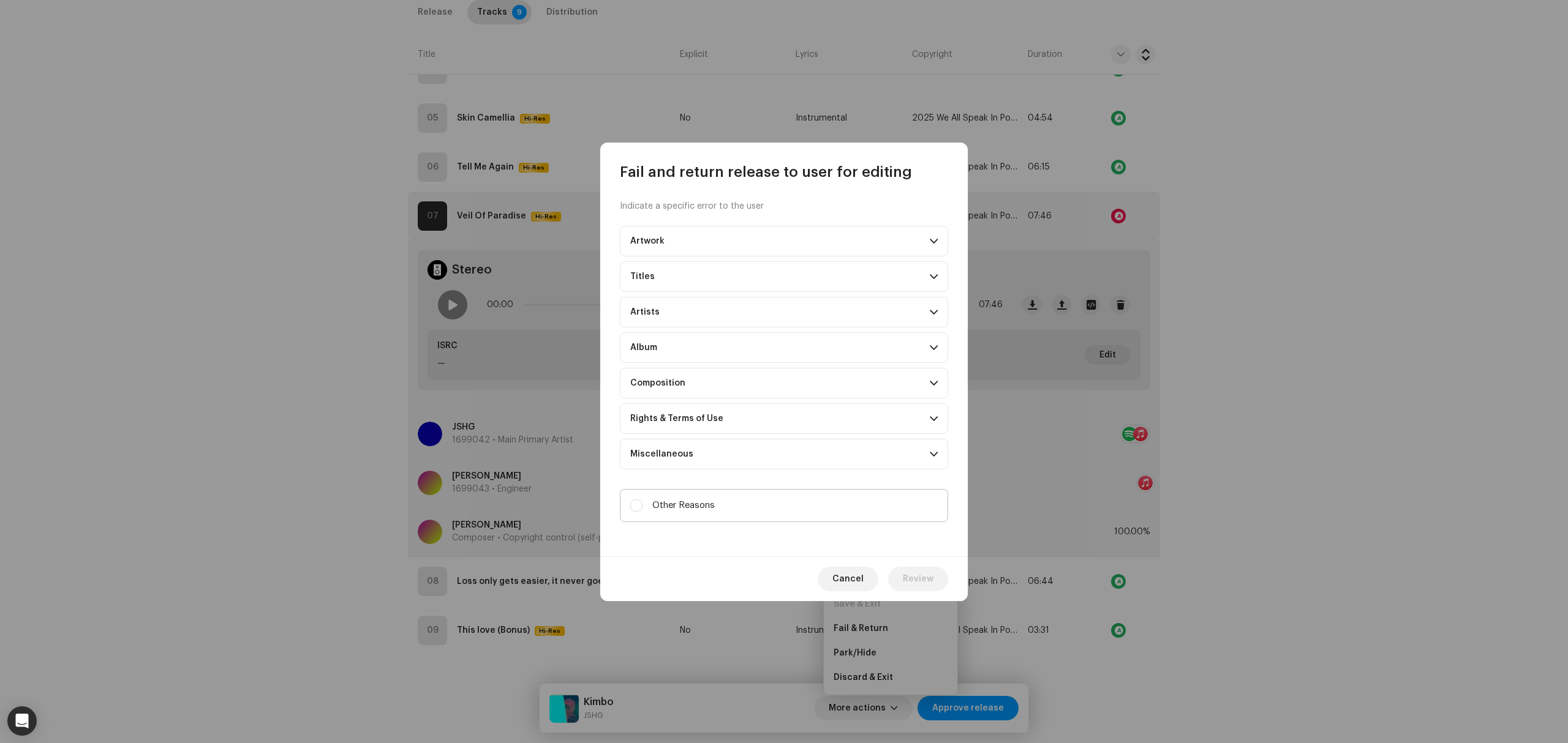
click at [753, 516] on label "Other Reasons" at bounding box center [784, 505] width 328 height 33
click at [643, 512] on input "Other Reasons" at bounding box center [635, 505] width 12 height 12
checkbox input "true"
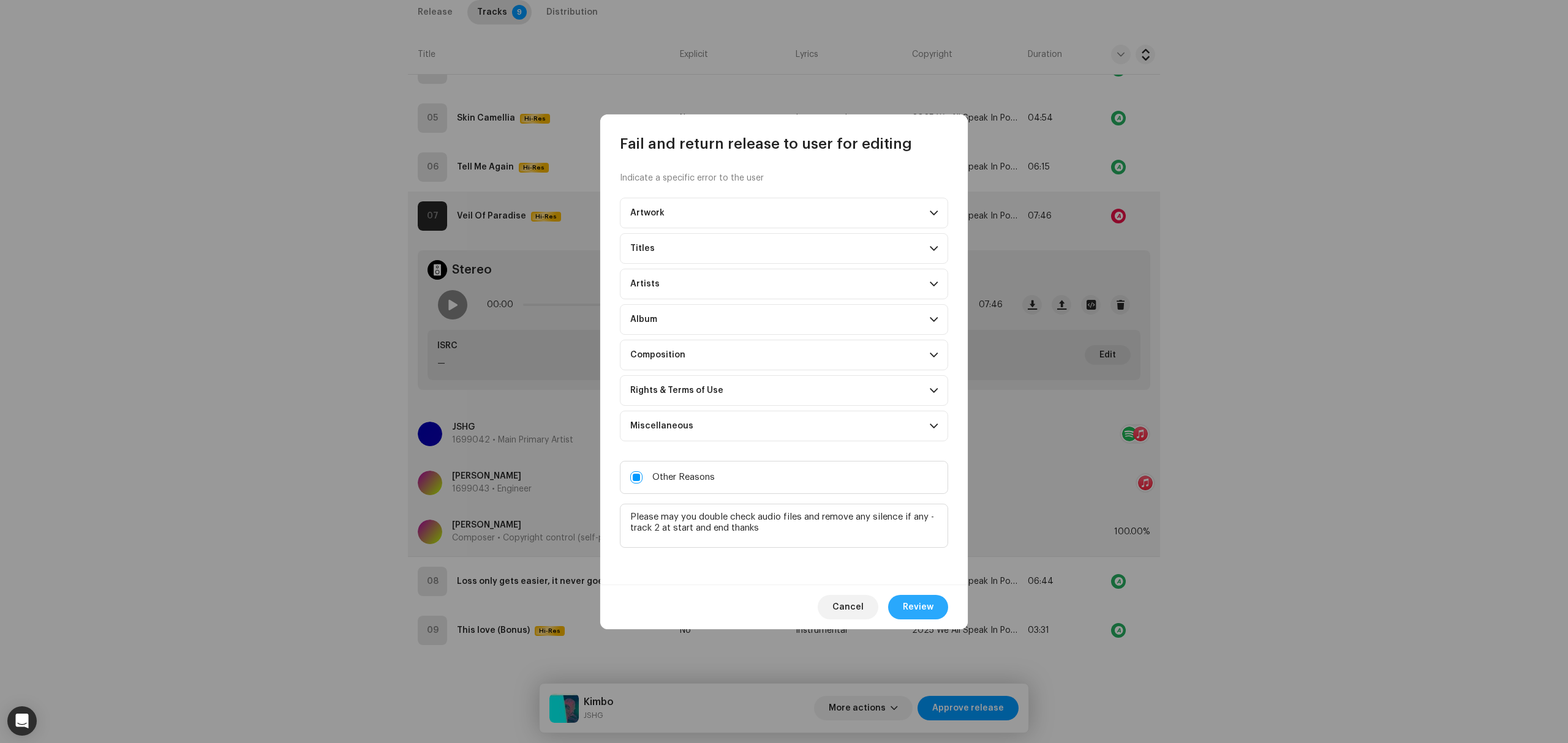
type textarea "Please may you double check audio files and remove any silence if any - track 2…"
click at [929, 605] on span "Review" at bounding box center [917, 607] width 30 height 25
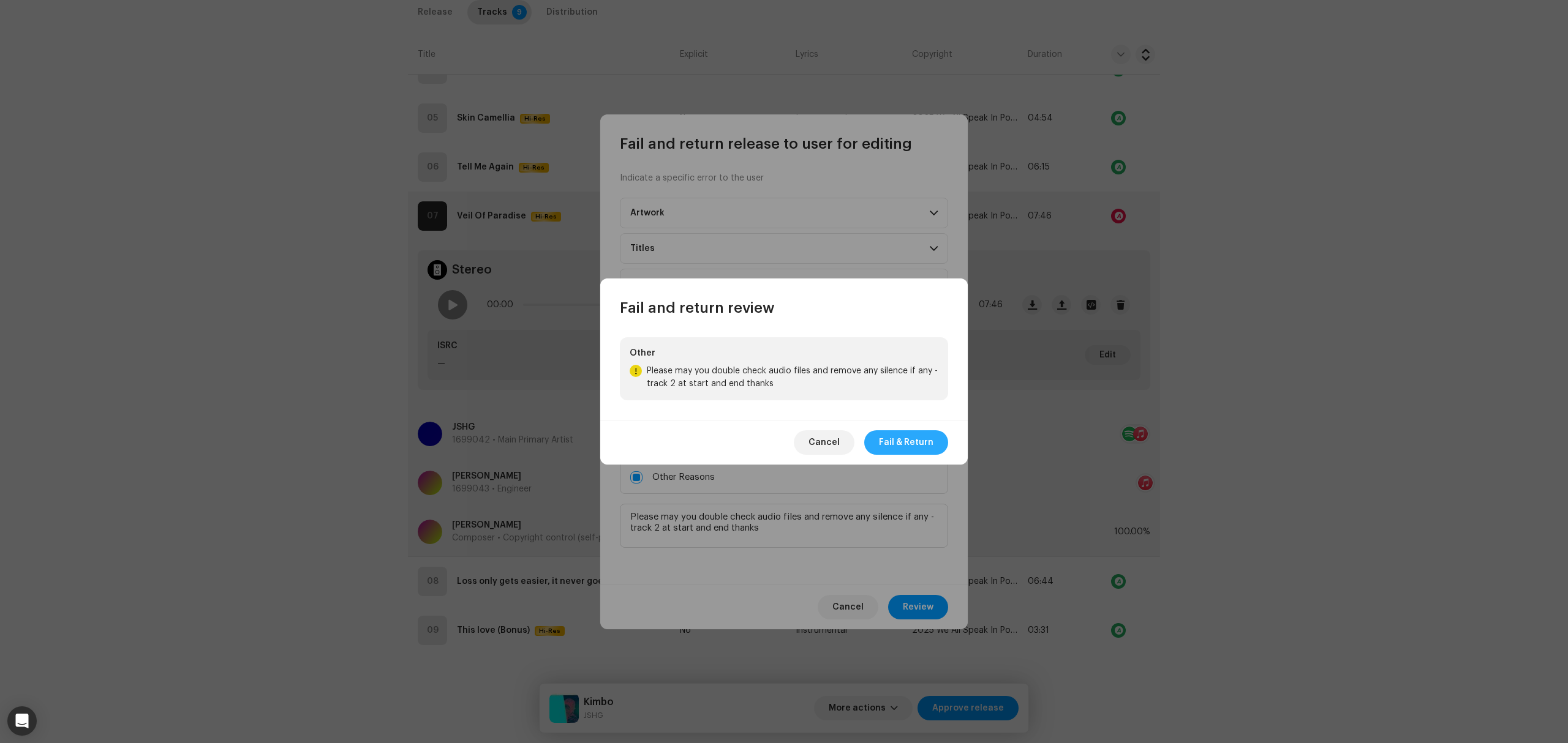
click at [919, 451] on span "Fail & Return" at bounding box center [906, 442] width 55 height 25
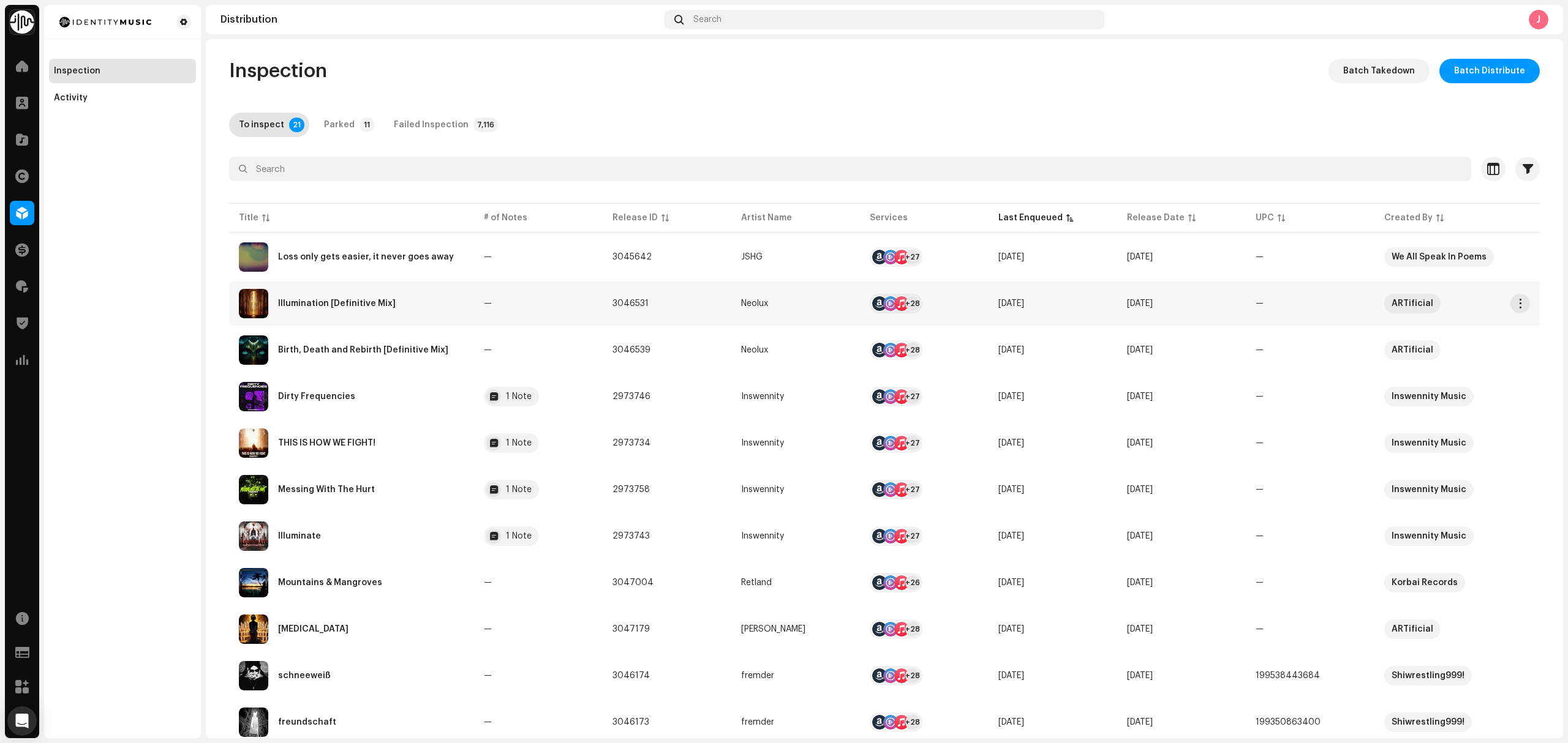
click at [387, 311] on div "Illumination [Definitive Mix]" at bounding box center [351, 303] width 226 height 29
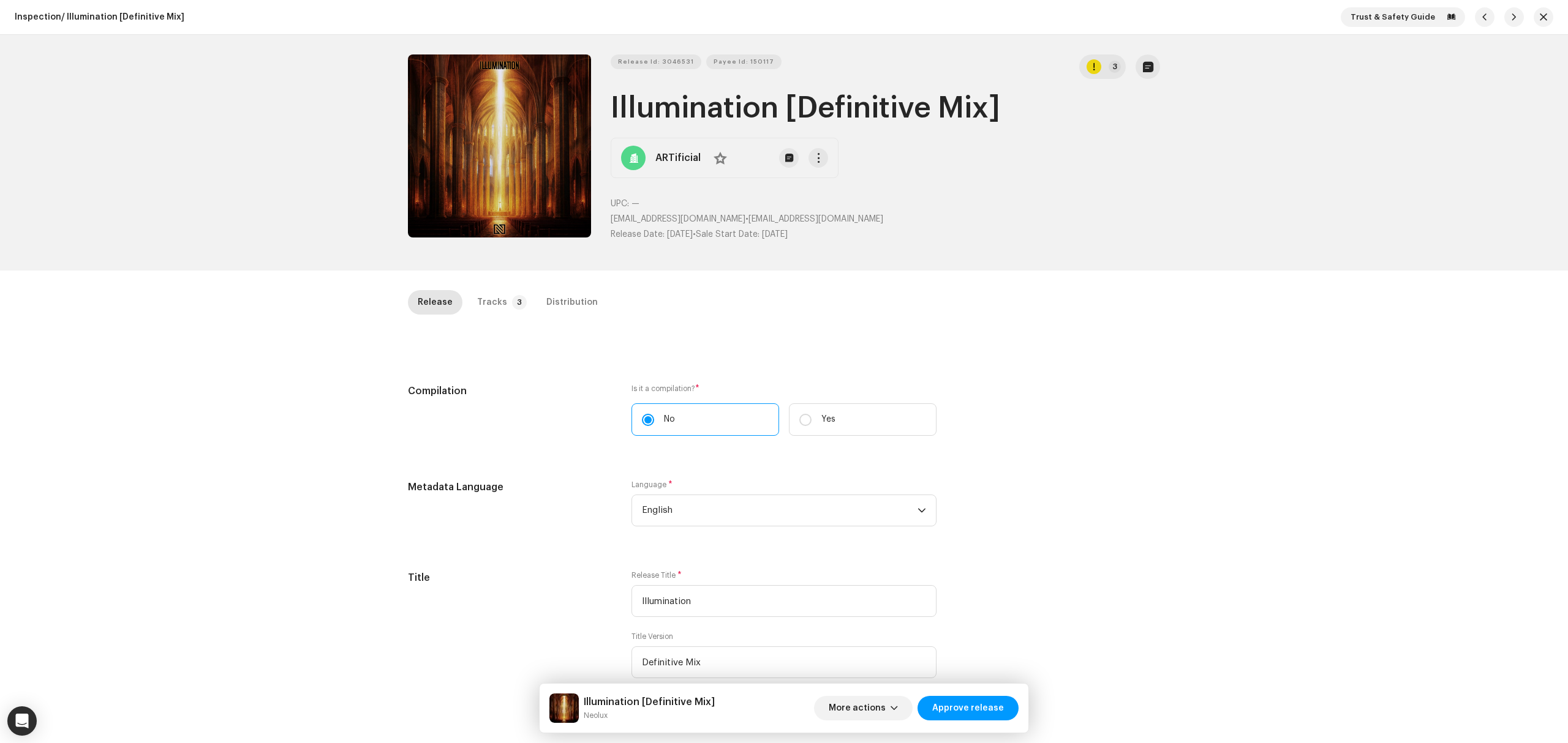
click at [326, 394] on div "Inspection / Illumination [Definitive Mix] Trust & Safety Guide Release Id: 304…" at bounding box center [784, 371] width 1568 height 743
click at [425, 169] on button "Zoom Image" at bounding box center [499, 146] width 183 height 183
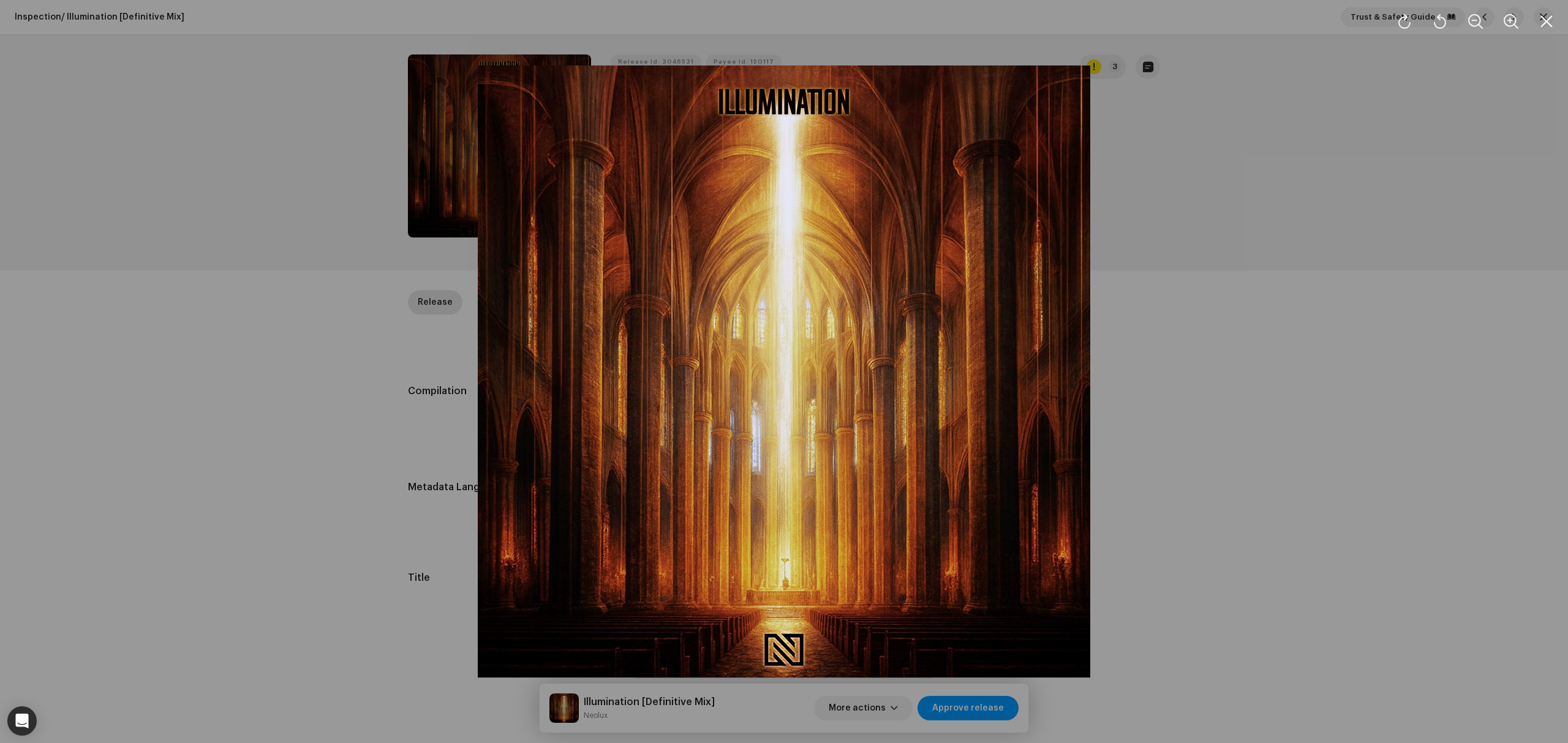
click at [338, 397] on div at bounding box center [784, 371] width 1568 height 743
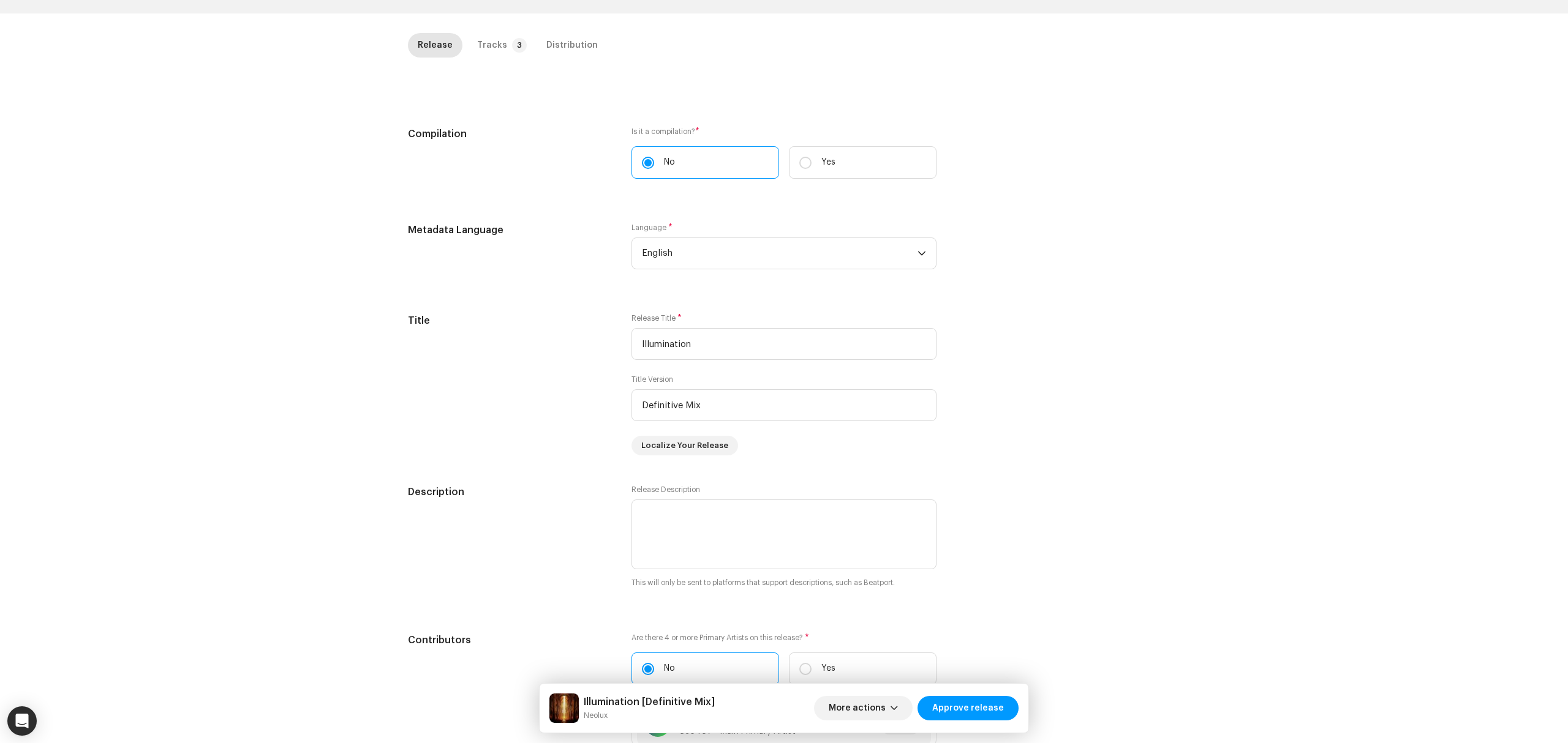
scroll to position [45, 0]
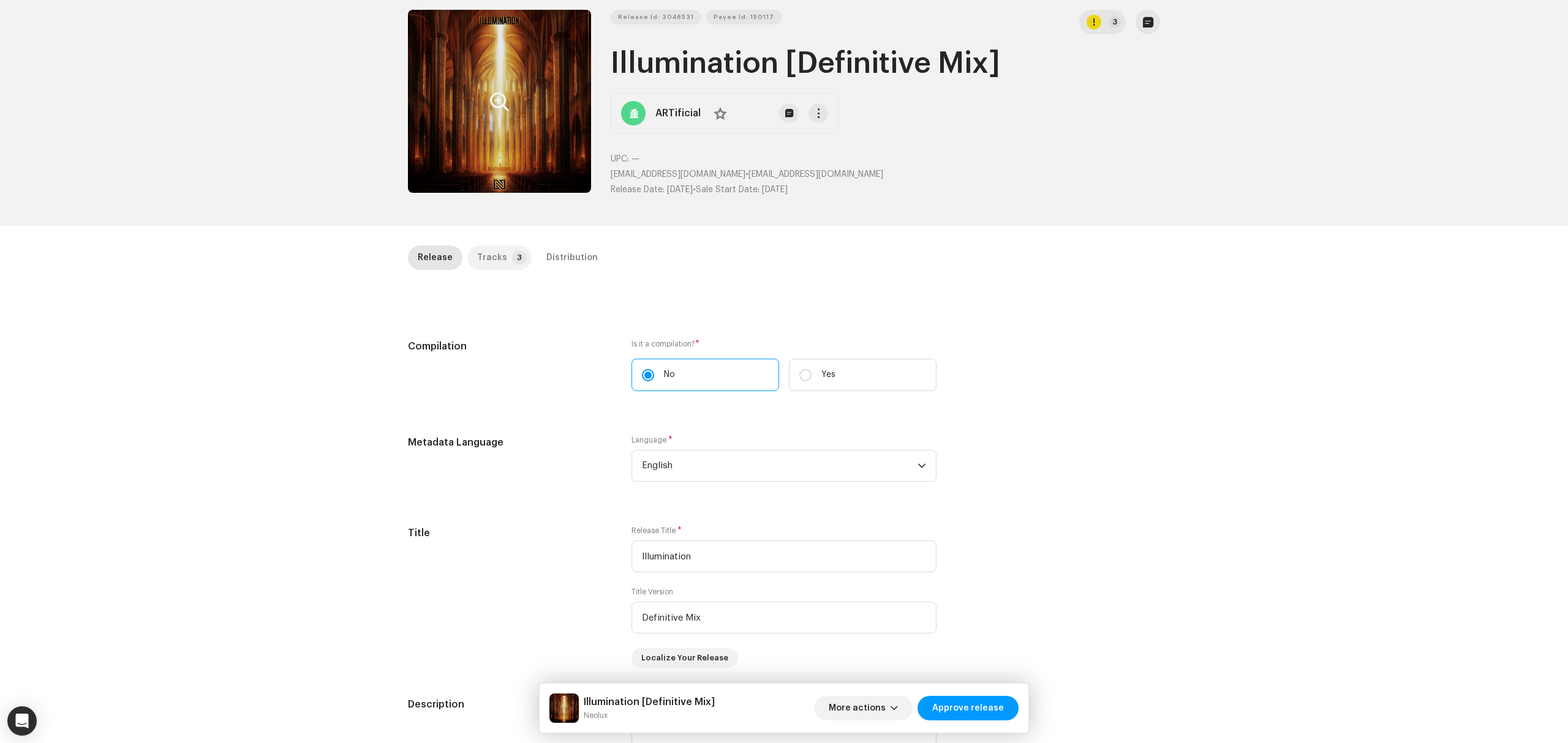
drag, startPoint x: 484, startPoint y: 245, endPoint x: 488, endPoint y: 255, distance: 10.8
click at [487, 252] on div "Inspection / Illumination [Definitive Mix] Trust & Safety Guide Release Id: 304…" at bounding box center [784, 371] width 1568 height 743
drag, startPoint x: 490, startPoint y: 256, endPoint x: 500, endPoint y: 304, distance: 49.0
click at [491, 260] on div "Tracks" at bounding box center [492, 258] width 30 height 25
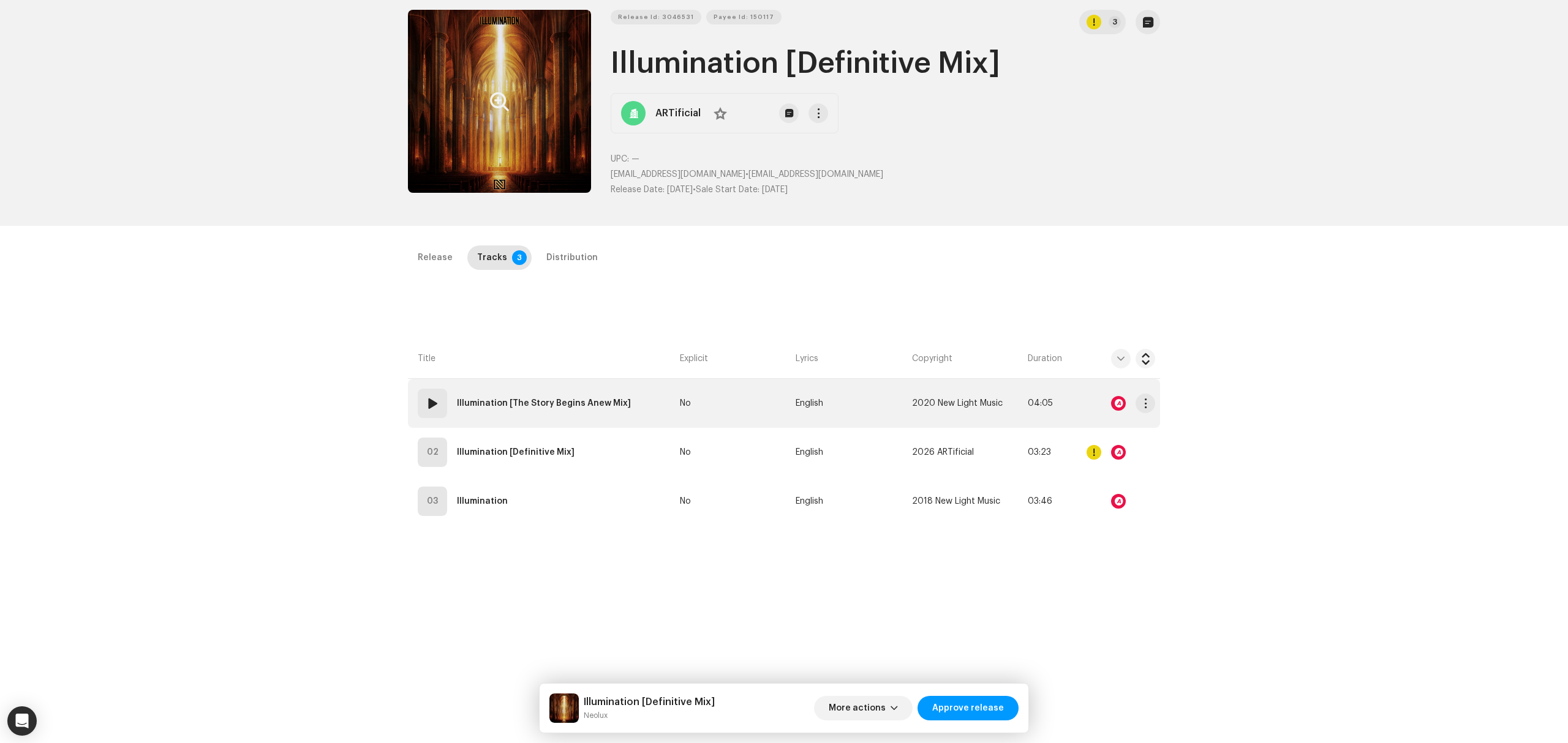
click at [626, 420] on td "01 Illumination [The Story Begins Anew Mix]" at bounding box center [541, 404] width 267 height 49
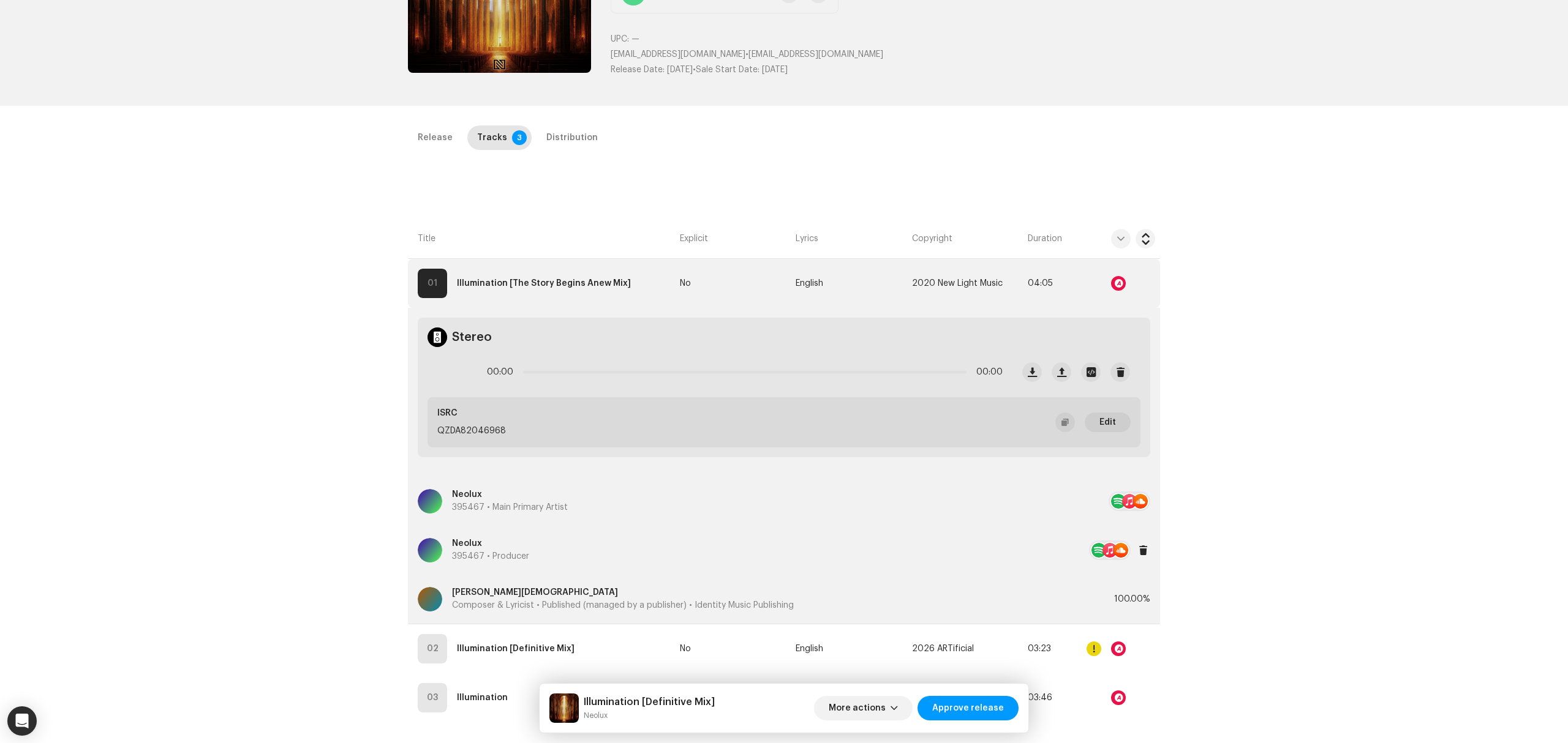
scroll to position [290, 0]
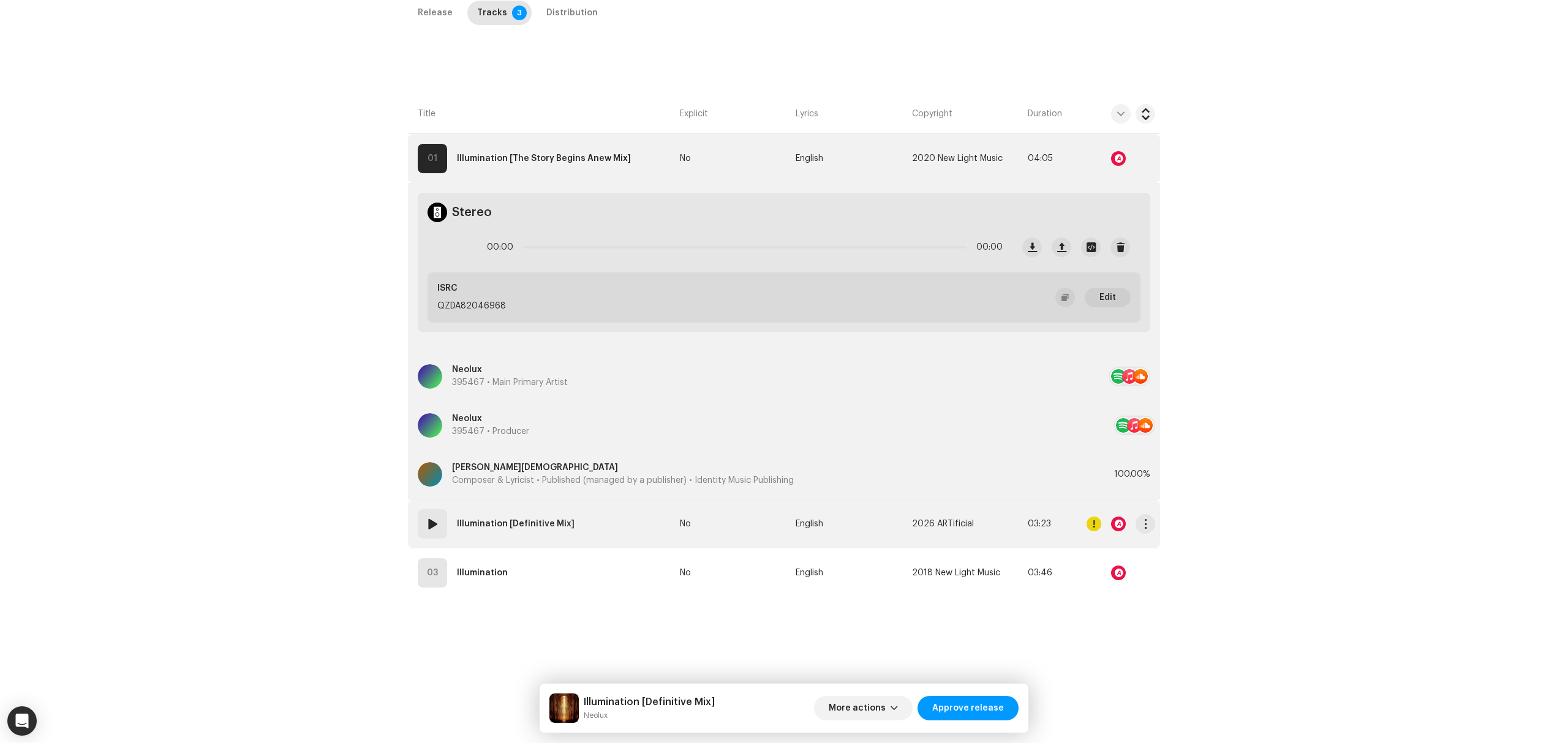
click at [689, 525] on td "No" at bounding box center [732, 525] width 116 height 49
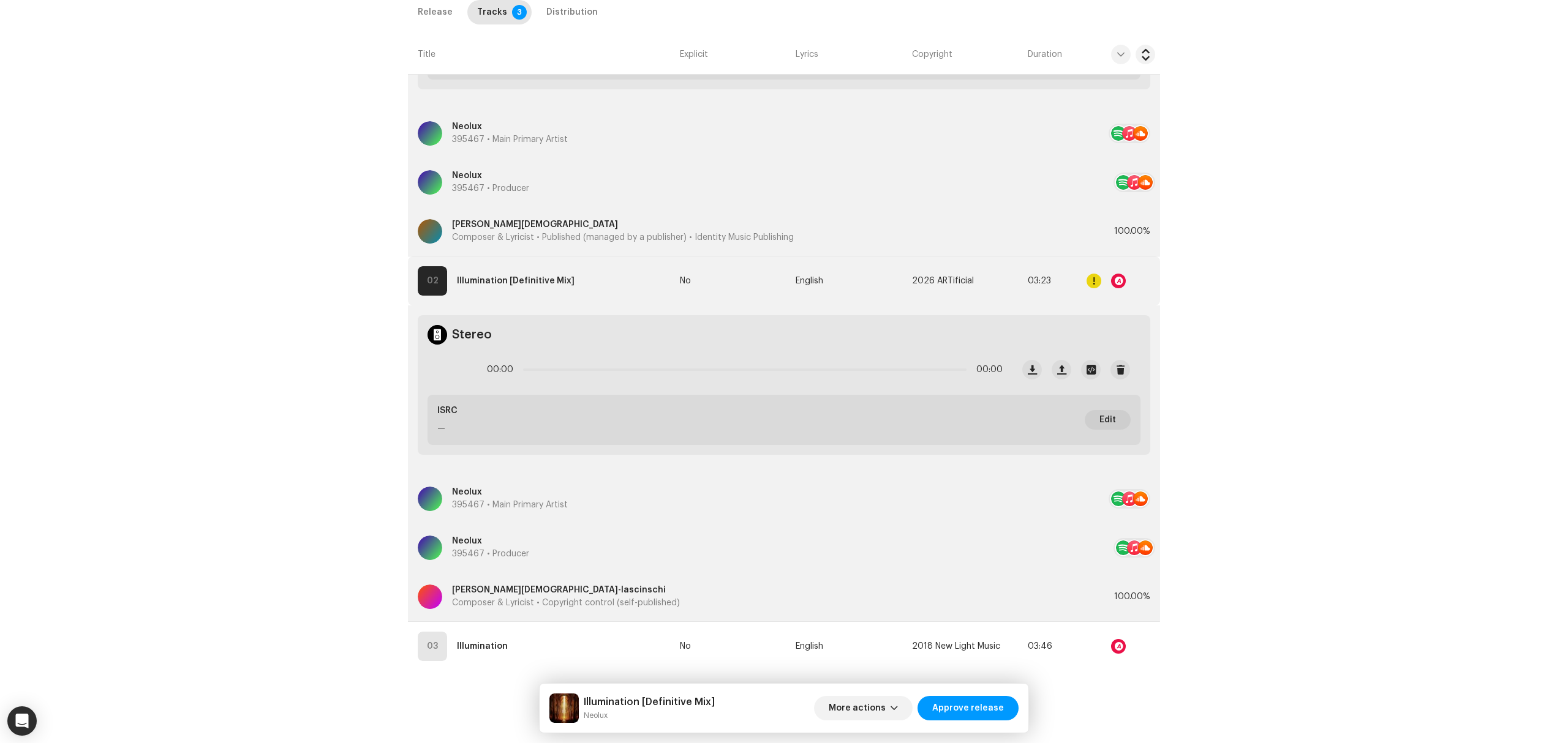
scroll to position [535, 0]
click at [1089, 275] on div at bounding box center [1093, 279] width 15 height 15
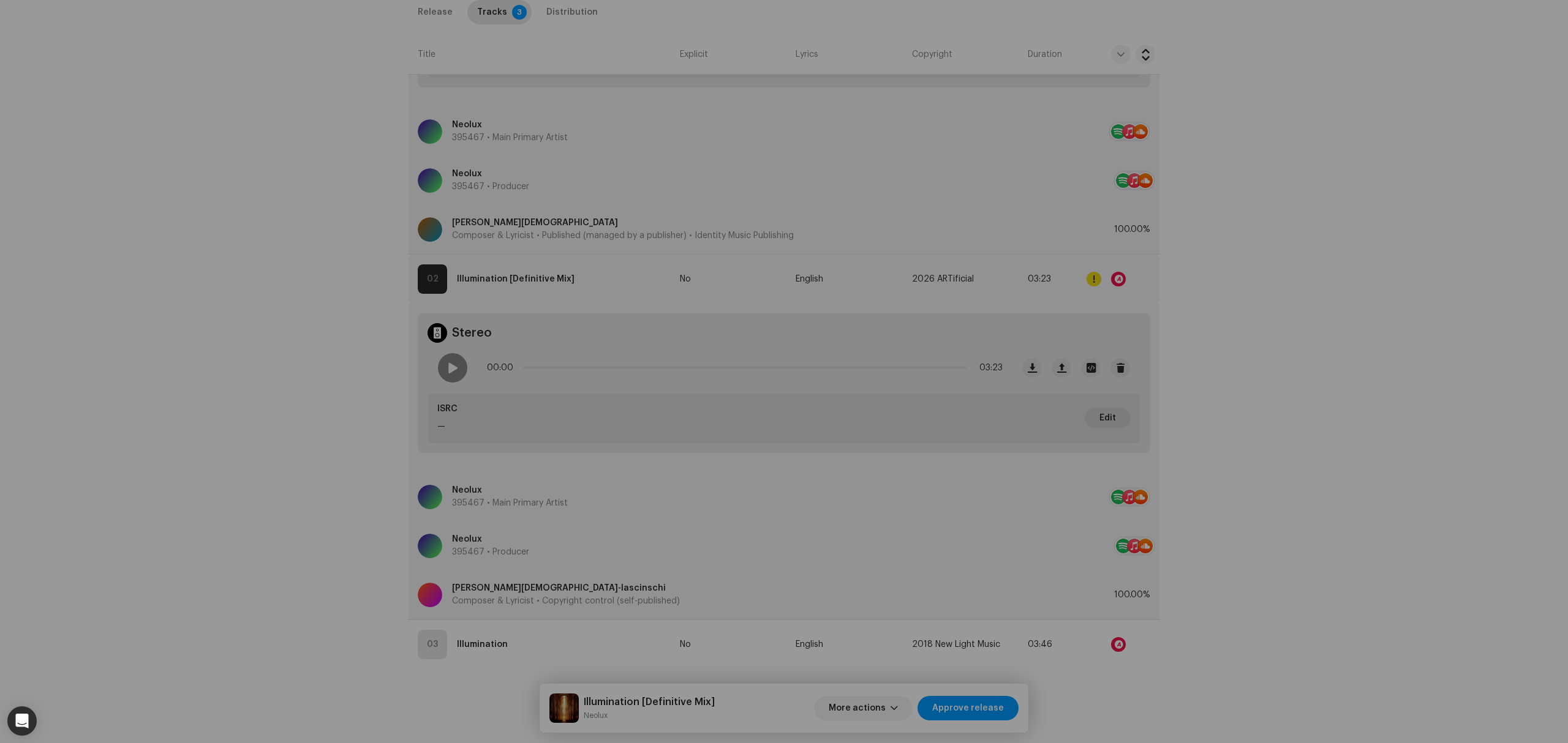
drag, startPoint x: 1093, startPoint y: 278, endPoint x: 1110, endPoint y: 282, distance: 17.5
click at [1093, 278] on div "Errors & Warnings Error Warnings 3 Please review these warnings to see if you n…" at bounding box center [784, 371] width 1568 height 743
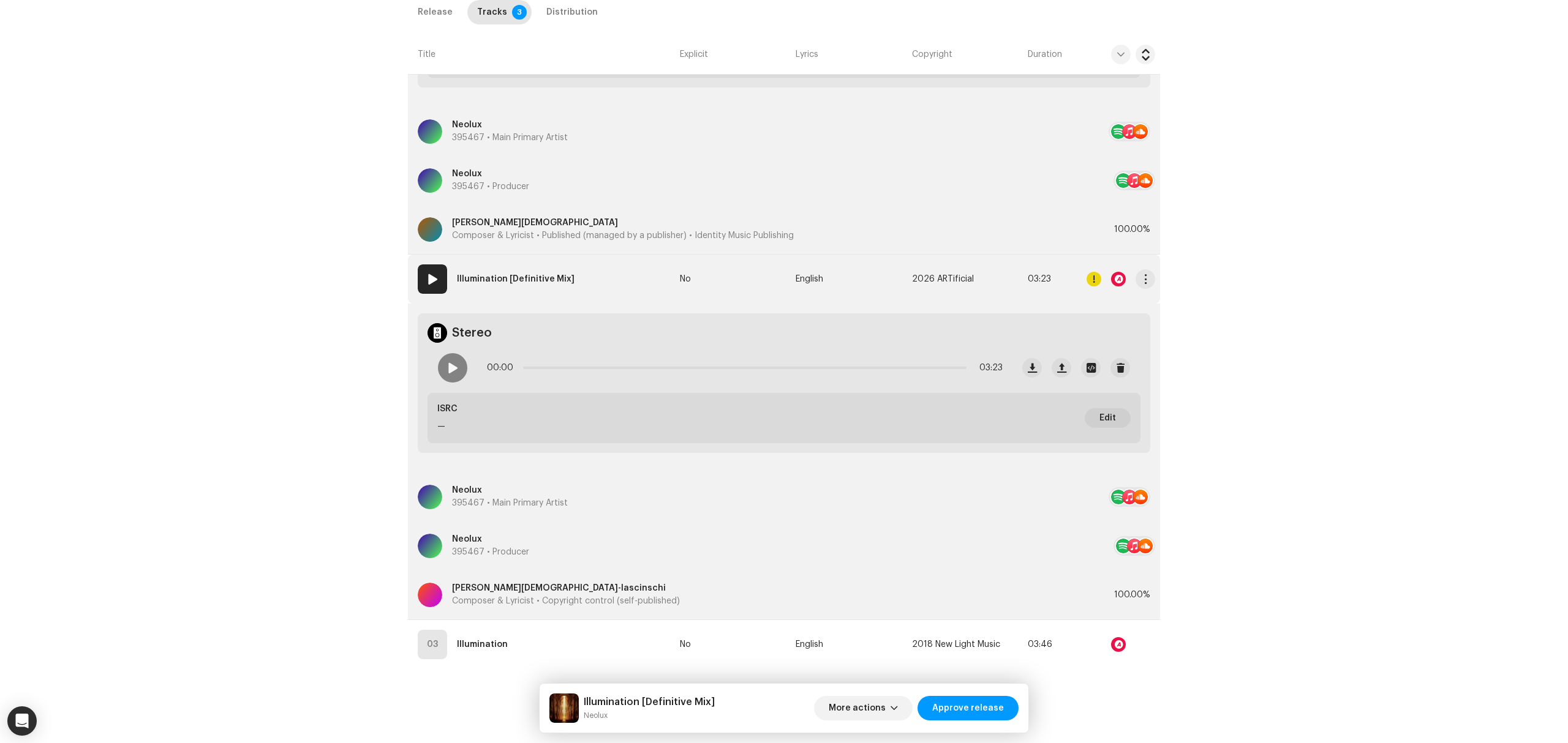
click at [1125, 286] on div at bounding box center [1120, 279] width 69 height 25
click at [1120, 282] on div at bounding box center [1118, 279] width 15 height 15
drag, startPoint x: 211, startPoint y: 455, endPoint x: 249, endPoint y: 533, distance: 86.8
click at [213, 456] on div "Audio Recognition by Remix/Sample 3 All results require review/listening to avo…" at bounding box center [784, 371] width 1568 height 743
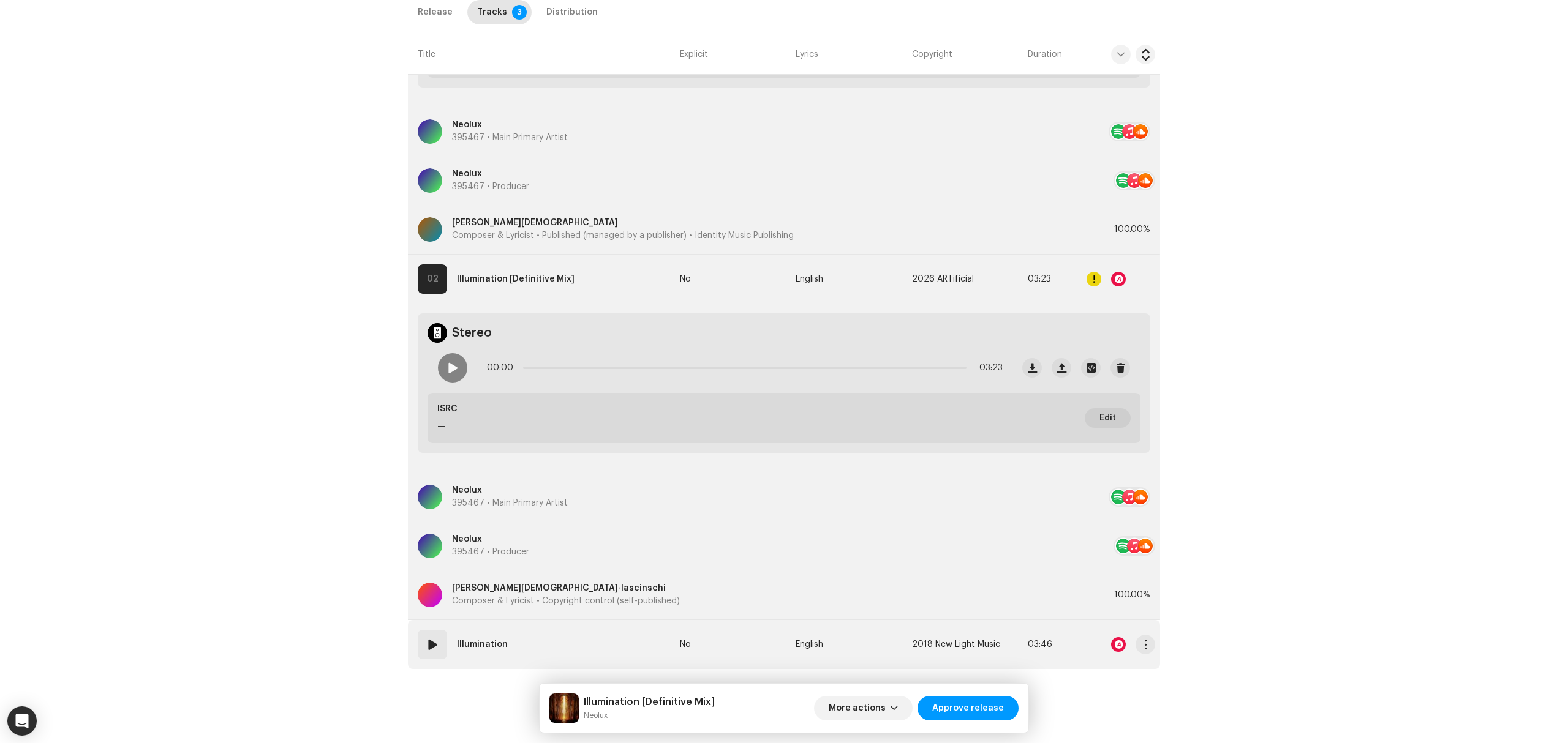
click at [552, 655] on td "03 Illumination" at bounding box center [541, 645] width 267 height 49
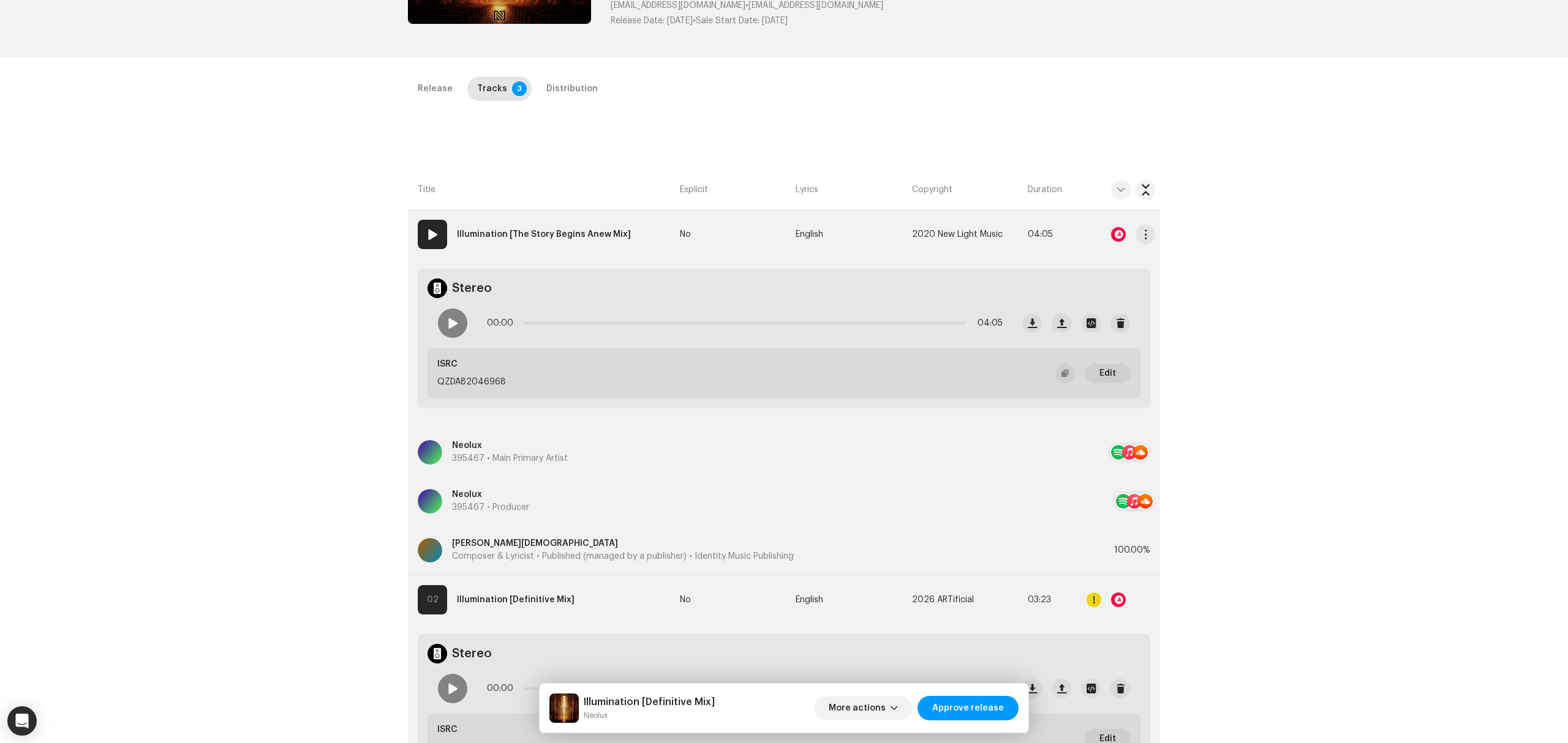
scroll to position [0, 0]
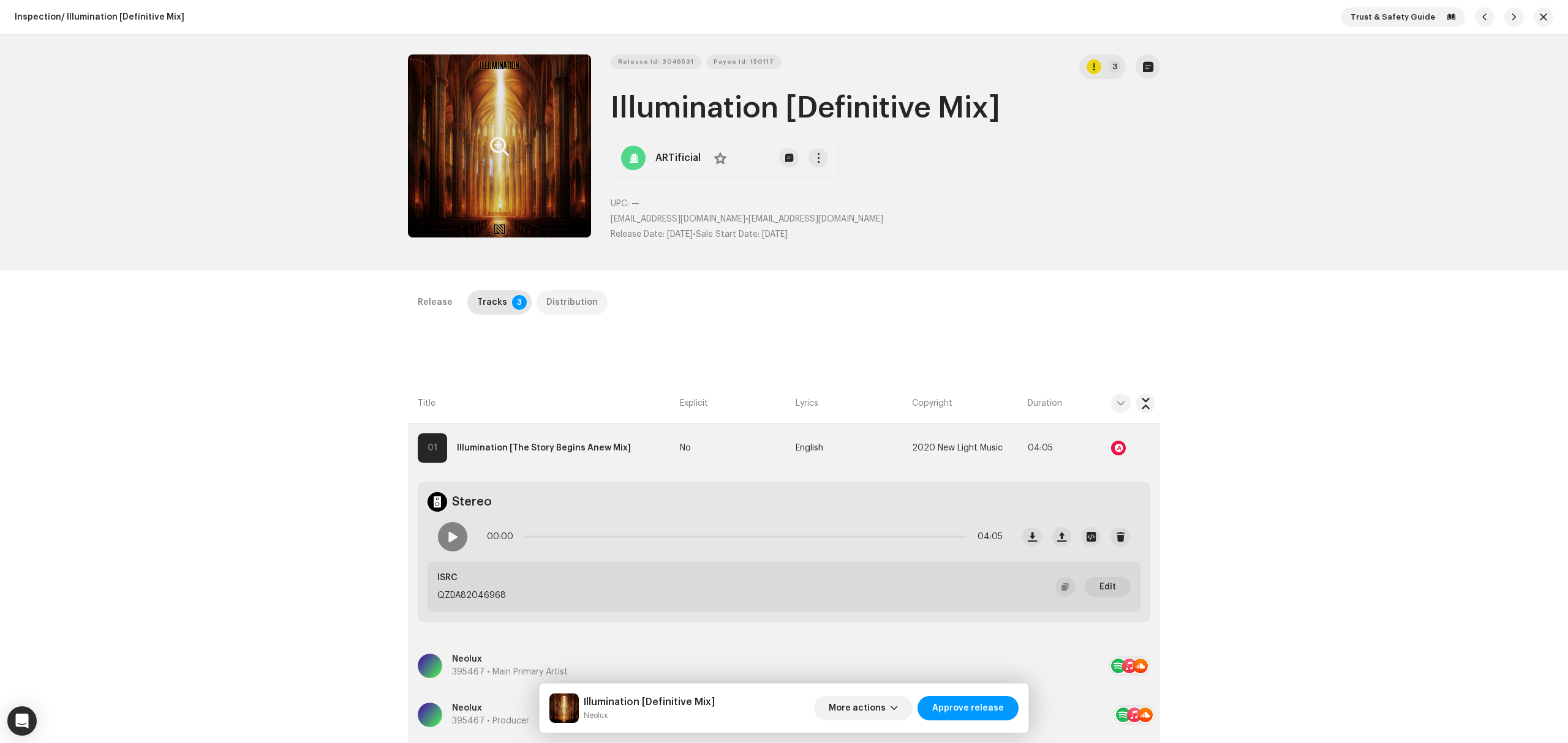
click at [565, 306] on div "Distribution" at bounding box center [572, 303] width 51 height 25
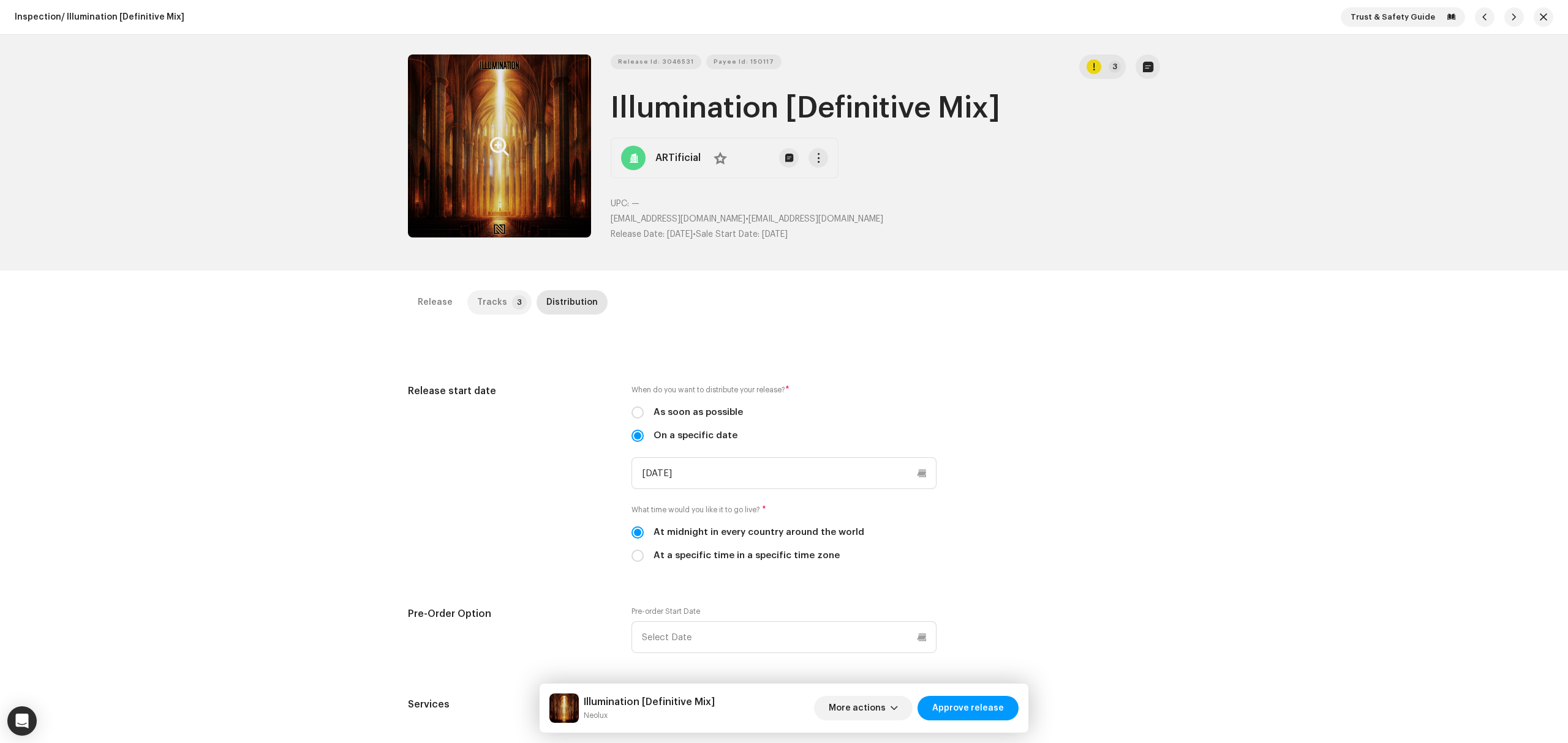
click at [477, 302] on div "Tracks" at bounding box center [492, 303] width 30 height 25
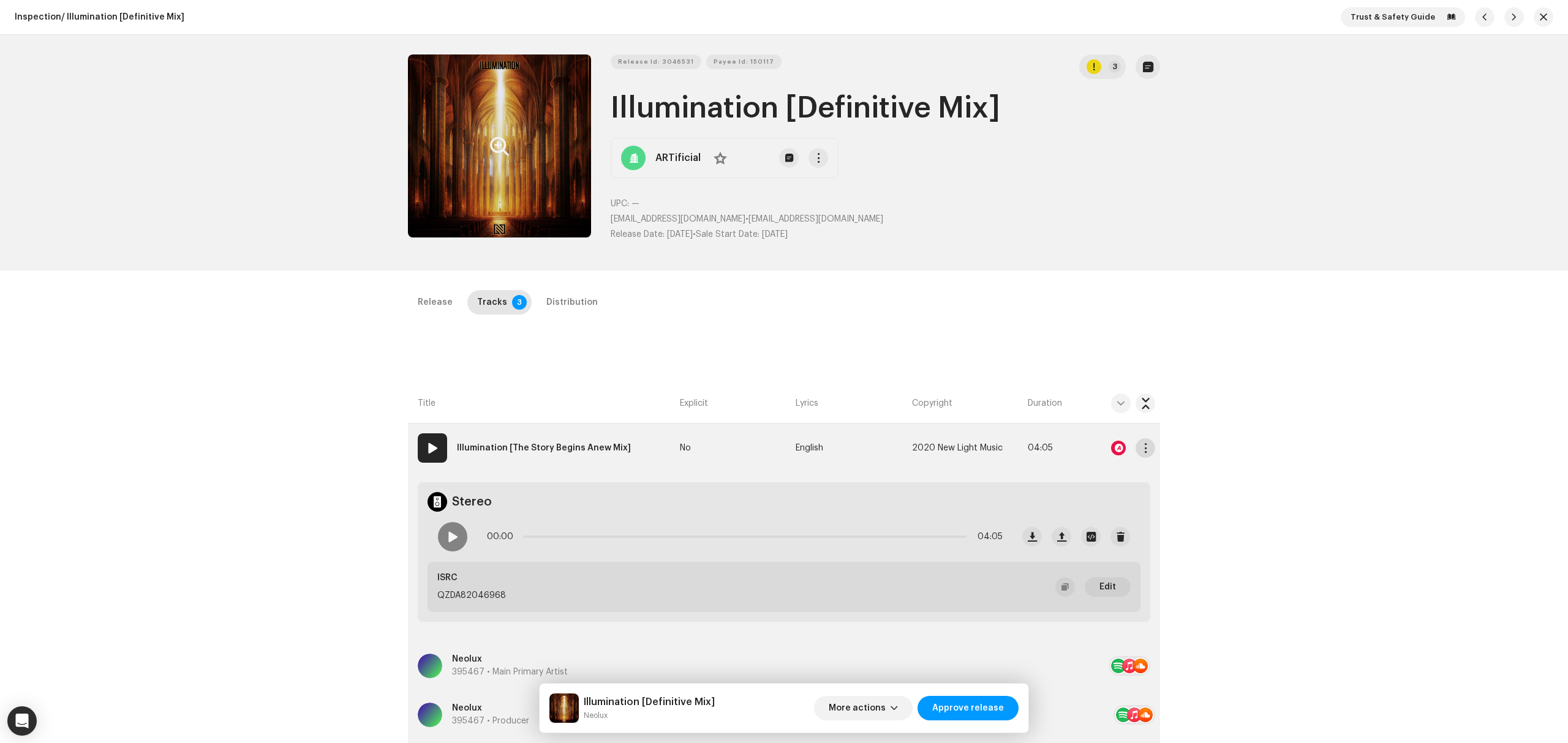
click at [1146, 450] on span "button" at bounding box center [1146, 448] width 9 height 10
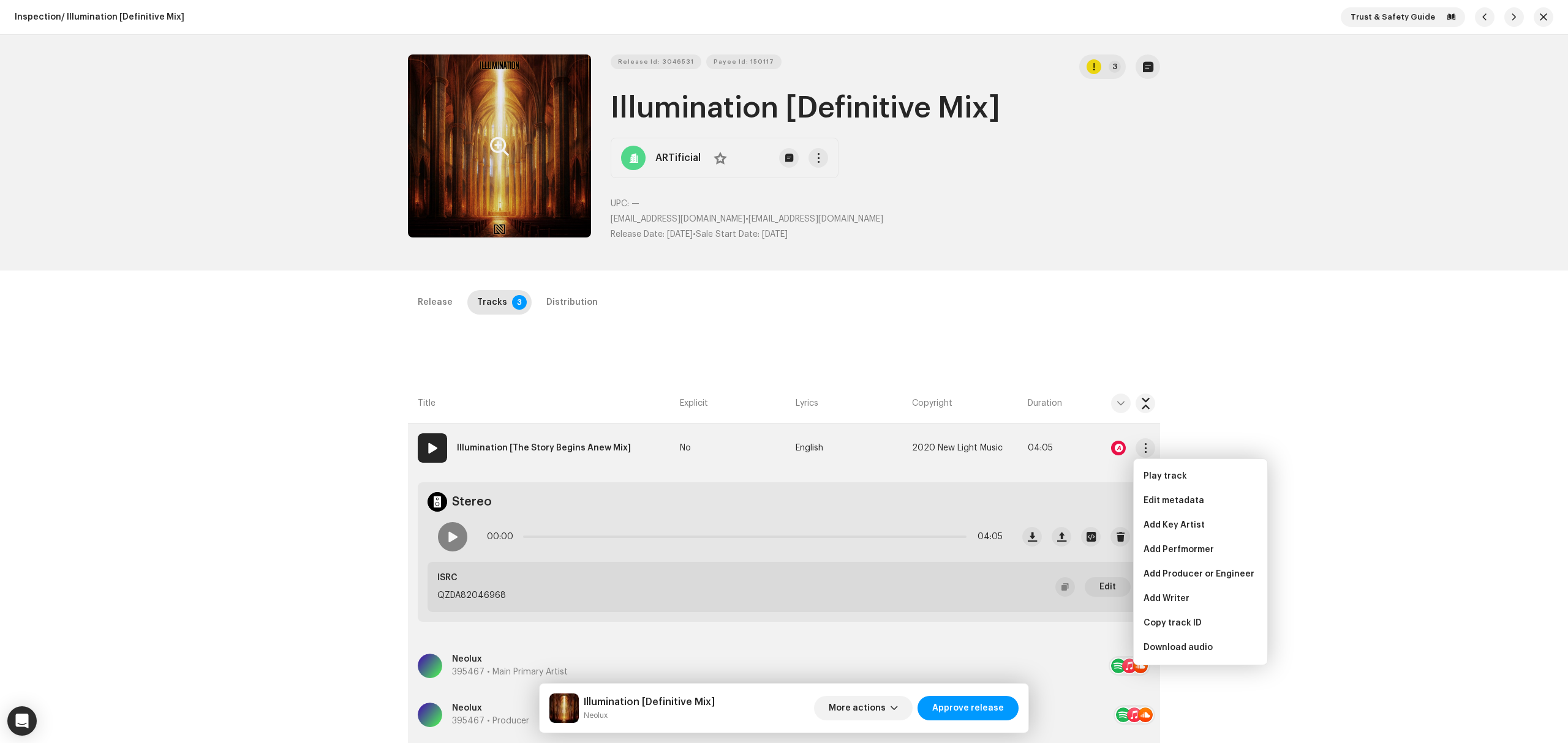
click at [1158, 505] on span "Edit metadata" at bounding box center [1174, 501] width 60 height 10
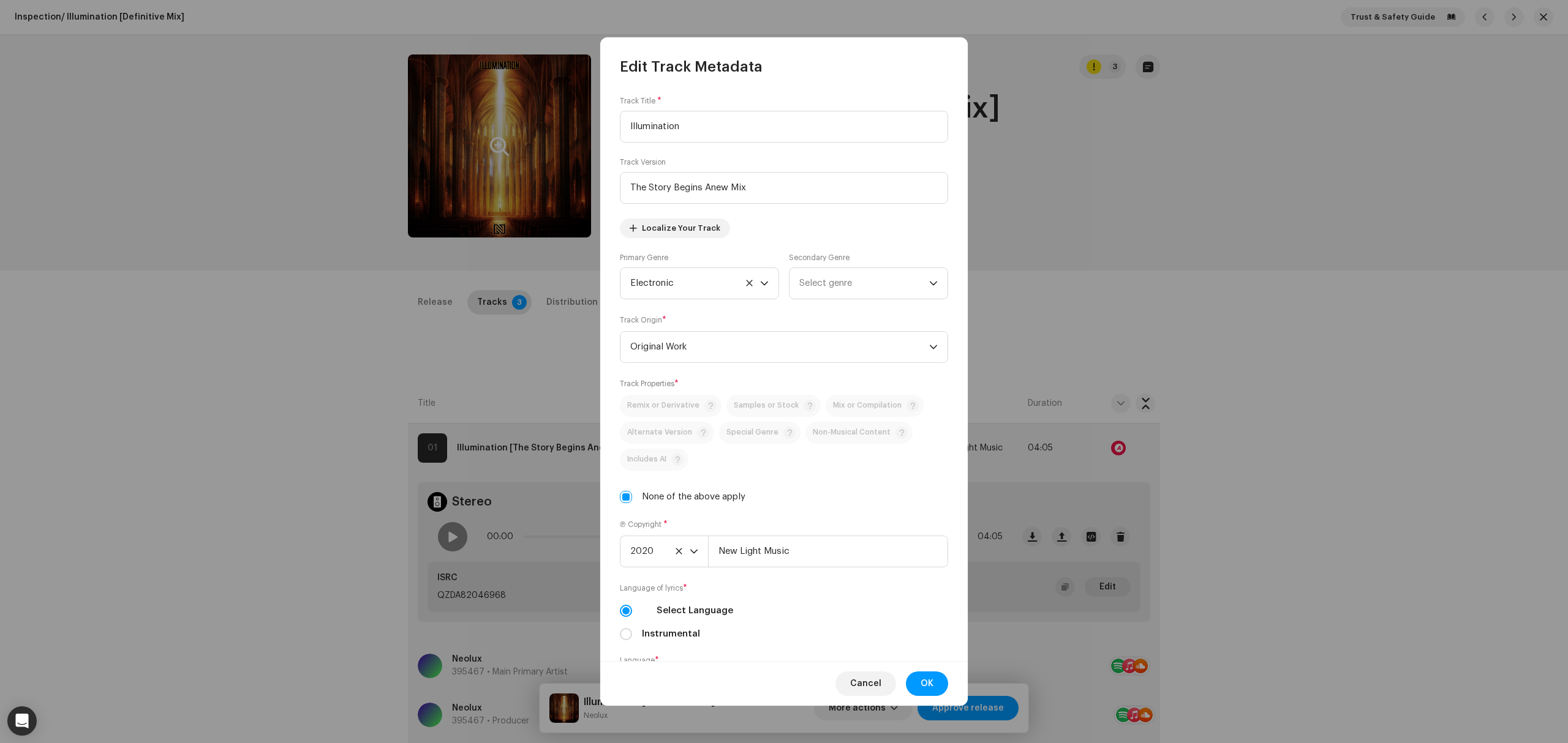
click at [620, 491] on div "Remix or Derivative Samples or Stock Mix or Compilation Alternate Version Speci…" at bounding box center [784, 449] width 328 height 109
click at [657, 421] on p-selectbutton "Remix or Derivative Samples or Stock Mix or Compilation Alternate Version Speci…" at bounding box center [784, 432] width 328 height 76
click at [626, 493] on input "None of the above apply" at bounding box center [625, 496] width 12 height 12
checkbox input "false"
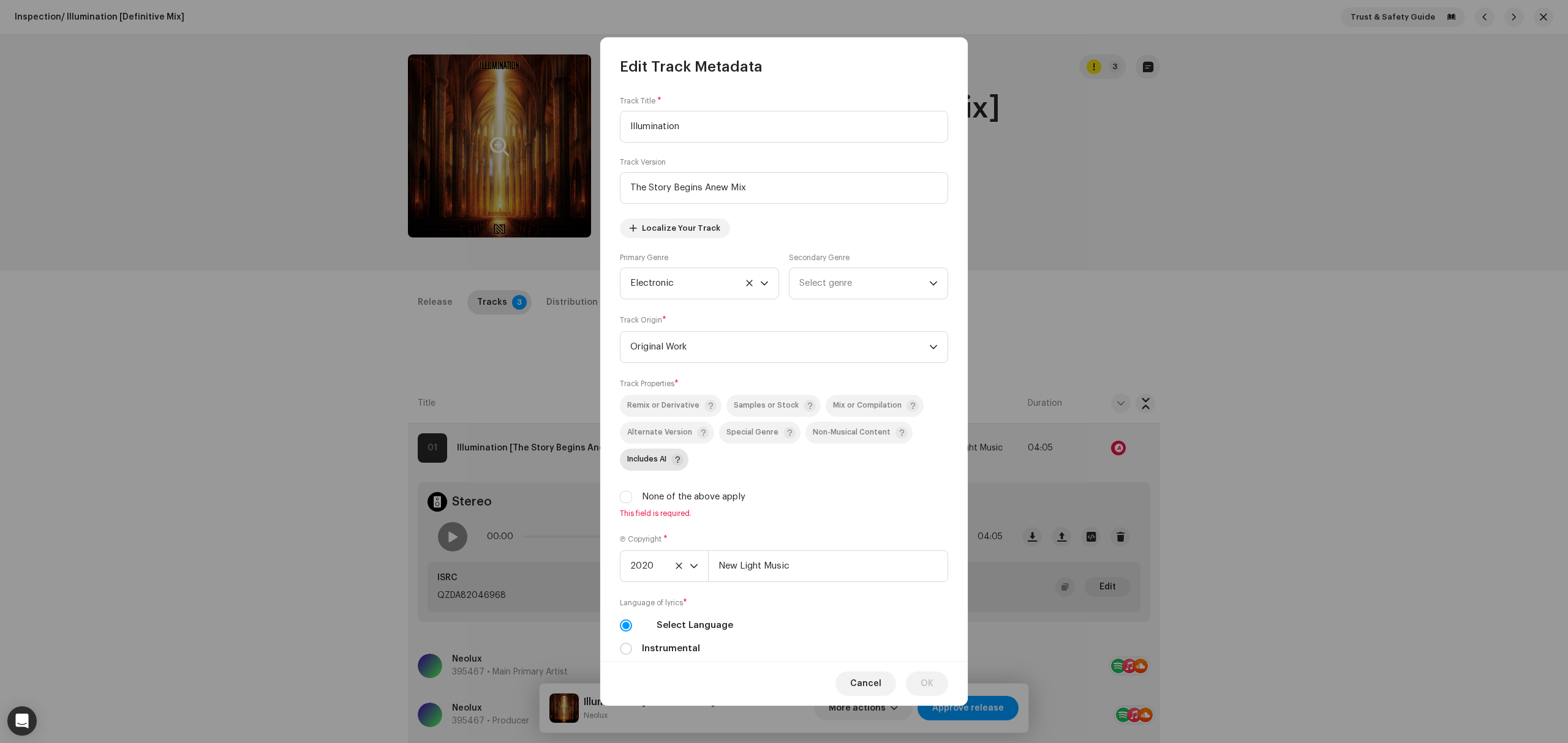
drag, startPoint x: 649, startPoint y: 433, endPoint x: 677, endPoint y: 459, distance: 38.2
click at [650, 434] on span "Alternate Version" at bounding box center [659, 432] width 65 height 8
click at [927, 689] on span "OK" at bounding box center [927, 684] width 13 height 25
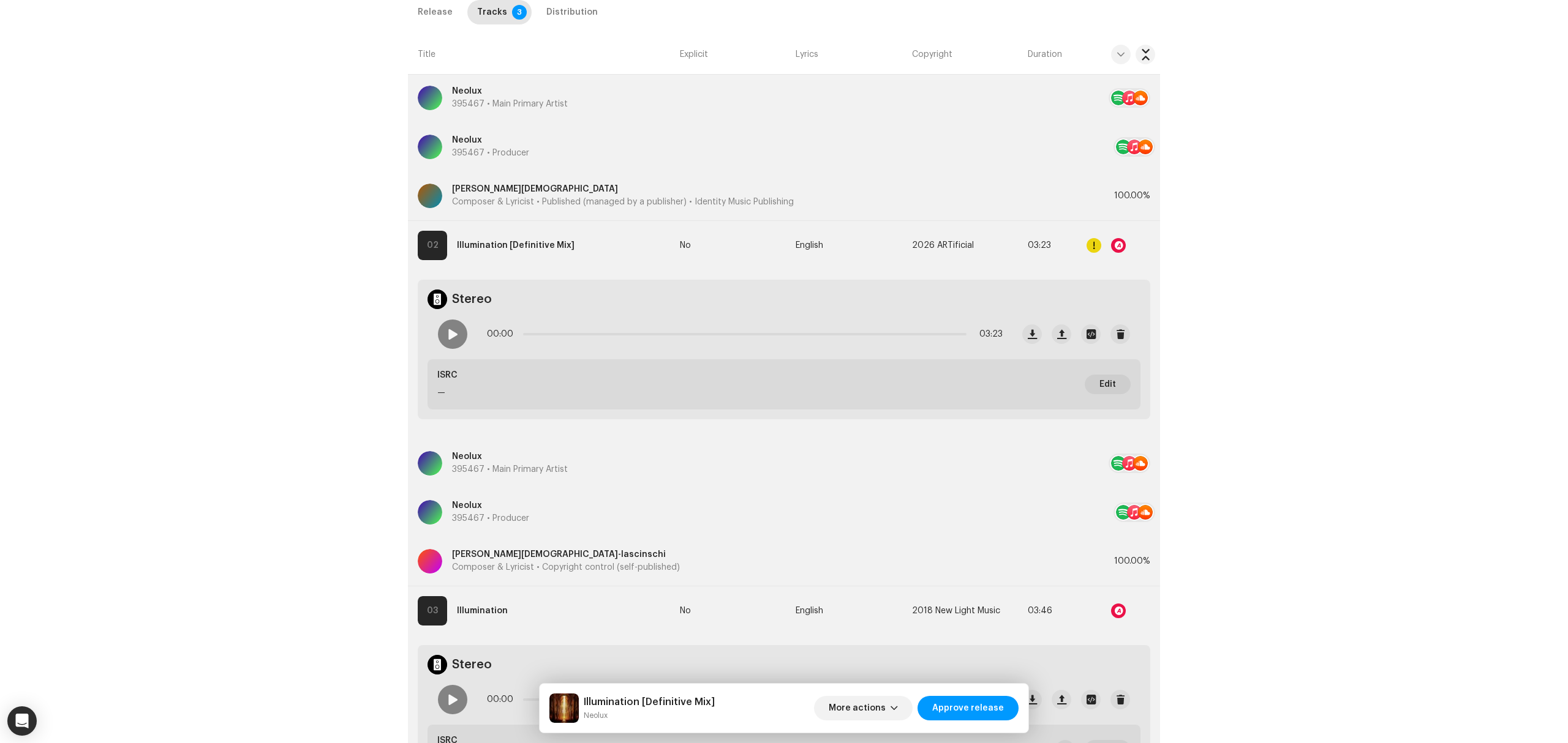
scroll to position [571, 0]
click at [1145, 244] on span "button" at bounding box center [1146, 242] width 9 height 10
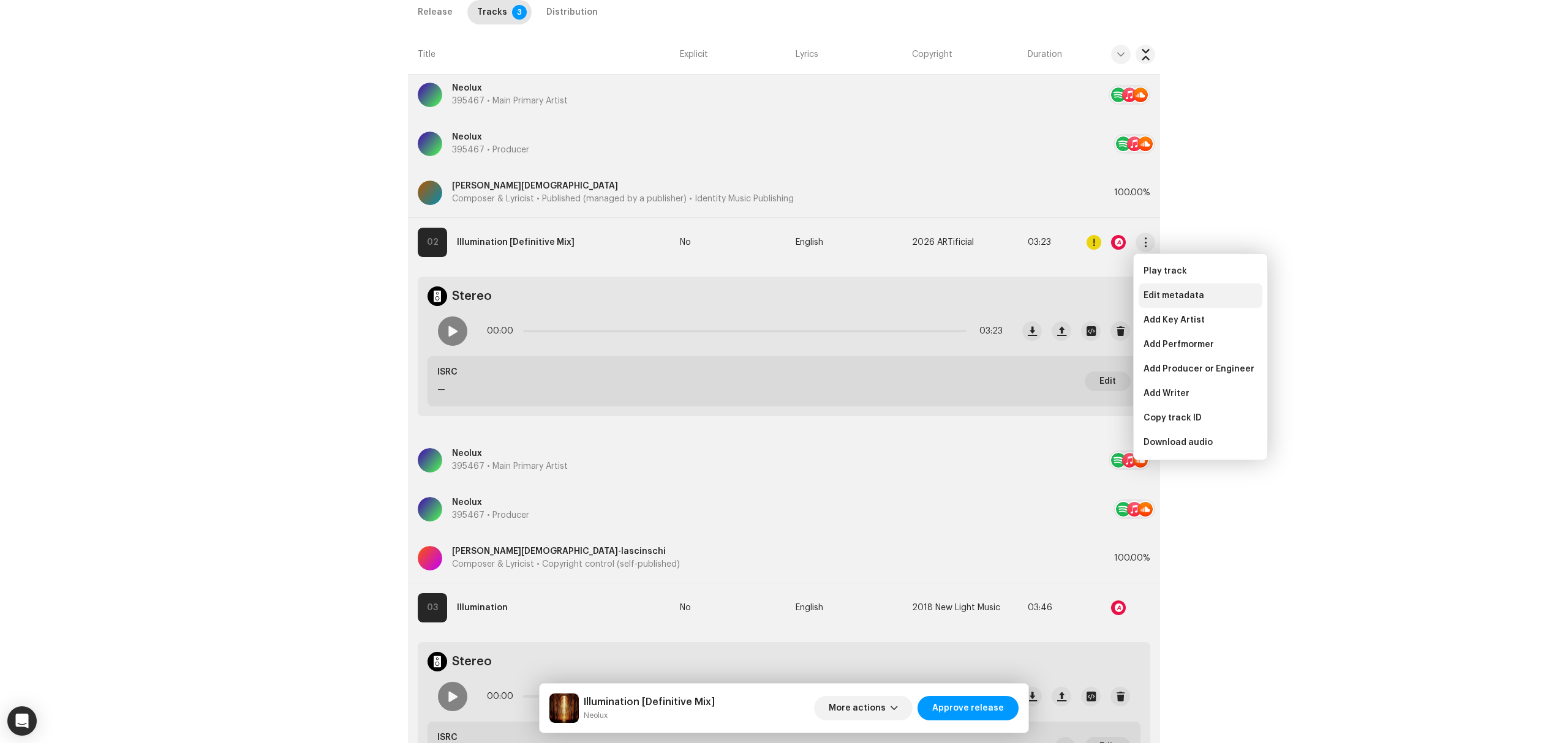
click at [1147, 299] on span "Edit metadata" at bounding box center [1174, 295] width 60 height 10
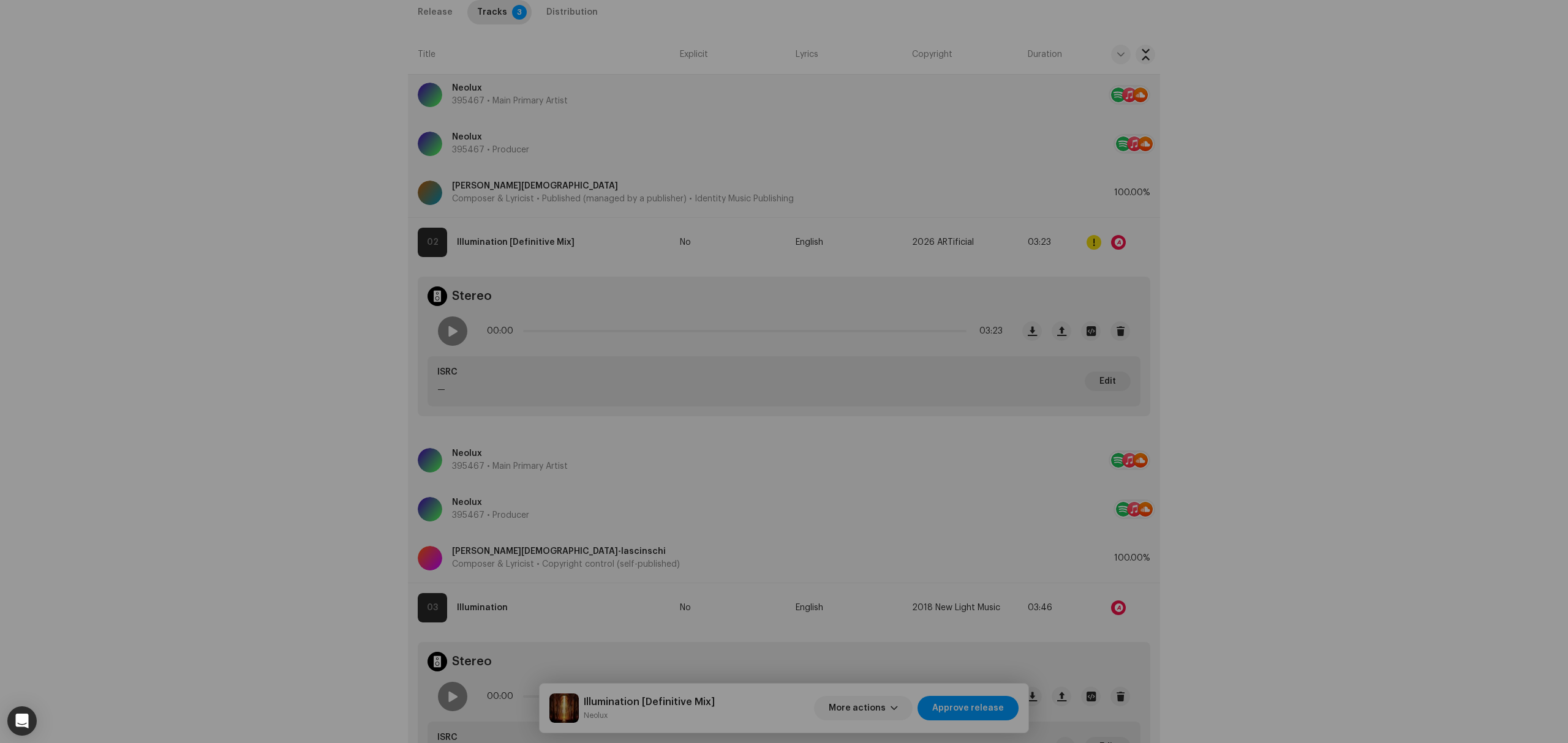
click at [327, 426] on div "Edit Track Metadata Track Title * Illumination Track Version Definitive Mix Loc…" at bounding box center [784, 371] width 1568 height 743
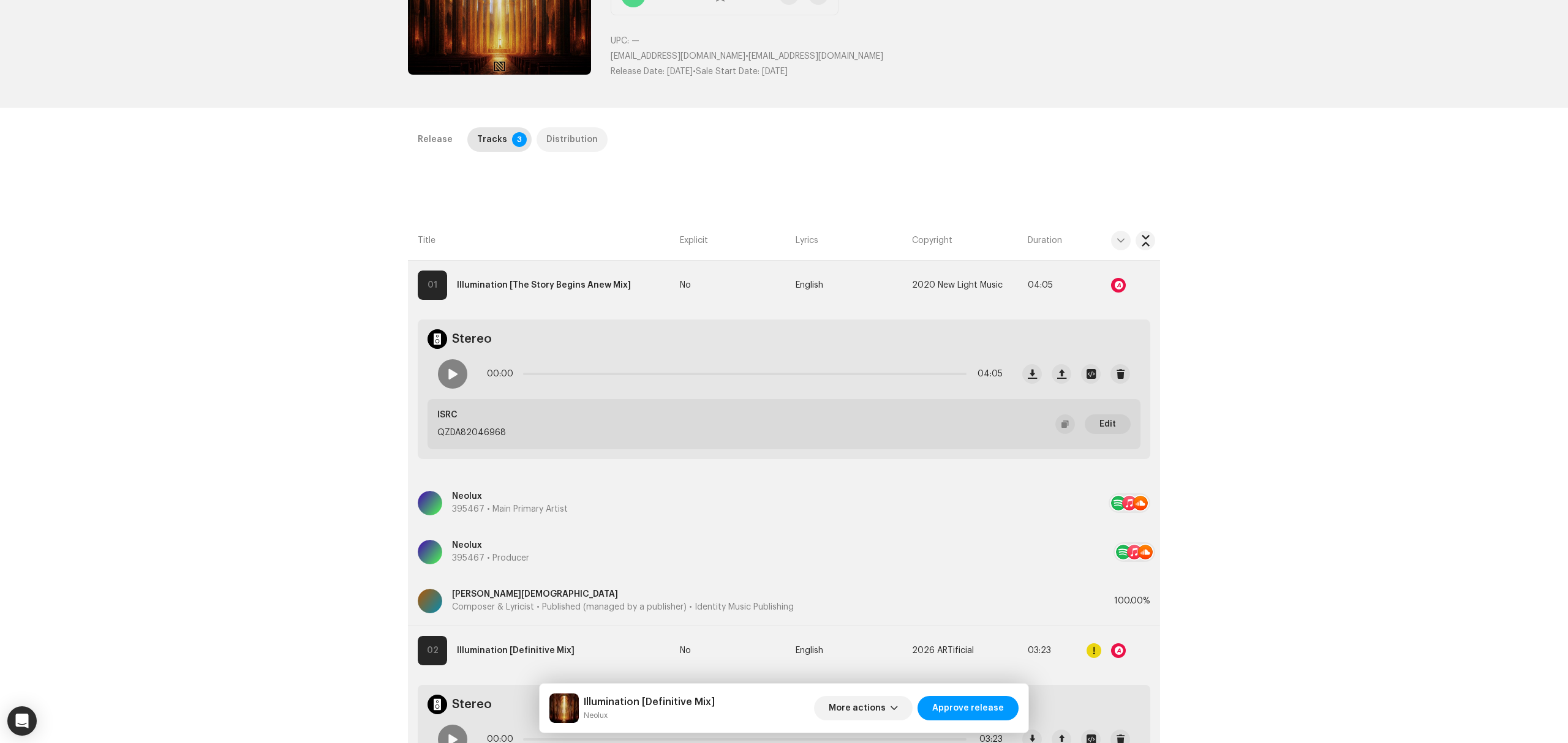
click at [566, 136] on div "Distribution" at bounding box center [572, 139] width 51 height 25
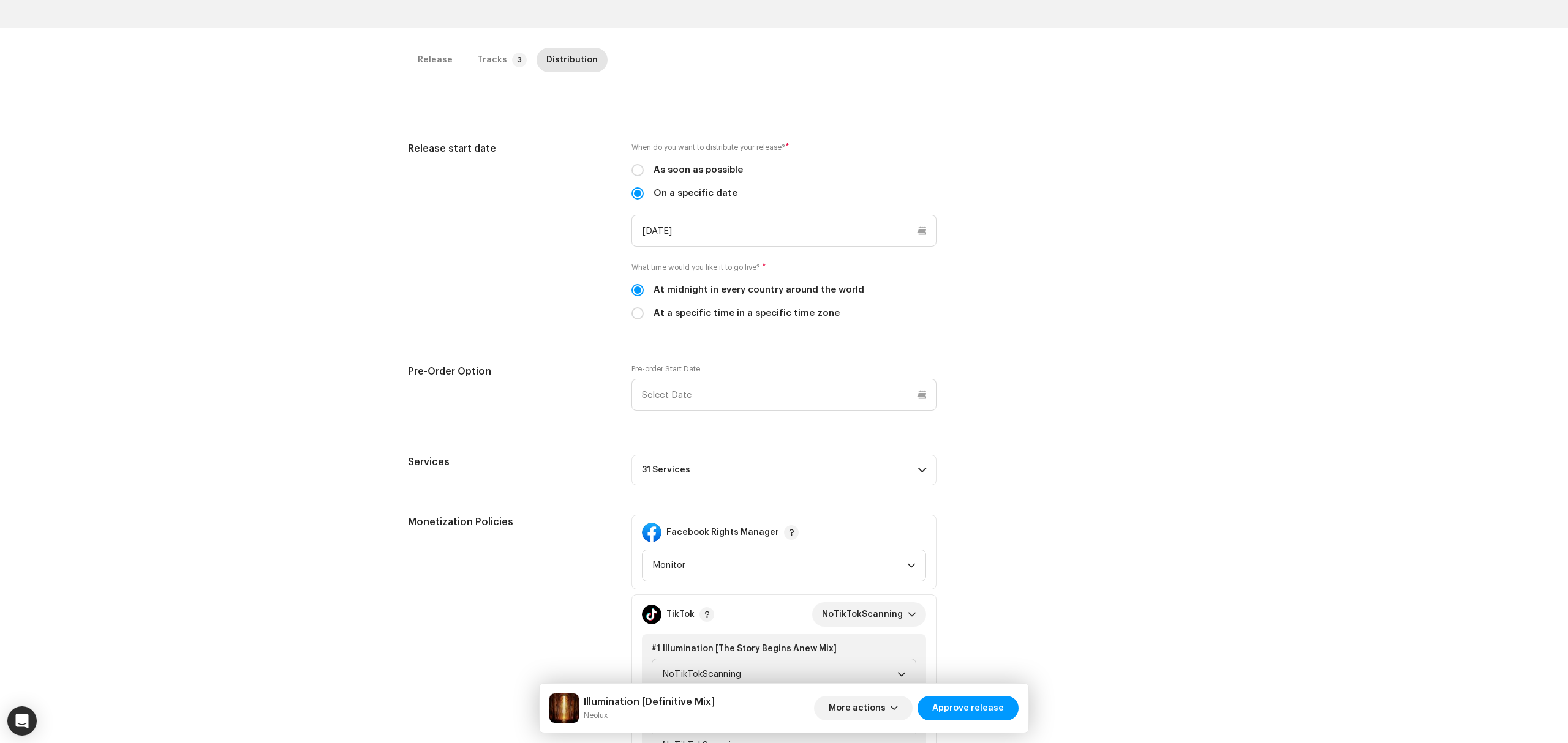
scroll to position [408, 0]
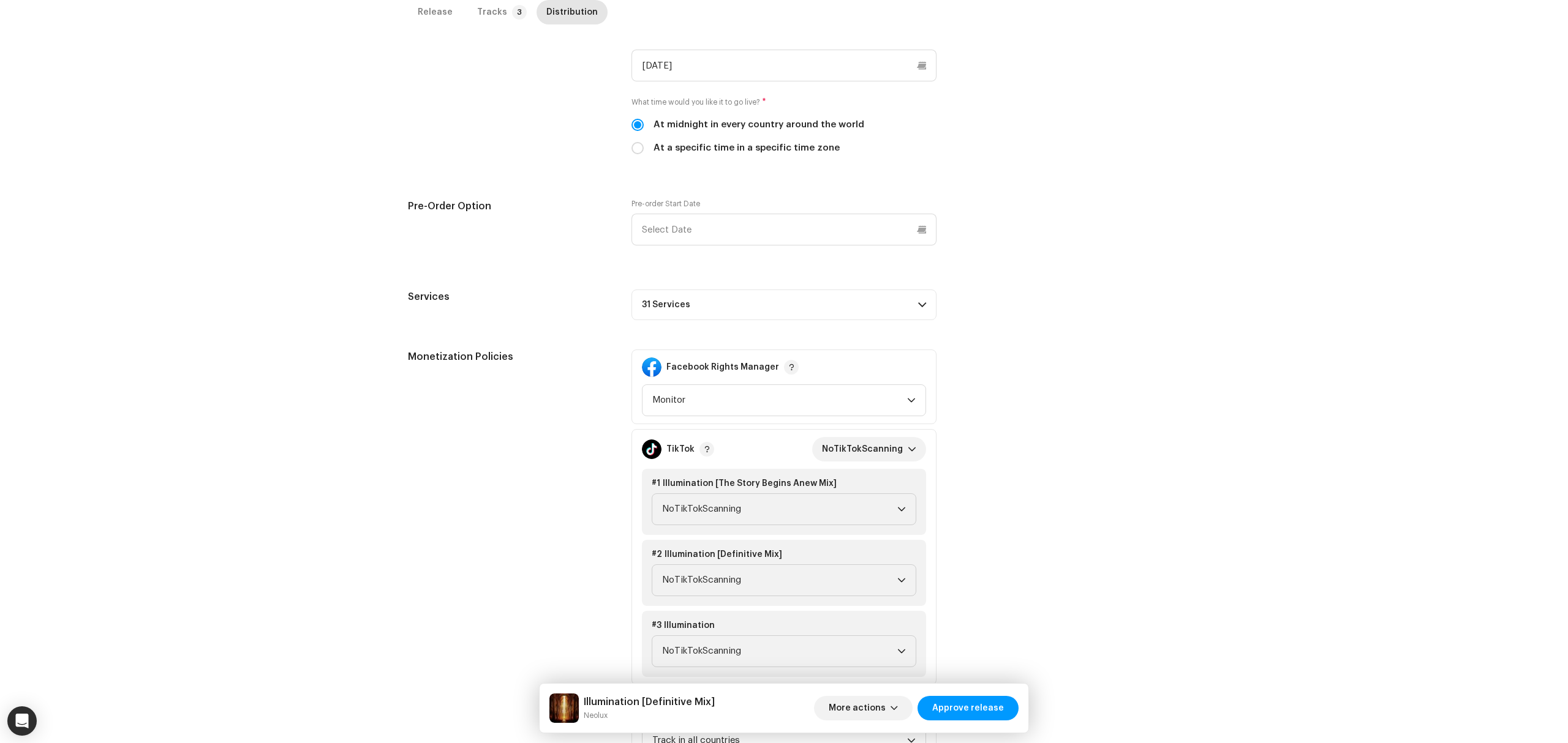
drag, startPoint x: 876, startPoint y: 282, endPoint x: 892, endPoint y: 309, distance: 31.4
click at [882, 292] on div "Release start date When do you want to distribute your release? * As soon as po…" at bounding box center [784, 400] width 752 height 848
click at [892, 309] on p-accordion-header "31 Services" at bounding box center [784, 304] width 305 height 30
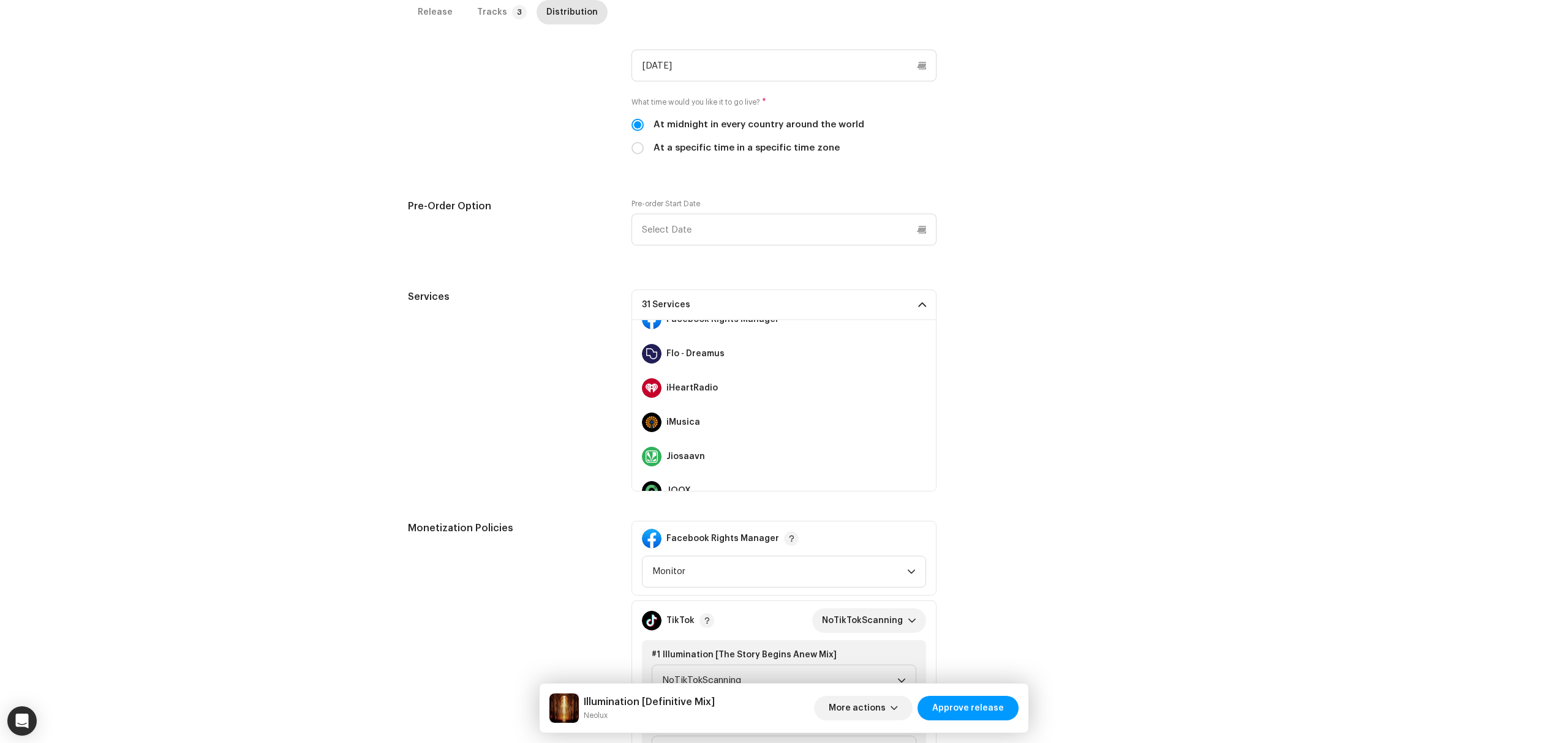
scroll to position [245, 0]
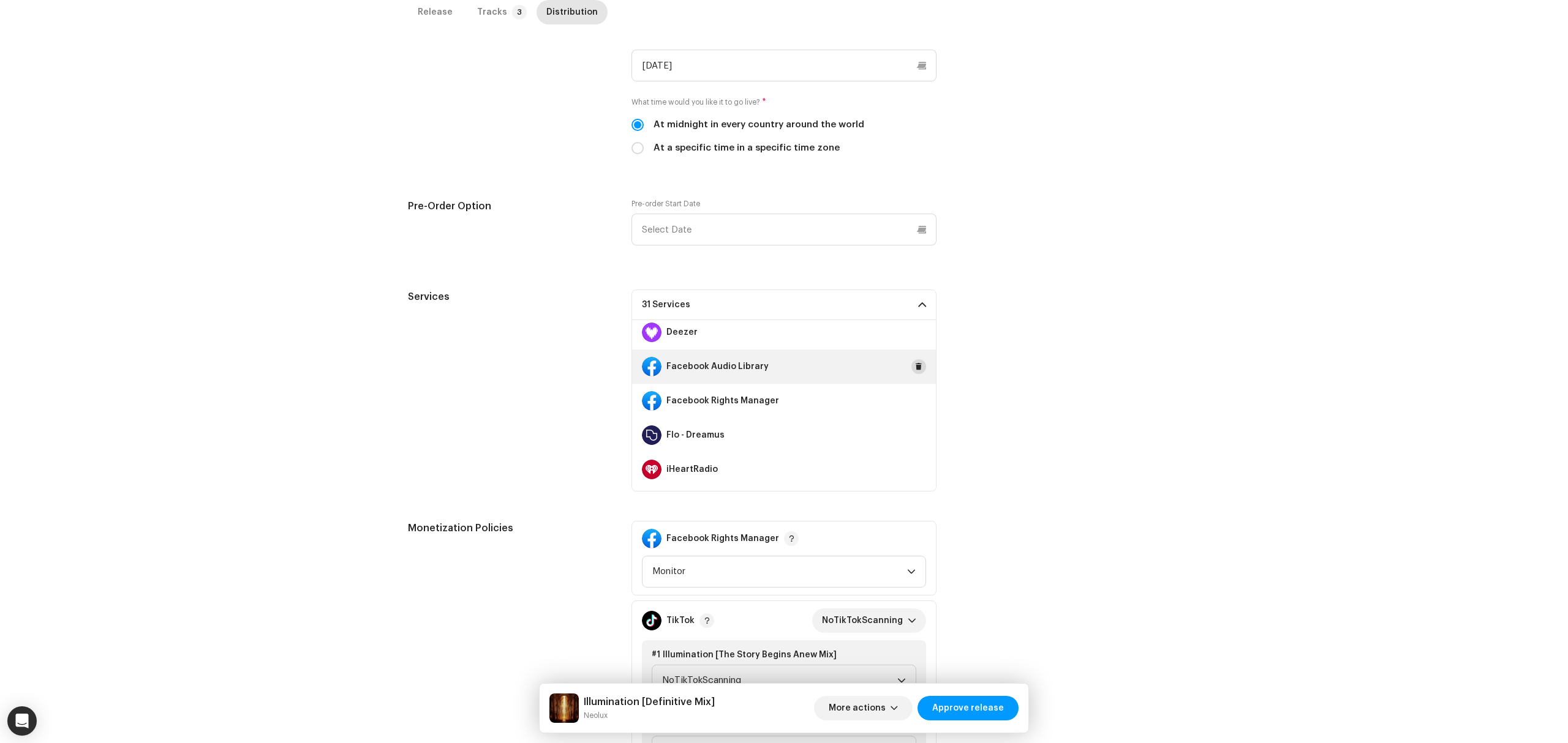
drag, startPoint x: 913, startPoint y: 365, endPoint x: 910, endPoint y: 393, distance: 28.2
click at [915, 367] on span at bounding box center [919, 366] width 7 height 10
click at [910, 395] on div "Facebook Rights Manager" at bounding box center [784, 401] width 304 height 35
click at [915, 402] on span at bounding box center [919, 400] width 7 height 10
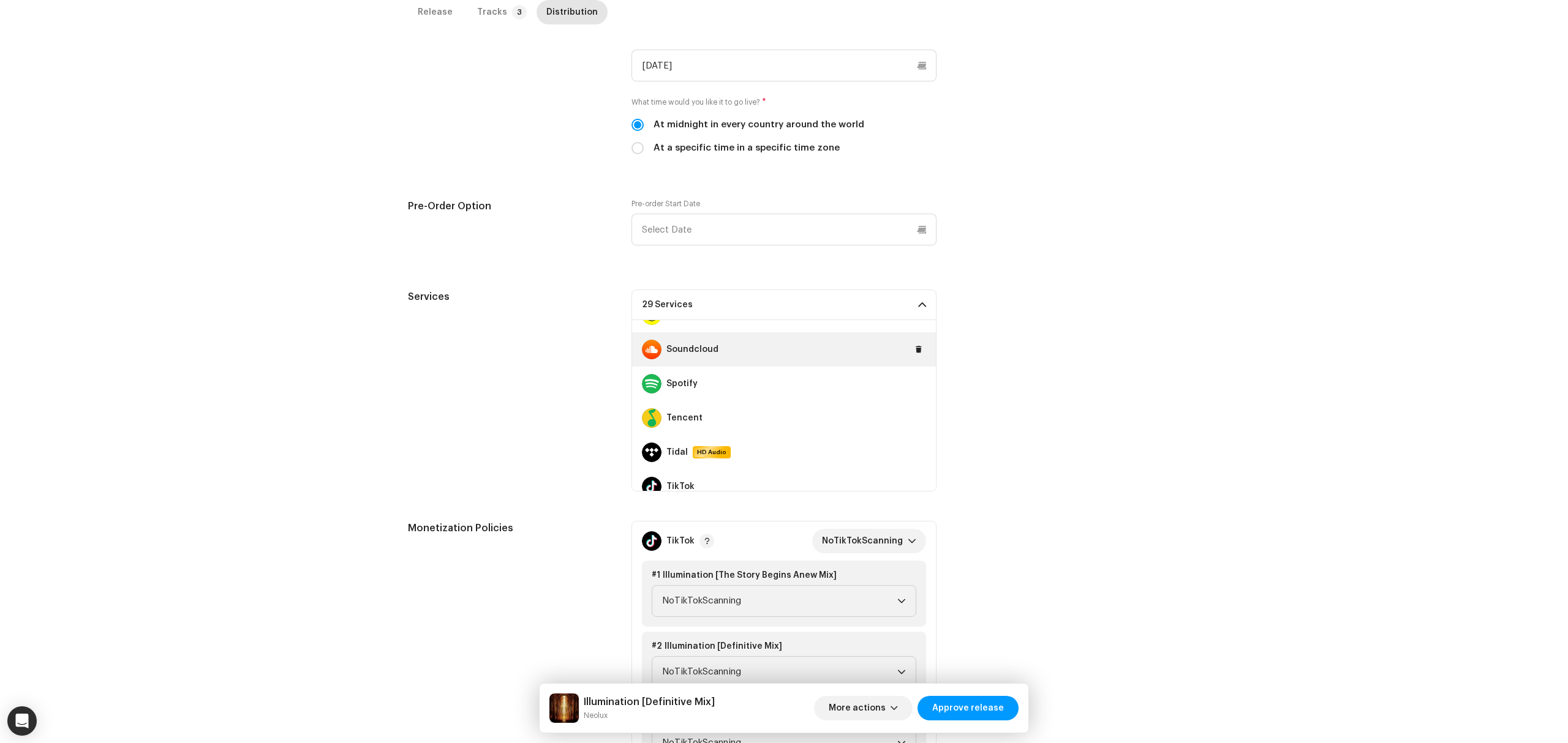
scroll to position [728, 0]
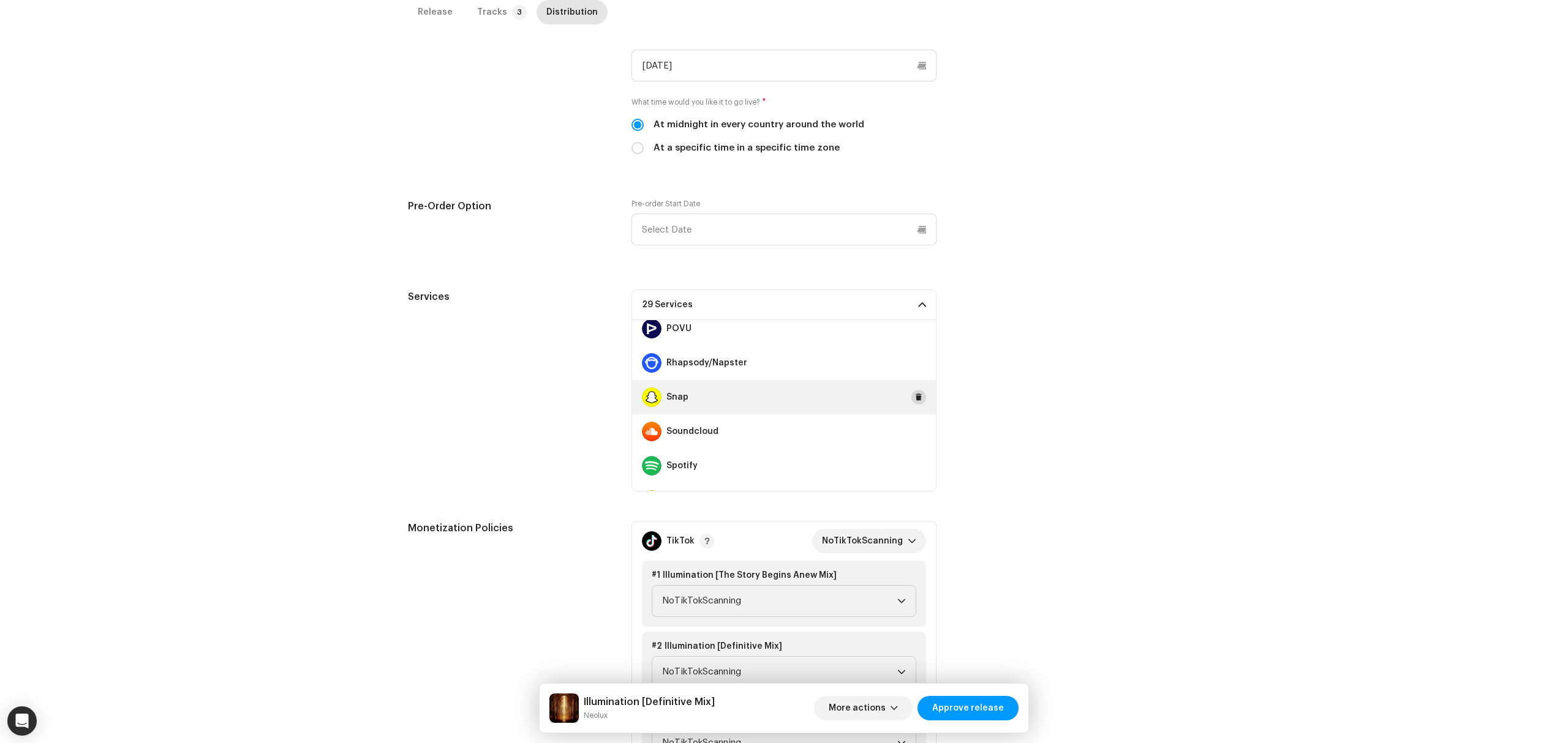
click at [915, 396] on span at bounding box center [919, 397] width 7 height 10
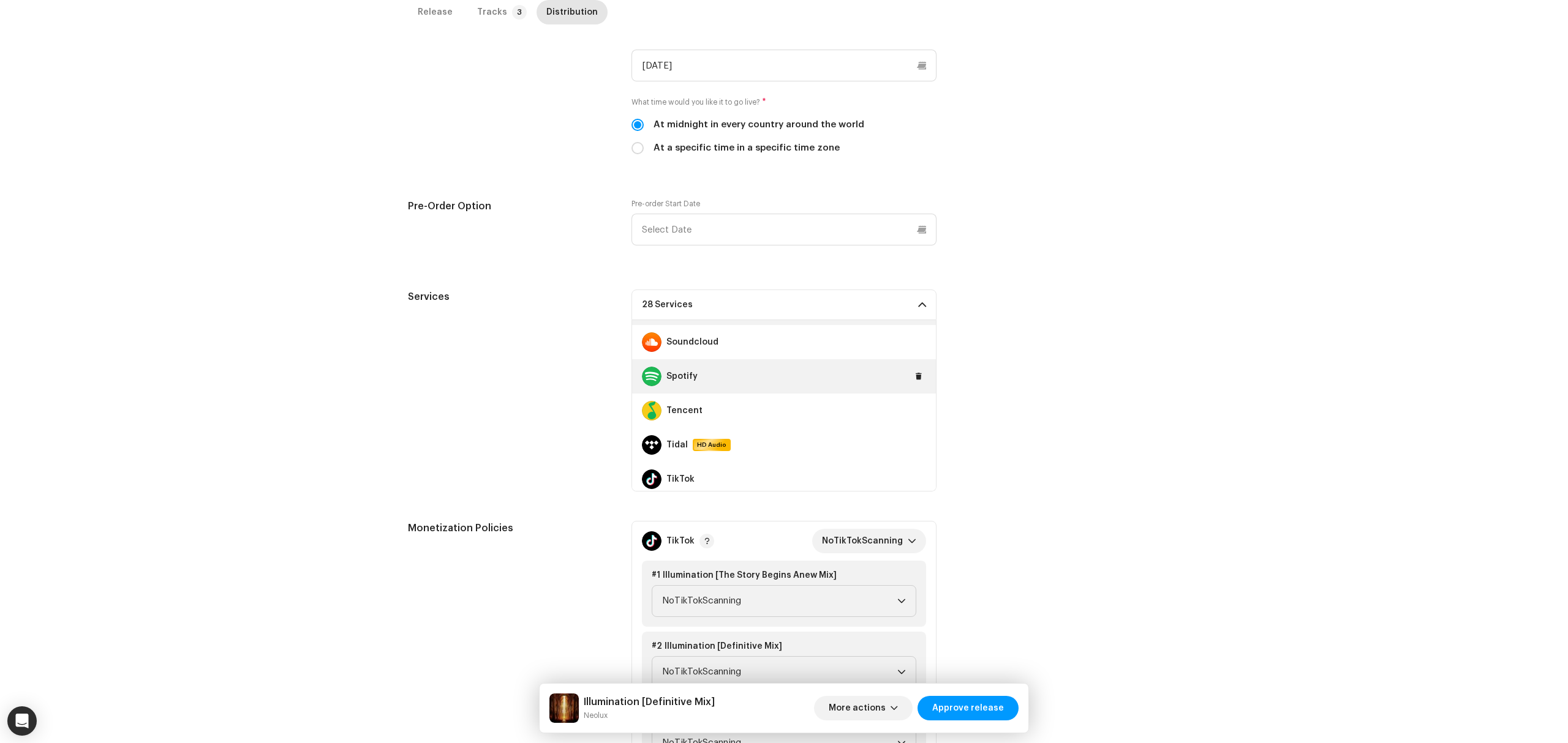
scroll to position [892, 0]
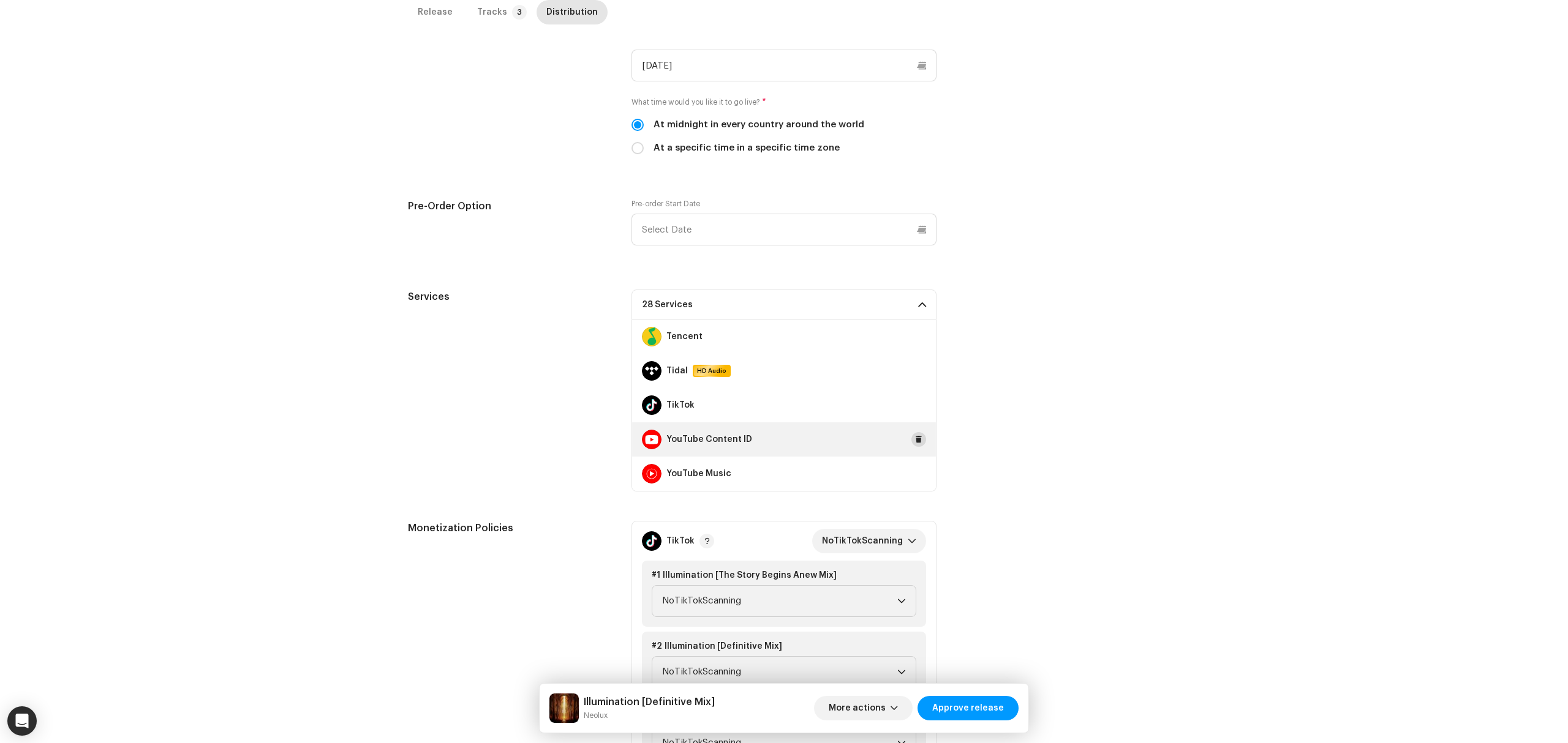
click at [915, 439] on span at bounding box center [919, 440] width 7 height 10
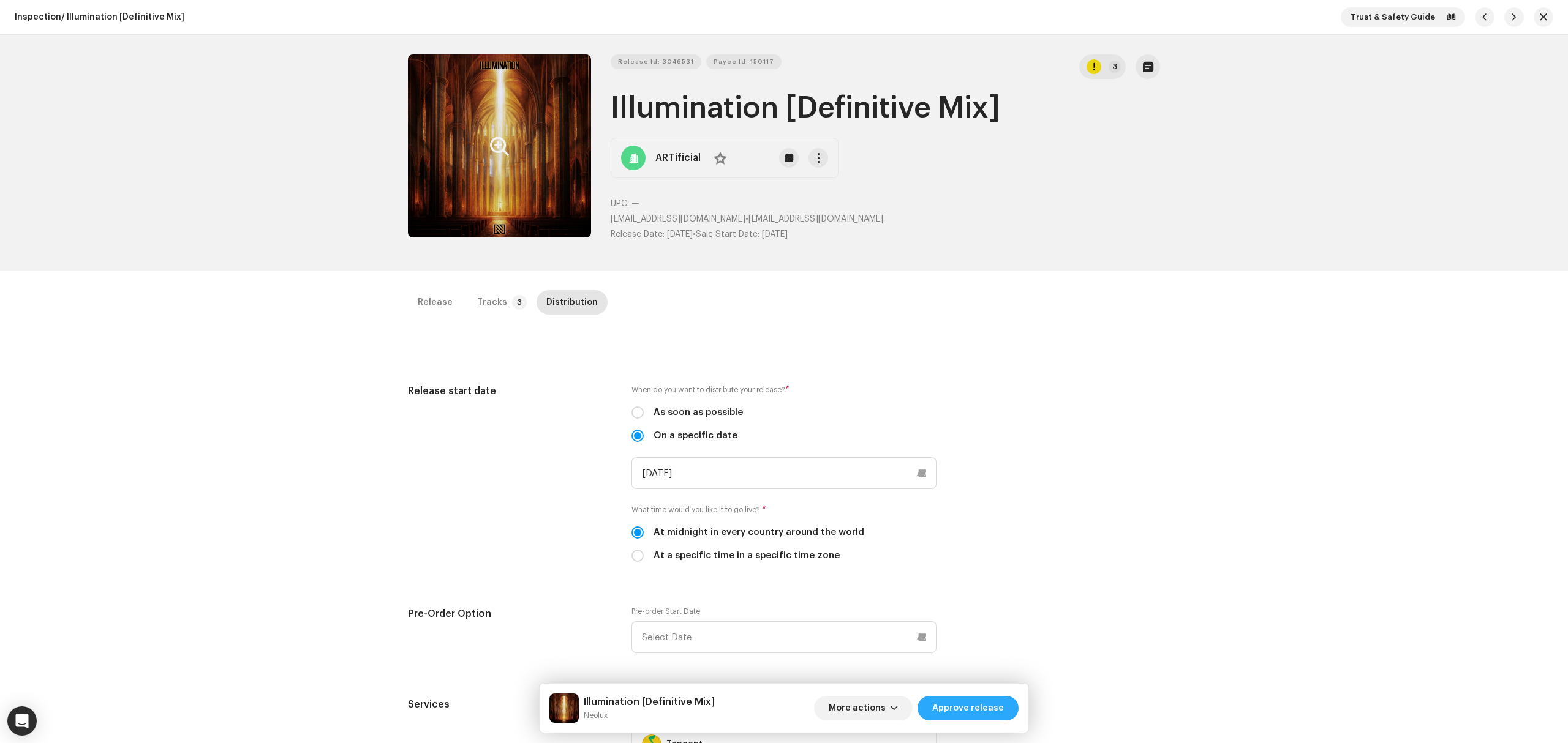
click at [987, 704] on span "Approve release" at bounding box center [968, 708] width 71 height 25
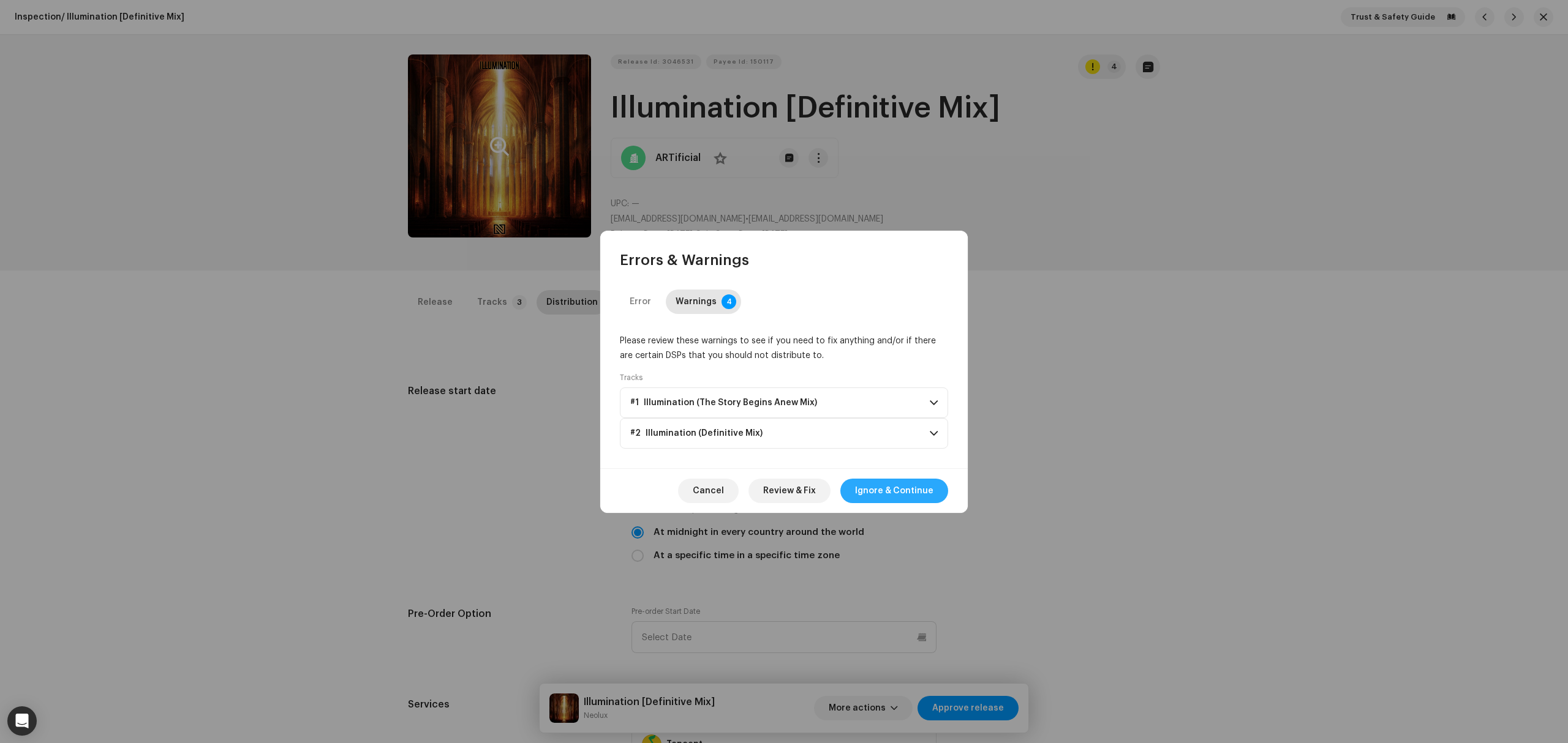
click at [927, 489] on span "Ignore & Continue" at bounding box center [894, 491] width 79 height 25
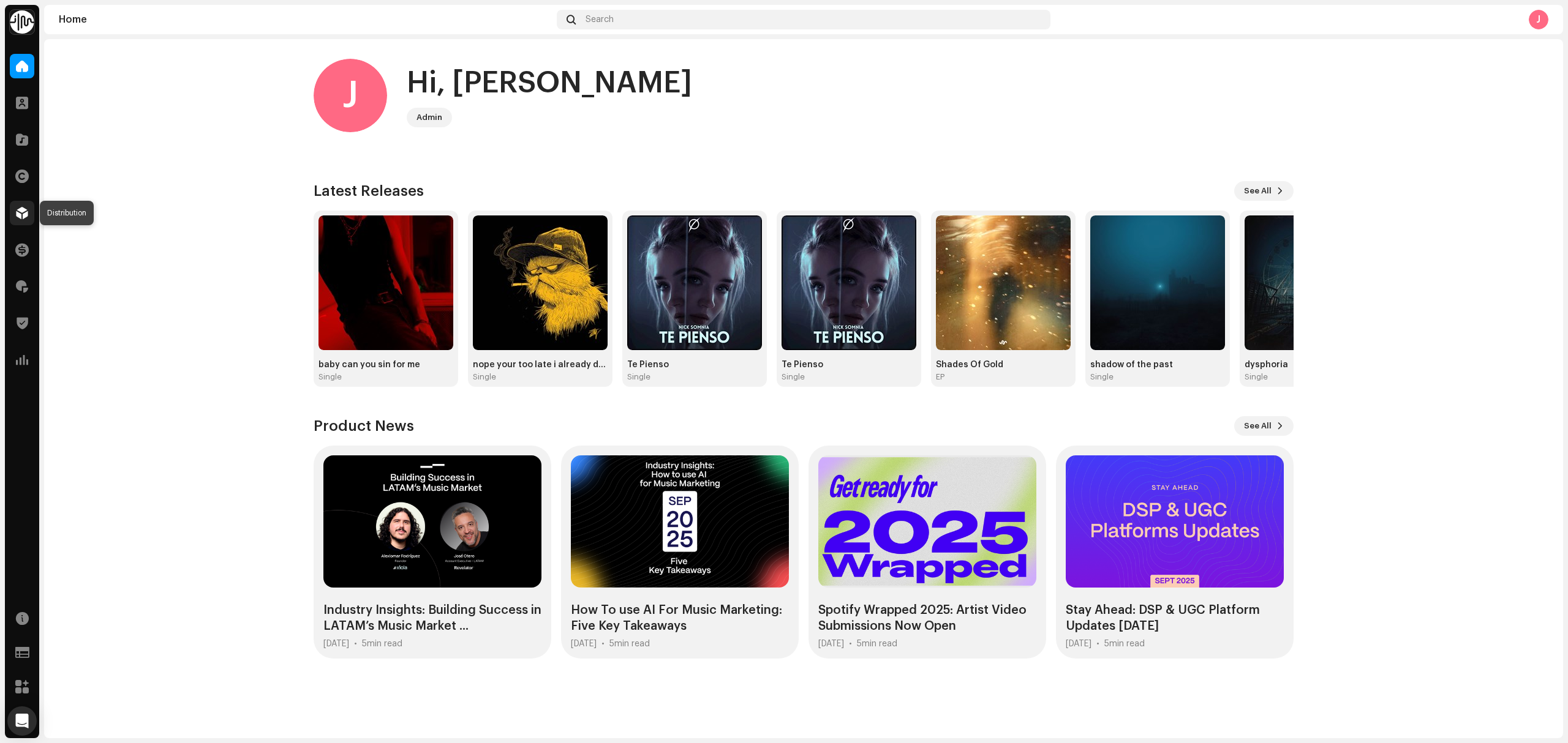
click at [29, 204] on div at bounding box center [22, 213] width 25 height 25
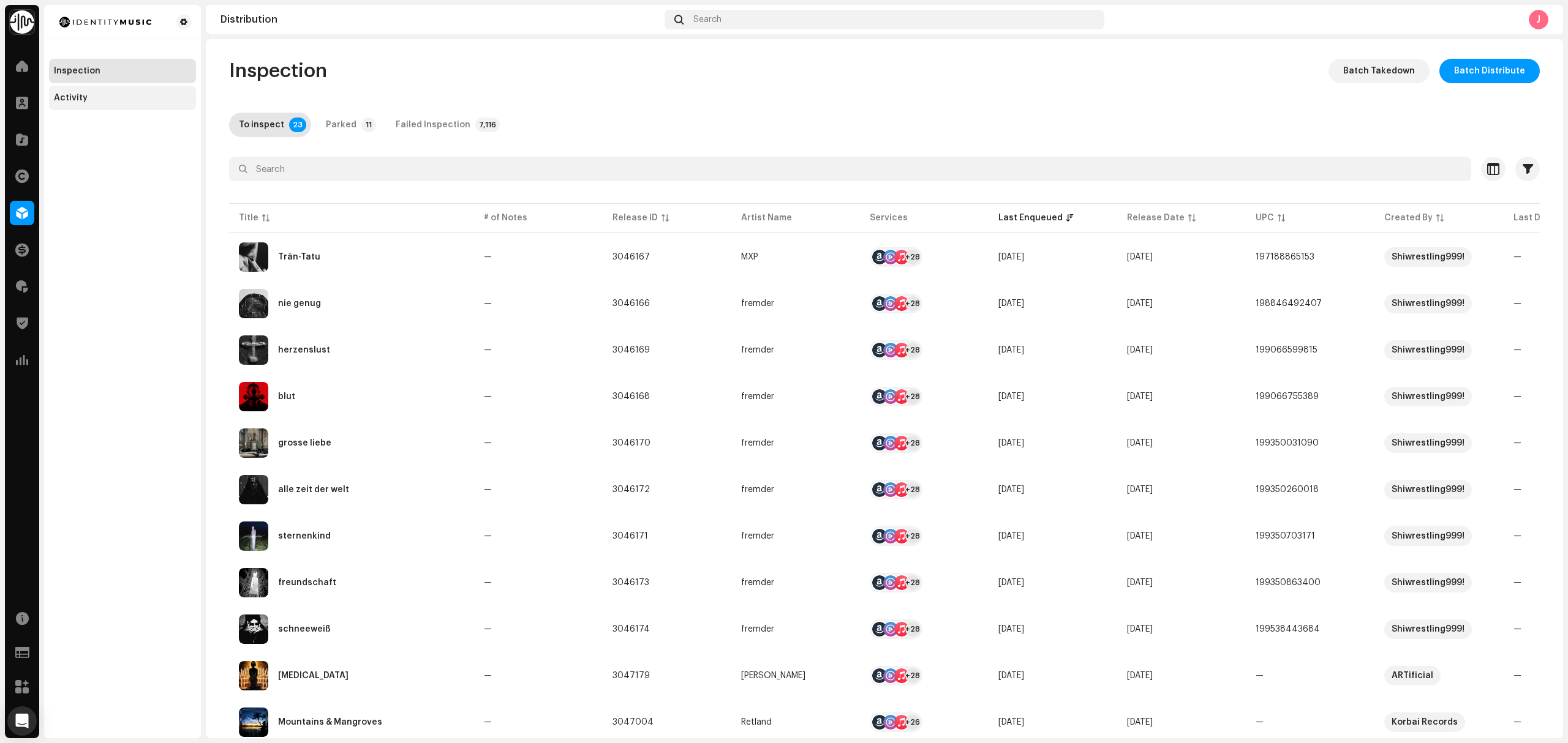
click at [157, 99] on div "Activity" at bounding box center [123, 98] width 137 height 10
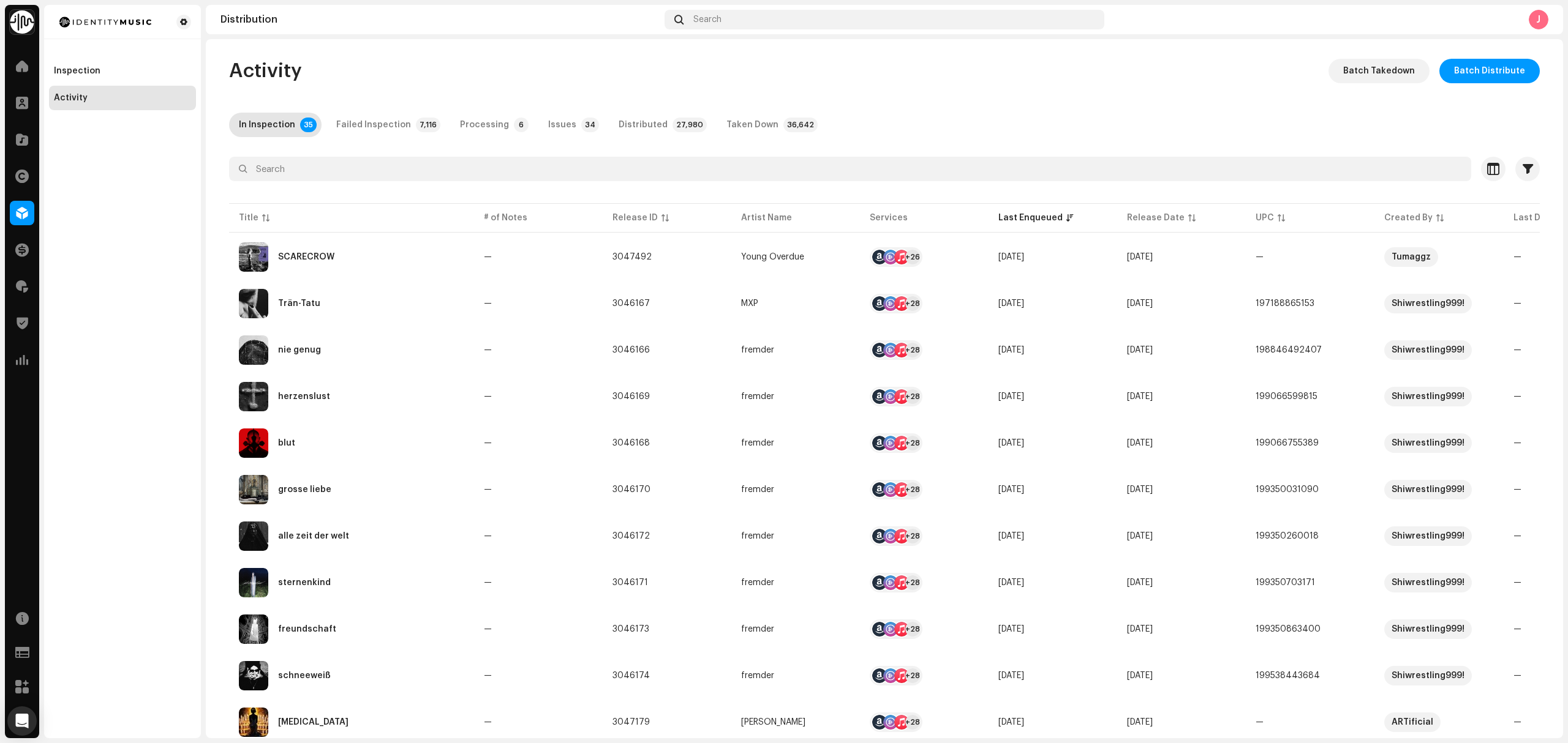
click at [147, 383] on div "Inspection Activity" at bounding box center [122, 371] width 156 height 734
click at [1018, 219] on div "Last Enqueued" at bounding box center [1030, 218] width 64 height 12
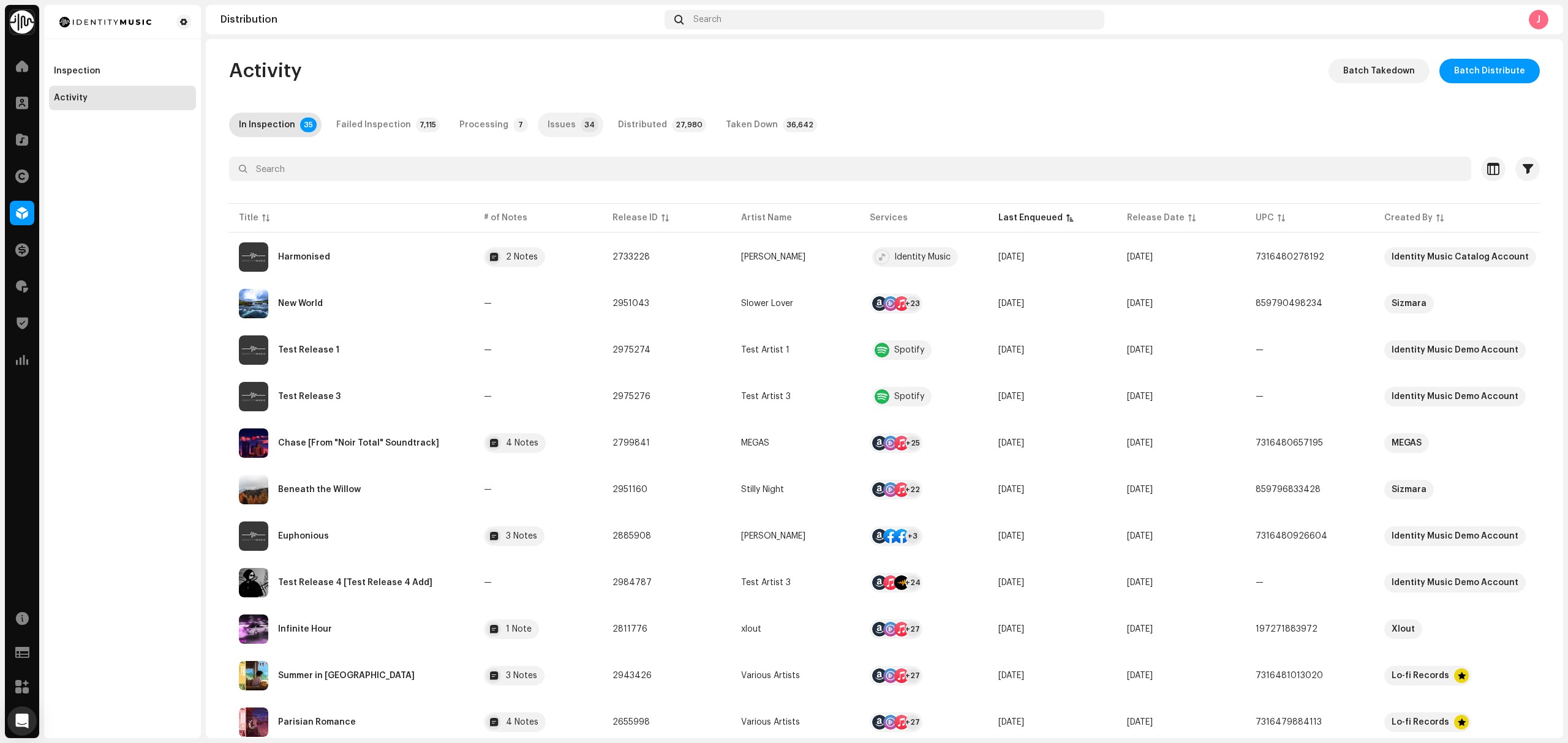
click at [549, 123] on div "Issues" at bounding box center [561, 124] width 28 height 25
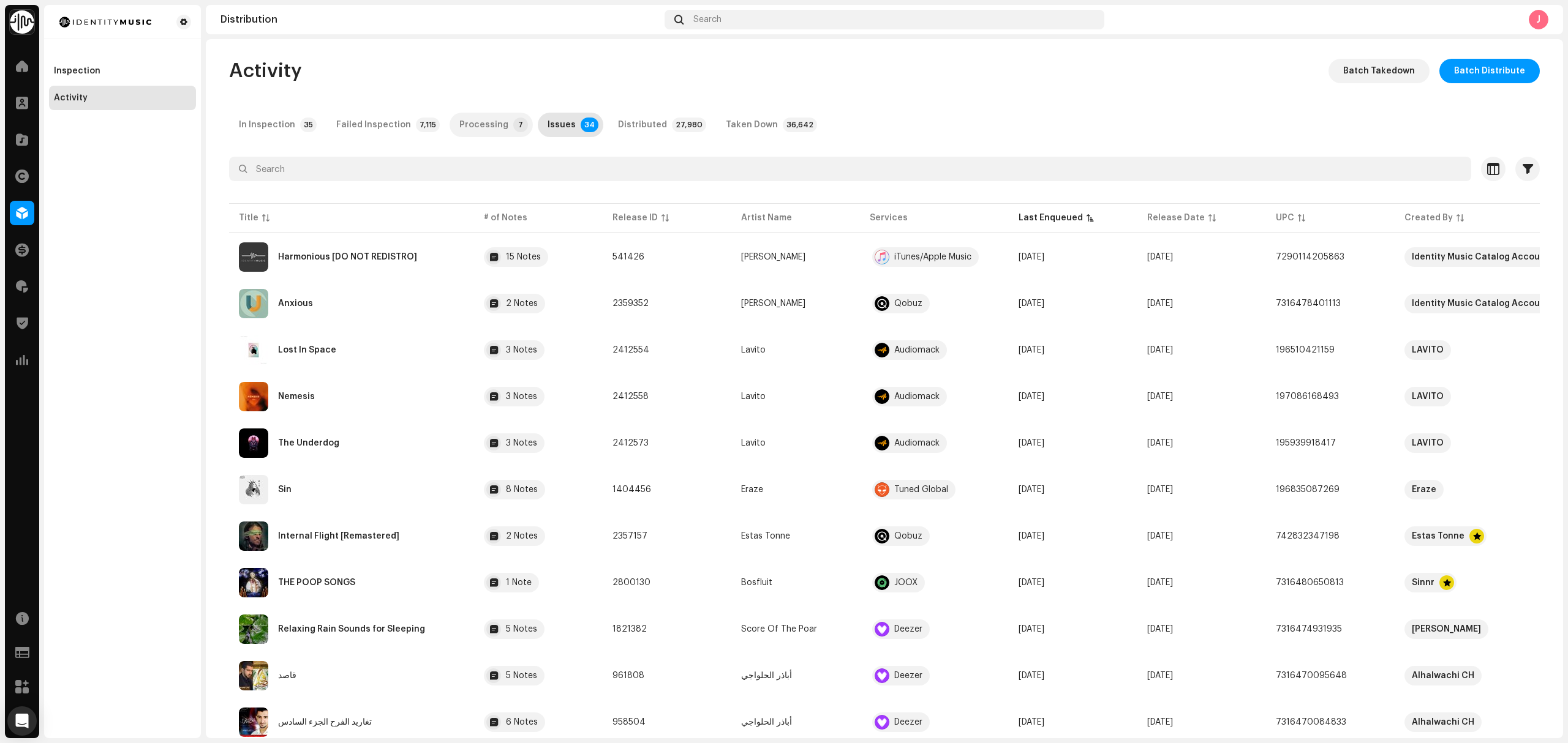
click at [450, 115] on p-tab "Processing 7" at bounding box center [491, 124] width 83 height 25
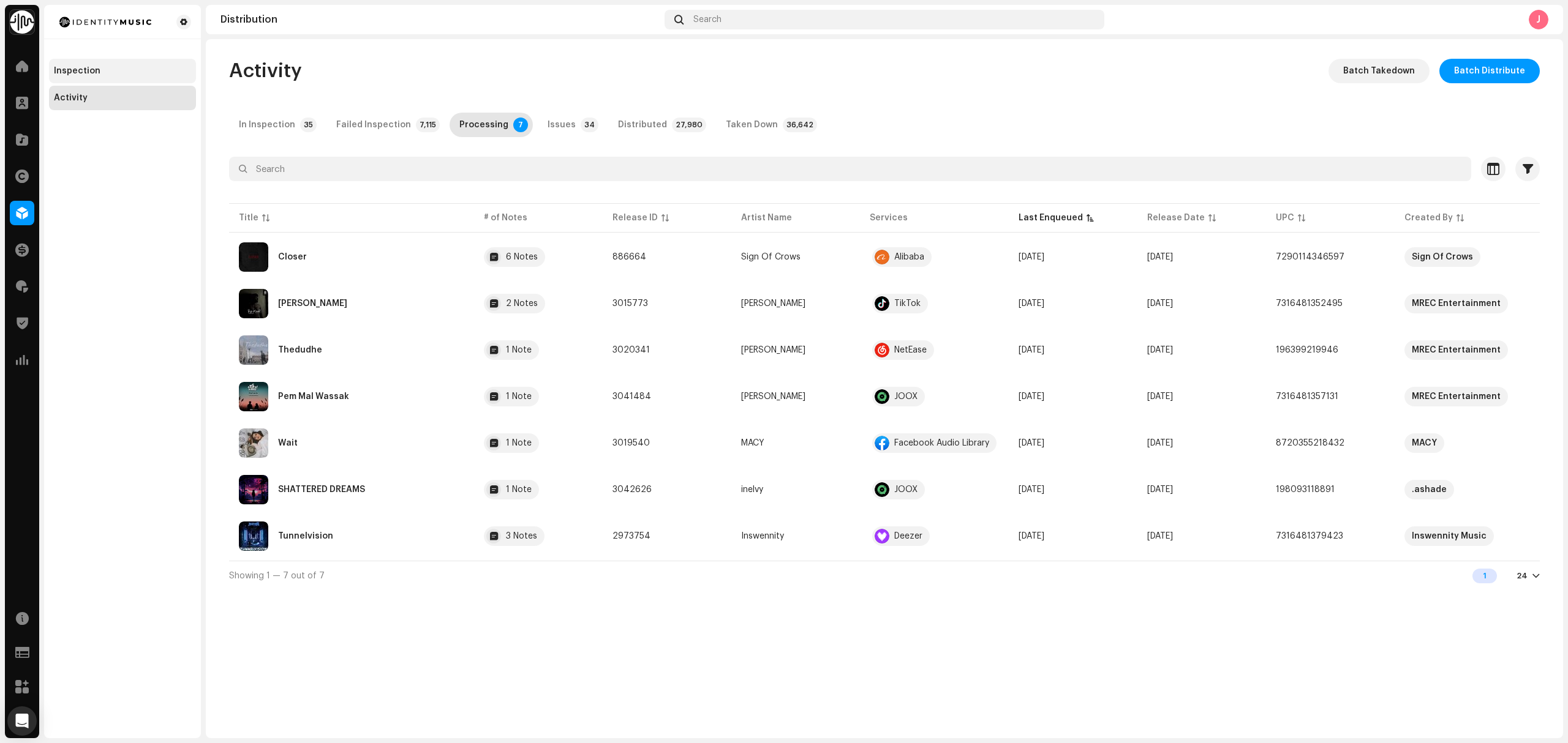
click at [97, 75] on div "Inspection" at bounding box center [77, 70] width 47 height 10
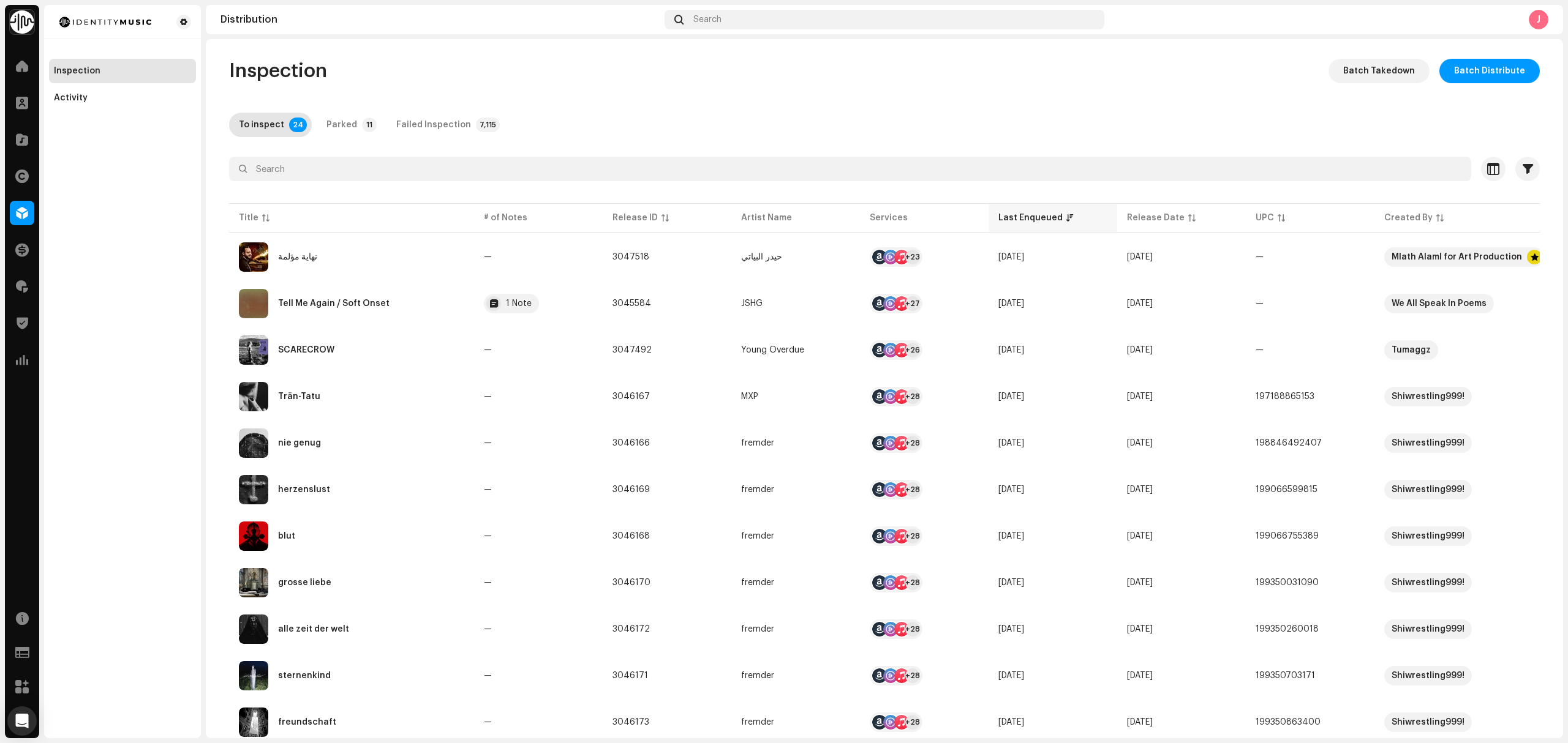
click at [1019, 221] on div "Last Enqueued" at bounding box center [1030, 218] width 64 height 12
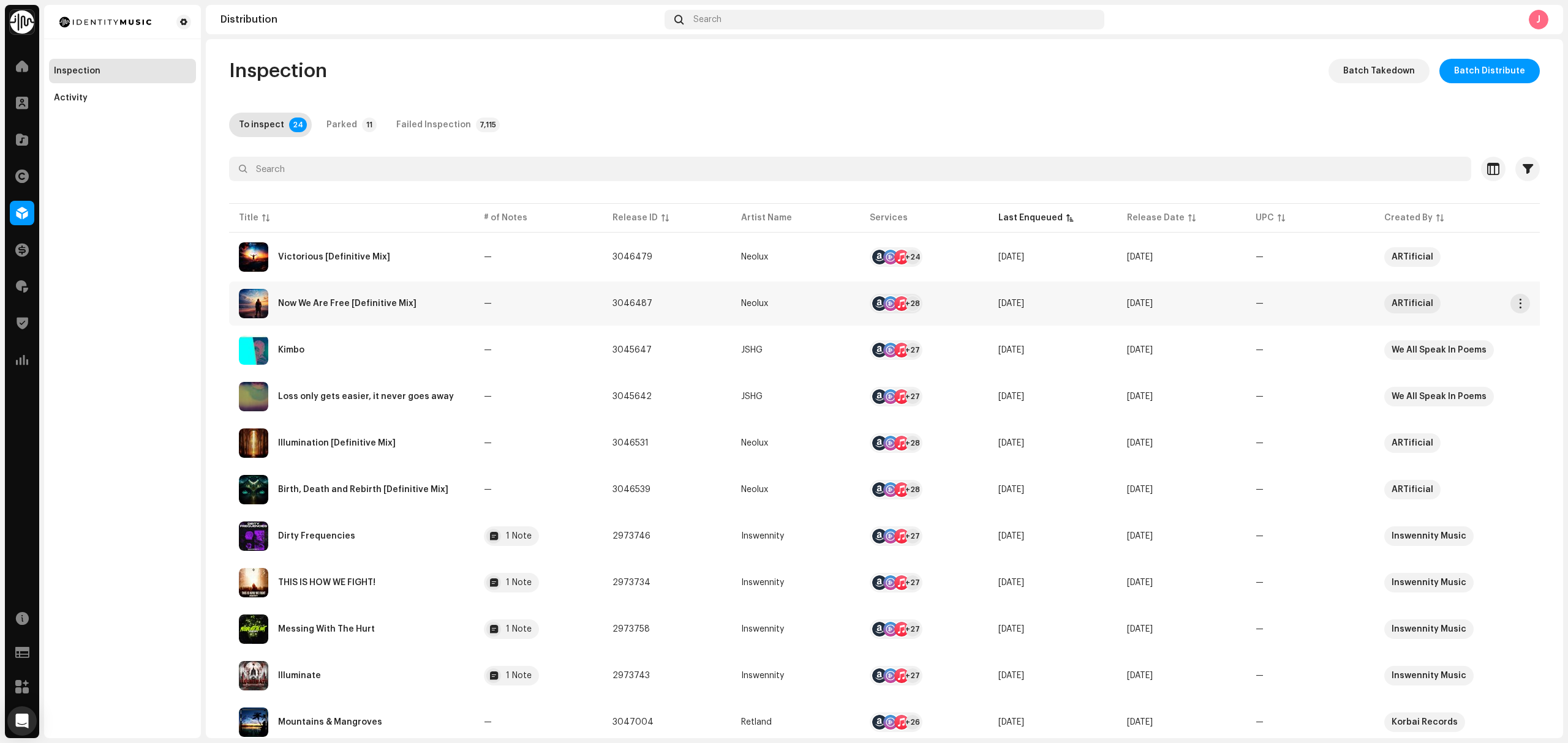
click at [448, 300] on div "Now We Are Free [Definitive Mix]" at bounding box center [351, 303] width 226 height 29
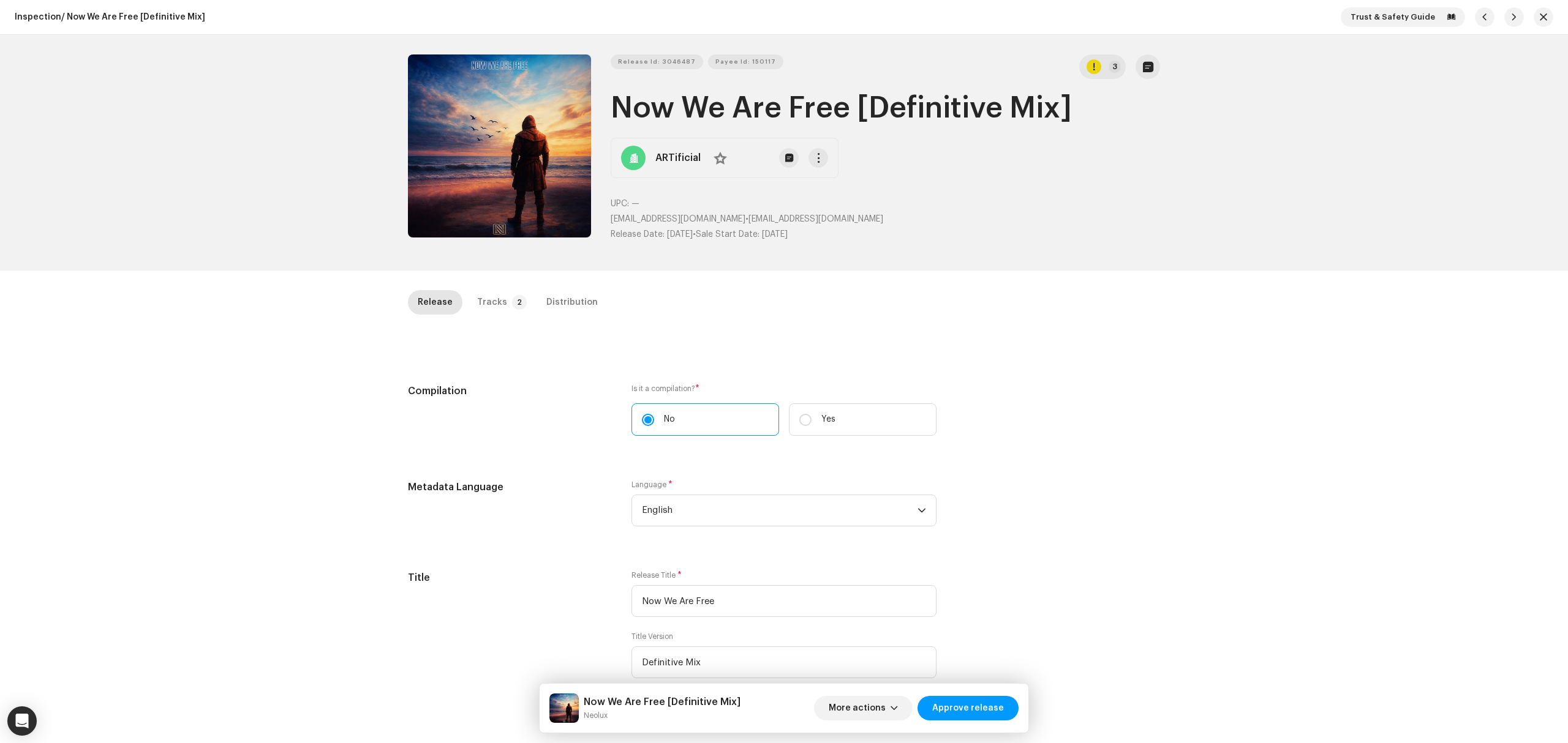
click at [217, 317] on div "Inspection / Now We Are Free [Definitive Mix] Trust & Safety Guide Release Id: …" at bounding box center [784, 371] width 1568 height 743
click at [268, 523] on div "Inspection / Now We Are Free [Definitive Mix] Trust & Safety Guide Release Id: …" at bounding box center [784, 371] width 1568 height 743
click at [485, 174] on button "Zoom Image" at bounding box center [499, 146] width 183 height 183
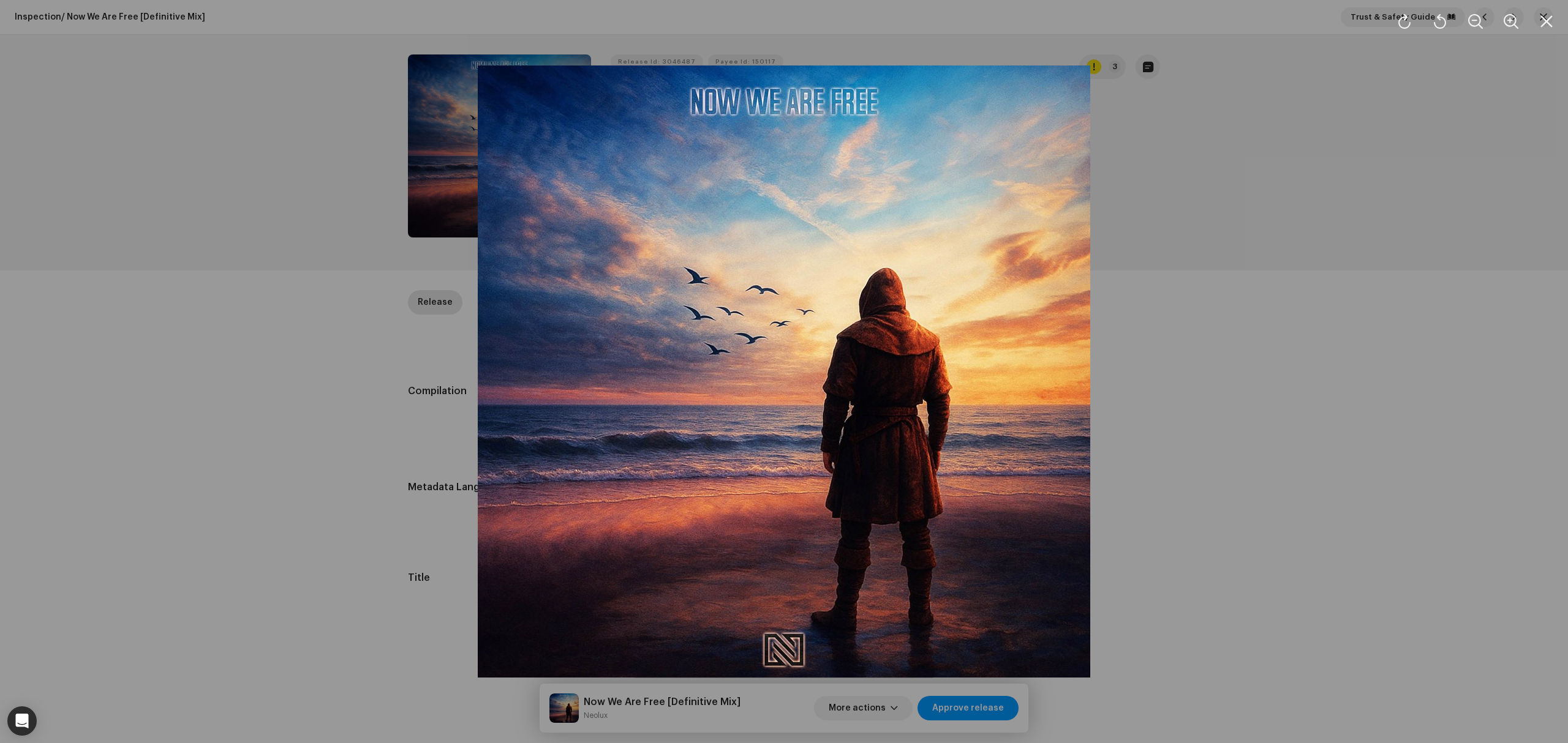
click at [325, 339] on div at bounding box center [784, 371] width 1568 height 743
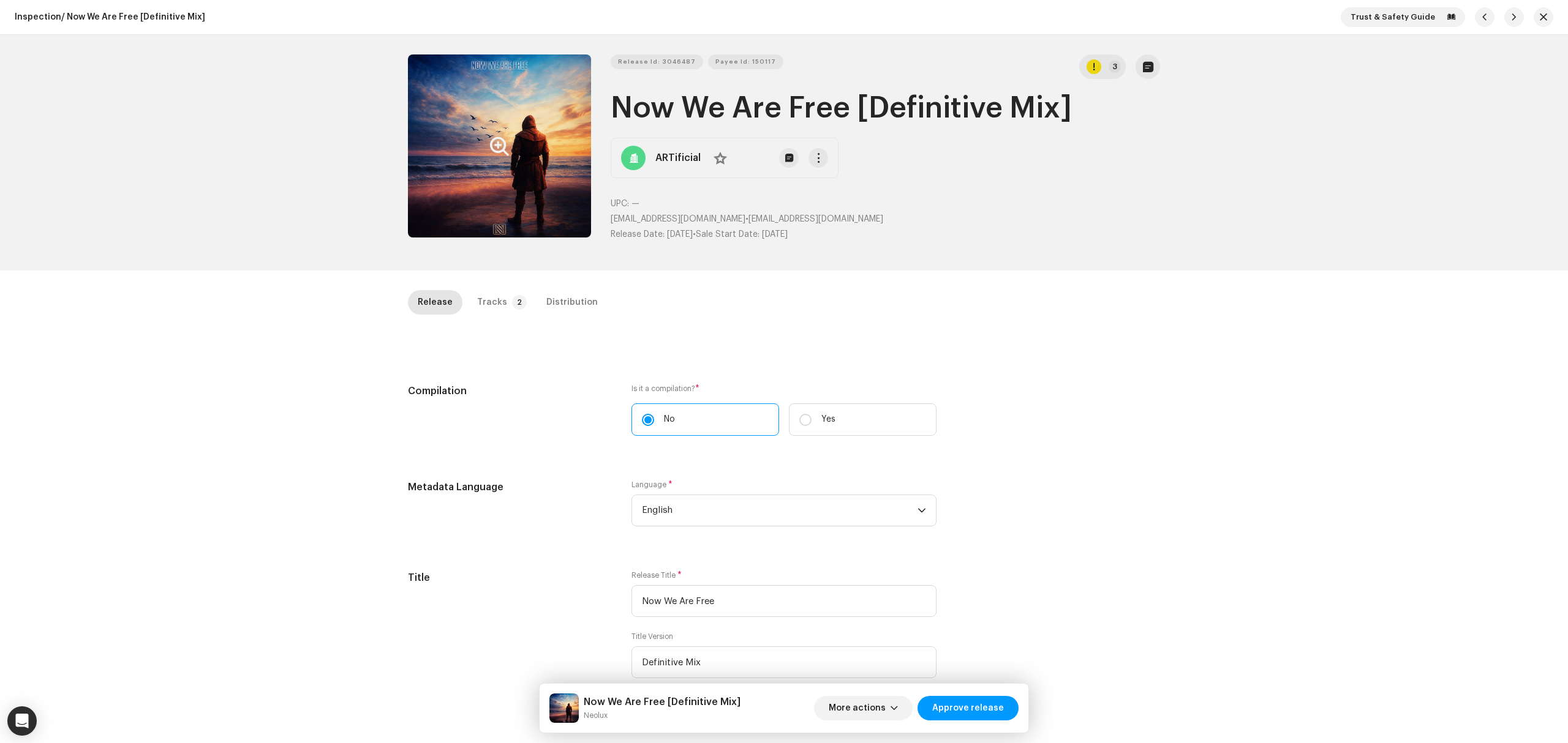
click at [557, 131] on button "Zoom Image" at bounding box center [499, 146] width 183 height 183
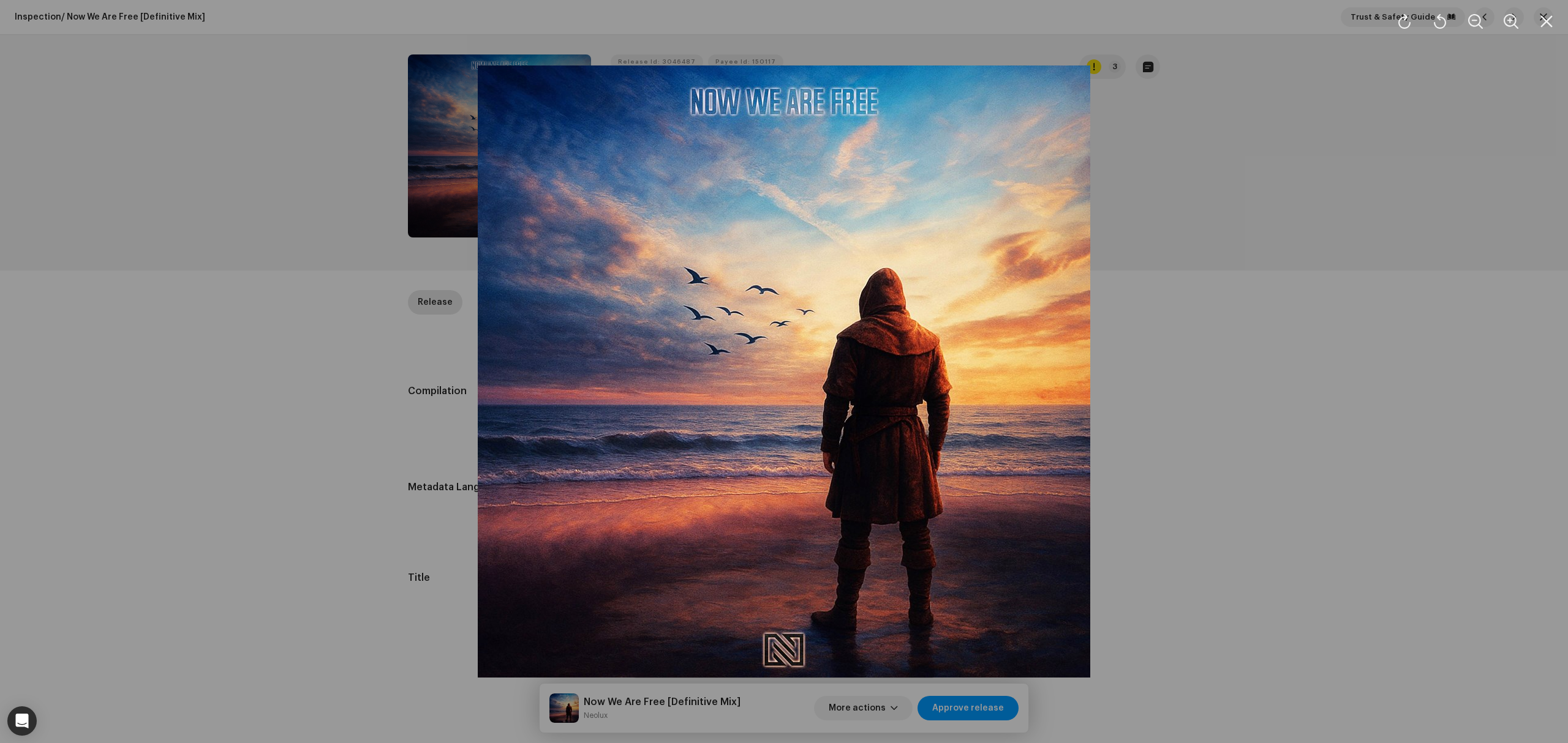
click at [335, 539] on div at bounding box center [784, 371] width 1568 height 743
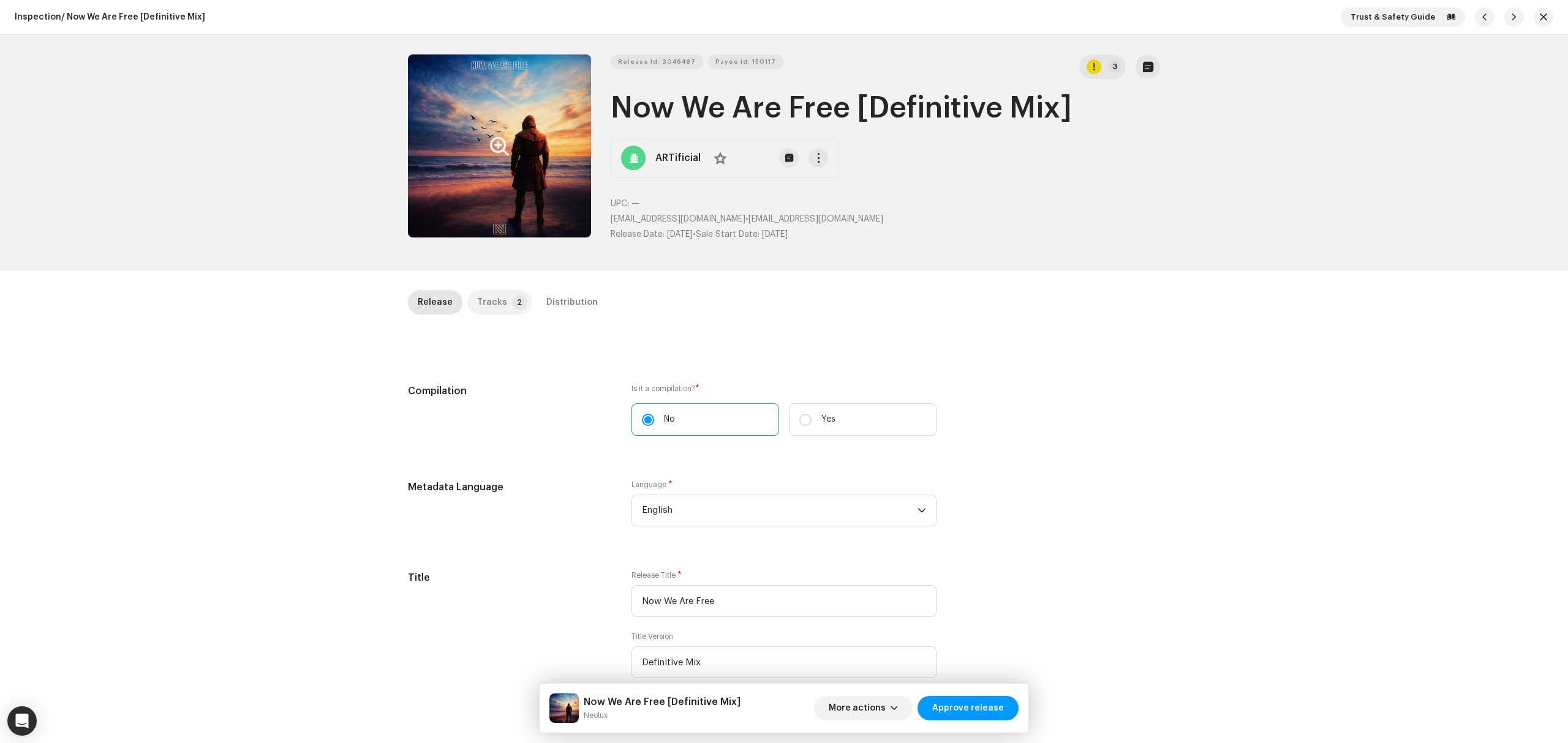
click at [495, 299] on div "Tracks" at bounding box center [492, 303] width 30 height 25
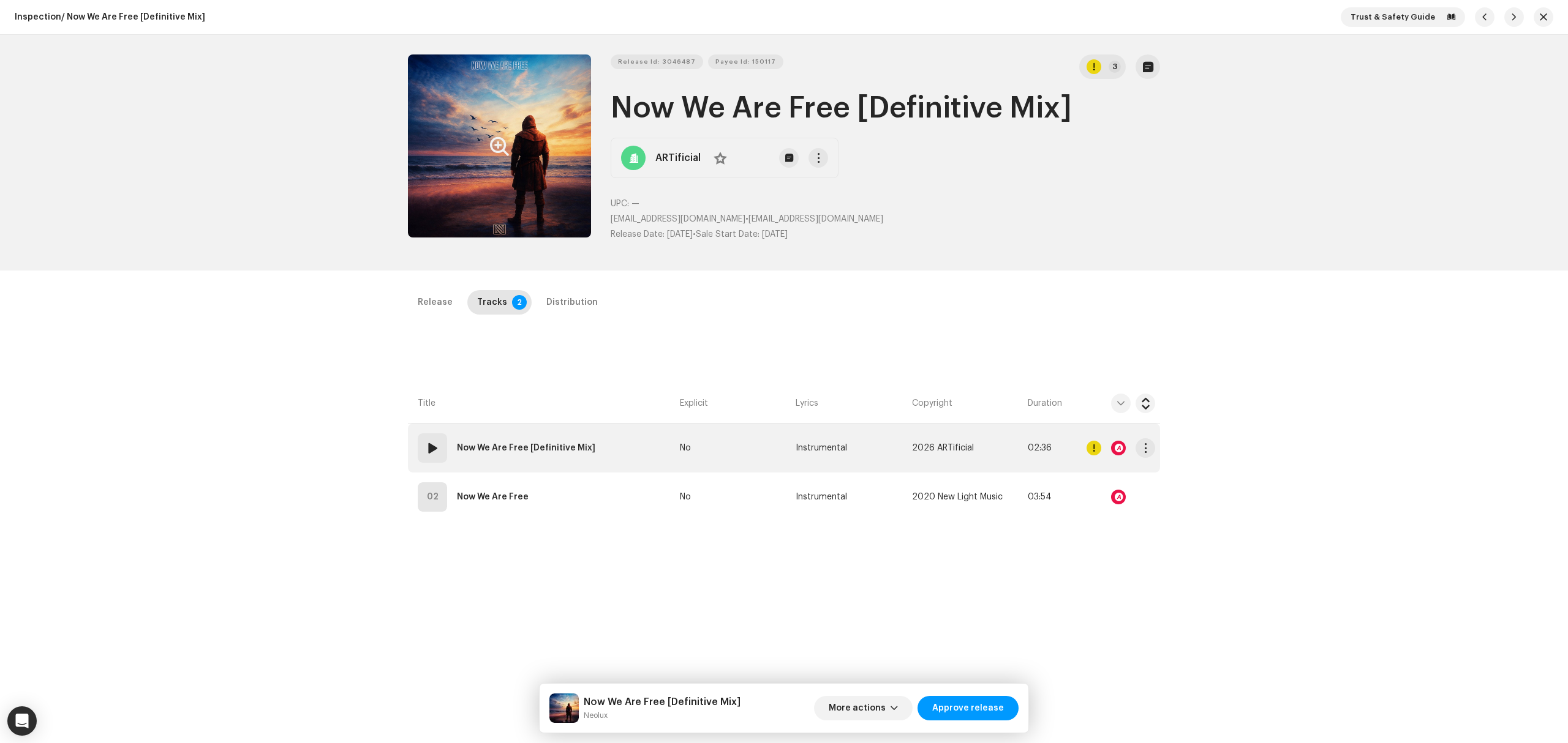
click at [623, 453] on td "01 Now We Are Free [Definitive Mix]" at bounding box center [541, 449] width 267 height 49
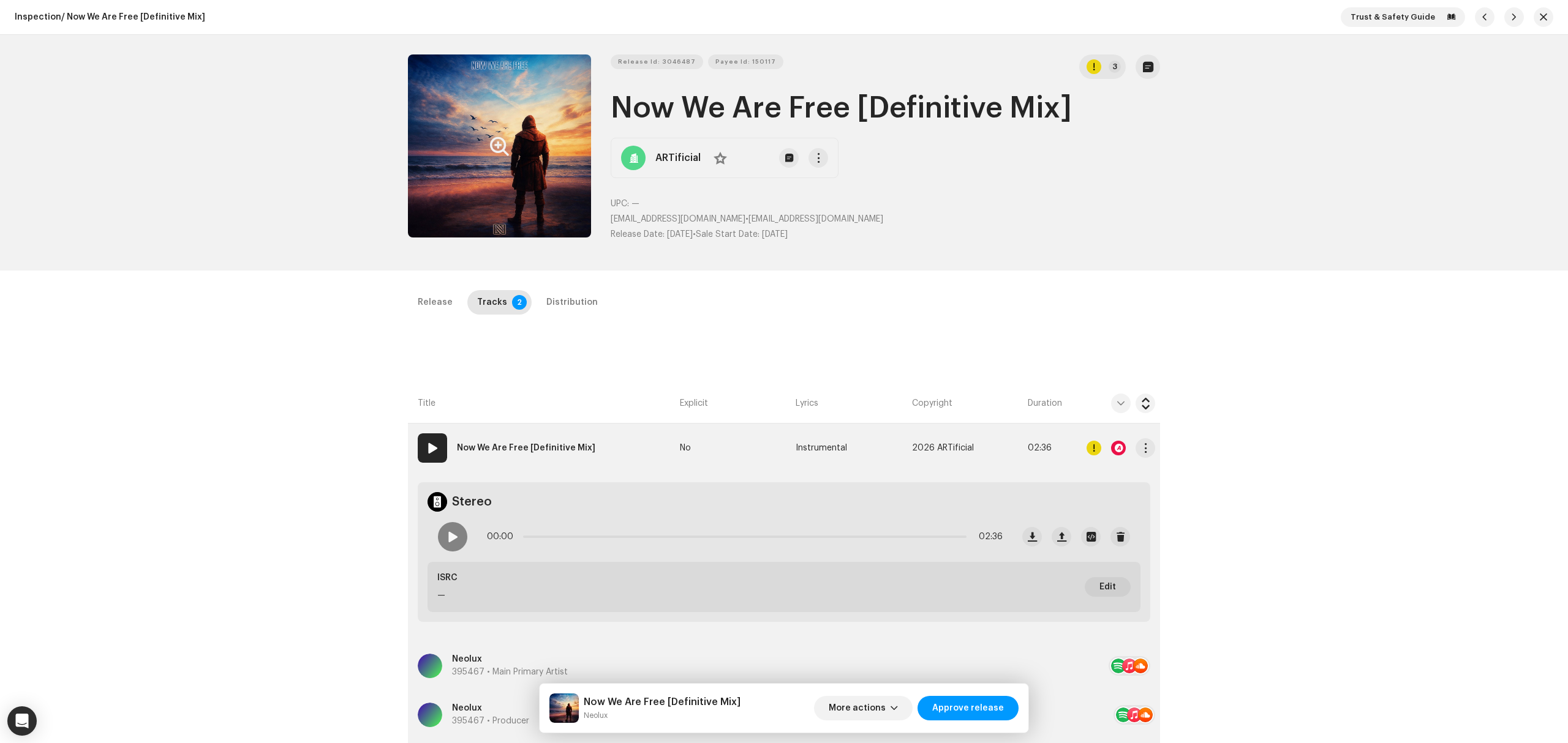
scroll to position [163, 0]
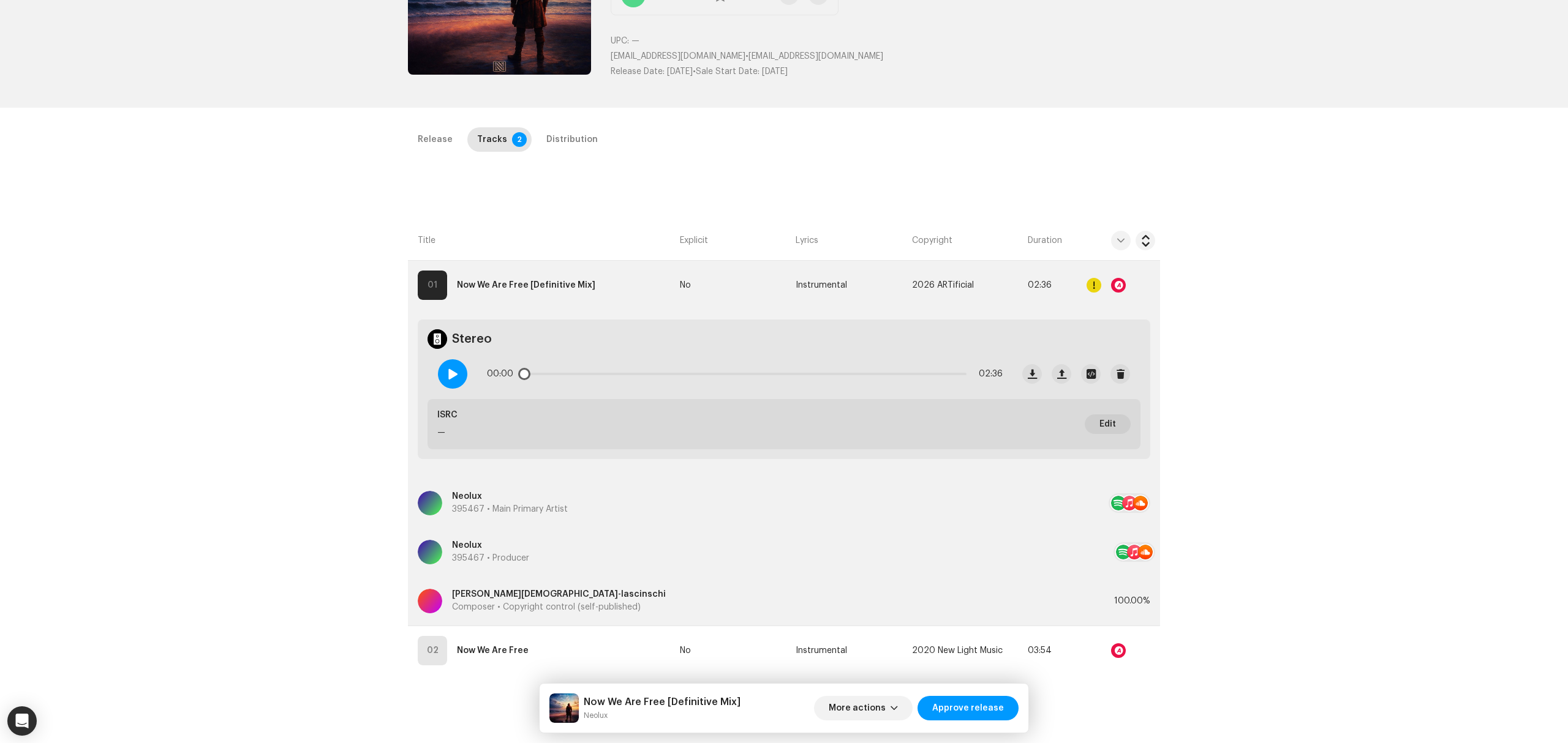
click at [452, 377] on span at bounding box center [452, 374] width 10 height 10
drag, startPoint x: 529, startPoint y: 371, endPoint x: 586, endPoint y: 372, distance: 57.0
click at [585, 372] on div "00:02 02:36" at bounding box center [745, 374] width 516 height 25
click at [1088, 284] on td at bounding box center [1121, 285] width 79 height 49
click at [1088, 285] on div at bounding box center [1093, 285] width 15 height 15
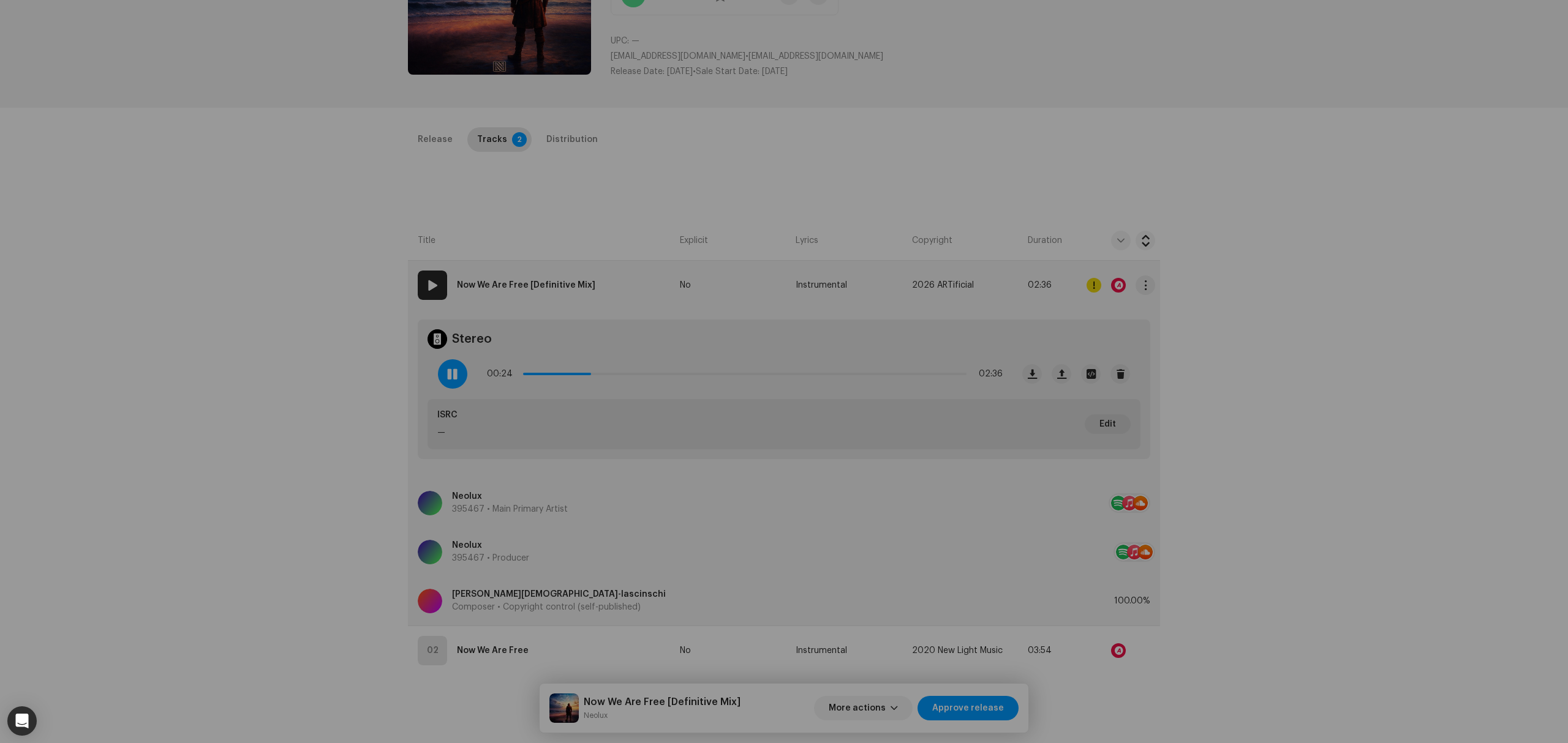
click at [1088, 285] on div "Errors & Warnings Error Warnings 3 Please review these warnings to see if you n…" at bounding box center [784, 371] width 1568 height 743
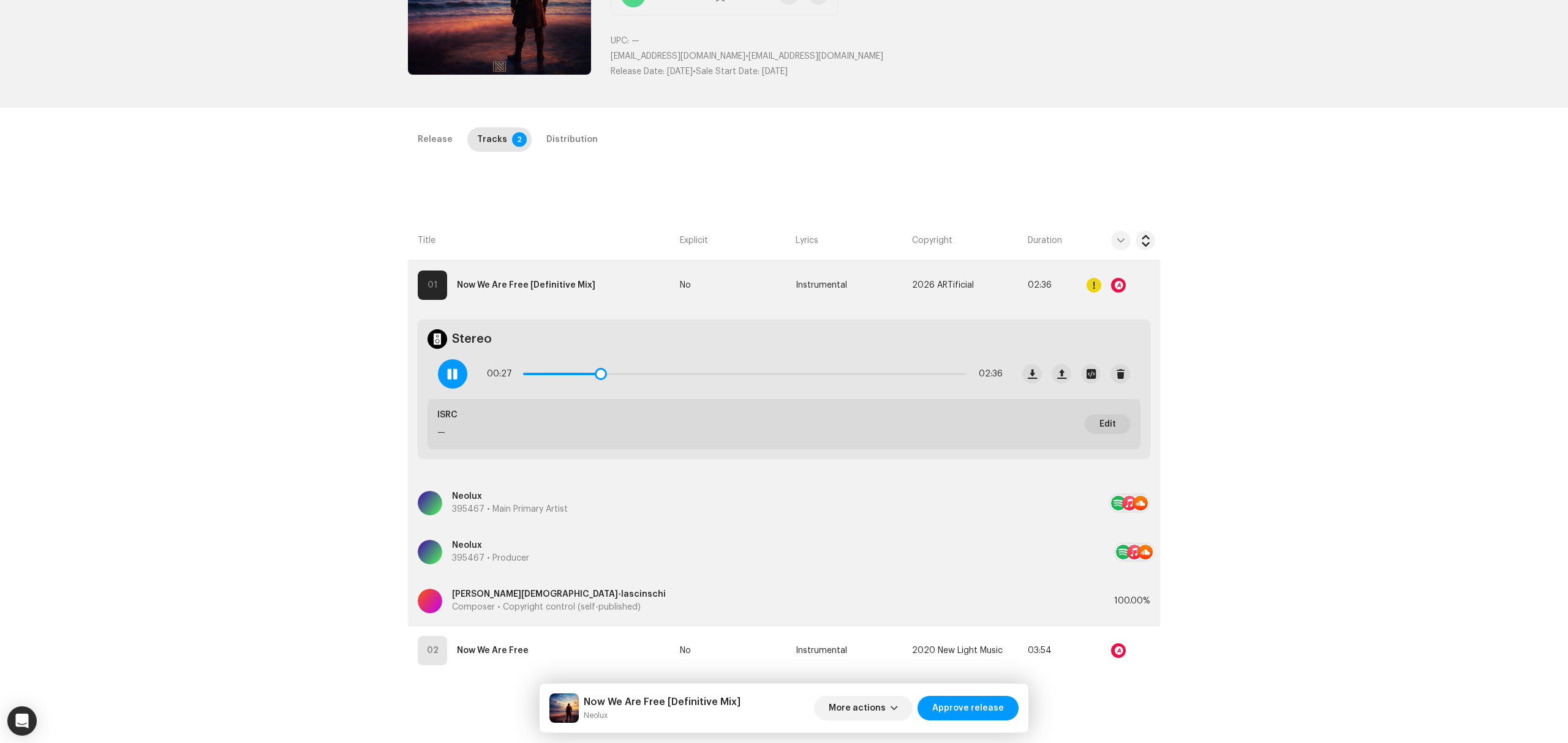
drag, startPoint x: 589, startPoint y: 372, endPoint x: 623, endPoint y: 370, distance: 34.1
click at [624, 370] on div "00:27 02:36" at bounding box center [745, 374] width 516 height 25
click at [608, 368] on div "00:27 02:36" at bounding box center [745, 374] width 516 height 25
drag, startPoint x: 602, startPoint y: 371, endPoint x: 684, endPoint y: 370, distance: 82.0
click at [684, 370] on span at bounding box center [688, 374] width 12 height 12
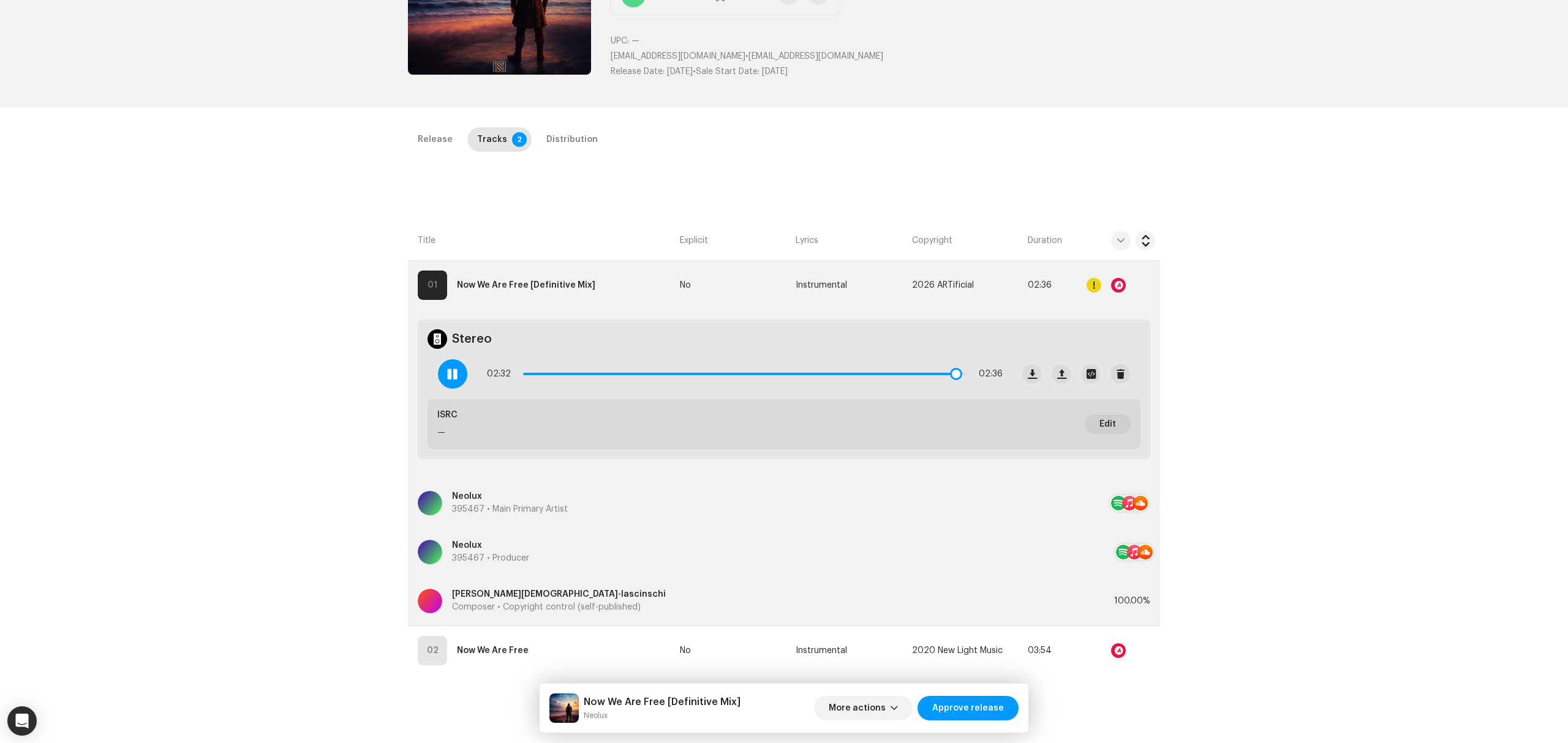
drag, startPoint x: 726, startPoint y: 371, endPoint x: 953, endPoint y: 378, distance: 227.1
click at [953, 378] on span at bounding box center [955, 374] width 12 height 12
click at [542, 123] on div "Inspection / Now We Are Free [Definitive Mix] Trust & Safety Guide Release Id: …" at bounding box center [784, 371] width 1568 height 743
click at [550, 137] on div "Distribution" at bounding box center [572, 139] width 51 height 25
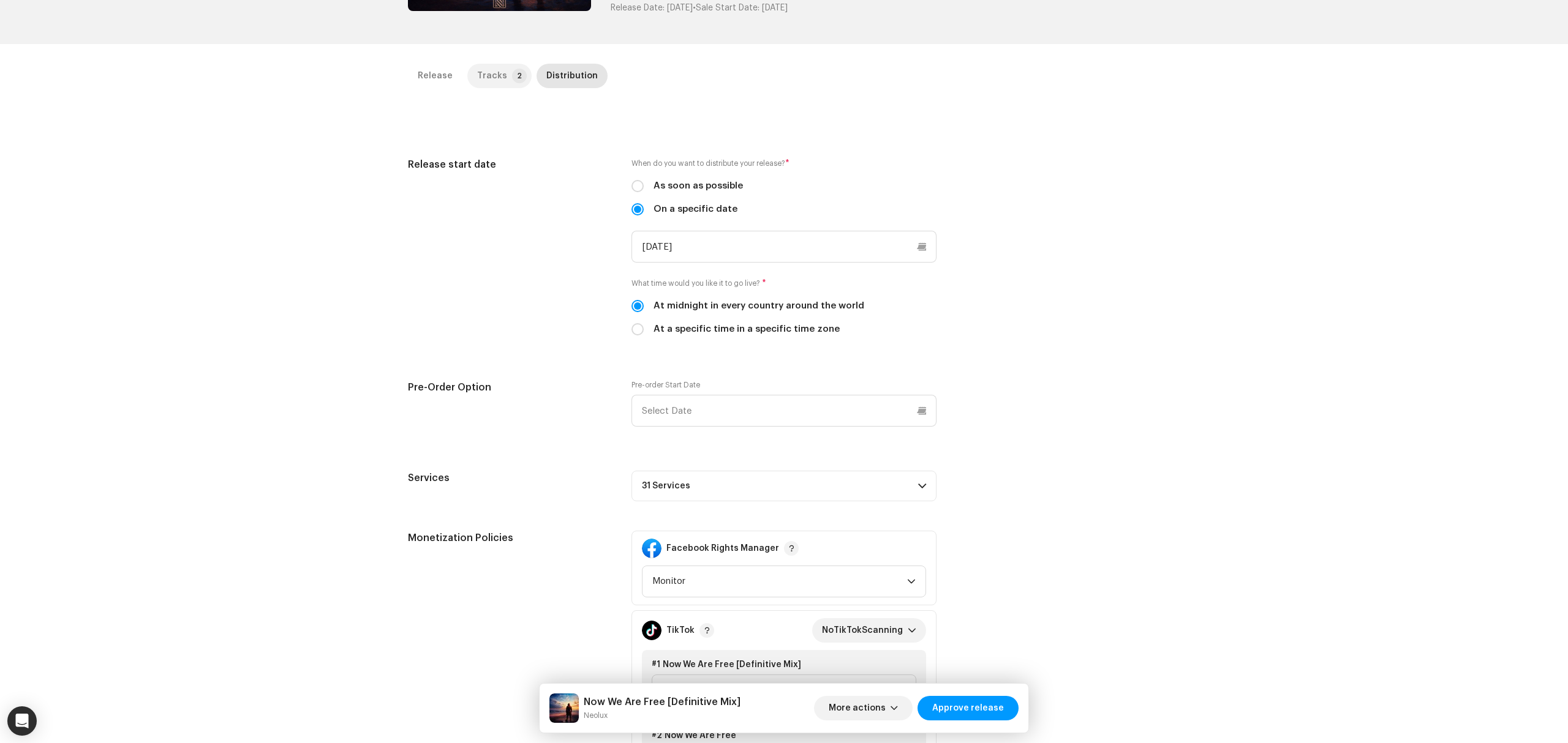
scroll to position [183, 0]
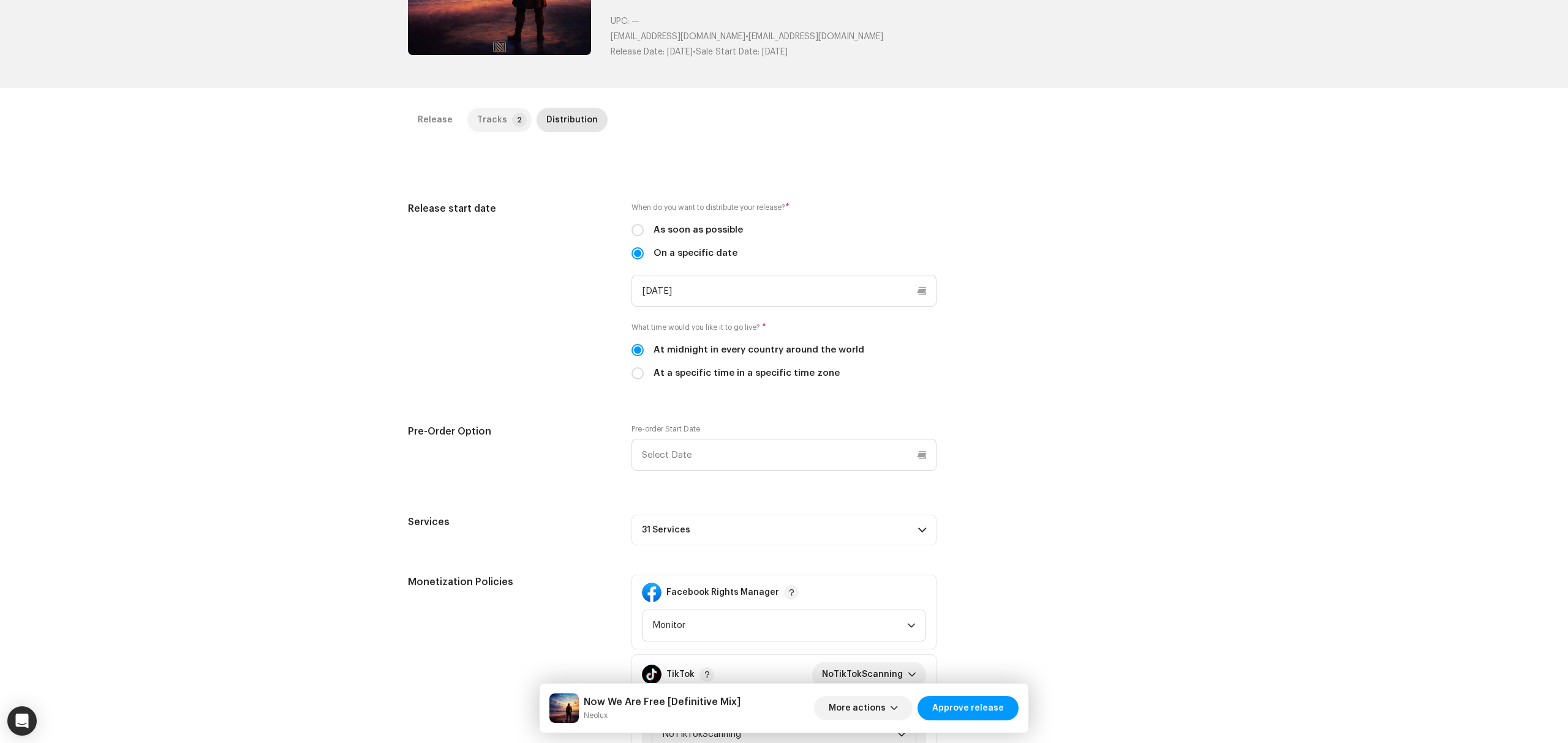
click at [487, 121] on div "Tracks" at bounding box center [492, 120] width 30 height 25
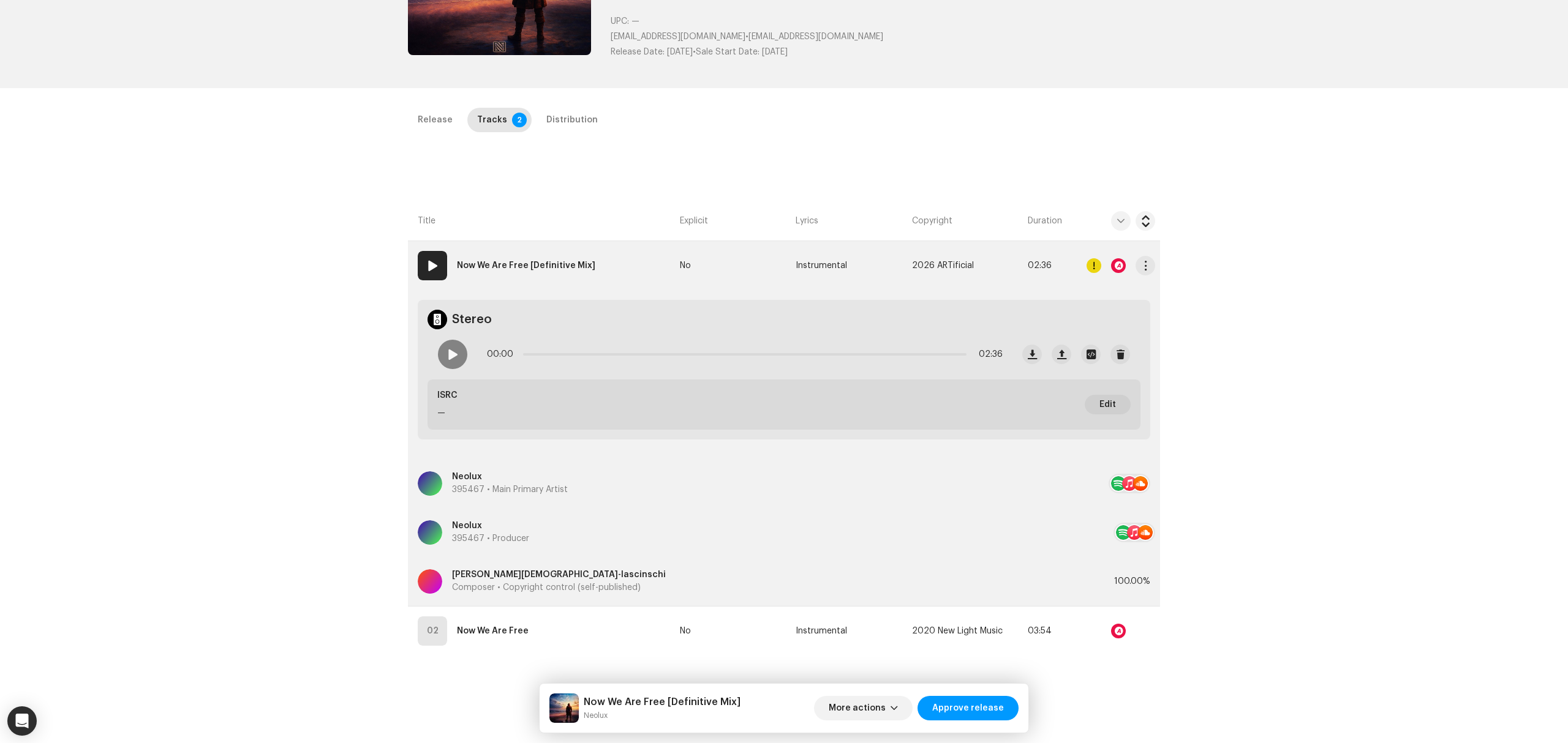
click at [1093, 265] on div at bounding box center [1093, 266] width 15 height 15
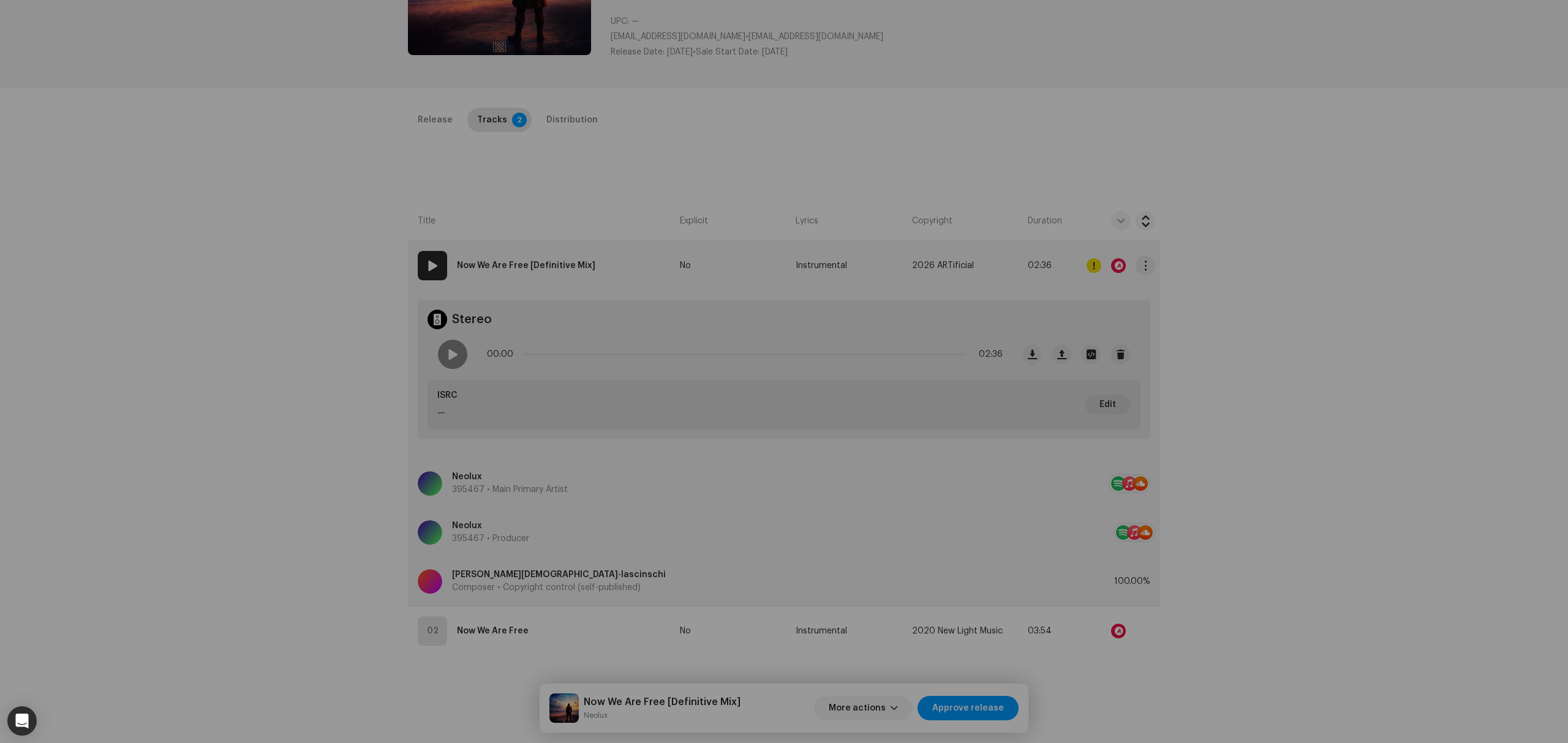
click at [1093, 265] on div "Errors & Warnings Error Warnings 3 Please review these warnings to see if you n…" at bounding box center [784, 371] width 1568 height 743
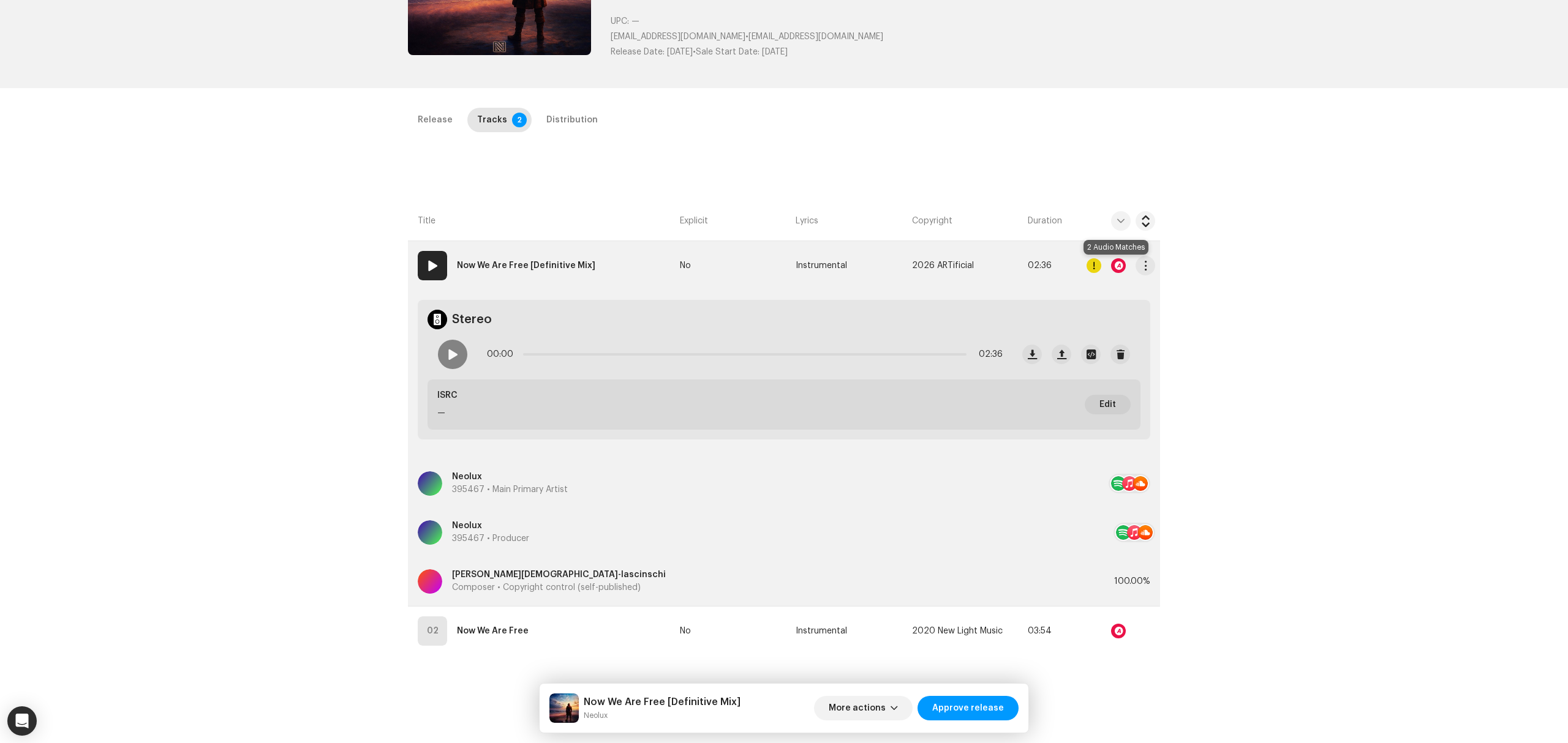
click at [1120, 268] on div at bounding box center [1118, 266] width 15 height 15
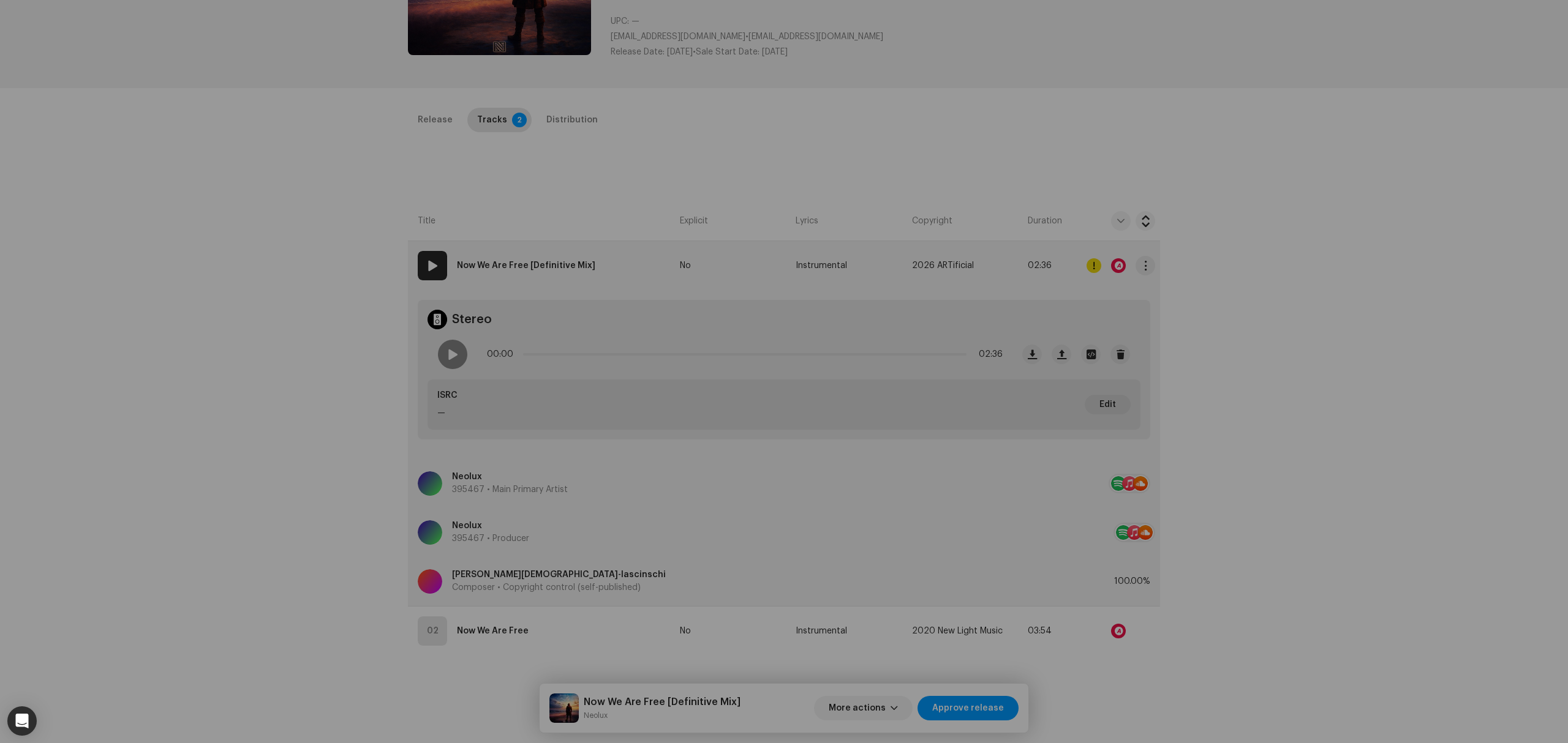
click at [1120, 268] on div "Audio Recognition by Remix/Sample 2 All results require review/listening to avo…" at bounding box center [784, 371] width 1568 height 743
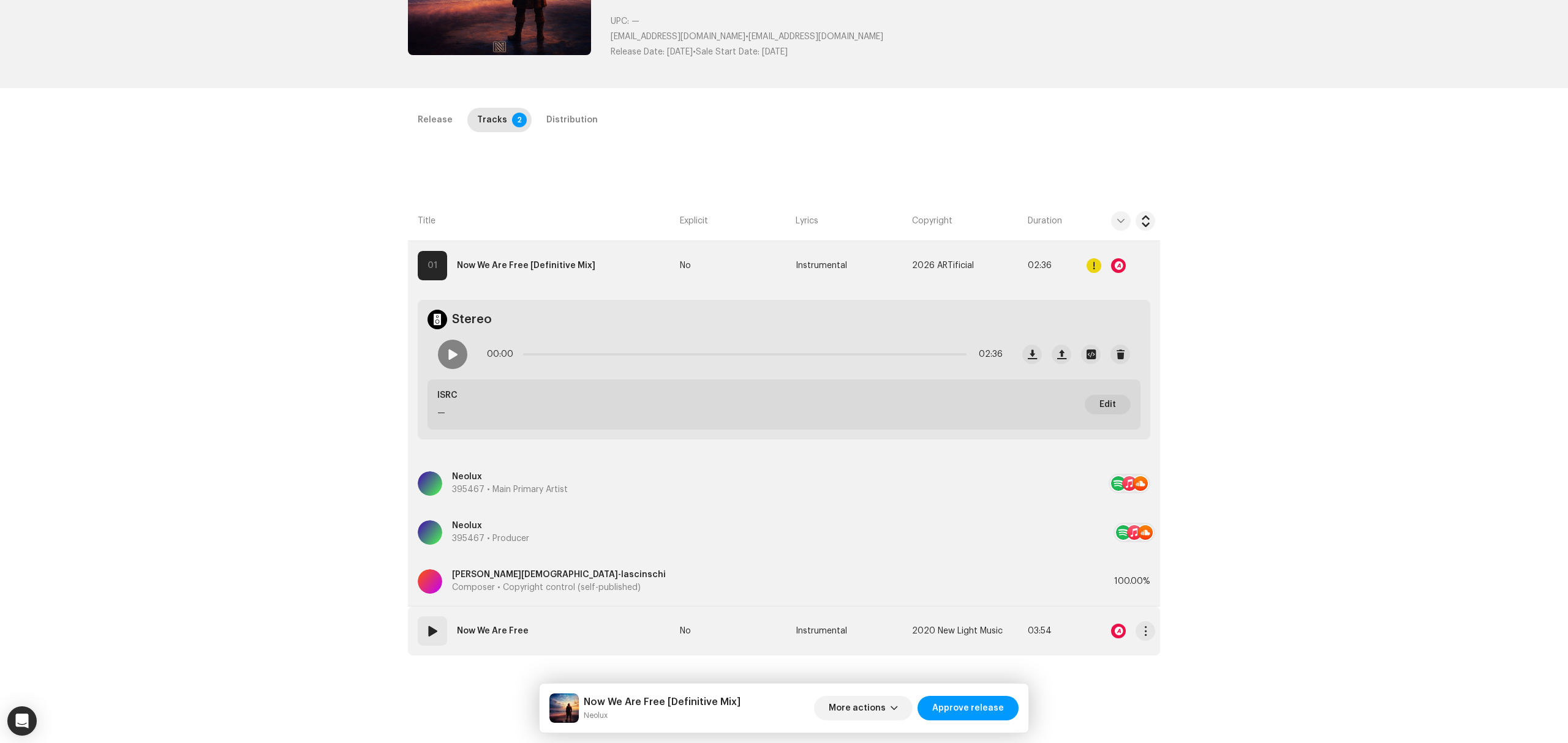
click at [1113, 624] on div at bounding box center [1118, 632] width 15 height 15
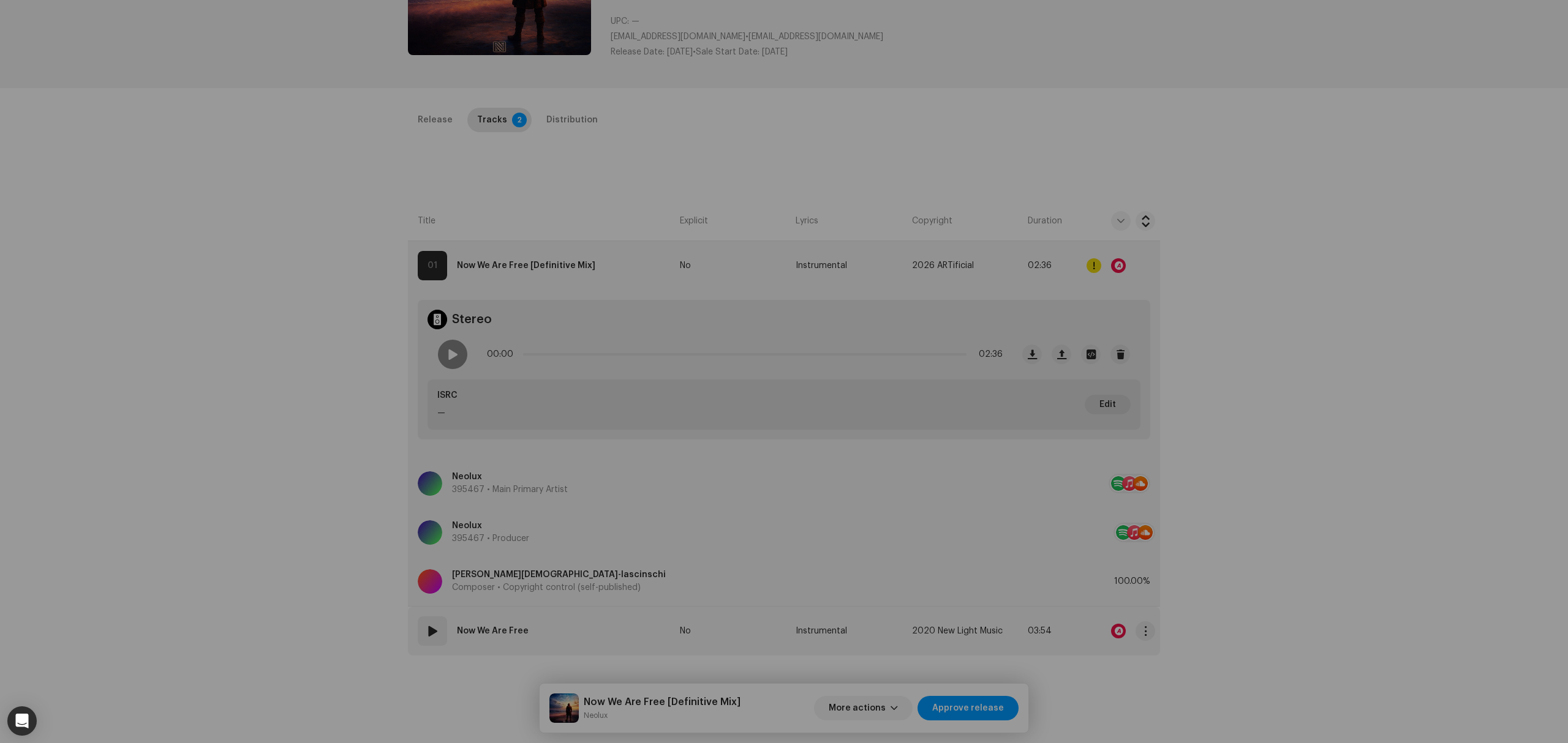
click at [1113, 624] on div "Audio Recognition by Remix/Sample 1 All results require review/listening to avo…" at bounding box center [784, 371] width 1568 height 743
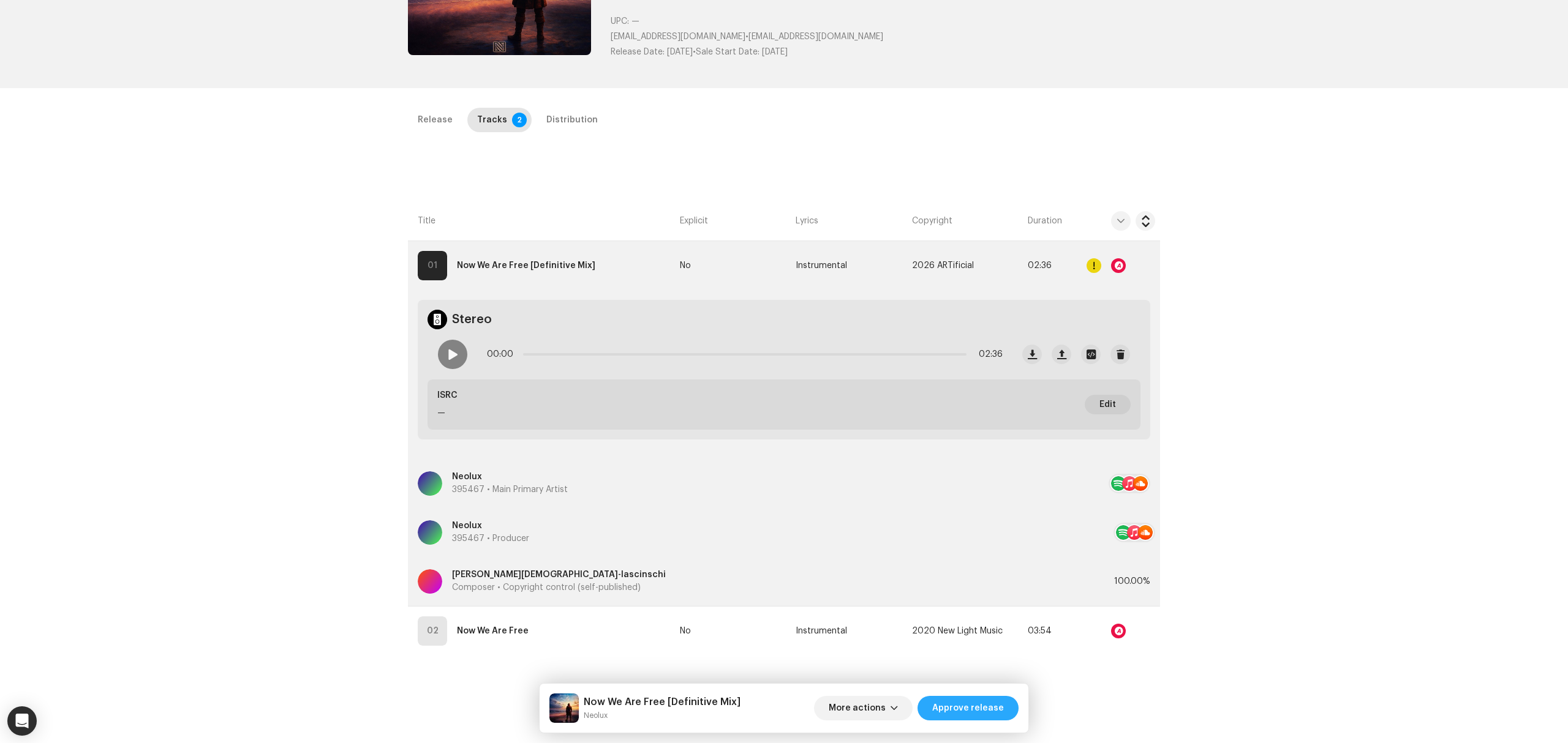
click at [962, 708] on span "Approve release" at bounding box center [968, 708] width 71 height 25
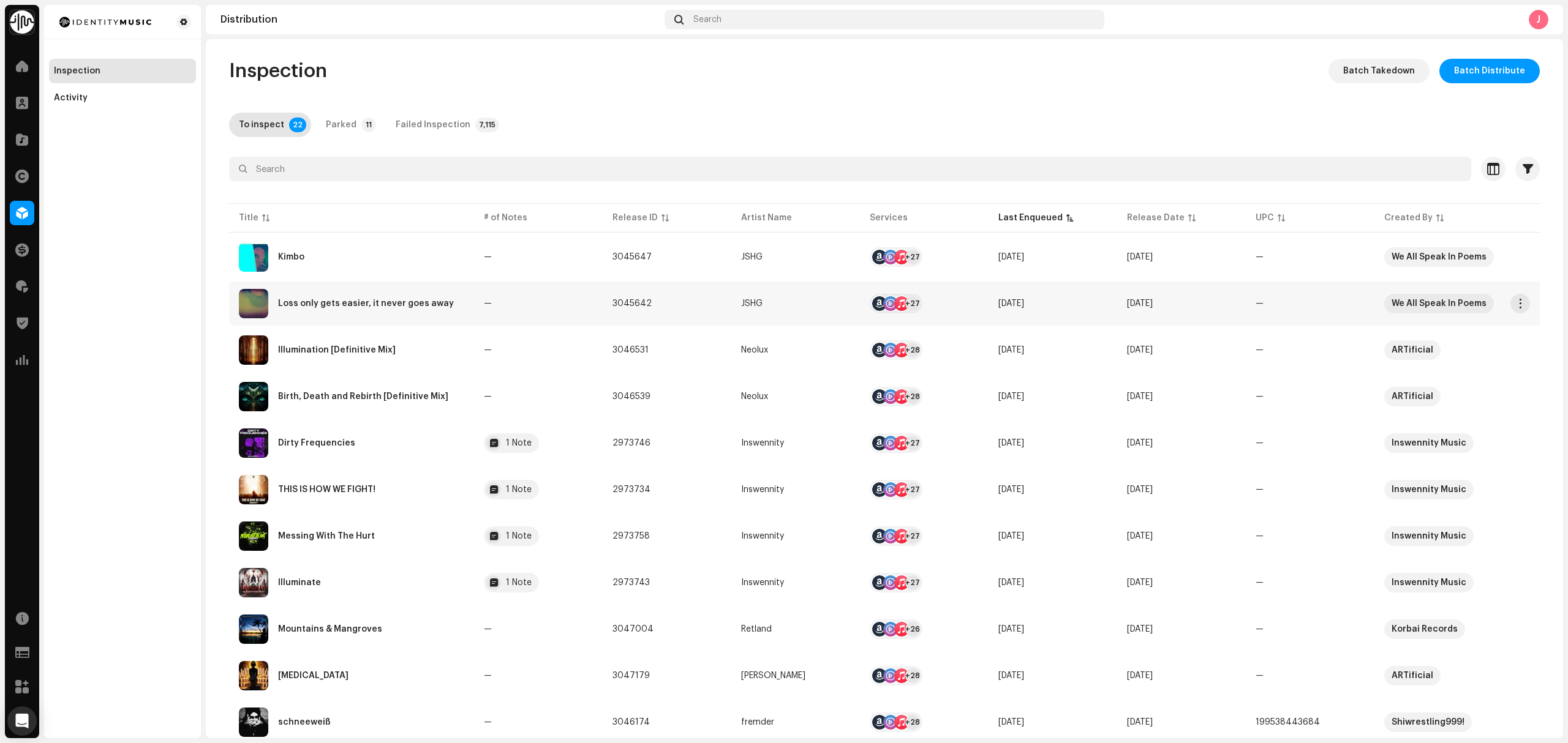
click at [347, 300] on div "Loss only gets easier, it never goes away" at bounding box center [366, 303] width 176 height 8
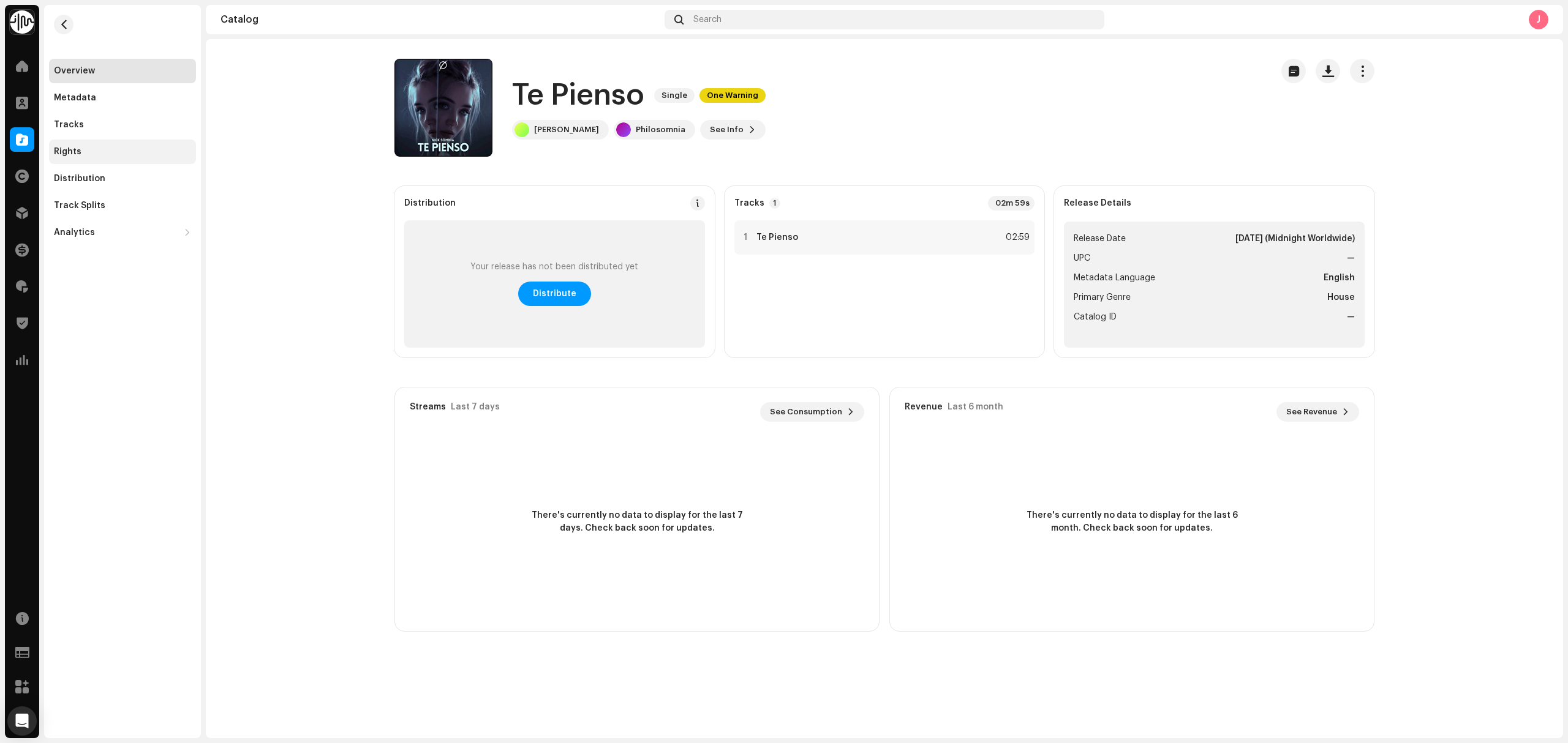
click at [50, 144] on div "Rights" at bounding box center [123, 152] width 147 height 25
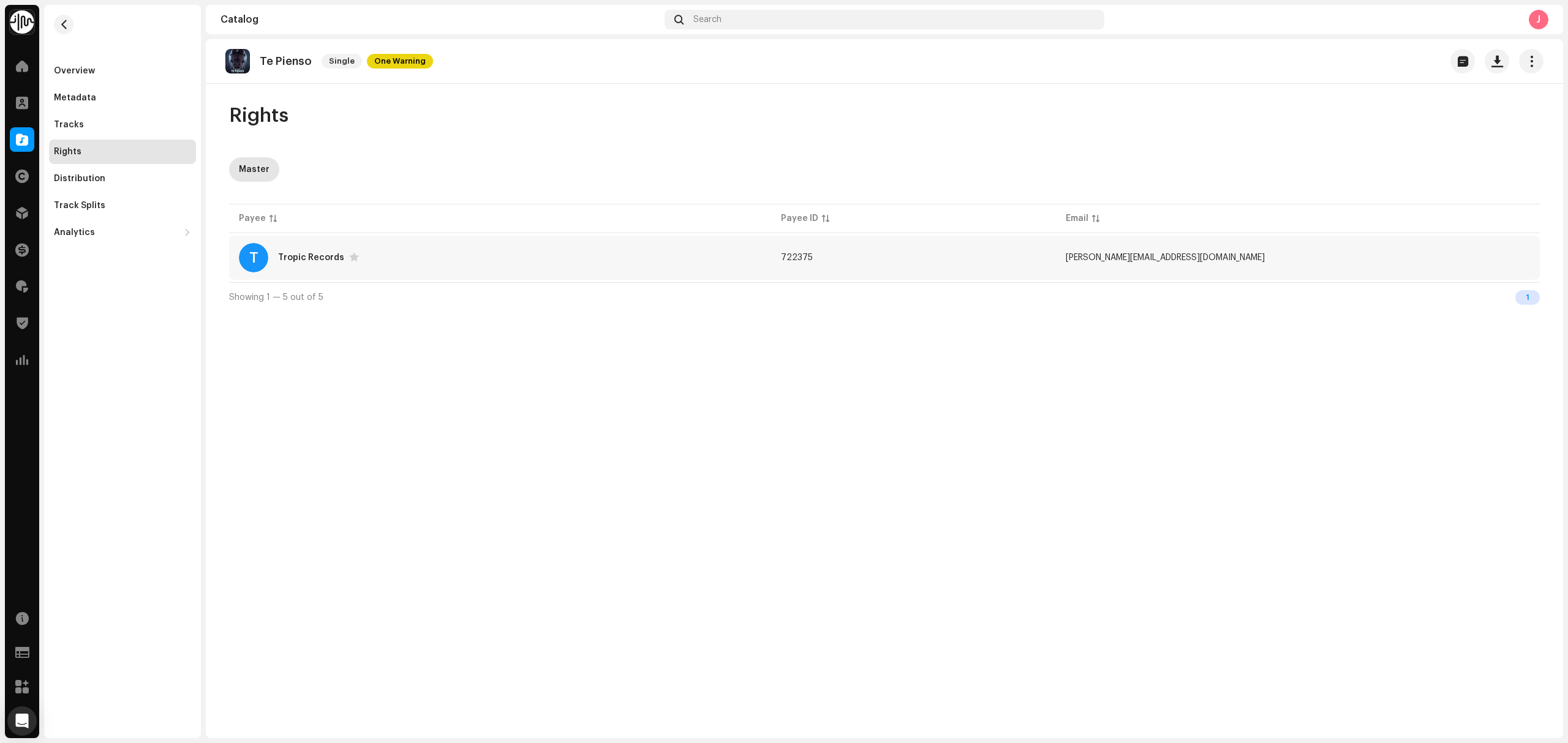
copy tr "722375"
drag, startPoint x: 941, startPoint y: 260, endPoint x: 1406, endPoint y: 446, distance: 500.8
click at [1372, 444] on div "Te Pienso Single One Warning Rights Master Payee Payee ID Email T Tropic Record…" at bounding box center [884, 388] width 1357 height 699
drag, startPoint x: 196, startPoint y: 344, endPoint x: 143, endPoint y: 268, distance: 92.7
click at [196, 351] on div "Overview Metadata Tracks Rights Distribution Track Splits Analytics Consumption…" at bounding box center [122, 371] width 156 height 734
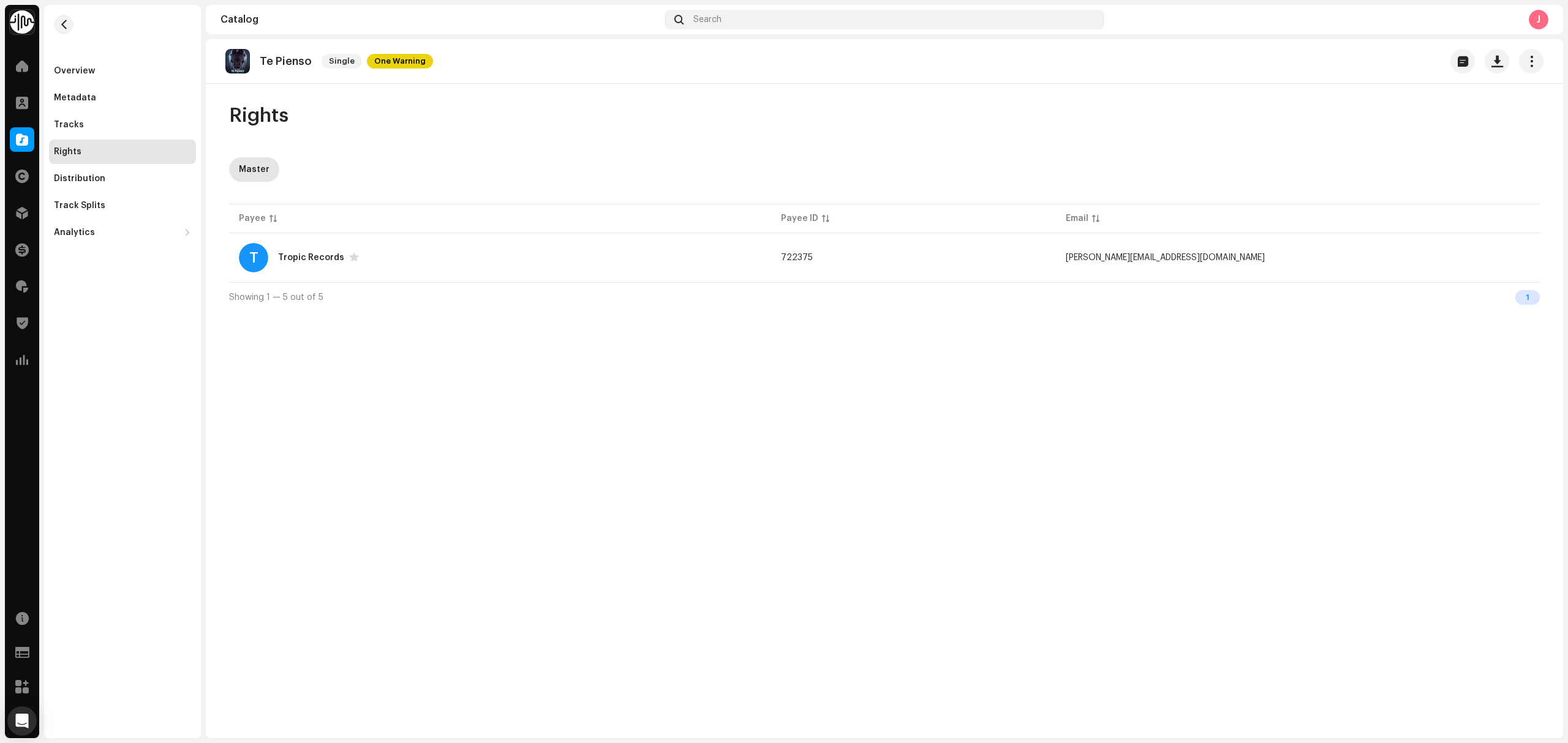
click at [11, 140] on div at bounding box center [22, 139] width 25 height 25
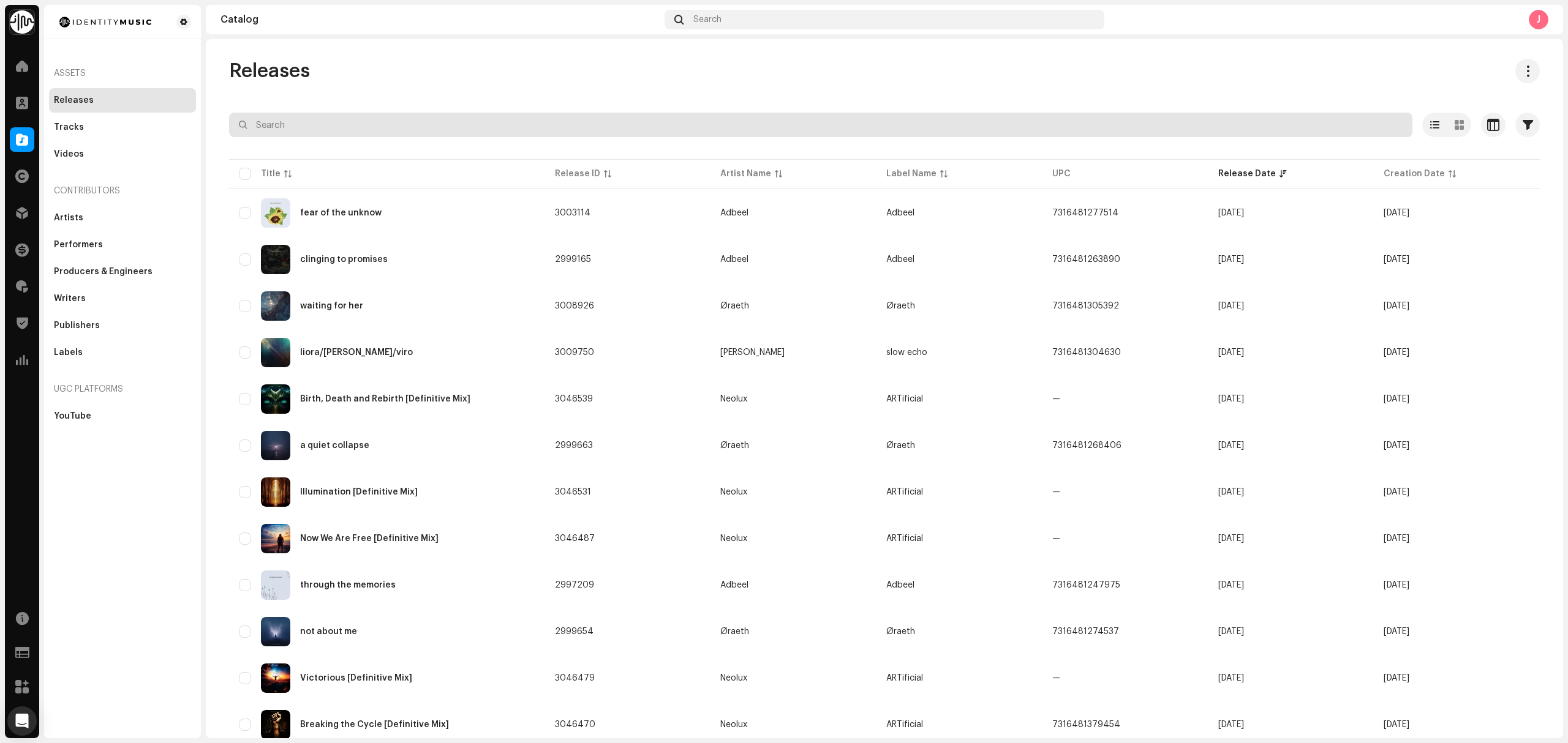
click at [329, 131] on input "text" at bounding box center [821, 124] width 1183 height 25
paste input "once life"
type input "once life"
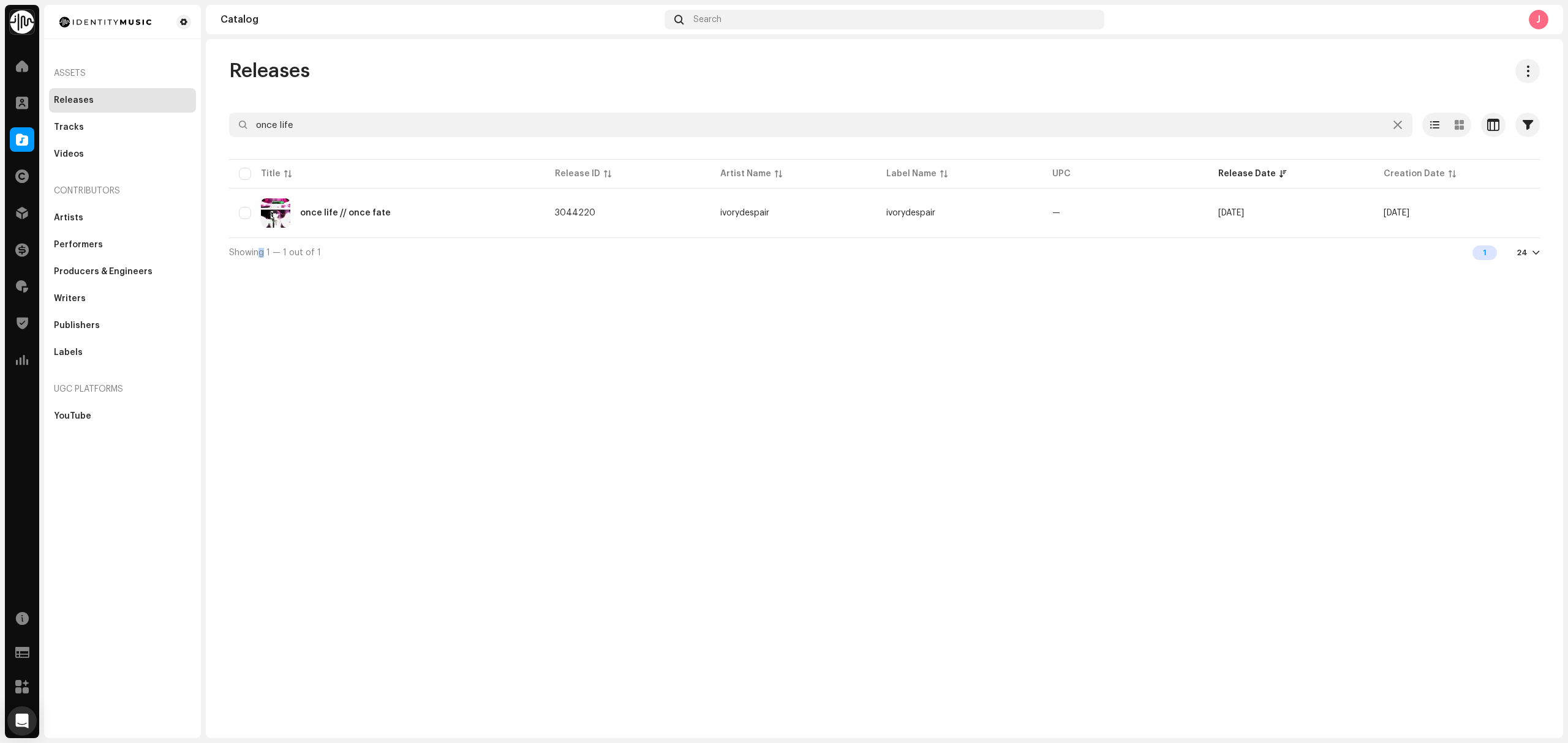
drag, startPoint x: 262, startPoint y: 377, endPoint x: 368, endPoint y: 263, distance: 155.7
click at [262, 377] on div "Releases once life Selected 0 Options Filters Distribution status Never Distrib…" at bounding box center [884, 388] width 1357 height 699
click at [439, 212] on div "once life // once fate" at bounding box center [387, 213] width 296 height 29
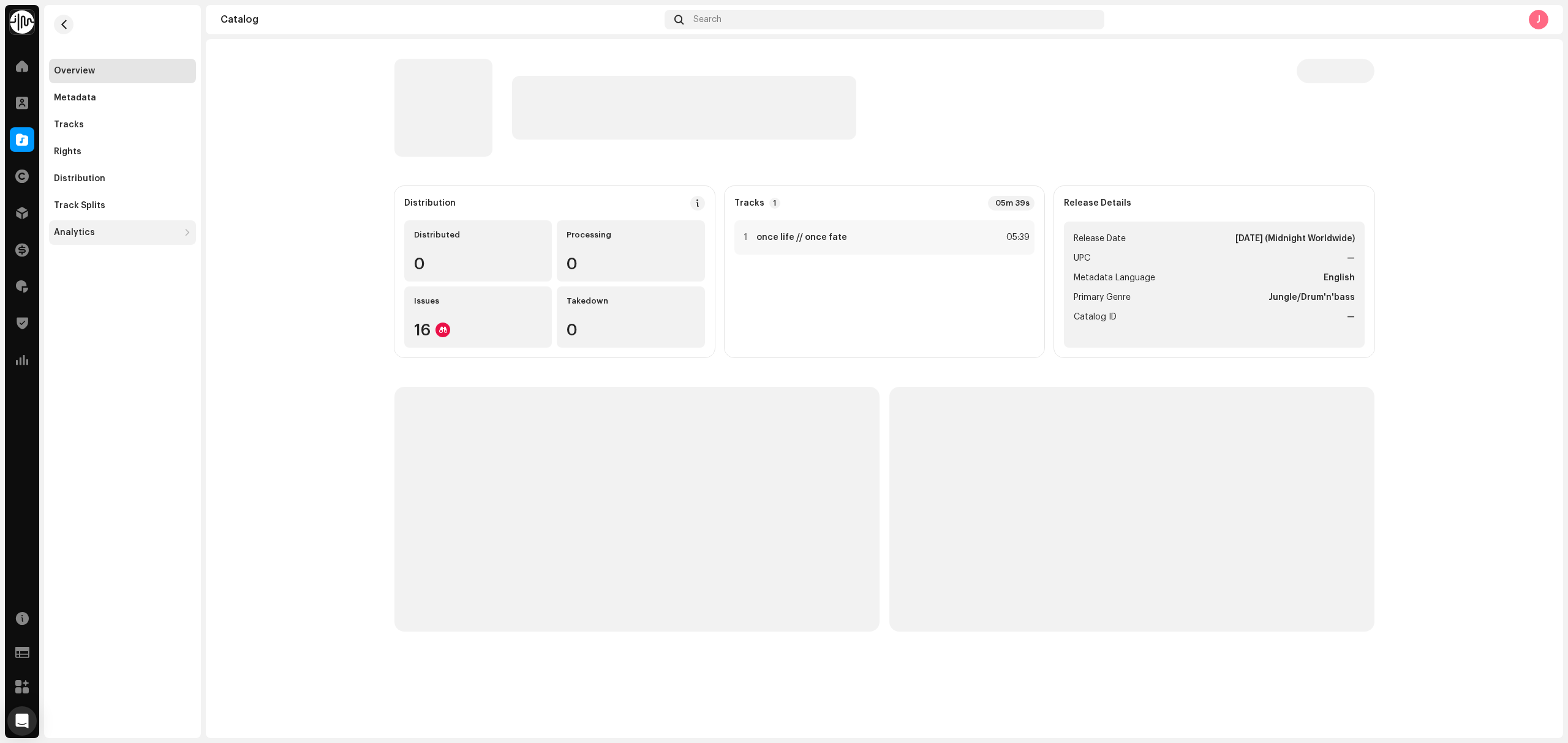
drag, startPoint x: 97, startPoint y: 123, endPoint x: 147, endPoint y: 220, distance: 109.1
click at [98, 123] on div "Tracks" at bounding box center [123, 124] width 137 height 10
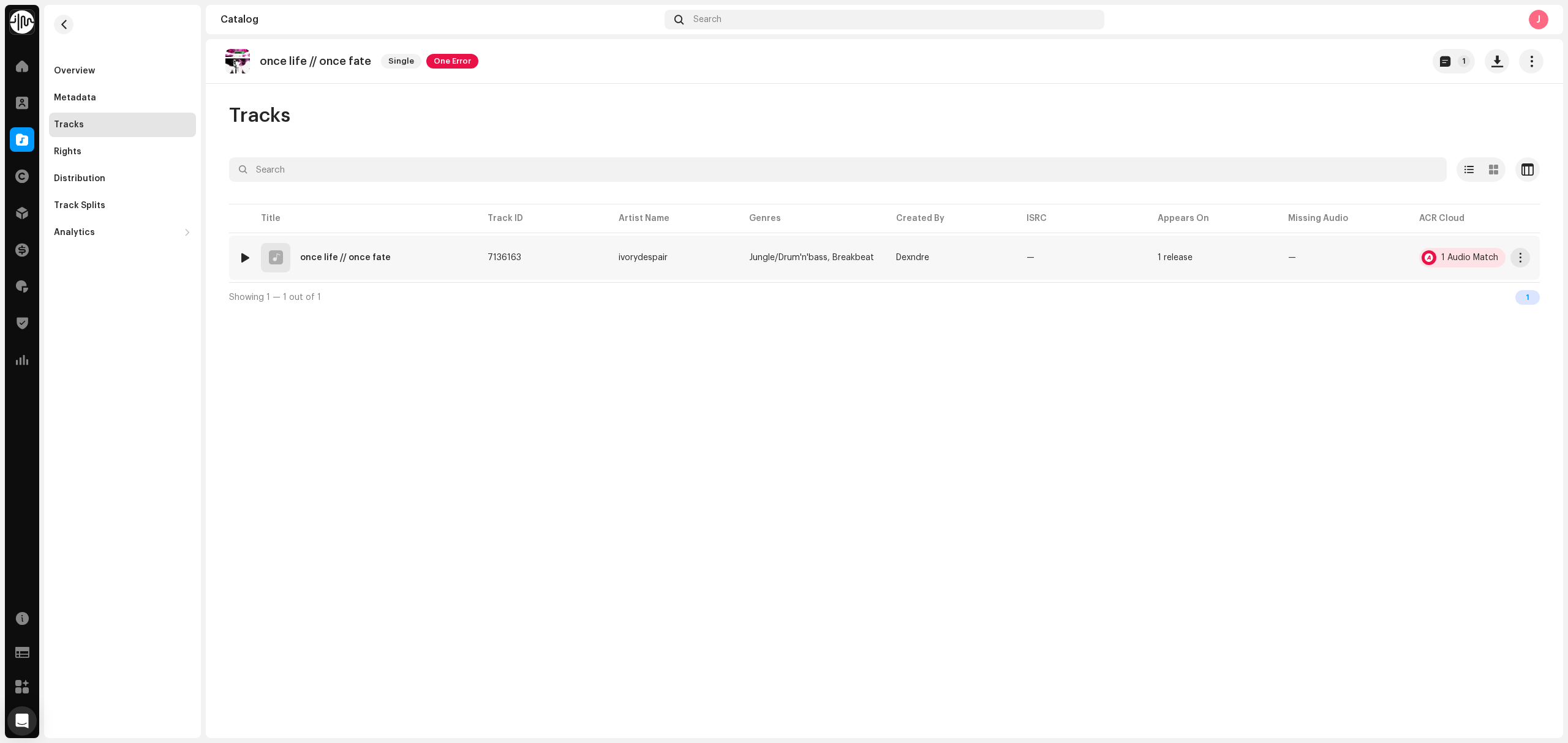
click at [1454, 265] on div "1 Audio Match" at bounding box center [1462, 257] width 86 height 19
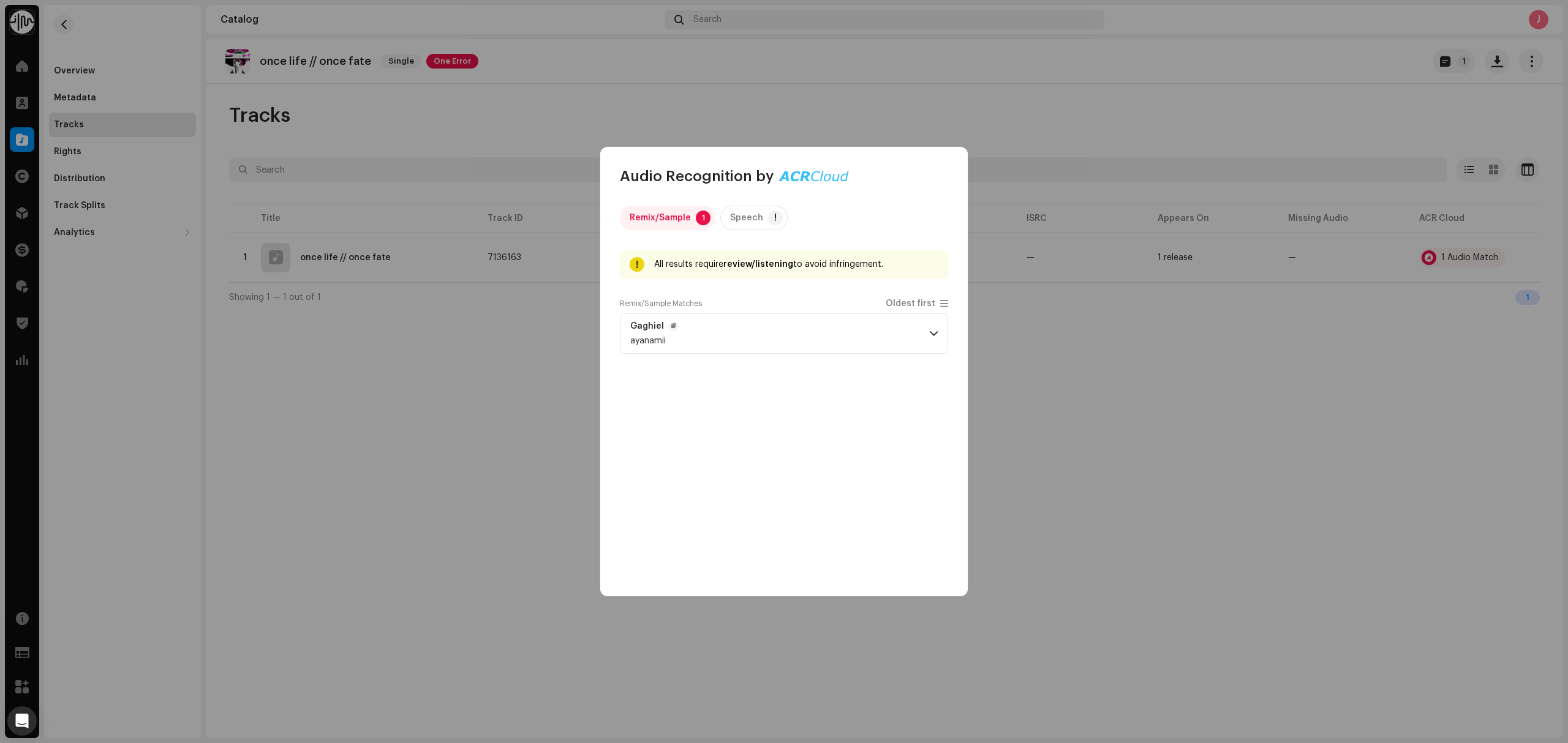
click at [818, 332] on p-accordion-header "Gaghiel ayanamii" at bounding box center [784, 334] width 328 height 40
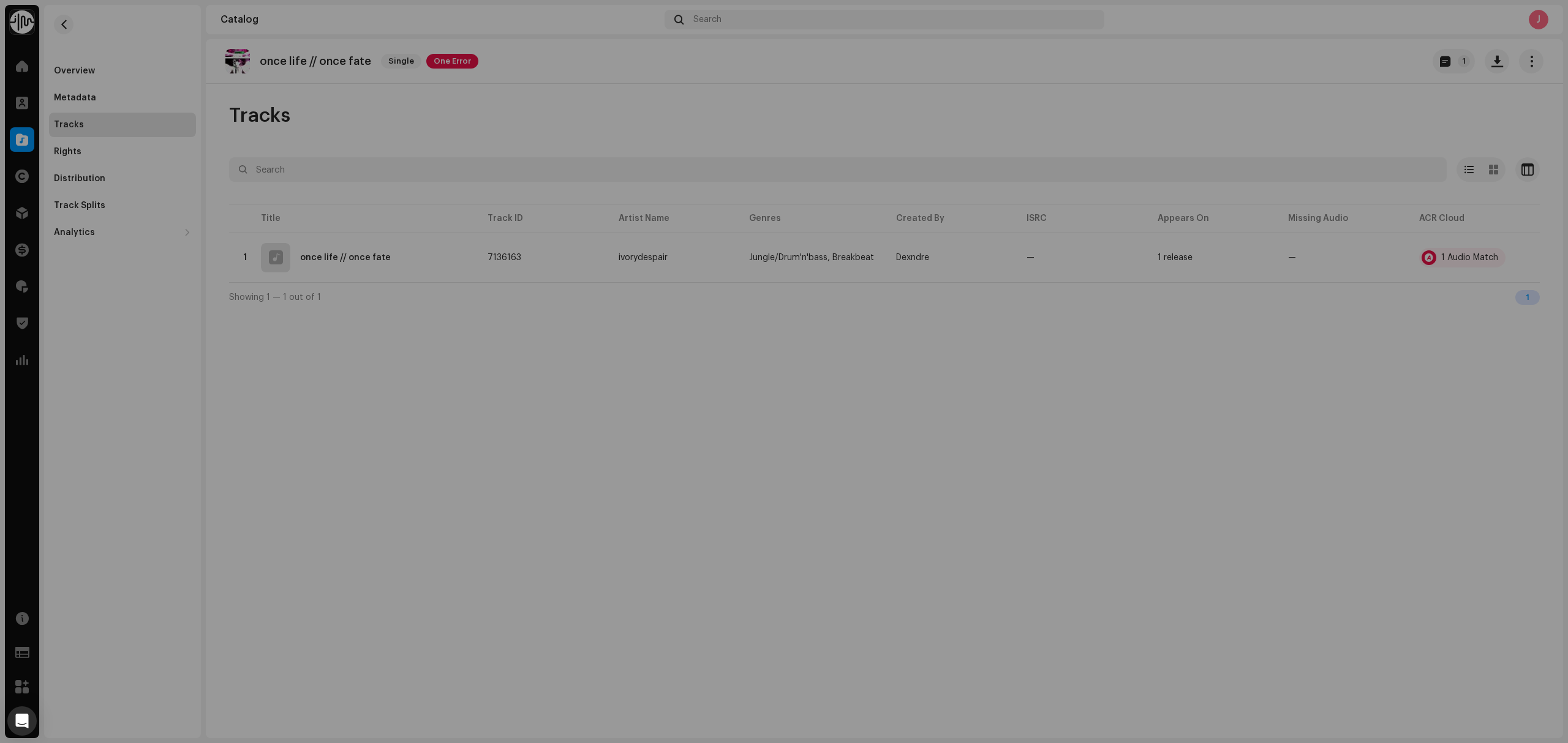
click at [461, 408] on div "Audio Recognition by Remix/Sample 1 Speech ! All results require review/listeni…" at bounding box center [784, 371] width 1568 height 743
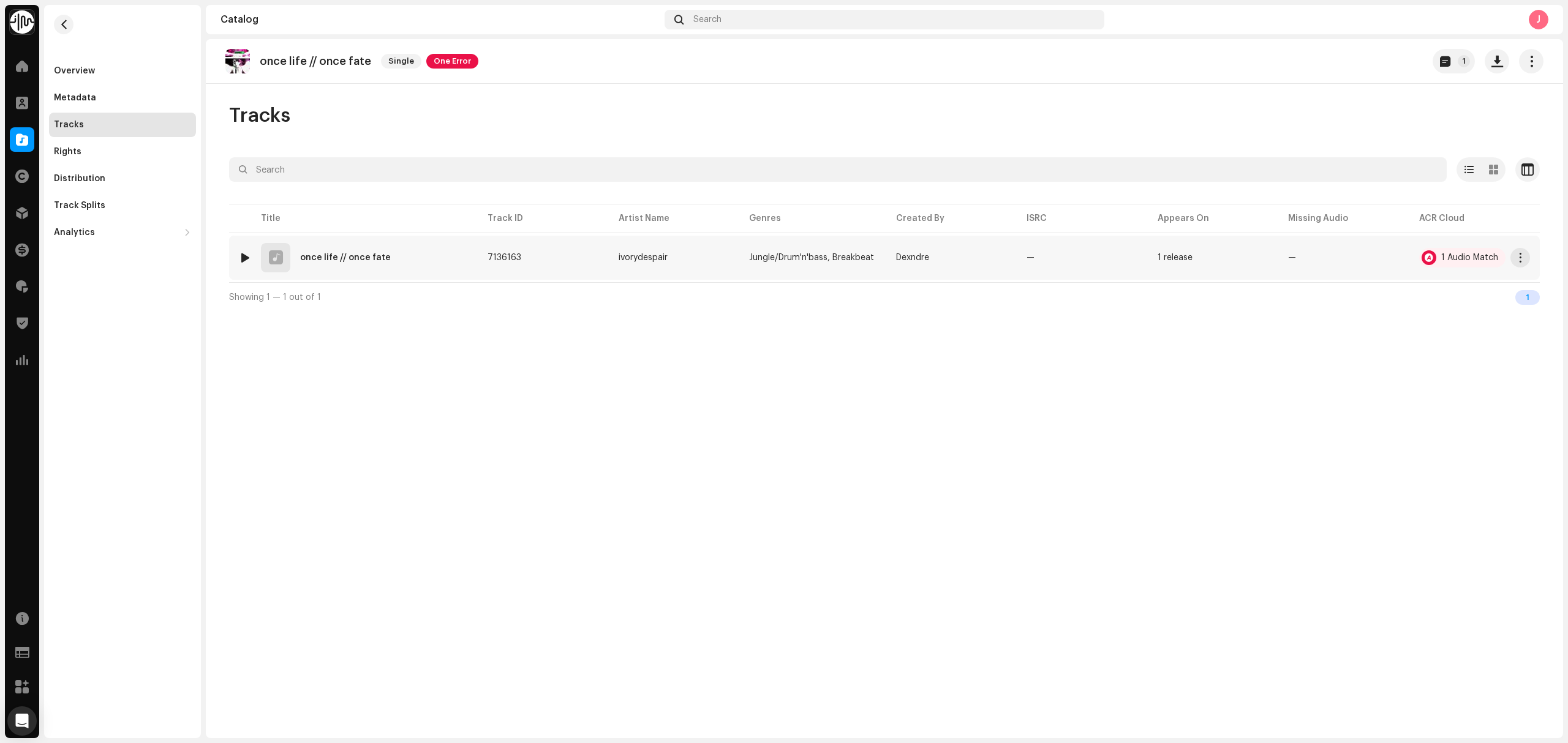
click at [466, 248] on div "1 once life // once fate" at bounding box center [353, 258] width 229 height 29
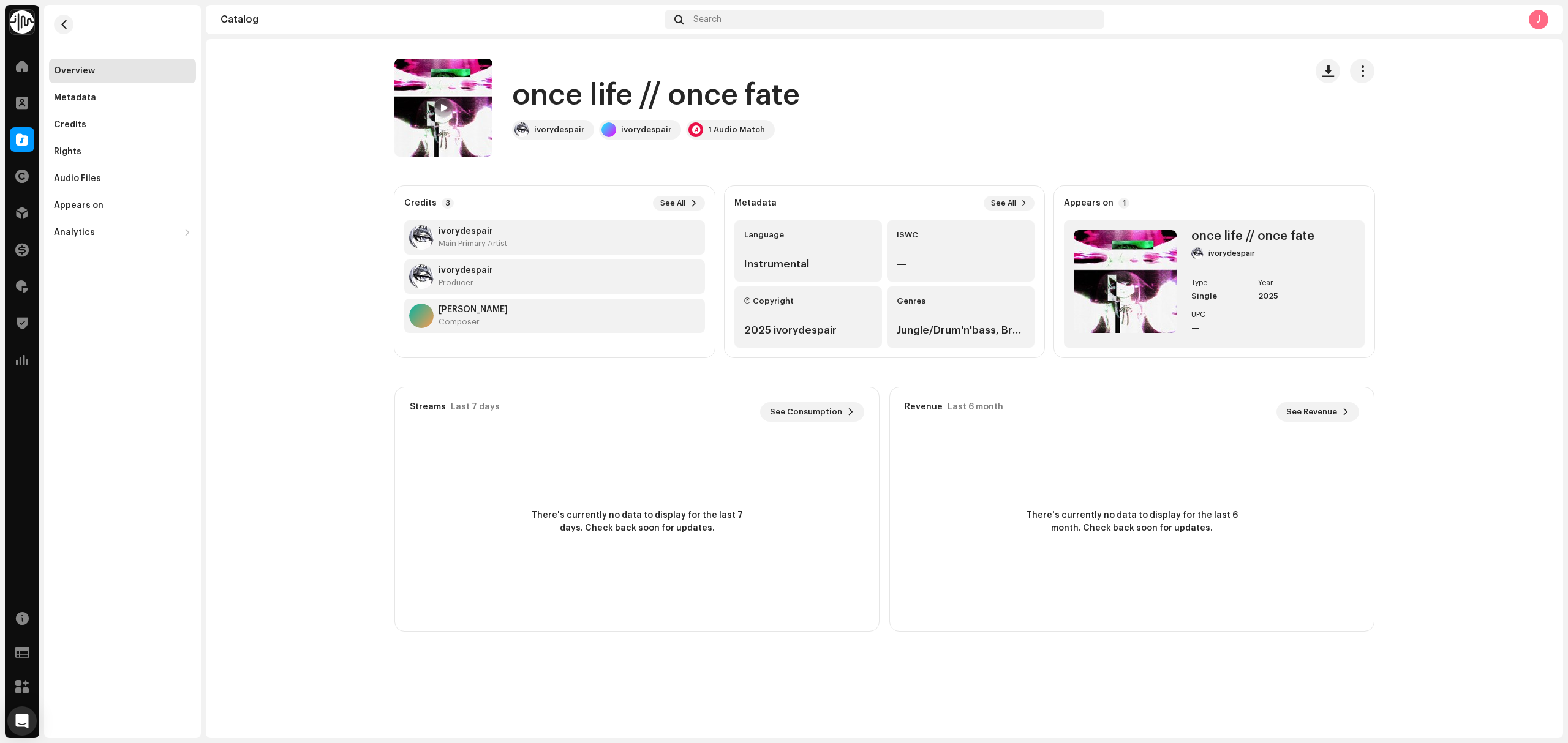
click at [446, 108] on span at bounding box center [443, 108] width 7 height 10
click at [1340, 152] on div at bounding box center [1345, 107] width 59 height 98
click at [283, 277] on catalog-tracks-details-overview "once life // once fate once life // once fate ivorydespair ivorydespair 1 Audio…" at bounding box center [884, 345] width 1357 height 612
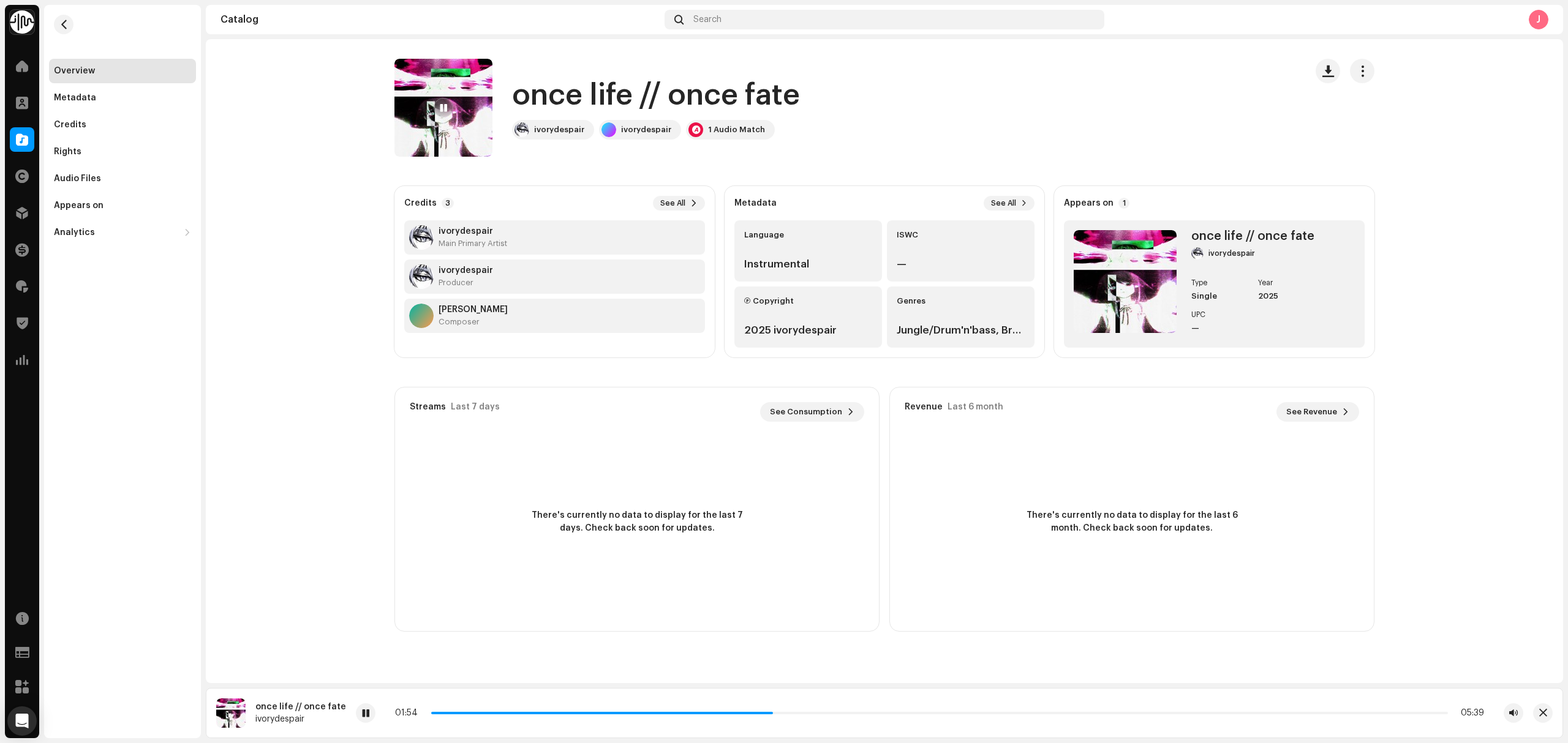
click at [318, 300] on catalog-tracks-details-overview "once life // once fate once life // once fate ivorydespair ivorydespair 1 Audio…" at bounding box center [884, 345] width 1357 height 612
click at [294, 228] on catalog-tracks-details-overview "once life // once fate once life // once fate ivorydespair ivorydespair 1 Audio…" at bounding box center [884, 345] width 1357 height 612
click at [1103, 712] on p-slider at bounding box center [940, 713] width 1017 height 3
click at [1269, 714] on p-slider at bounding box center [940, 713] width 1017 height 3
click at [1372, 715] on div "04:39 05:39" at bounding box center [939, 713] width 1089 height 10
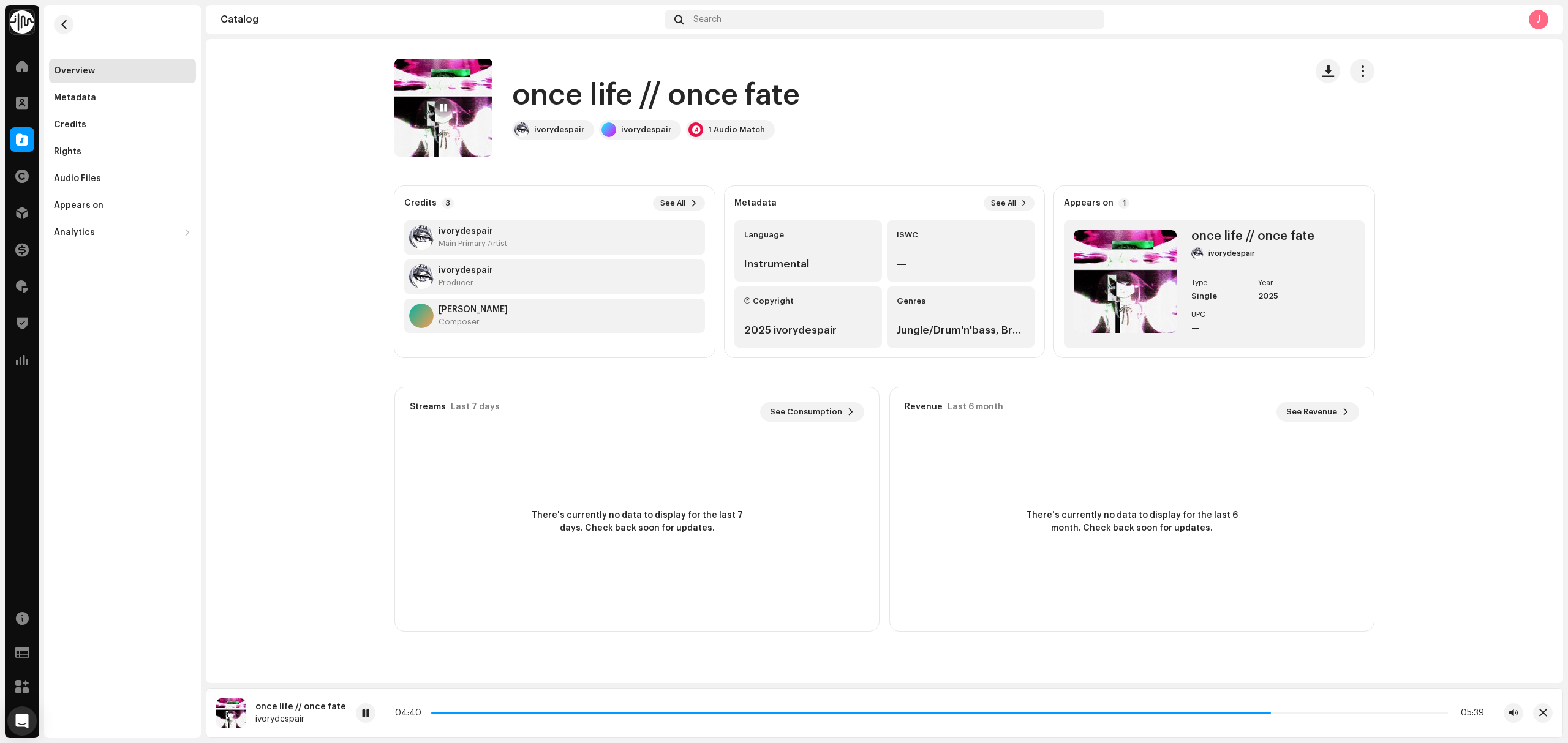
click at [1416, 715] on div "04:40 05:39" at bounding box center [939, 713] width 1089 height 10
click at [1419, 715] on div "04:40 05:39" at bounding box center [939, 713] width 1089 height 10
click at [1424, 714] on p-slider at bounding box center [940, 713] width 1017 height 3
click at [1436, 712] on p-slider at bounding box center [940, 713] width 1017 height 3
click at [30, 145] on div at bounding box center [22, 139] width 25 height 25
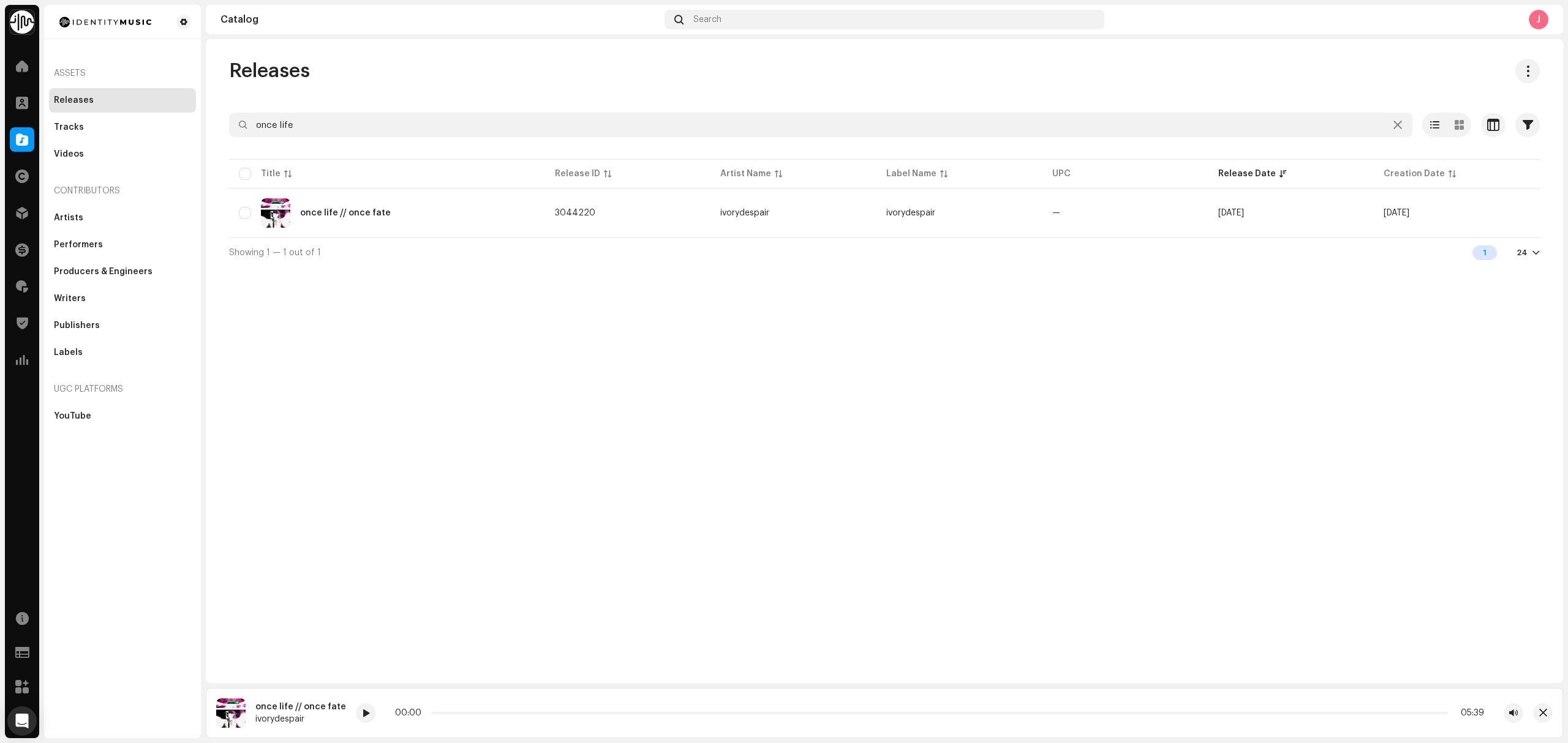
click at [436, 494] on div "Releases once life Selected 0 Options Filters Distribution status Never Distrib…" at bounding box center [884, 361] width 1357 height 644
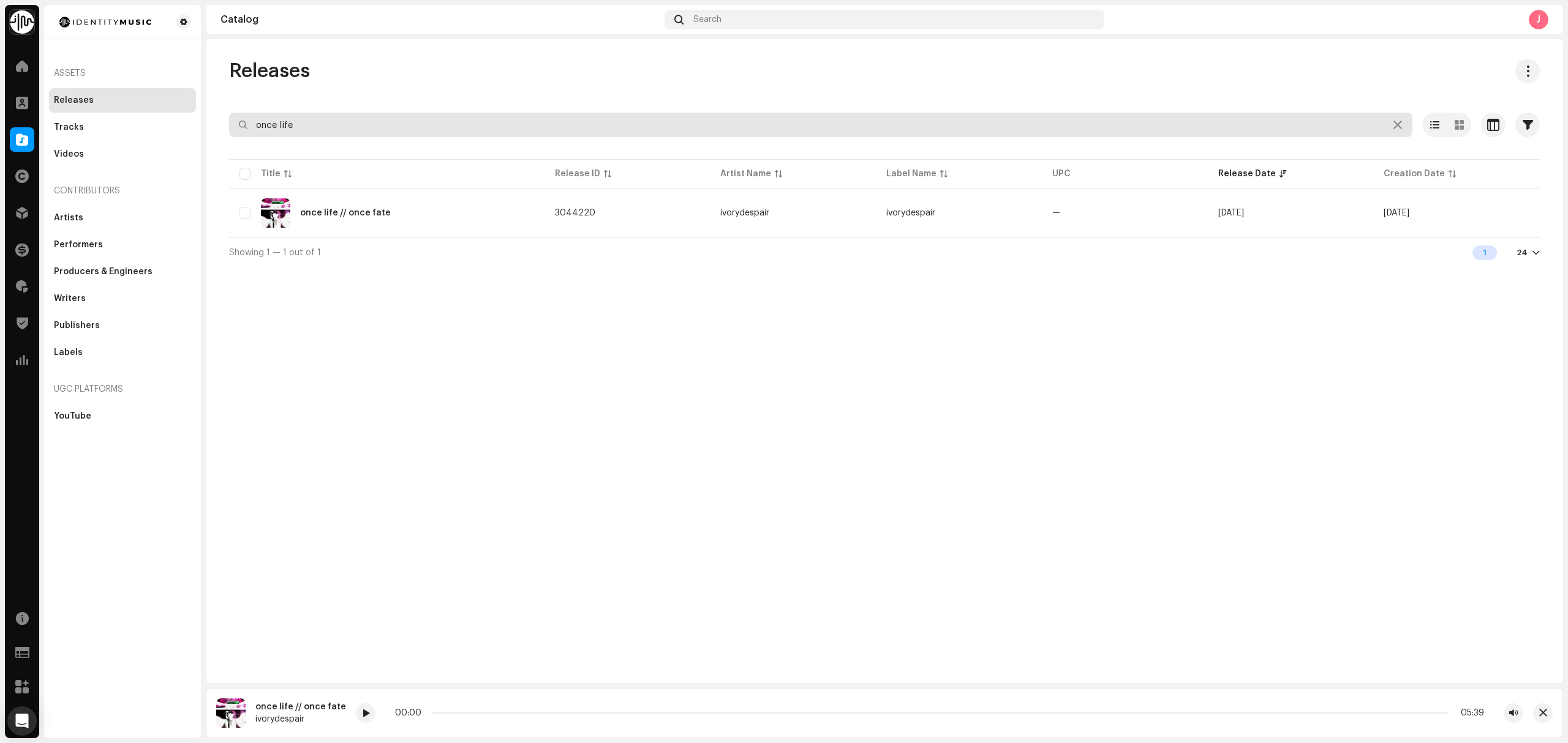
drag, startPoint x: 347, startPoint y: 133, endPoint x: 211, endPoint y: 135, distance: 136.0
click at [229, 123] on input "once life" at bounding box center [821, 124] width 1183 height 25
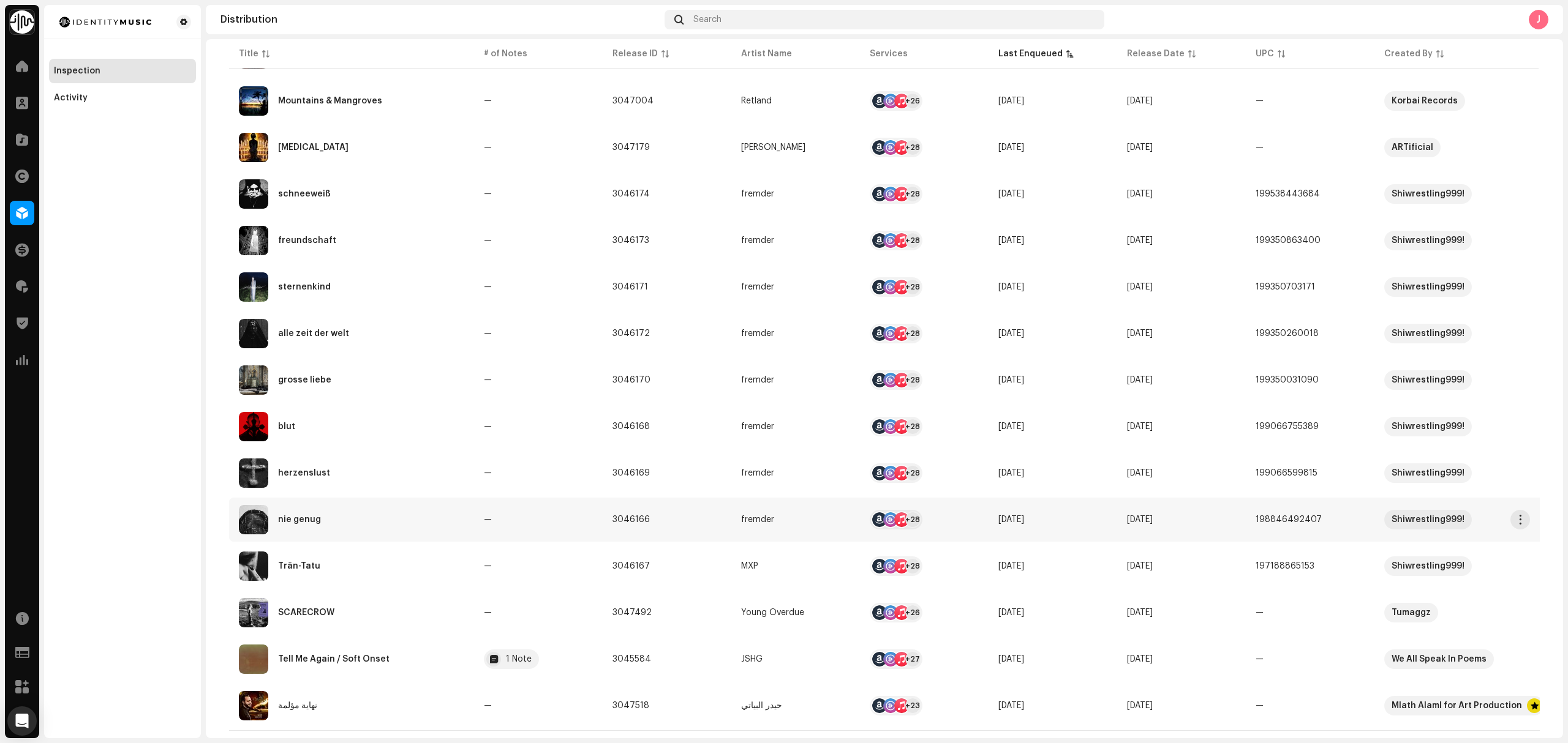
scroll to position [464, 0]
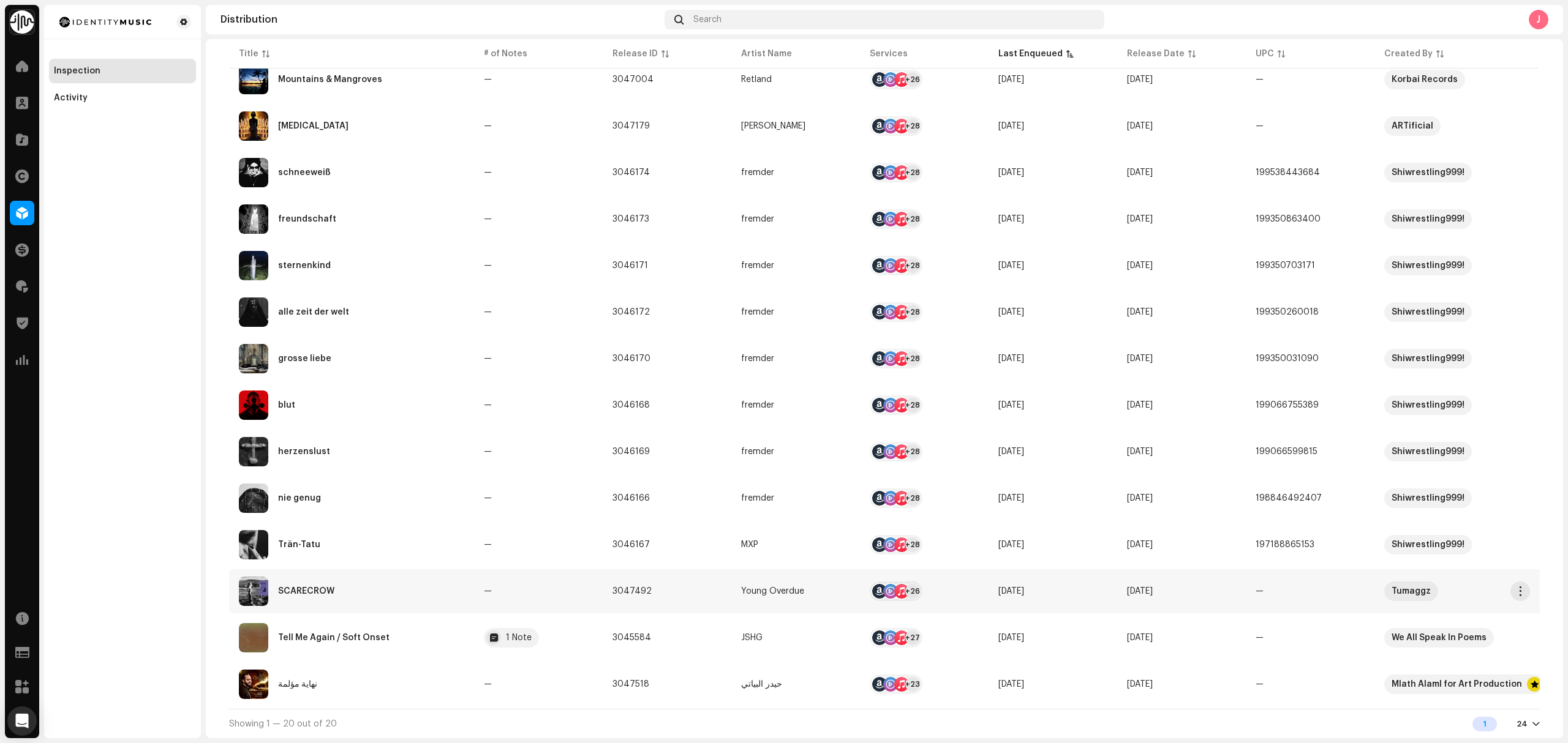
click at [381, 580] on div "SCARECROW" at bounding box center [351, 591] width 226 height 29
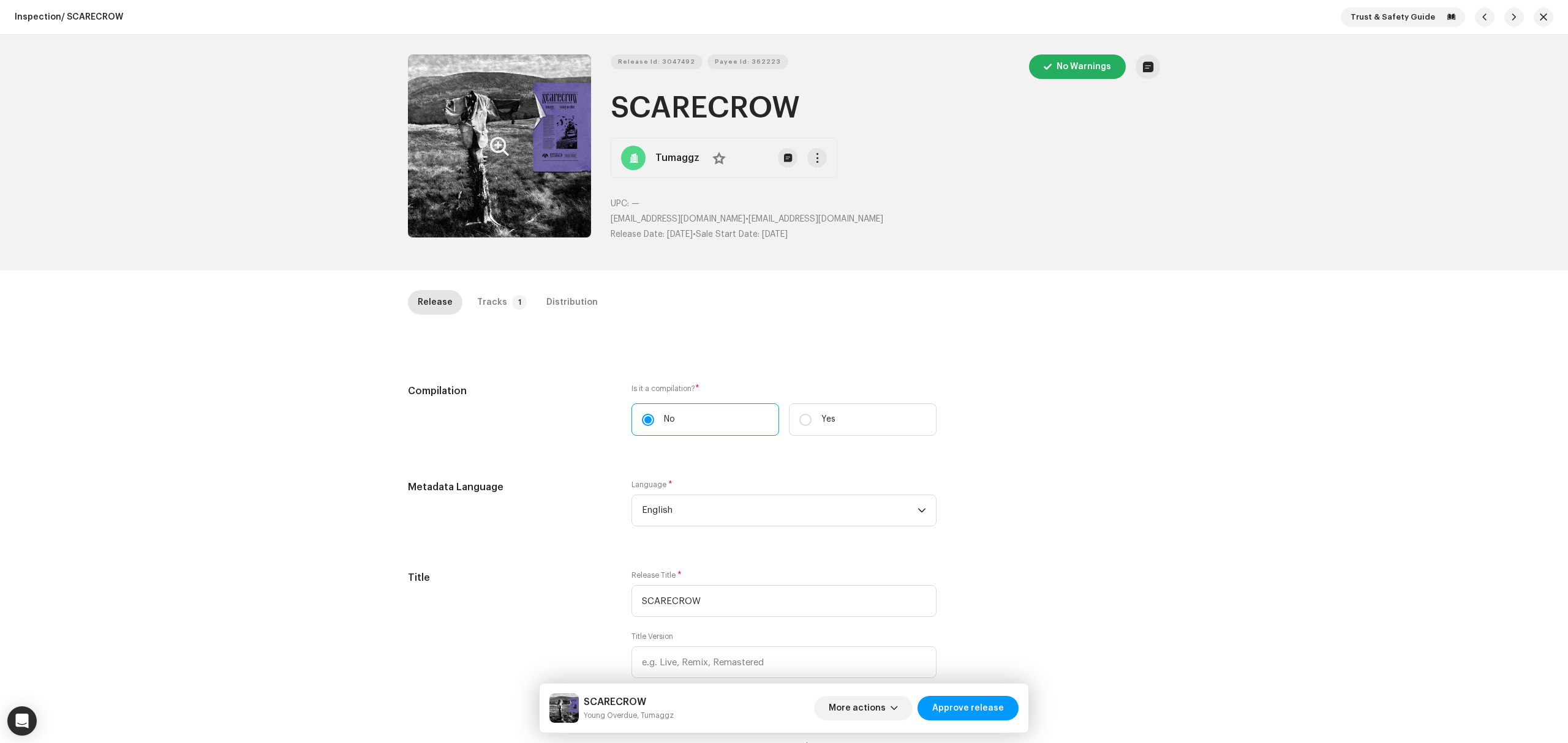
click at [511, 150] on button "Zoom Image" at bounding box center [499, 146] width 183 height 183
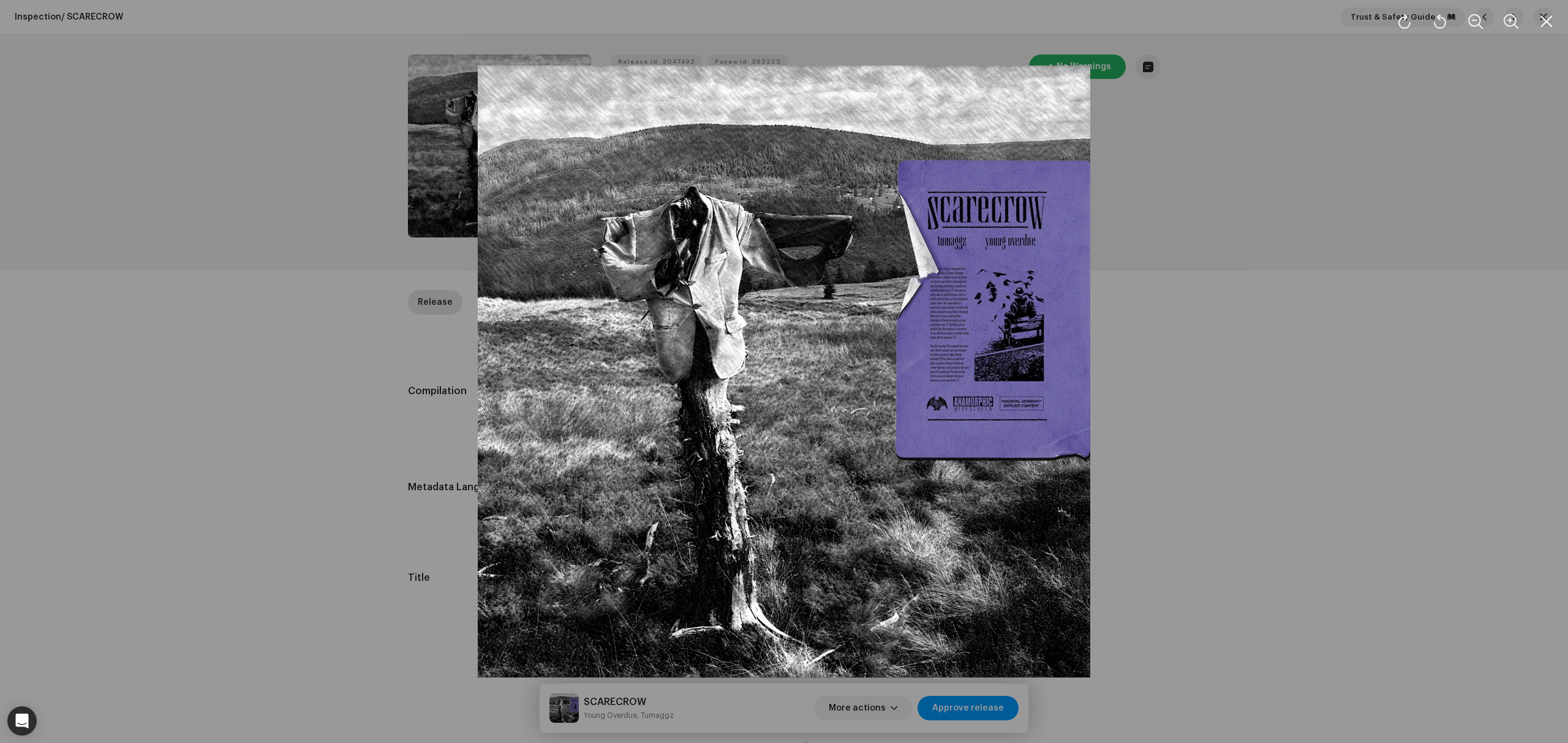
click at [253, 377] on div at bounding box center [784, 371] width 1568 height 743
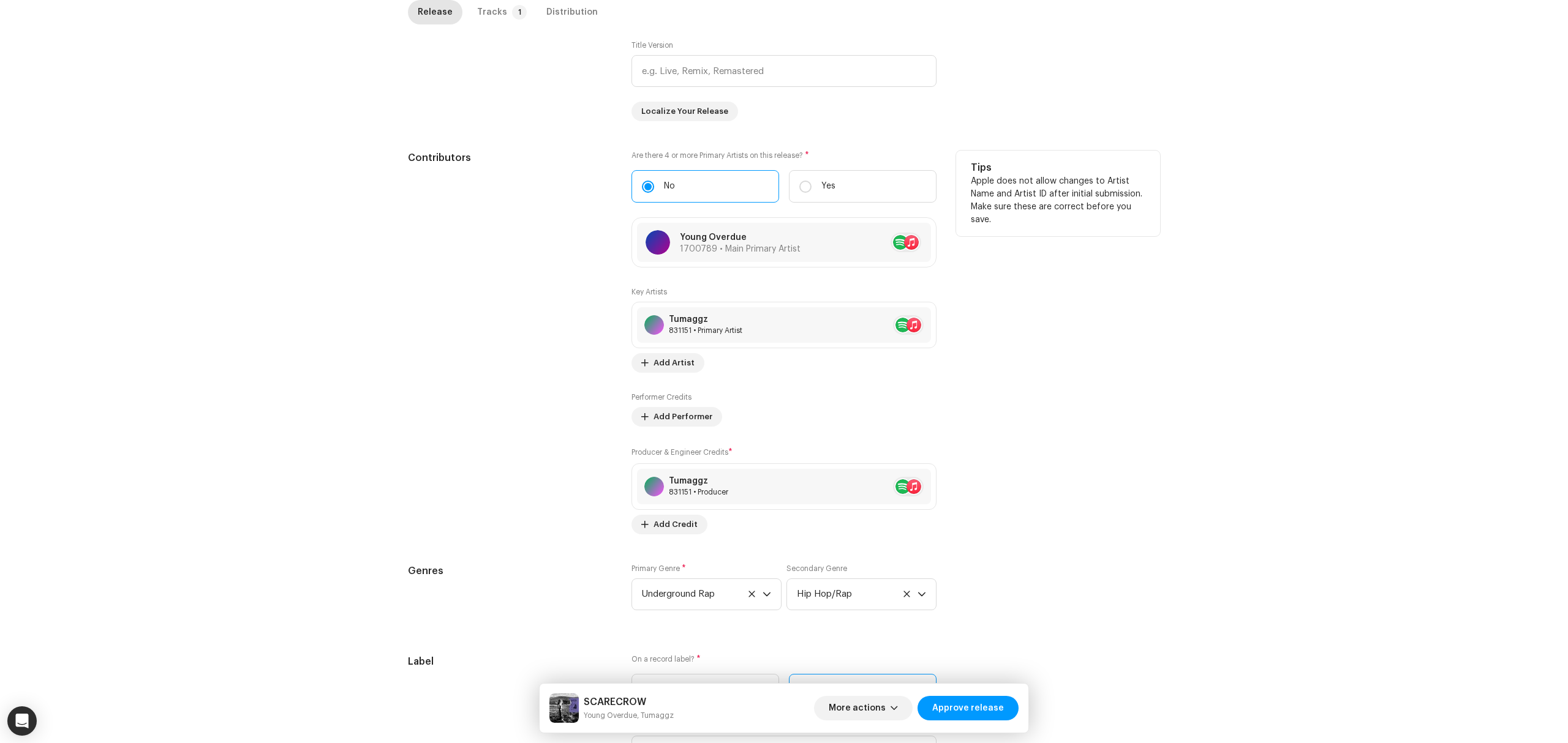
scroll to position [571, 0]
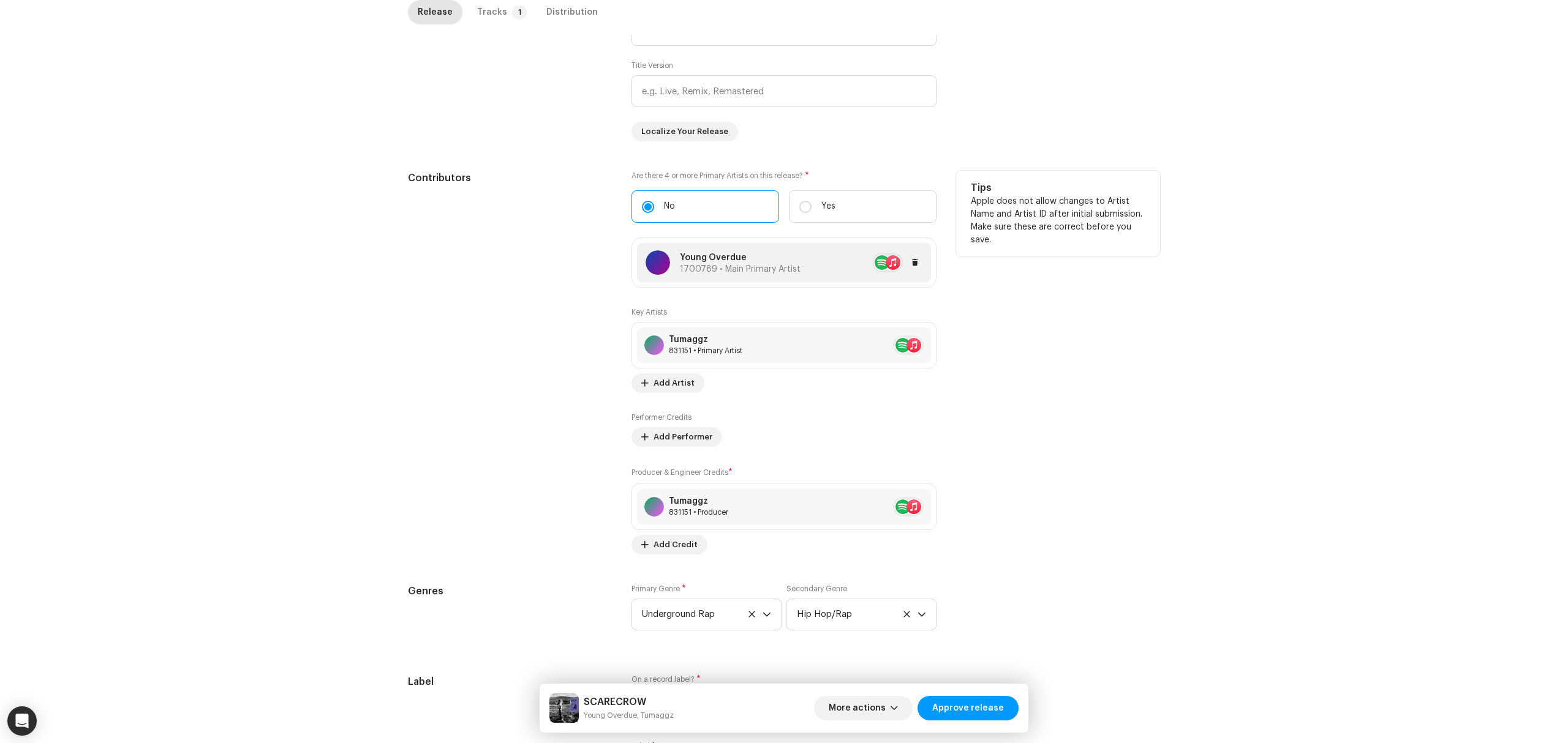
copy p "Young Overdue"
drag, startPoint x: 746, startPoint y: 259, endPoint x: 291, endPoint y: 411, distance: 479.7
click at [315, 407] on div "Inspection / SCARECROW Trust & Safety Guide Release Id: 3047492 Payee Id: 36222…" at bounding box center [784, 371] width 1568 height 743
click at [289, 411] on div "Inspection / SCARECROW Trust & Safety Guide Release Id: 3047492 Payee Id: 36222…" at bounding box center [784, 371] width 1568 height 743
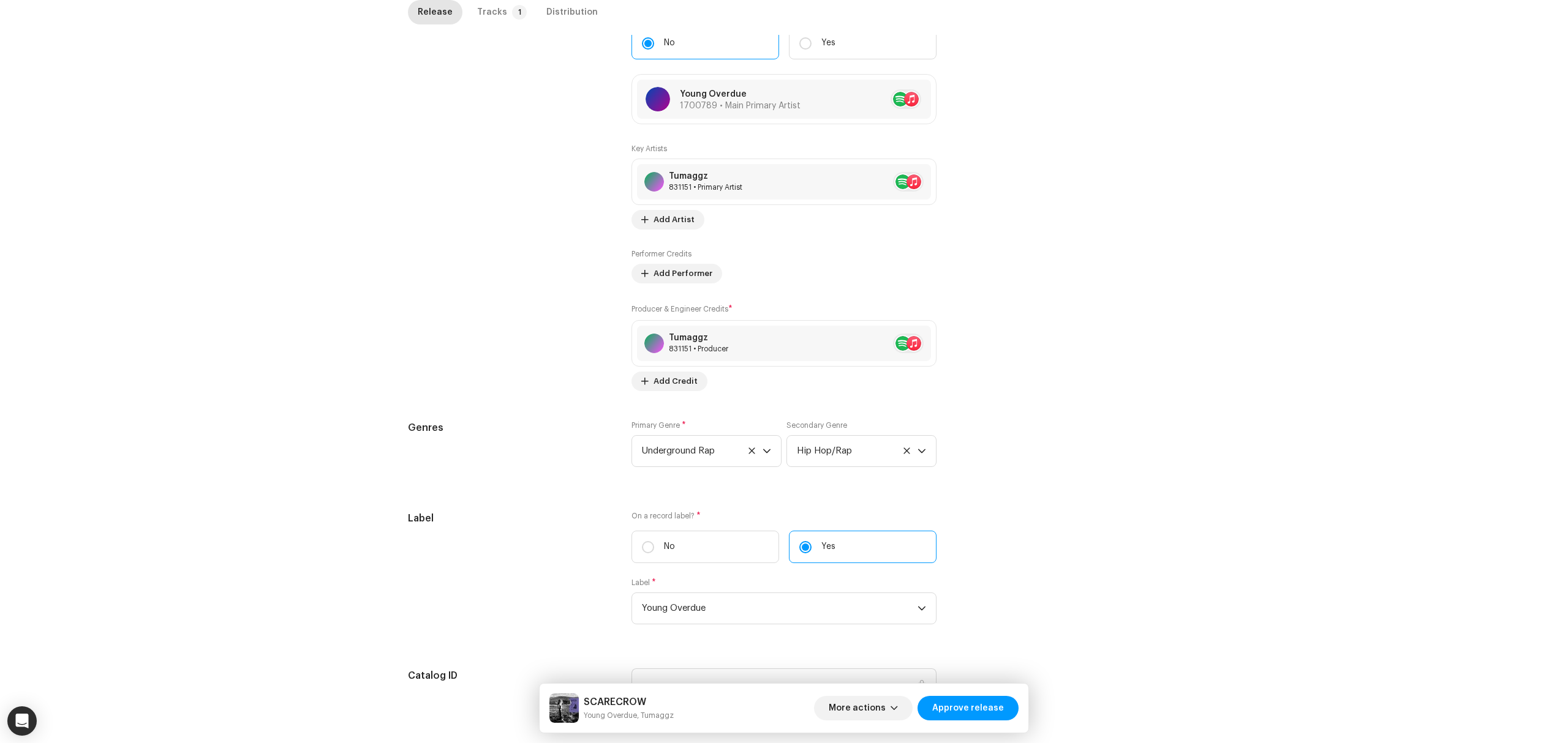
scroll to position [958, 0]
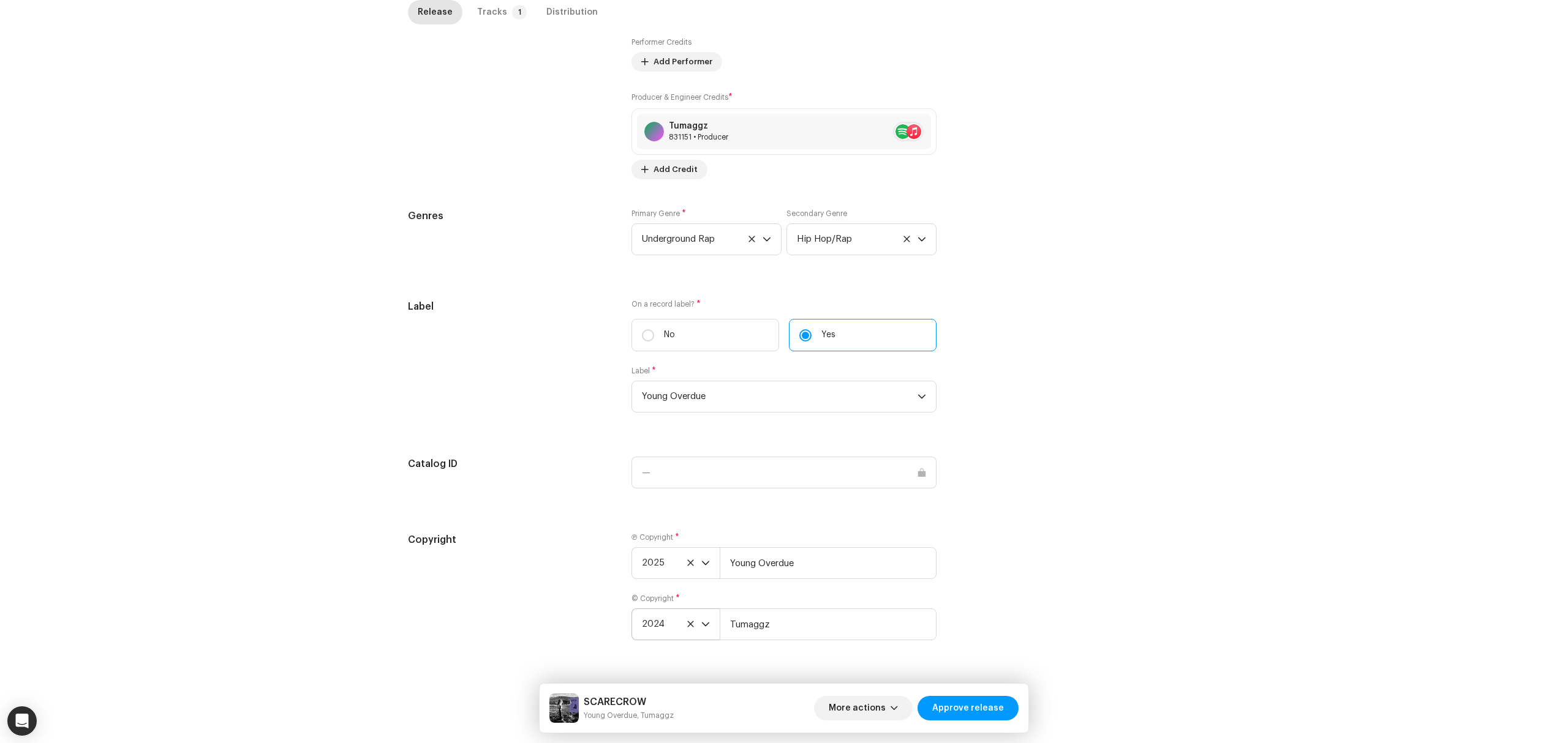
click at [645, 627] on span "2024" at bounding box center [671, 624] width 59 height 30
click at [663, 515] on li "2025" at bounding box center [680, 515] width 87 height 25
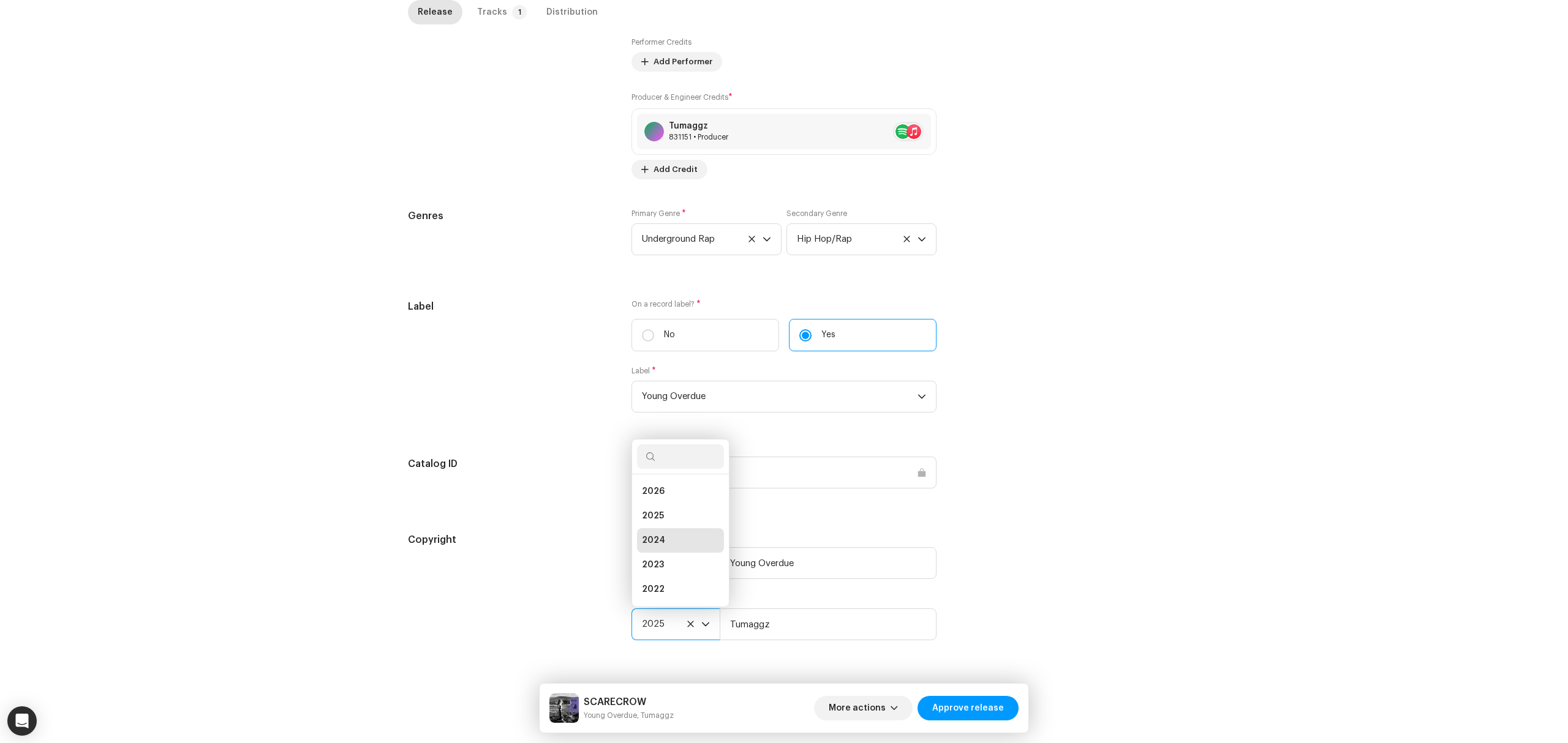
click at [279, 427] on div "Inspection / SCARECROW Trust & Safety Guide Release Id: 3047492 Payee Id: 36222…" at bounding box center [784, 371] width 1568 height 743
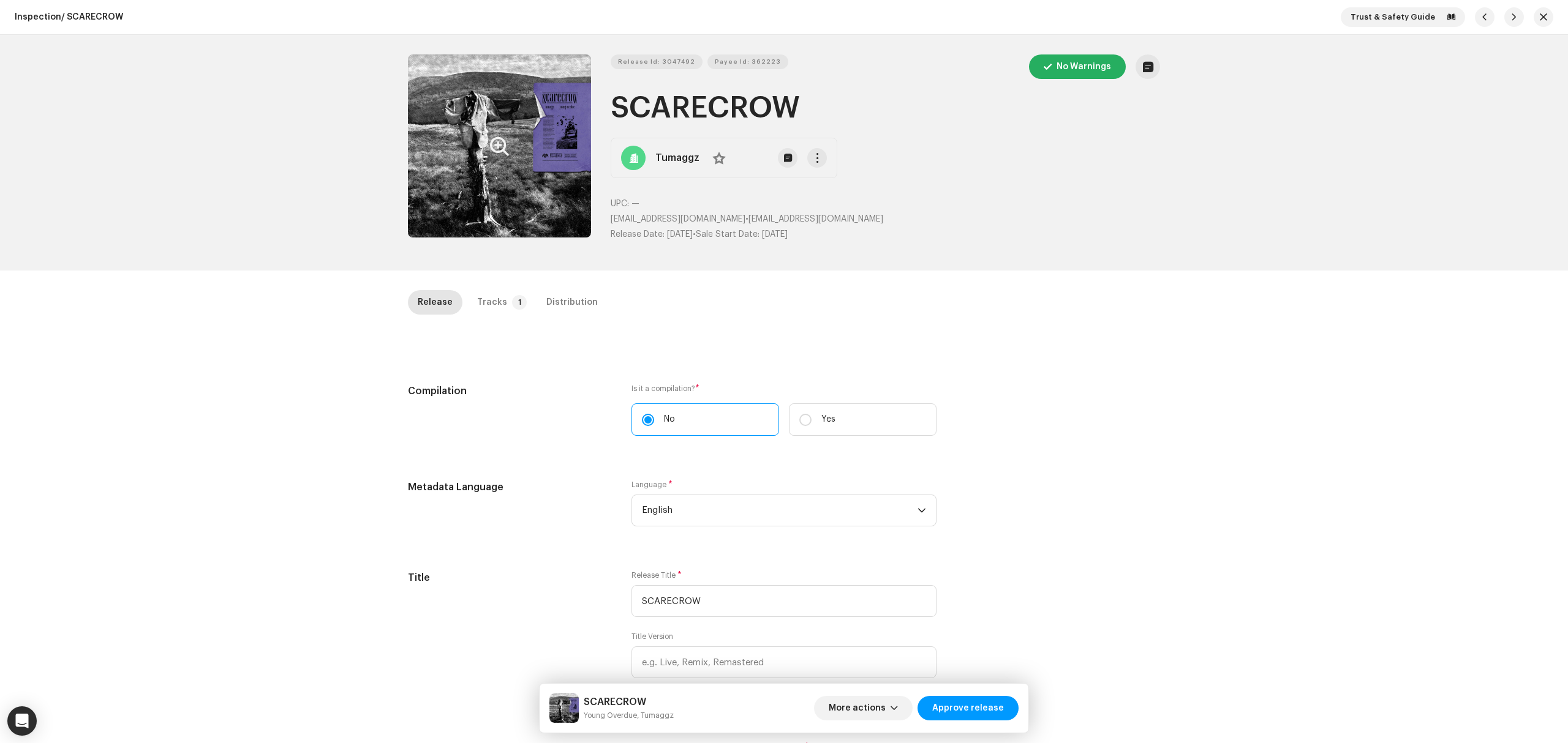
drag, startPoint x: 479, startPoint y: 277, endPoint x: 483, endPoint y: 282, distance: 6.4
click at [479, 278] on div "Inspection / SCARECROW Trust & Safety Guide Release Id: 3047492 Payee Id: 36222…" at bounding box center [784, 371] width 1568 height 743
click at [491, 298] on div "Tracks" at bounding box center [492, 303] width 30 height 25
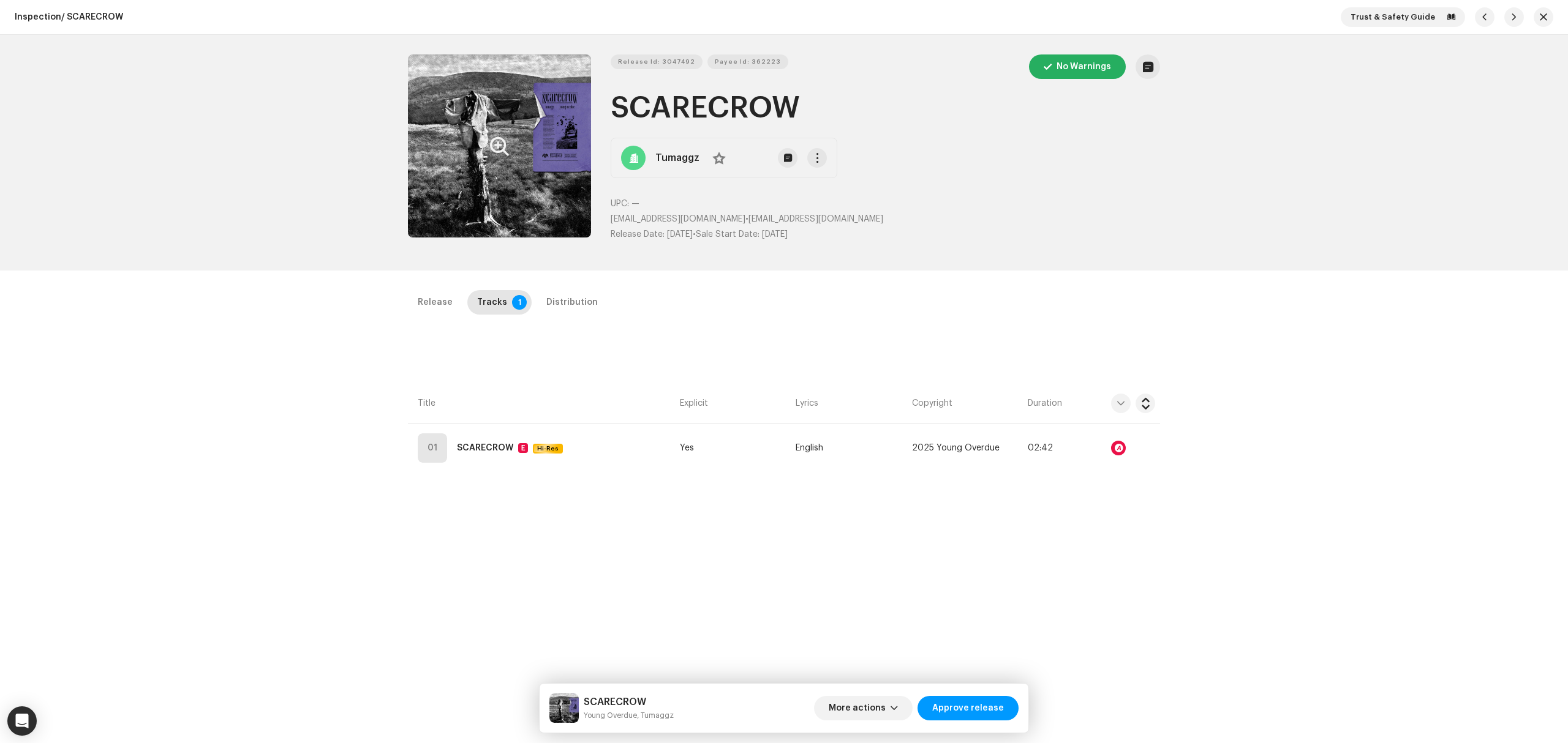
click at [593, 422] on th "Title" at bounding box center [541, 404] width 267 height 40
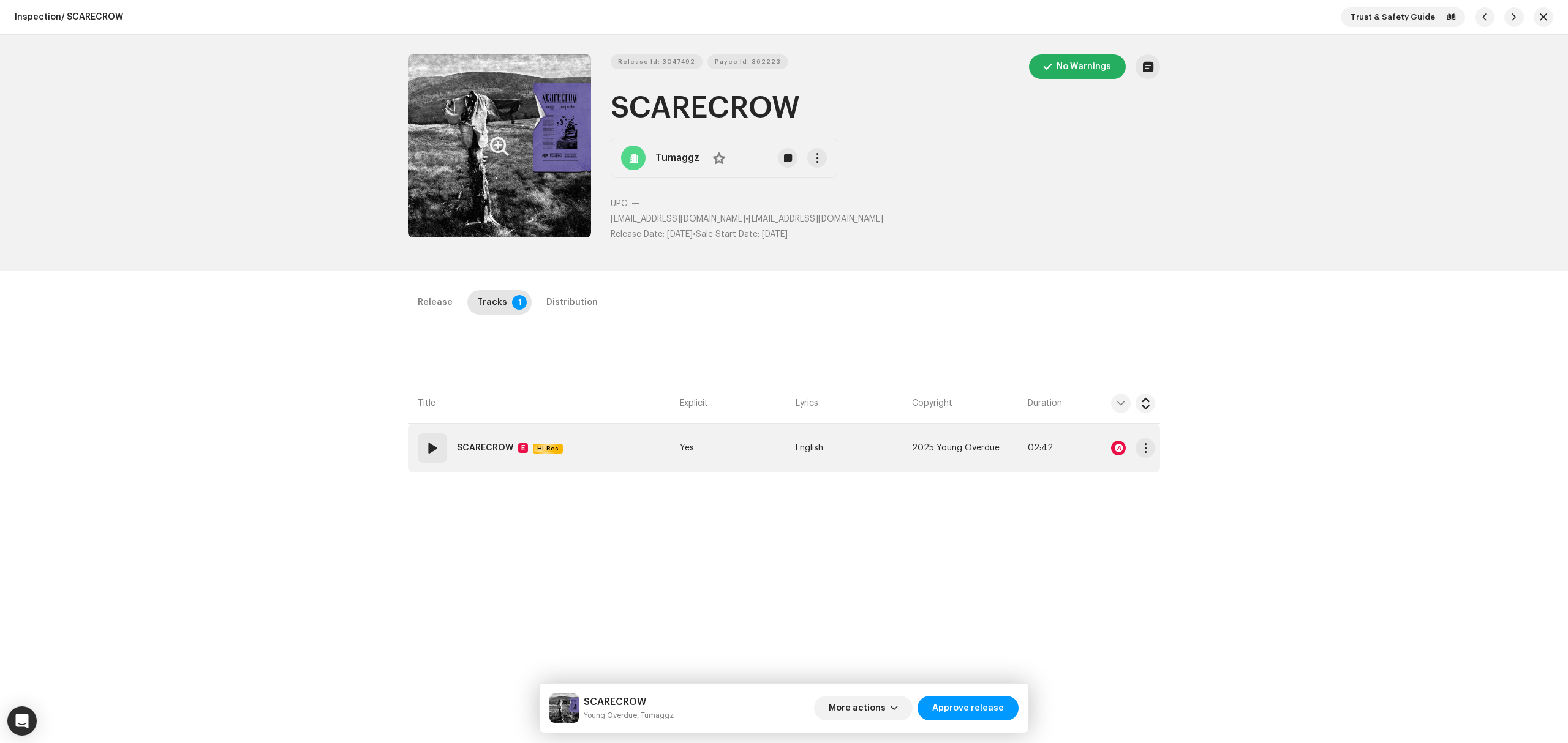
click at [617, 443] on td "01 SCARECROW E Hi-Res" at bounding box center [541, 449] width 267 height 49
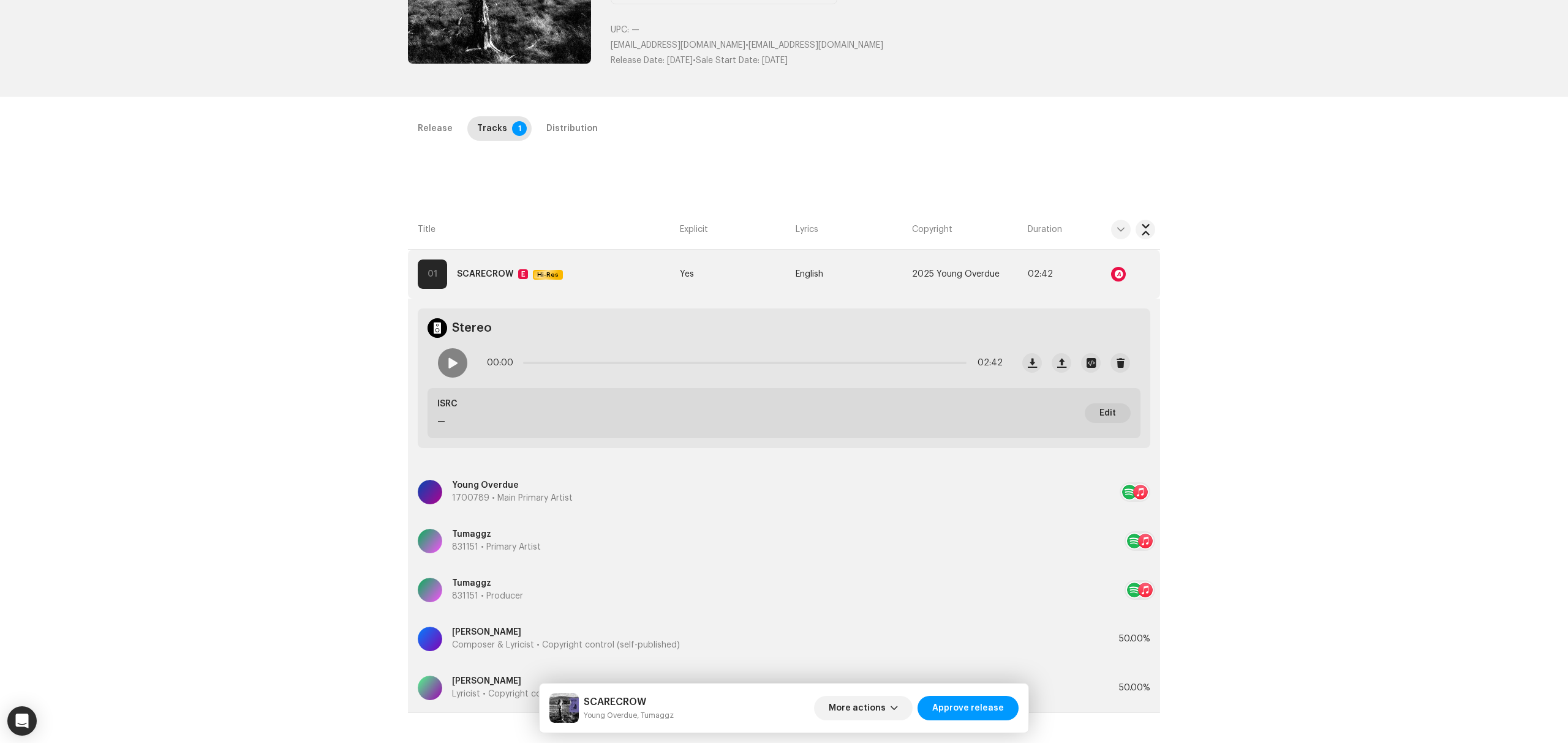
scroll to position [291, 0]
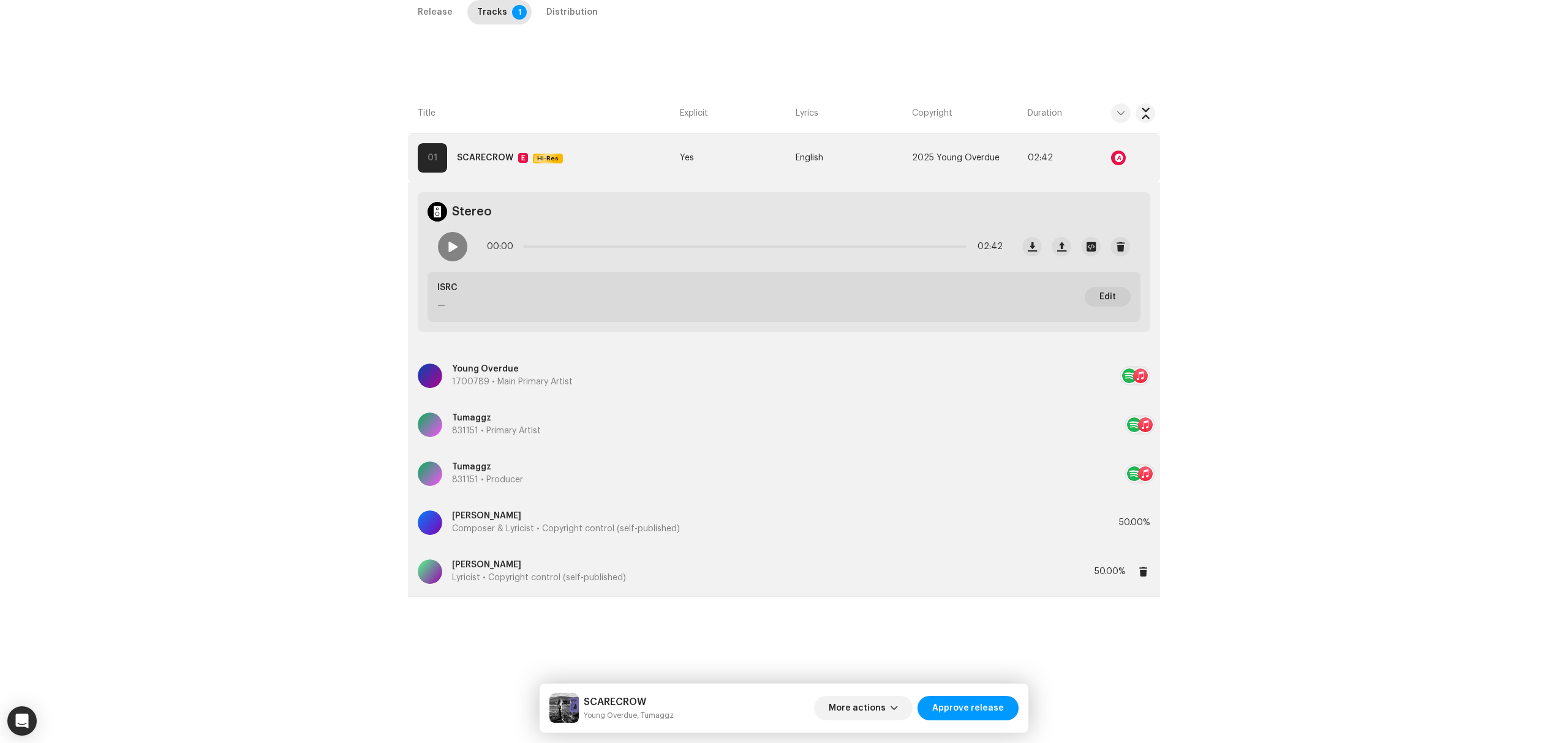
click at [551, 576] on p "Lyricist • Copyright control (self-published)" at bounding box center [539, 578] width 174 height 13
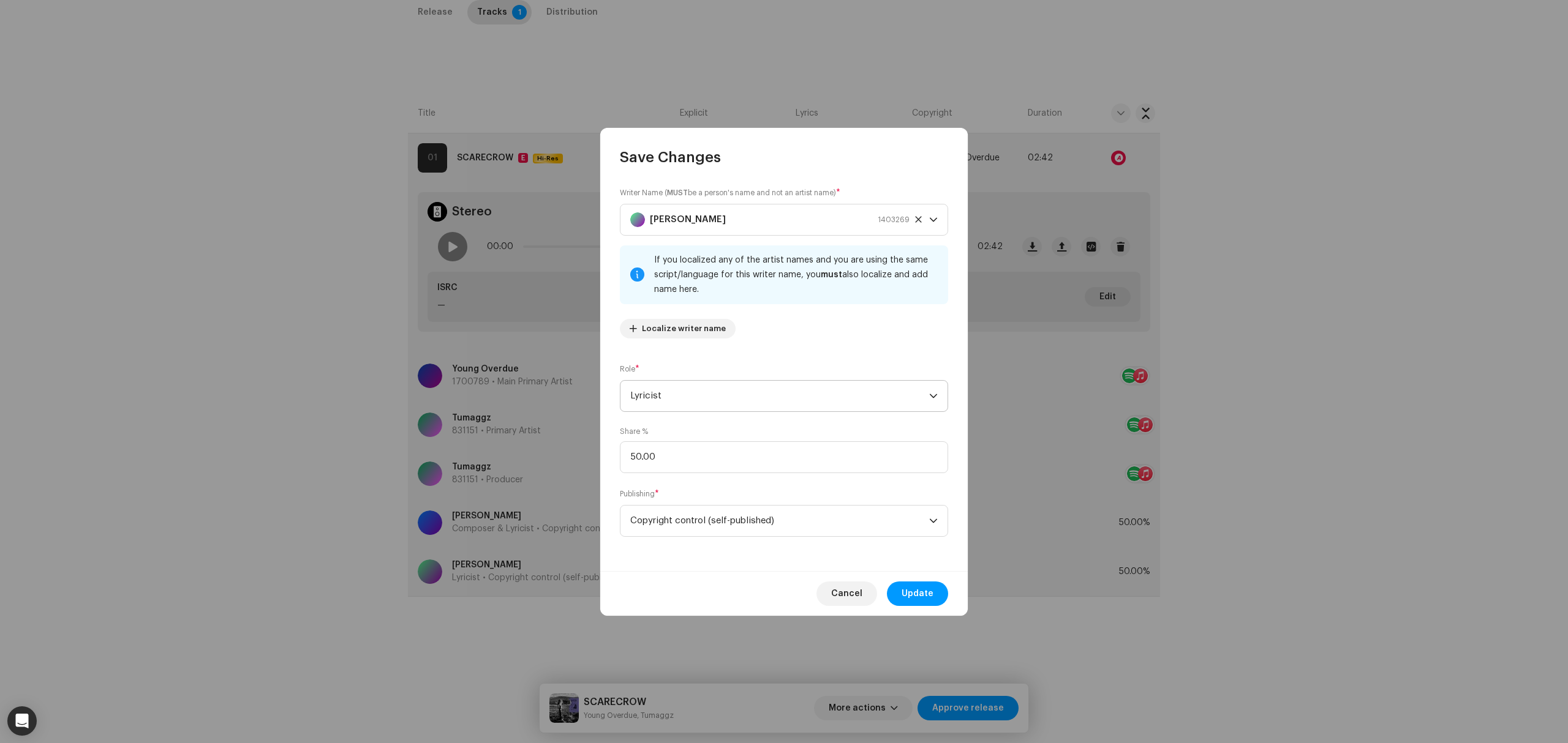
click at [743, 396] on span "Lyricist" at bounding box center [779, 396] width 299 height 30
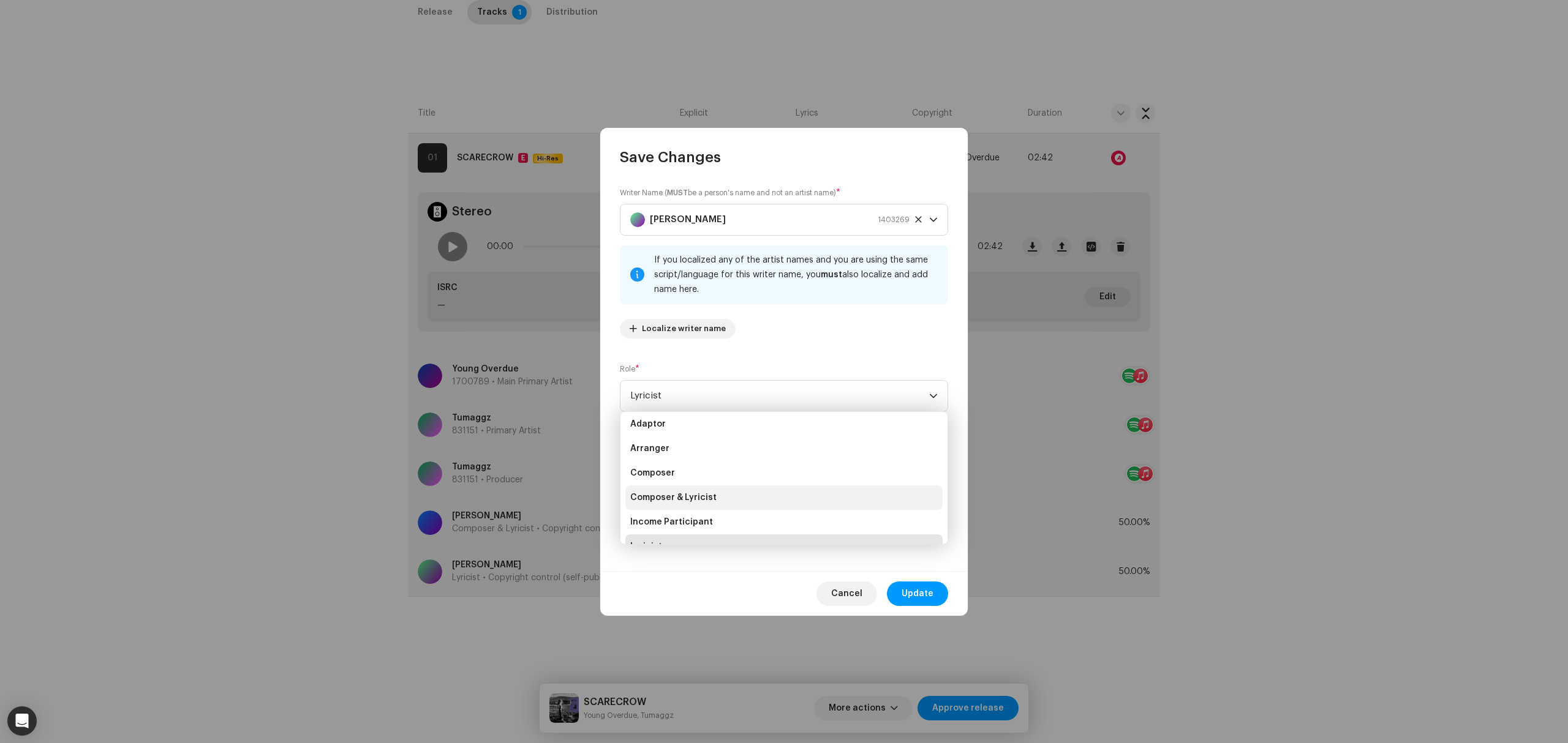
click at [752, 503] on li "Composer & Lyricist" at bounding box center [784, 497] width 317 height 25
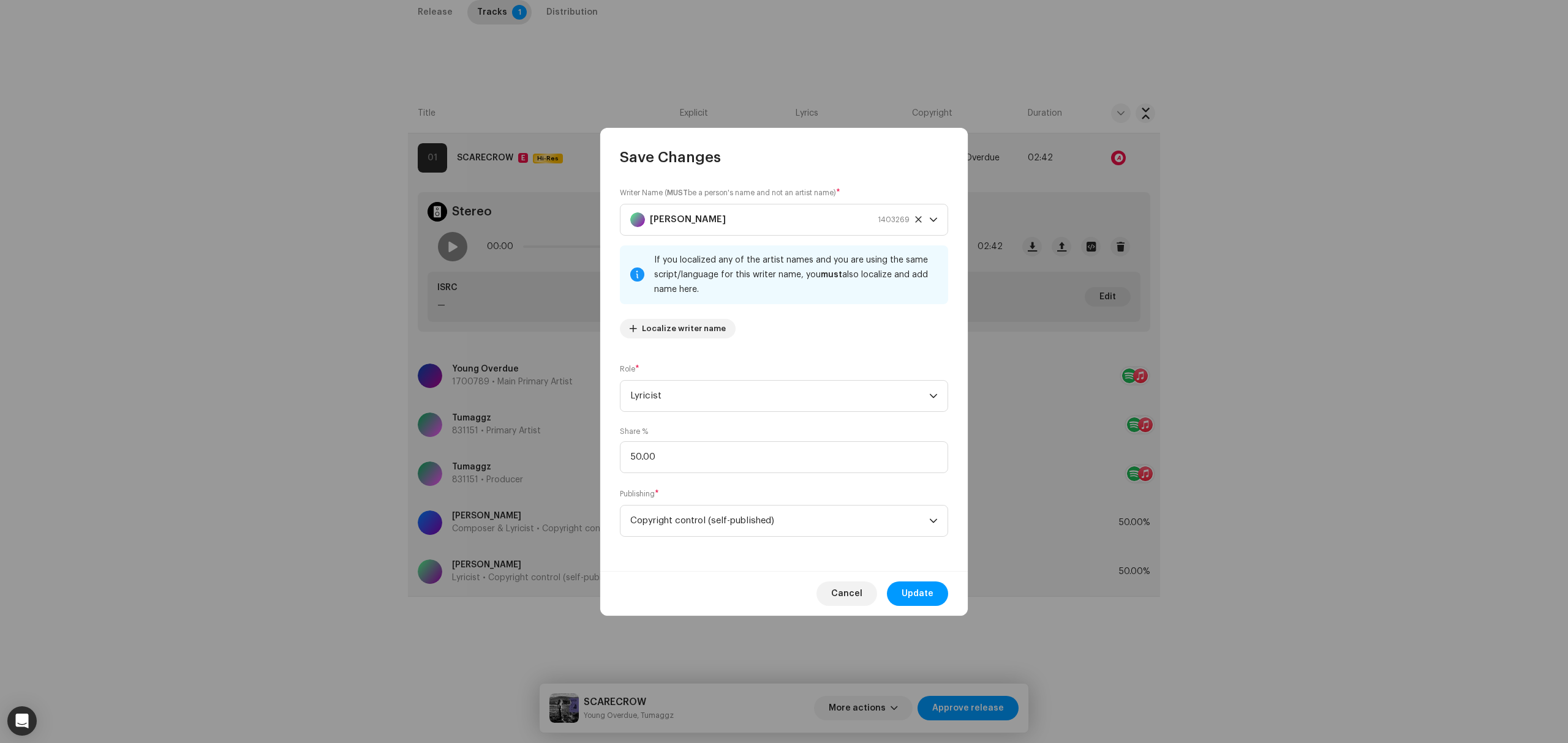
scroll to position [19, 0]
click at [936, 603] on button "Update" at bounding box center [917, 593] width 61 height 25
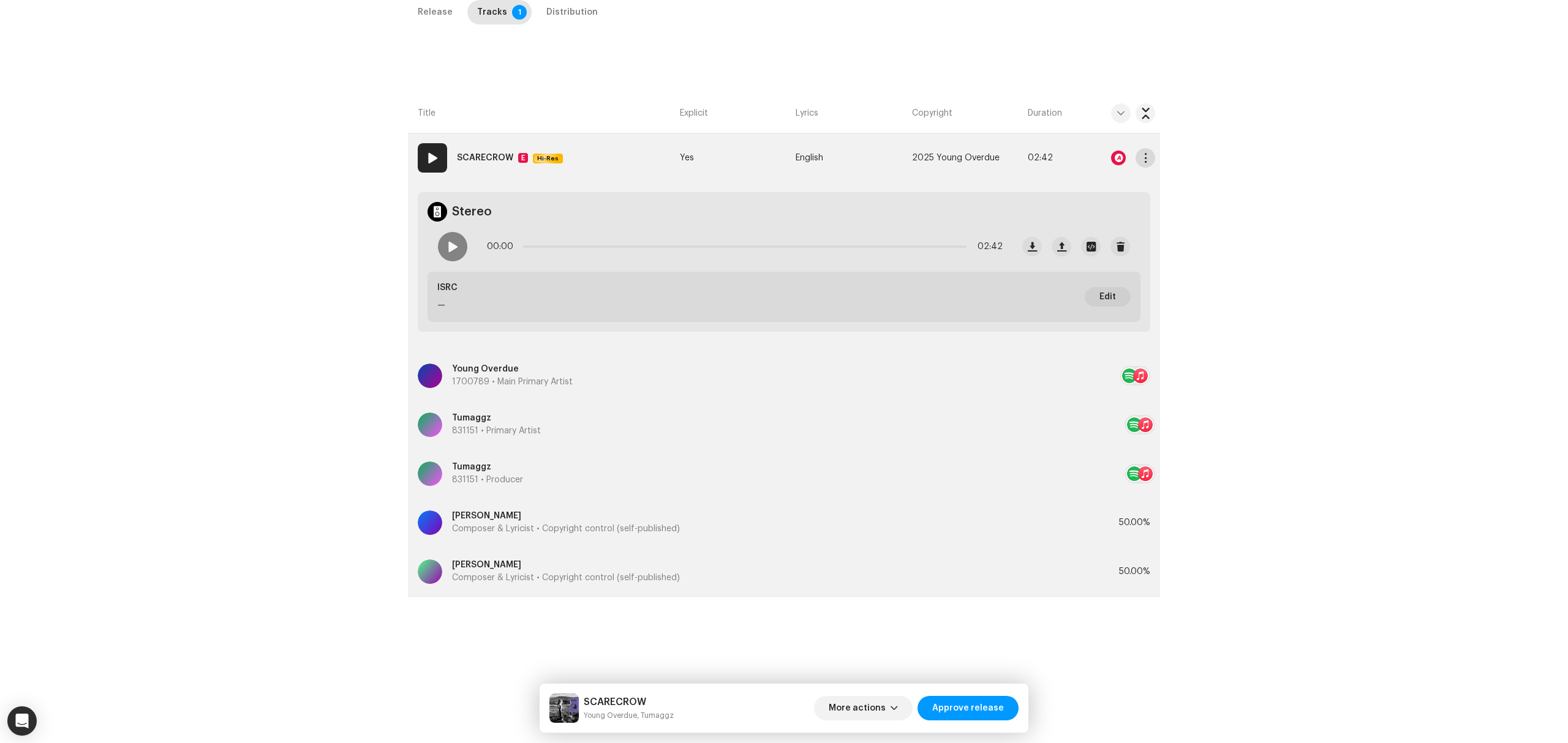
click at [1149, 150] on re-m-actions-button at bounding box center [1145, 157] width 19 height 25
drag, startPoint x: 1143, startPoint y: 159, endPoint x: 1143, endPoint y: 172, distance: 13.0
click at [1142, 159] on span "button" at bounding box center [1146, 157] width 9 height 10
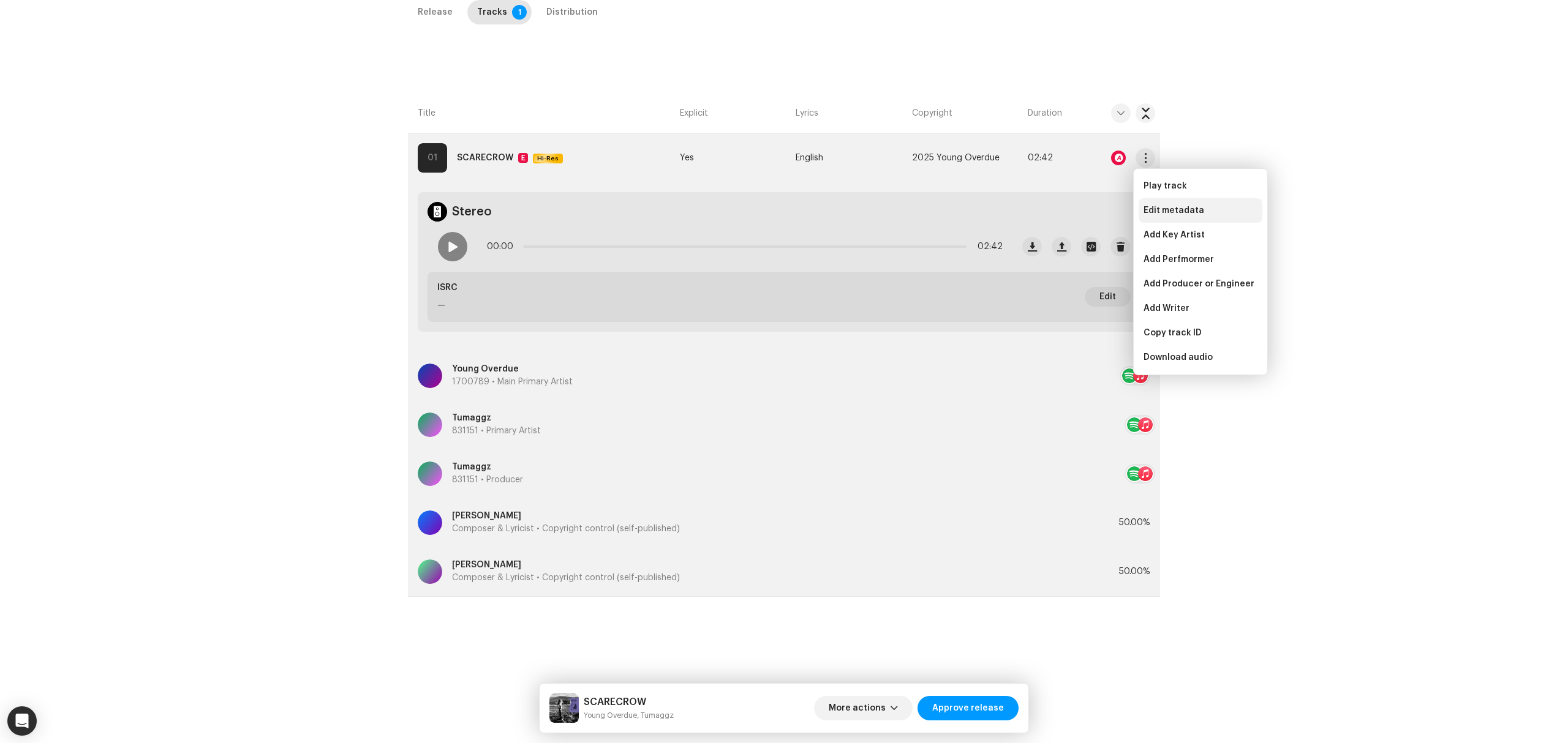
click at [1169, 206] on span "Edit metadata" at bounding box center [1174, 210] width 60 height 10
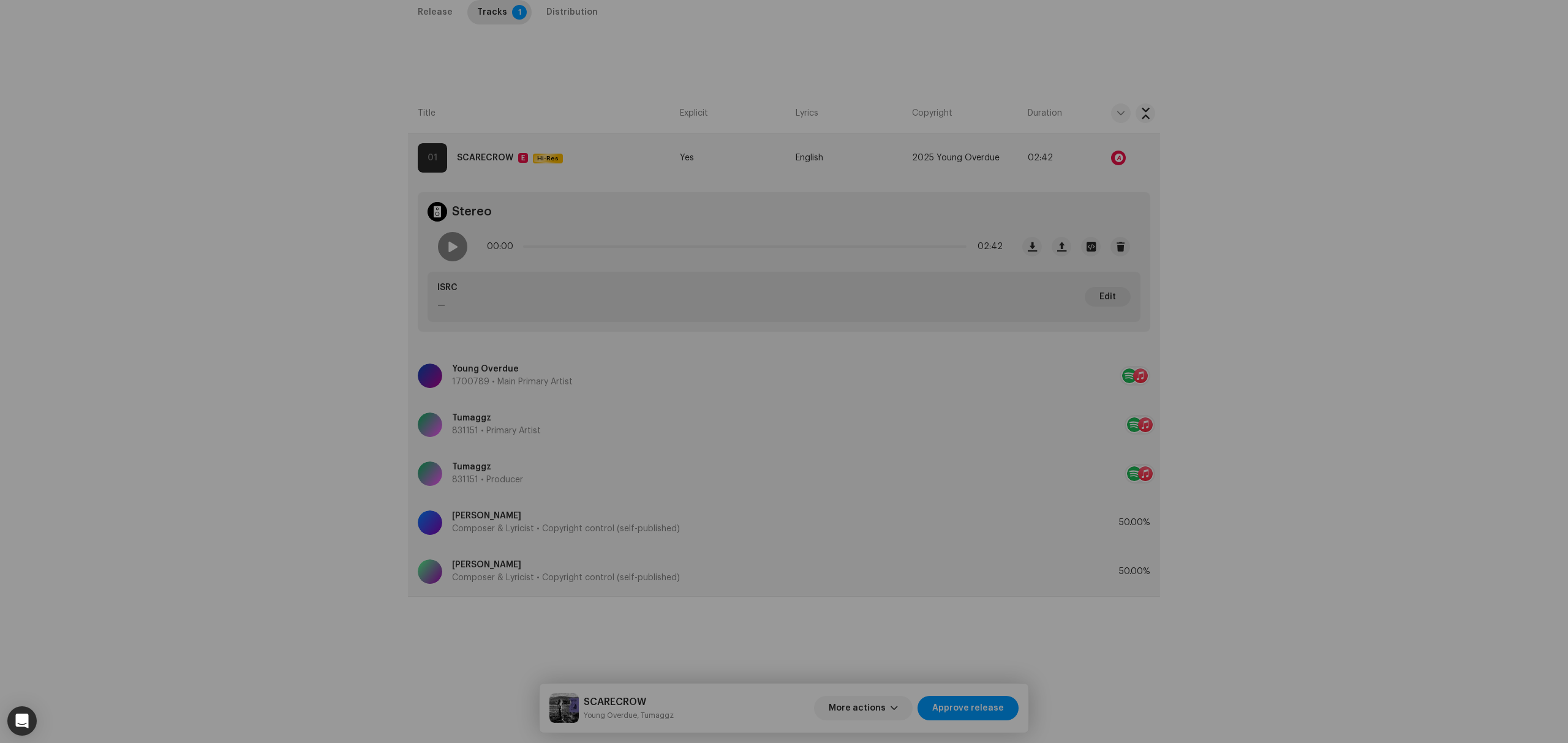
click at [327, 441] on div "Edit Track Metadata Track Title * SCARECROW Track Version Localize Your Track P…" at bounding box center [784, 371] width 1568 height 743
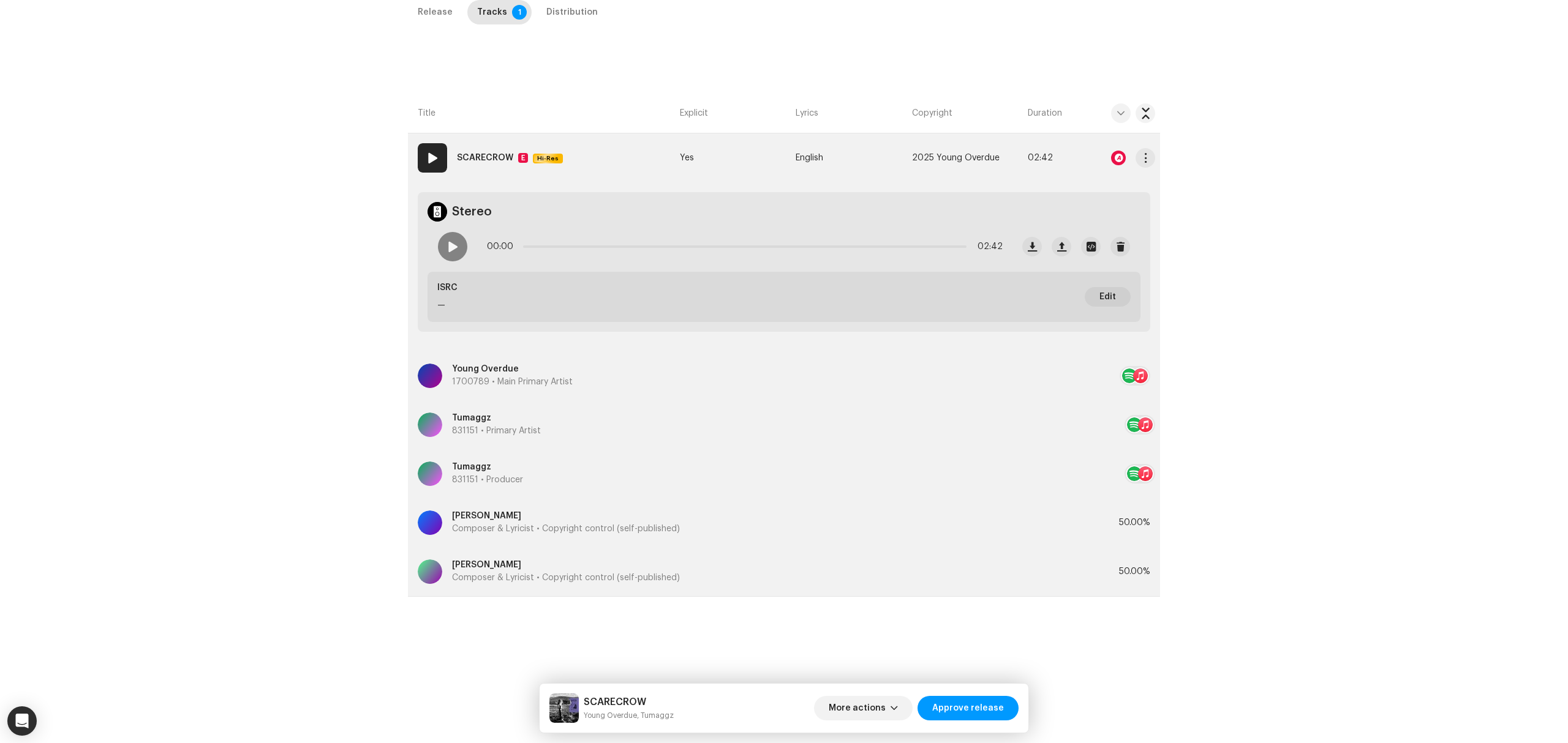
click at [1115, 159] on div at bounding box center [1120, 157] width 69 height 25
click at [1115, 159] on div at bounding box center [1118, 158] width 15 height 15
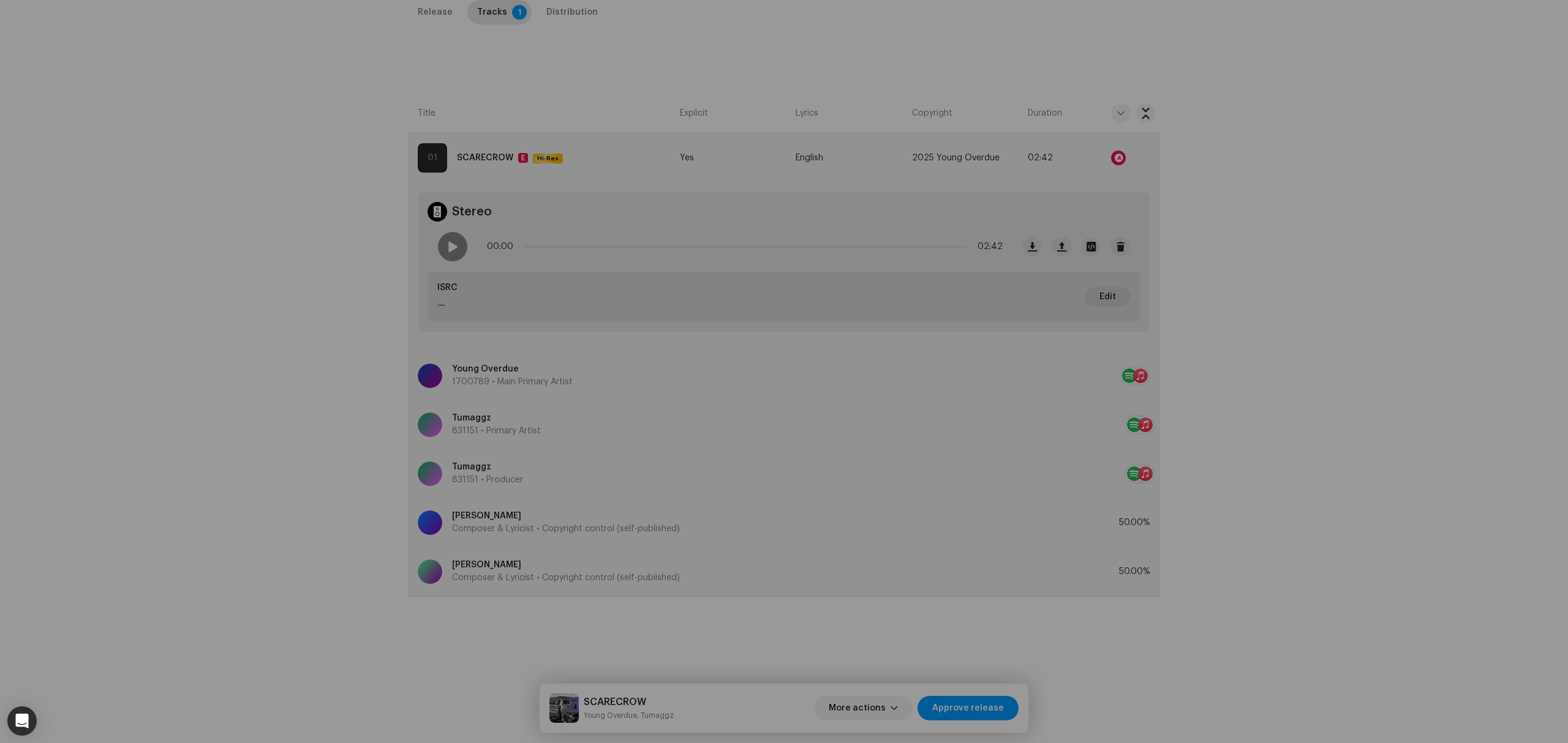
click at [264, 349] on div "Audio Recognition by Remix/Sample 26 All results require review/listening to av…" at bounding box center [784, 371] width 1568 height 743
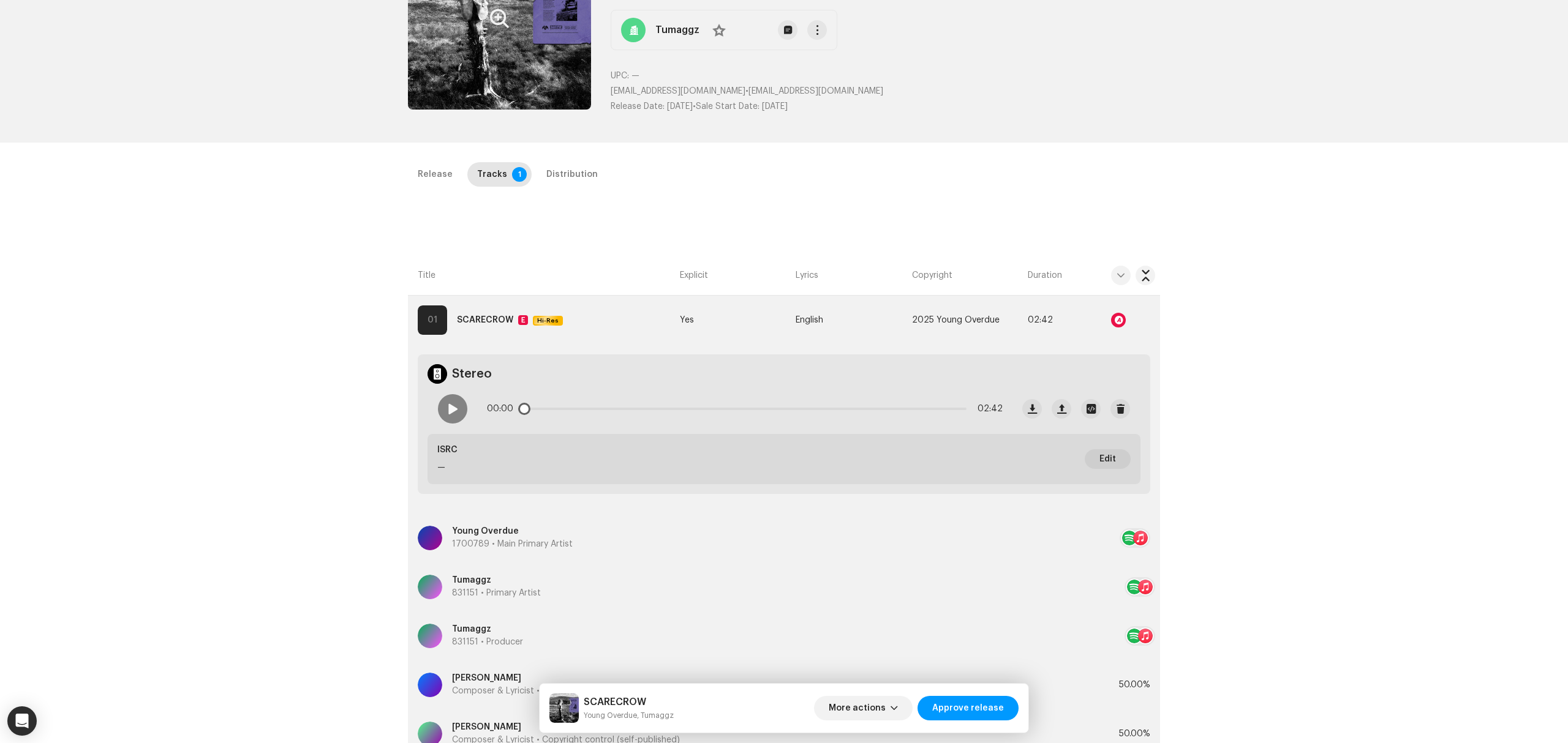
scroll to position [127, 0]
click at [447, 415] on span at bounding box center [452, 409] width 10 height 10
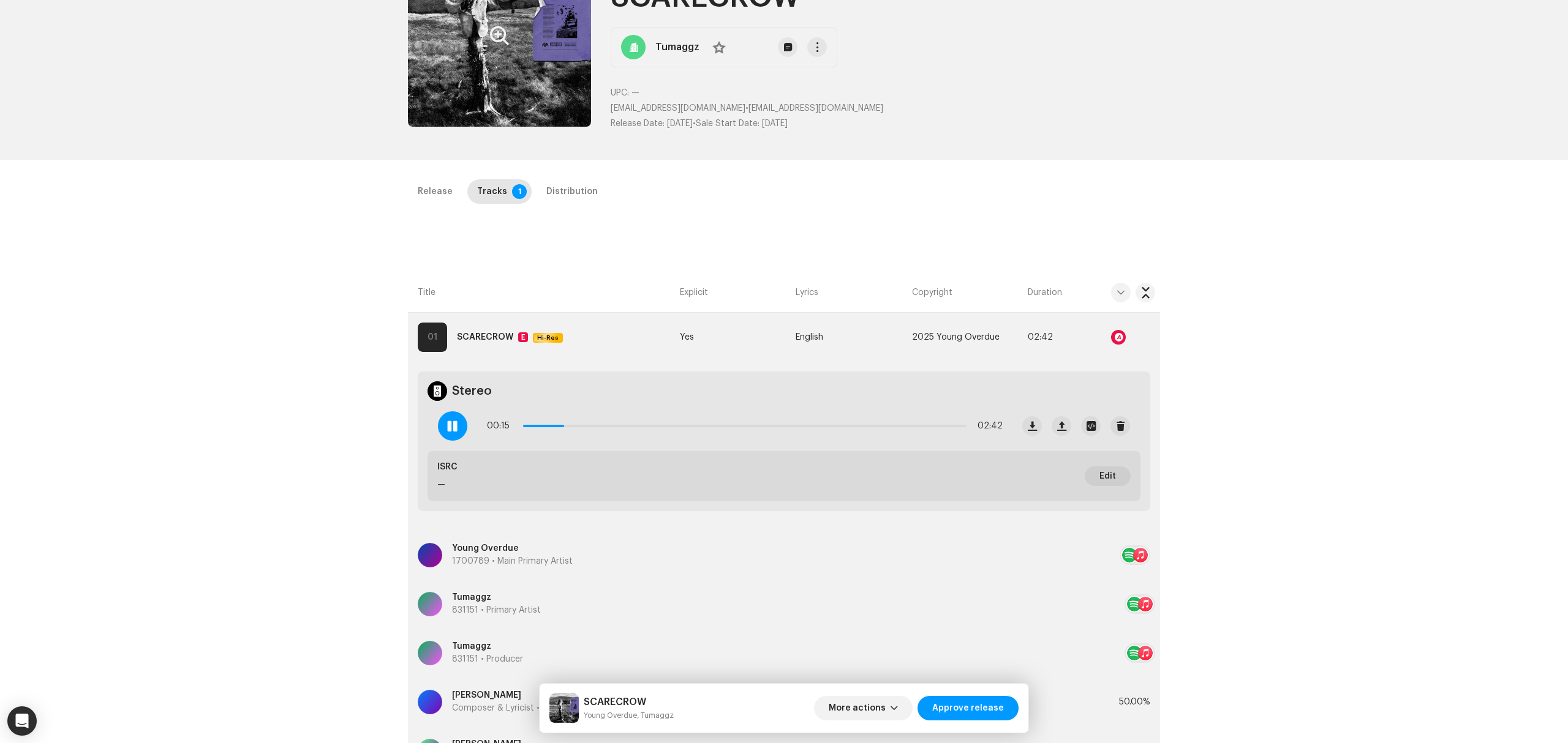
scroll to position [81, 0]
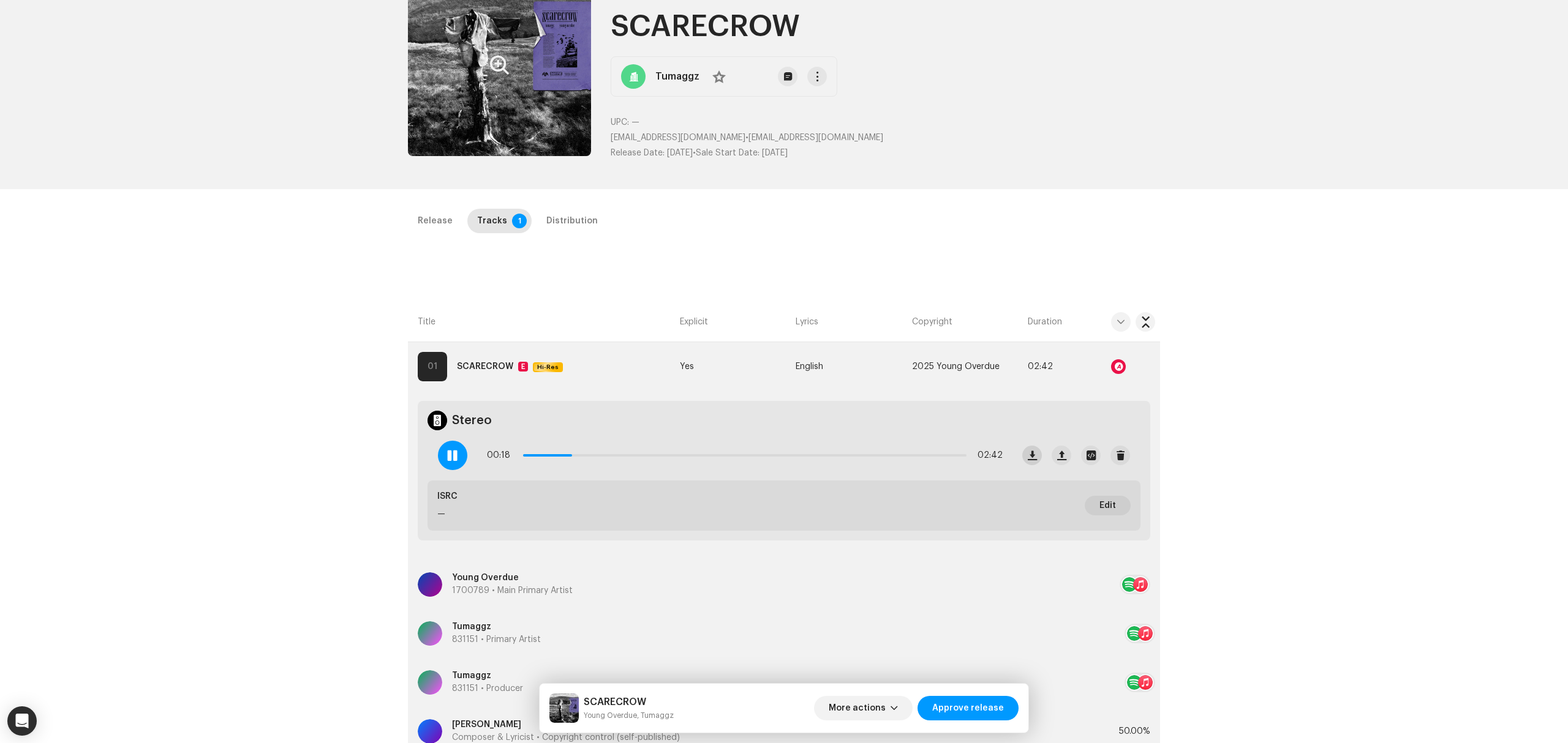
click at [1032, 463] on button "button" at bounding box center [1031, 455] width 19 height 19
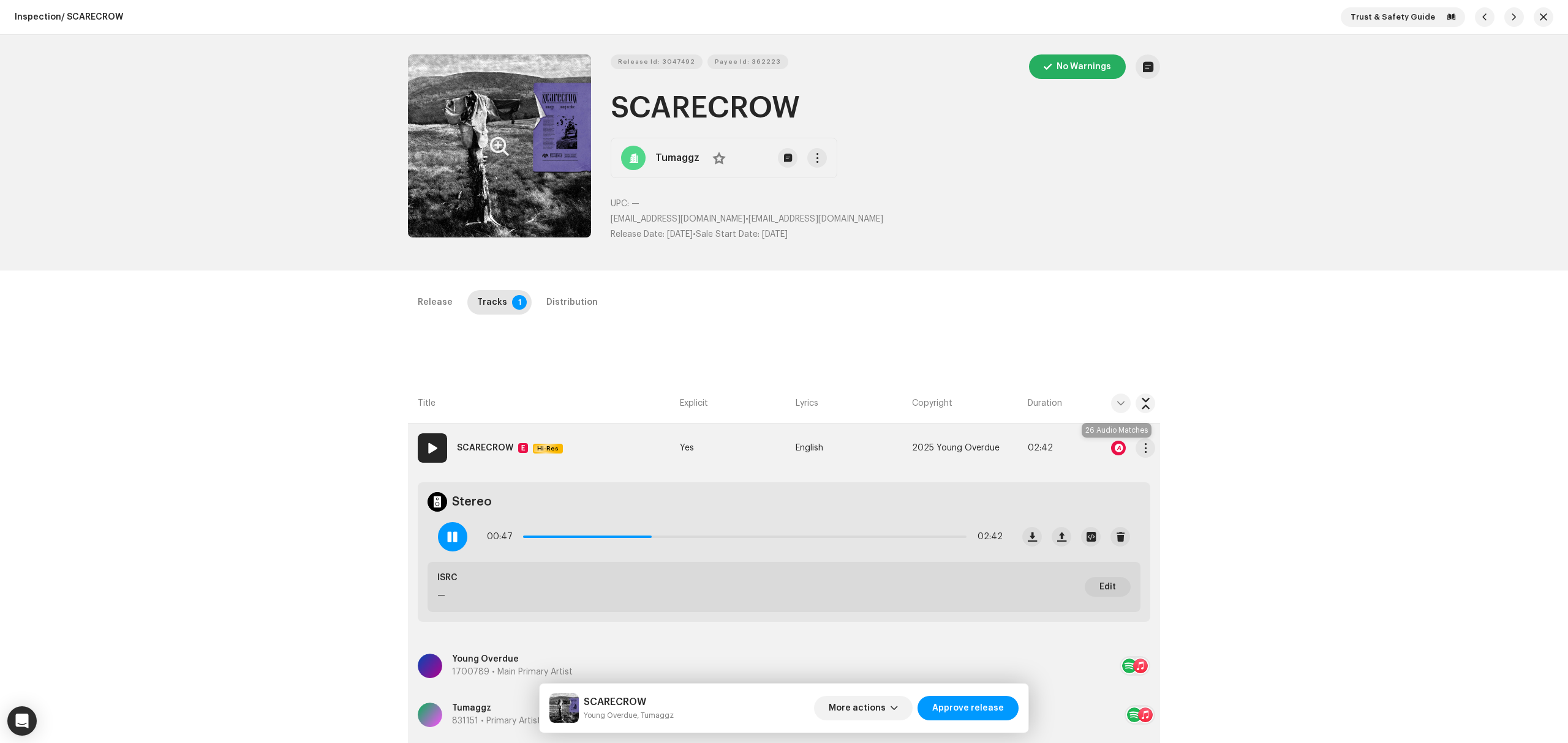
click at [1114, 443] on div at bounding box center [1118, 448] width 15 height 15
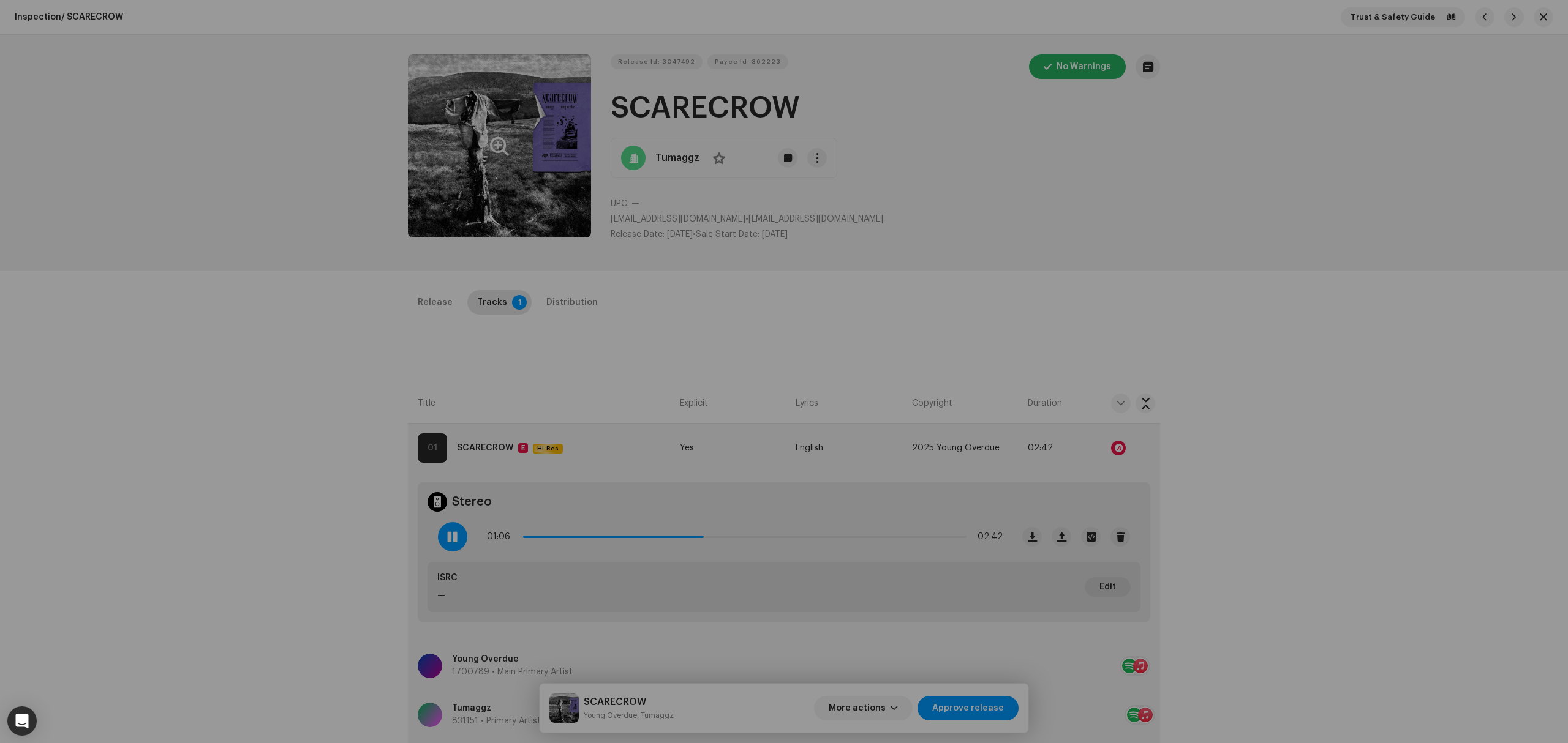
click at [1115, 299] on div "Audio Recognition by Remix/Sample 26 All results require review/listening to av…" at bounding box center [784, 371] width 1568 height 743
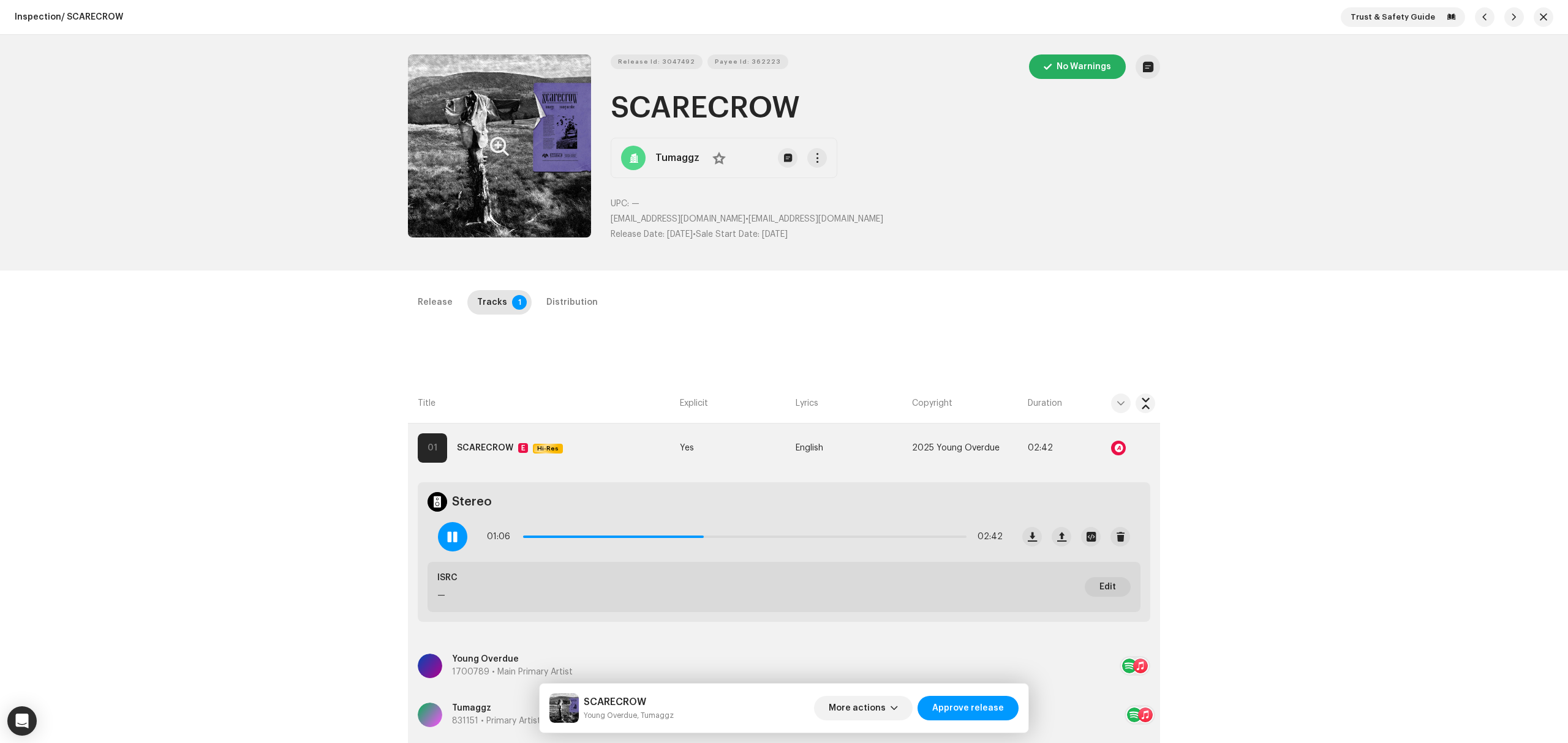
scroll to position [3403, 0]
click at [447, 537] on span at bounding box center [452, 536] width 10 height 10
click at [443, 547] on div at bounding box center [453, 536] width 29 height 29
drag, startPoint x: 725, startPoint y: 536, endPoint x: 894, endPoint y: 538, distance: 169.0
click at [894, 538] on div "01:31 02:42" at bounding box center [745, 536] width 516 height 25
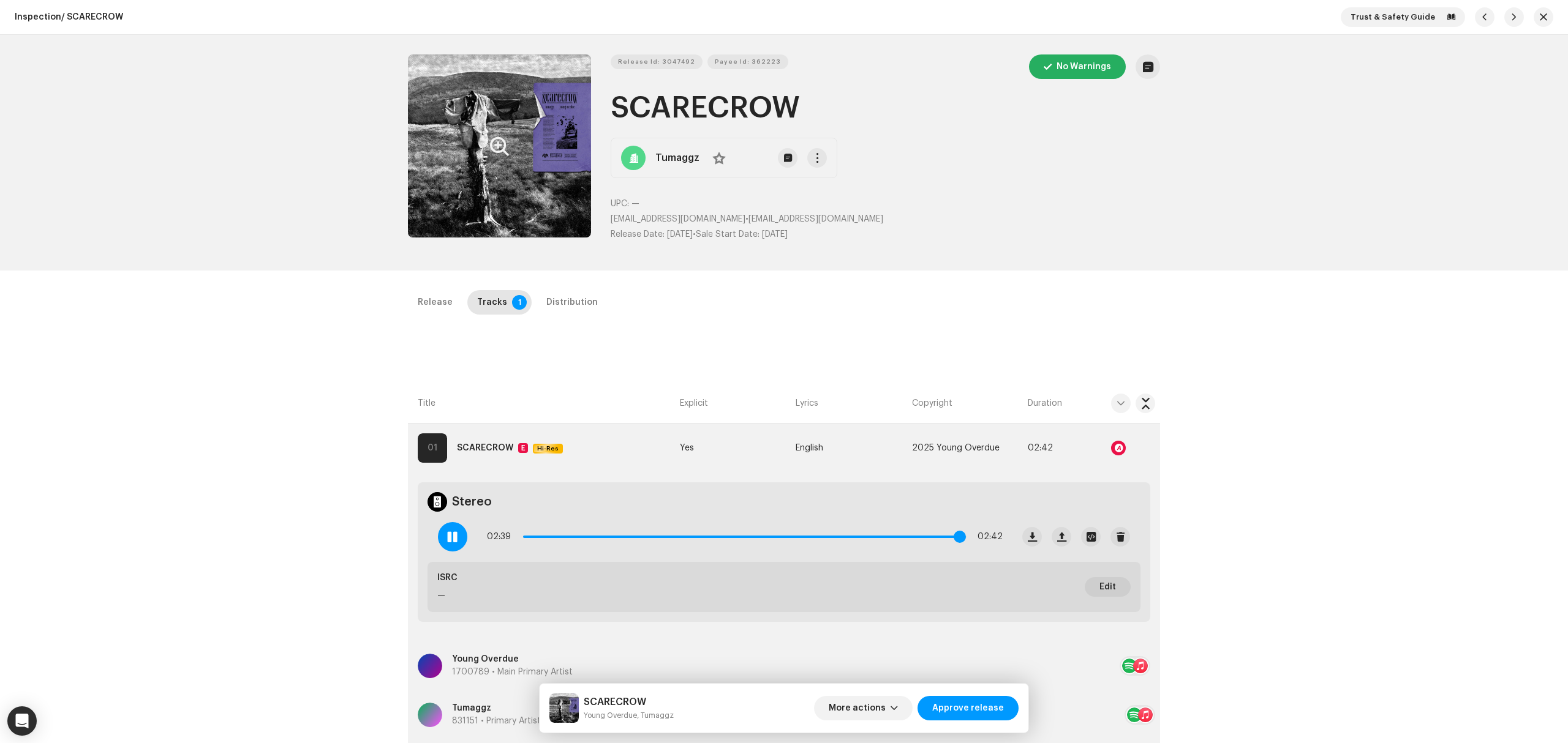
drag, startPoint x: 894, startPoint y: 538, endPoint x: 958, endPoint y: 541, distance: 64.1
click at [958, 541] on span at bounding box center [959, 536] width 12 height 12
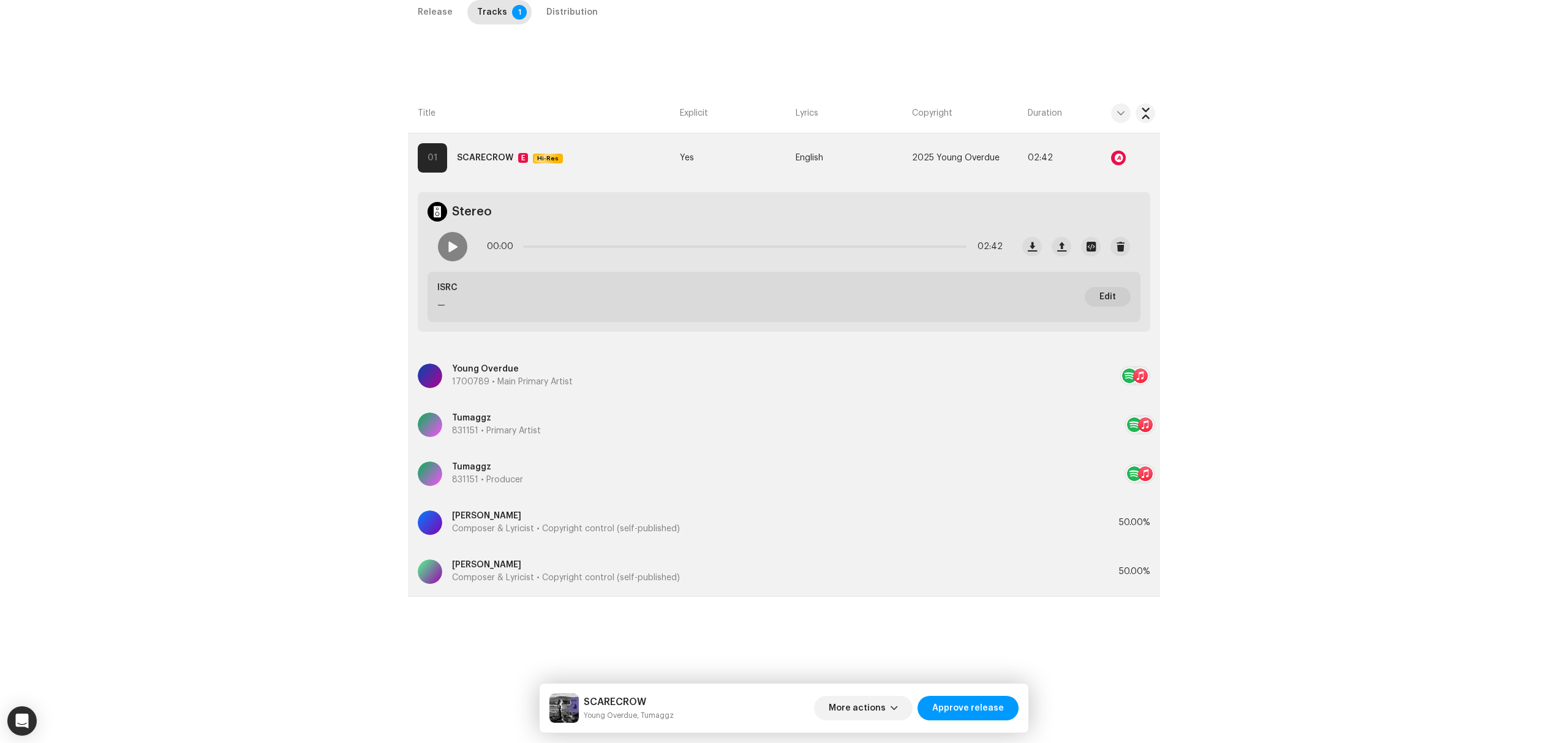
scroll to position [0, 0]
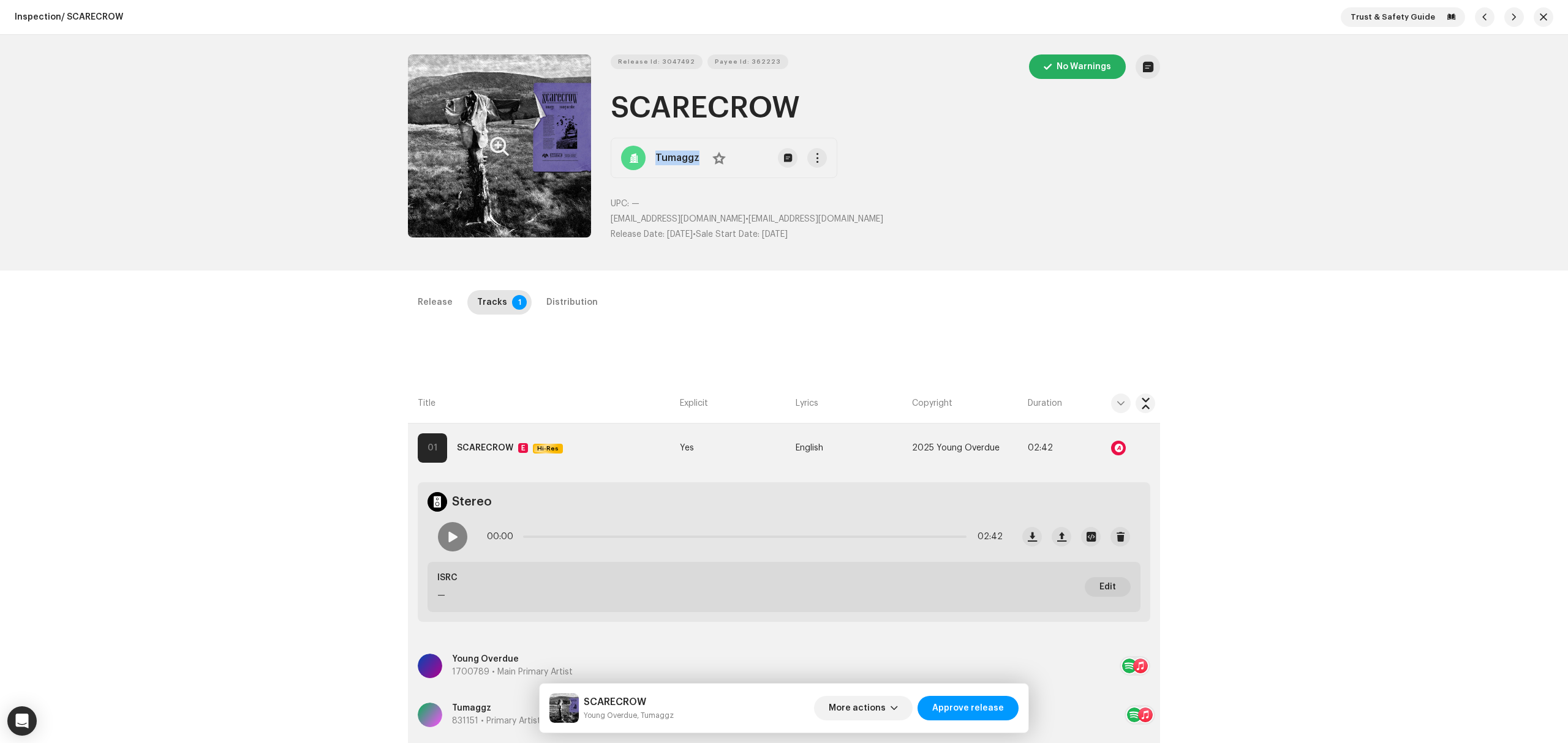
drag, startPoint x: 682, startPoint y: 165, endPoint x: 645, endPoint y: 159, distance: 37.5
click at [643, 159] on div "Tumaggz No" at bounding box center [724, 158] width 227 height 40
click at [678, 161] on strong "Tumaggz" at bounding box center [677, 158] width 44 height 15
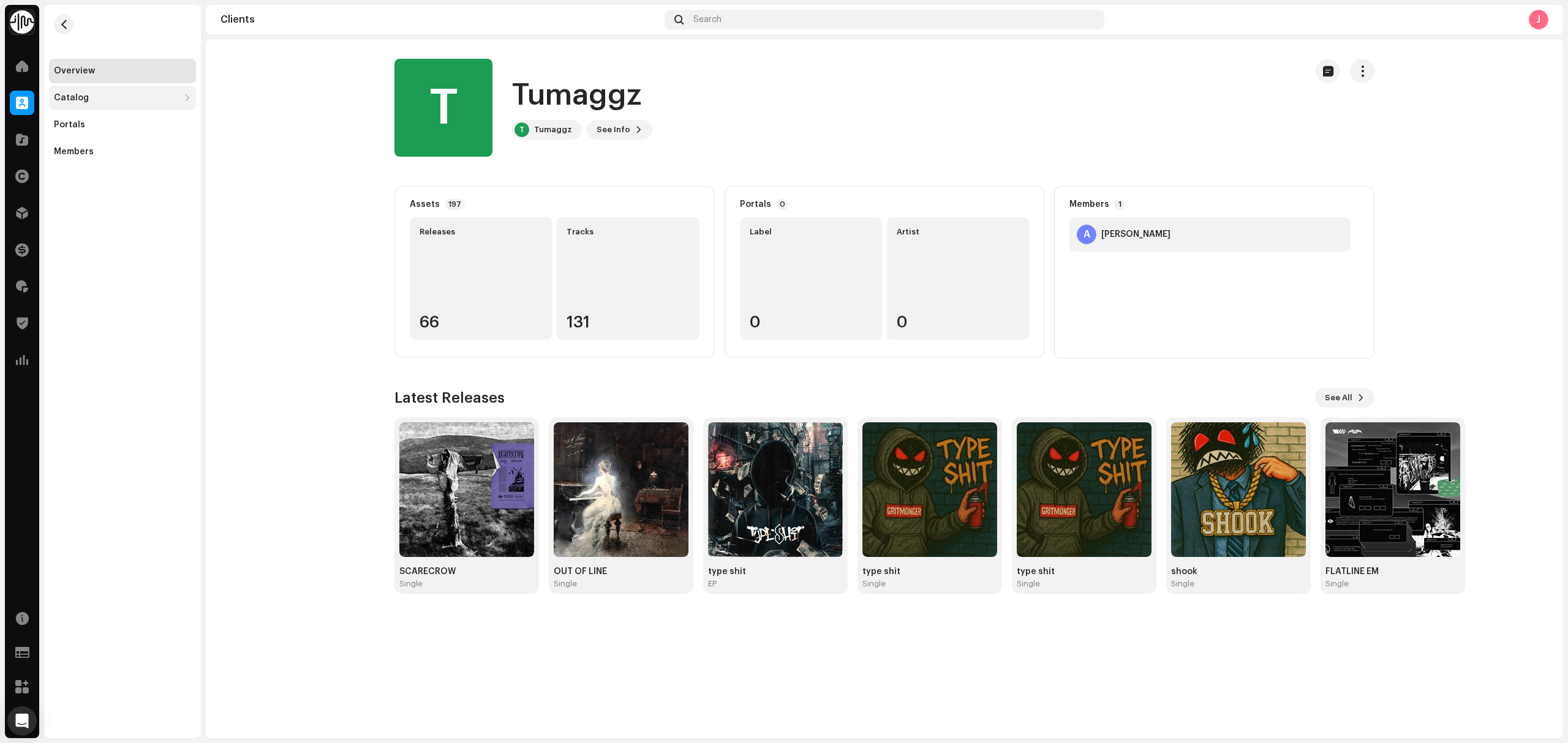
click at [111, 99] on div "Catalog" at bounding box center [116, 98] width 125 height 10
click at [127, 125] on div "Releases" at bounding box center [124, 124] width 133 height 10
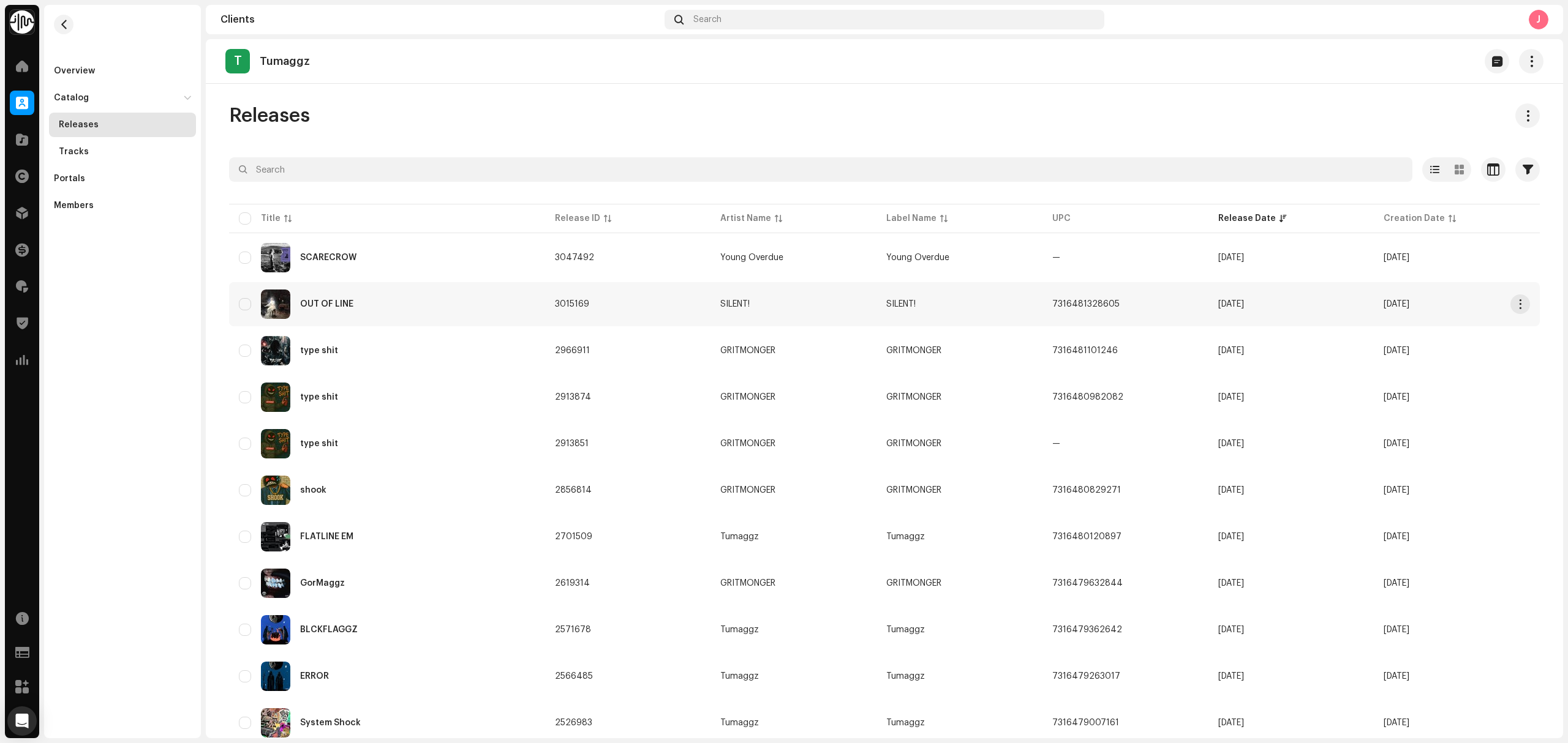
click at [459, 314] on div "OUT OF LINE" at bounding box center [387, 304] width 296 height 29
